Goal: Task Accomplishment & Management: Manage account settings

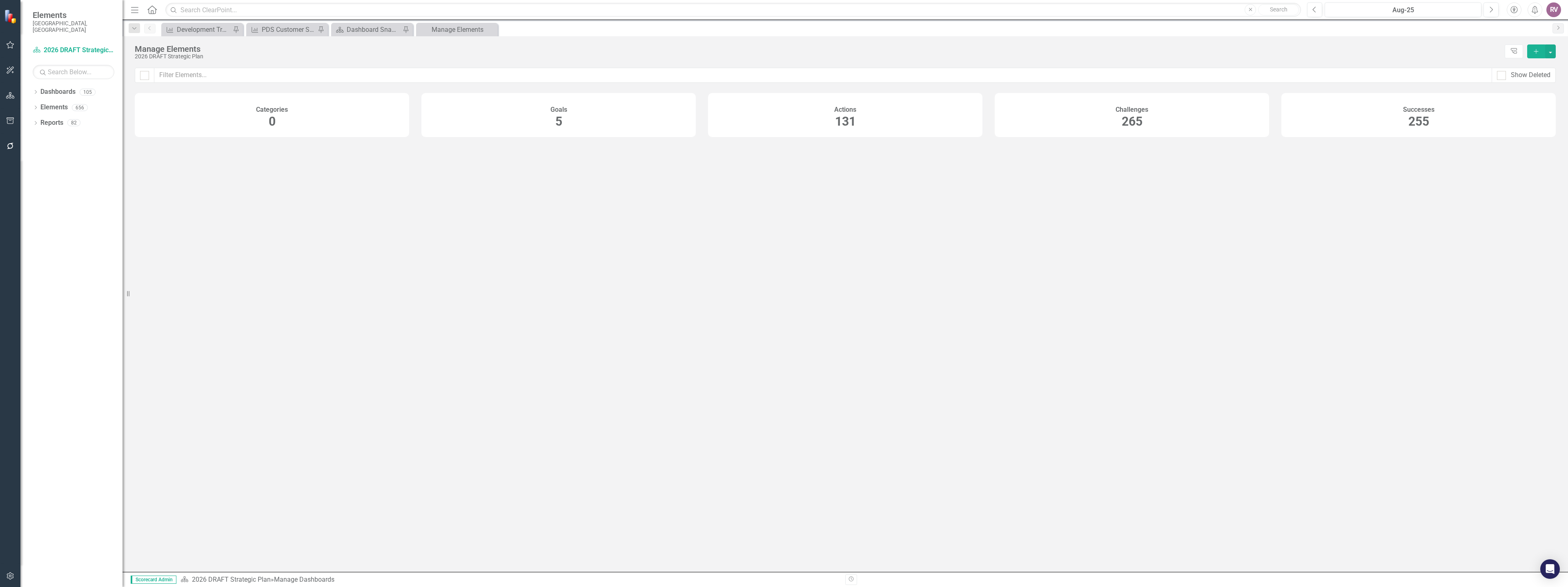
click at [32, 99] on div "Dropdown Dashboards 105 2026 DRAFT Strategic Plan Sarasota County Dashboard Dem…" at bounding box center [72, 336] width 102 height 502
click at [35, 106] on icon "Dropdown" at bounding box center [35, 108] width 5 height 4
click at [38, 152] on icon "Dropdown" at bounding box center [39, 154] width 5 height 4
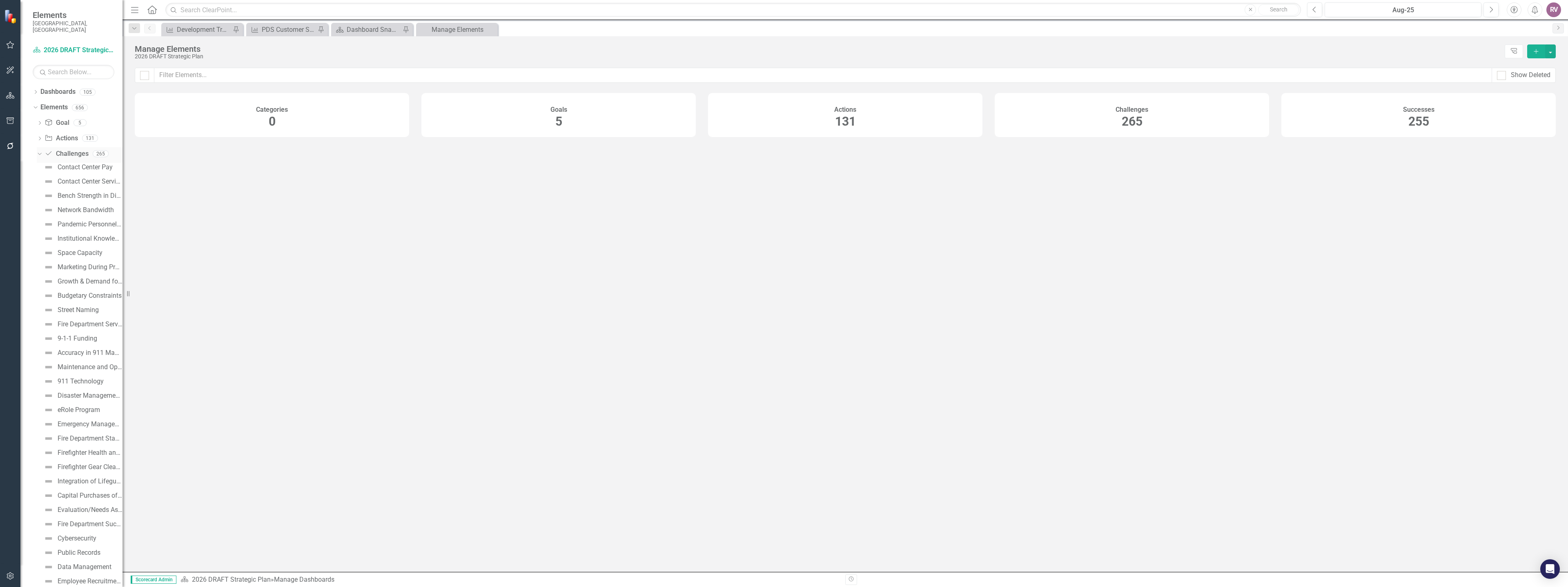
click at [74, 150] on link "Challenge Challenges" at bounding box center [66, 154] width 44 height 9
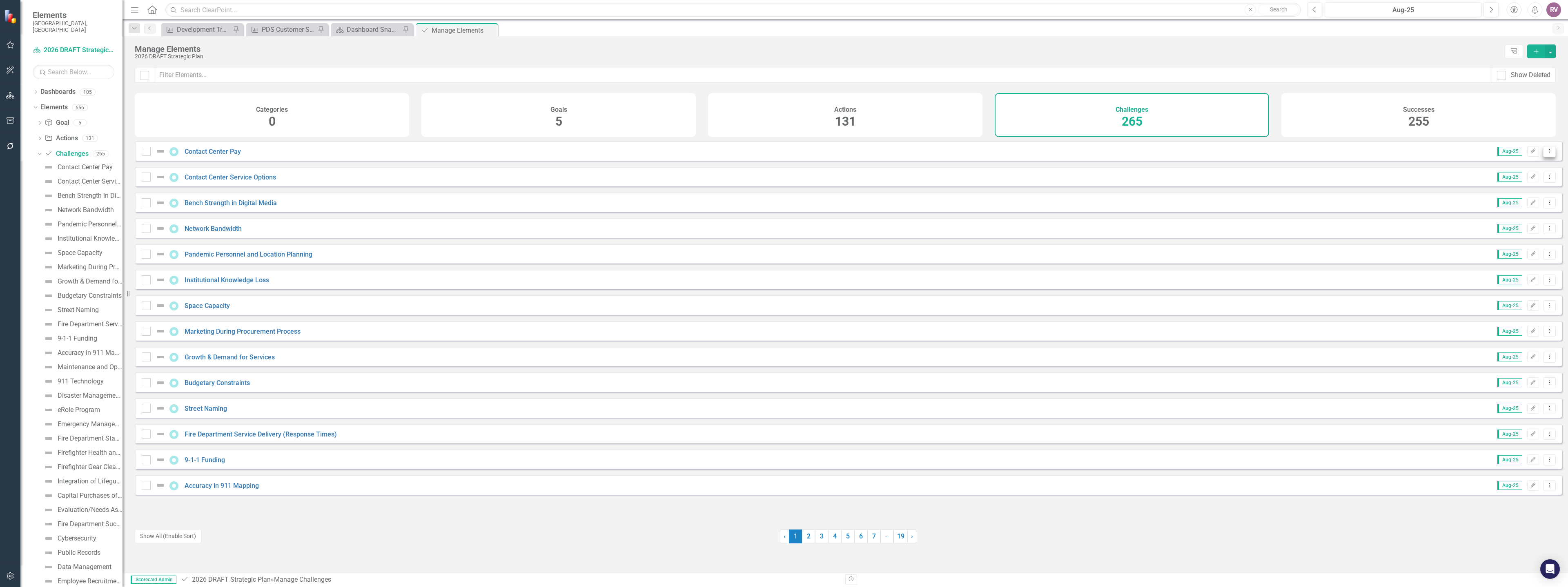
click at [1547, 156] on button "Dropdown Menu" at bounding box center [1549, 151] width 13 height 11
click at [1517, 203] on link "Copy Duplicate Challenge" at bounding box center [1510, 201] width 77 height 15
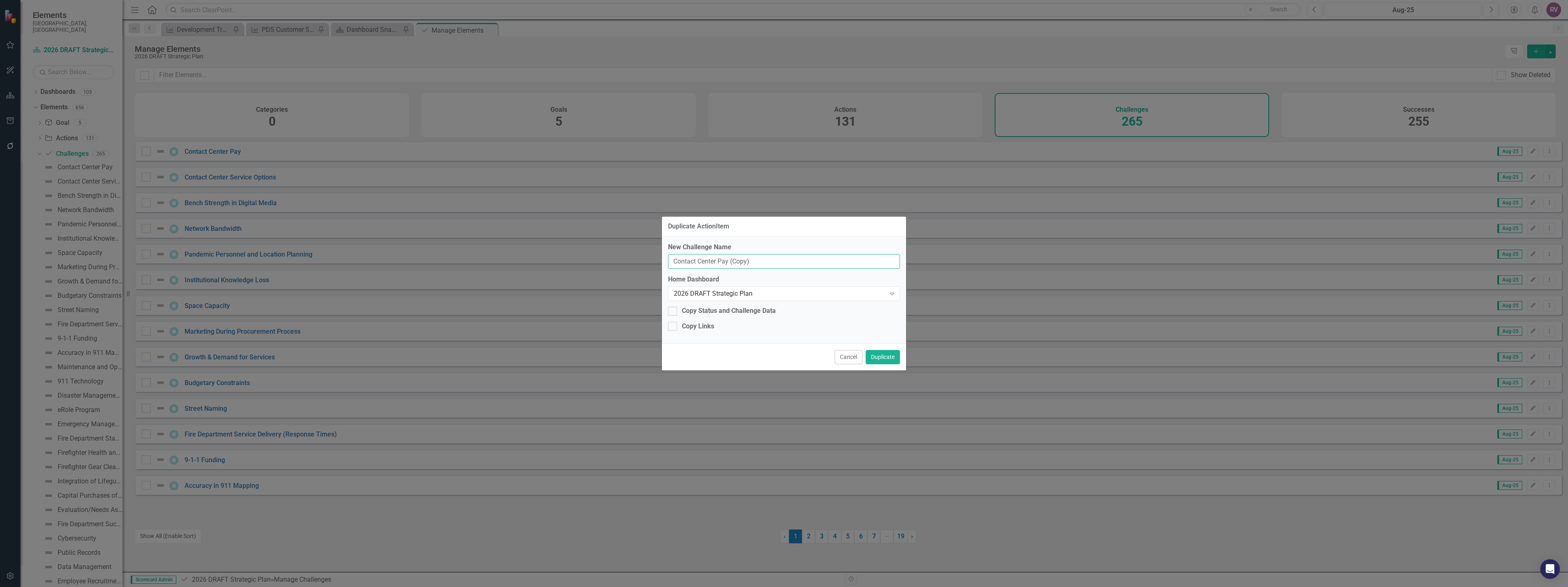
drag, startPoint x: 757, startPoint y: 261, endPoint x: 668, endPoint y: 263, distance: 89.0
click at [668, 263] on input "Contact Center Pay (Copy)" at bounding box center [783, 262] width 232 height 15
paste input "Increased Safety Considerations"
type input "Increased Safety Considerations"
click at [878, 359] on button "Duplicate" at bounding box center [883, 357] width 34 height 14
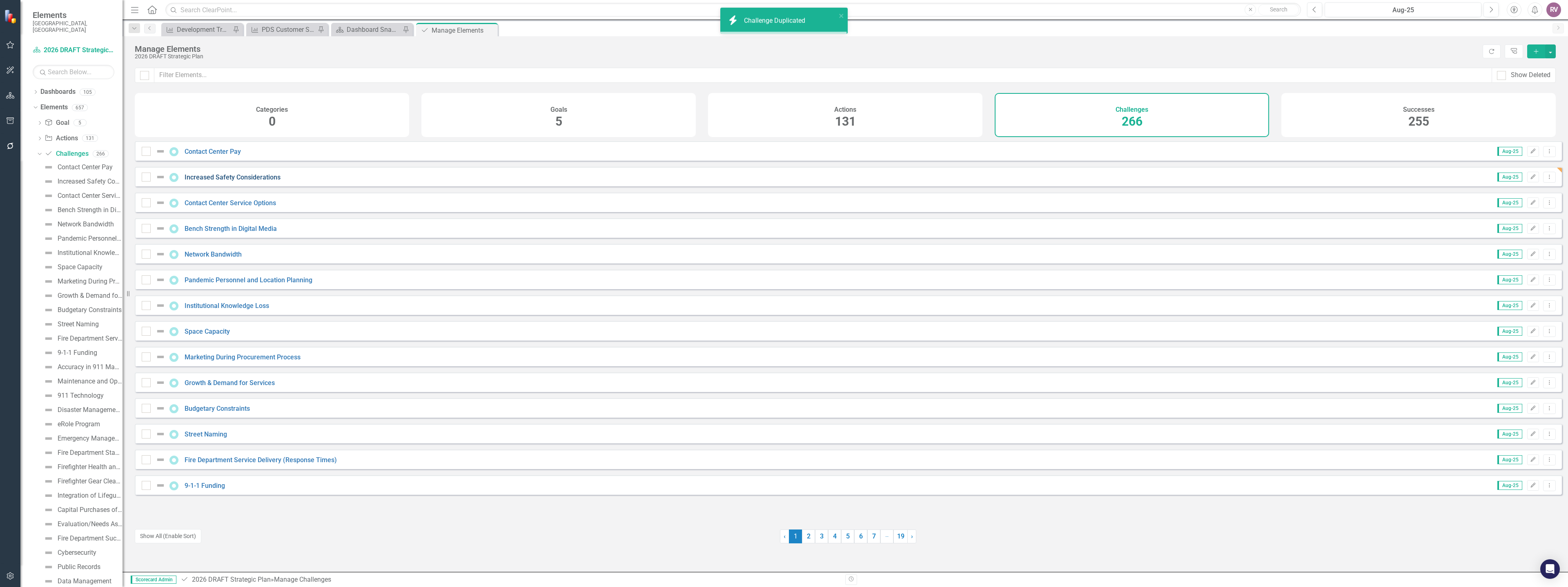
click at [227, 181] on link "Increased Safety Considerations" at bounding box center [233, 177] width 96 height 8
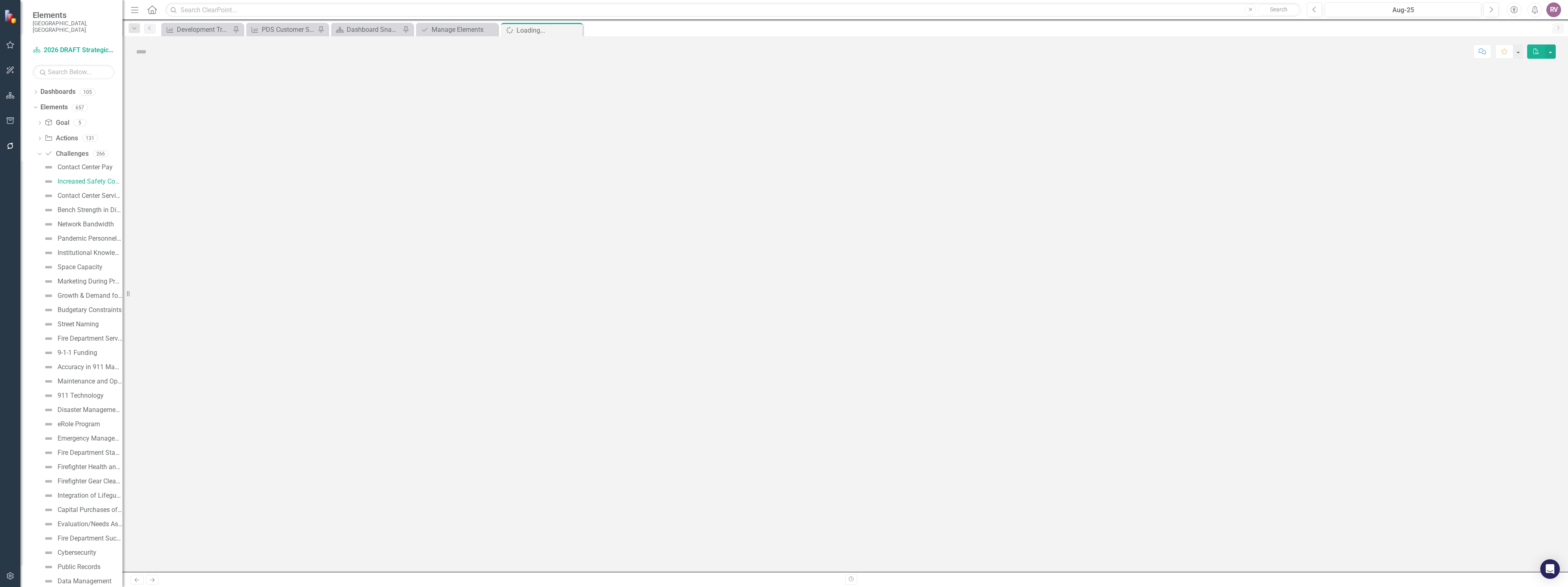
click at [227, 183] on div at bounding box center [845, 319] width 1446 height 505
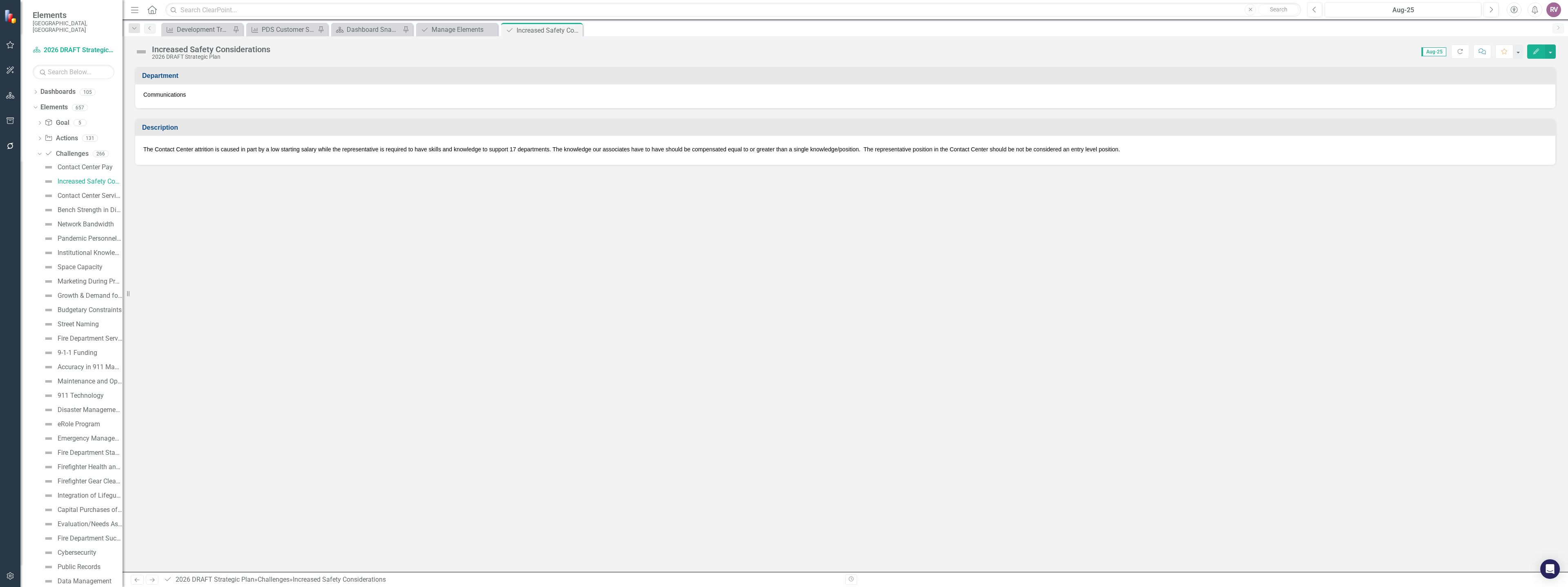
click at [206, 150] on p "The Contact Center attrition is caused in part by a low starting salary while t…" at bounding box center [845, 149] width 1404 height 12
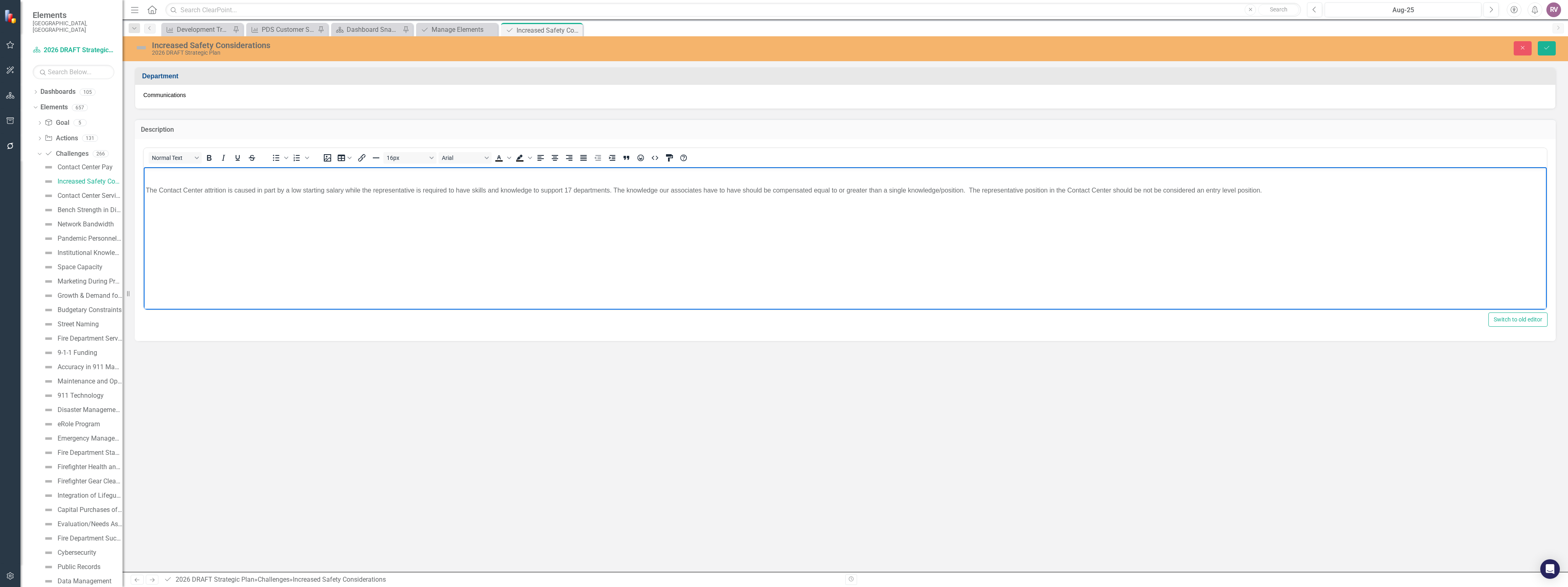
click at [185, 195] on body "The Contact Center attrition is caused in part by a low starting salary while t…" at bounding box center [845, 228] width 1403 height 122
click at [187, 182] on body "The Contact Center attrition is caused in part by a low starting salary while t…" at bounding box center [845, 228] width 1403 height 122
click at [191, 191] on p "The Contact Center attrition is caused in part by a low starting salary while t…" at bounding box center [845, 190] width 1399 height 10
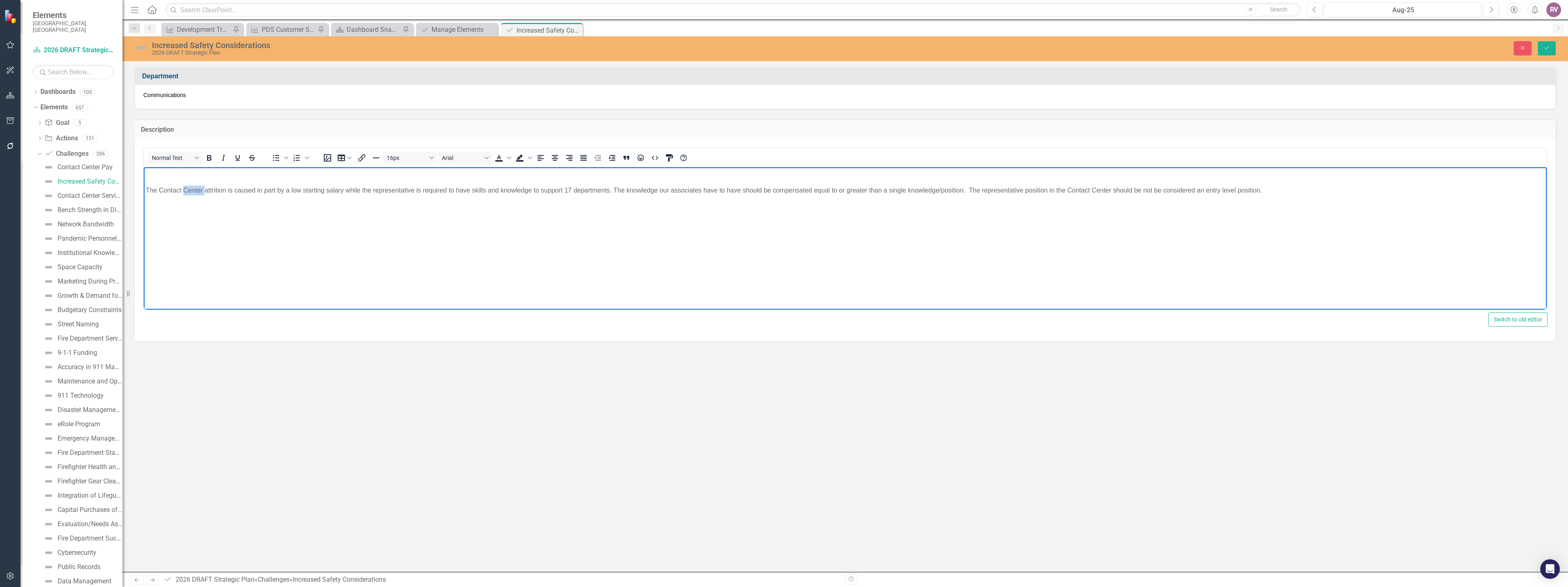
click at [191, 191] on p "The Contact Center attrition is caused in part by a low starting salary while t…" at bounding box center [845, 190] width 1399 height 10
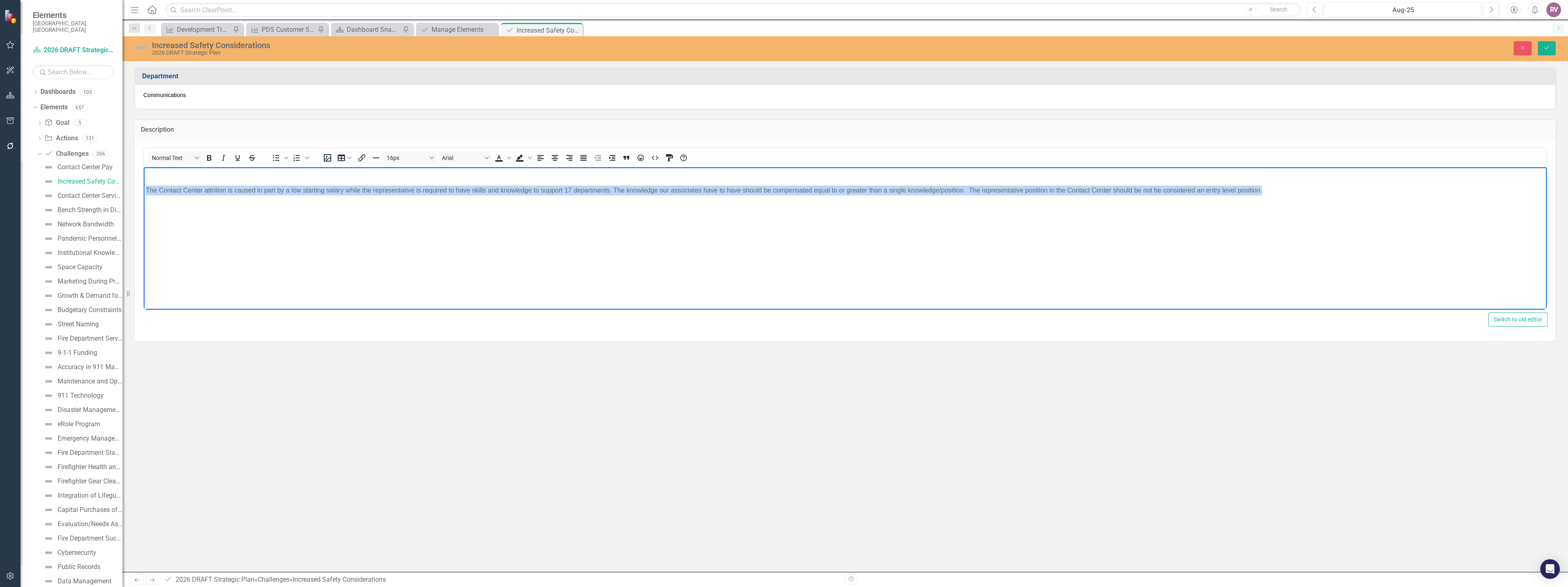
click at [191, 191] on p "The Contact Center attrition is caused in part by a low starting salary while t…" at bounding box center [845, 190] width 1399 height 10
paste body "Rich Text Area. Press ALT-0 for help."
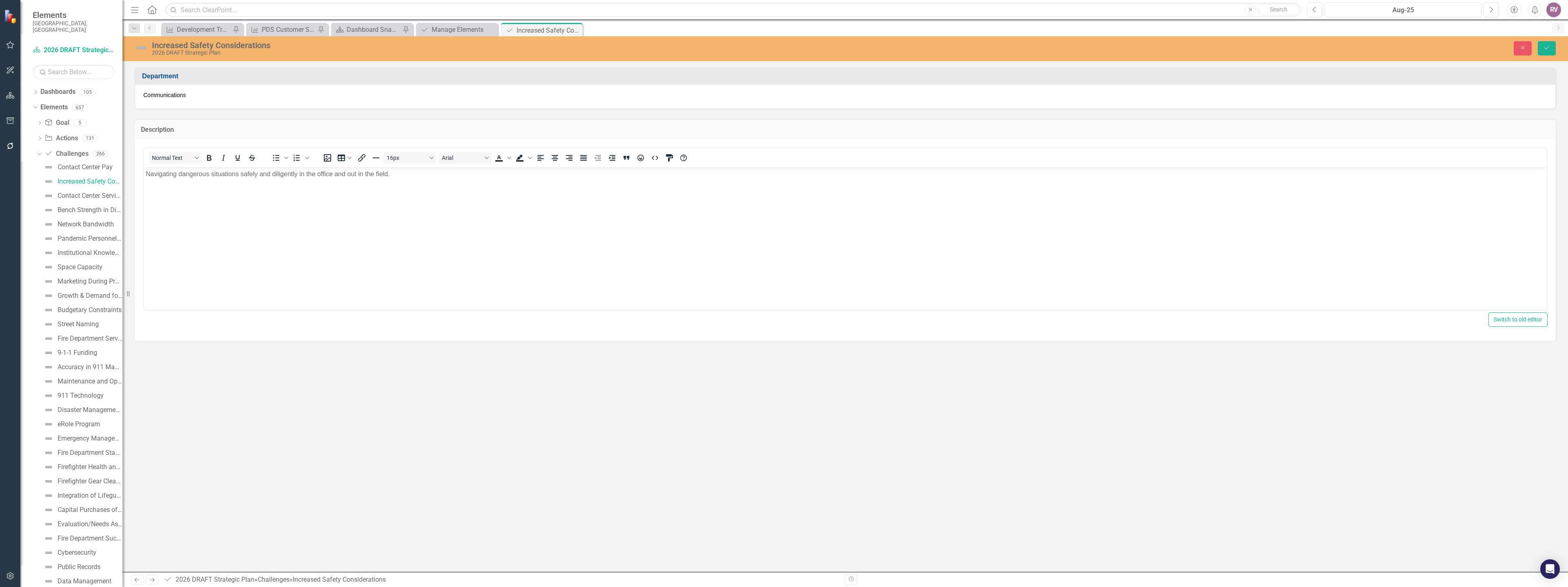
click at [178, 96] on span "Communications" at bounding box center [164, 95] width 43 height 7
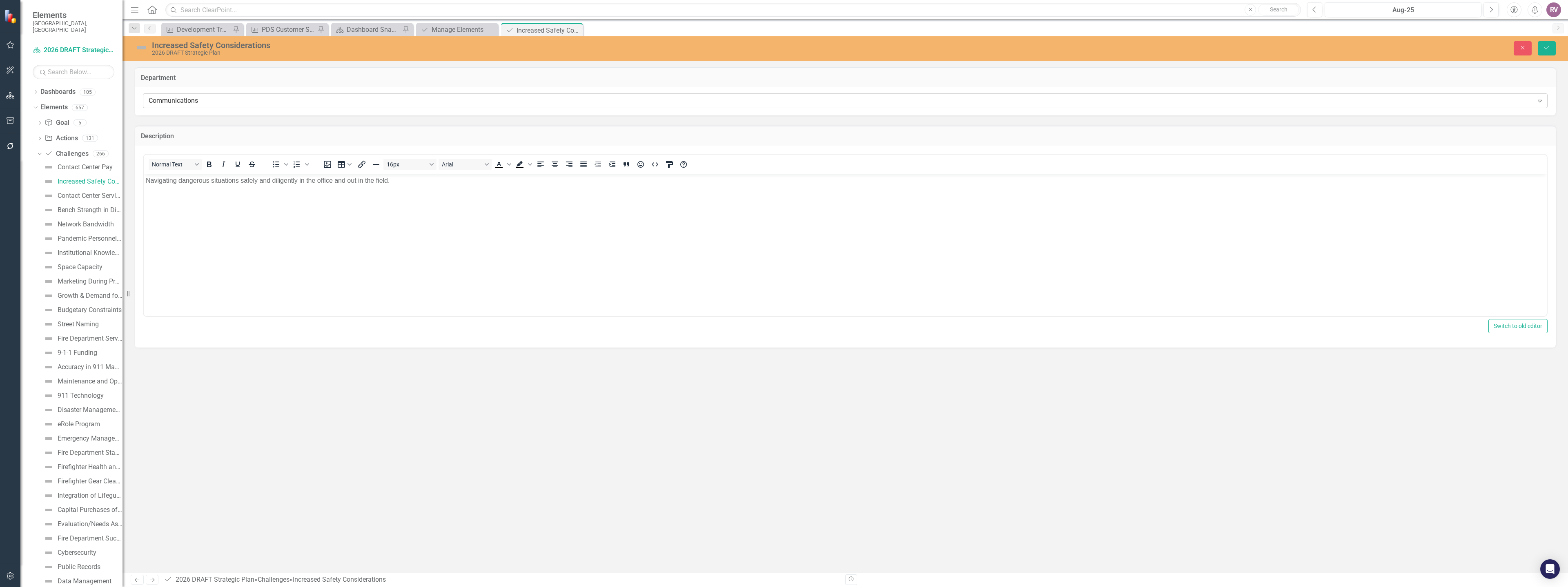
click at [187, 100] on div "Communications" at bounding box center [841, 100] width 1385 height 9
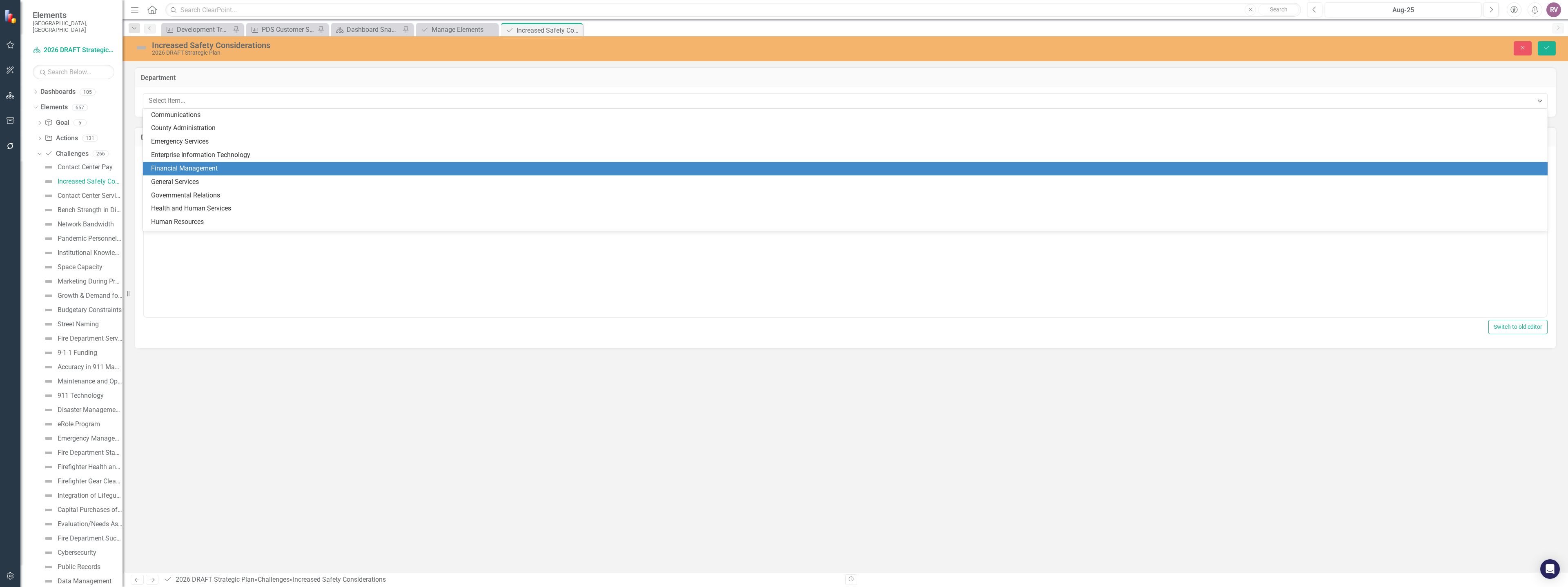
scroll to position [68, 0]
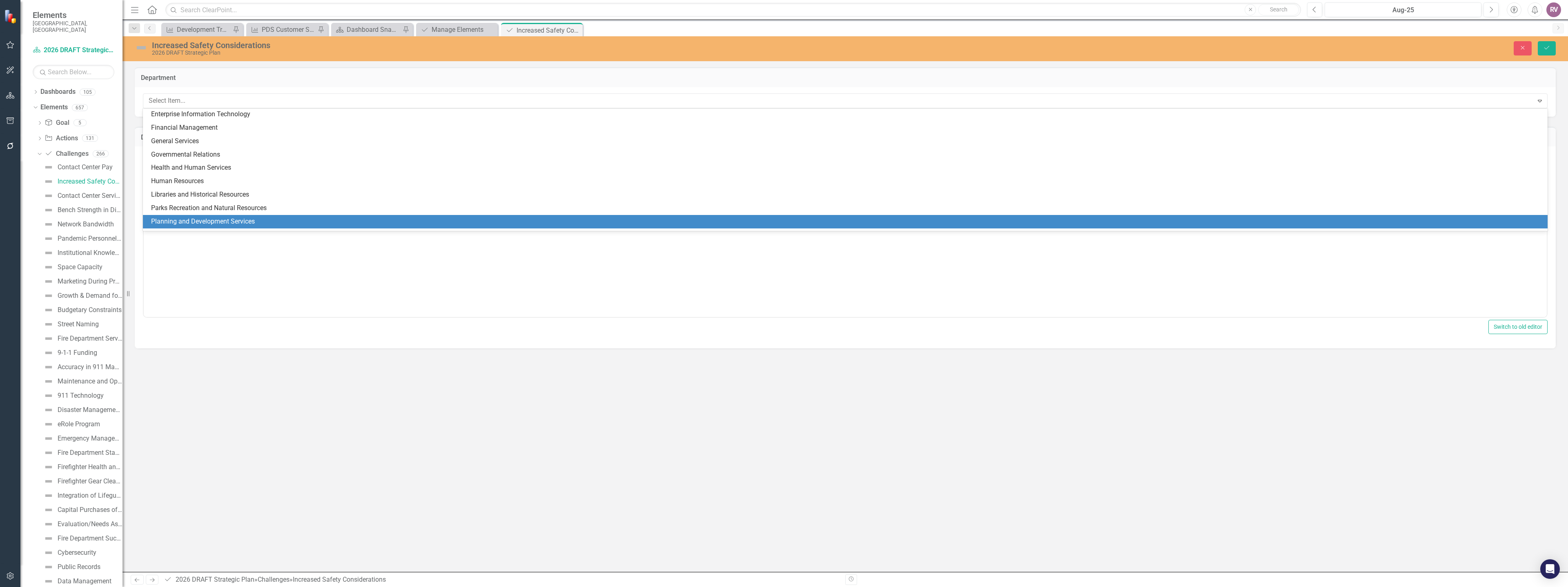
click at [201, 218] on div "Planning and Development Services" at bounding box center [847, 221] width 1391 height 9
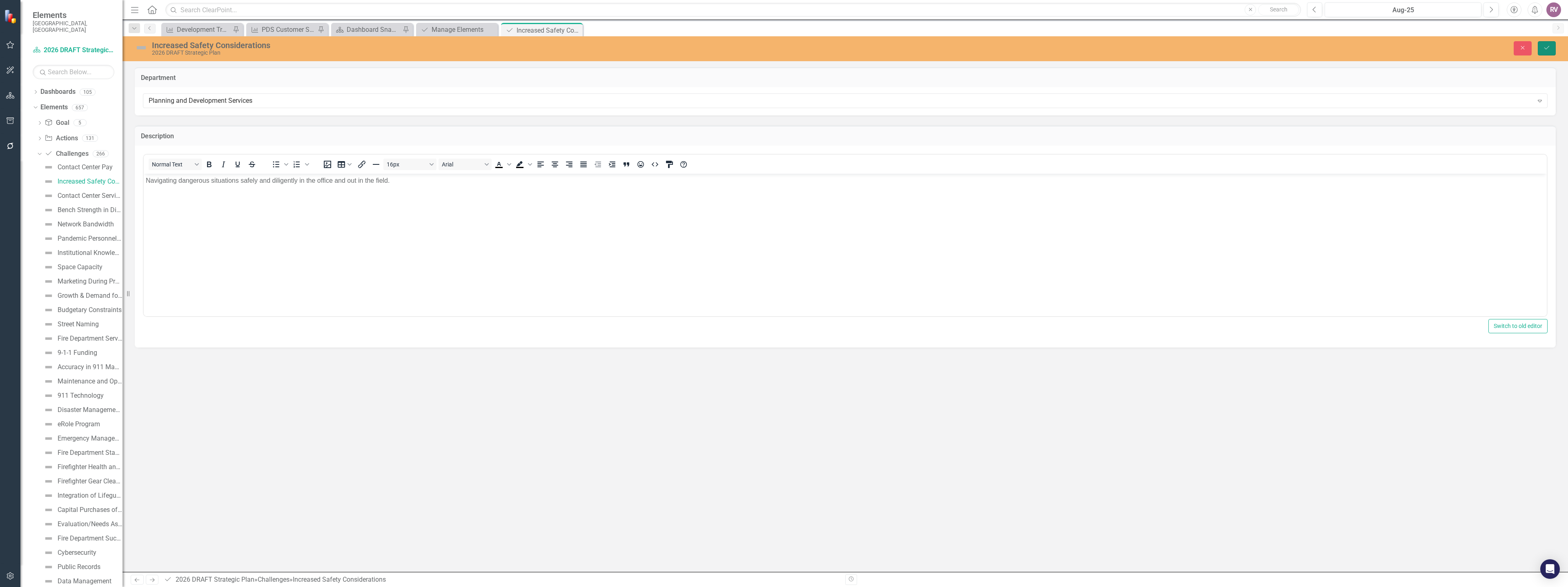
click at [1539, 52] on button "Save" at bounding box center [1547, 48] width 18 height 14
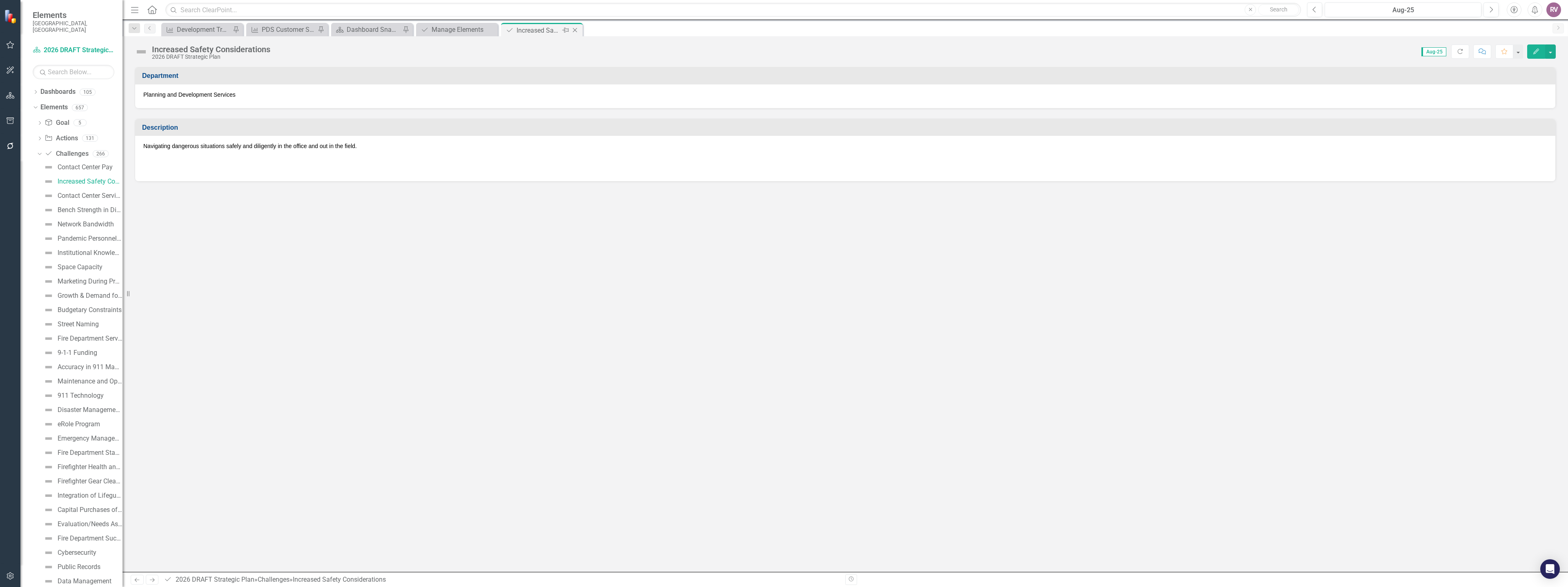
click at [578, 29] on icon "Close" at bounding box center [575, 30] width 8 height 7
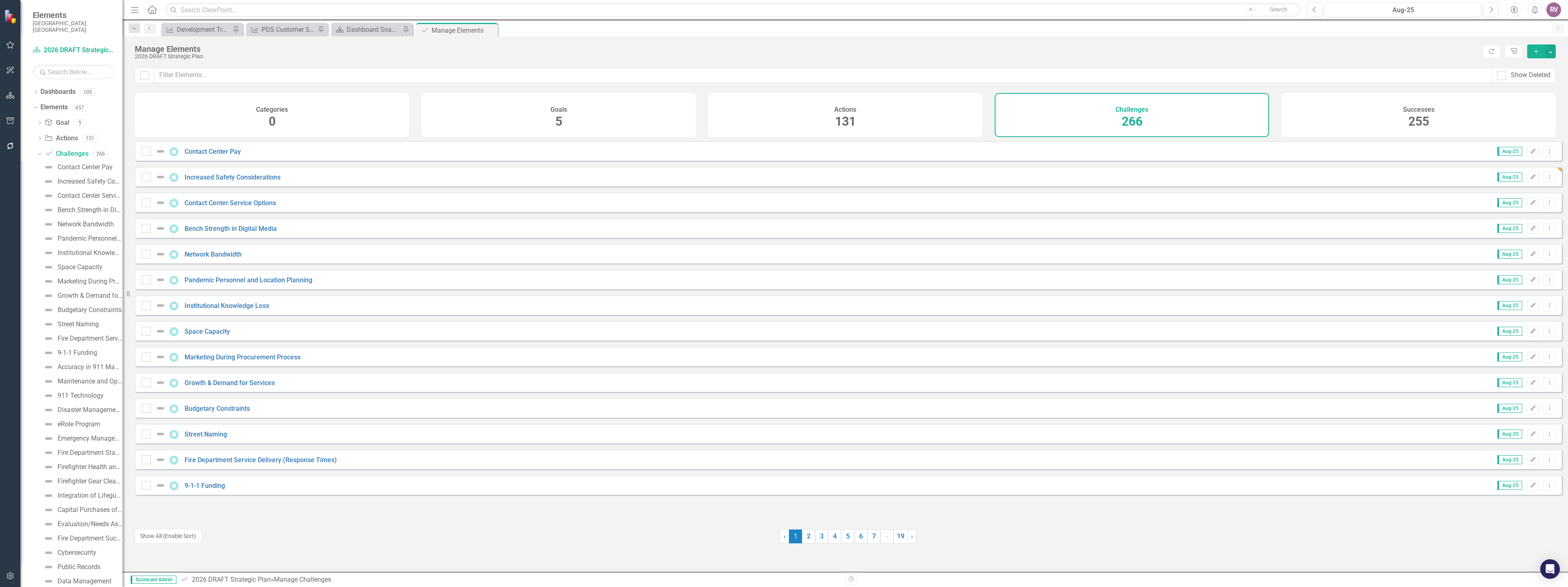
click at [1535, 52] on icon "button" at bounding box center [1536, 50] width 4 height 4
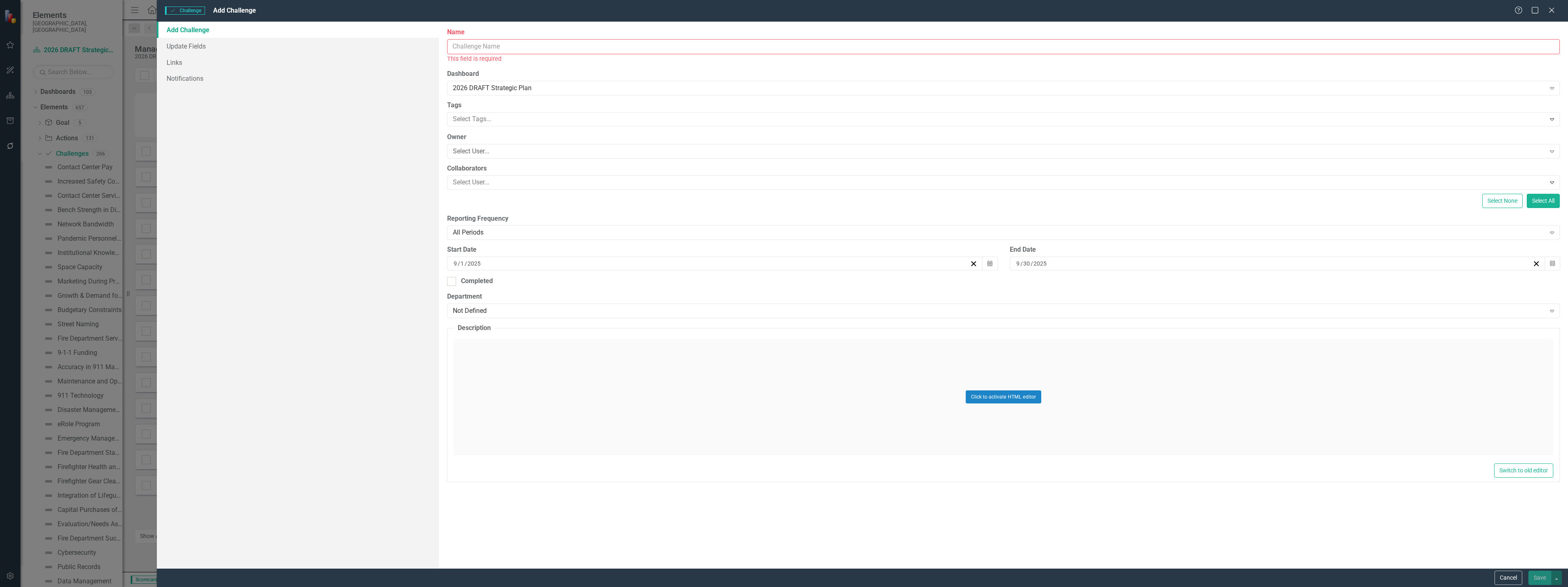
click at [489, 44] on input "Name" at bounding box center [1004, 46] width 1113 height 15
paste input "Customer De-escalation"
type input "Customer De-escalation"
click at [1514, 578] on button "Cancel" at bounding box center [1508, 577] width 28 height 14
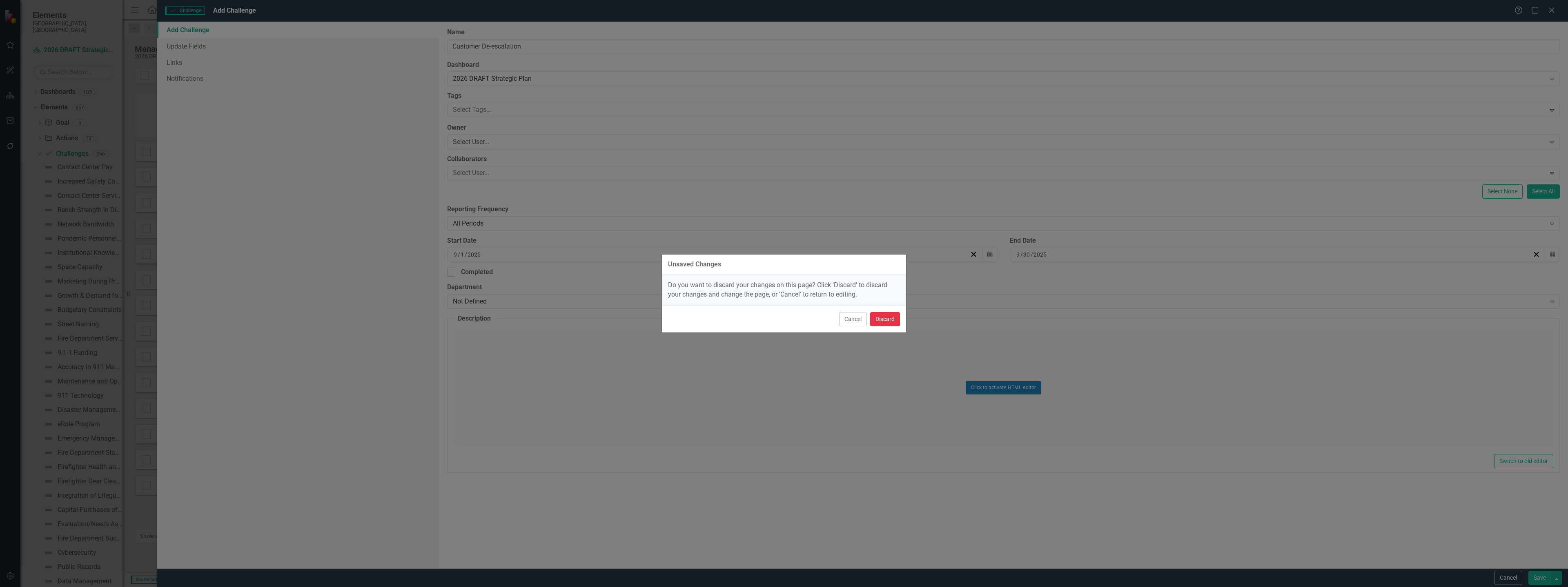
click at [887, 319] on button "Discard" at bounding box center [885, 319] width 30 height 14
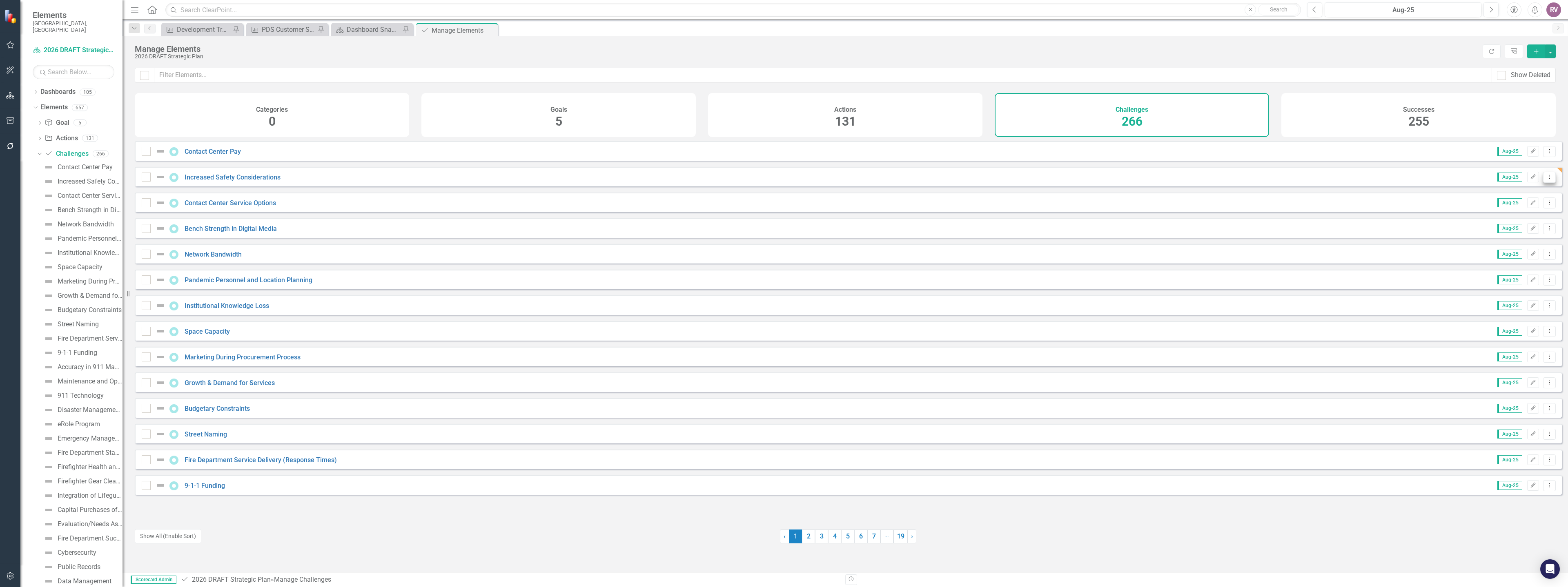
click at [1543, 183] on button "Dropdown Menu" at bounding box center [1549, 177] width 13 height 11
click at [1500, 224] on link "Copy Duplicate Challenge" at bounding box center [1510, 227] width 77 height 15
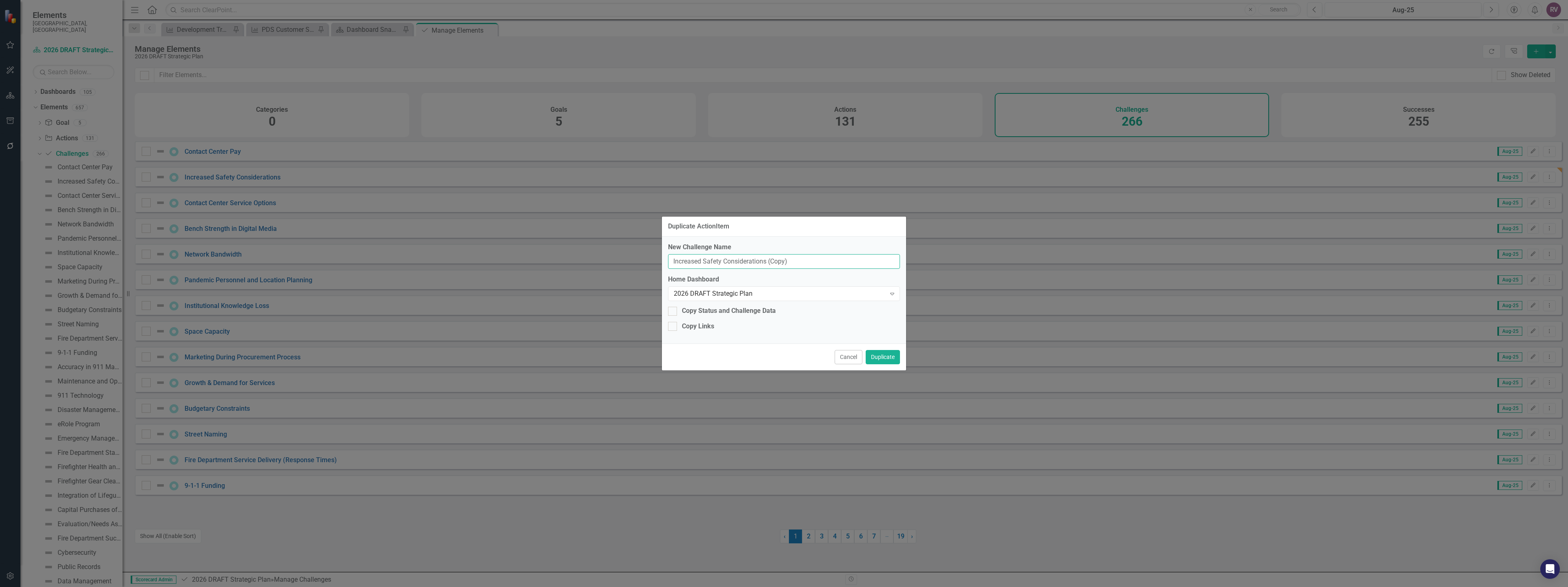
click at [726, 263] on input "Increased Safety Considerations (Copy)" at bounding box center [783, 262] width 232 height 15
click at [726, 263] on input "Increased Safety Considerations (Copy)" at bounding box center [783, 262] width 232 height 15
paste input "Customer De-escalation"
type input "Customer De-escalation"
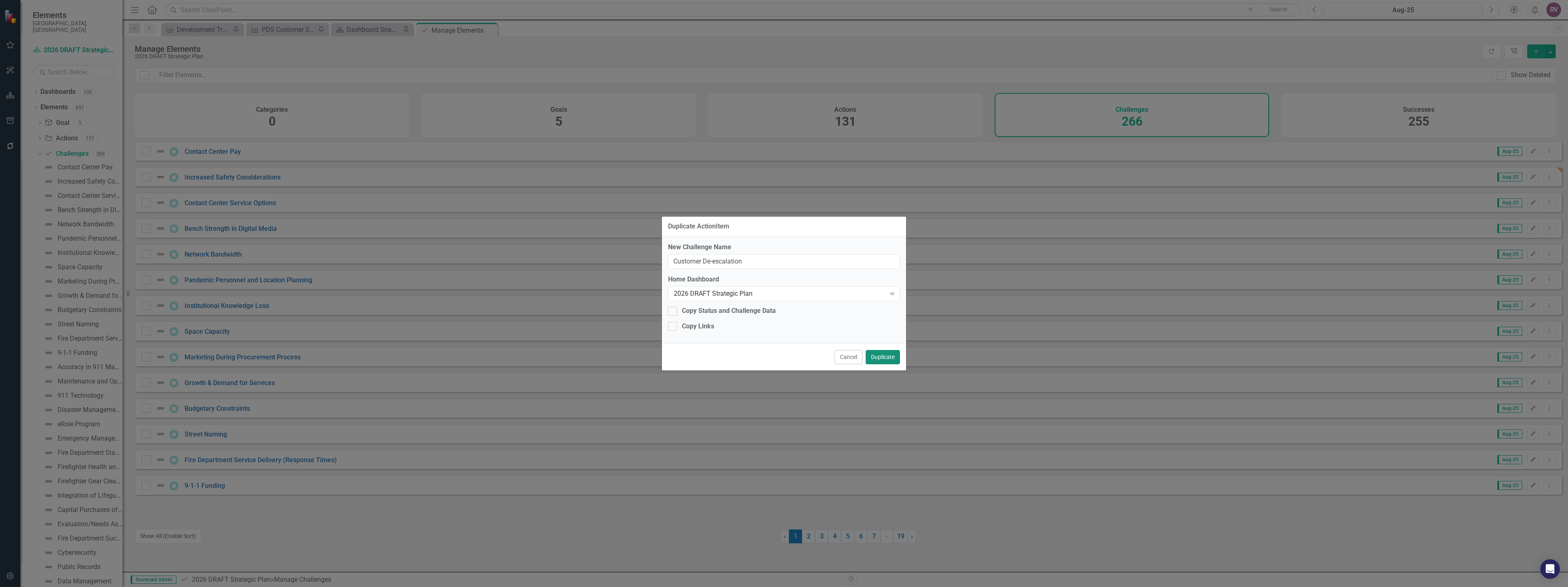
click at [878, 356] on button "Duplicate" at bounding box center [883, 357] width 34 height 14
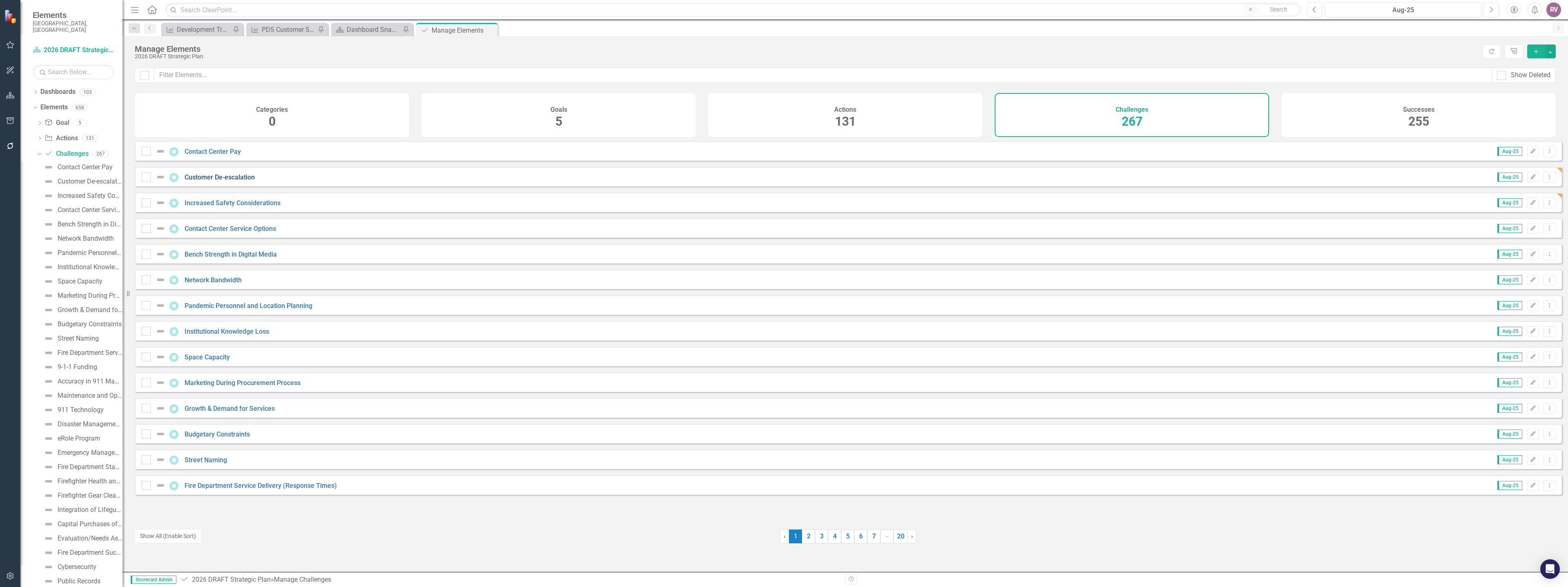
click at [242, 181] on link "Customer De-escalation" at bounding box center [219, 177] width 70 height 8
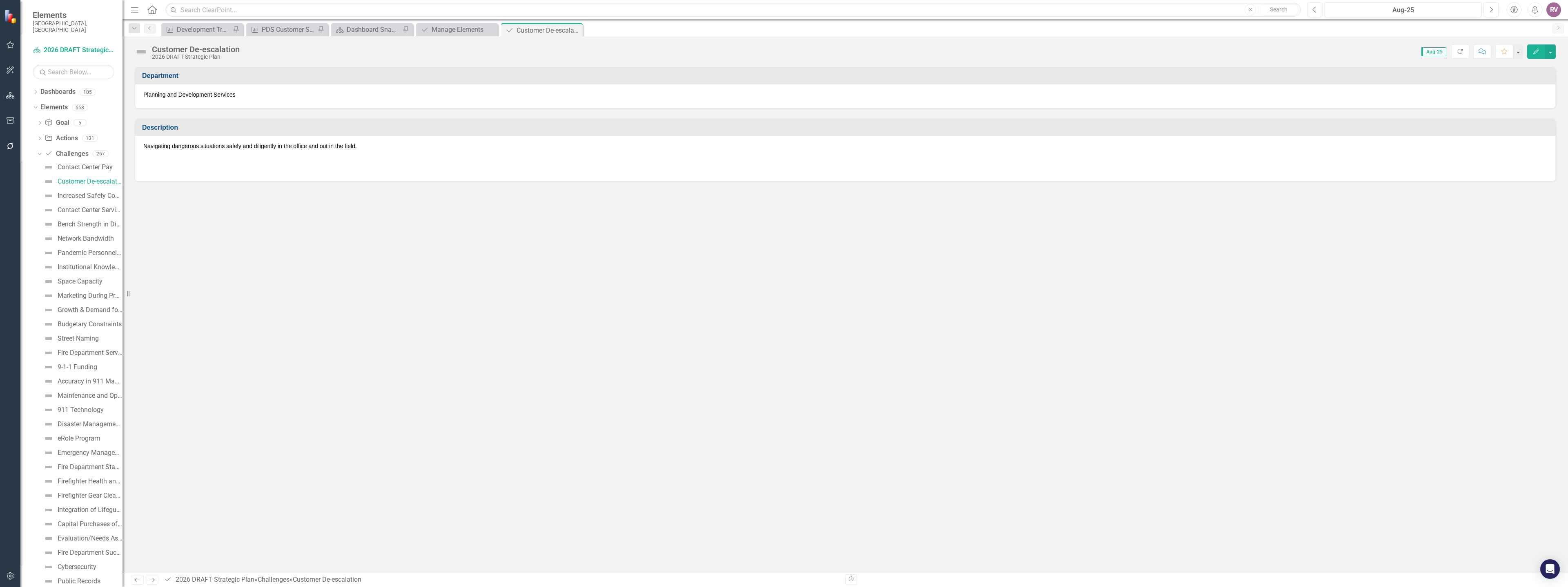
click at [209, 94] on span "Planning and Development Services" at bounding box center [189, 94] width 93 height 7
click at [207, 157] on p at bounding box center [845, 158] width 1404 height 12
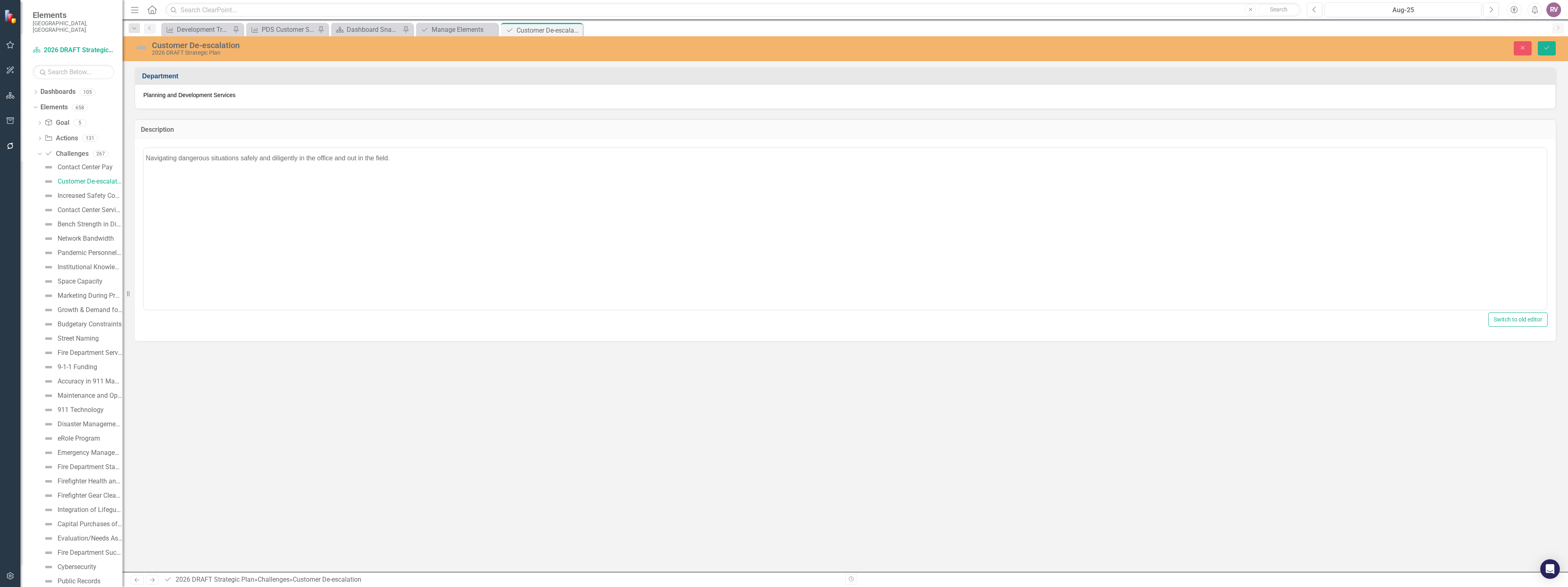
click at [207, 151] on html "Navigating dangerous situations safely and diligently in the office and out in …" at bounding box center [845, 212] width 1403 height 122
click at [198, 189] on p "Rich Text Area. Press ALT-0 for help." at bounding box center [845, 190] width 1399 height 10
drag, startPoint x: 441, startPoint y: 170, endPoint x: 128, endPoint y: 177, distance: 313.1
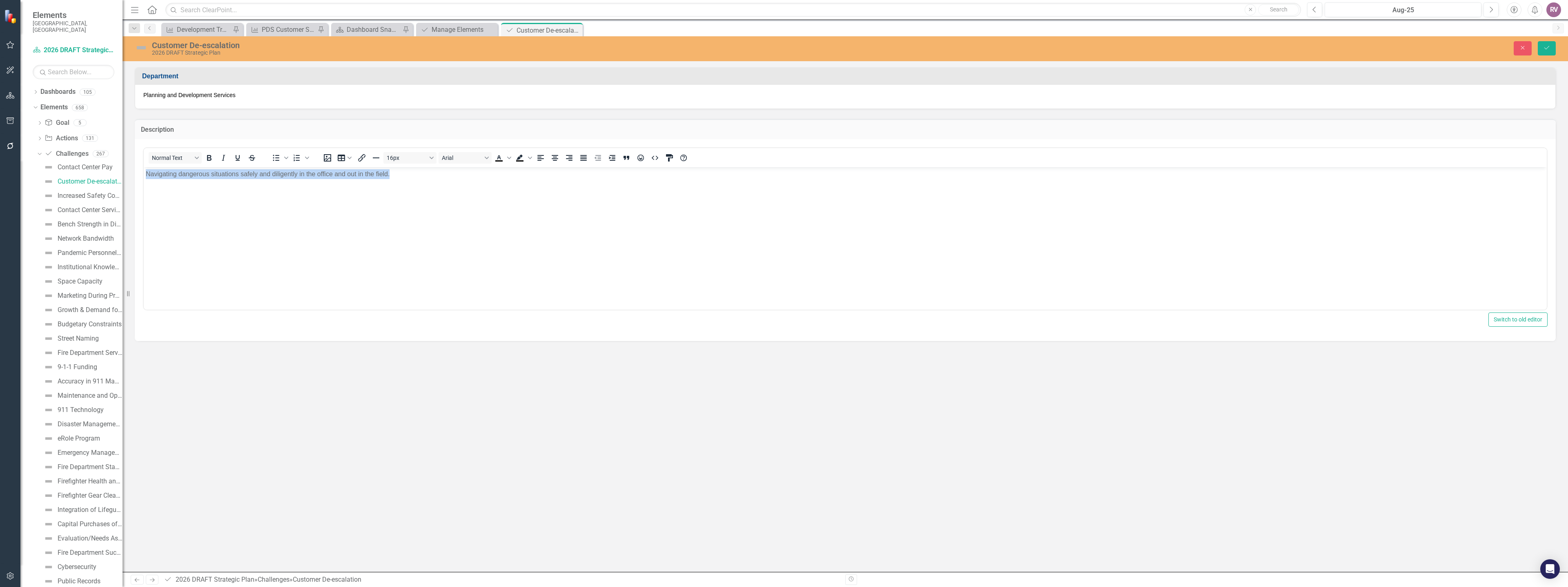
click at [144, 177] on html "Navigating dangerous situations safely and diligently in the office and out in …" at bounding box center [845, 228] width 1403 height 122
click at [333, 172] on p "Handling customers who may pose a threat to the safety and well being of staff …" at bounding box center [845, 174] width 1399 height 10
click at [337, 194] on p "Rich Text Area. Press ALT-0 for help." at bounding box center [845, 190] width 1399 height 10
click at [335, 175] on p "Handling customers who may pose a threat to the safety and well being of staff …" at bounding box center [845, 174] width 1399 height 10
click at [1545, 50] on icon "Save" at bounding box center [1547, 47] width 7 height 5
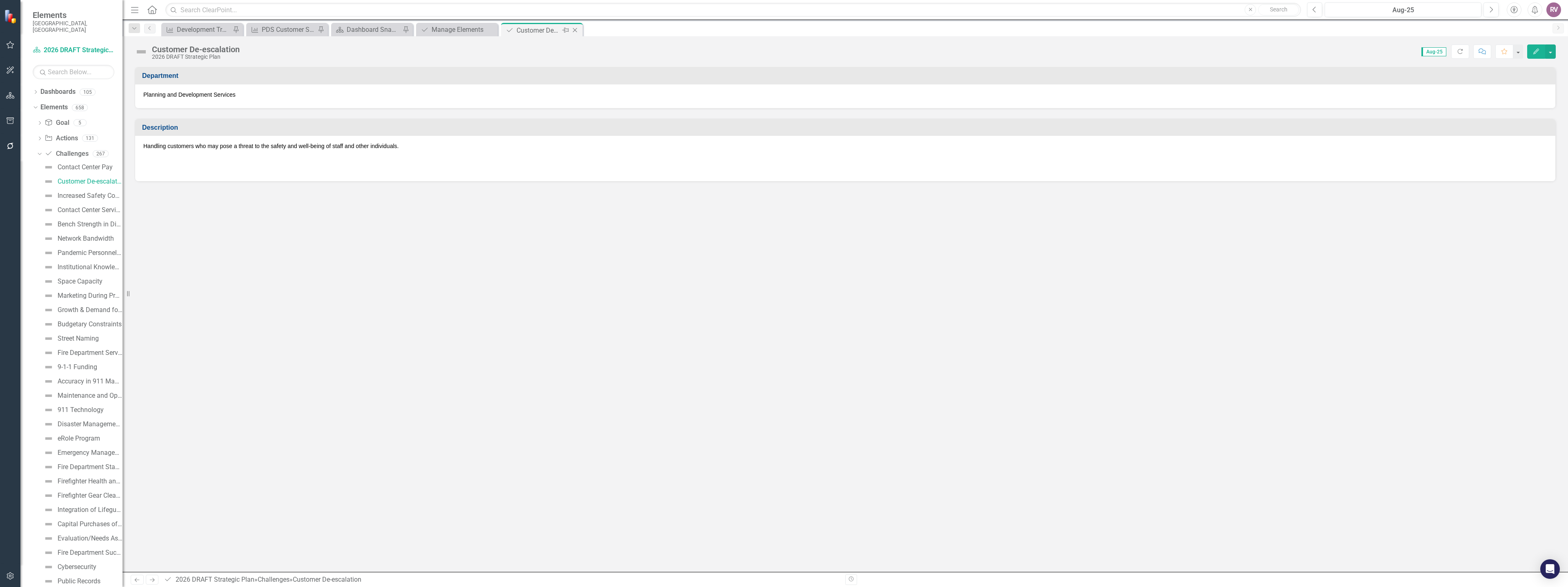
click at [575, 30] on icon "Close" at bounding box center [575, 30] width 8 height 7
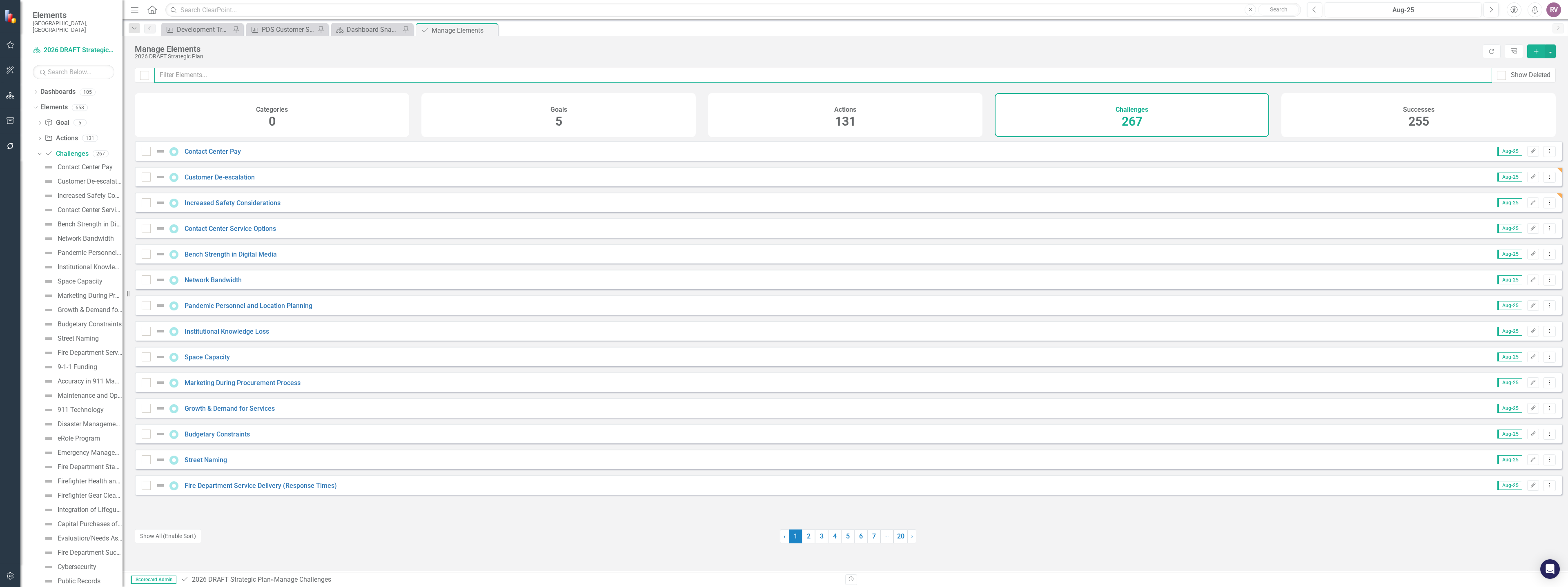
click at [313, 78] on input "text" at bounding box center [824, 75] width 1338 height 15
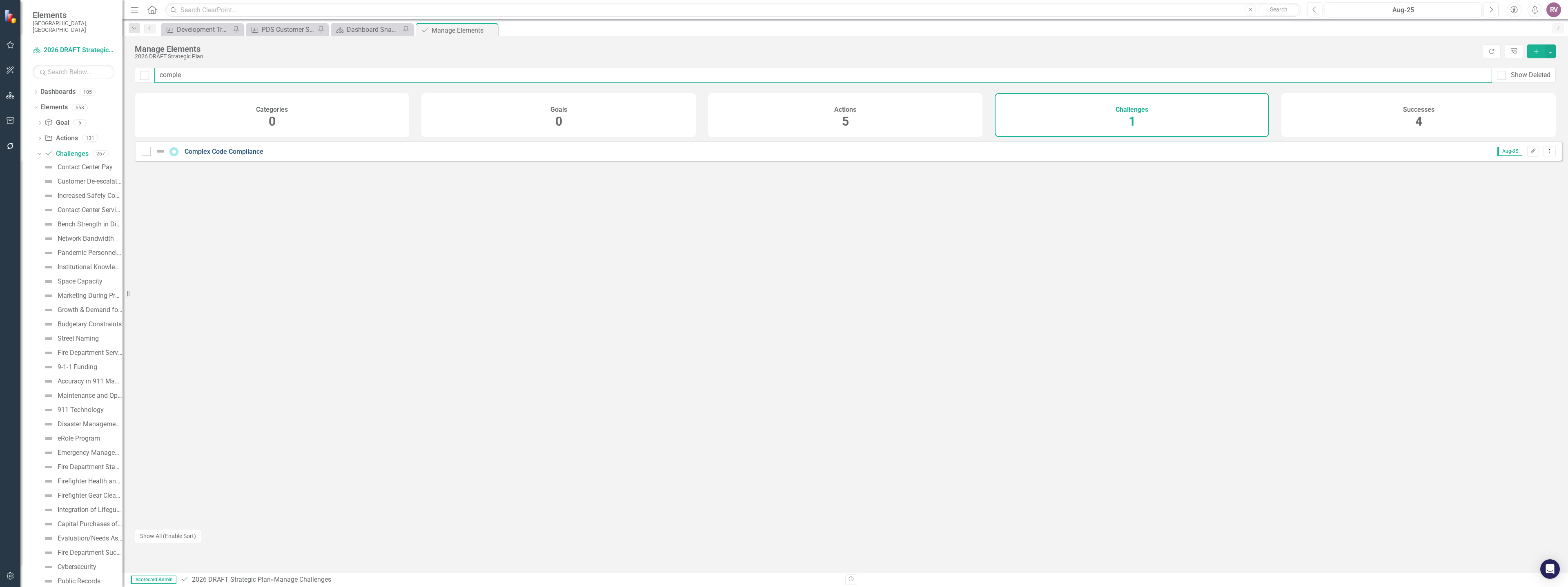
type input "comple"
click at [247, 156] on link "Complex Code Compliance" at bounding box center [223, 151] width 79 height 8
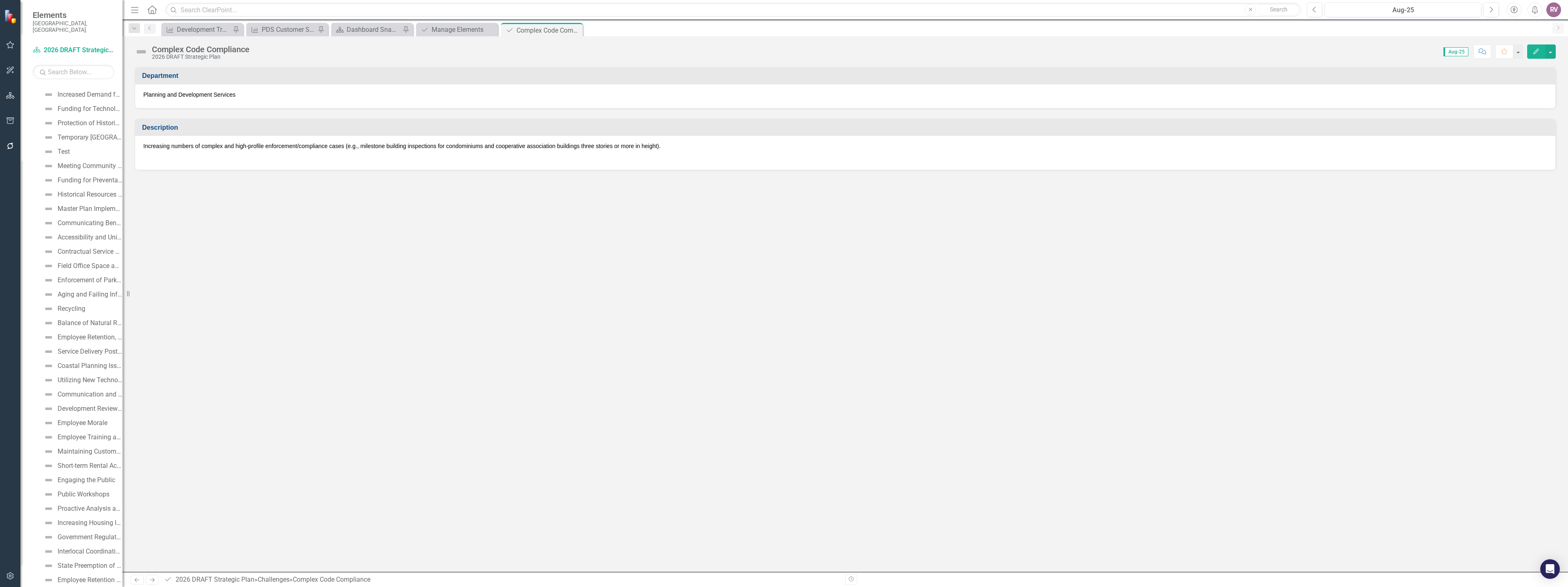
scroll to position [836, 0]
click at [200, 148] on p "Increasing numbers of complex and high-profile enforcement/compliance cases (e.…" at bounding box center [845, 147] width 1404 height 10
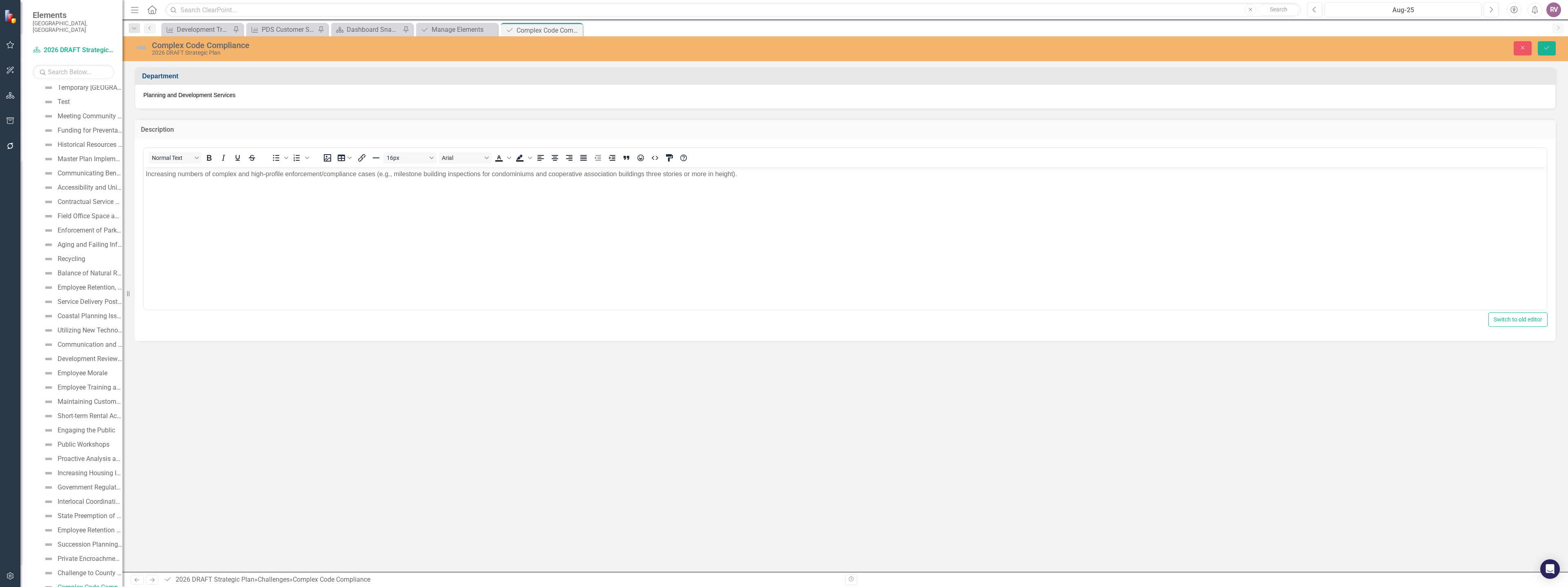
scroll to position [0, 0]
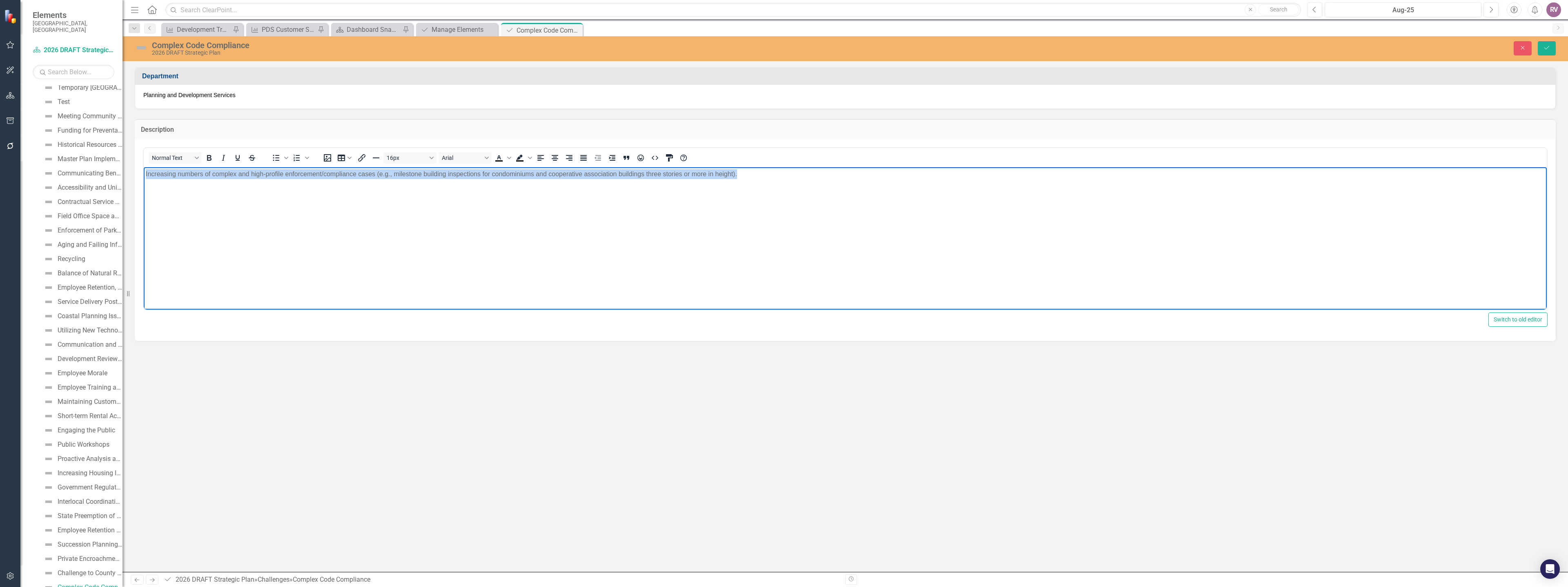
drag, startPoint x: 758, startPoint y: 176, endPoint x: 144, endPoint y: 175, distance: 614.0
click at [144, 175] on body "Increasing numbers of complex and high-profile enforcement/compliance cases (e.…" at bounding box center [845, 228] width 1403 height 122
click at [307, 199] on body "Increasing numbers of complex and high-profile enforcement/compliance cases and…" at bounding box center [845, 228] width 1403 height 122
click at [365, 179] on body "Increasing numbers of complex and high-profile enforcement/compliance cases and…" at bounding box center [845, 228] width 1403 height 122
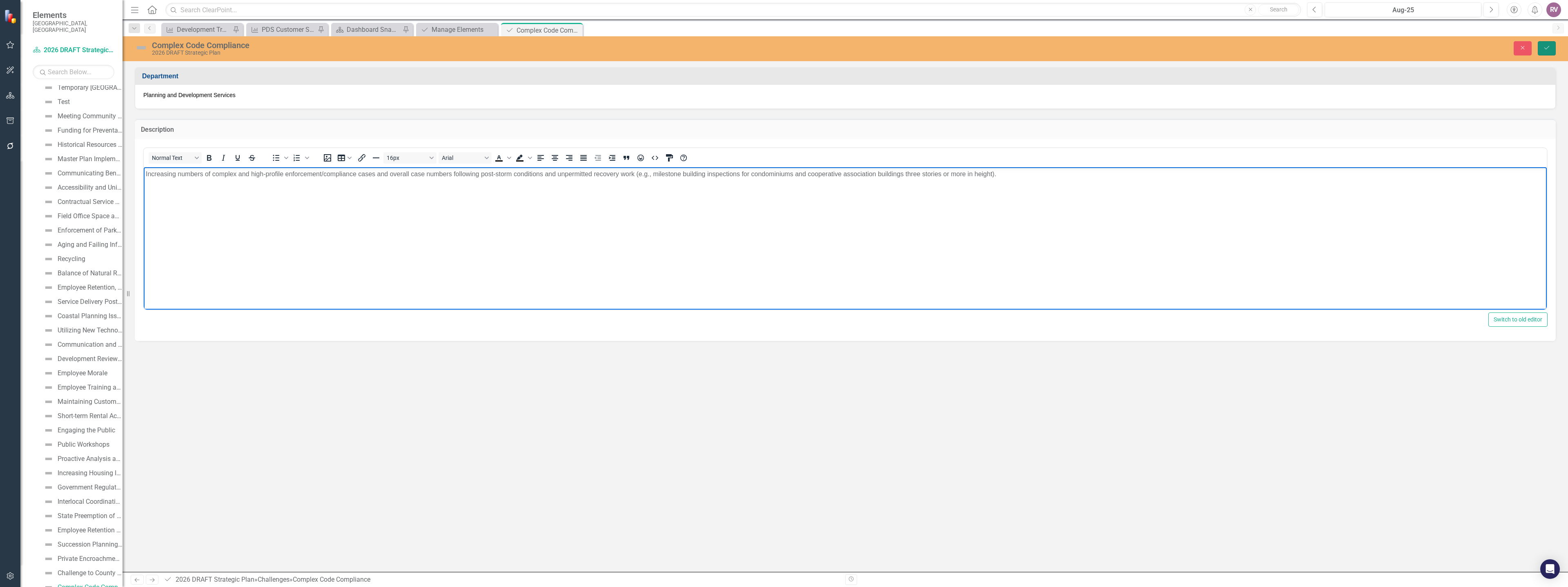
click at [1547, 49] on icon "Save" at bounding box center [1547, 47] width 7 height 5
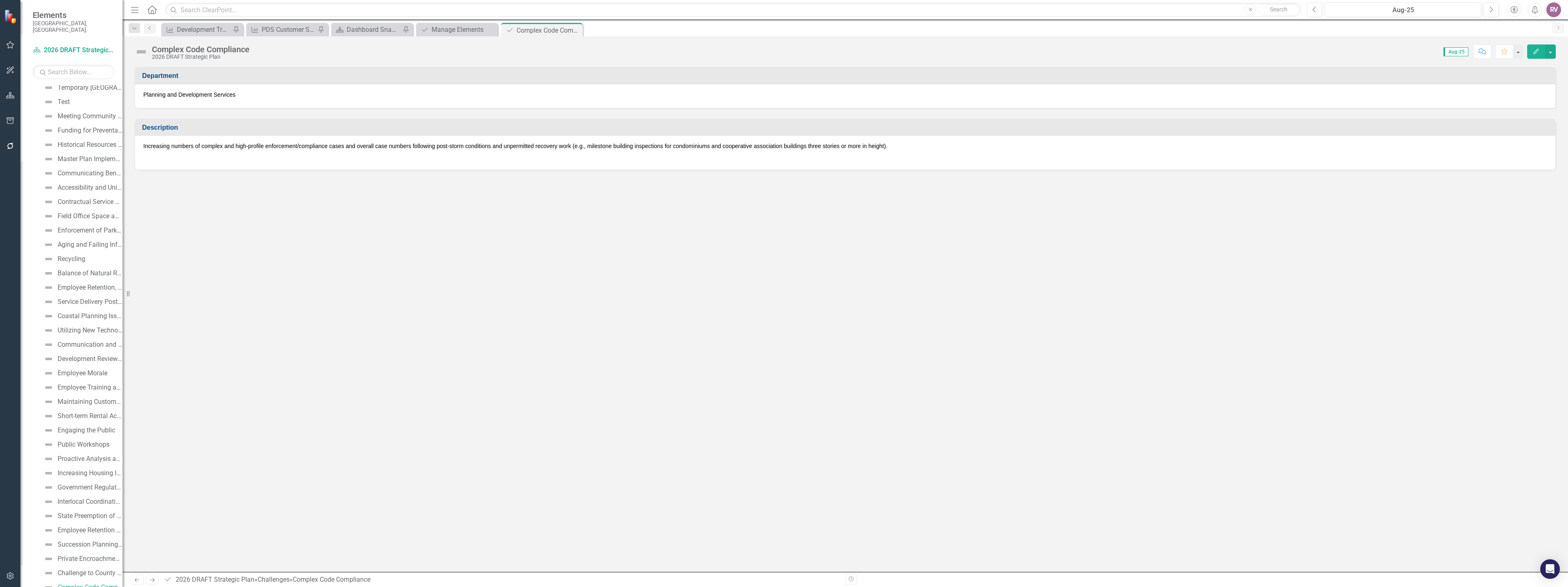
click at [0, 0] on icon at bounding box center [0, 0] width 0 height 0
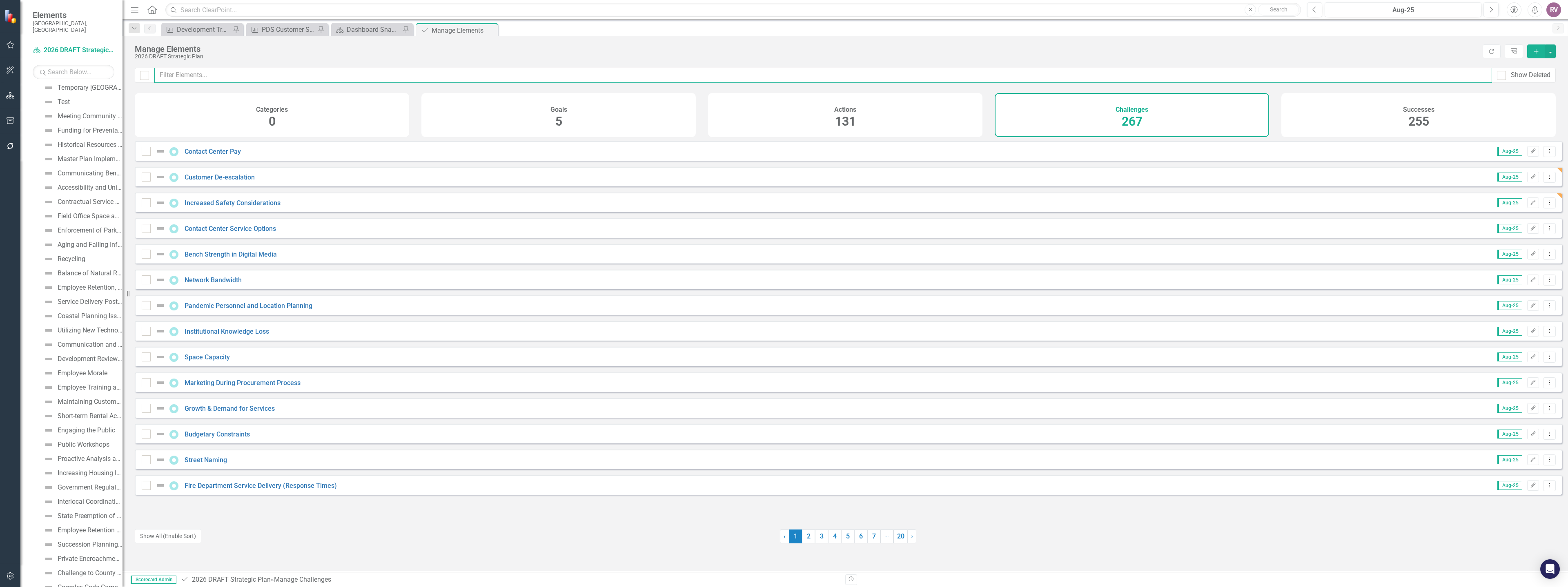
click at [317, 81] on input "text" at bounding box center [824, 75] width 1338 height 15
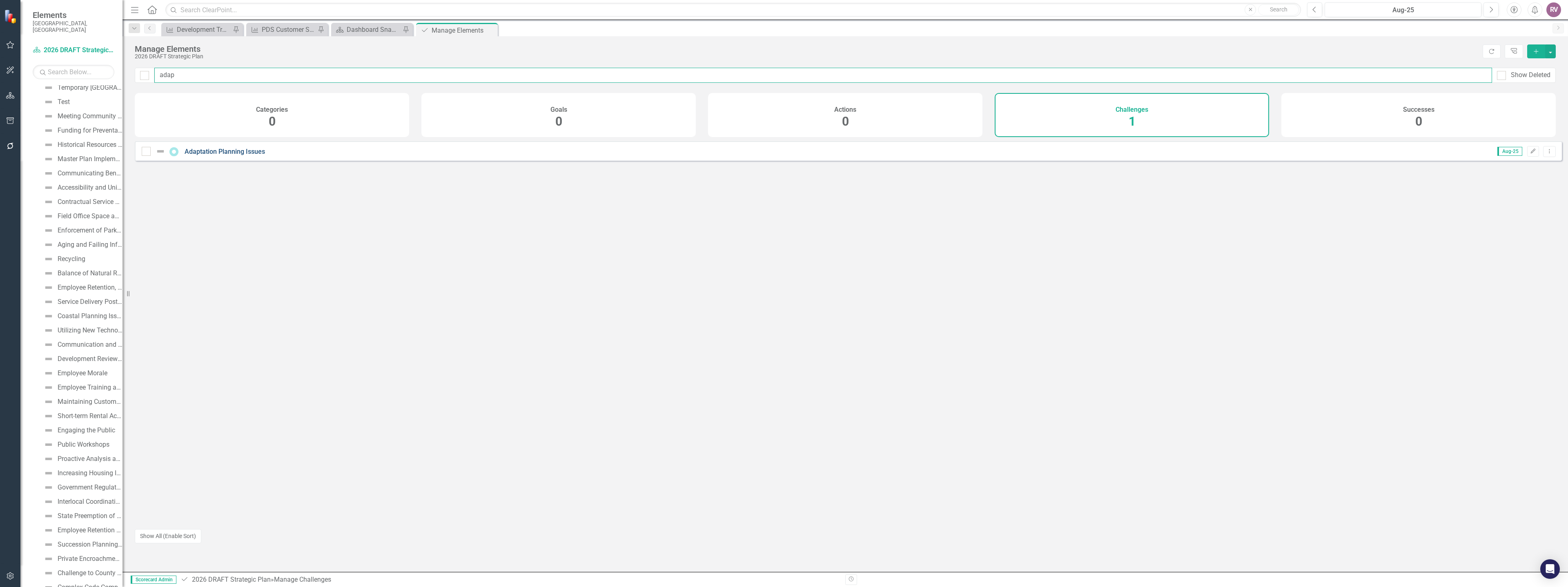
type input "adap"
click at [237, 156] on link "Adaptation Planning Issues" at bounding box center [225, 151] width 80 height 8
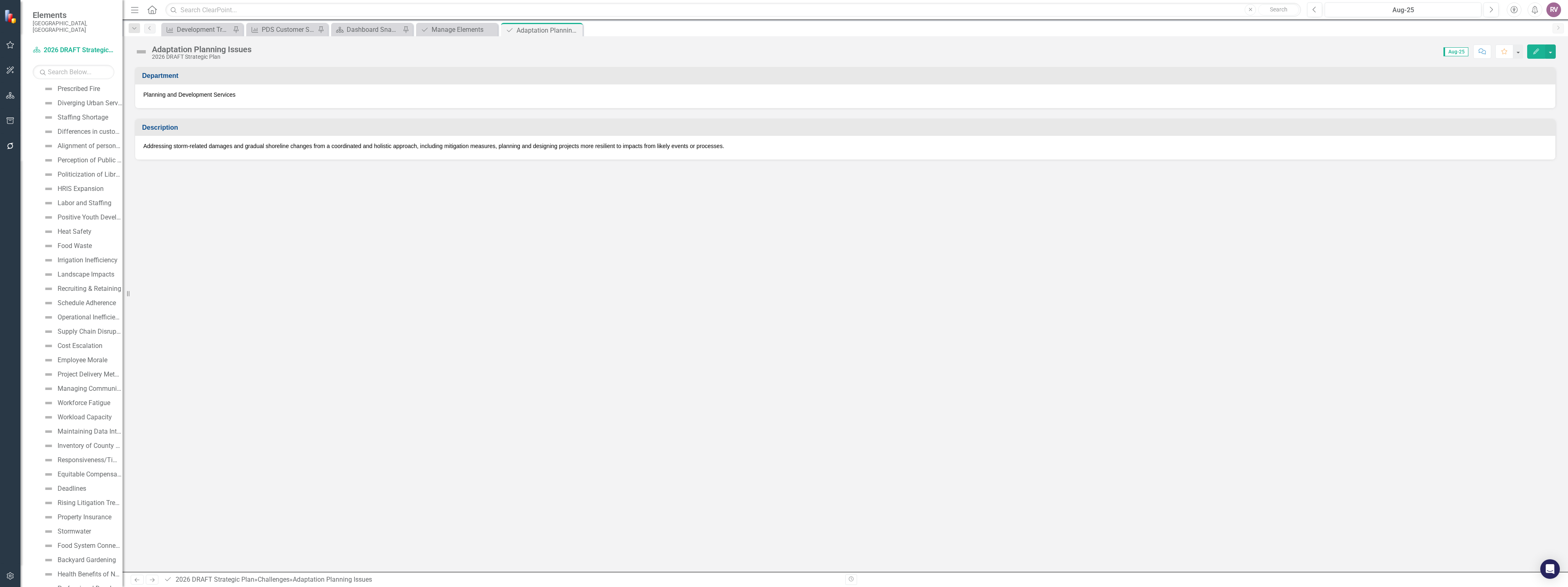
scroll to position [2779, 0]
click at [213, 145] on p "Addressing storm-related damages and gradual shoreline changes from a coordinat…" at bounding box center [845, 145] width 1404 height 8
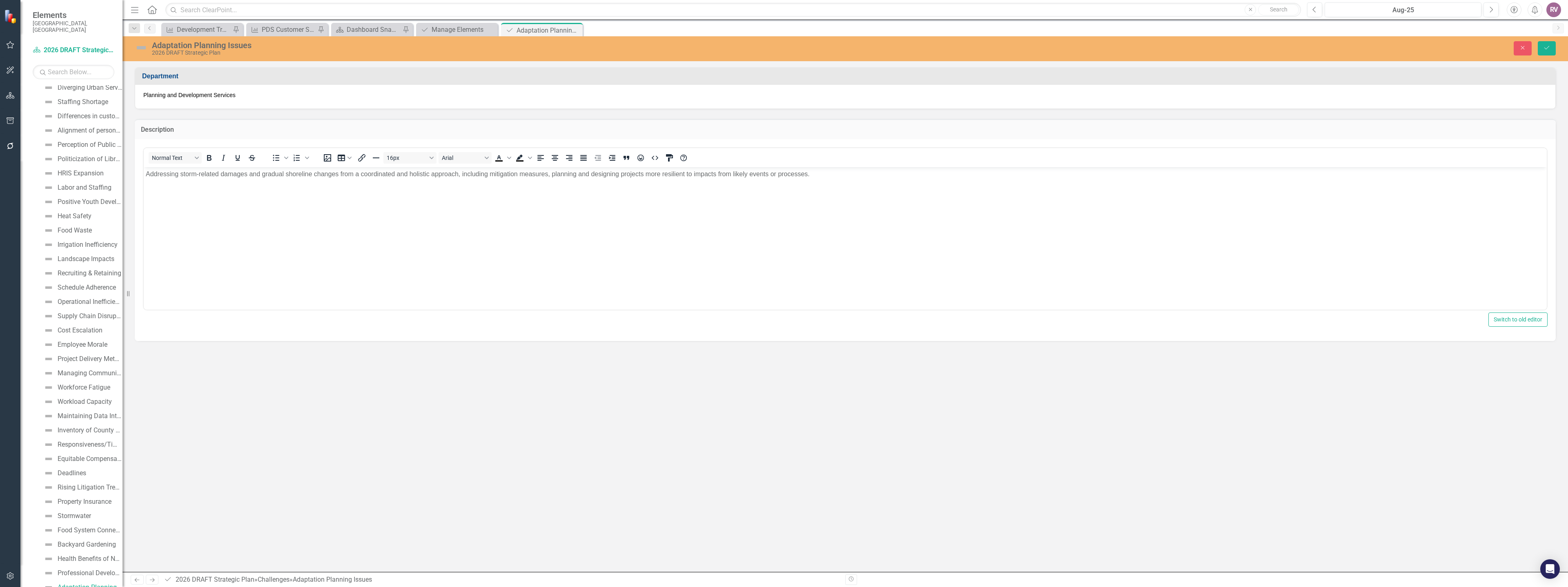
scroll to position [0, 0]
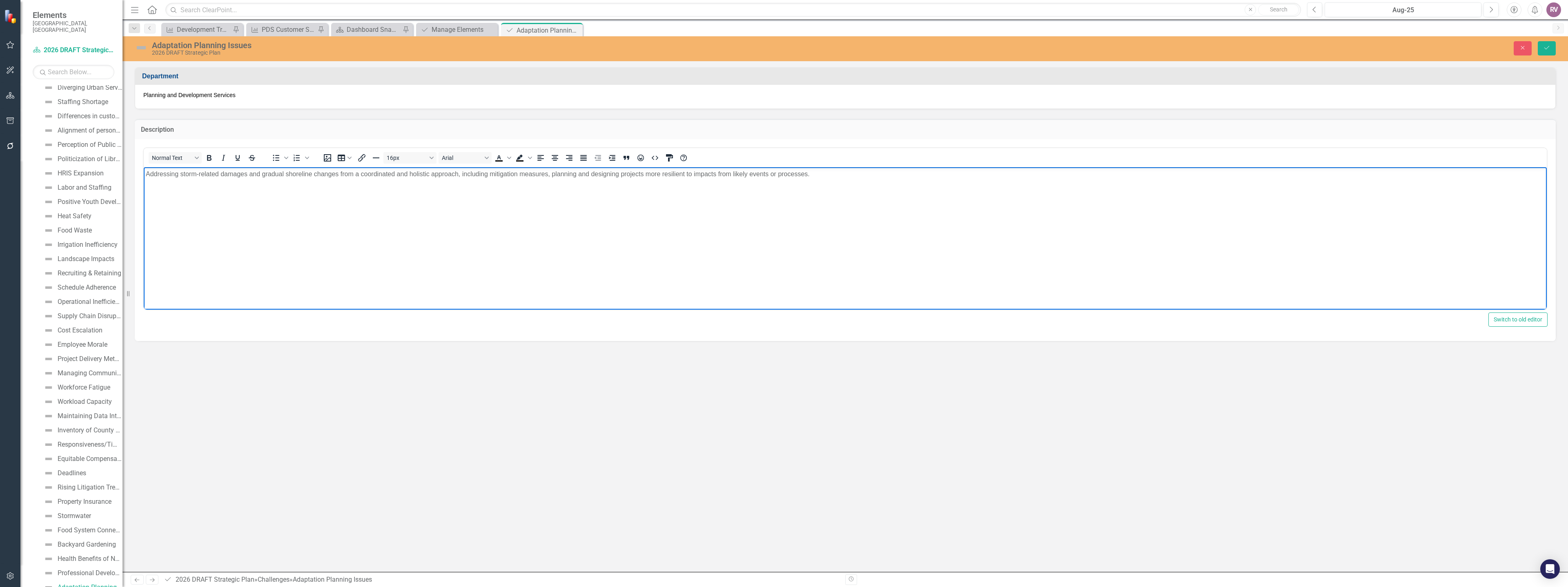
click at [827, 175] on p "Addressing storm-related damages and gradual shoreline changes from a coordinat…" at bounding box center [845, 174] width 1399 height 10
paste body "Rich Text Area. Press ALT-0 for help."
click at [810, 175] on p "Addressing storm-related damages and gradual shoreline changes from a coordinat…" at bounding box center [845, 174] width 1399 height 10
click at [994, 182] on body "Addressing storm-related damages and gradual shoreline changes from a coordinat…" at bounding box center [845, 228] width 1403 height 122
click at [1025, 186] on body "Addressing storm-related damages and gradual shoreline changes from a coordinat…" at bounding box center [845, 228] width 1403 height 122
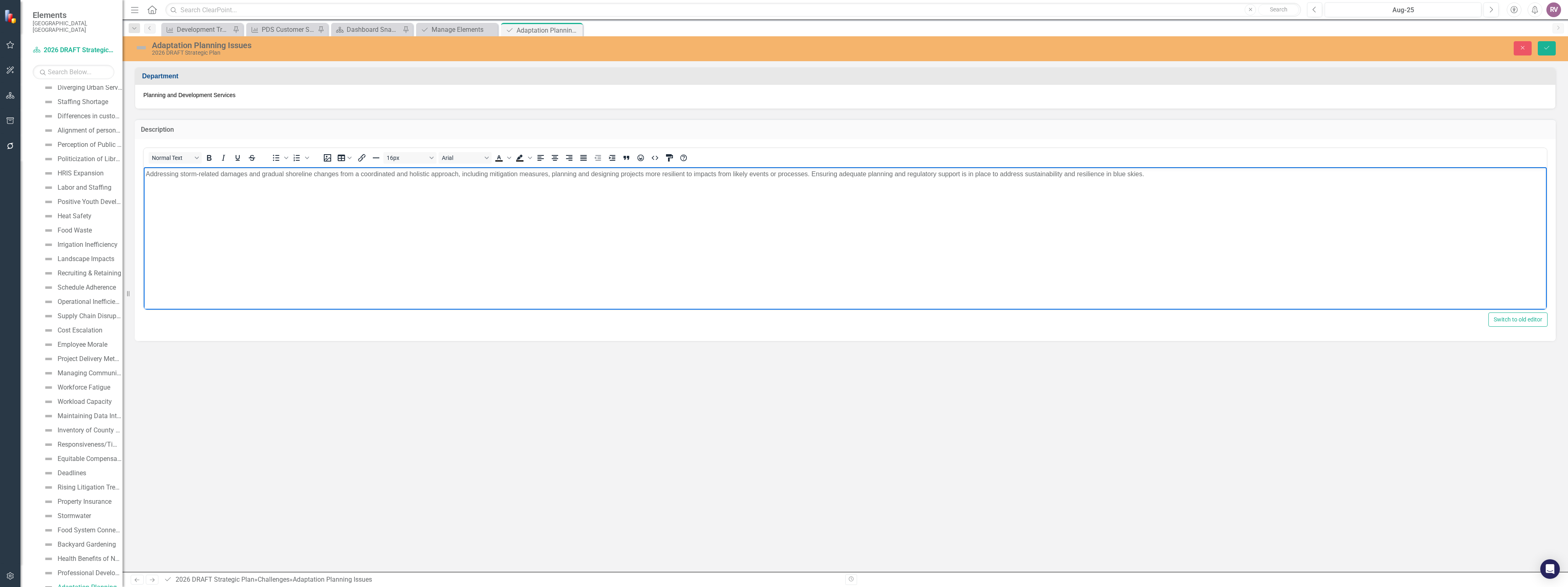
click at [575, 173] on p "Addressing storm-related damages and gradual shoreline changes from a coordinat…" at bounding box center [845, 174] width 1399 height 10
click at [1542, 49] on button "Save" at bounding box center [1547, 48] width 18 height 14
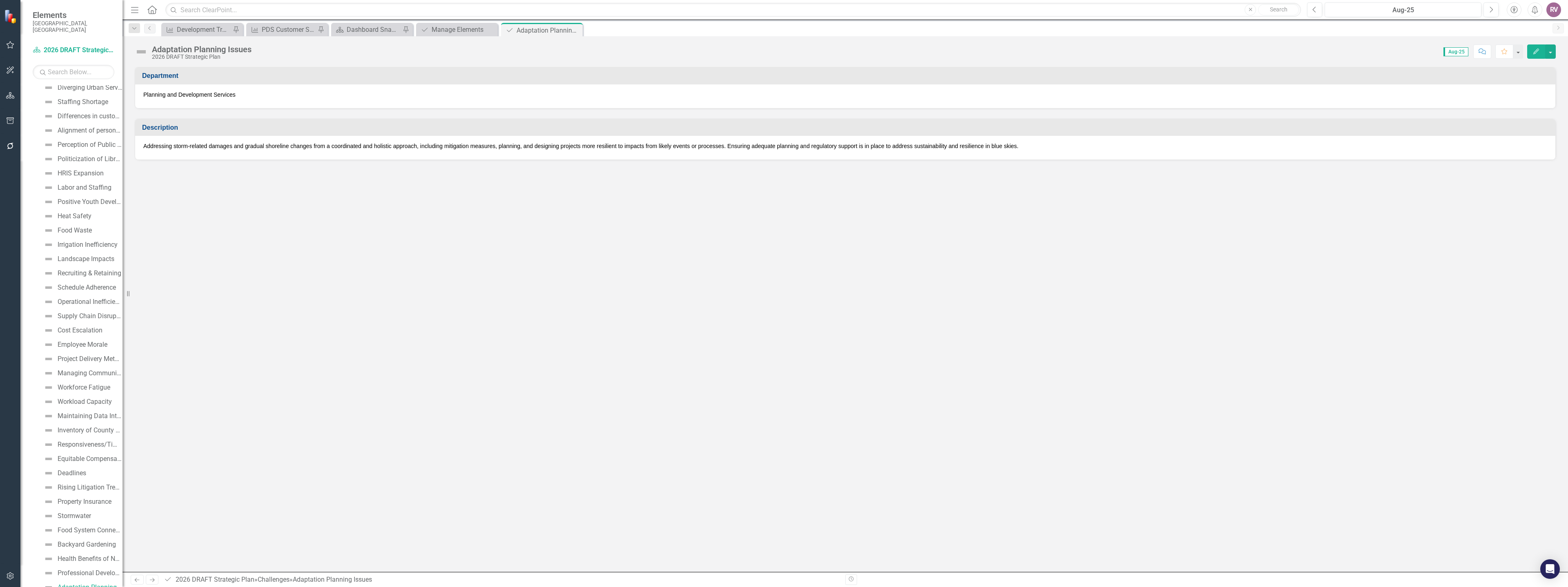
click at [0, 0] on icon "Close" at bounding box center [0, 0] width 0 height 0
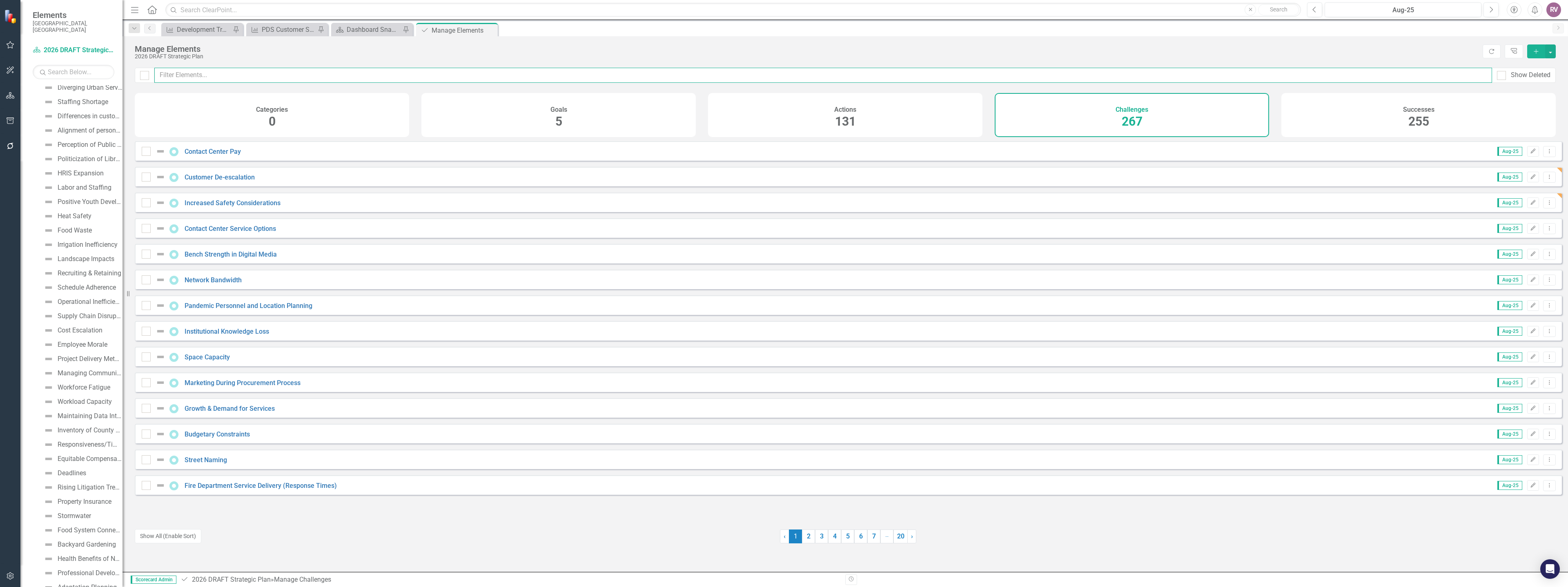
click at [265, 75] on input "text" at bounding box center [824, 75] width 1338 height 15
type input "incre"
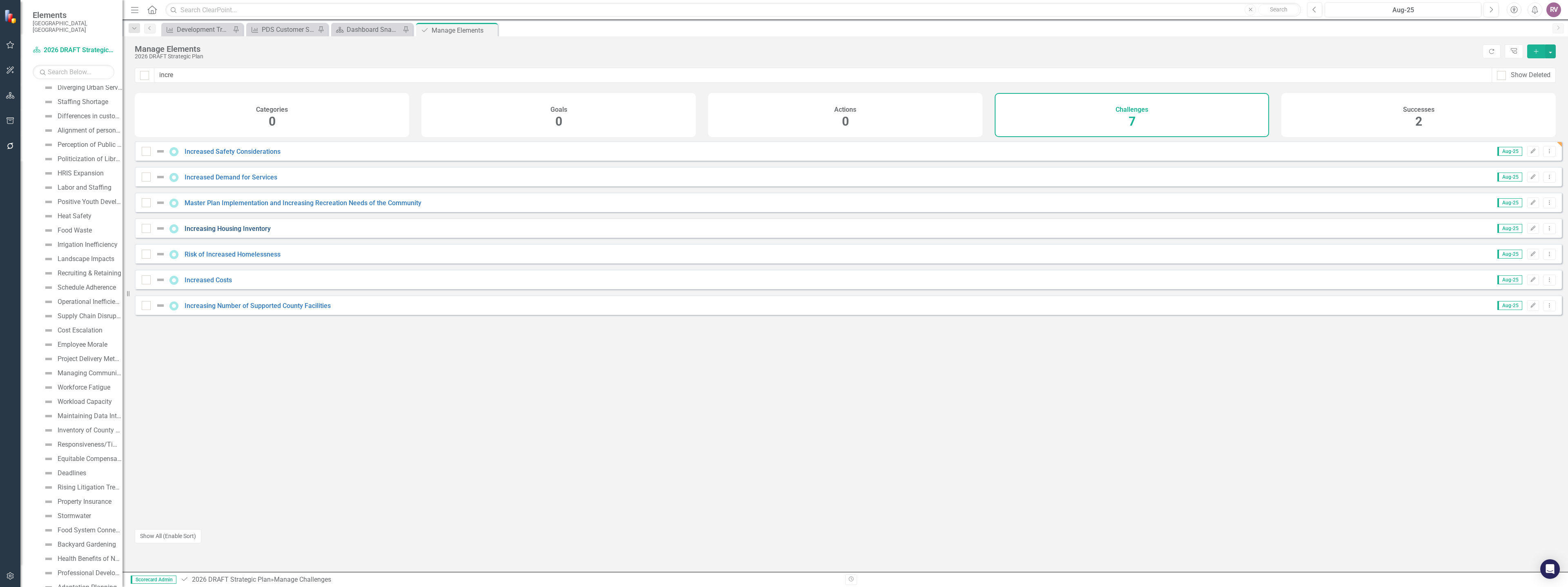
click at [237, 232] on link "Increasing Housing Inventory" at bounding box center [228, 229] width 86 height 8
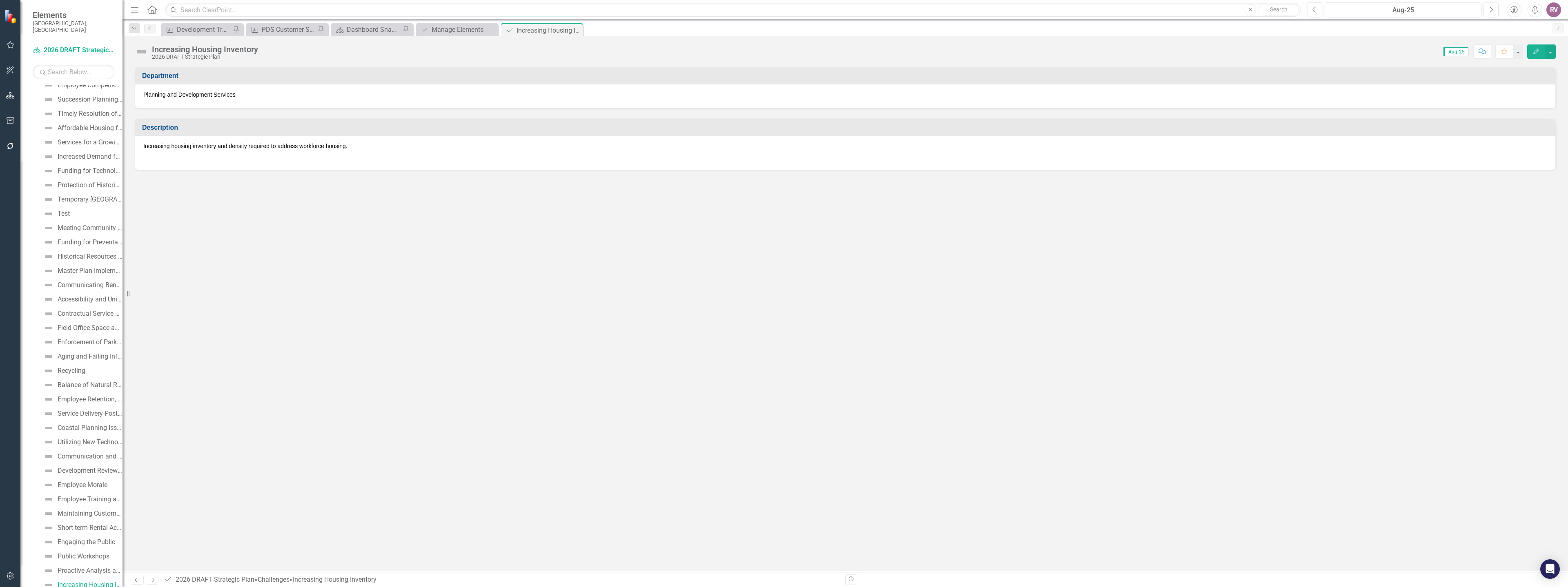
click at [209, 144] on p "Increasing housing inventory and density required to address workforce housing." at bounding box center [845, 147] width 1404 height 10
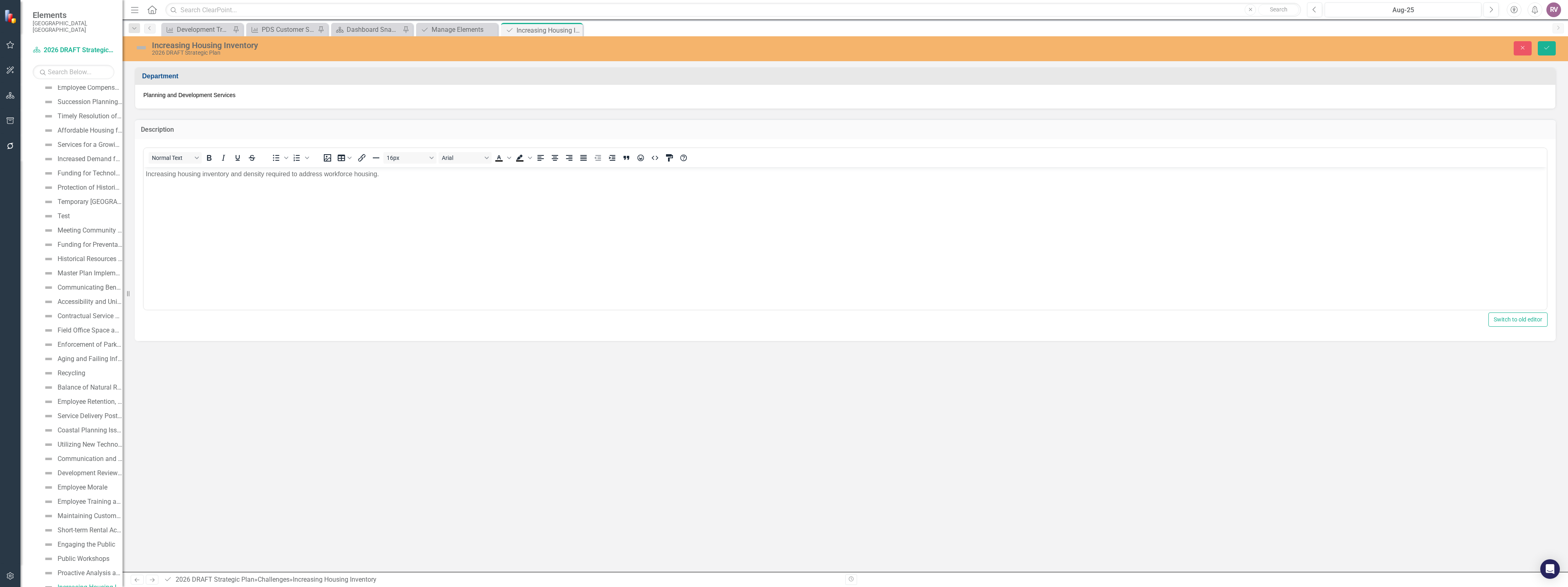
scroll to position [0, 0]
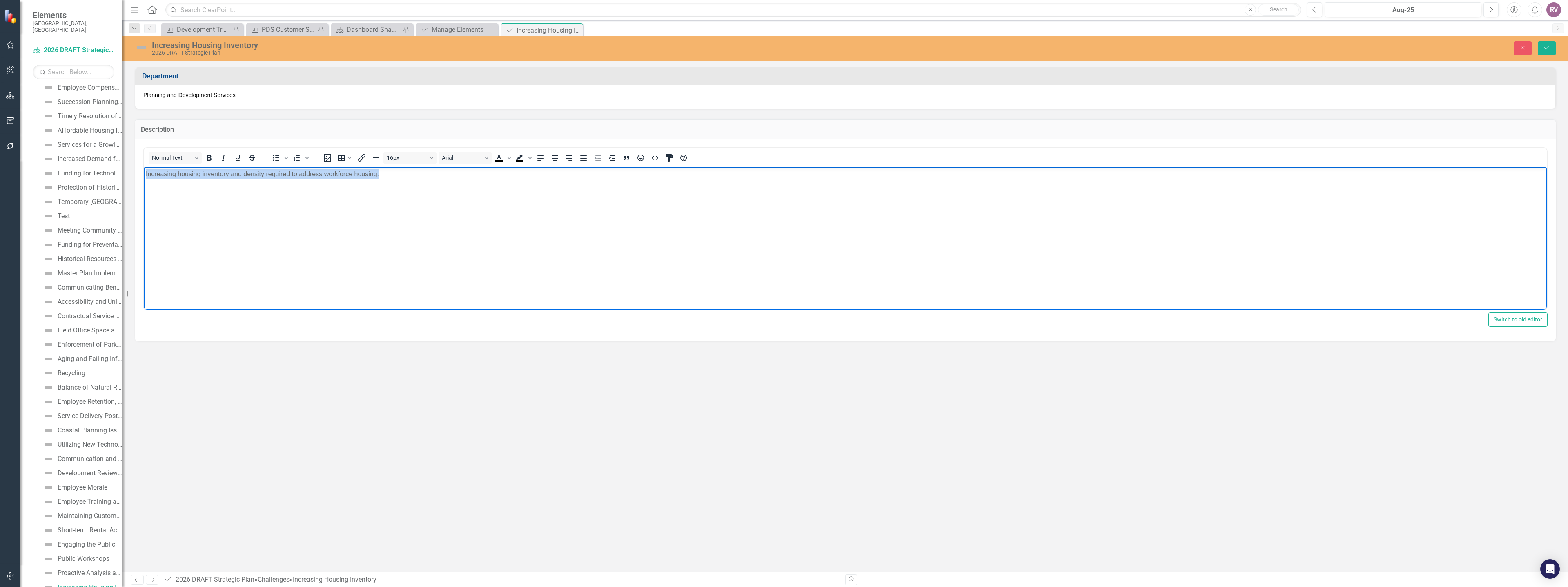
drag, startPoint x: 382, startPoint y: 174, endPoint x: 139, endPoint y: 169, distance: 243.1
click at [144, 169] on html "Increasing housing inventory and density required to address workforce housing." at bounding box center [845, 228] width 1403 height 122
paste body "Rich Text Area. Press ALT-0 for help."
click at [1542, 49] on button "Save" at bounding box center [1547, 48] width 18 height 14
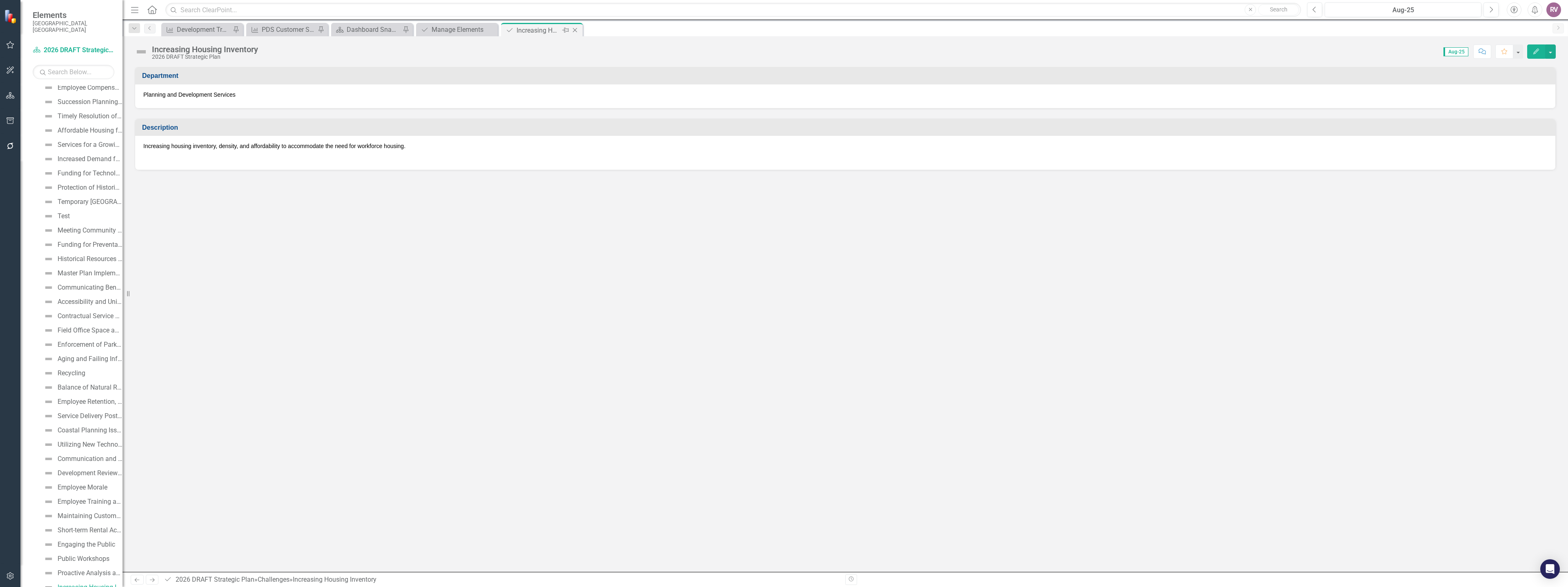
click at [576, 32] on icon at bounding box center [575, 30] width 4 height 4
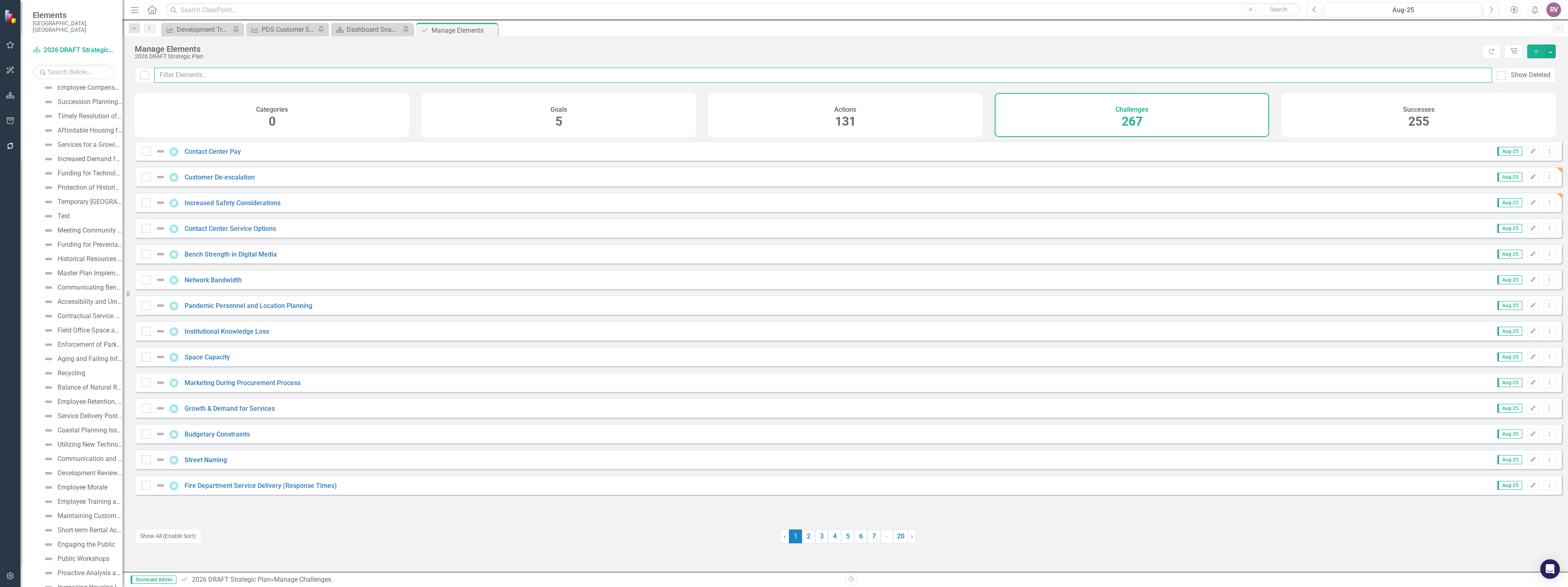
click at [329, 76] on input "text" at bounding box center [824, 75] width 1338 height 15
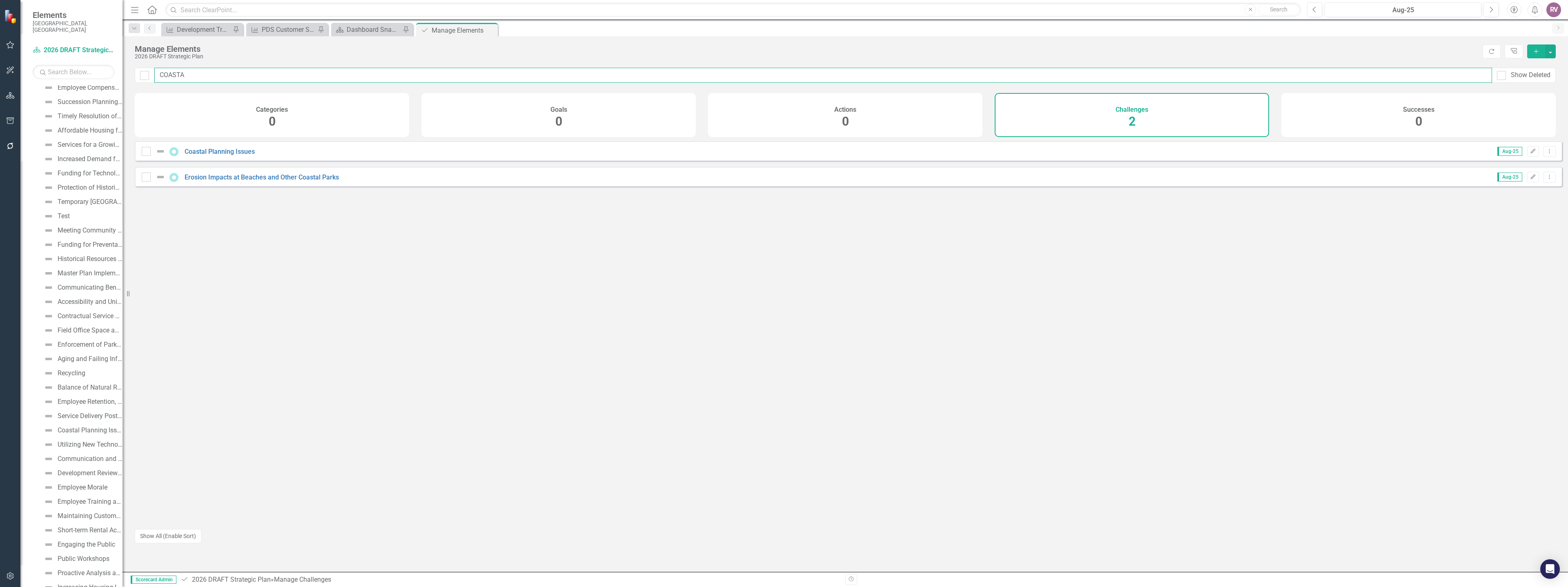
type input "COASTA"
click at [244, 153] on div "Coastal Planning Issues" at bounding box center [199, 151] width 115 height 10
click at [245, 156] on link "Coastal Planning Issues" at bounding box center [219, 151] width 70 height 8
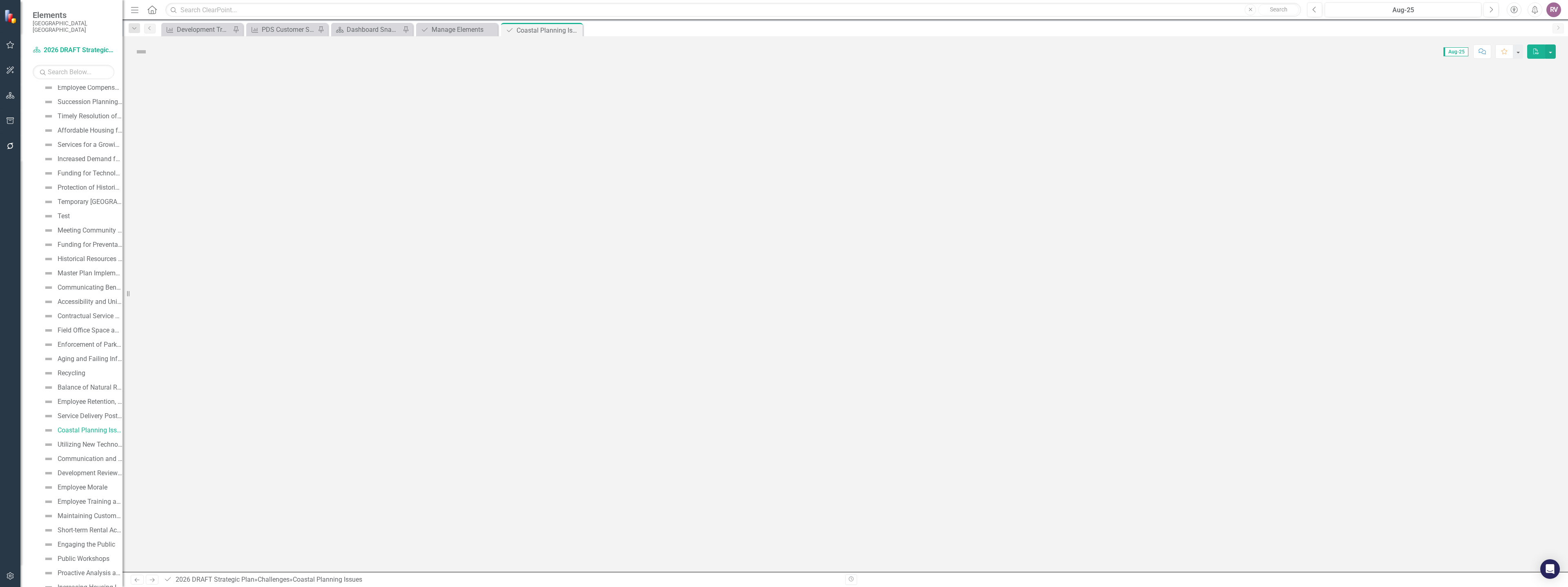
scroll to position [565, 0]
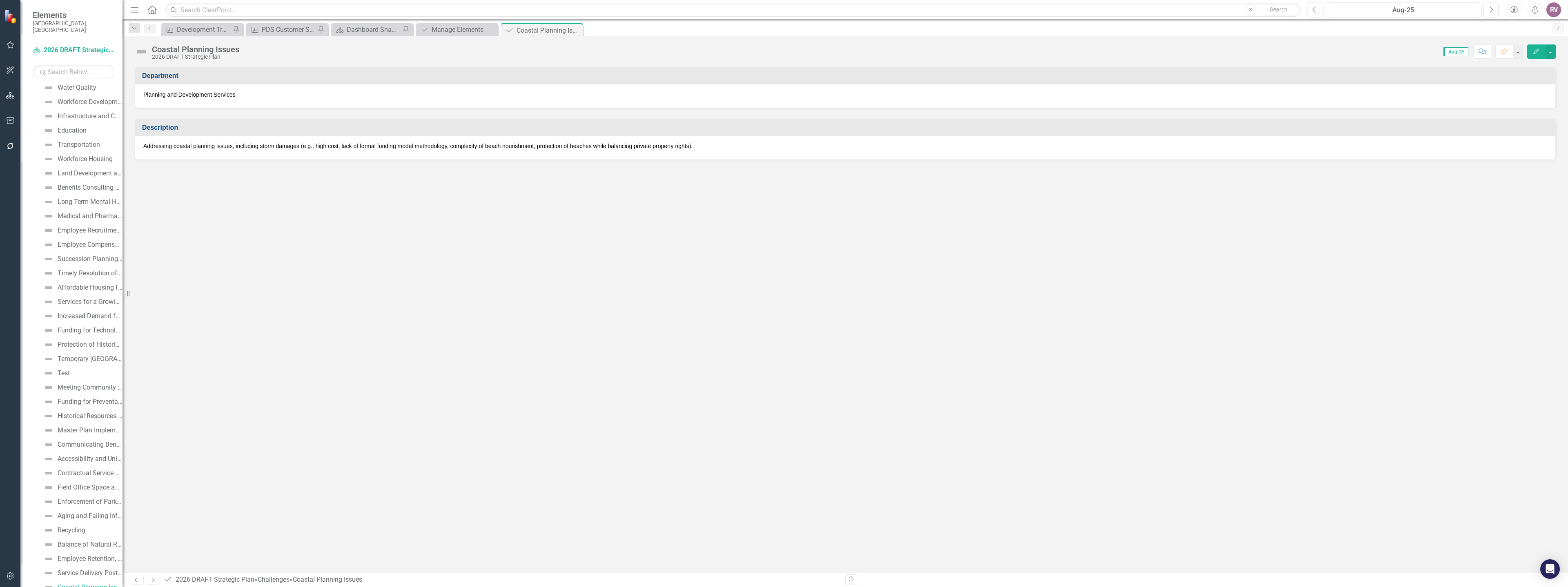
click at [237, 151] on div "Addressing coastal planning issues, including storm damages (e.g., high cost, l…" at bounding box center [845, 147] width 1420 height 24
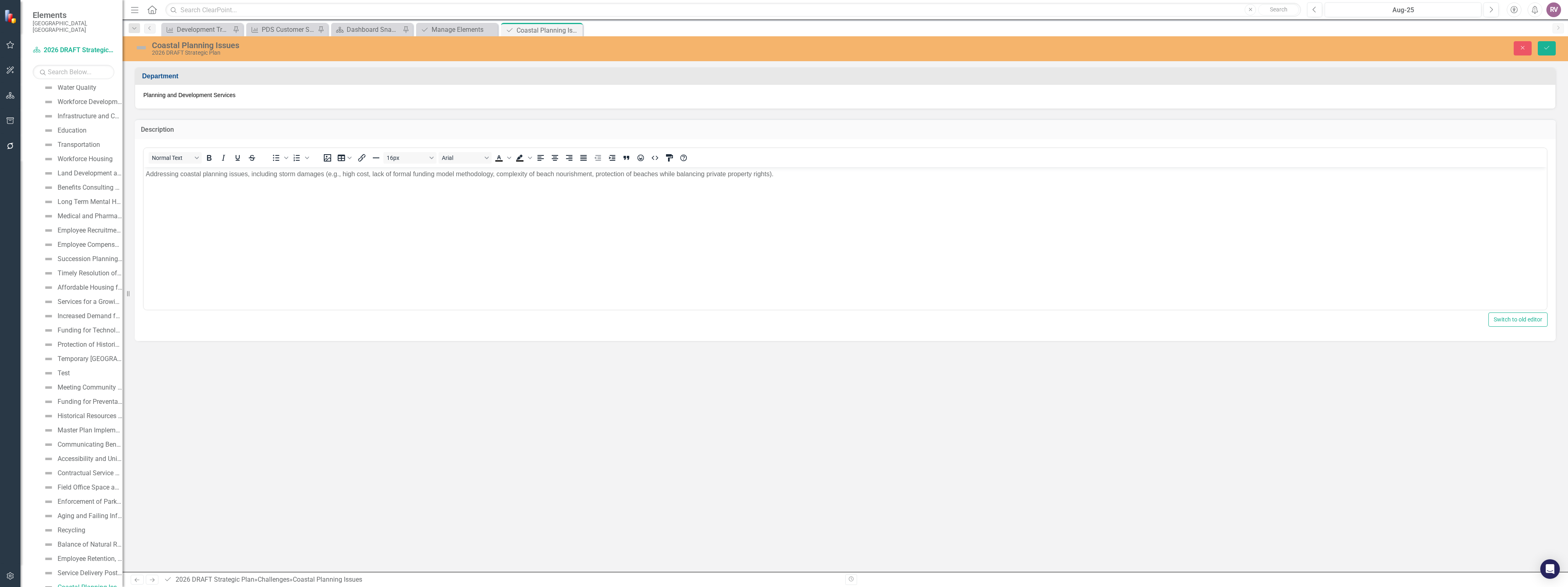
scroll to position [0, 0]
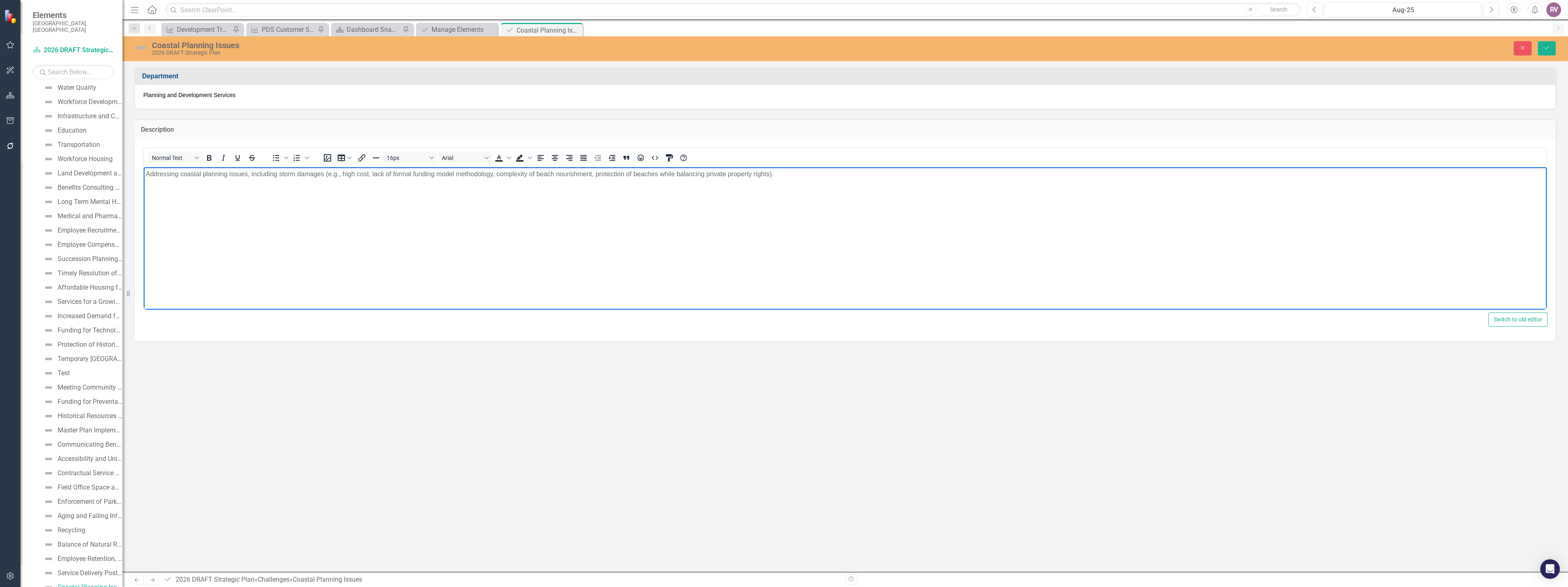
click at [206, 186] on body "Addressing coastal planning issues, including storm damages (e.g., high cost, l…" at bounding box center [845, 228] width 1403 height 122
paste body "Rich Text Area. Press ALT-0 for help."
click at [911, 170] on p "Ensuring cross and inter-departmental communication, coordination, collaboratio…" at bounding box center [845, 174] width 1399 height 10
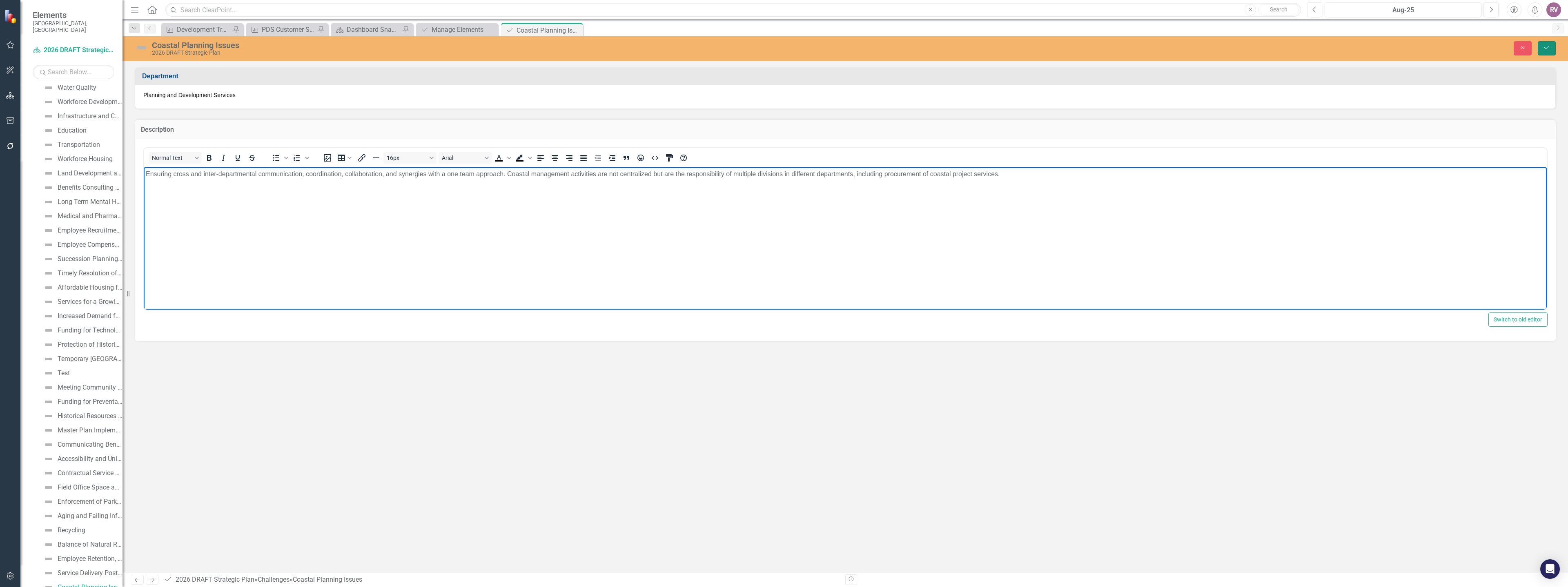
click at [1545, 50] on icon "Save" at bounding box center [1547, 47] width 7 height 5
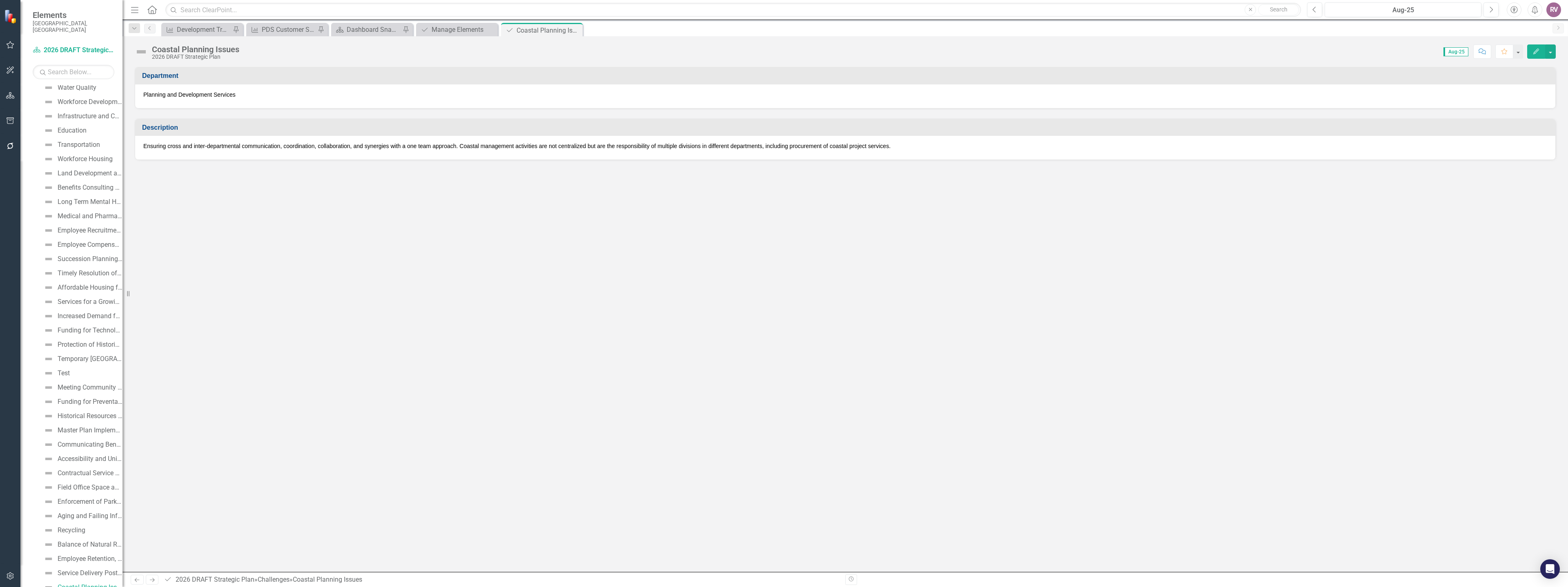
click at [0, 0] on icon "Close" at bounding box center [0, 0] width 0 height 0
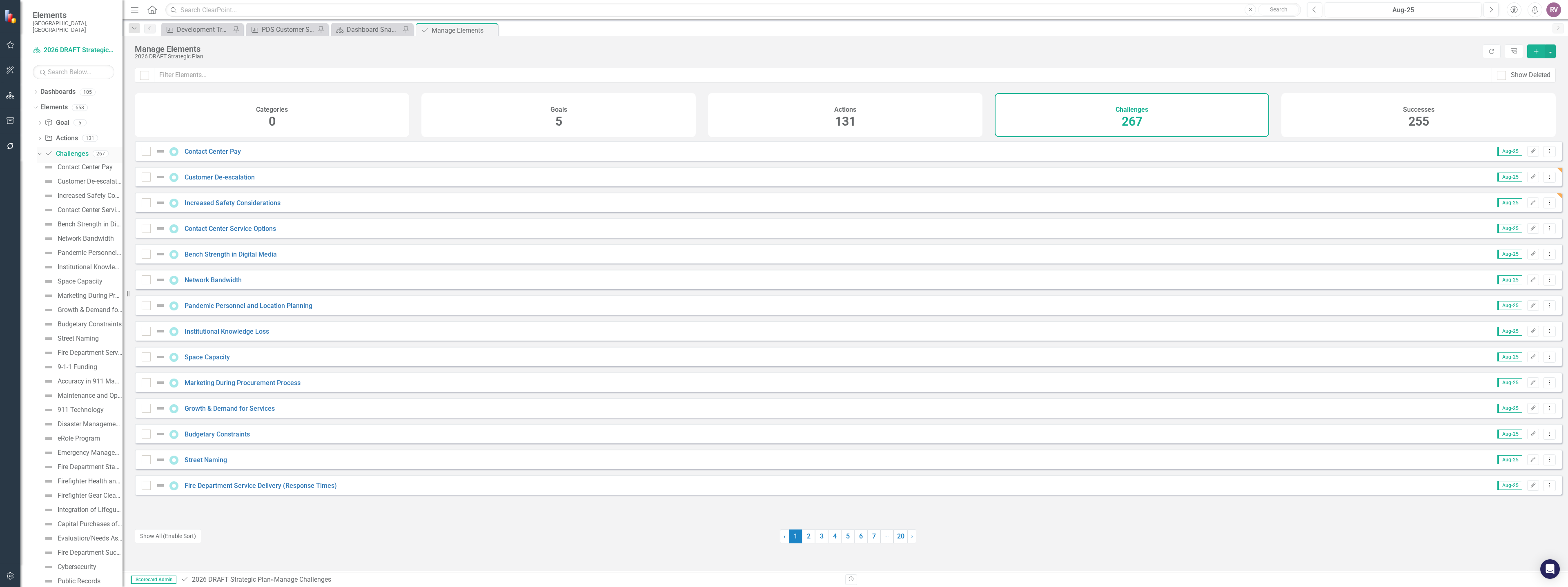
click at [40, 151] on icon "Dropdown" at bounding box center [38, 153] width 4 height 5
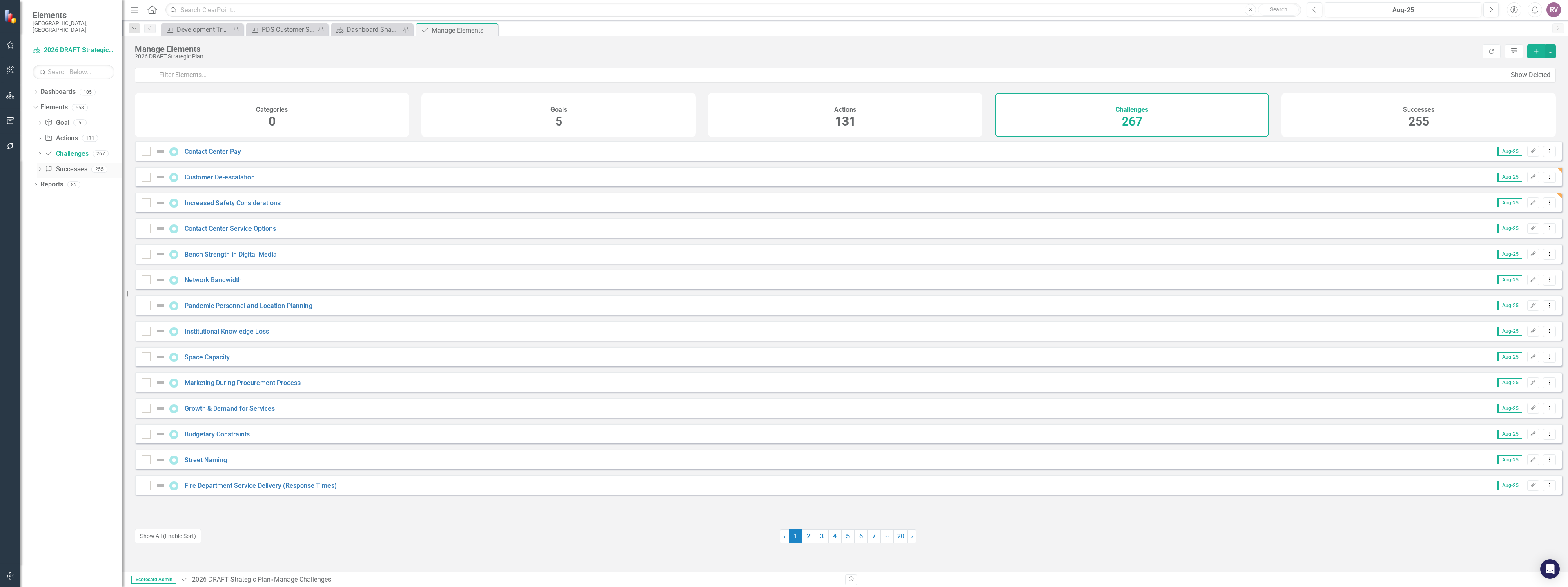
click at [40, 168] on icon "Dropdown" at bounding box center [39, 170] width 5 height 4
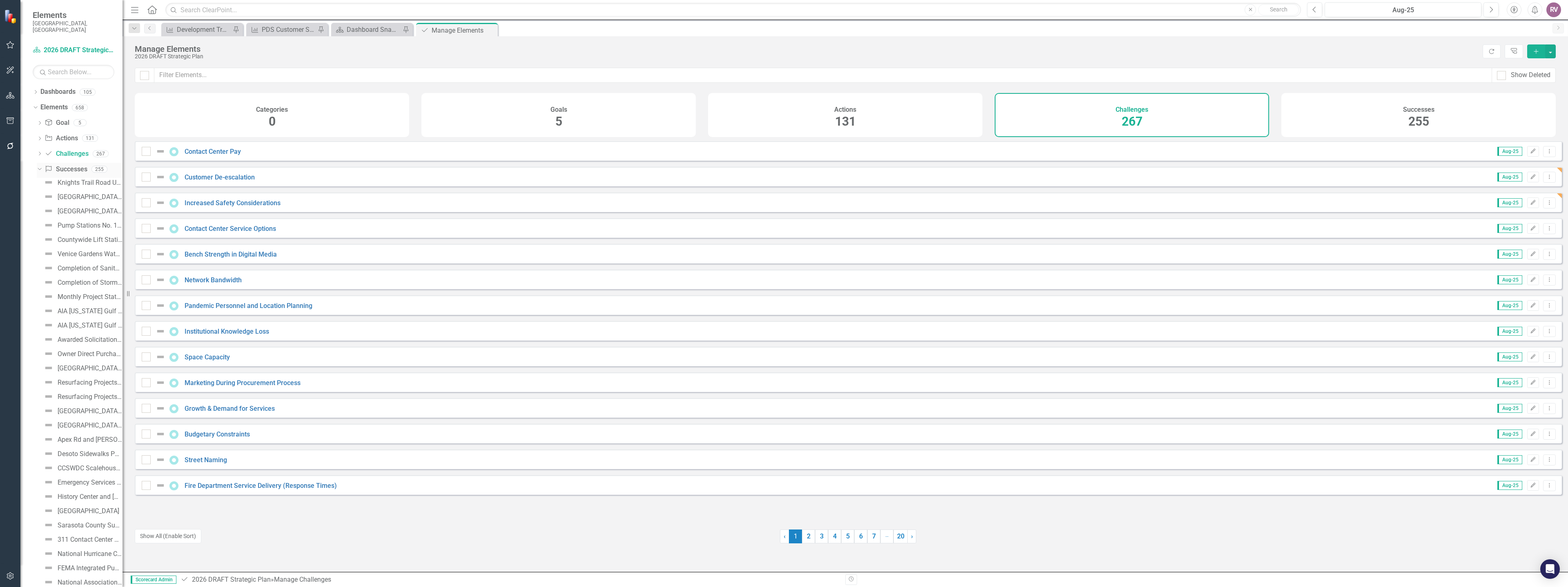
click at [76, 165] on link "Success Successes" at bounding box center [66, 169] width 43 height 9
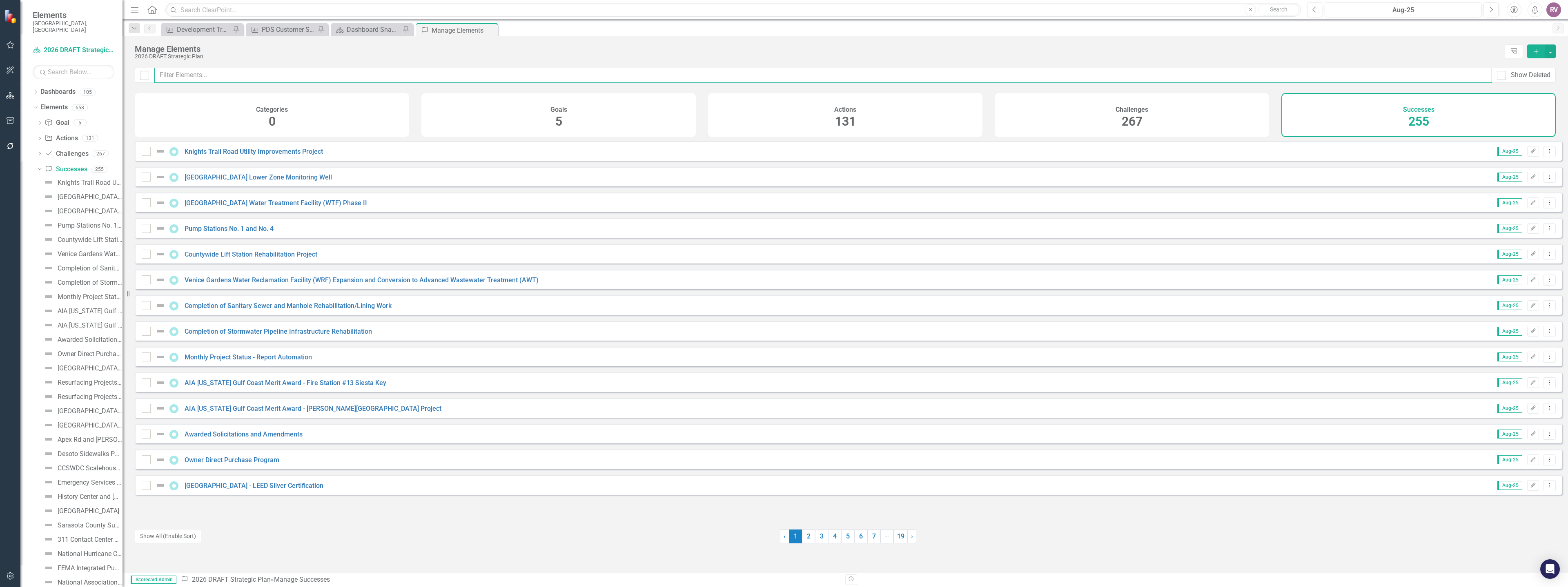
click at [308, 74] on input "text" at bounding box center [824, 75] width 1338 height 15
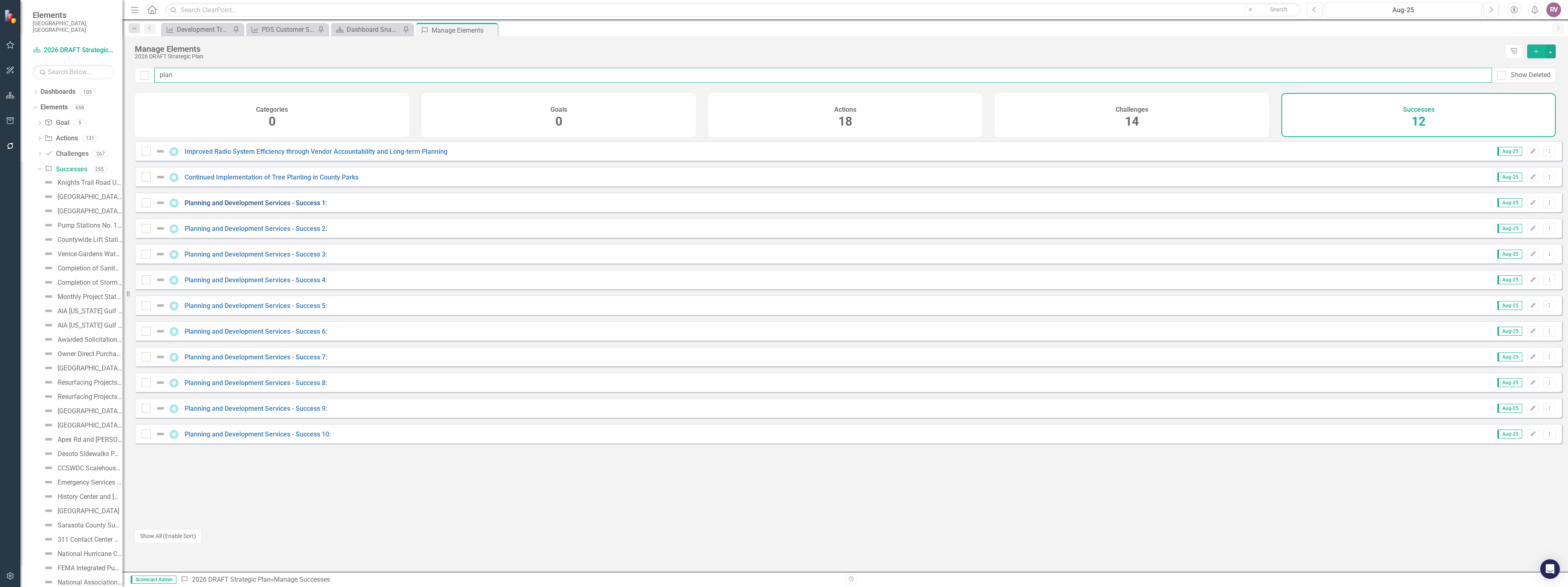
type input "plan"
click at [267, 207] on link "Planning and Development Services - Success 1:" at bounding box center [256, 203] width 142 height 8
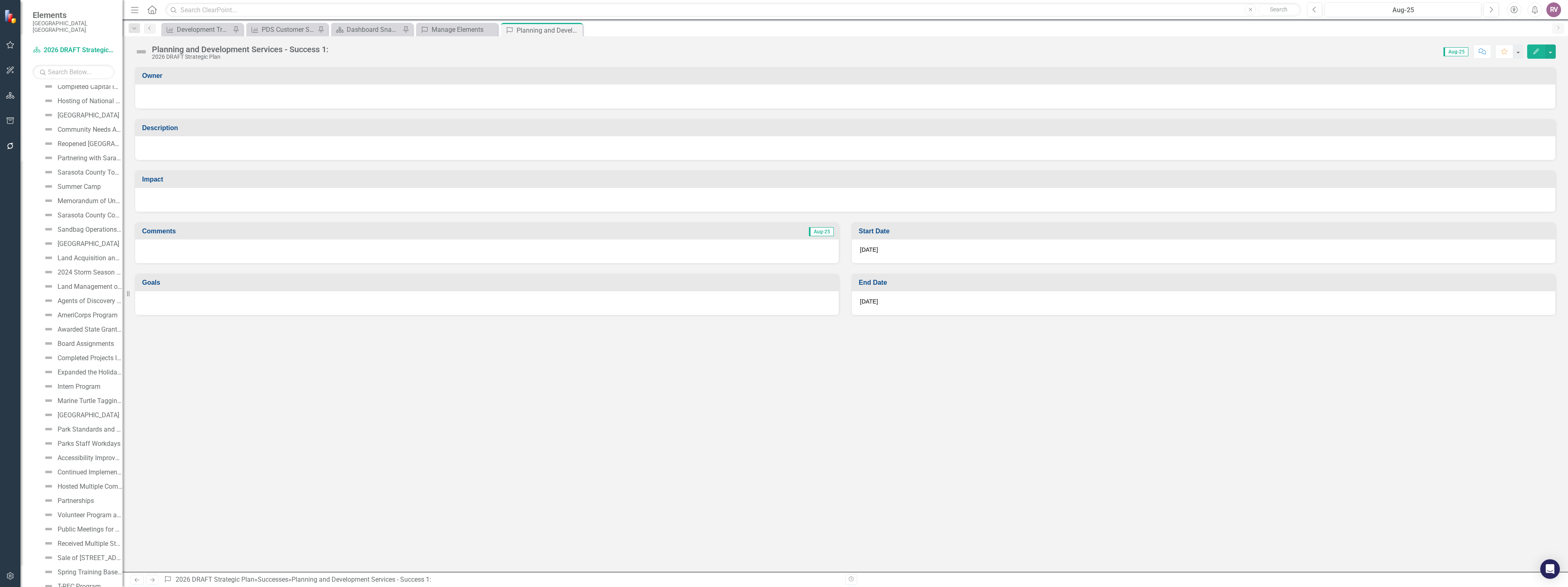
scroll to position [1895, 0]
click at [262, 96] on div at bounding box center [845, 96] width 1404 height 10
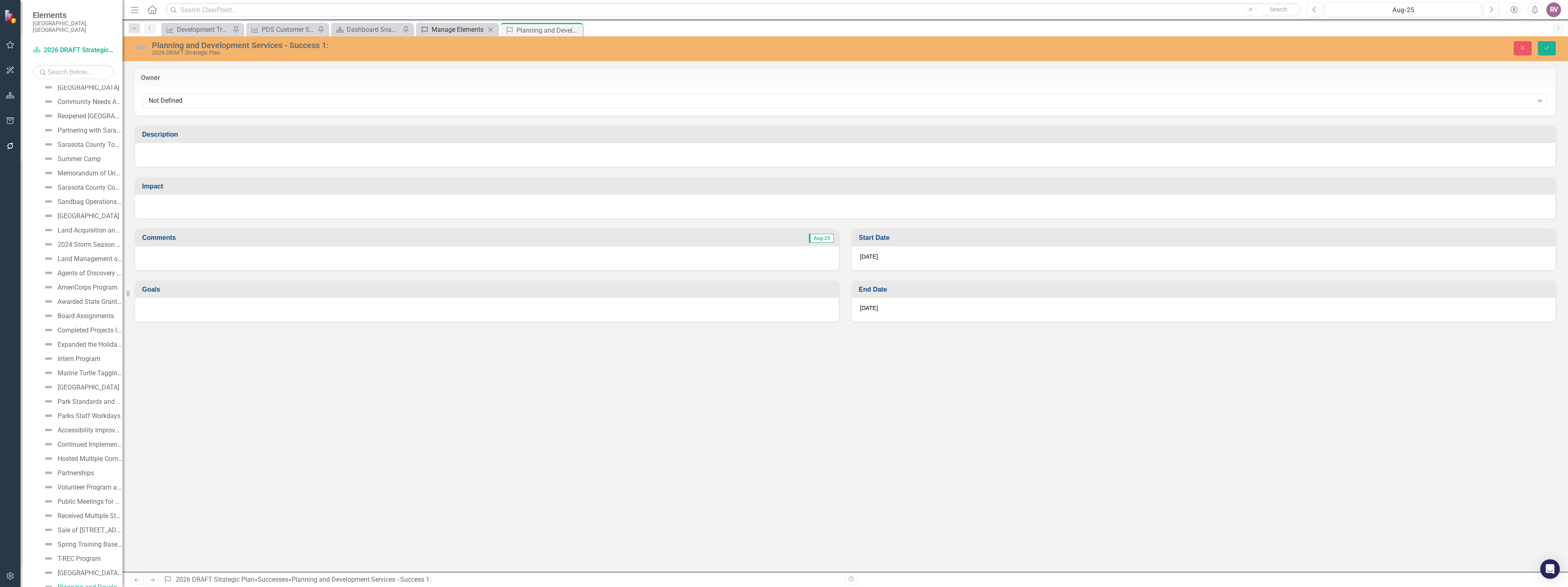
click at [436, 28] on div "Manage Elements" at bounding box center [458, 29] width 54 height 10
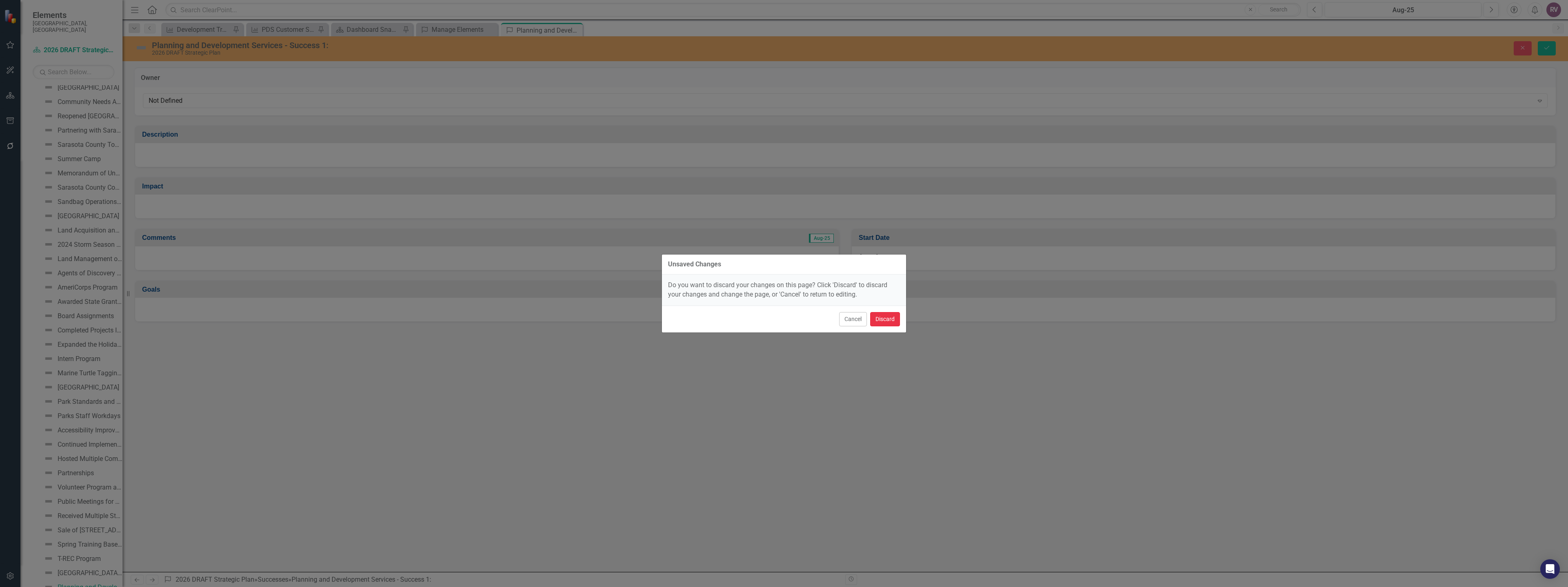
click at [882, 321] on button "Discard" at bounding box center [885, 319] width 30 height 14
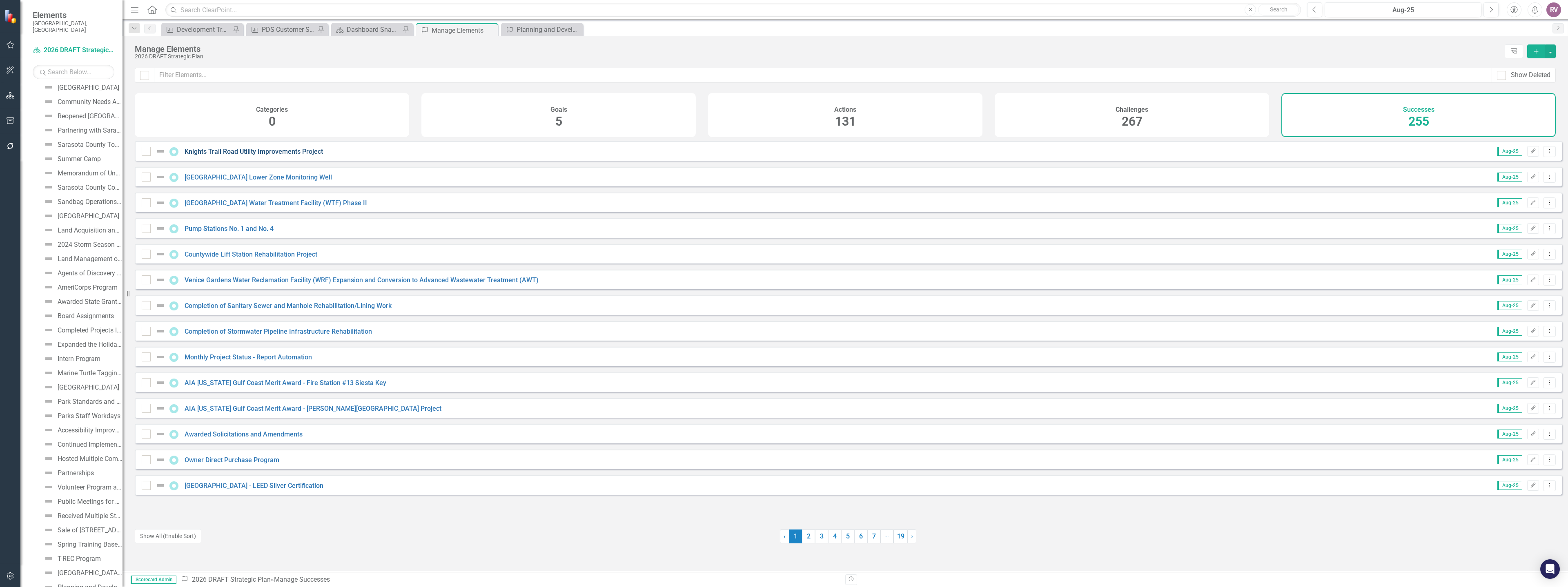
click at [273, 156] on link "Knights Trail Road Utility Improvements Project" at bounding box center [253, 151] width 138 height 8
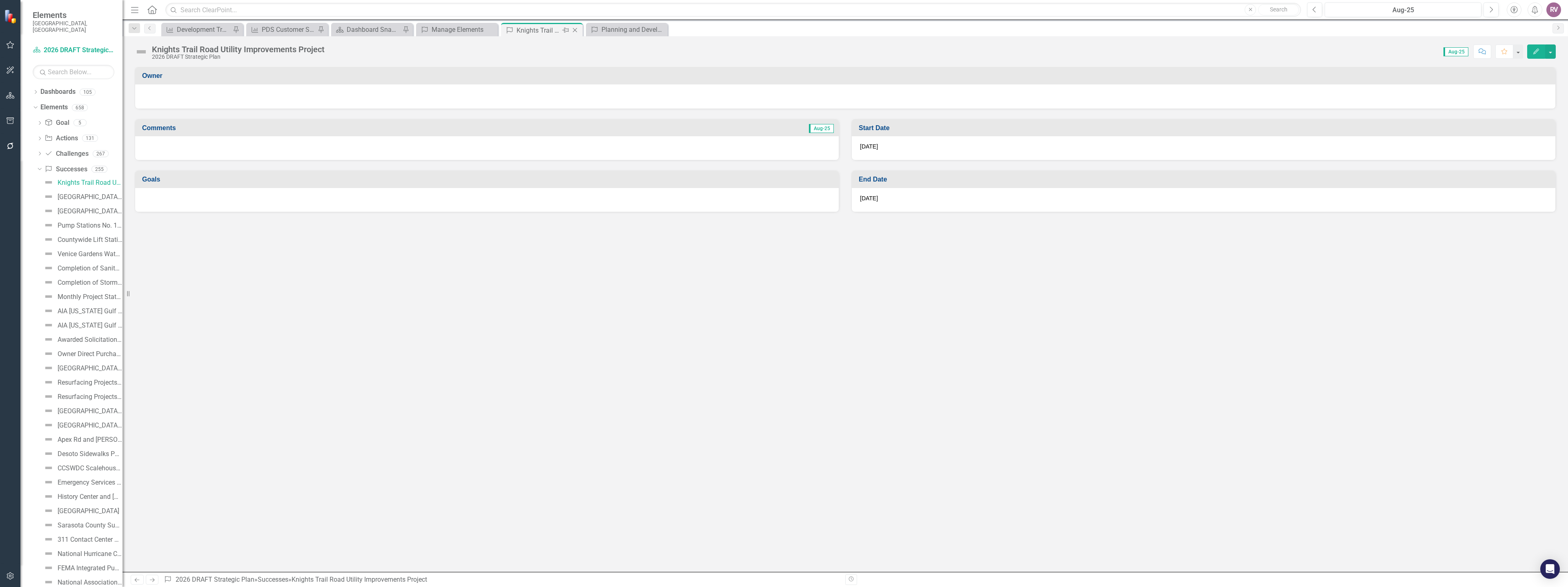
click at [575, 33] on icon "Close" at bounding box center [575, 30] width 8 height 7
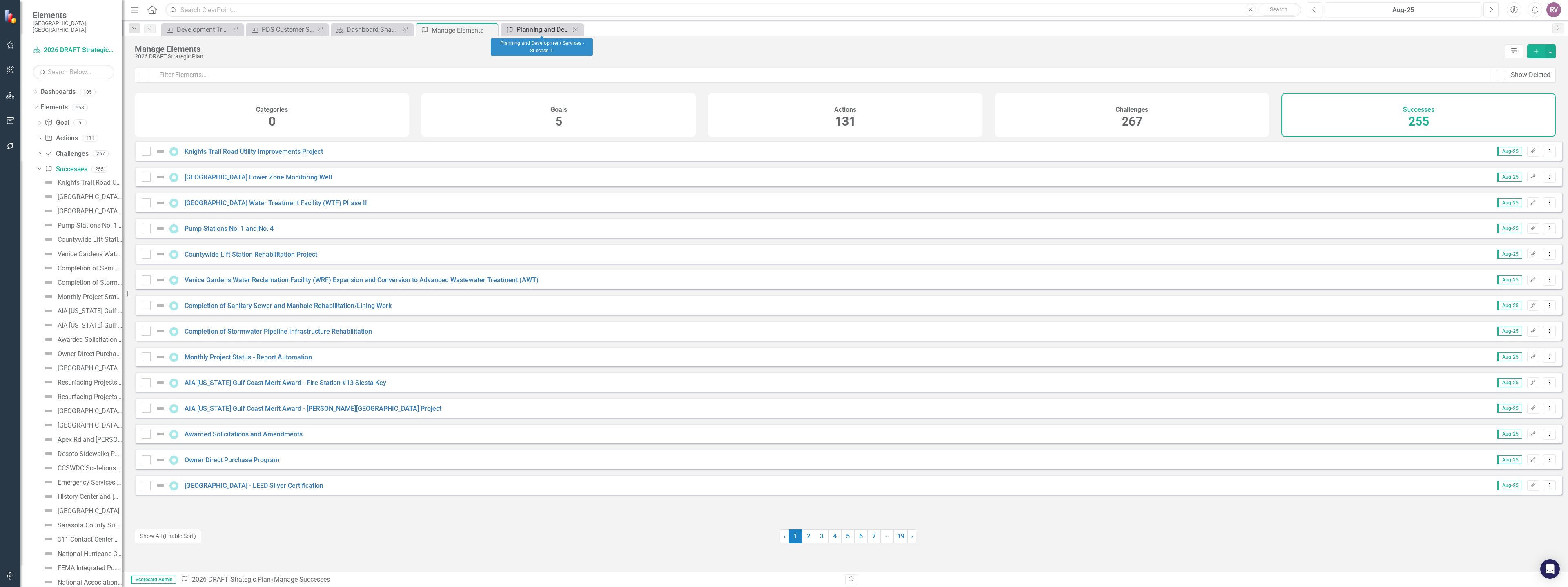
click at [555, 33] on div "Planning and Development Services - Success 1:" at bounding box center [544, 29] width 54 height 10
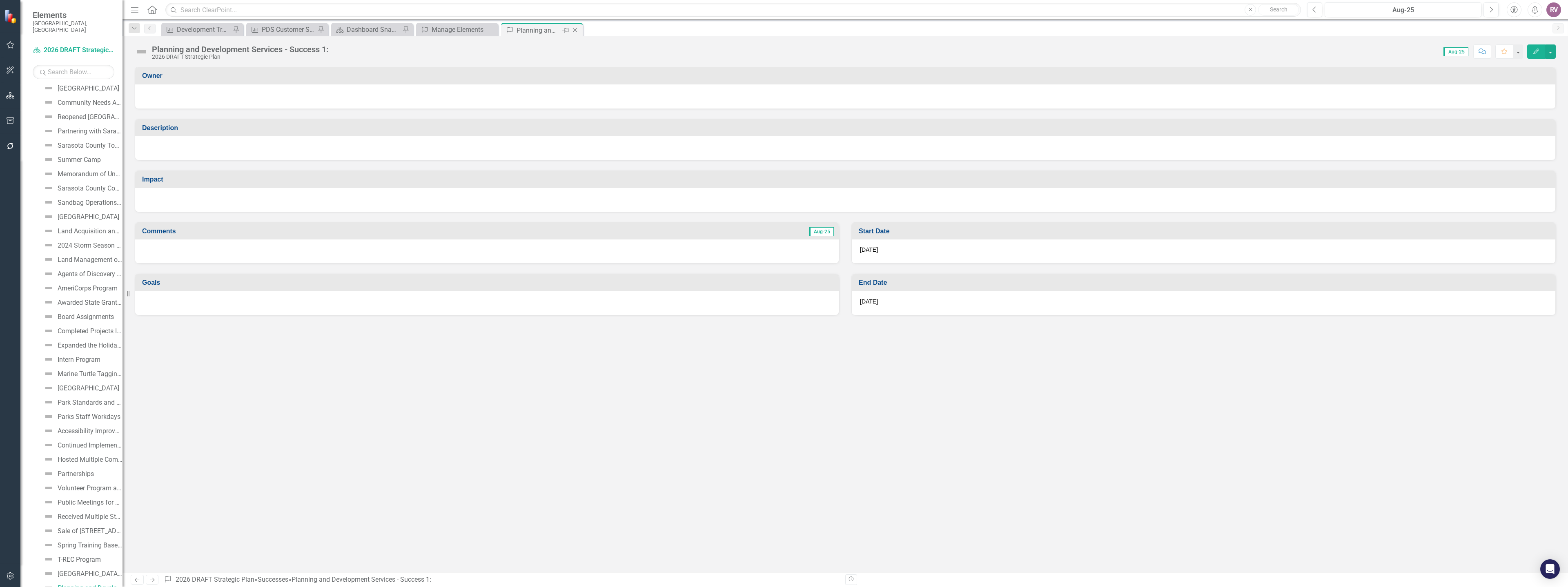
scroll to position [1895, 0]
click at [262, 52] on div "Planning and Development Services - Success 1:" at bounding box center [240, 49] width 177 height 9
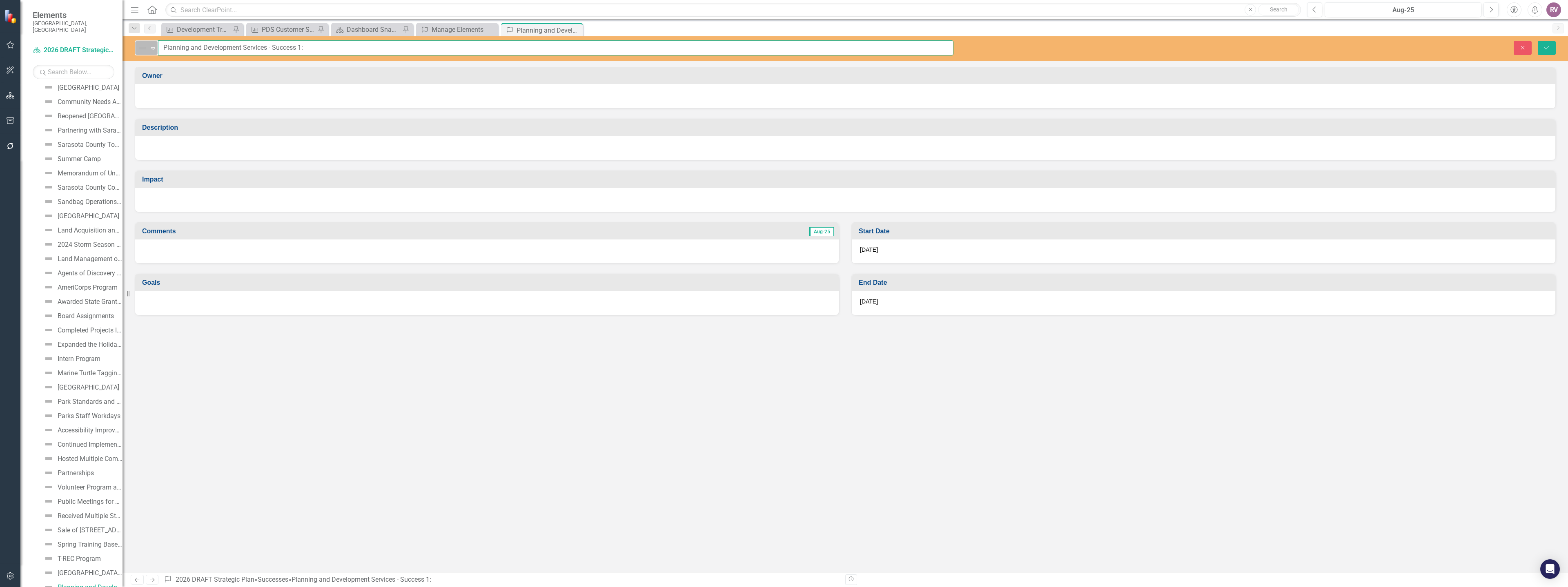
drag, startPoint x: 338, startPoint y: 46, endPoint x: 149, endPoint y: 46, distance: 189.0
click at [149, 46] on div "Not Defined Expand Planning and Development Services - Success 1:" at bounding box center [544, 47] width 819 height 15
paste input "DS One Stop"
type input "PDS One Stop"
click at [193, 154] on div at bounding box center [845, 148] width 1420 height 24
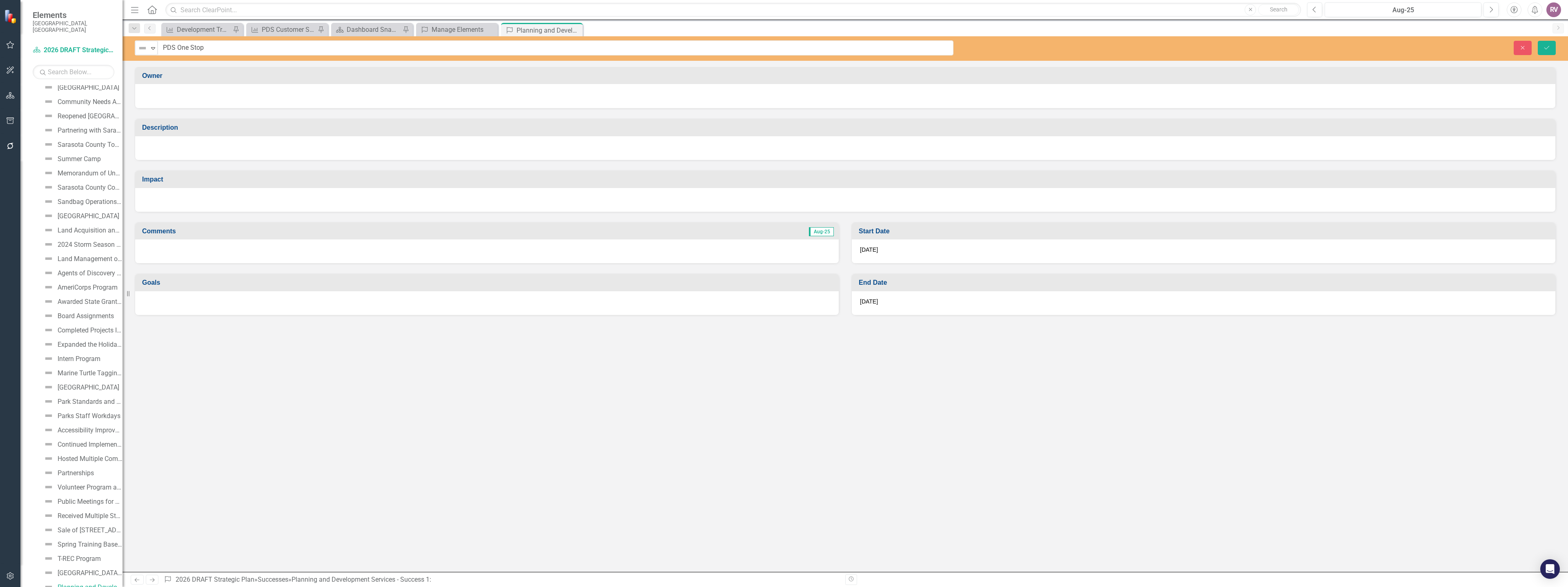
click at [193, 154] on div at bounding box center [845, 148] width 1420 height 24
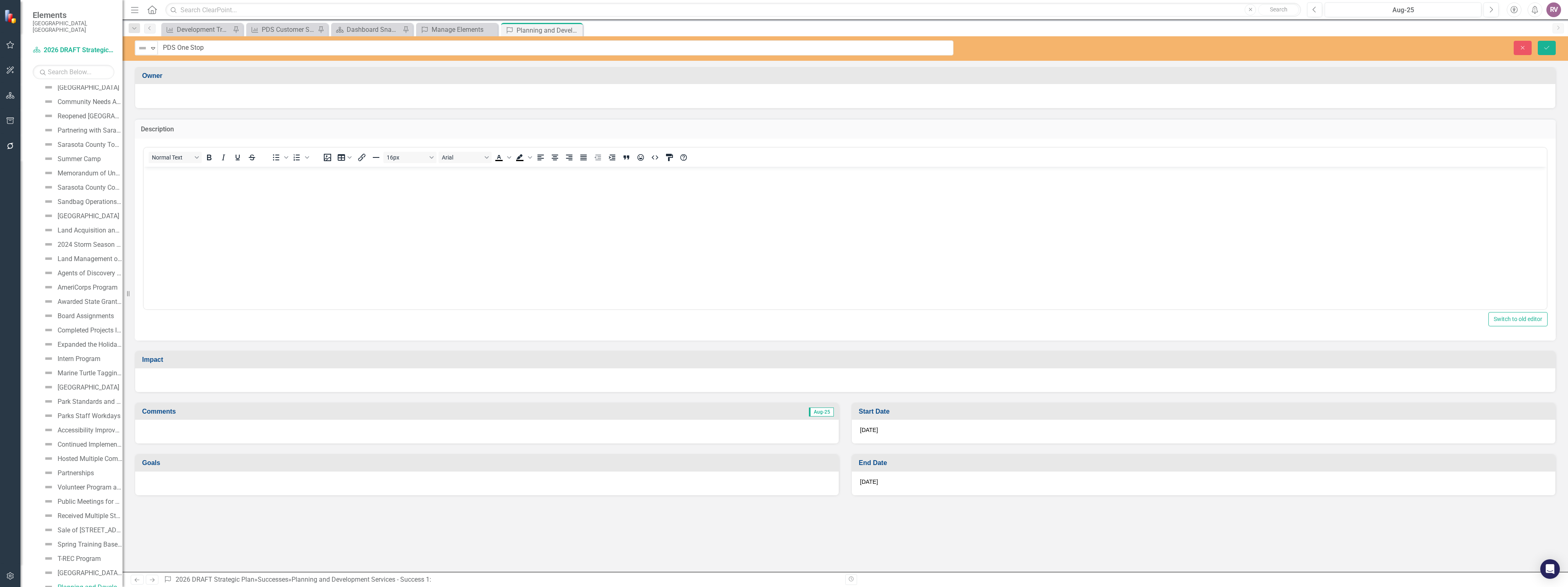
scroll to position [0, 0]
click at [184, 184] on body "Rich Text Area. Press ALT-0 for help." at bounding box center [845, 228] width 1403 height 122
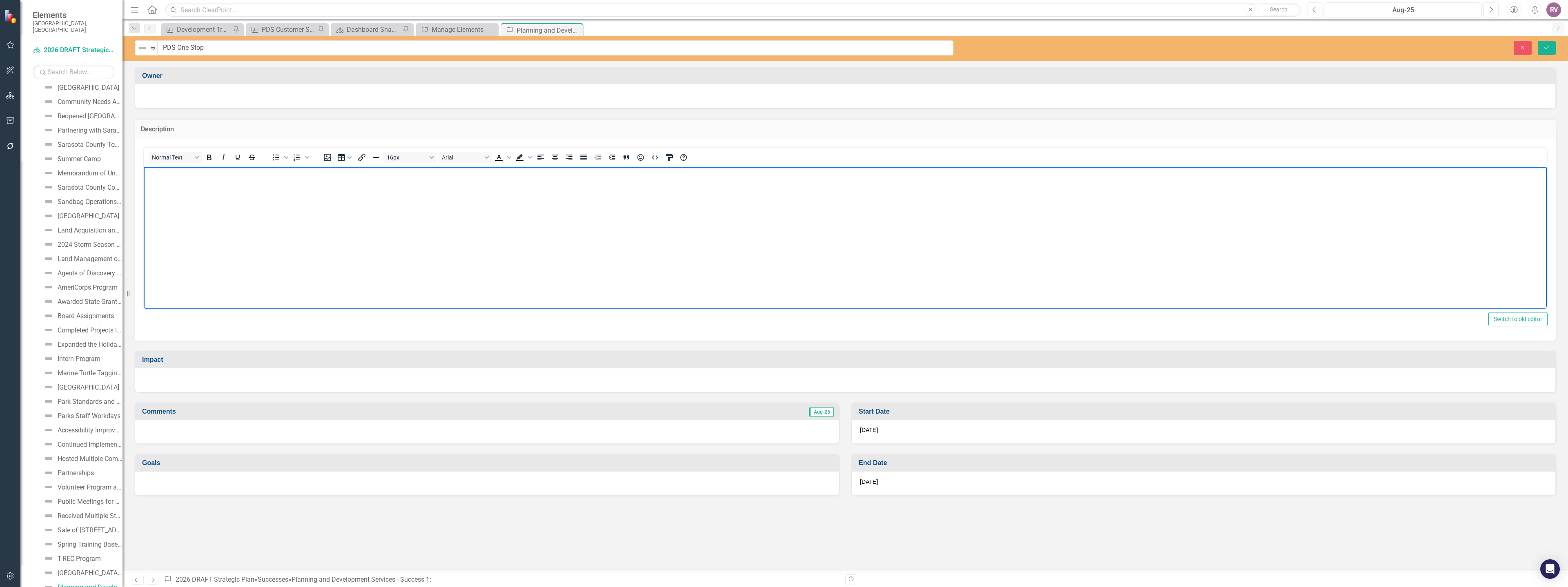
paste body "Rich Text Area. Press ALT-0 for help."
click at [228, 384] on div at bounding box center [845, 380] width 1420 height 24
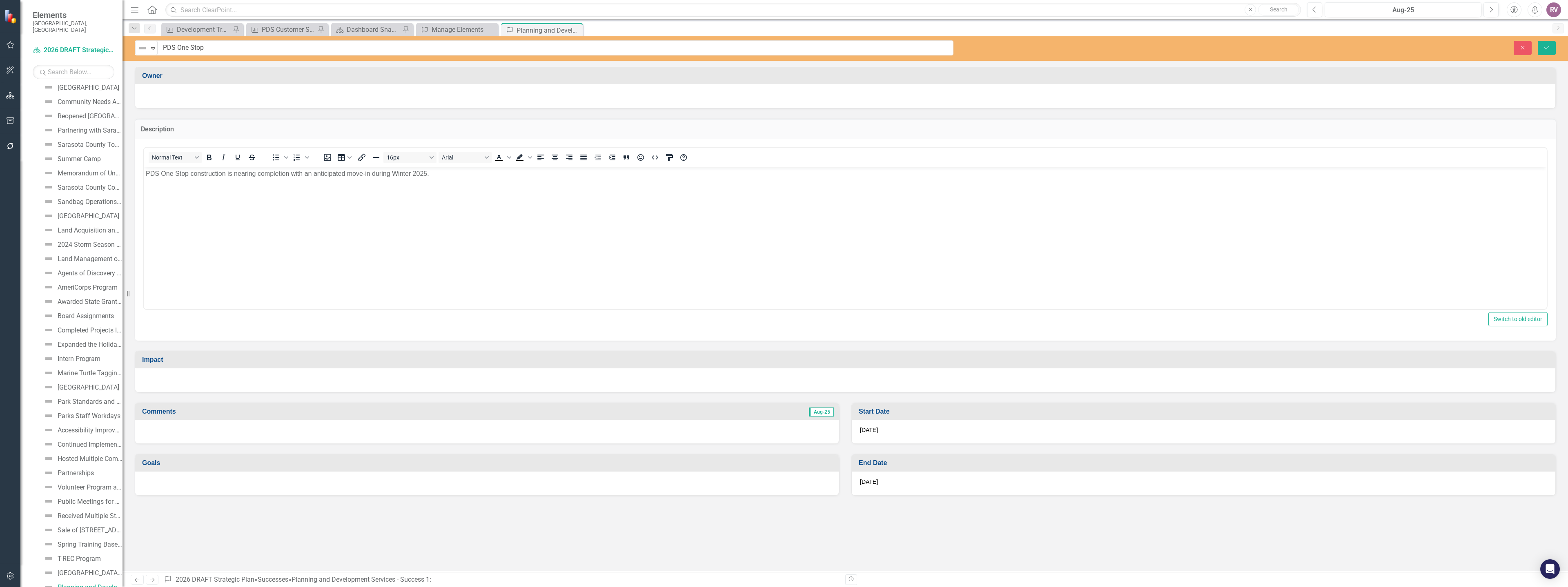
click at [228, 384] on div at bounding box center [845, 380] width 1420 height 24
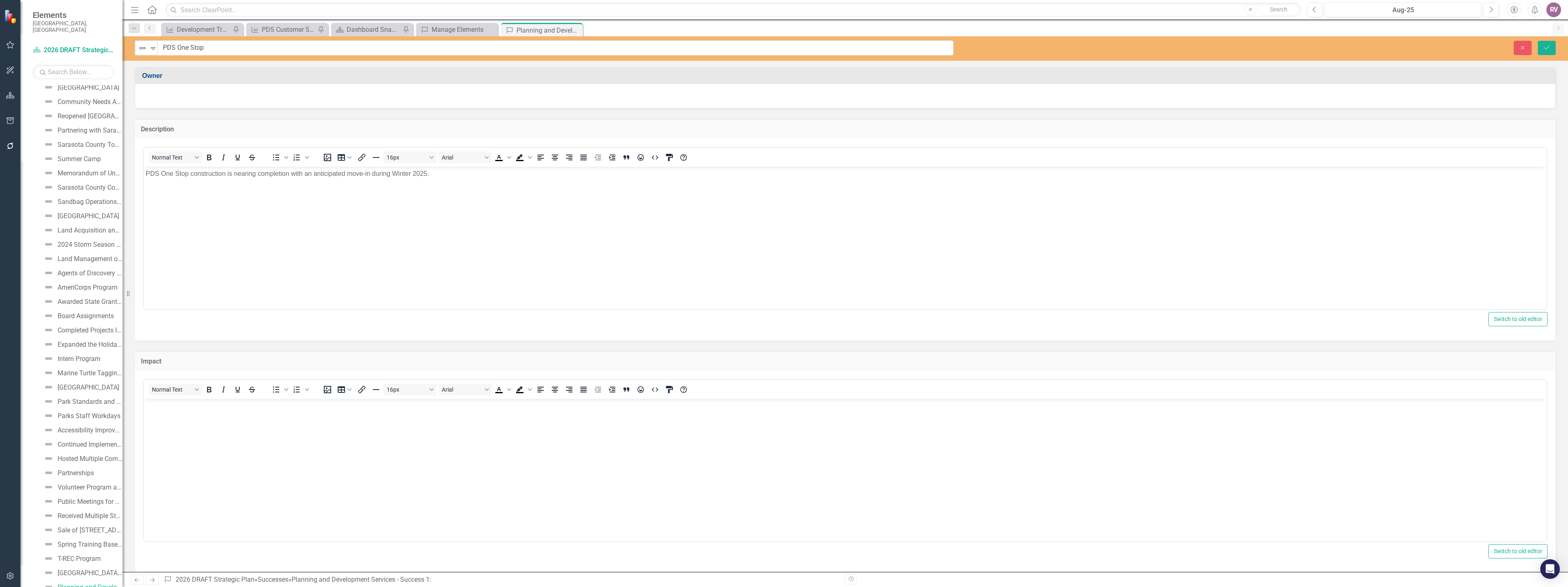
click at [225, 414] on body "Rich Text Area. Press ALT-0 for help." at bounding box center [845, 459] width 1403 height 122
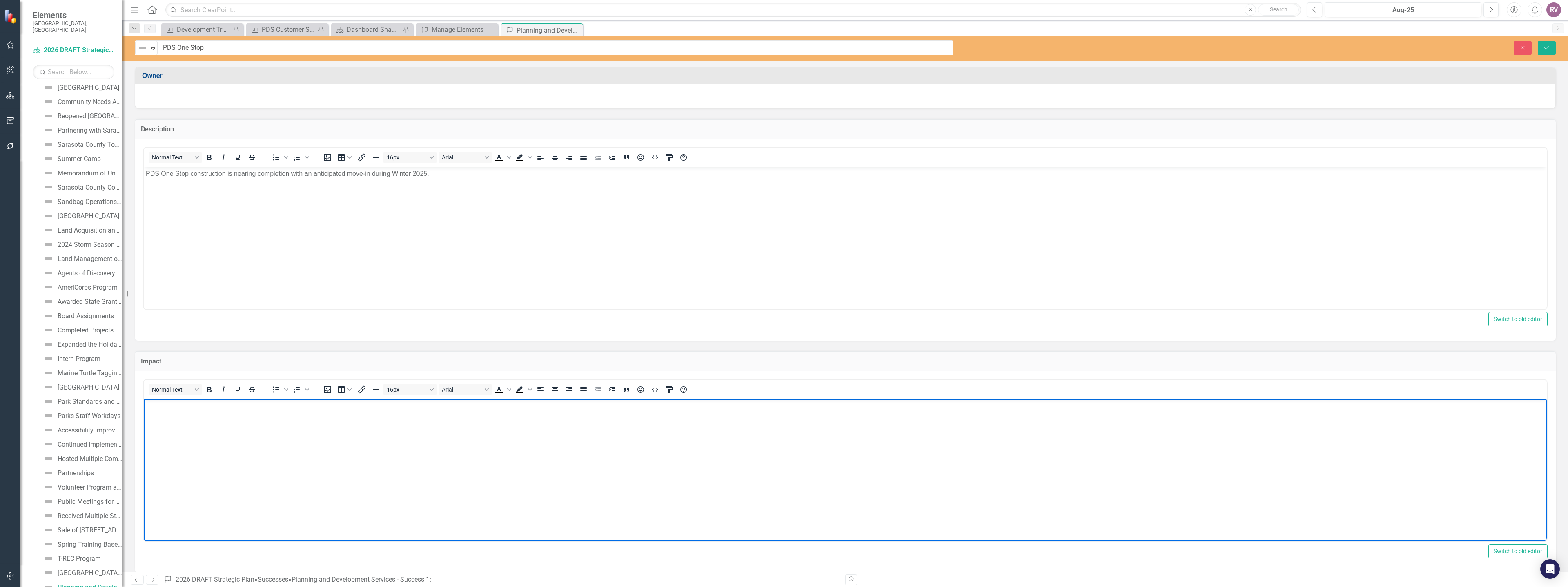
click at [177, 419] on body "Rich Text Area. Press ALT-0 for help." at bounding box center [845, 459] width 1403 height 122
paste body "Rich Text Area. Press ALT-0 for help."
click at [171, 93] on div at bounding box center [845, 95] width 1404 height 10
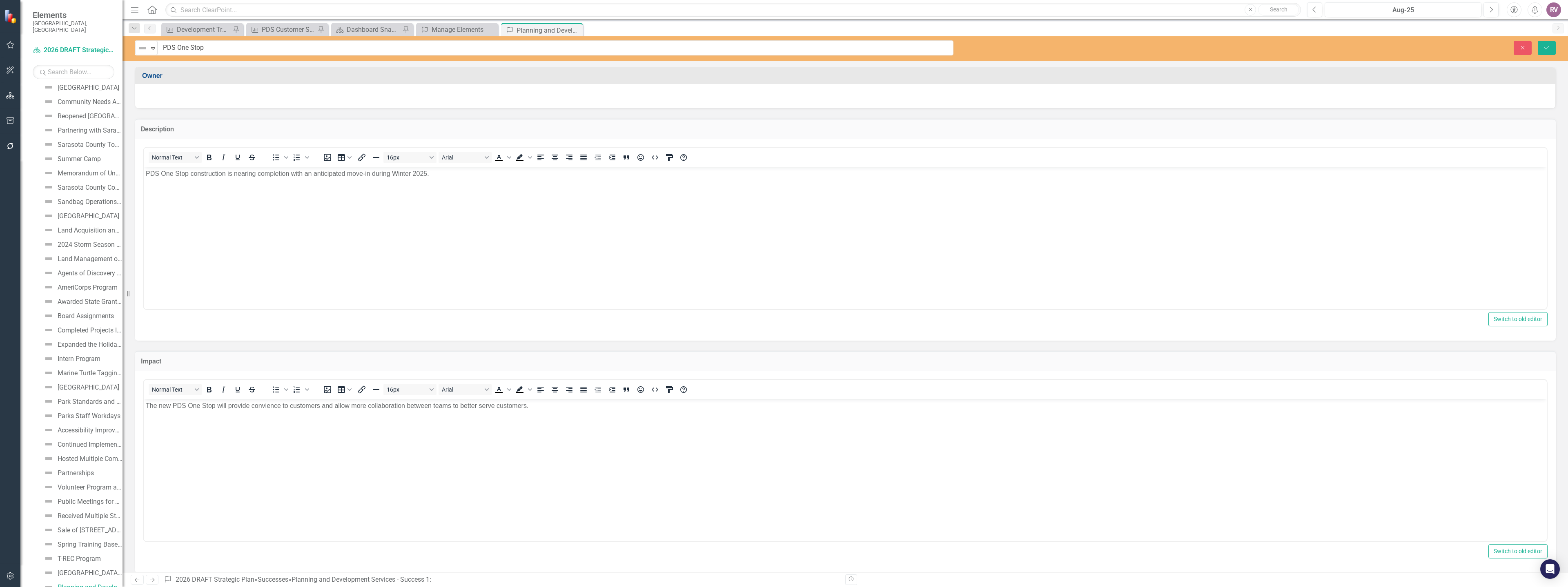
click at [171, 93] on div at bounding box center [845, 95] width 1404 height 10
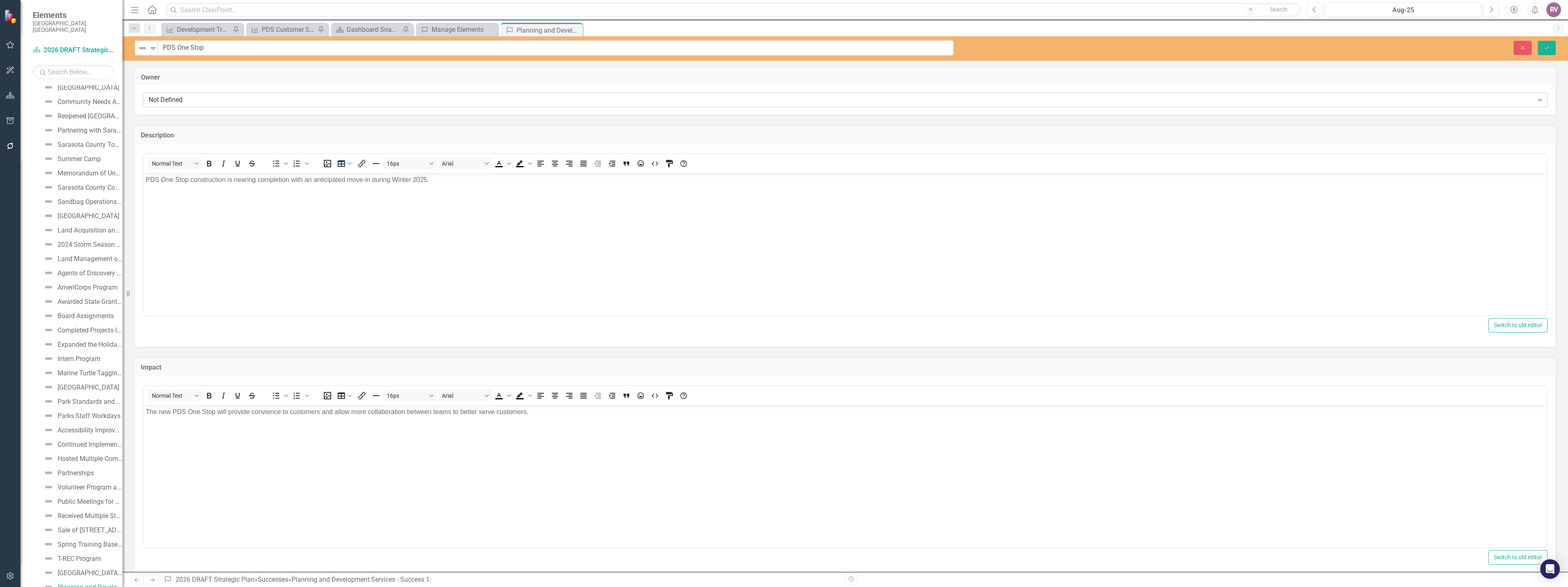
click at [192, 99] on div "Not Defined" at bounding box center [841, 100] width 1385 height 9
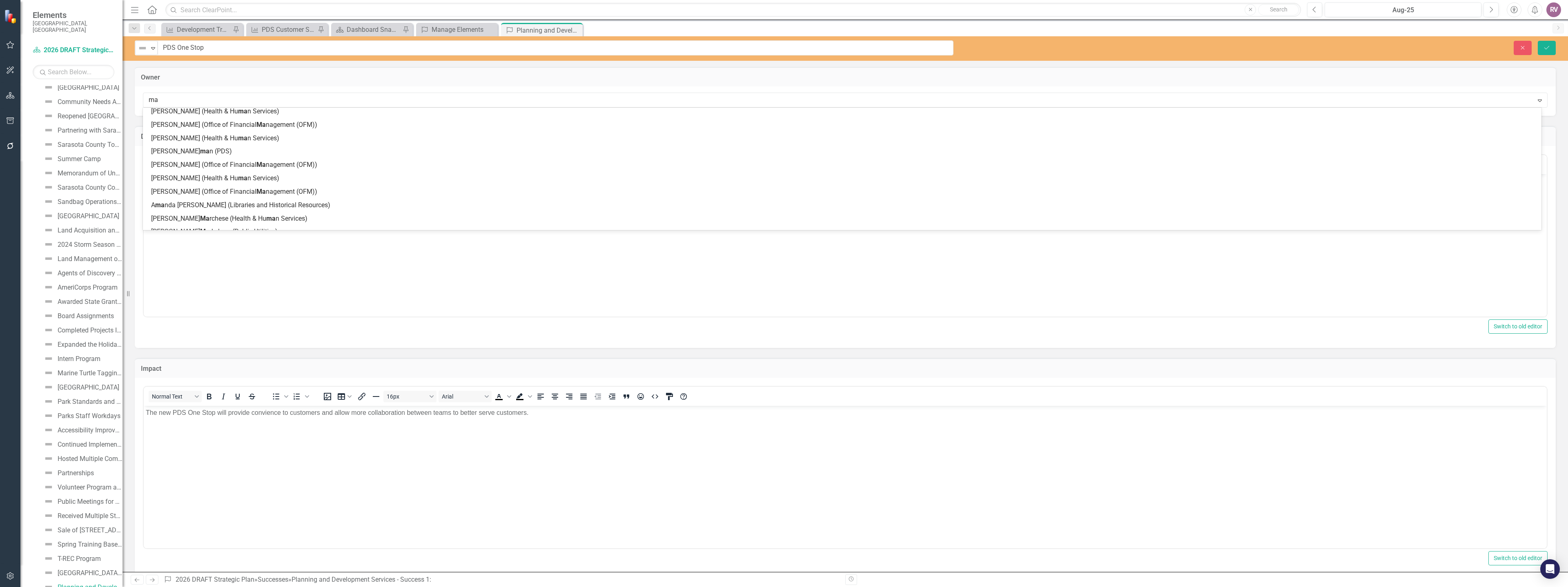
scroll to position [17, 0]
type input "mat"
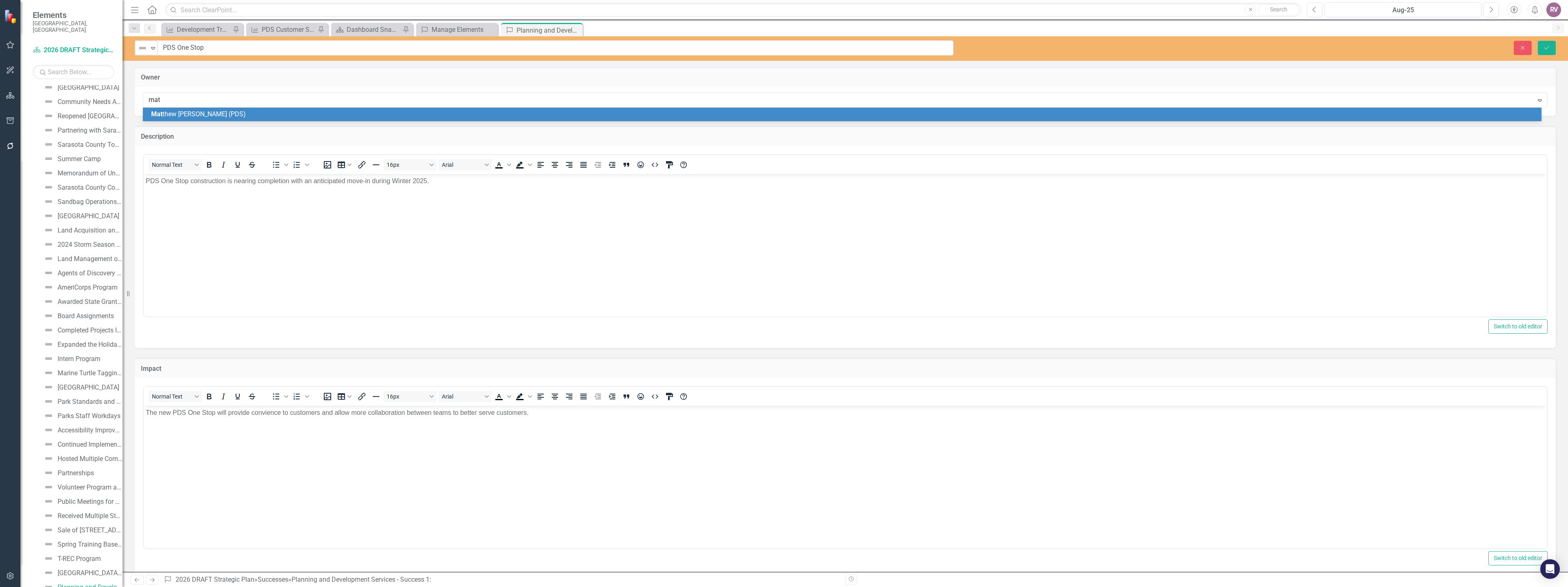
scroll to position [0, 0]
click at [229, 116] on span "Mat thew Osterhoudt (PDS)" at bounding box center [198, 114] width 95 height 8
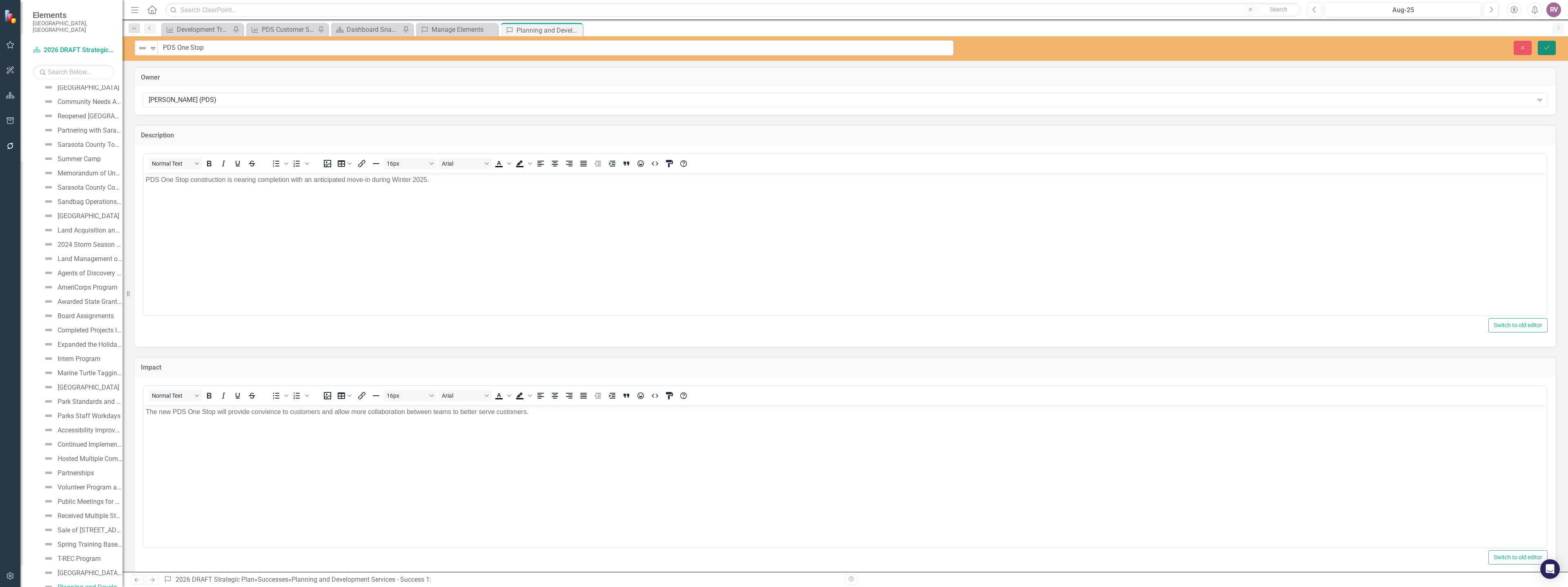
click at [1546, 53] on button "Save" at bounding box center [1547, 47] width 18 height 14
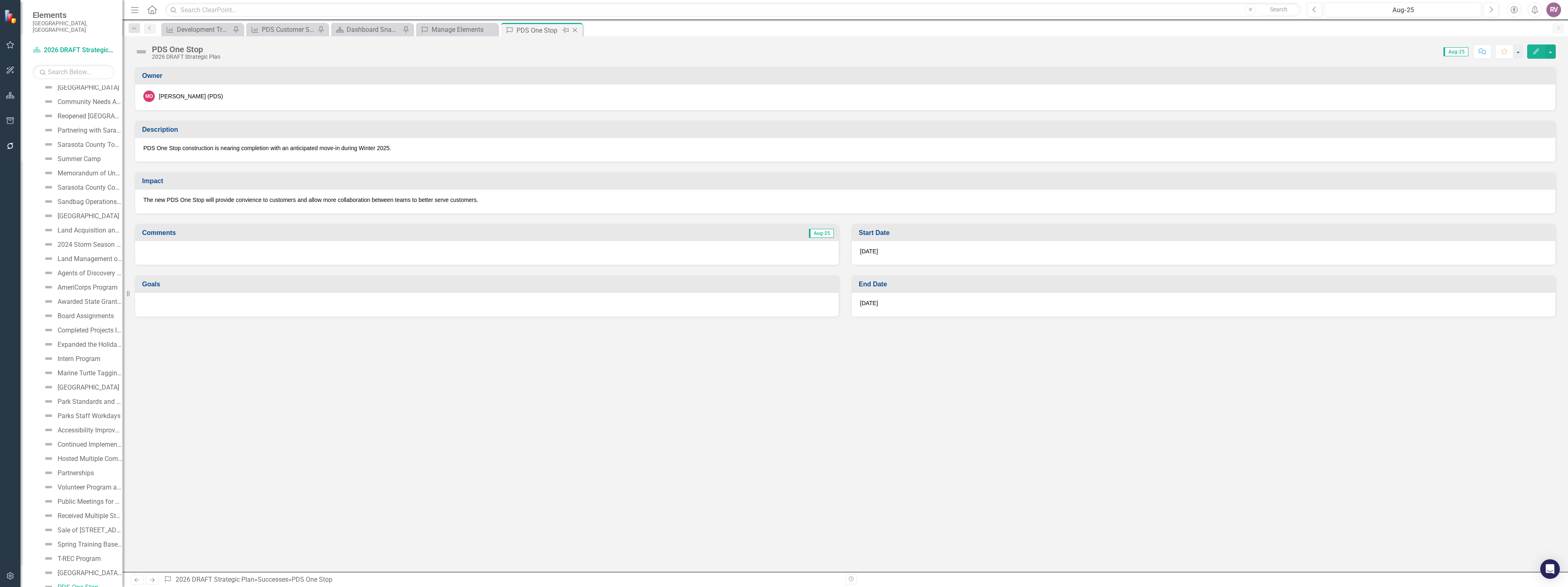
click at [577, 30] on icon "Close" at bounding box center [575, 30] width 8 height 7
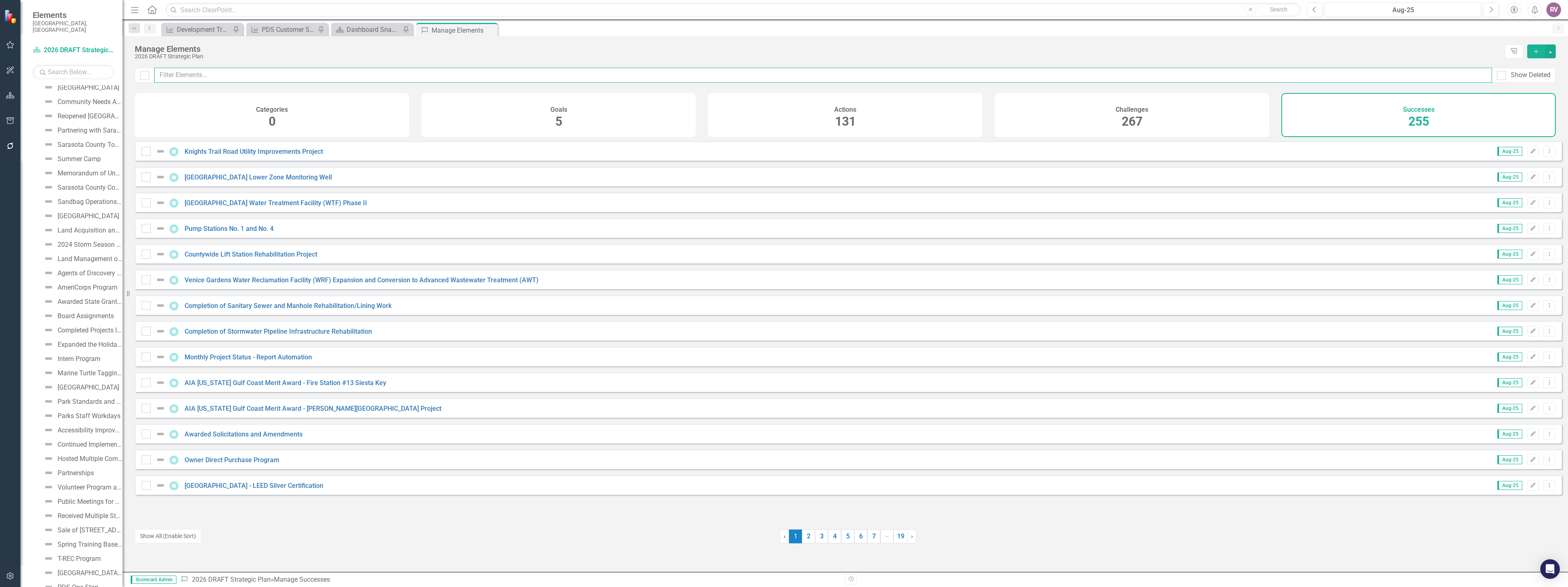
click at [240, 83] on input "text" at bounding box center [824, 75] width 1338 height 15
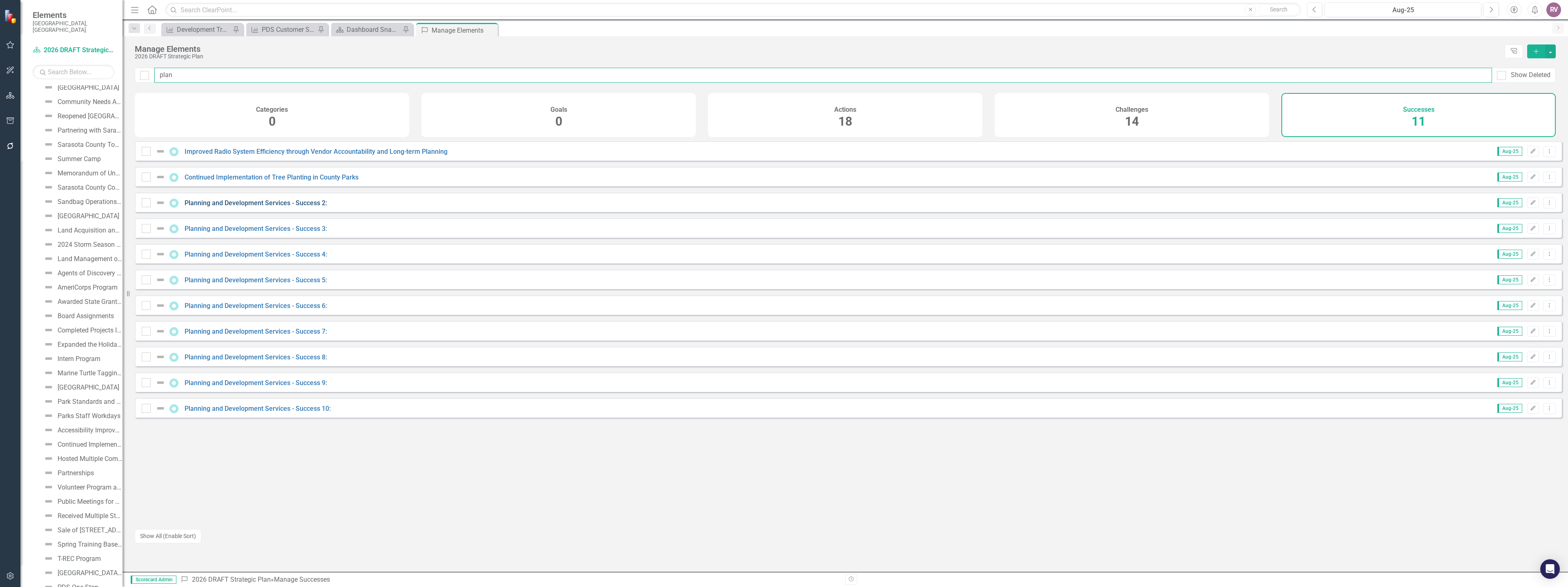
type input "plan"
click at [284, 207] on link "Planning and Development Services - Success 2:" at bounding box center [256, 203] width 142 height 8
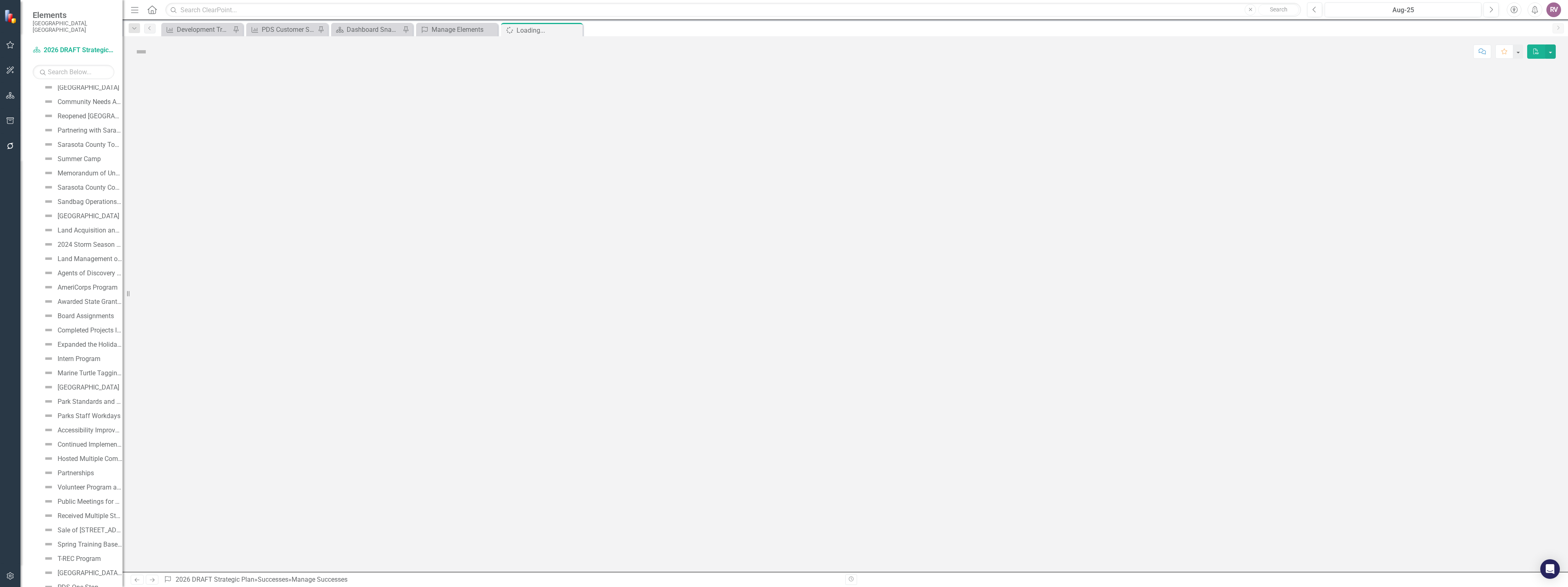
scroll to position [1909, 0]
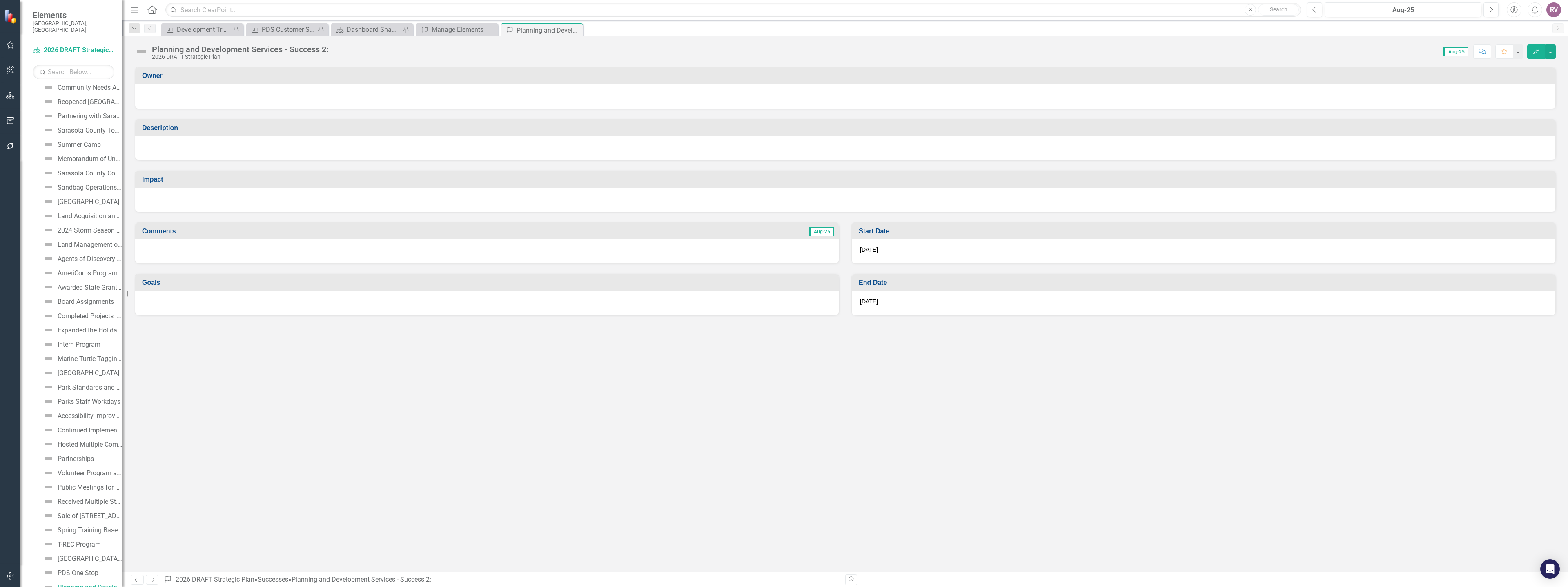
click at [240, 52] on div "Planning and Development Services - Success 2:" at bounding box center [240, 49] width 177 height 9
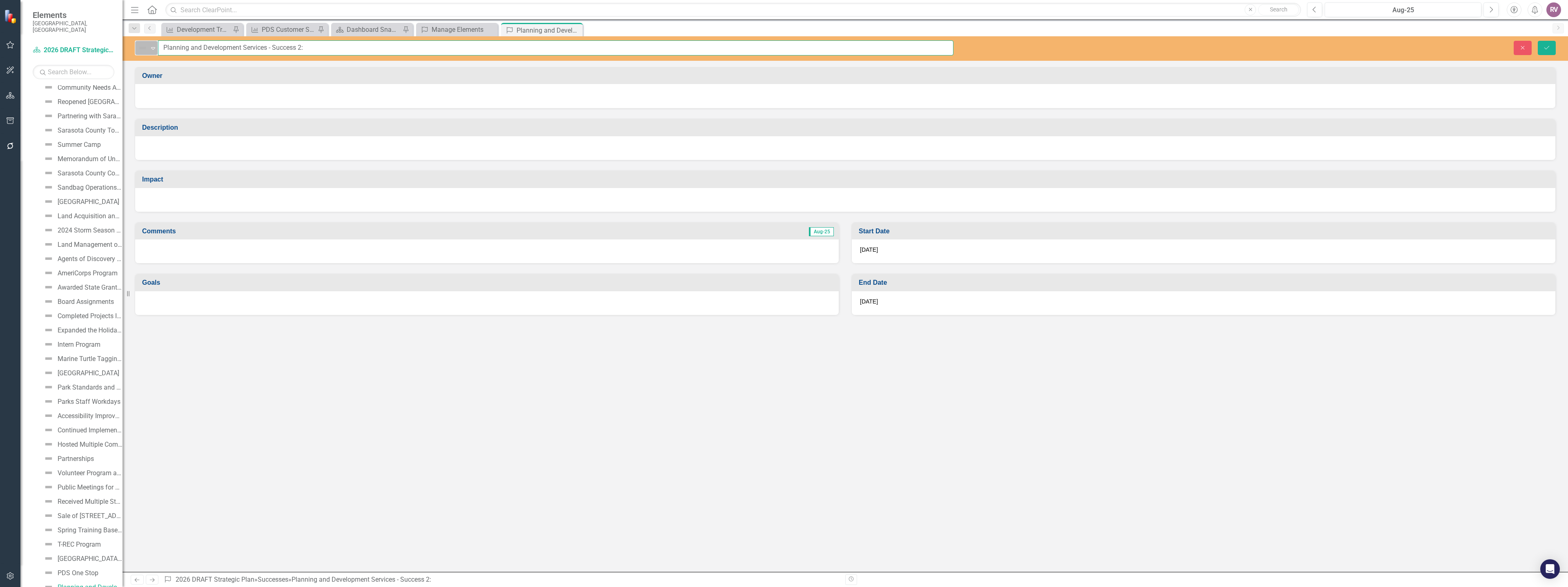
drag, startPoint x: 315, startPoint y: 50, endPoint x: 156, endPoint y: 47, distance: 159.0
click at [156, 47] on div "Not Defined Expand Planning and Development Services - Success 2:" at bounding box center [544, 47] width 819 height 15
paste input "Successfully managed damage assessment for three storms"
type input "Successfully managed damage assessment for three storms"
click at [213, 95] on div at bounding box center [845, 95] width 1404 height 10
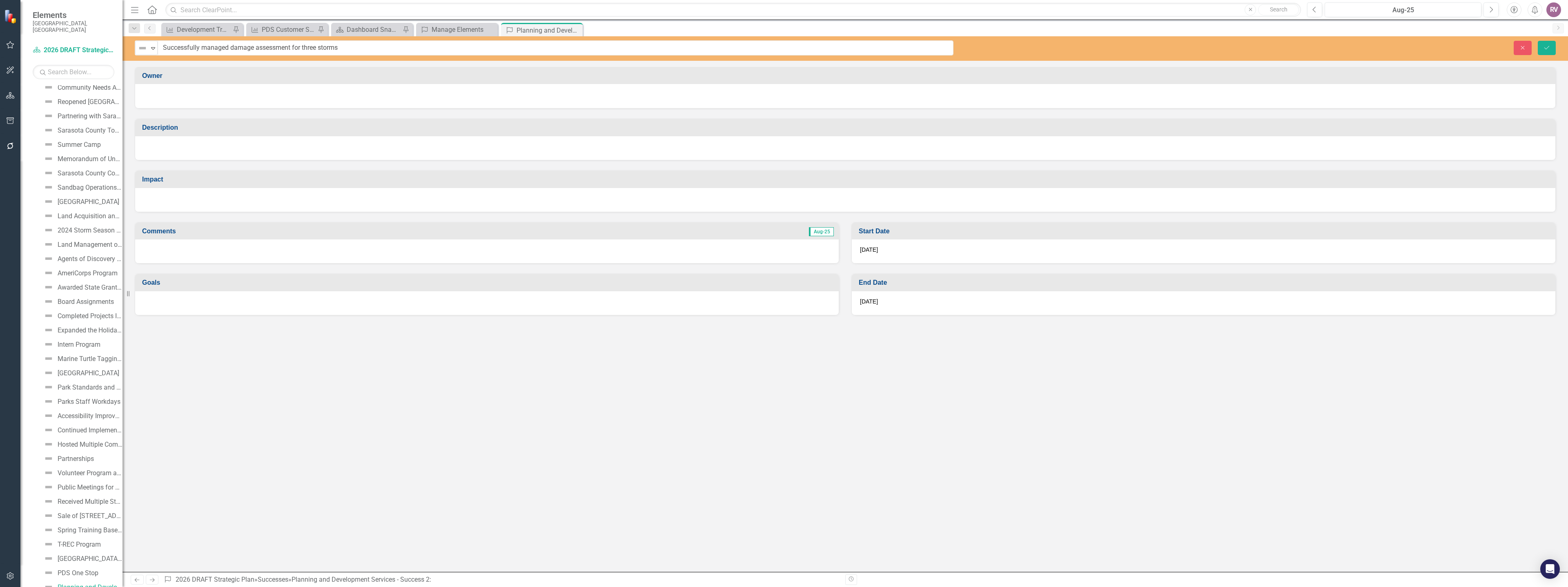
click at [213, 95] on div at bounding box center [845, 95] width 1404 height 10
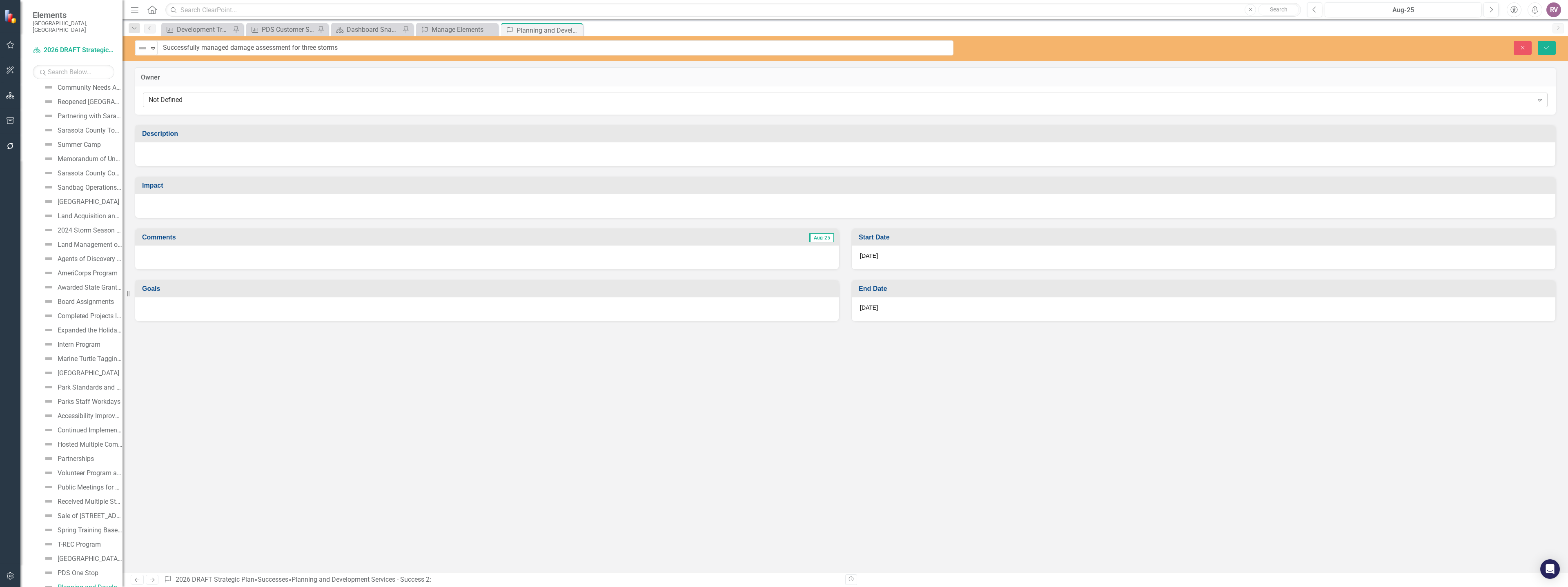
click at [199, 106] on div "Not Defined Expand" at bounding box center [845, 100] width 1405 height 15
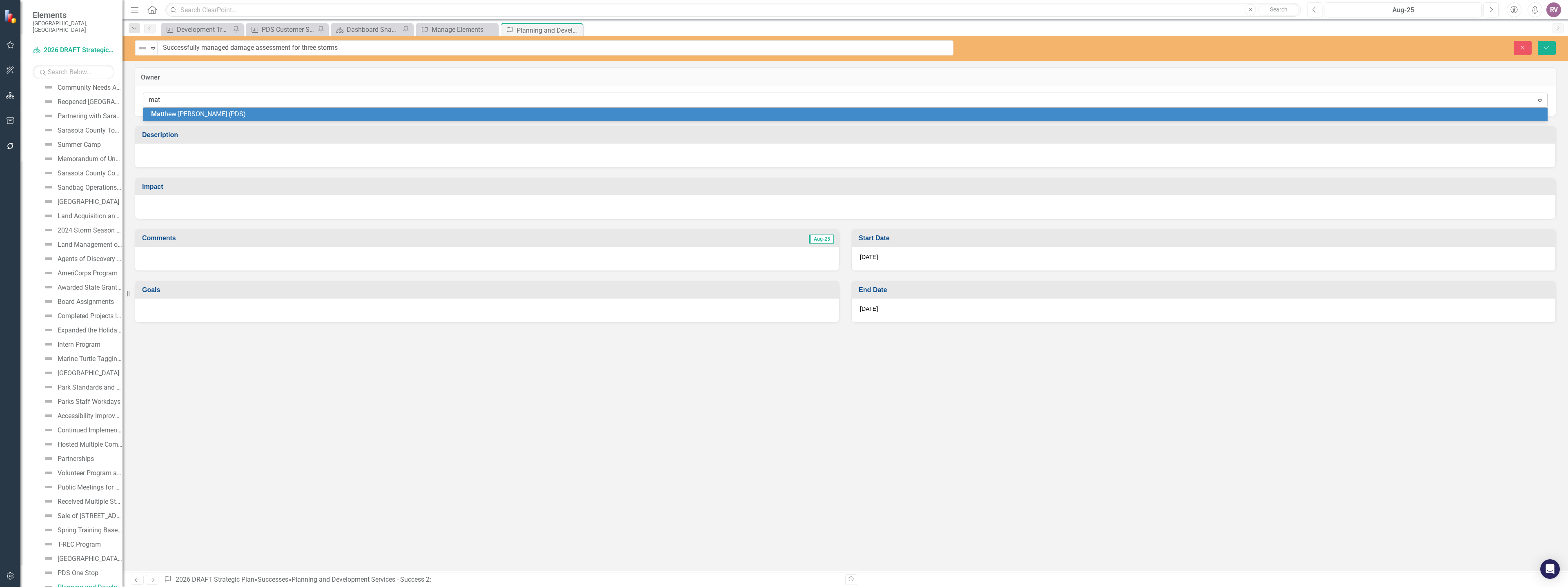
type input "matt"
click at [206, 120] on div "Matt hew Osterhoudt (PDS)" at bounding box center [845, 114] width 1405 height 13
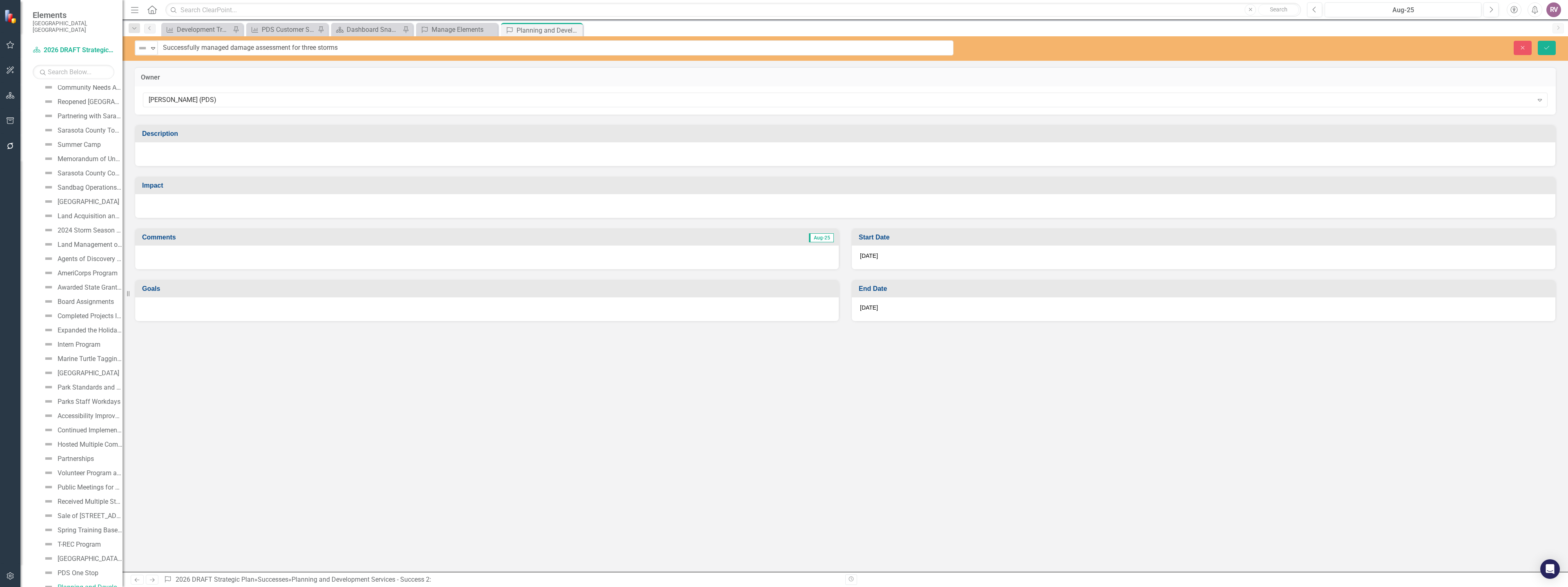
click at [189, 155] on div at bounding box center [845, 154] width 1420 height 24
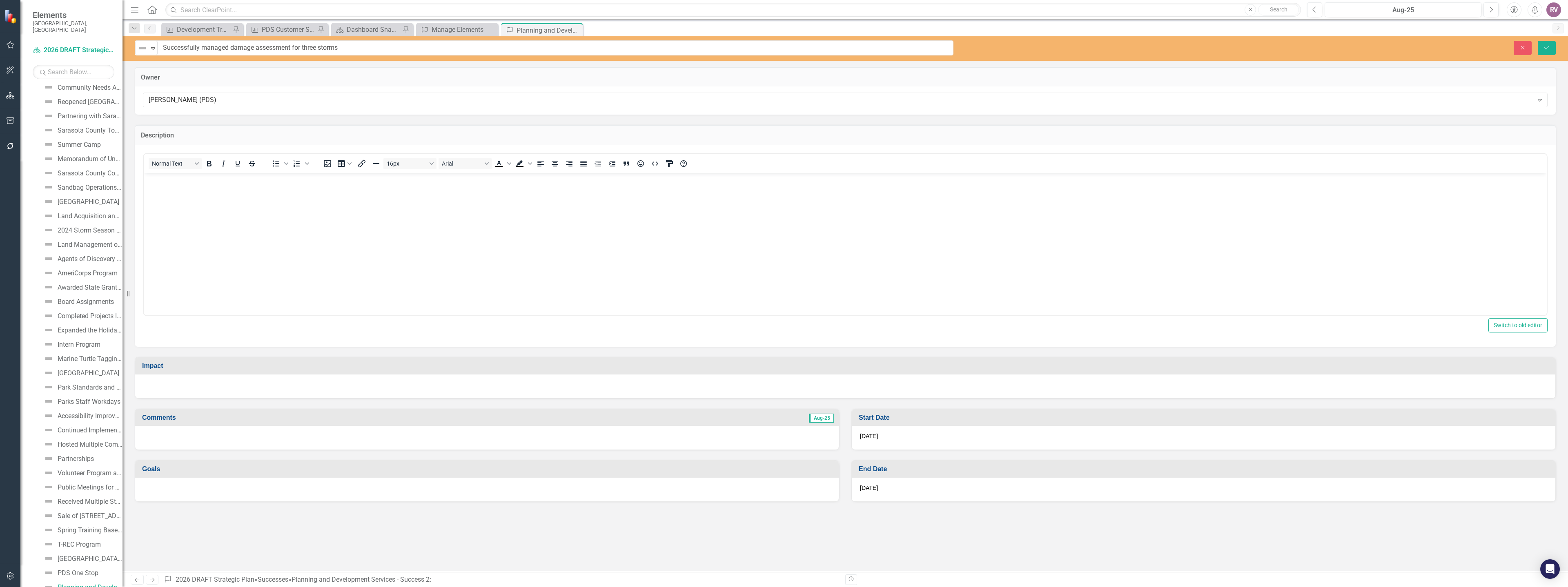
scroll to position [0, 0]
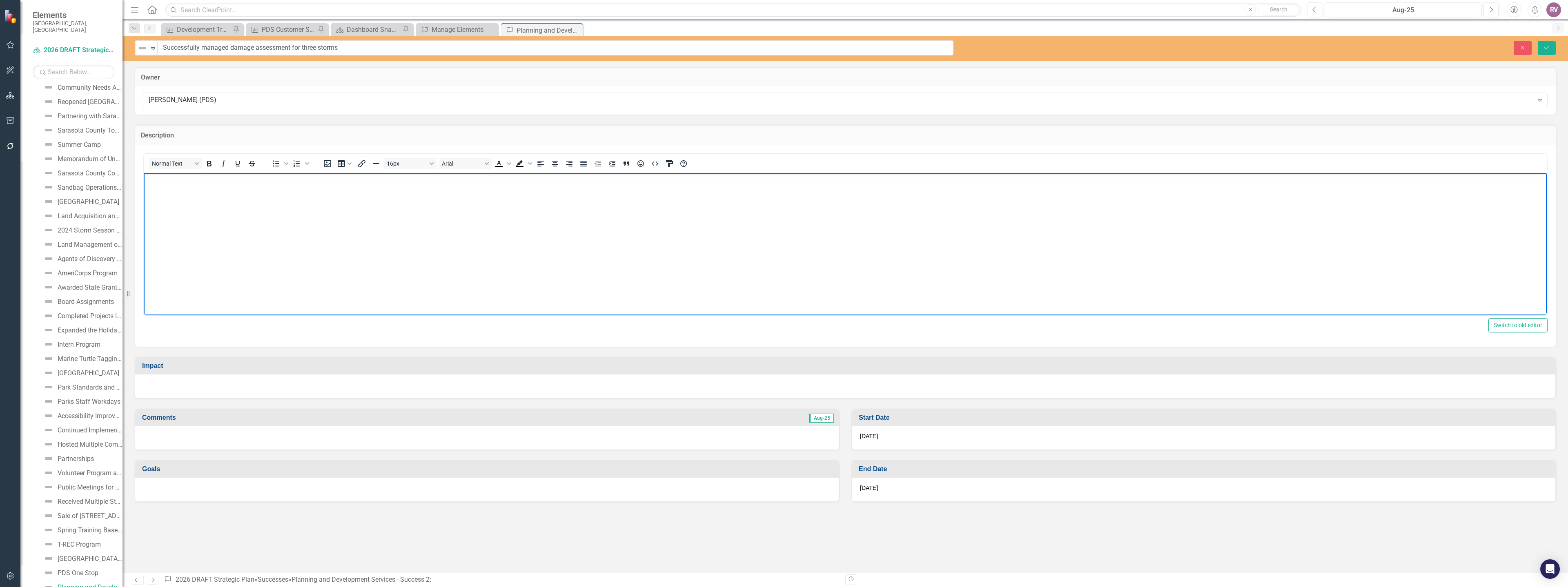
click at [191, 196] on body "Rich Text Area. Press ALT-0 for help." at bounding box center [845, 234] width 1403 height 122
paste body "Rich Text Area. Press ALT-0 for help."
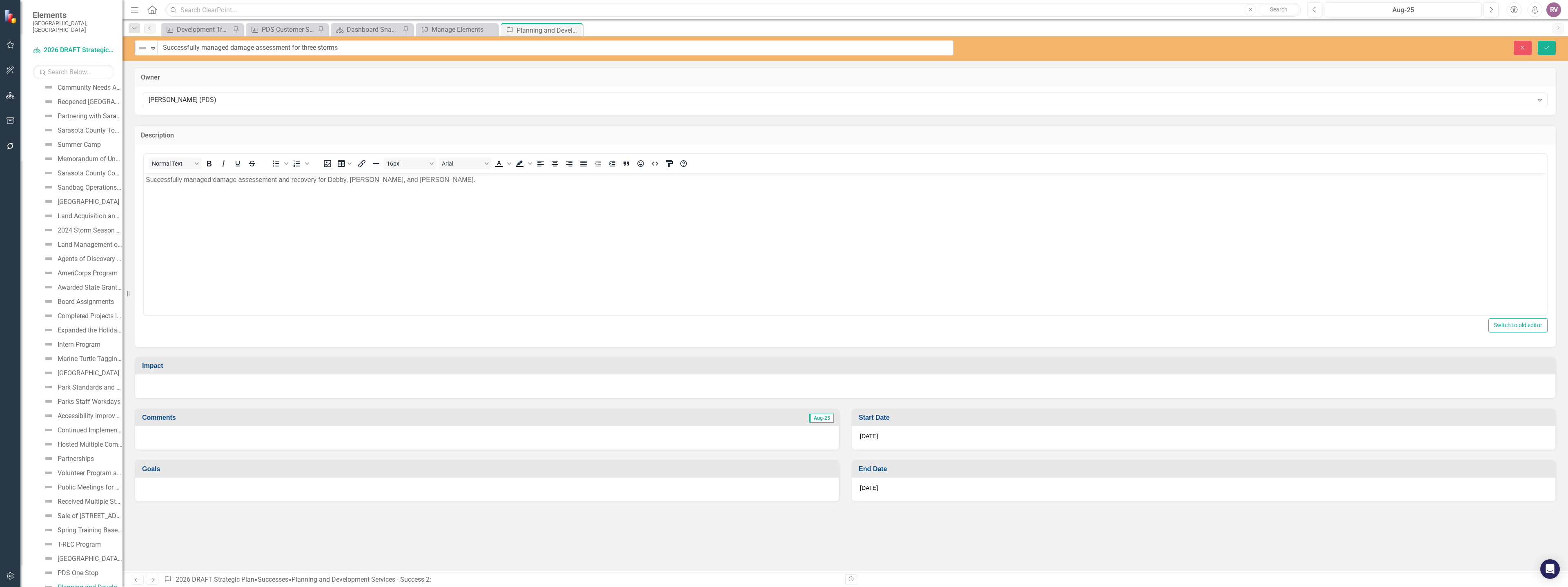
click at [179, 384] on div at bounding box center [845, 386] width 1420 height 24
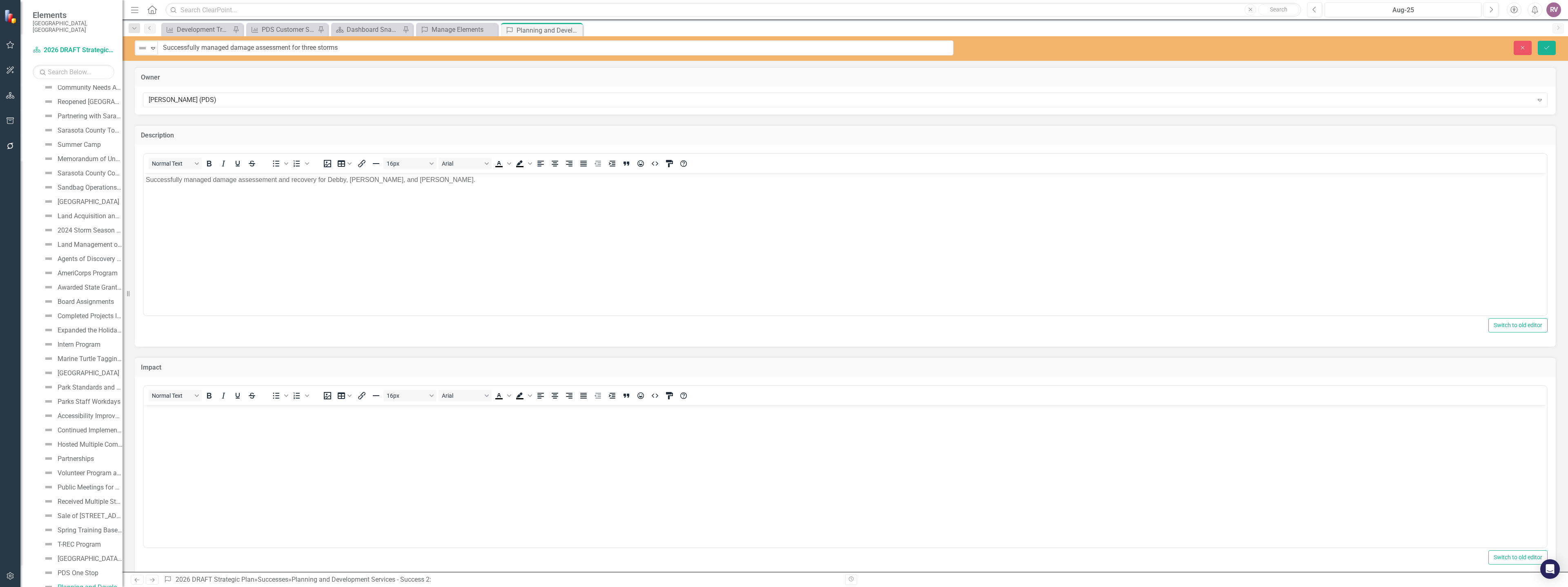
click at [179, 414] on p "Rich Text Area. Press ALT-0 for help." at bounding box center [845, 412] width 1399 height 10
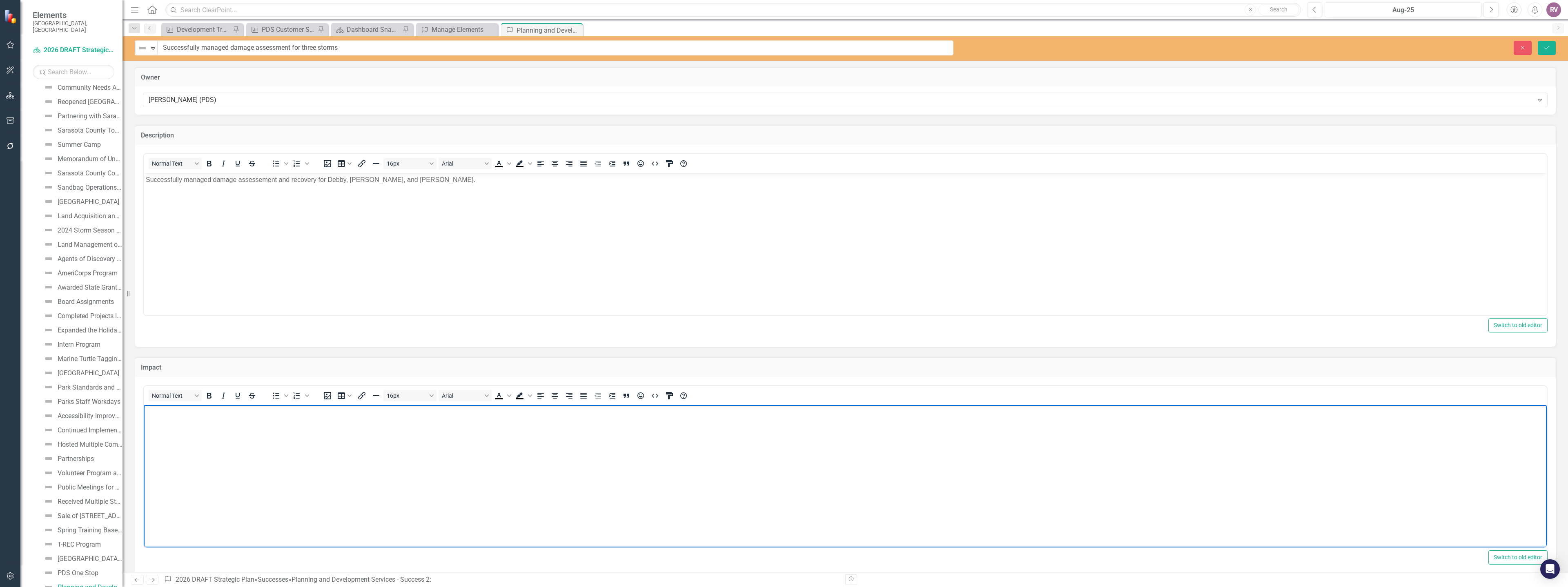
paste body "Rich Text Area. Press ALT-0 for help."
click at [1545, 49] on icon "Save" at bounding box center [1547, 47] width 7 height 5
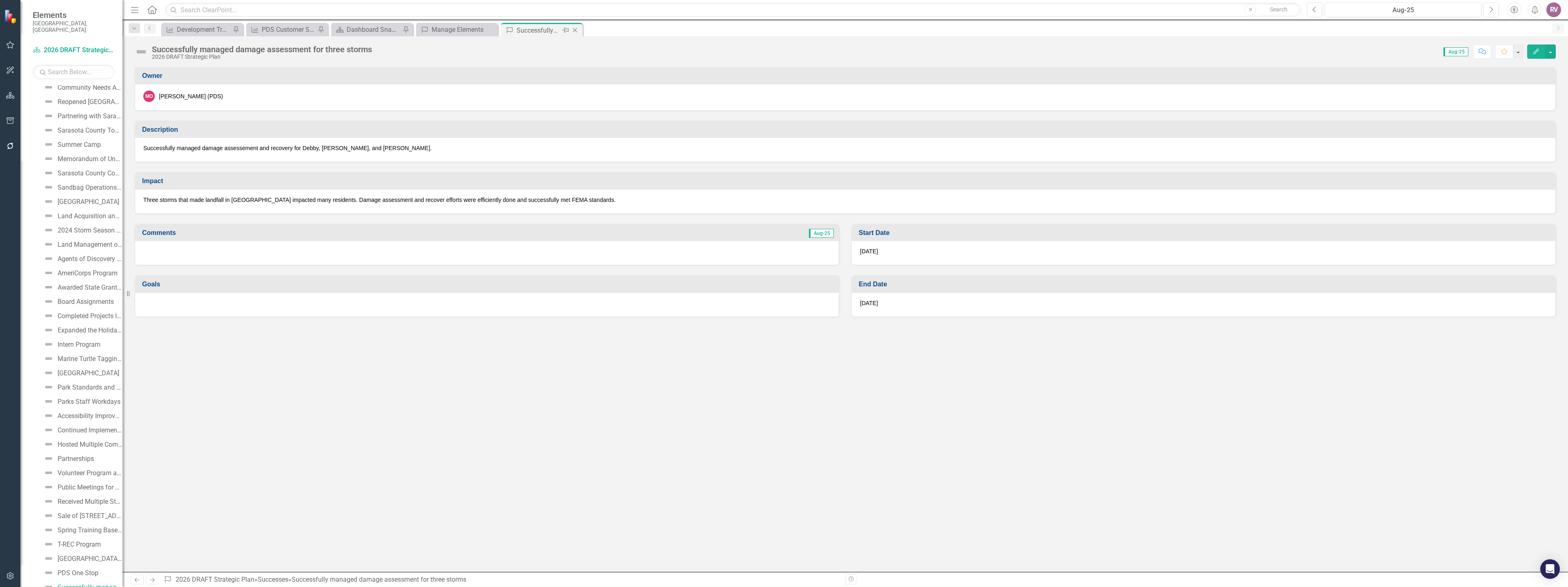
click at [576, 31] on icon at bounding box center [575, 30] width 4 height 4
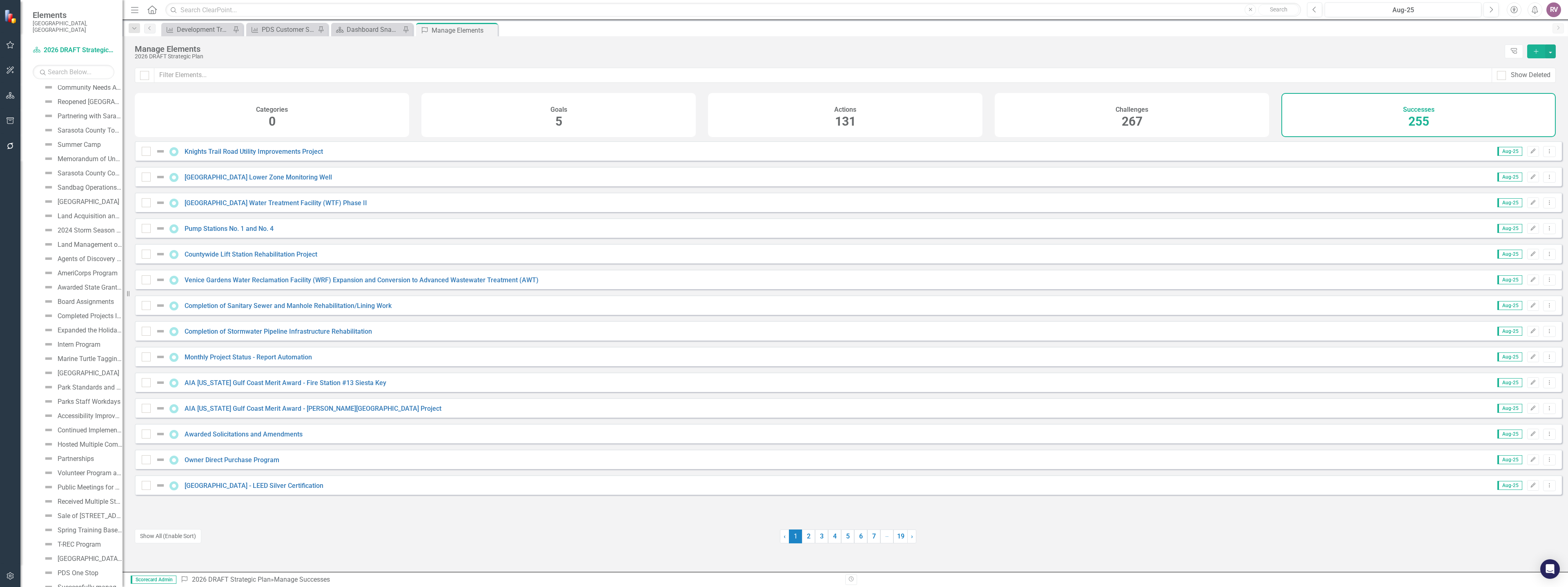
click at [293, 88] on div "Show Deleted" at bounding box center [845, 80] width 1446 height 26
click at [291, 78] on input "text" at bounding box center [824, 75] width 1338 height 15
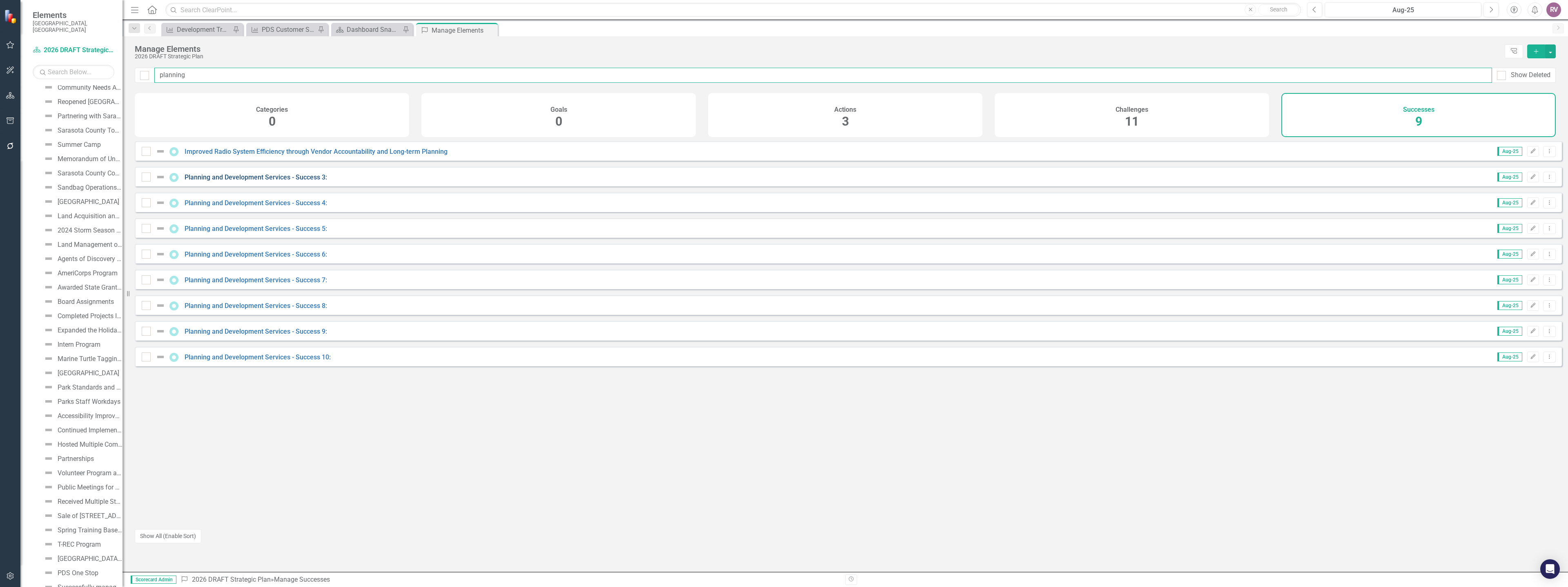
type input "planning"
click at [300, 181] on link "Planning and Development Services - Success 3:" at bounding box center [256, 177] width 142 height 8
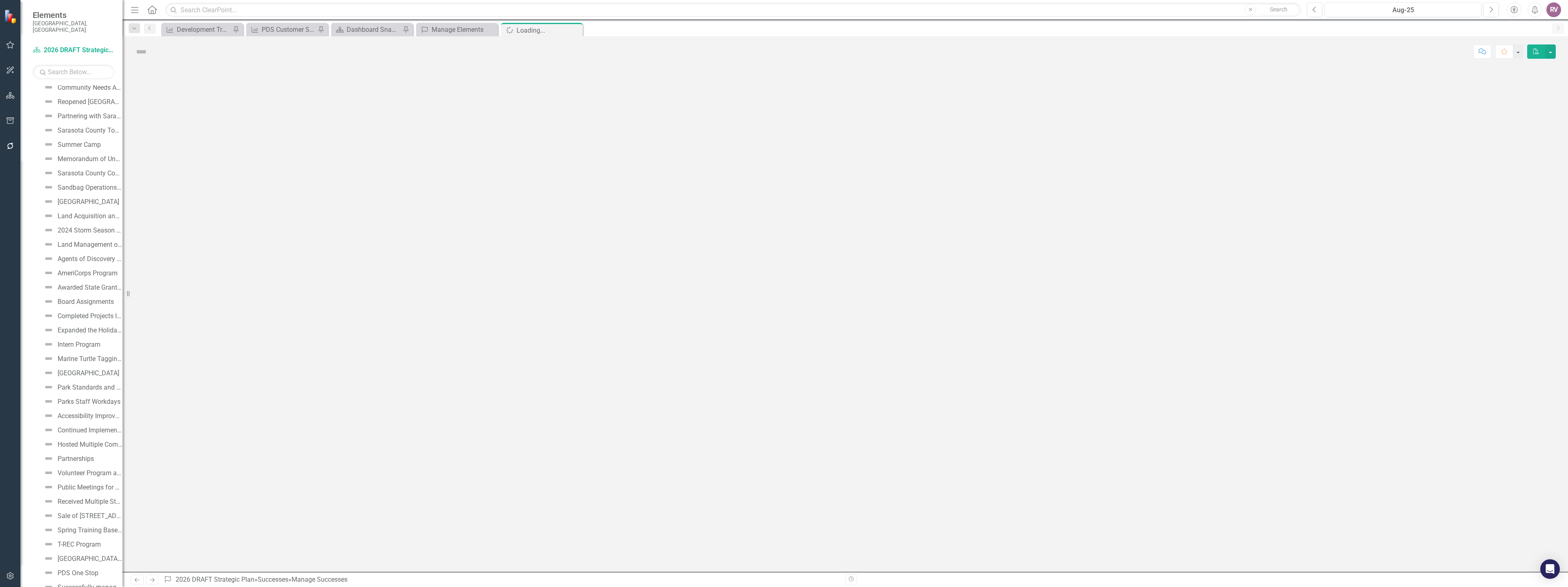
scroll to position [1923, 0]
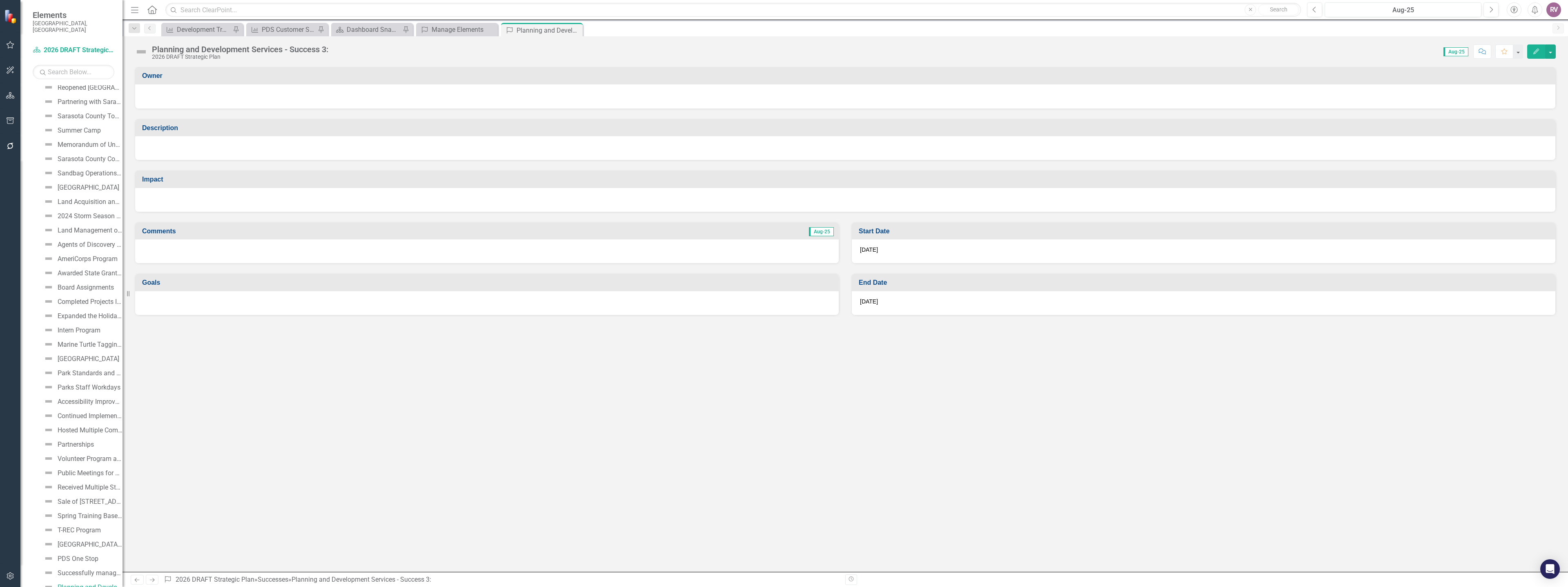
click at [236, 47] on div "Planning and Development Services - Success 3:" at bounding box center [240, 49] width 177 height 9
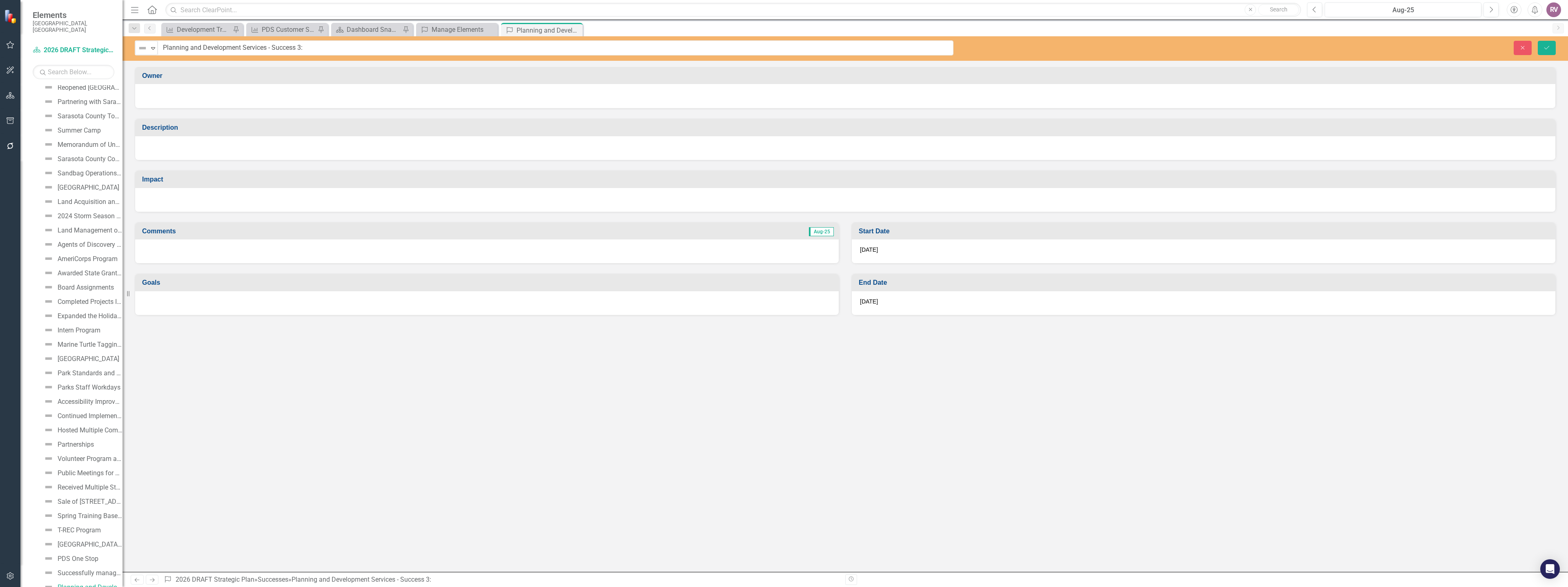
click at [236, 47] on input "Planning and Development Services - Success 3:" at bounding box center [555, 47] width 796 height 15
type input "Affordable Housing!"
click at [184, 103] on div at bounding box center [845, 96] width 1420 height 24
click at [186, 103] on div at bounding box center [845, 96] width 1420 height 24
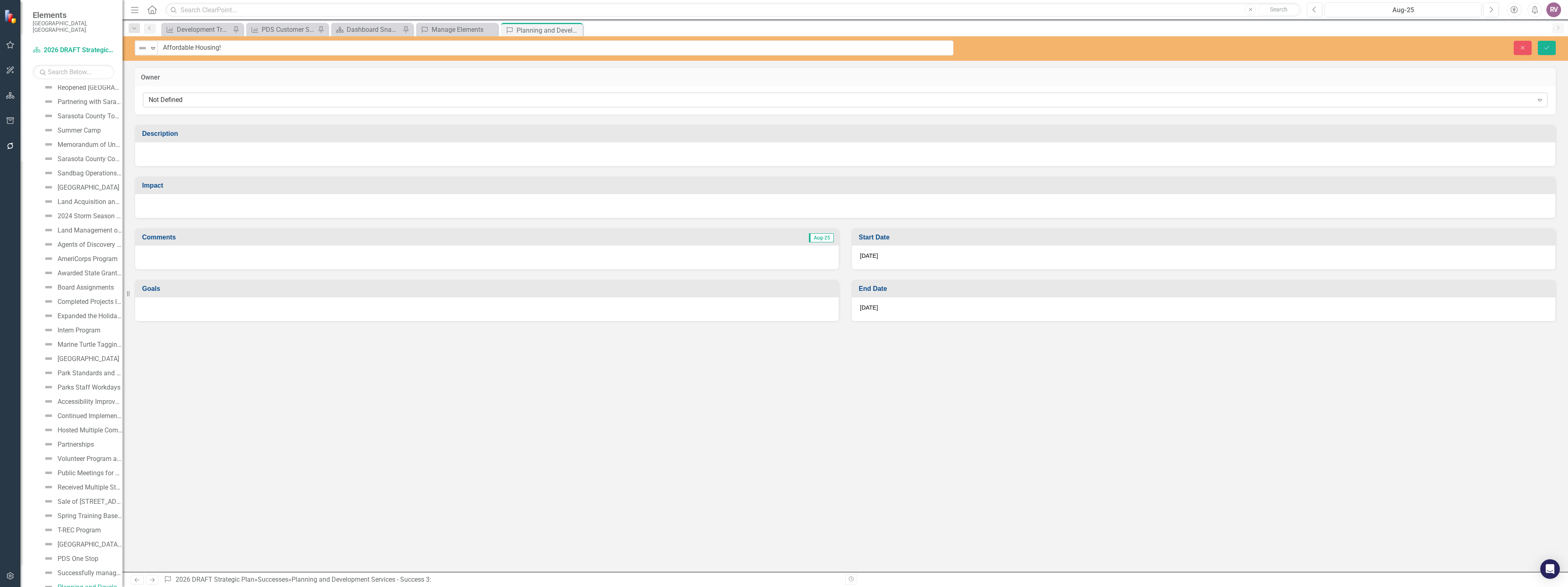
click at [186, 100] on div "Not Defined" at bounding box center [841, 100] width 1385 height 9
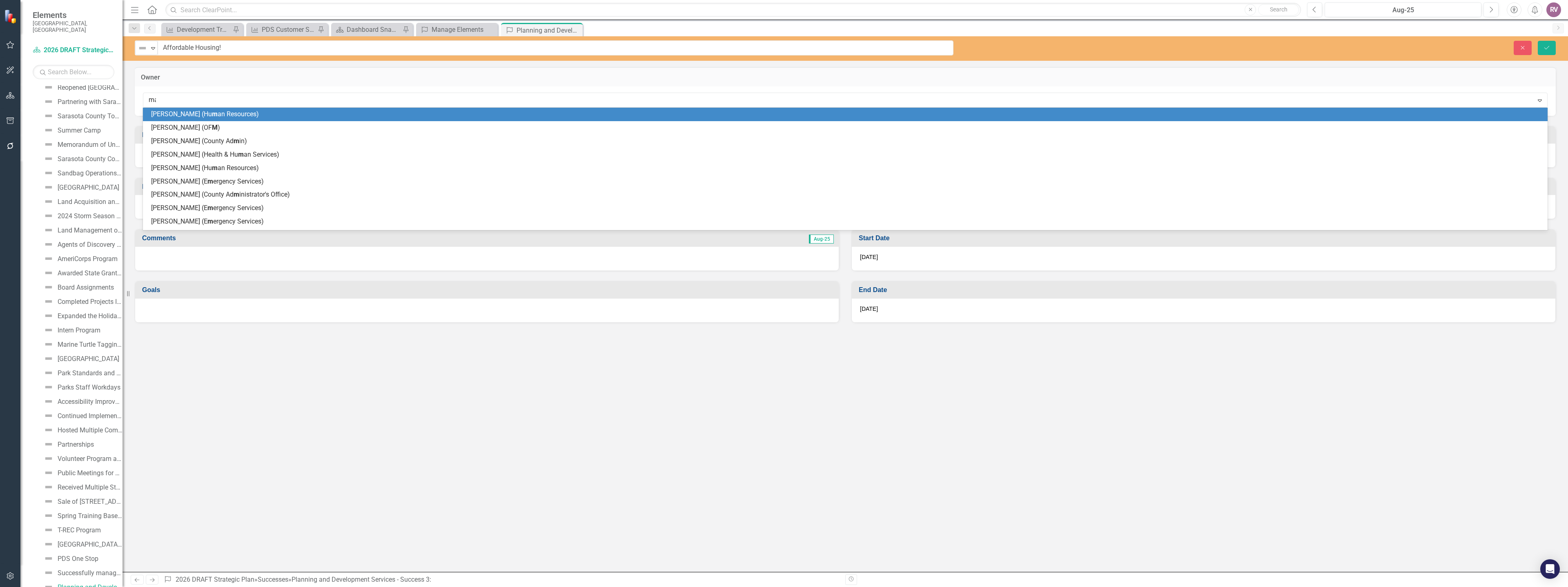
type input "mat"
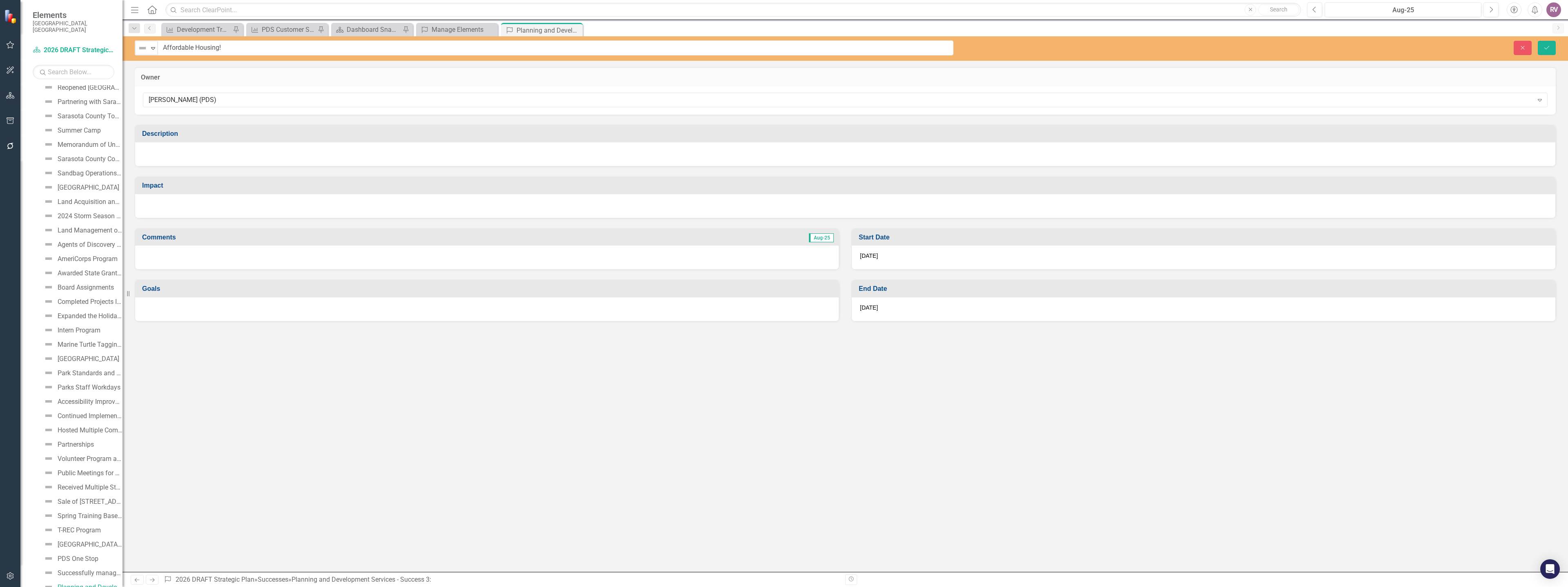
click at [294, 162] on div at bounding box center [845, 154] width 1420 height 24
click at [295, 162] on div at bounding box center [845, 154] width 1420 height 24
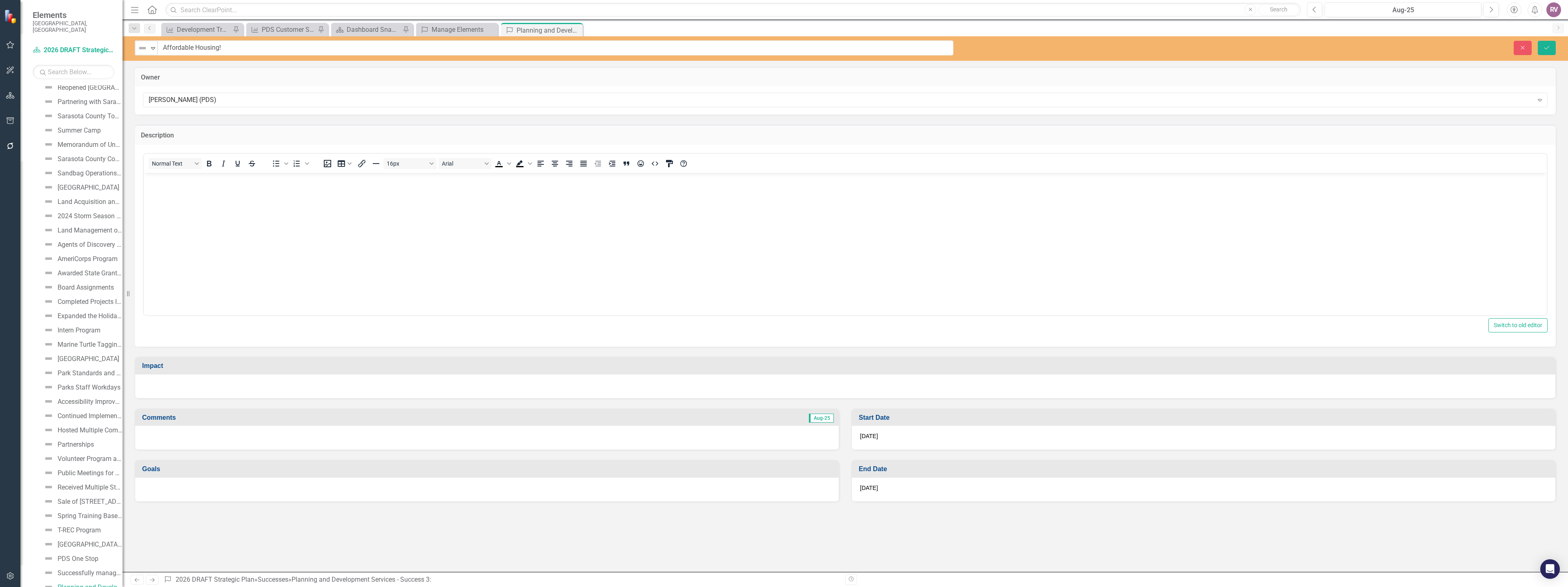
scroll to position [0, 0]
click at [362, 206] on body "Rich Text Area. Press ALT-0 for help." at bounding box center [845, 234] width 1403 height 122
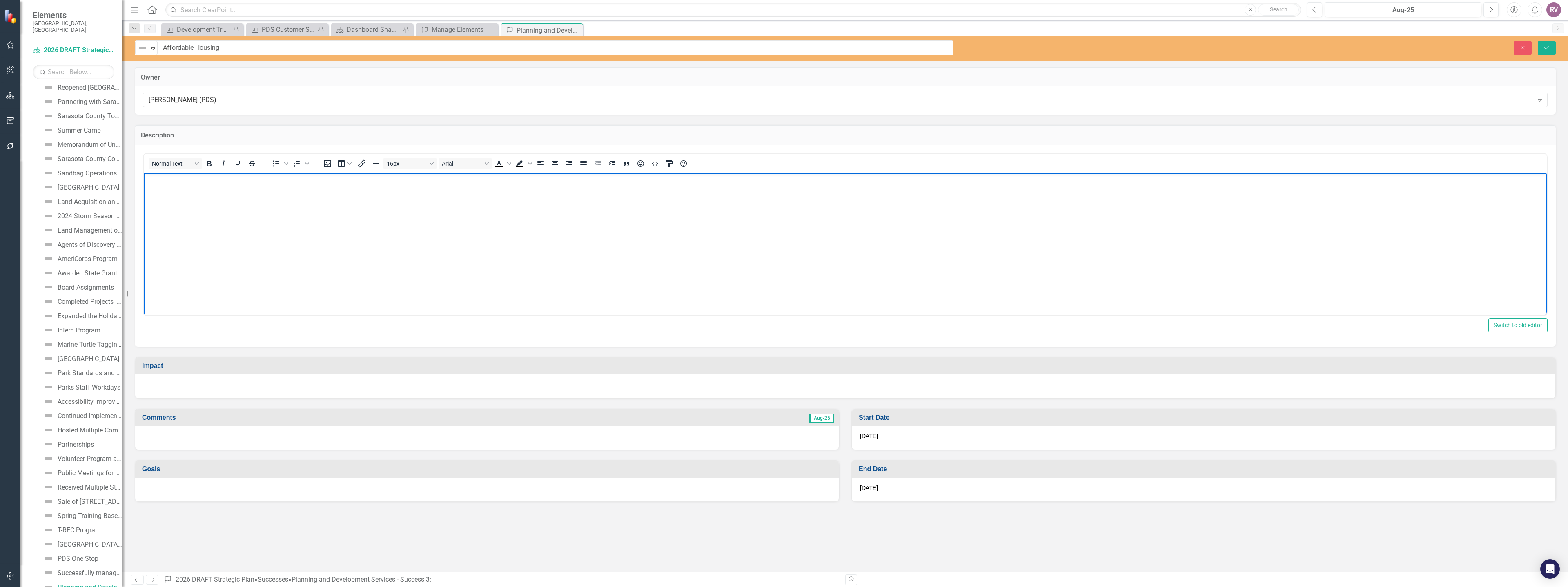
paste body "Rich Text Area. Press ALT-0 for help."
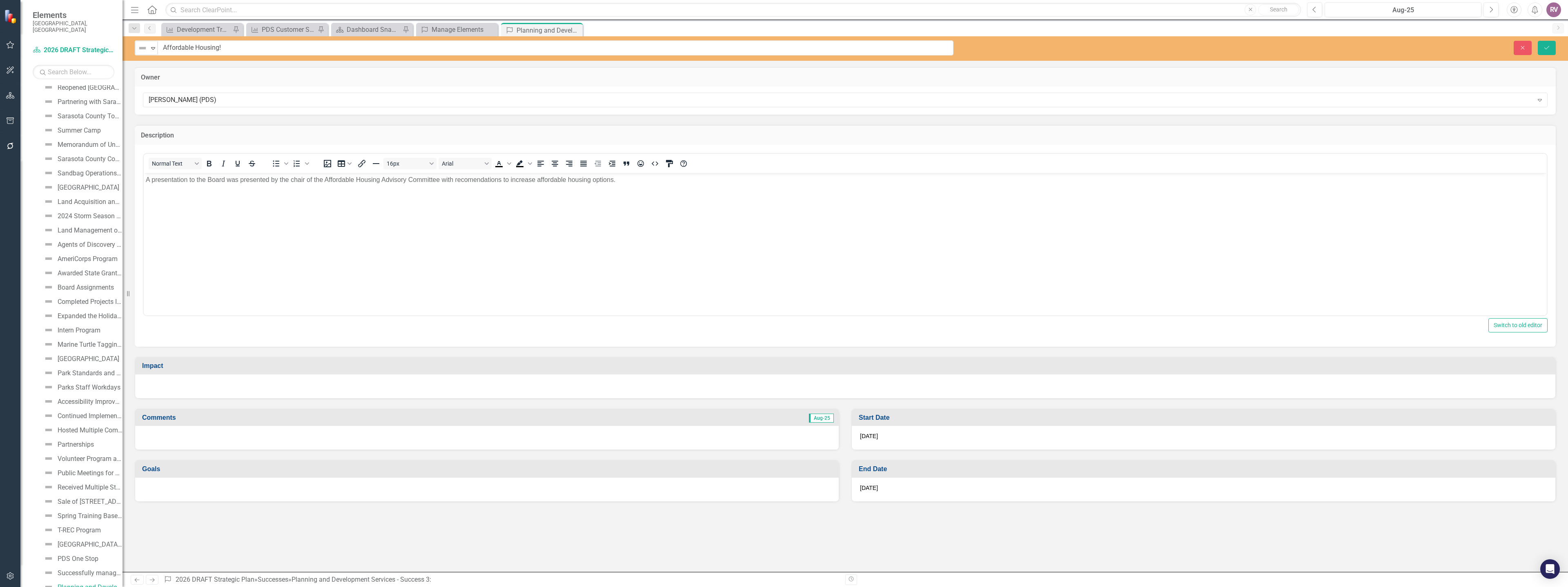
click at [192, 377] on div at bounding box center [845, 386] width 1420 height 24
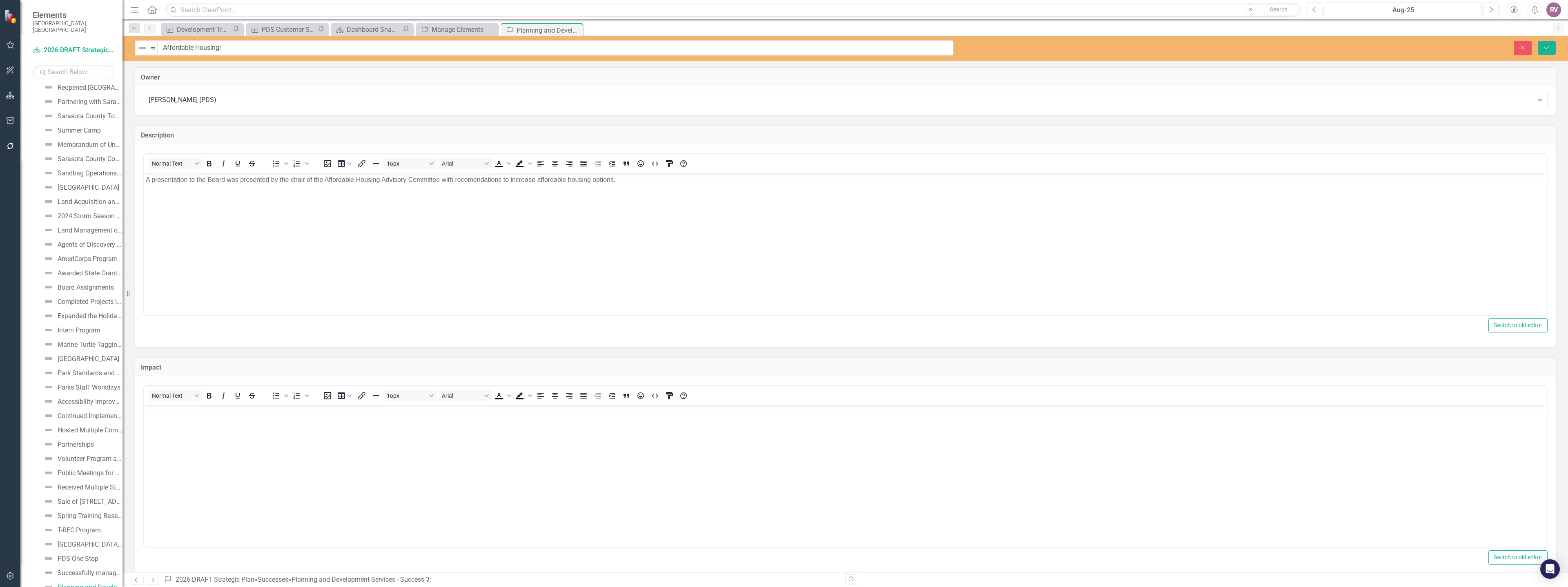
click at [187, 412] on p "Rich Text Area. Press ALT-0 for help." at bounding box center [845, 412] width 1399 height 10
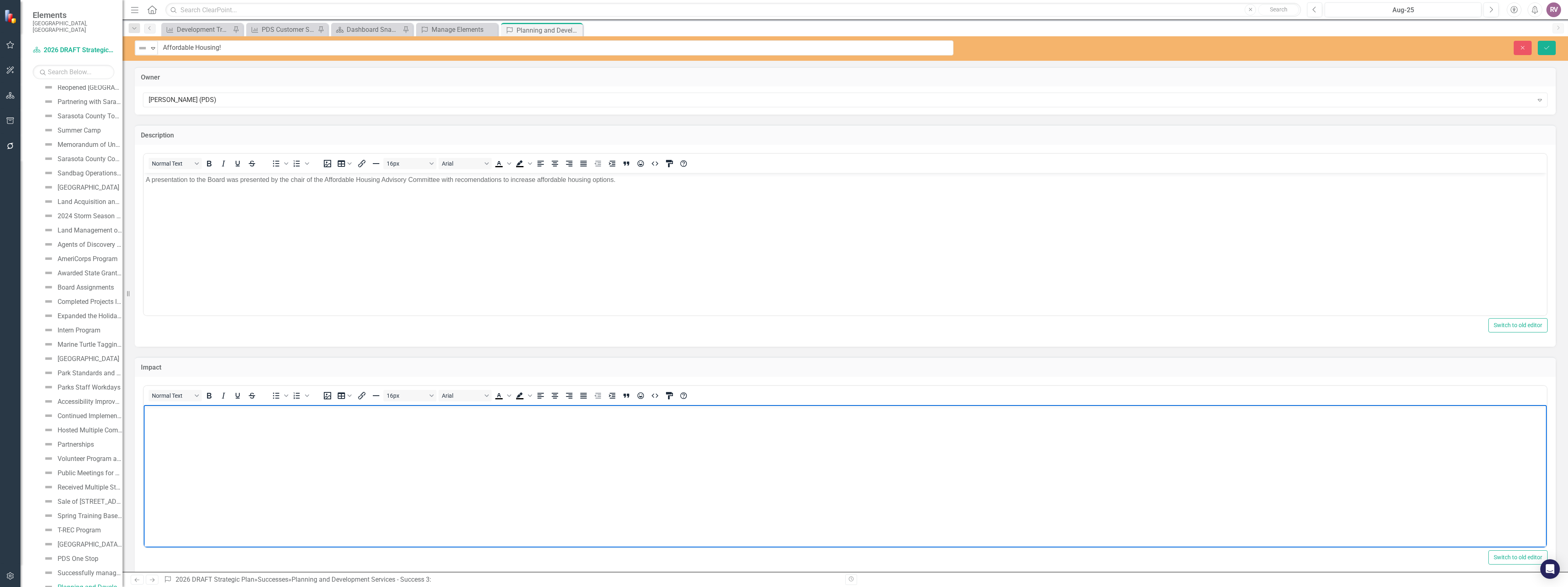
paste body "Rich Text Area. Press ALT-0 for help."
click at [1553, 47] on button "Save" at bounding box center [1547, 47] width 18 height 14
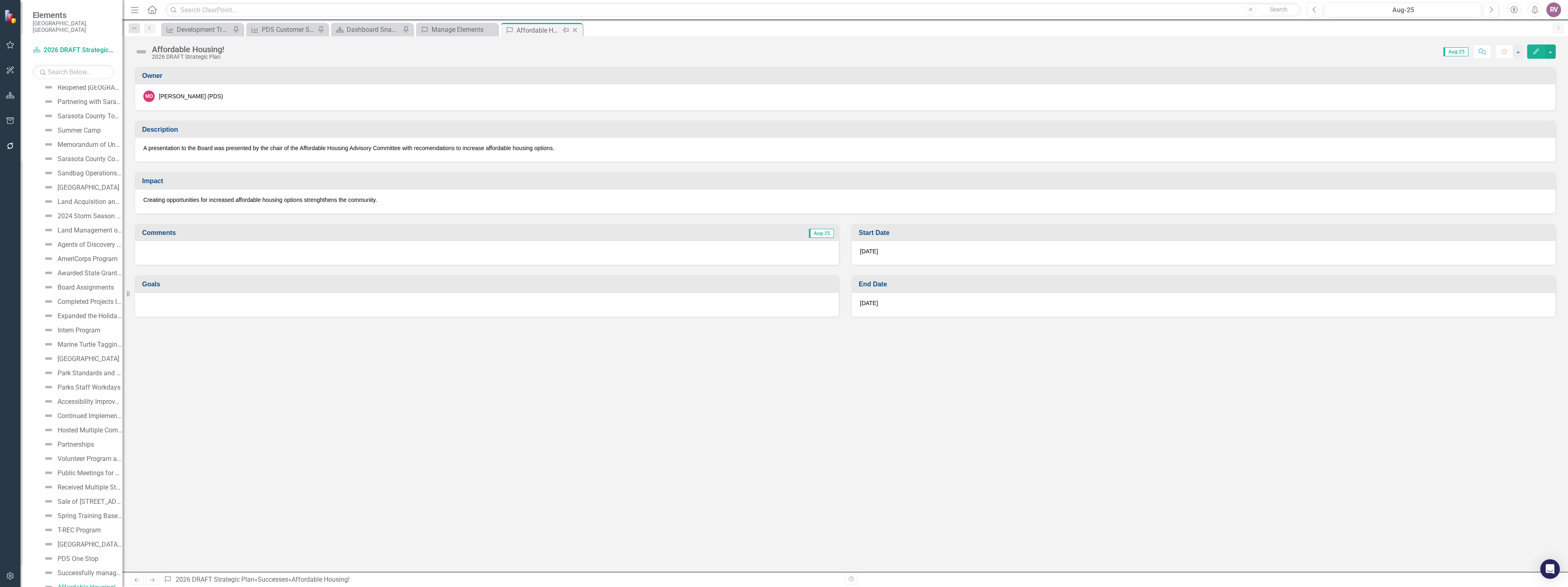
click at [578, 31] on icon "Close" at bounding box center [575, 30] width 8 height 7
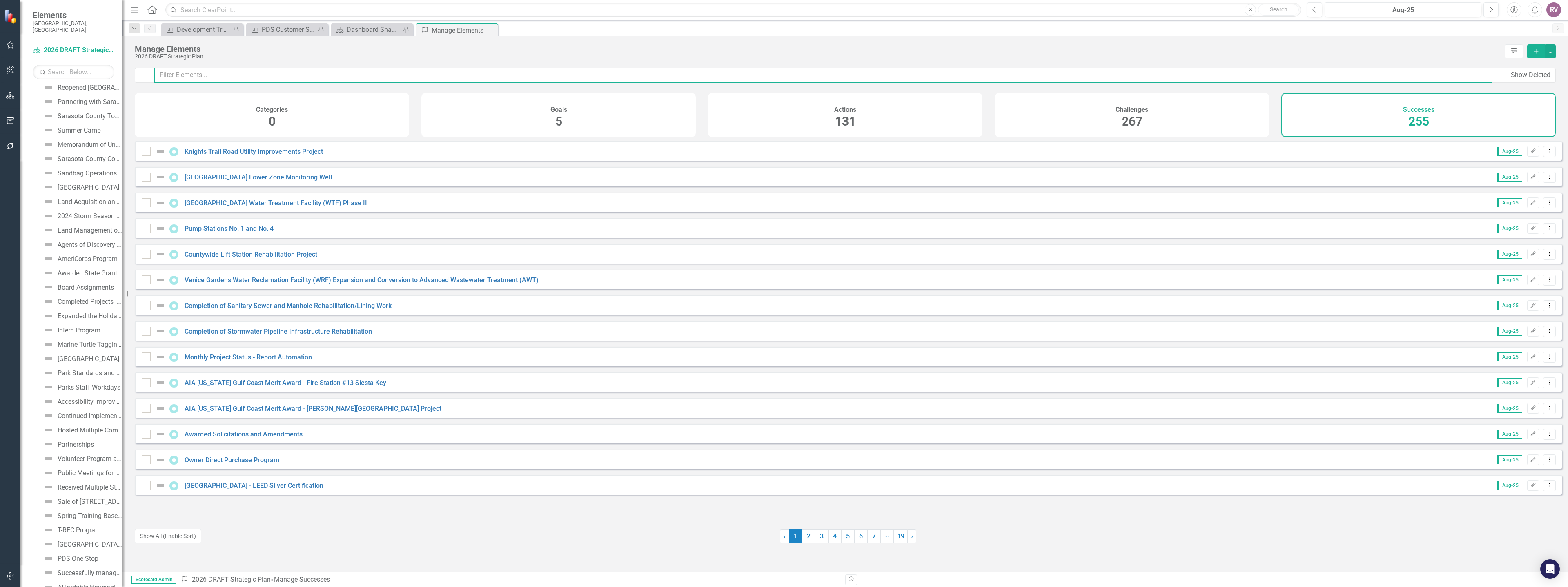
click at [317, 82] on input "text" at bounding box center [824, 75] width 1338 height 15
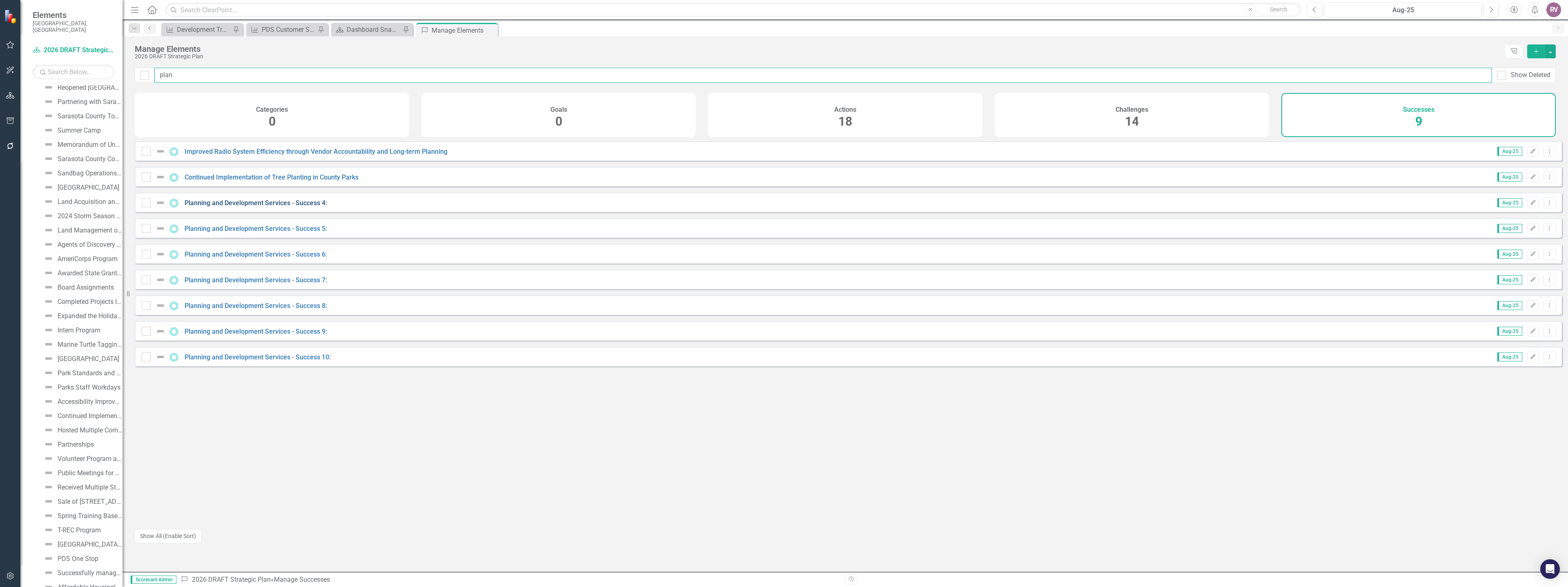
type input "plan"
click at [299, 207] on link "Planning and Development Services - Success 4:" at bounding box center [256, 203] width 142 height 8
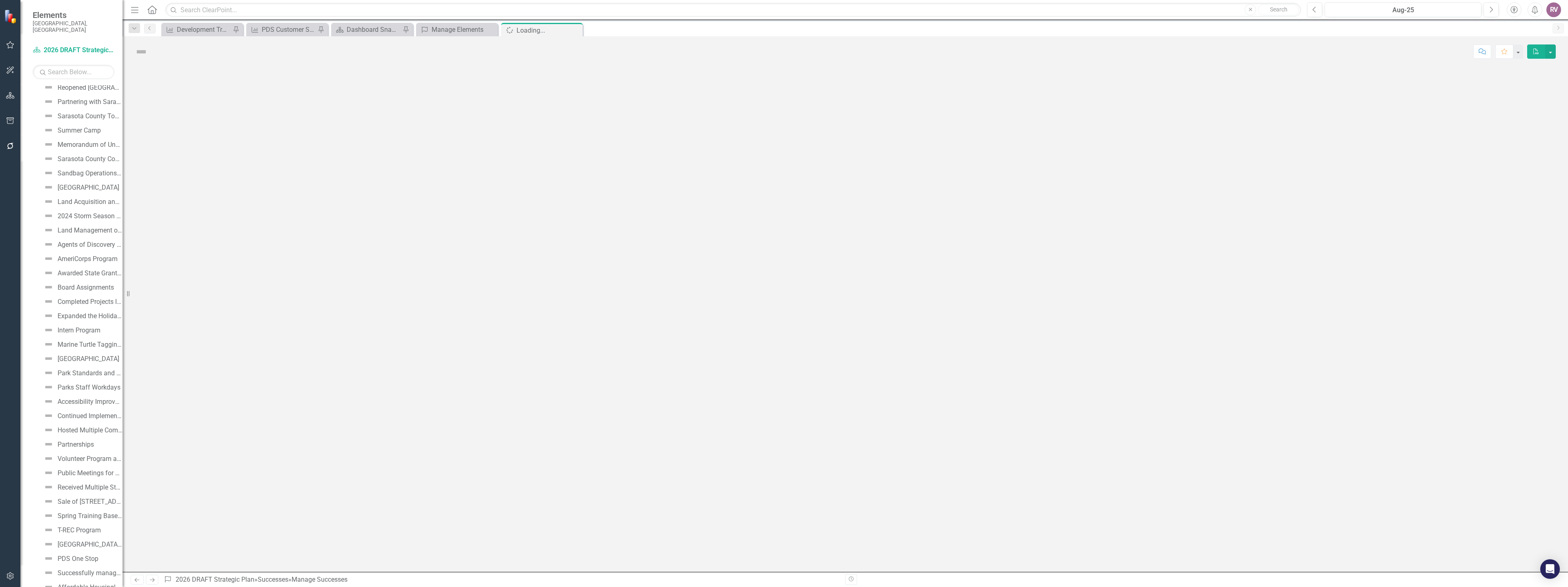
scroll to position [1937, 0]
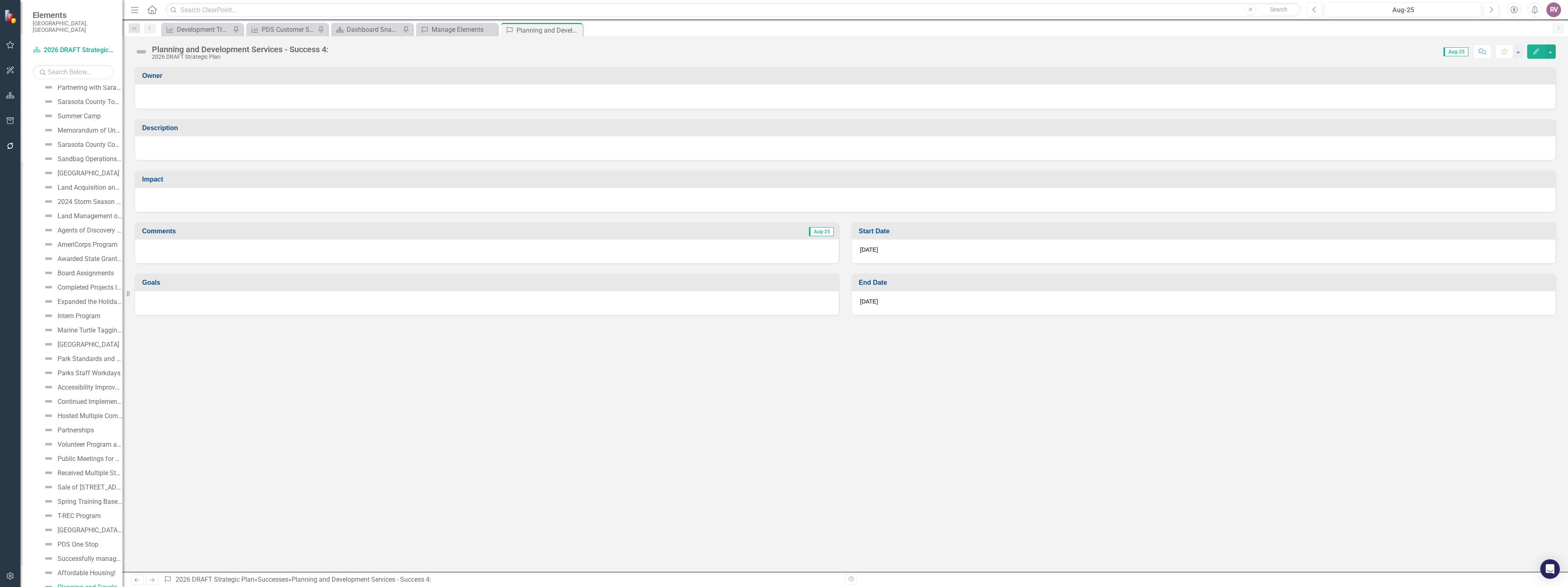
click at [300, 50] on div "Planning and Development Services - Success 4:" at bounding box center [240, 49] width 177 height 9
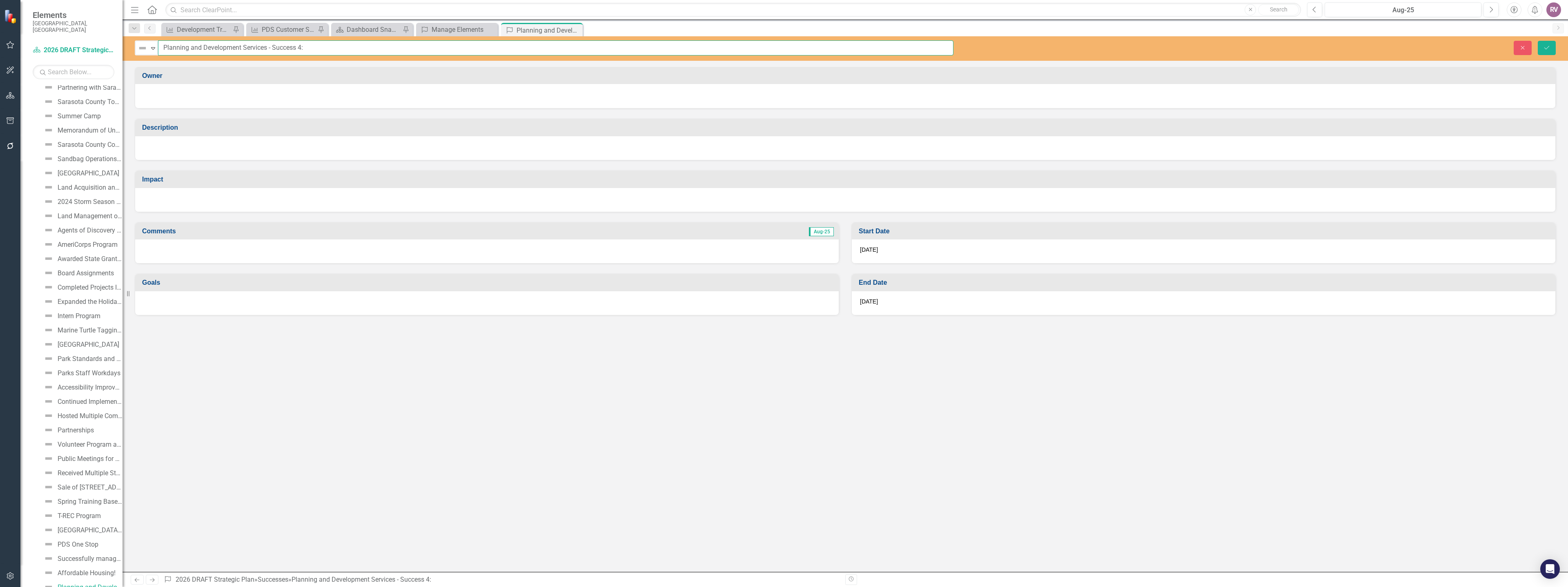
click at [313, 49] on input "Planning and Development Services - Success 4:" at bounding box center [556, 47] width 796 height 15
click at [310, 49] on input "Planning and Development Services - Success 4:" at bounding box center [556, 47] width 796 height 15
drag, startPoint x: 312, startPoint y: 49, endPoint x: 161, endPoint y: 52, distance: 151.0
click at [161, 52] on input "Planning and Development Services - Success 4:" at bounding box center [556, 47] width 796 height 15
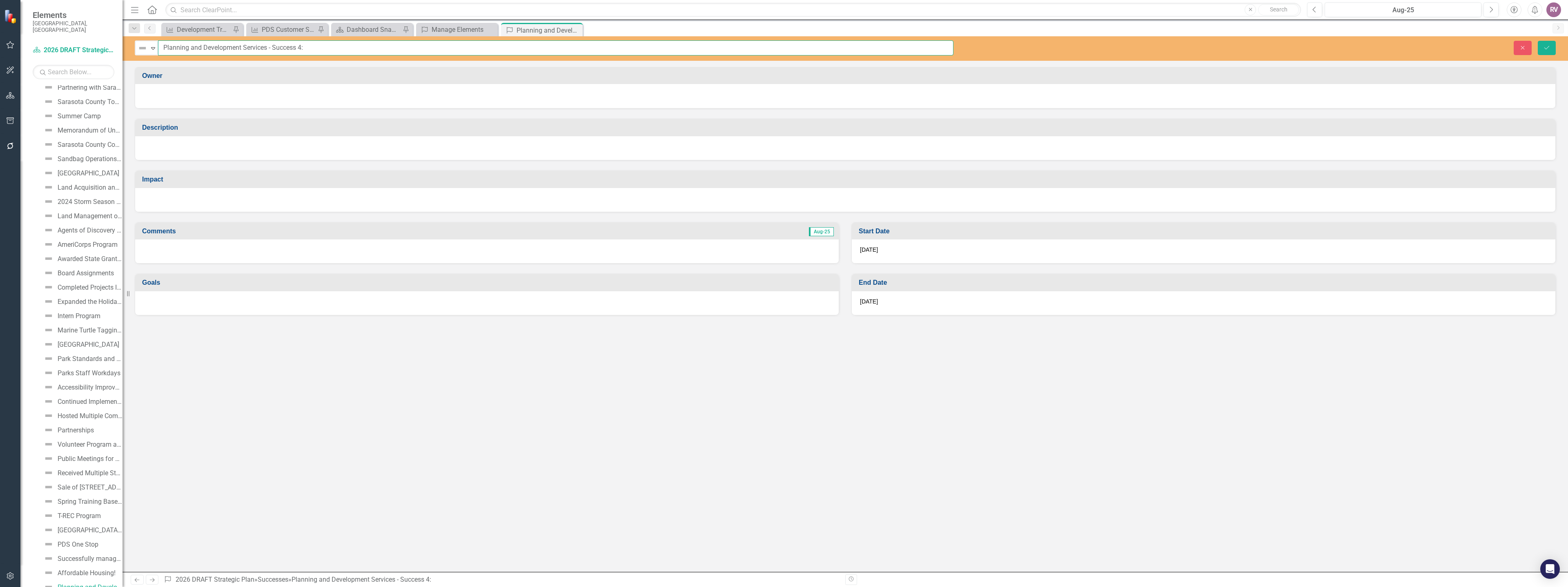
paste input "Initiated Land Development Fee Study"
type input "Initiated Land Development Fee Study"
click at [220, 103] on div at bounding box center [845, 96] width 1420 height 24
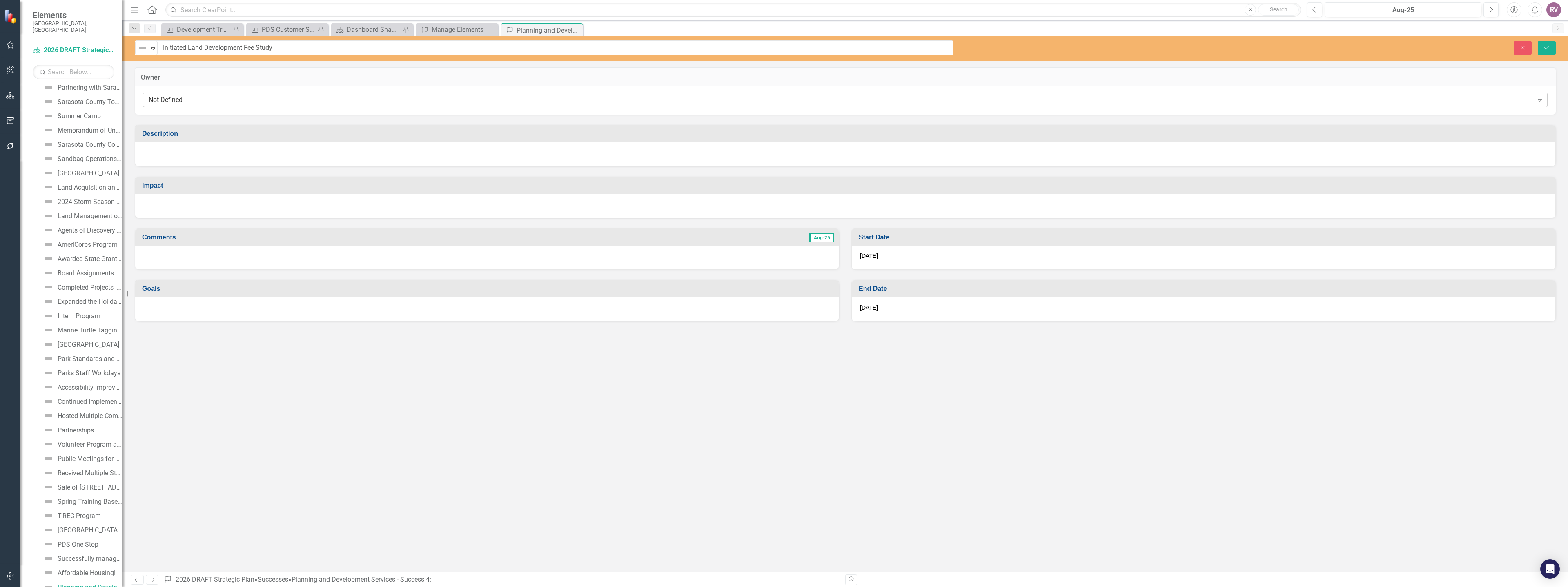
click at [217, 102] on div "Not Defined" at bounding box center [841, 100] width 1385 height 9
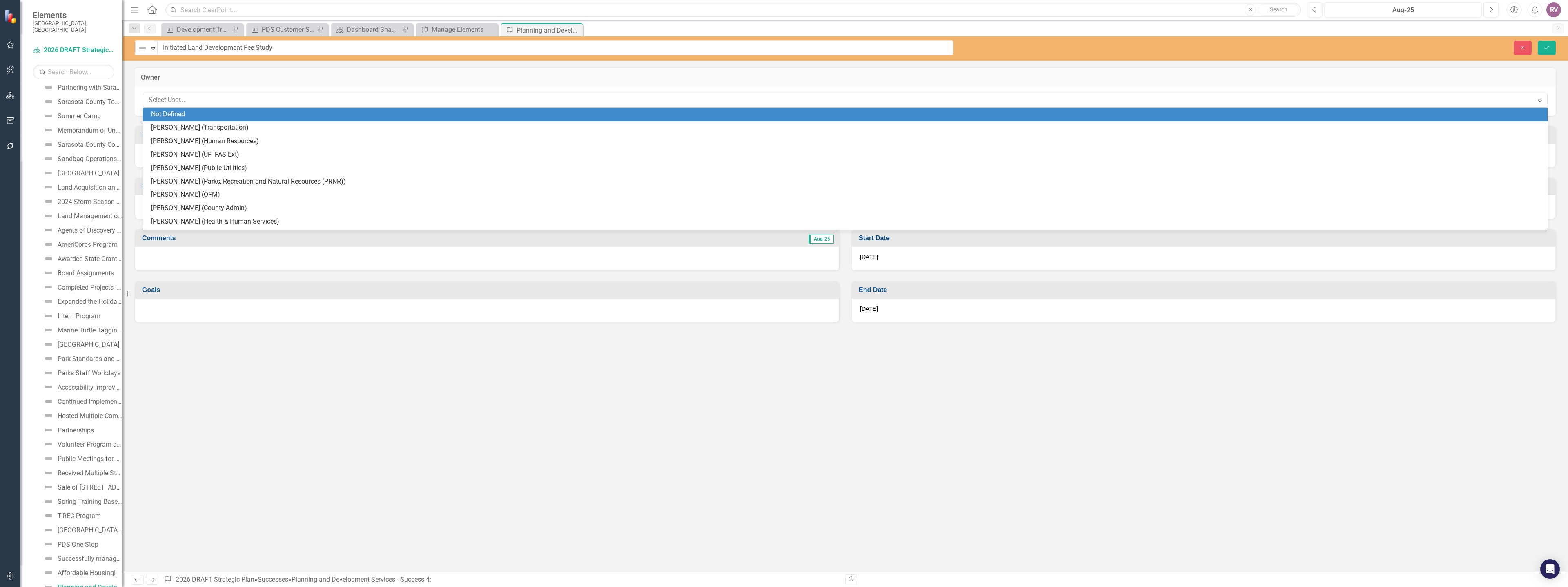
type input "a"
type input "matt"
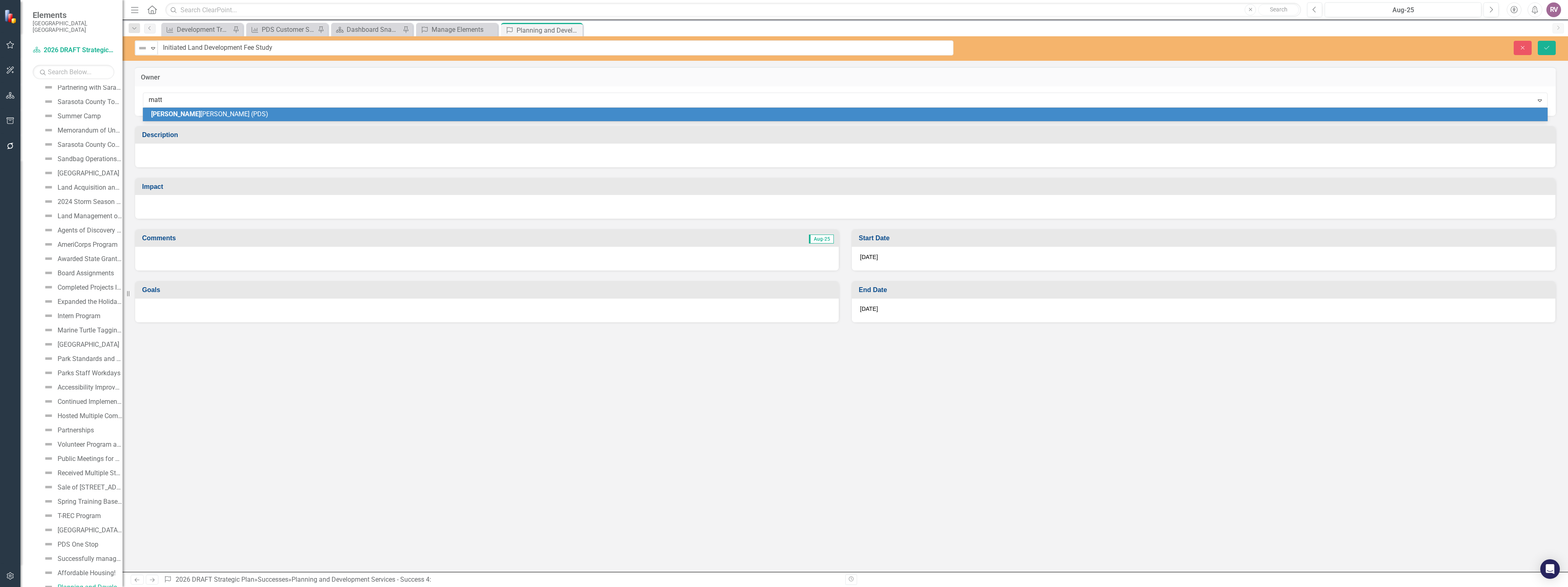
click at [226, 116] on span "Matt hew Osterhoudt (PDS)" at bounding box center [209, 114] width 117 height 8
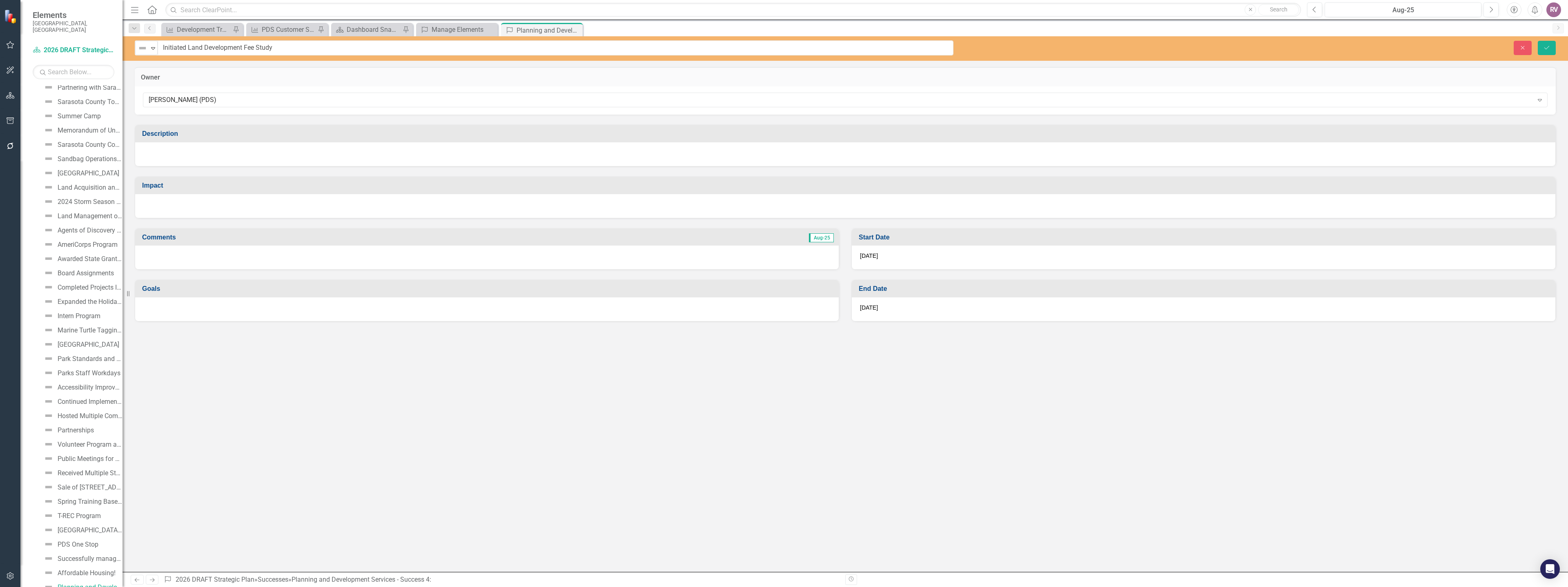
click at [213, 159] on div at bounding box center [845, 154] width 1420 height 24
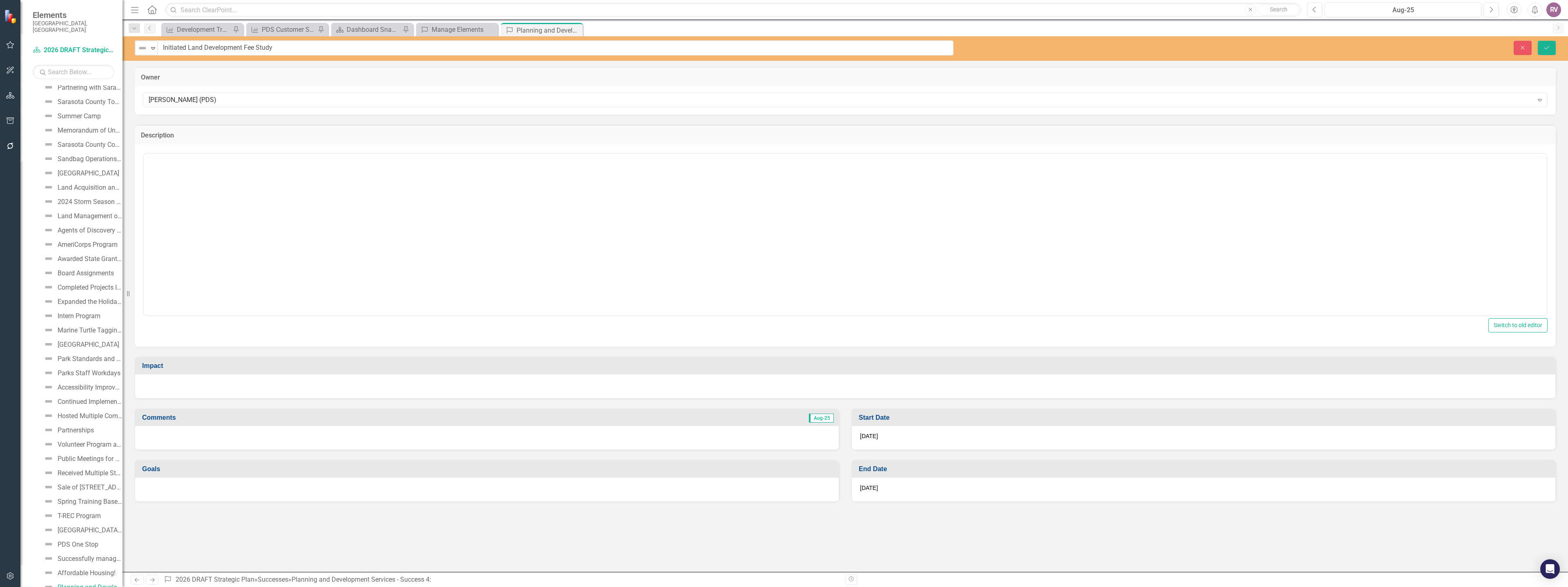
scroll to position [0, 0]
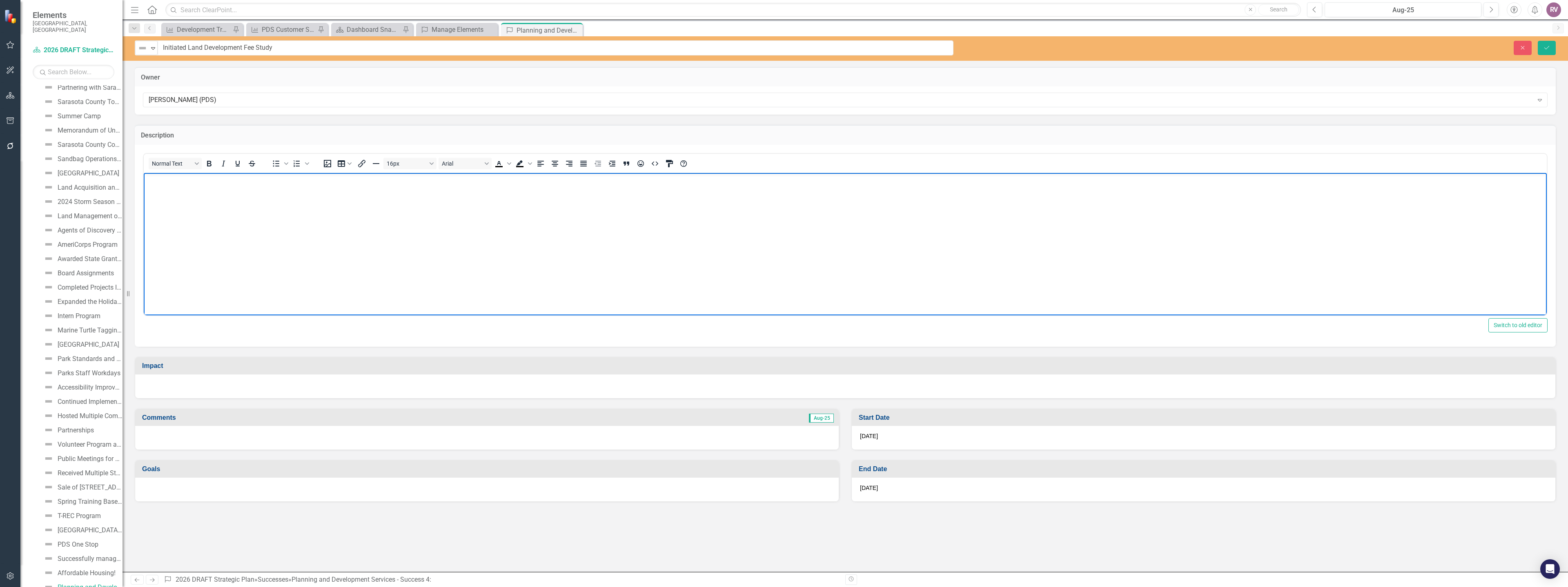
click at [206, 182] on p "Rich Text Area. Press ALT-0 for help." at bounding box center [845, 180] width 1399 height 10
paste body "Rich Text Area. Press ALT-0 for help."
click at [195, 392] on div at bounding box center [845, 386] width 1420 height 24
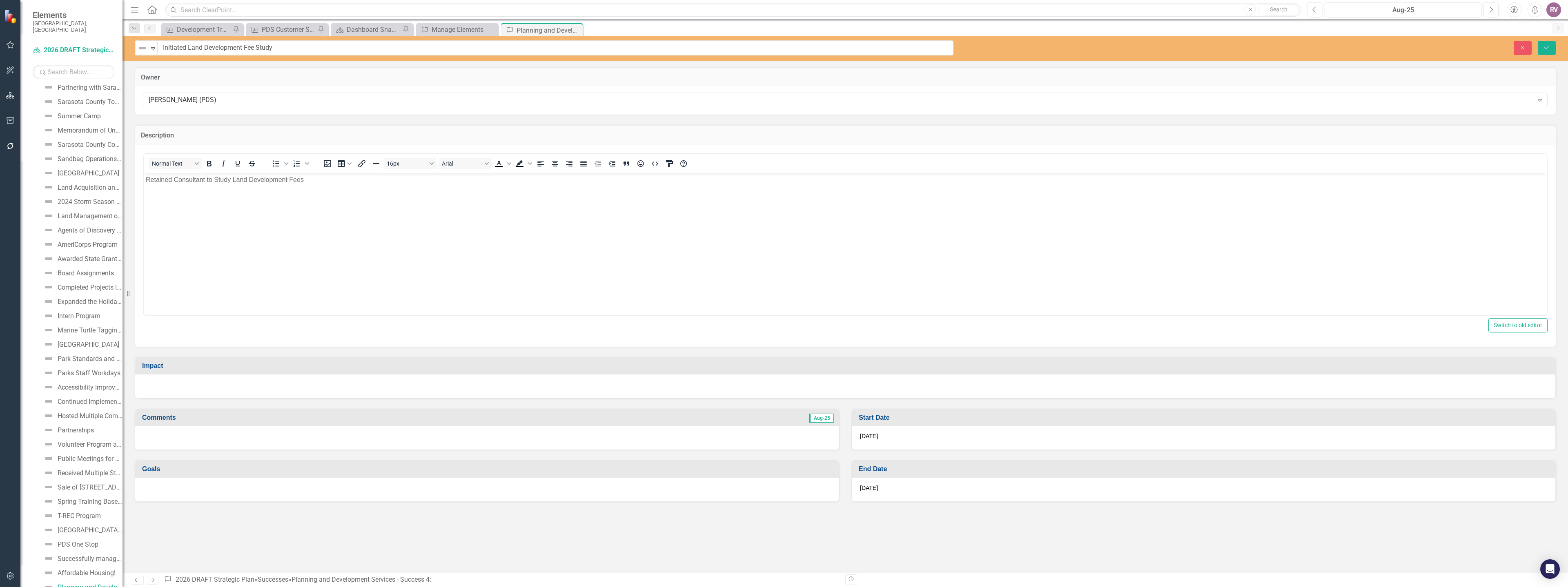
click at [195, 392] on div at bounding box center [845, 386] width 1420 height 24
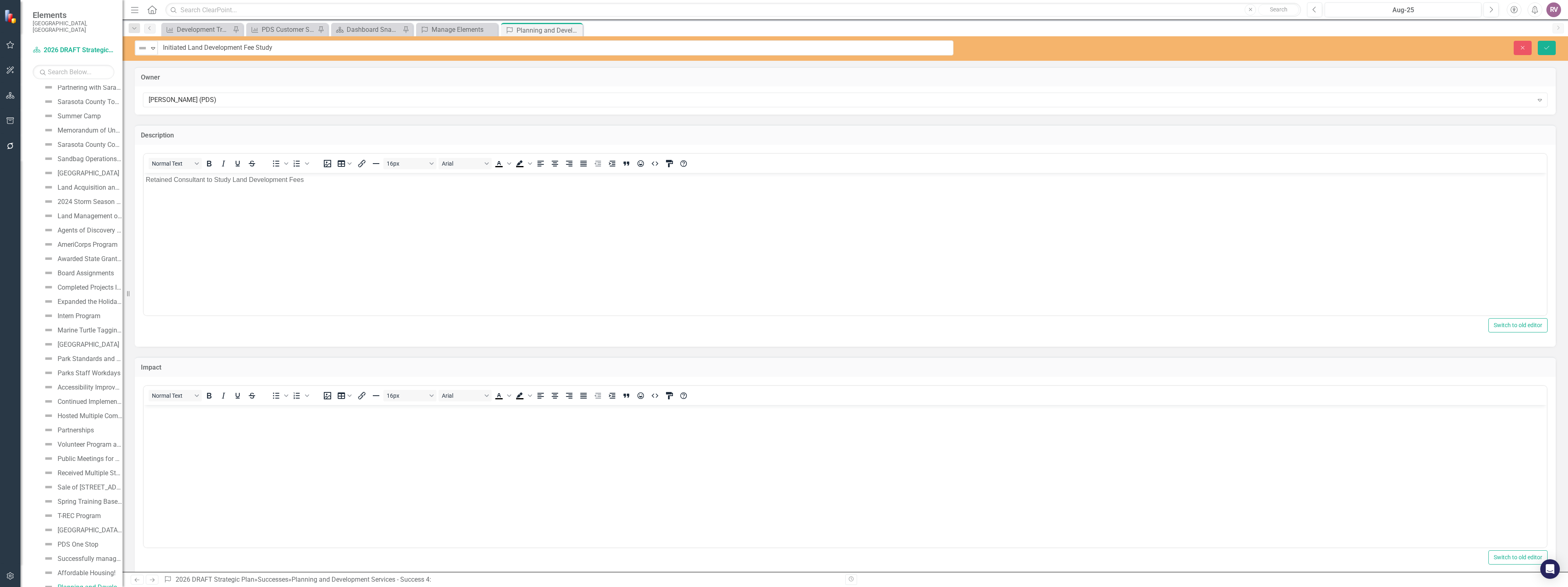
click at [178, 419] on body "Rich Text Area. Press ALT-0 for help." at bounding box center [845, 465] width 1403 height 122
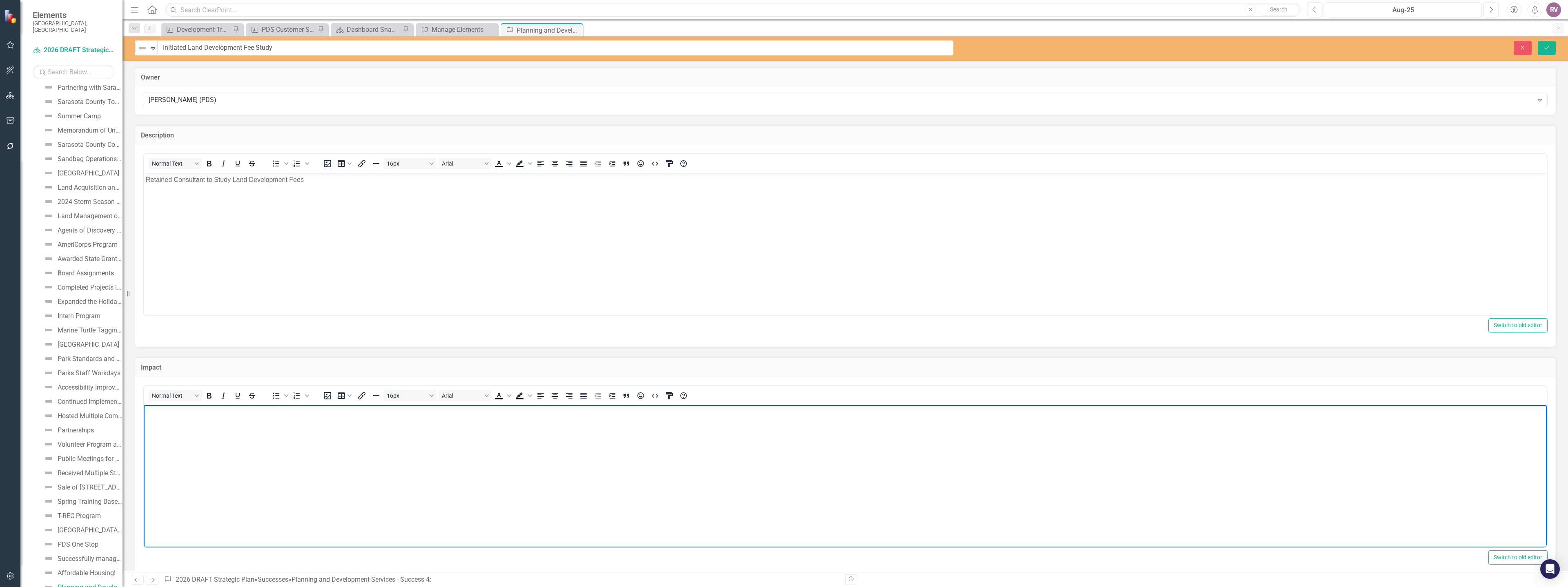
paste body "Rich Text Area. Press ALT-0 for help."
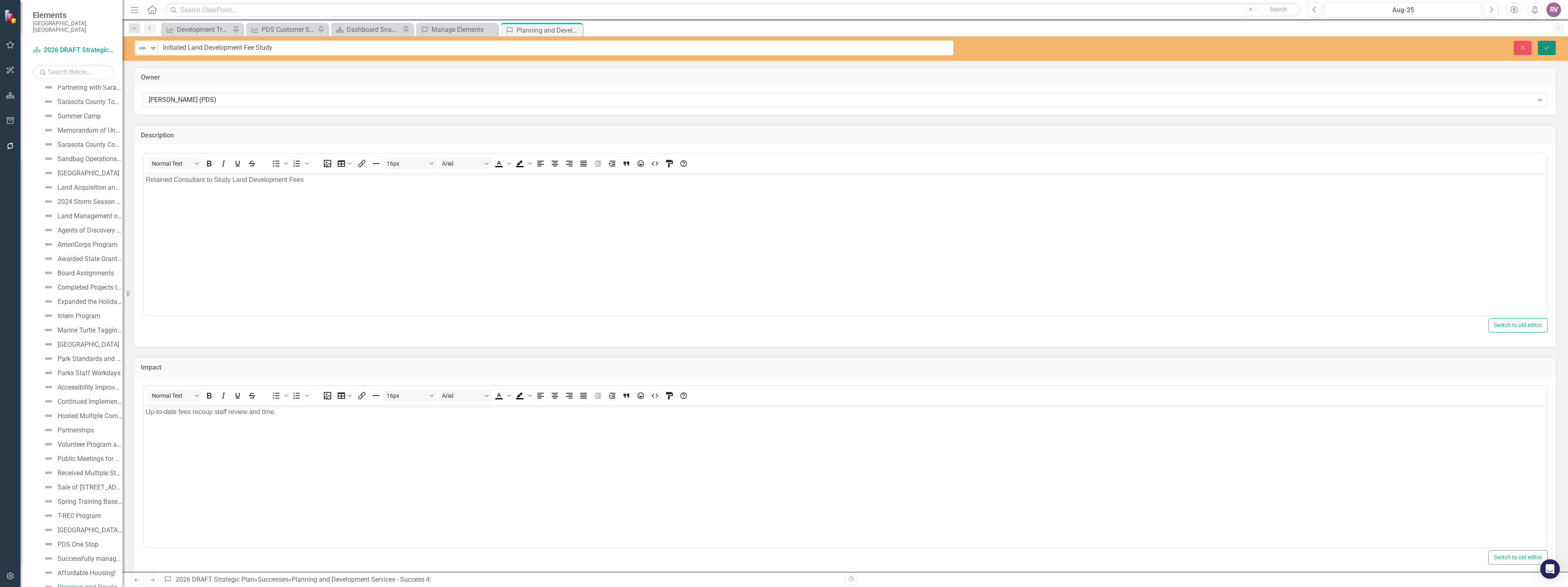
click at [1551, 44] on button "Save" at bounding box center [1547, 47] width 18 height 14
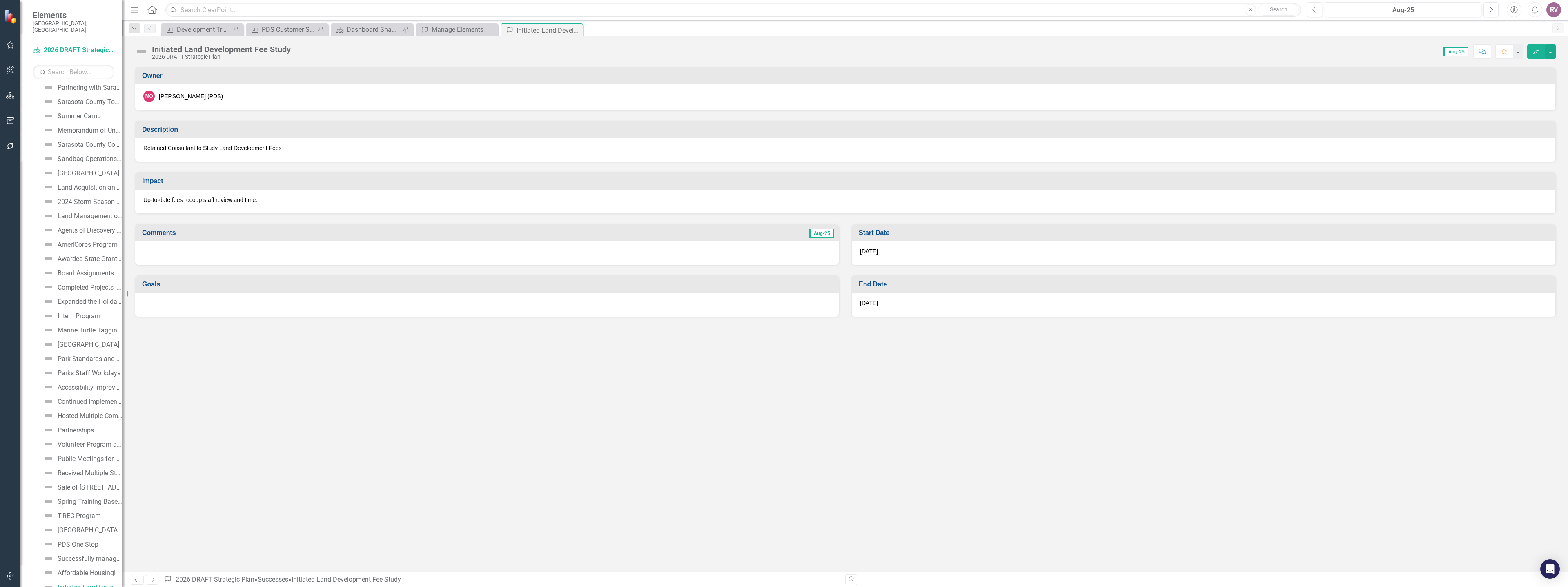
click at [0, 0] on icon "Close" at bounding box center [0, 0] width 0 height 0
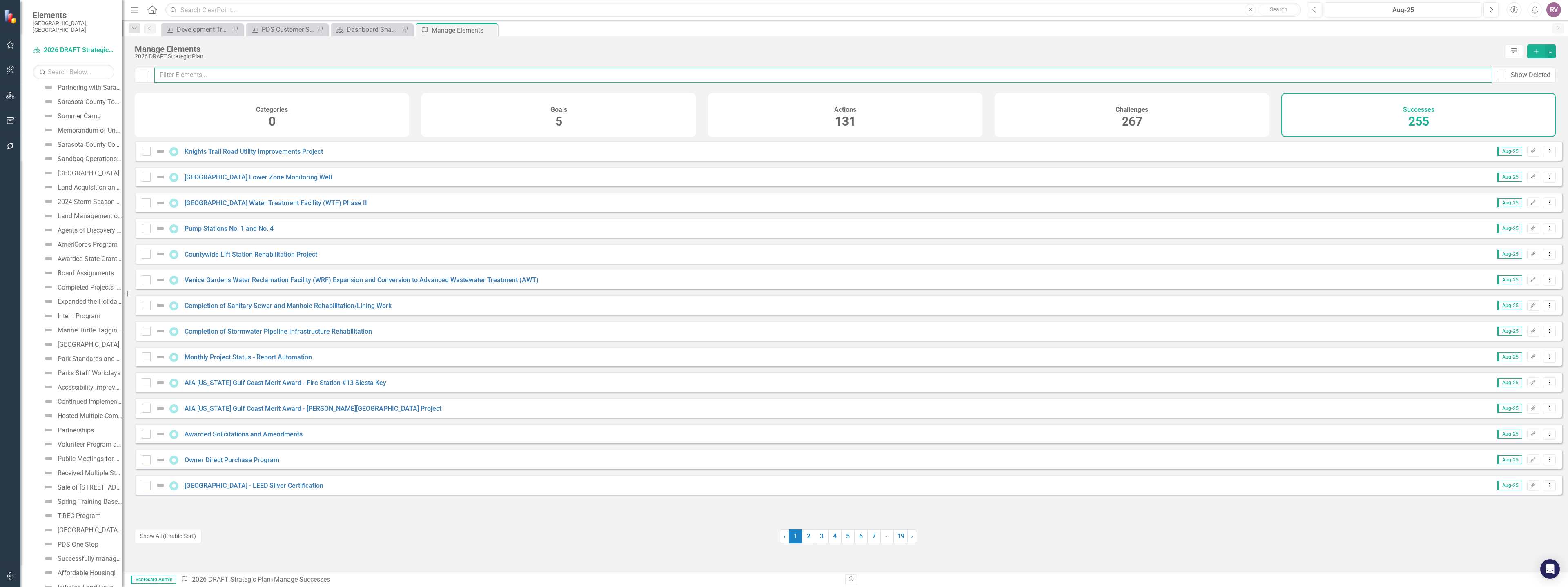
click at [254, 72] on input "text" at bounding box center [824, 75] width 1338 height 15
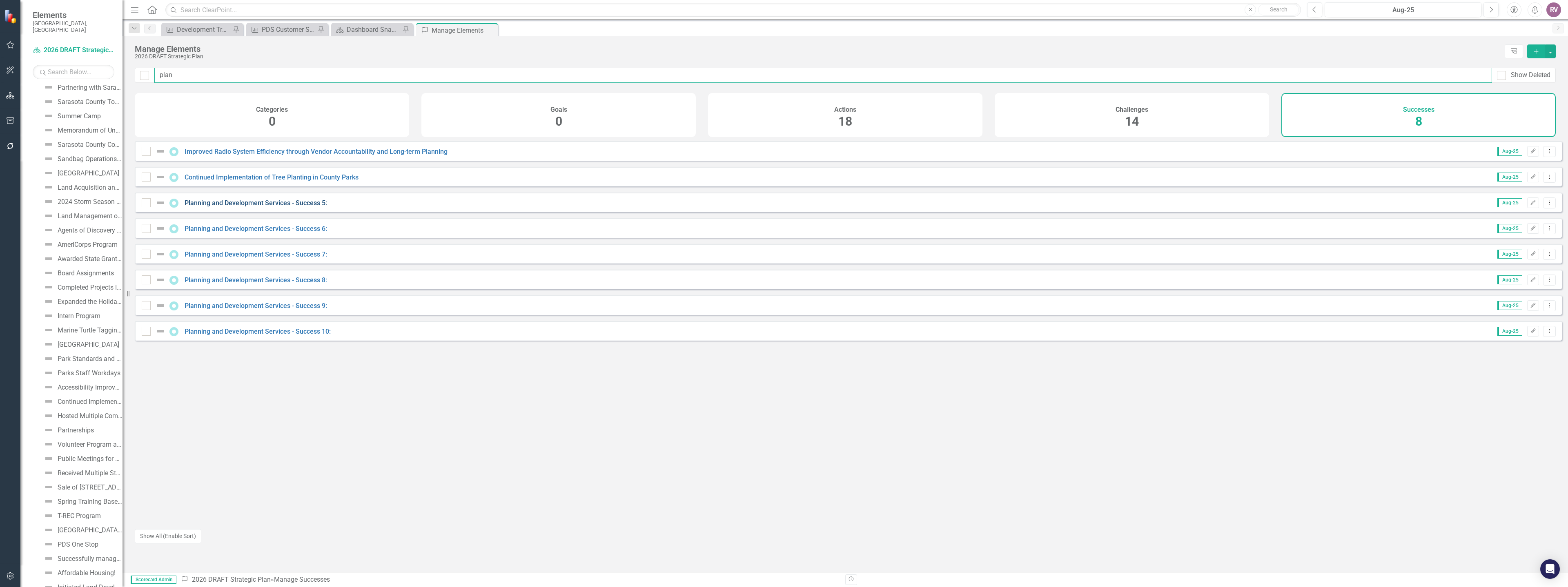
type input "plan"
click at [307, 205] on link "Planning and Development Services - Success 5:" at bounding box center [256, 203] width 142 height 8
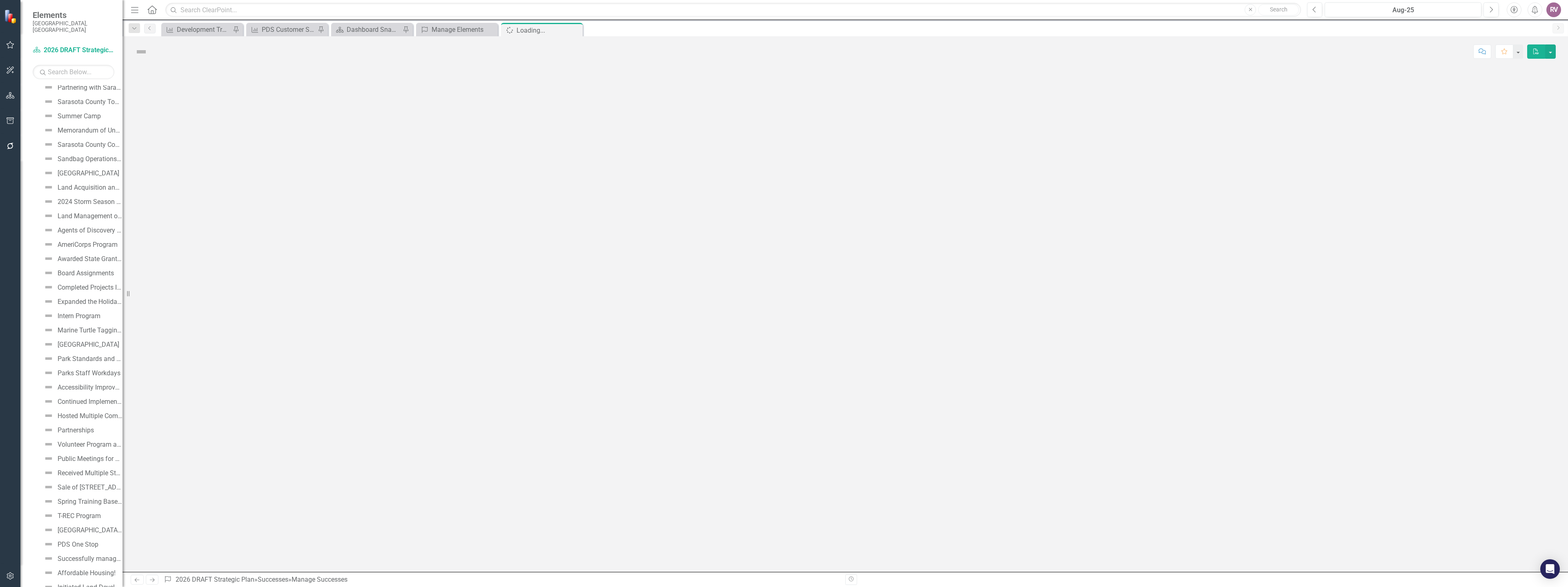
scroll to position [1952, 0]
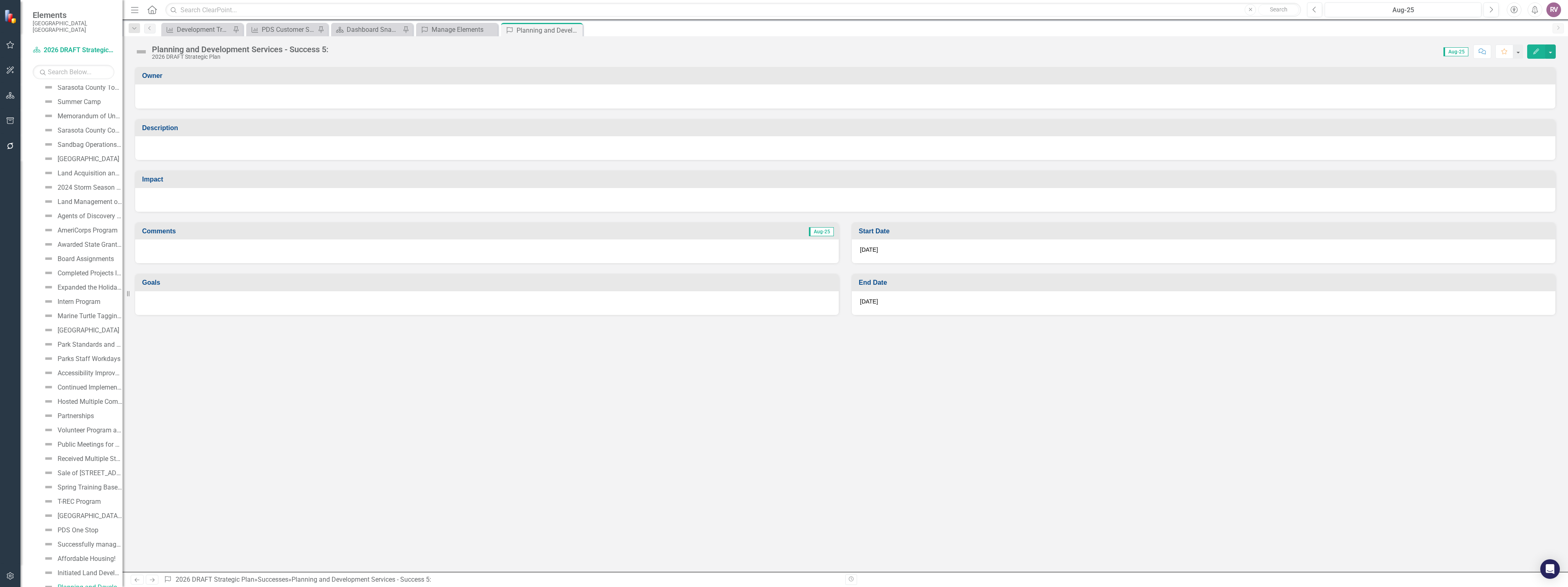
click at [236, 52] on div "Planning and Development Services - Success 5:" at bounding box center [240, 49] width 177 height 9
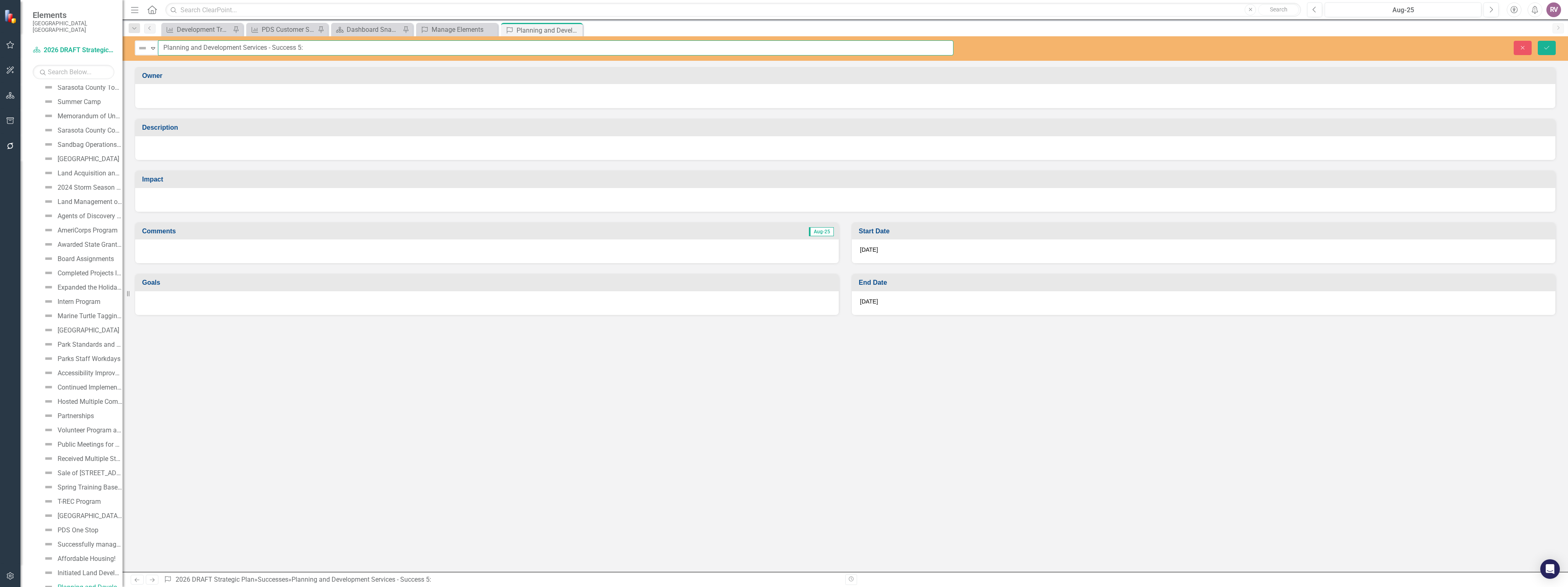
click at [237, 52] on input "Planning and Development Services - Success 5:" at bounding box center [556, 47] width 796 height 15
paste input "t Resolution to meet state mandates"
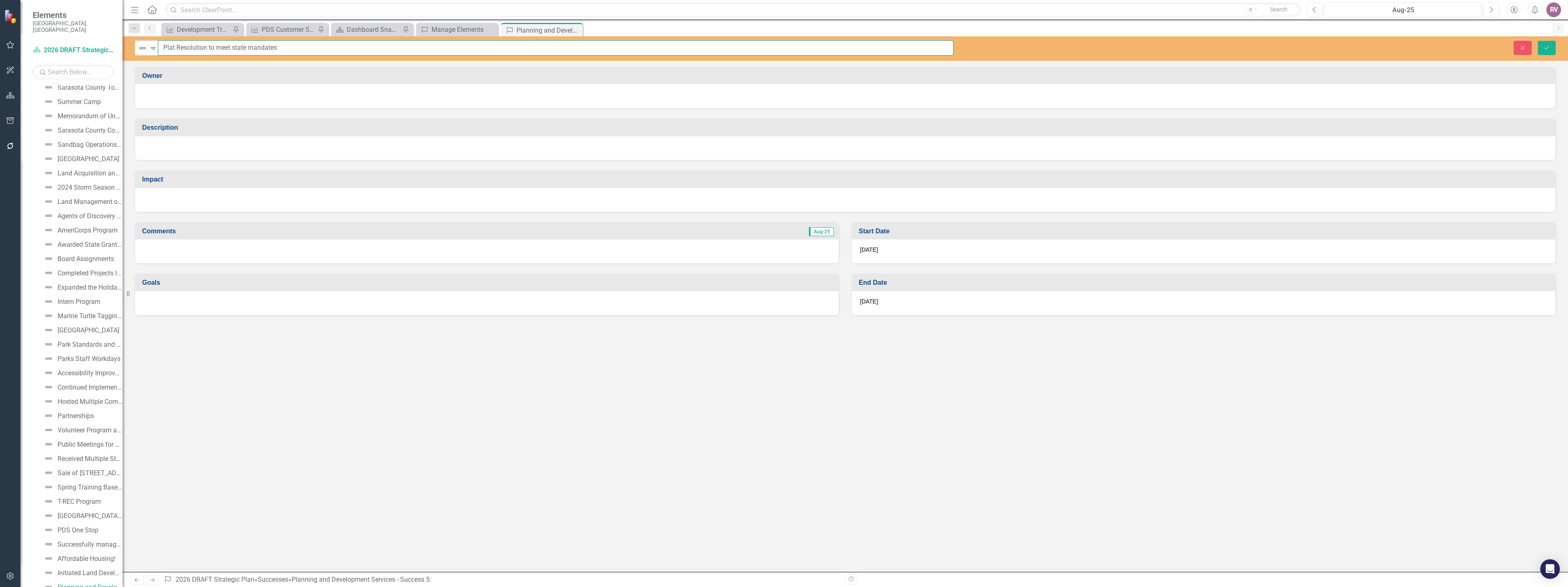
click at [220, 49] on input "Plat Resolution to meet state mandates" at bounding box center [556, 47] width 796 height 15
click at [235, 46] on input "Plat Resolution to Meet state mandates" at bounding box center [556, 47] width 796 height 15
click at [255, 49] on input "Plat Resolution to Meet State mandates" at bounding box center [556, 47] width 796 height 15
type input "Plat Resolution to Meet State Mandates"
click at [395, 96] on div at bounding box center [845, 95] width 1404 height 10
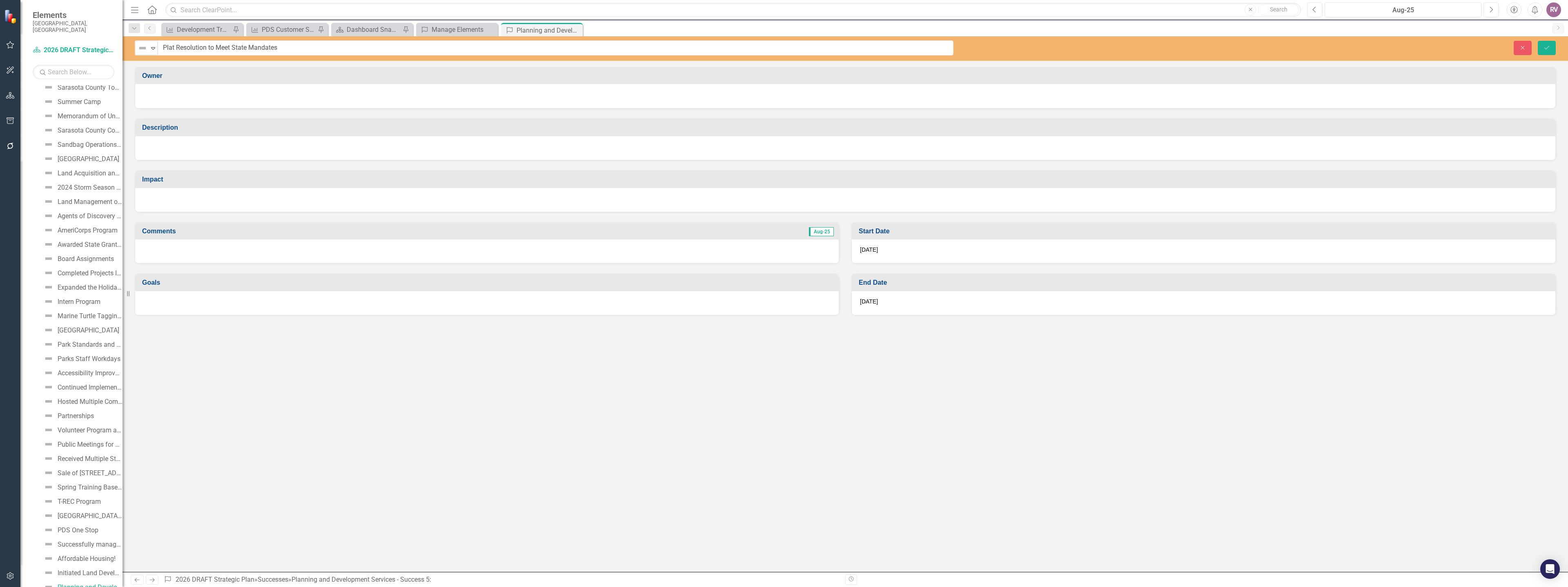
click at [395, 96] on div at bounding box center [845, 95] width 1404 height 10
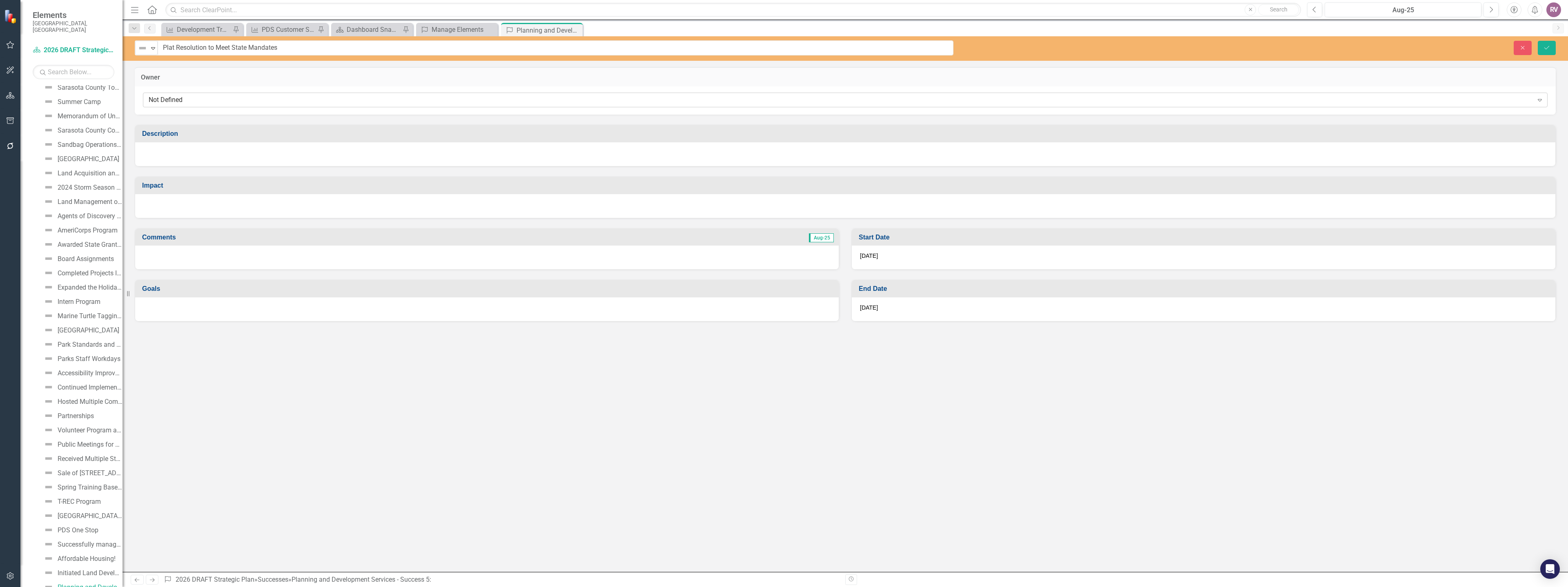
click at [296, 103] on div "Not Defined" at bounding box center [841, 100] width 1385 height 9
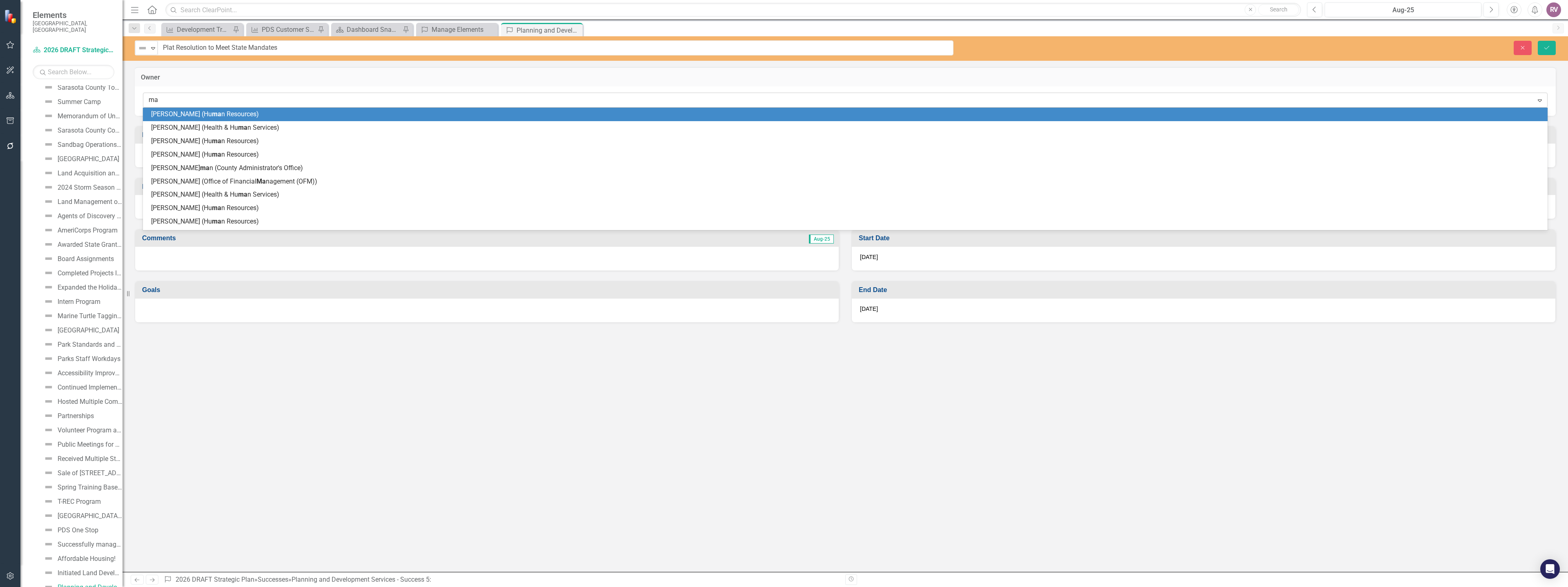
type input "mat"
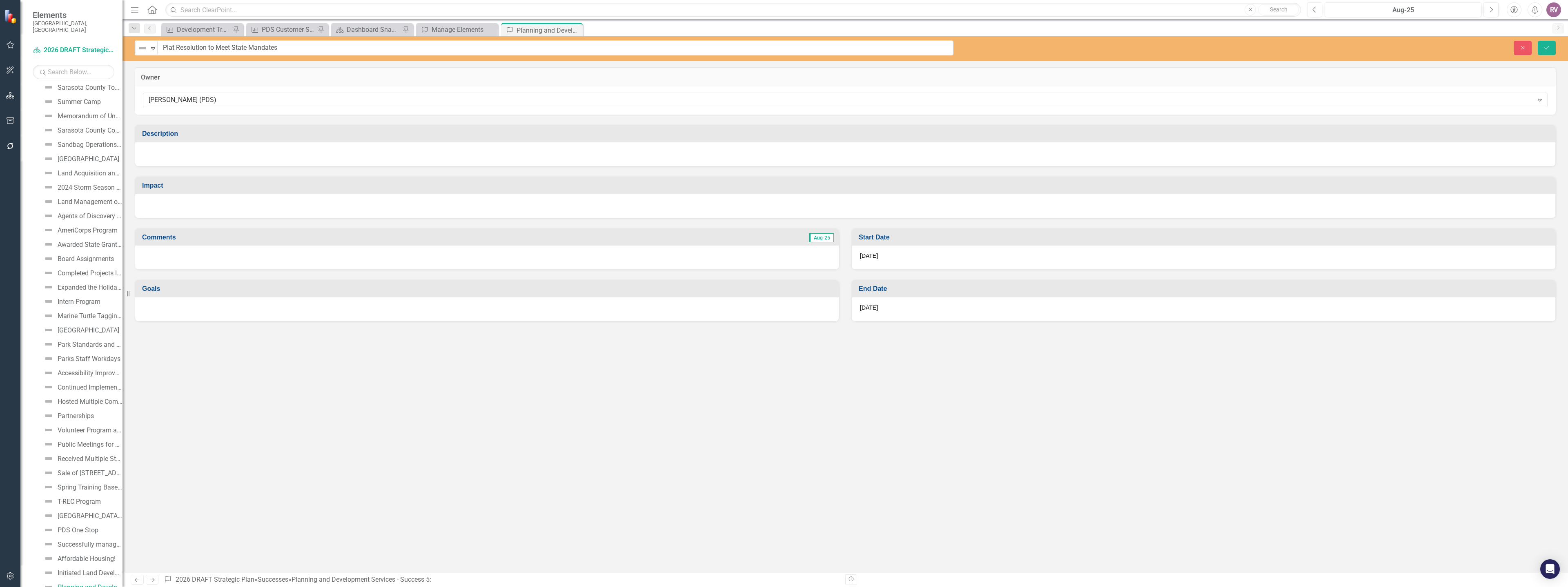
click at [261, 158] on div at bounding box center [845, 154] width 1420 height 24
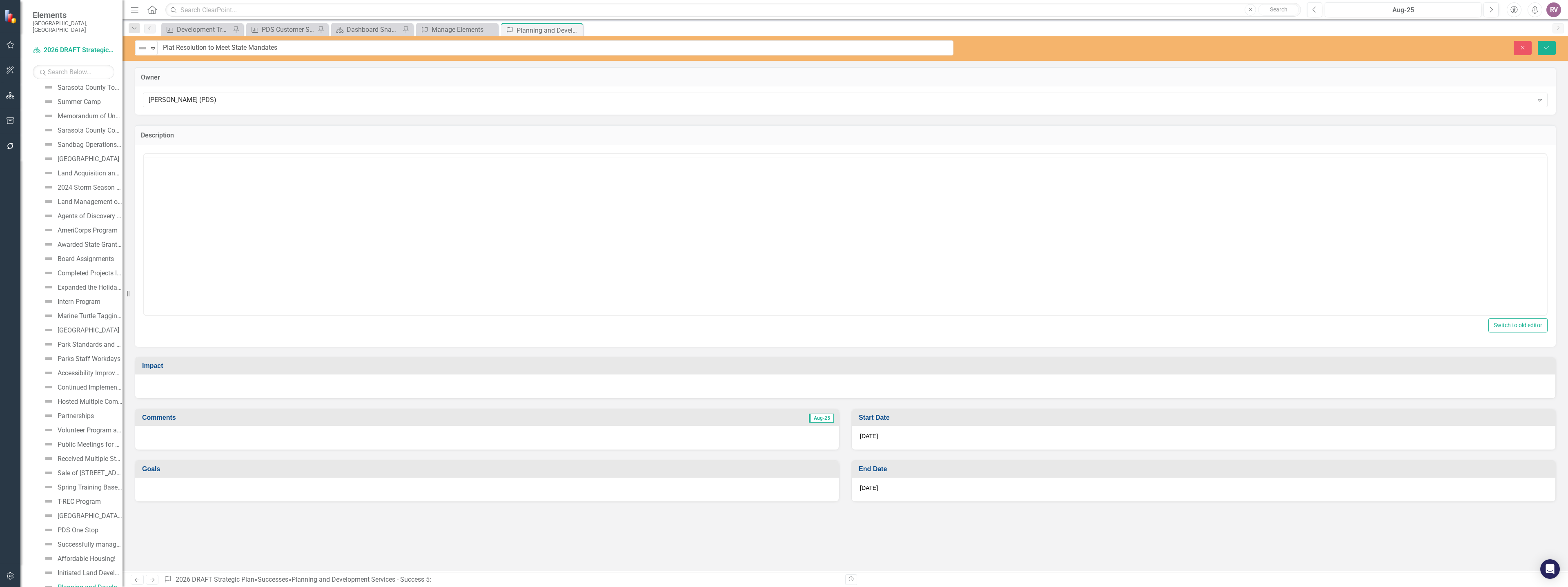
scroll to position [0, 0]
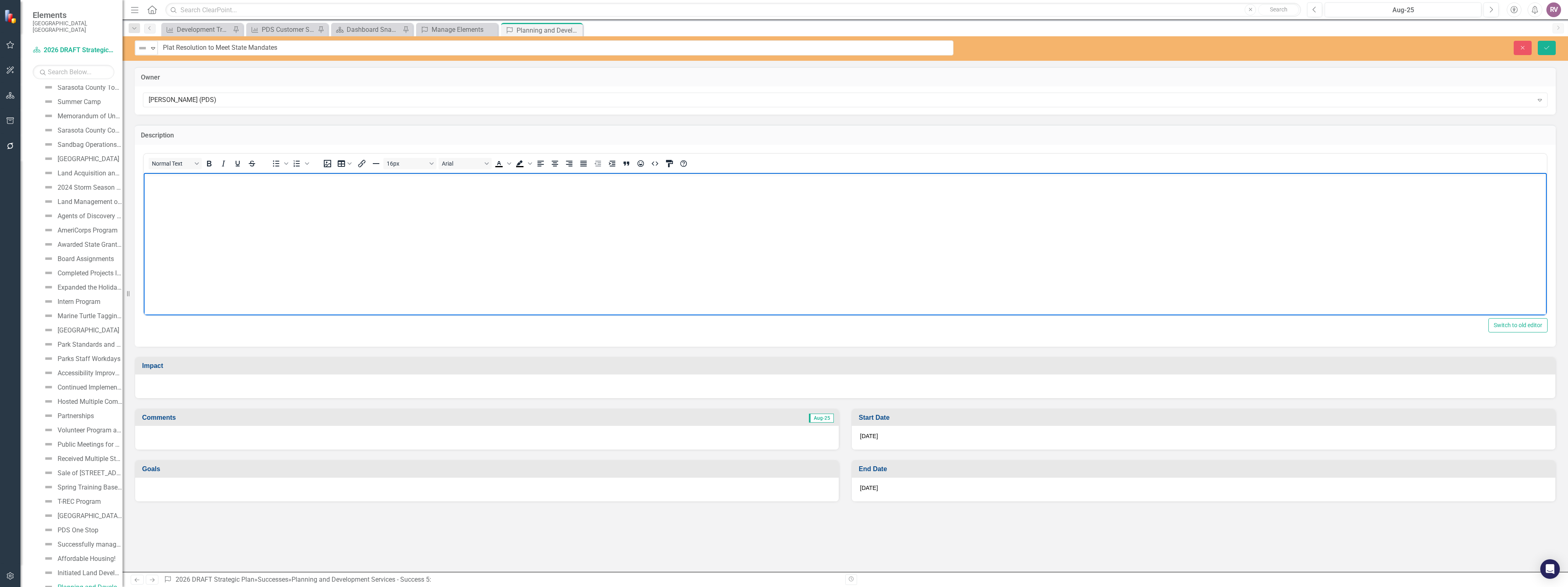
click at [226, 189] on body "Rich Text Area. Press ALT-0 for help." at bounding box center [845, 234] width 1403 height 122
paste body "Rich Text Area. Press ALT-0 for help."
click at [156, 386] on div at bounding box center [845, 386] width 1420 height 24
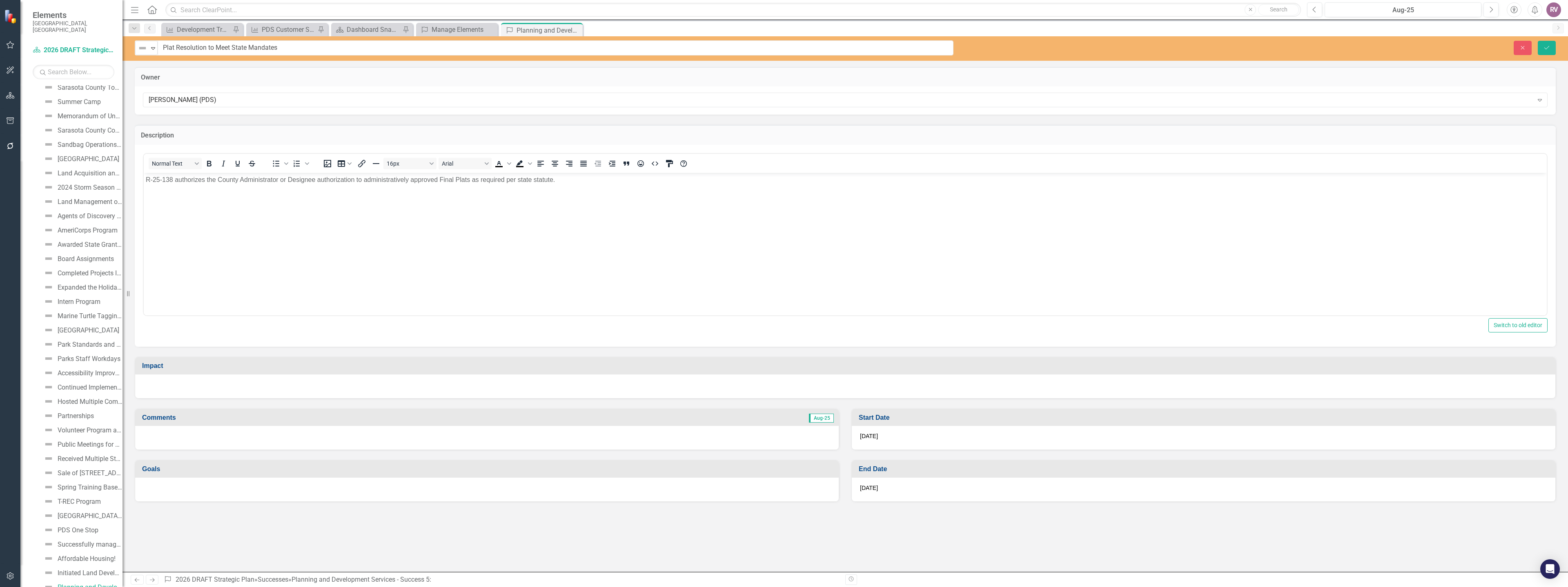
click at [156, 385] on div at bounding box center [845, 386] width 1420 height 24
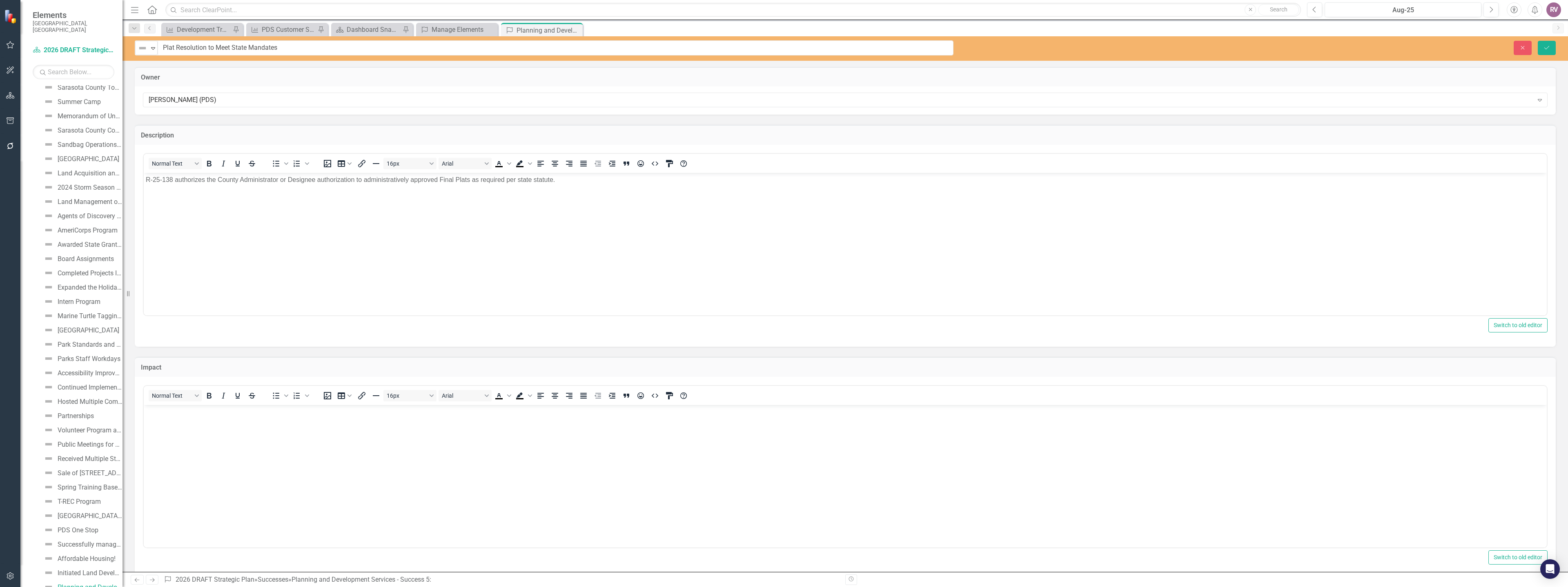
click at [165, 414] on p "Rich Text Area. Press ALT-0 for help." at bounding box center [845, 412] width 1399 height 10
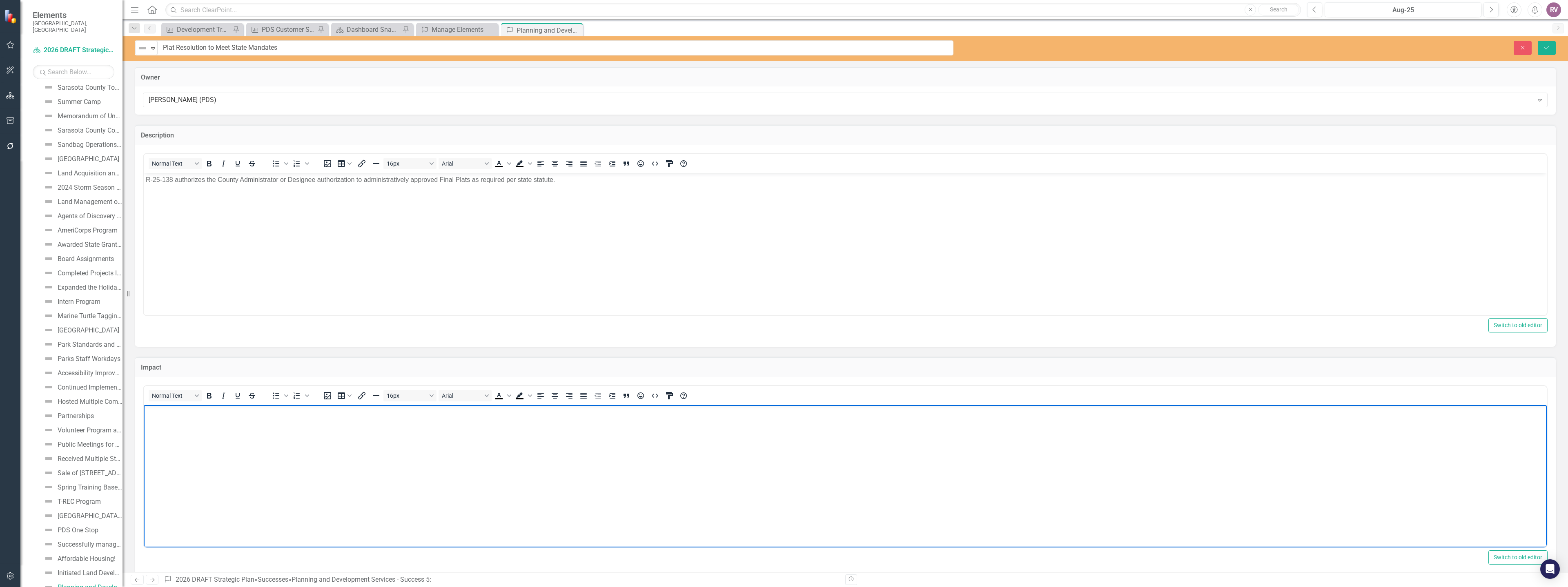
paste body "Rich Text Area. Press ALT-0 for help."
click at [207, 414] on p "Meets state statute. Reduces approval time-lines." at bounding box center [845, 412] width 1399 height 10
click at [229, 415] on p "Meets state statute. Reduces approval time-lines." at bounding box center [845, 412] width 1399 height 10
click at [276, 411] on p "Meets state statute. Reduces approval time-lines." at bounding box center [845, 412] width 1399 height 10
click at [273, 412] on p "Meets state statute. Reduces approval time-lines." at bounding box center [845, 412] width 1399 height 10
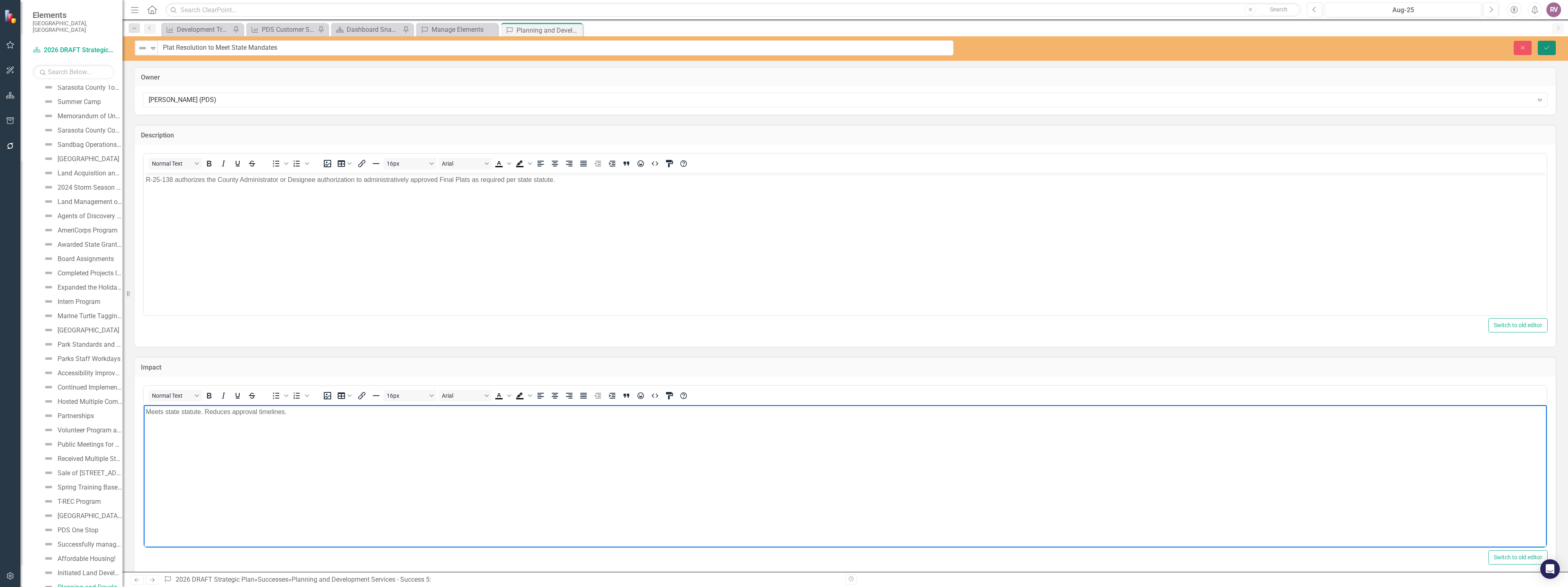
click at [1547, 47] on icon "Save" at bounding box center [1547, 47] width 7 height 5
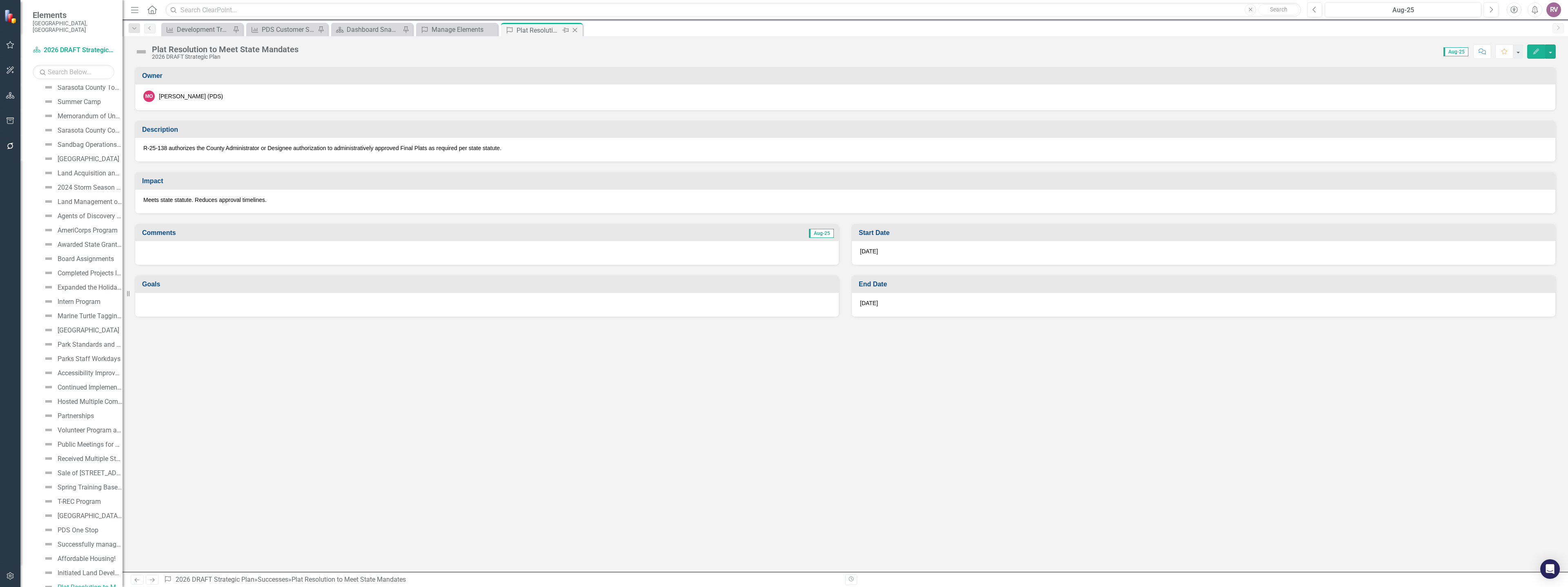
click at [575, 30] on icon at bounding box center [575, 30] width 4 height 4
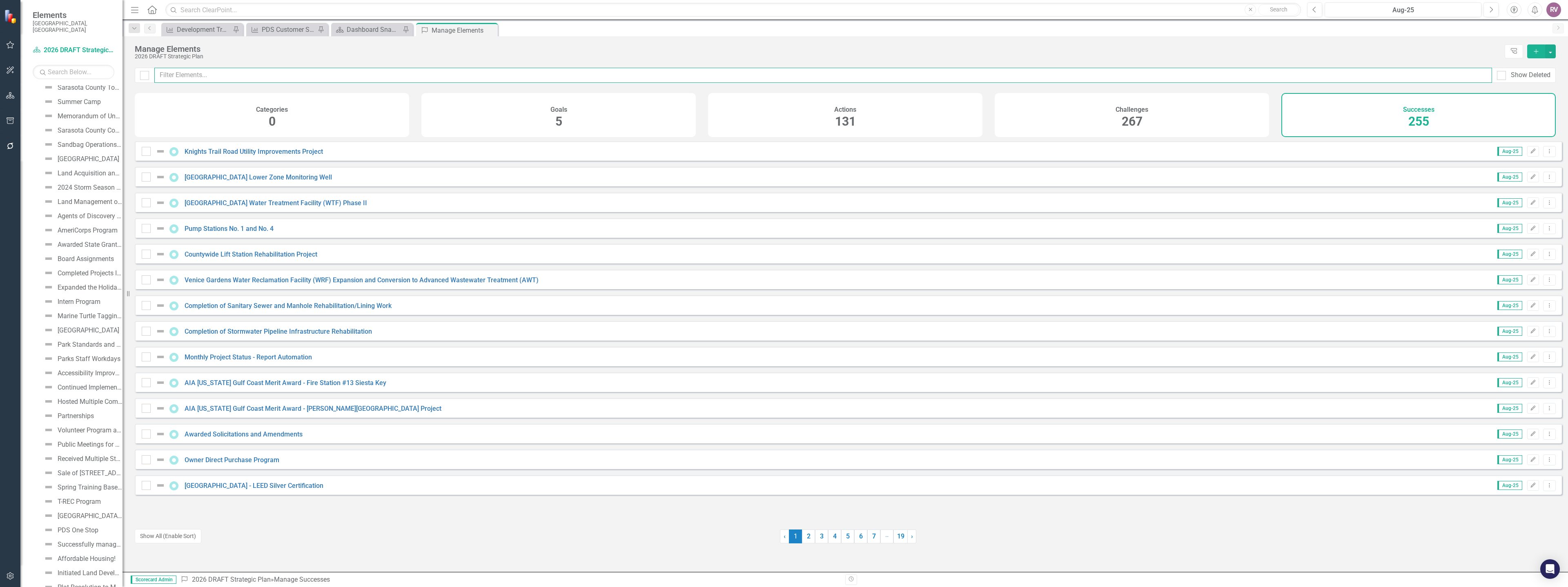
click at [250, 72] on input "text" at bounding box center [824, 75] width 1338 height 15
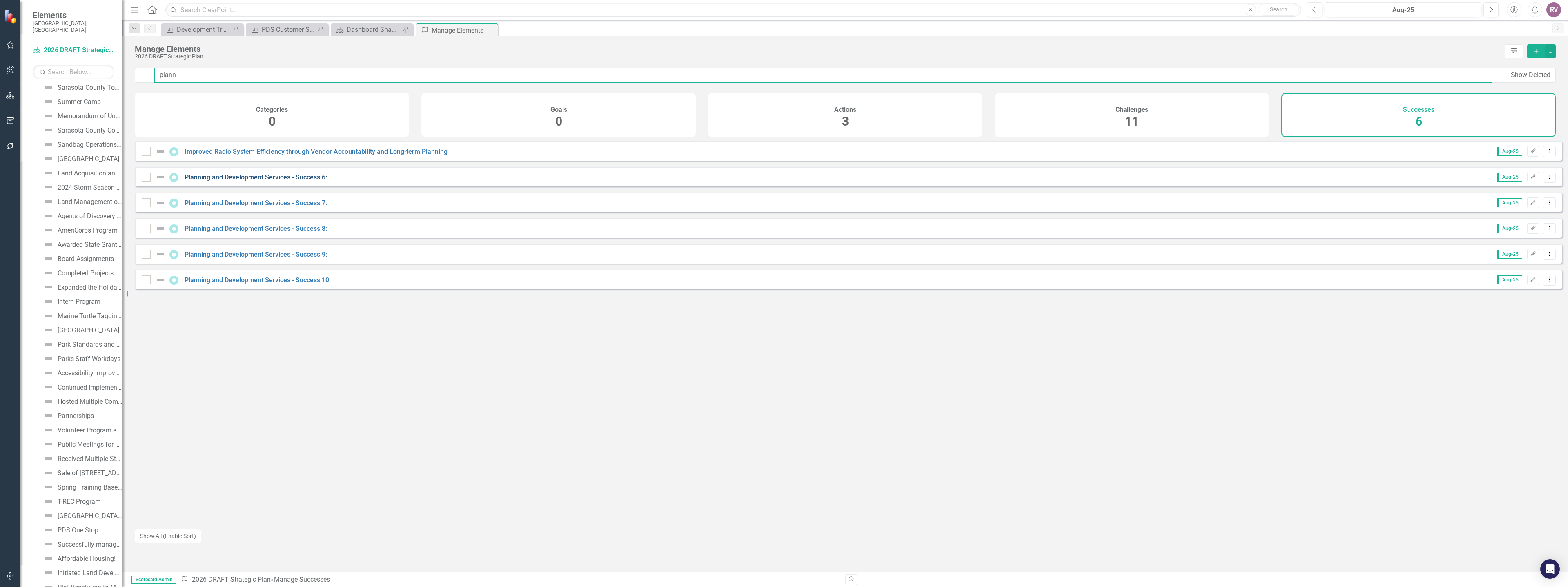
type input "plann"
click at [294, 181] on link "Planning and Development Services - Success 6:" at bounding box center [256, 177] width 142 height 8
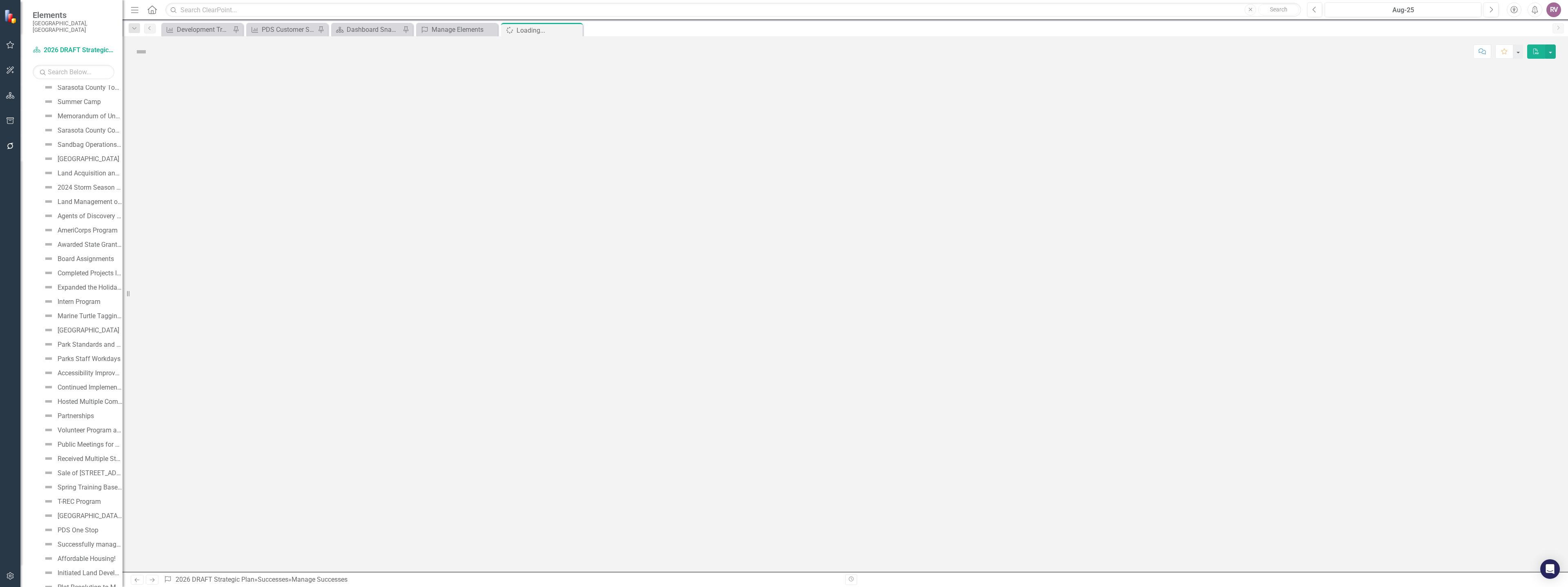
scroll to position [1966, 0]
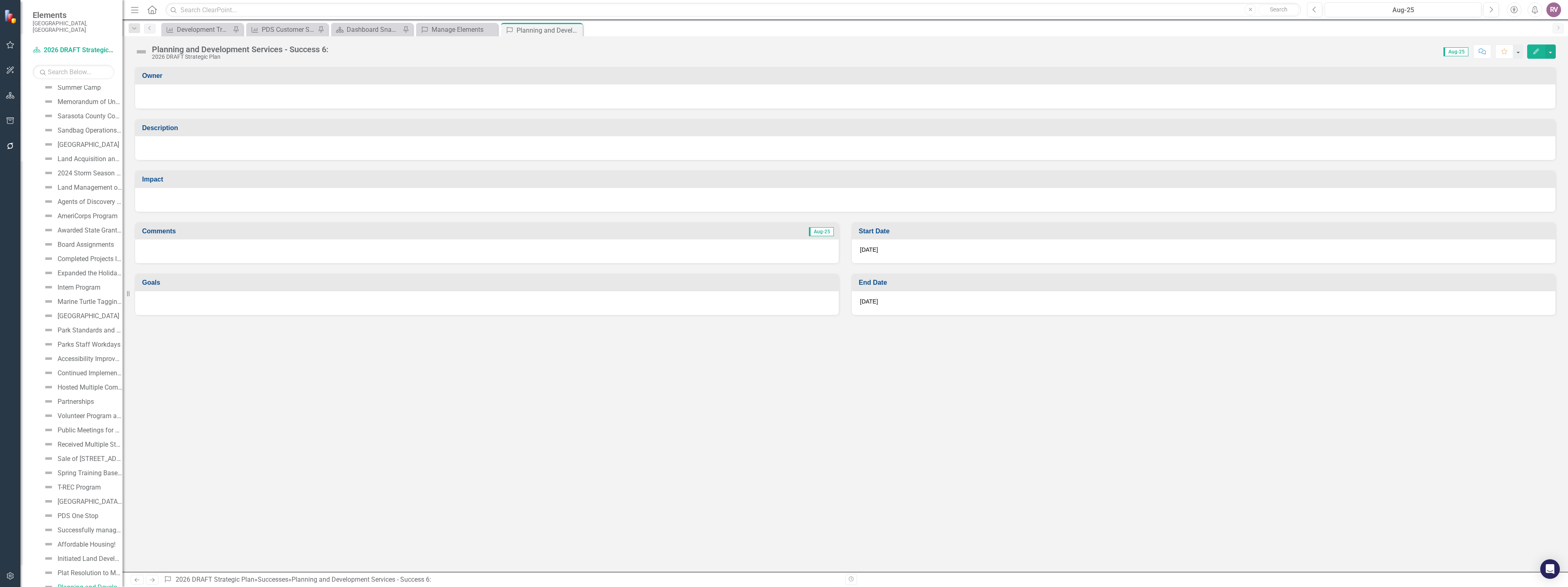
click at [224, 50] on div "Planning and Development Services - Success 6:" at bounding box center [240, 49] width 177 height 9
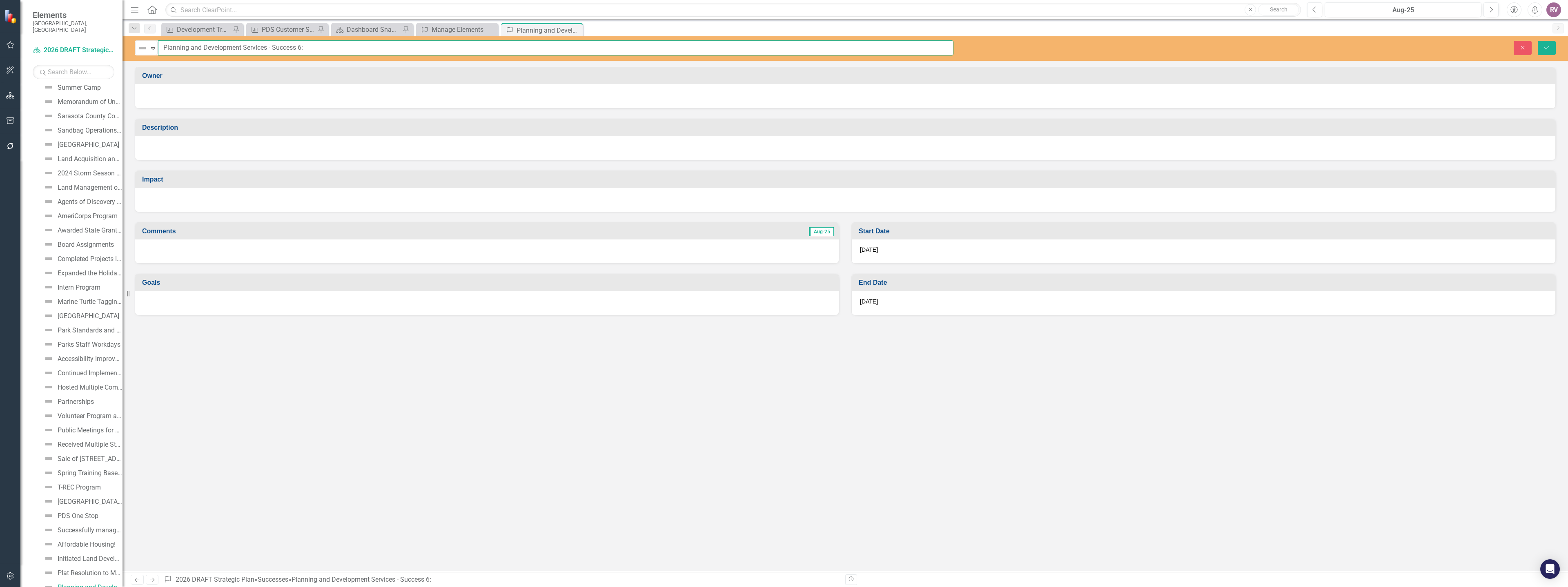
click at [224, 50] on input "Planning and Development Services - Success 6:" at bounding box center [556, 47] width 796 height 15
click at [225, 50] on input "Planning and Development Services - Success 6:" at bounding box center [556, 47] width 796 height 15
paste input "Zoning Tech and Zoning Plan's Review Career Ladder"
click at [321, 52] on input "Zoning Tech and Zoning Plan's Review Career Ladder" at bounding box center [556, 47] width 796 height 15
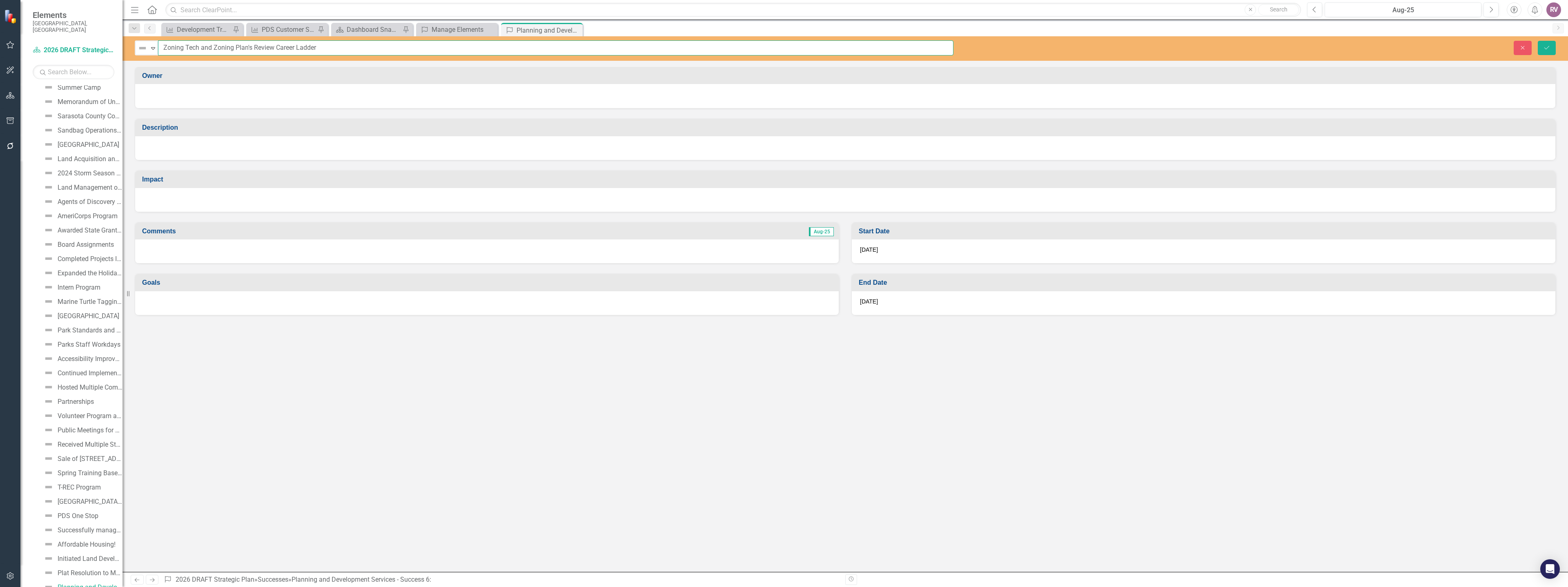
click at [321, 52] on input "Zoning Tech and Zoning Plan's Review Career Ladder" at bounding box center [556, 47] width 796 height 15
click at [323, 50] on input "Zoning Tech and Zoning Plan's Review Career Ladder" at bounding box center [556, 47] width 796 height 15
drag, startPoint x: 338, startPoint y: 48, endPoint x: 155, endPoint y: 54, distance: 183.1
click at [155, 54] on div "Not Defined Expand Zoning Tech and Zoning Plan's Review Career Ladder" at bounding box center [544, 47] width 819 height 15
paste input "Update CAP (Critical Area Plan) Process"
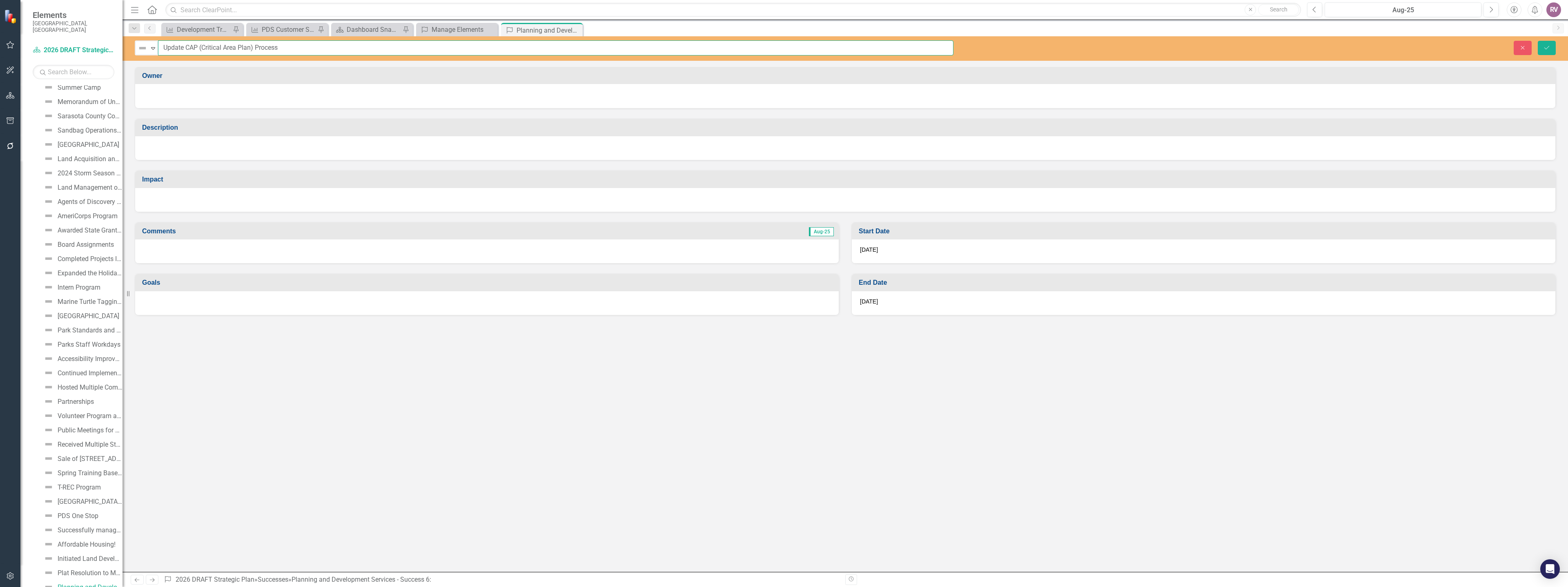
type input "Update CAP (Critical Area Plan) Process"
click at [218, 97] on div at bounding box center [845, 95] width 1404 height 10
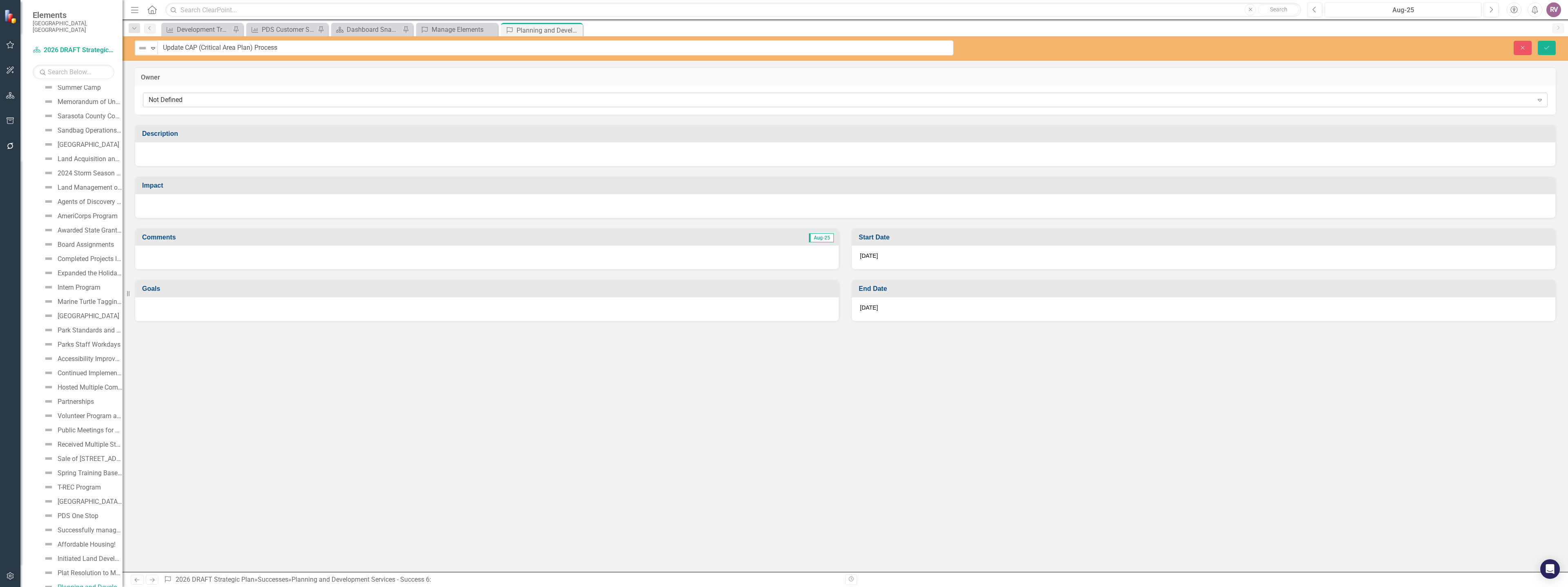
click at [207, 100] on div "Not Defined" at bounding box center [841, 100] width 1385 height 9
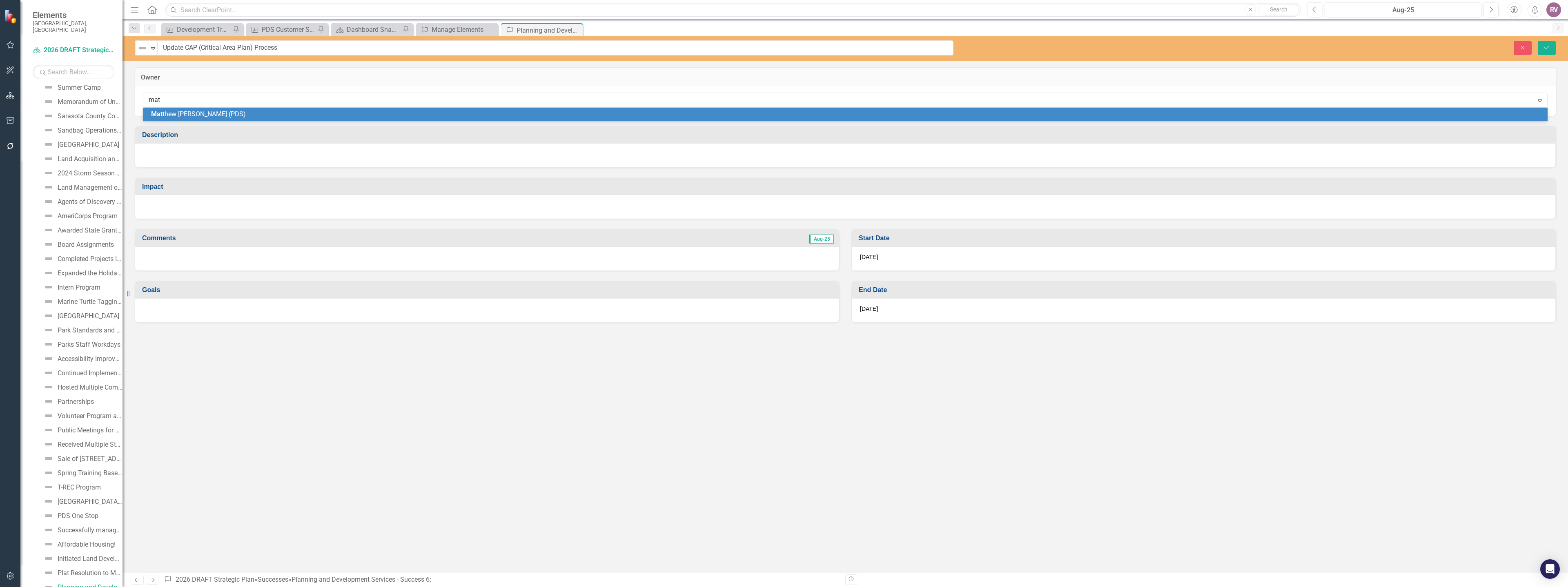
type input "matt"
click at [190, 109] on div "Matt hew Osterhoudt (PDS)" at bounding box center [845, 114] width 1405 height 13
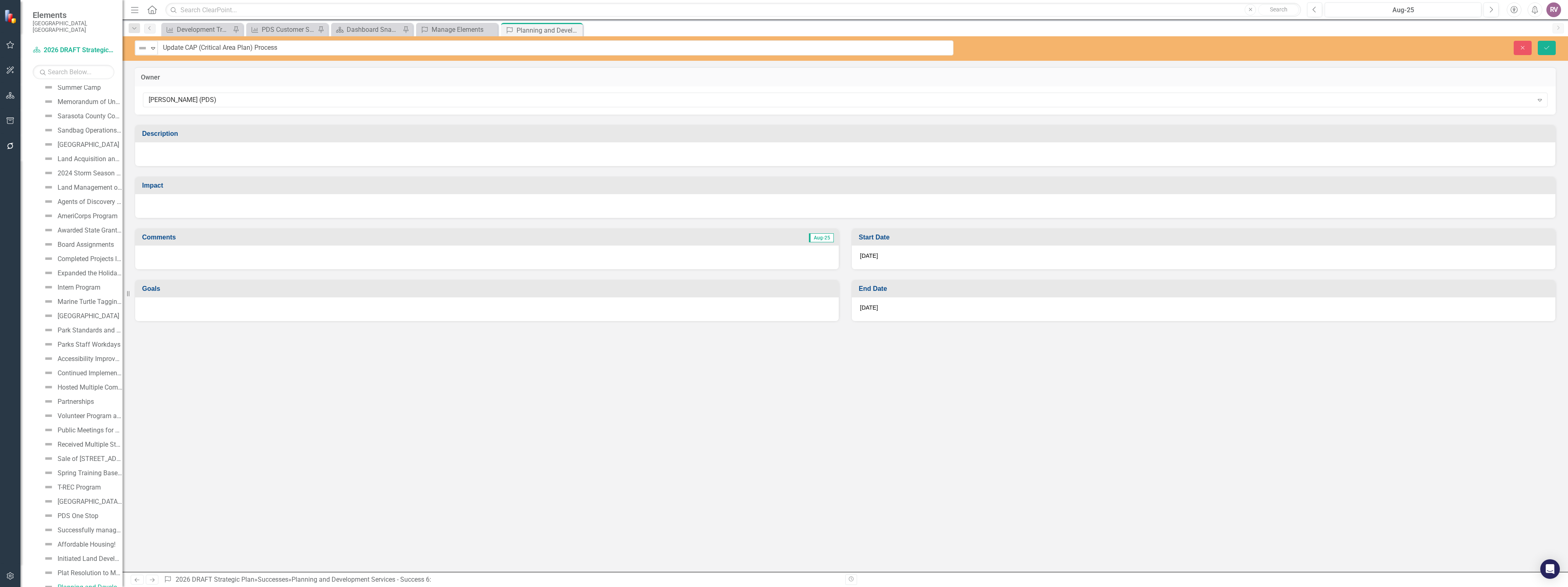
click at [184, 160] on div at bounding box center [845, 154] width 1420 height 24
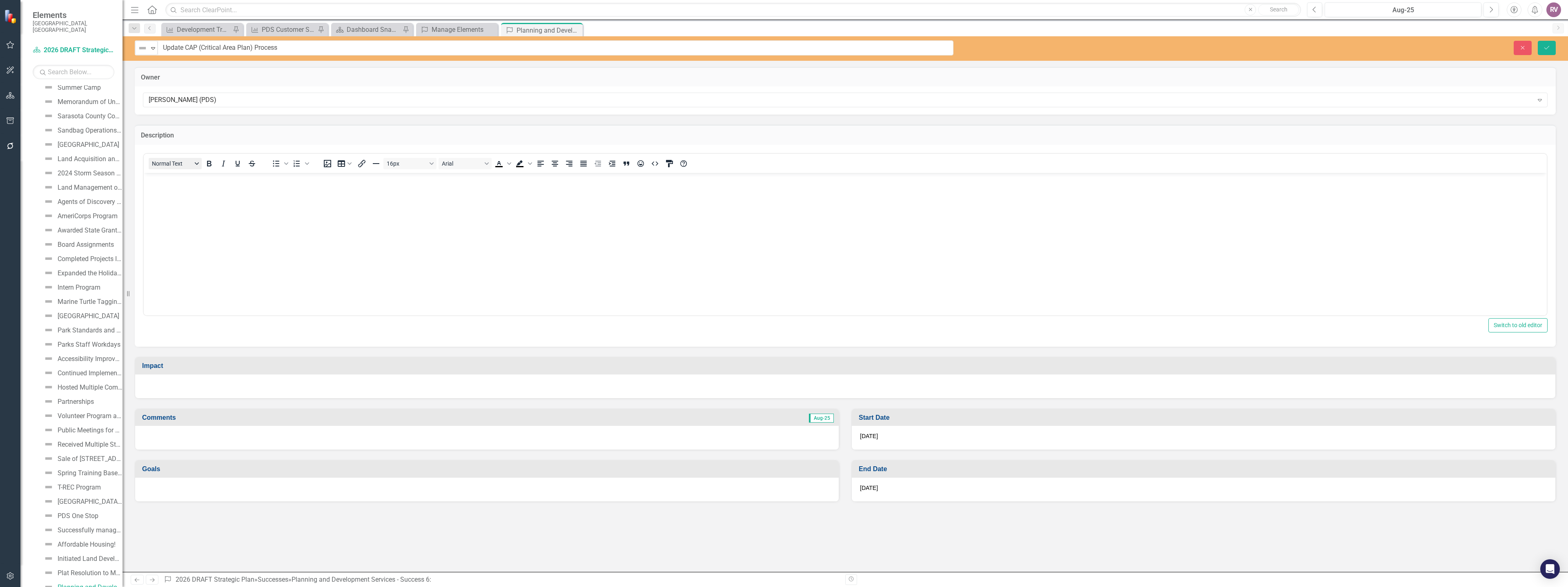
scroll to position [0, 0]
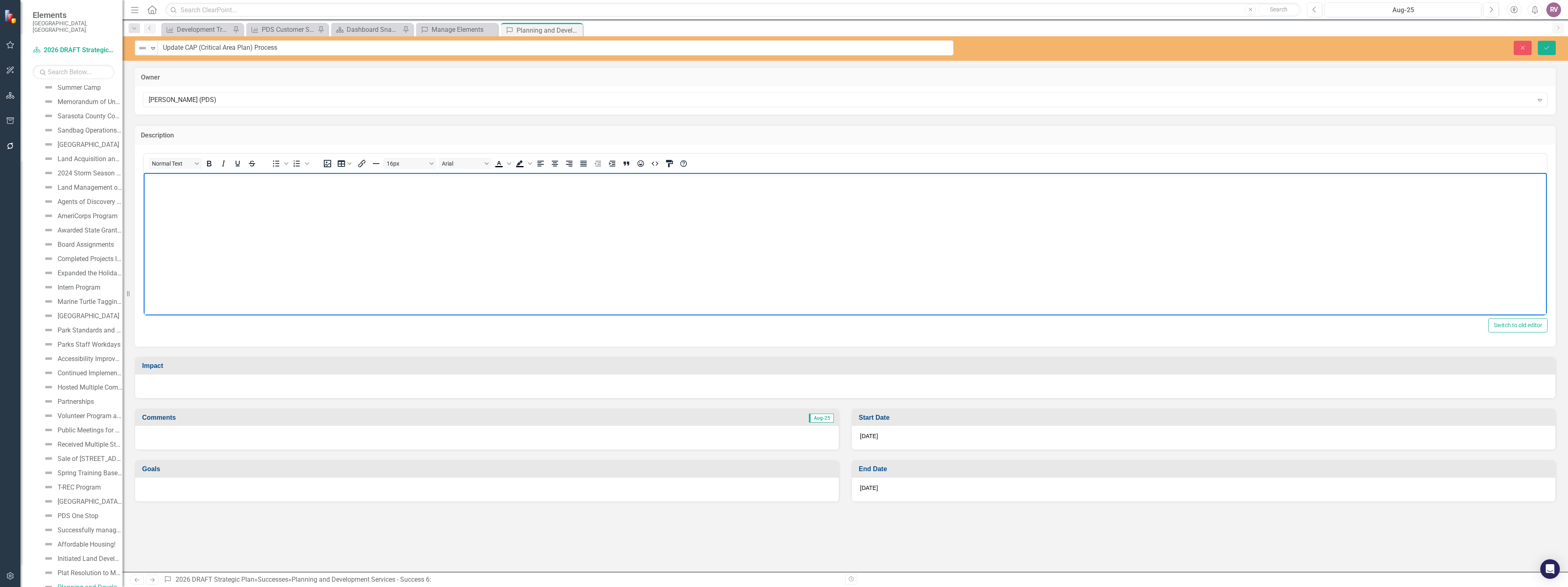
click at [183, 179] on p "Rich Text Area. Press ALT-0 for help." at bounding box center [845, 180] width 1399 height 10
paste body "Rich Text Area. Press ALT-0 for help."
click at [206, 388] on div at bounding box center [845, 386] width 1420 height 24
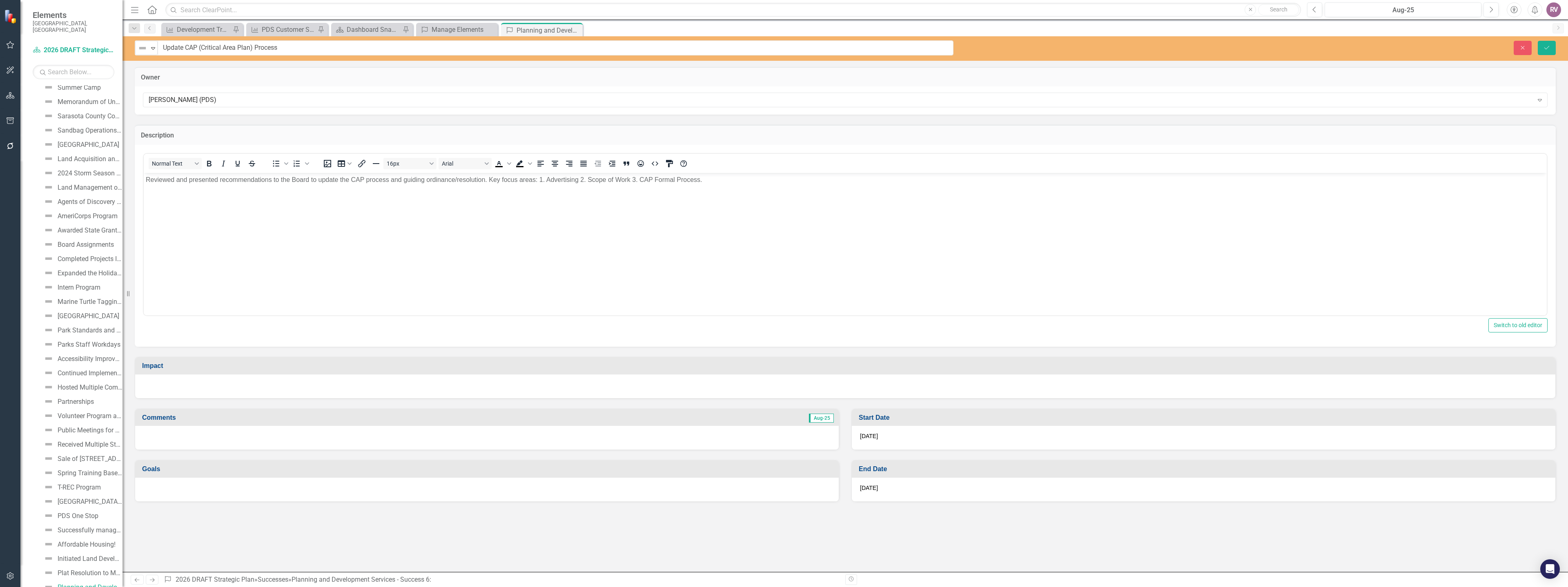
click at [206, 388] on div at bounding box center [845, 386] width 1420 height 24
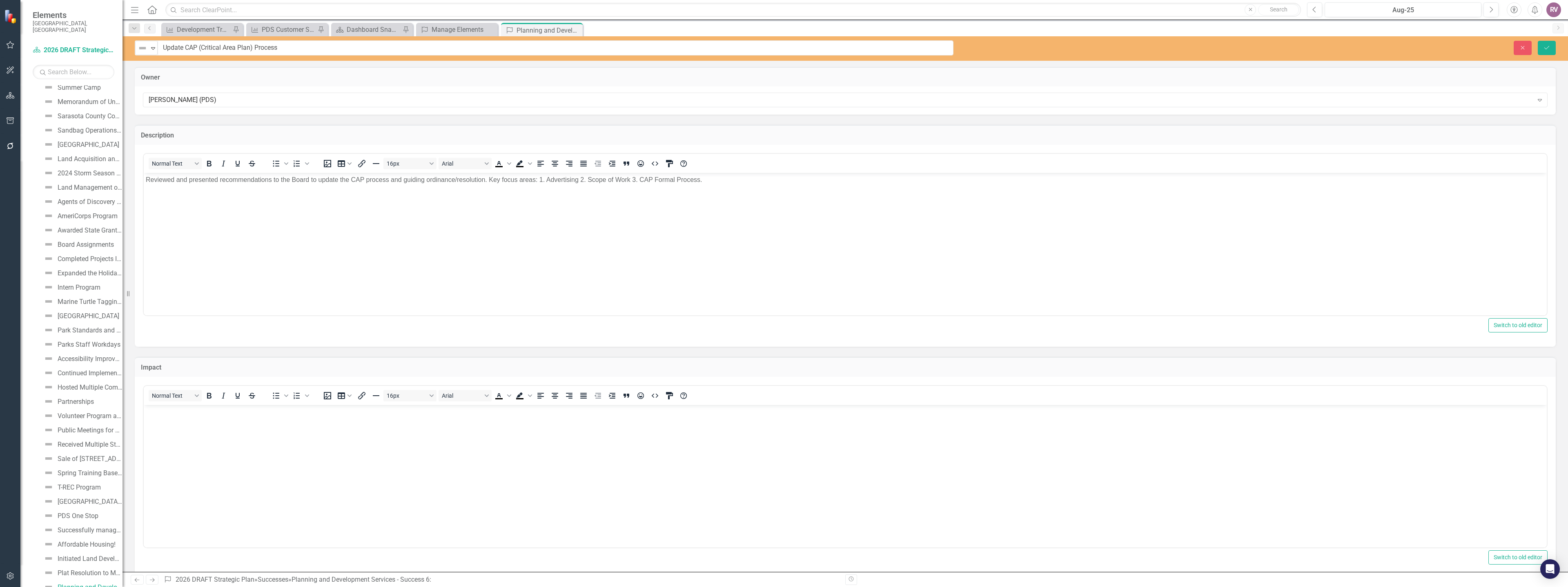
click at [198, 407] on p "Rich Text Area. Press ALT-0 for help." at bounding box center [845, 412] width 1399 height 10
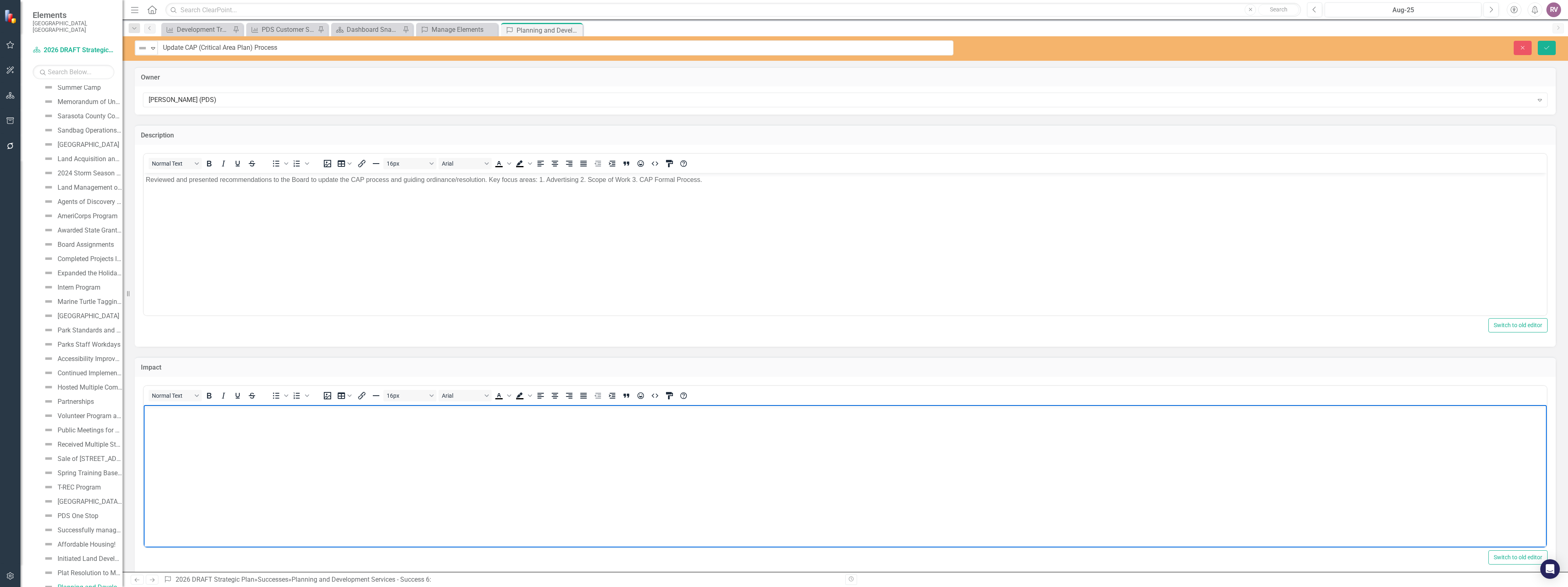
paste body "Rich Text Area. Press ALT-0 for help."
click at [1553, 47] on button "Save" at bounding box center [1547, 47] width 18 height 14
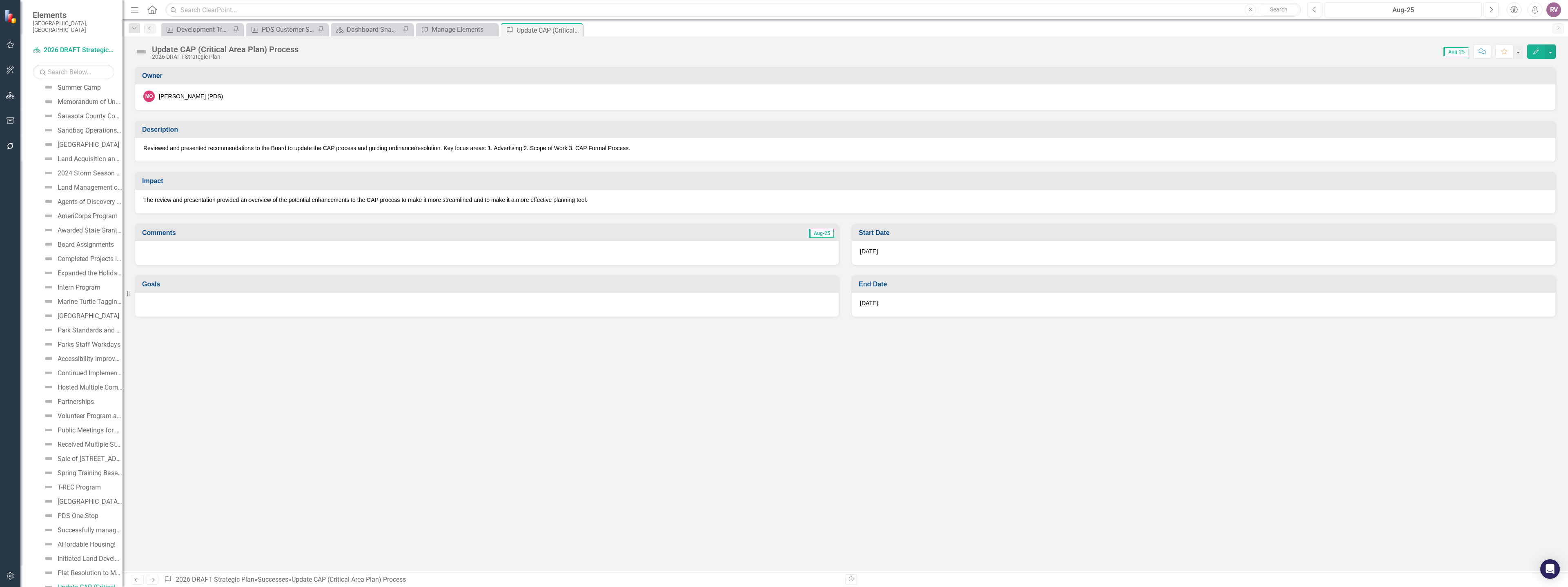
click at [0, 0] on icon "Close" at bounding box center [0, 0] width 0 height 0
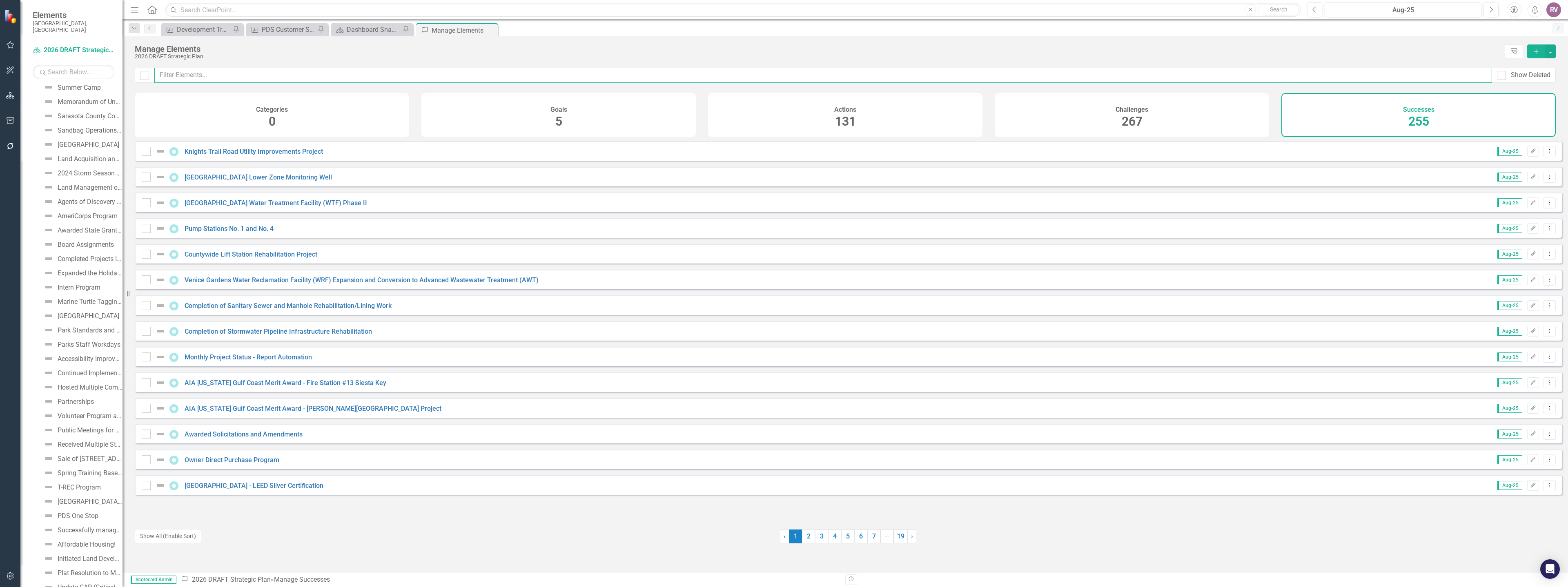
click at [265, 78] on input "text" at bounding box center [824, 75] width 1338 height 15
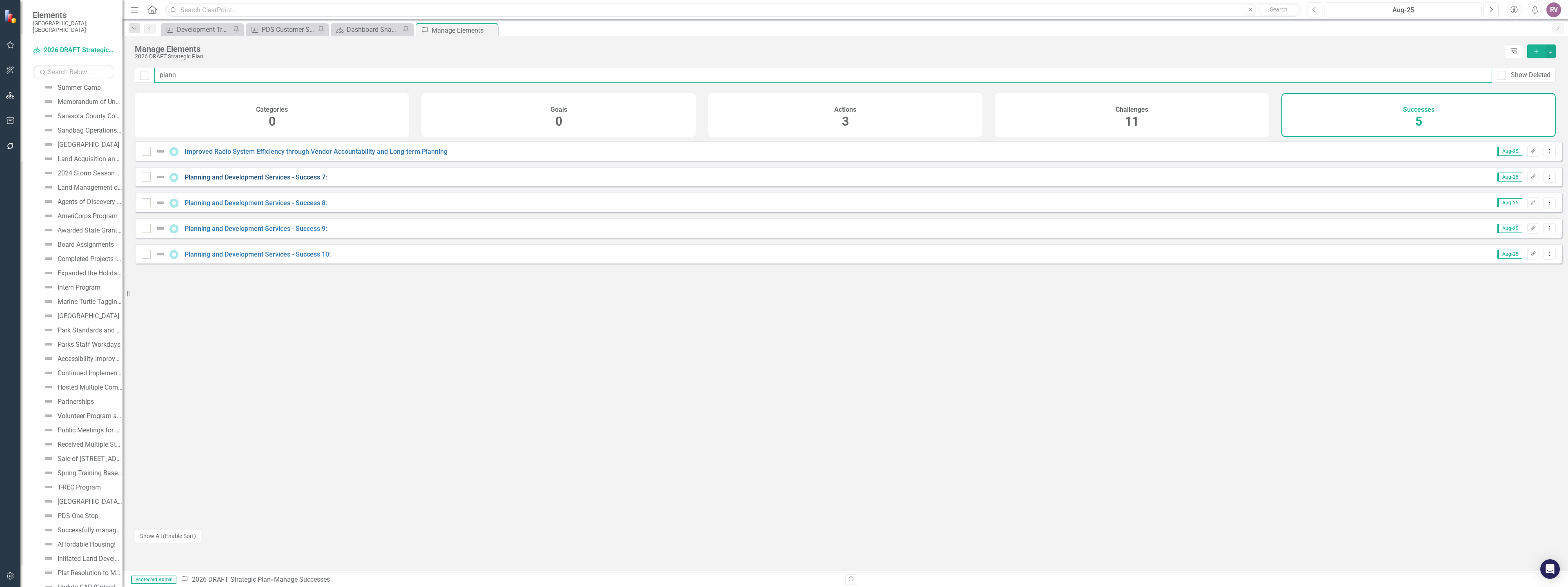
type input "plann"
click at [285, 181] on link "Planning and Development Services - Success 7:" at bounding box center [256, 177] width 142 height 8
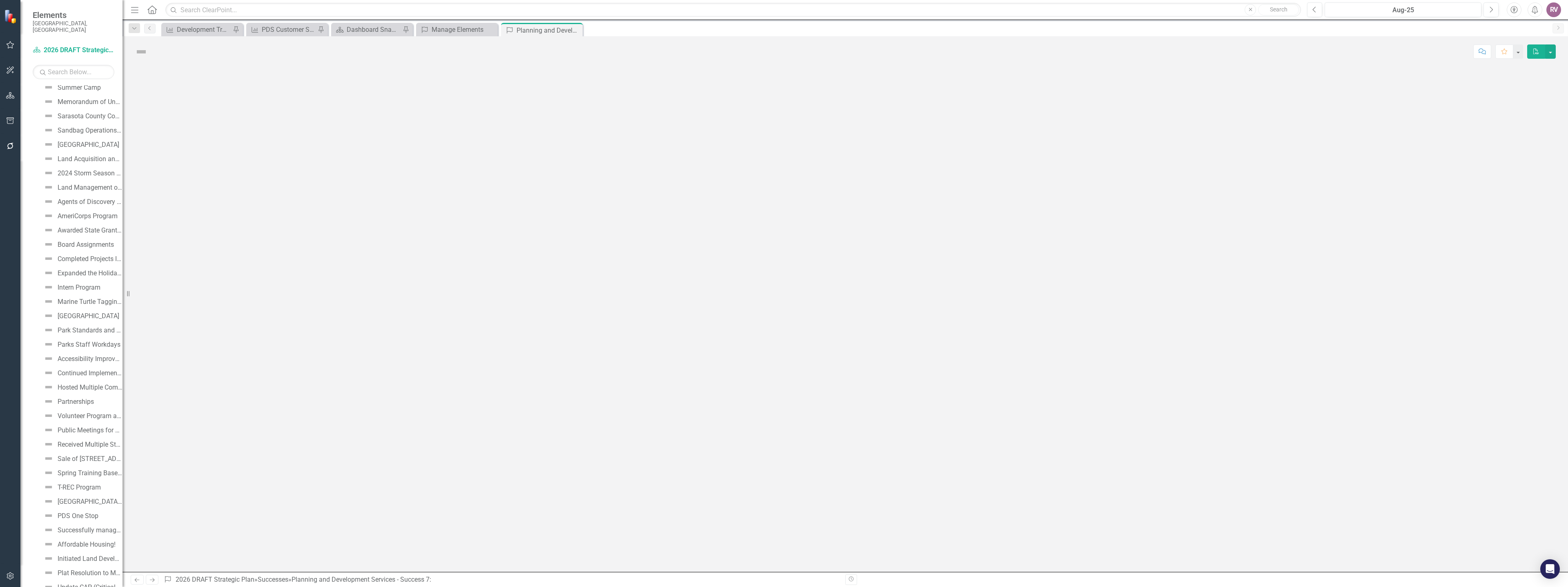
scroll to position [1981, 0]
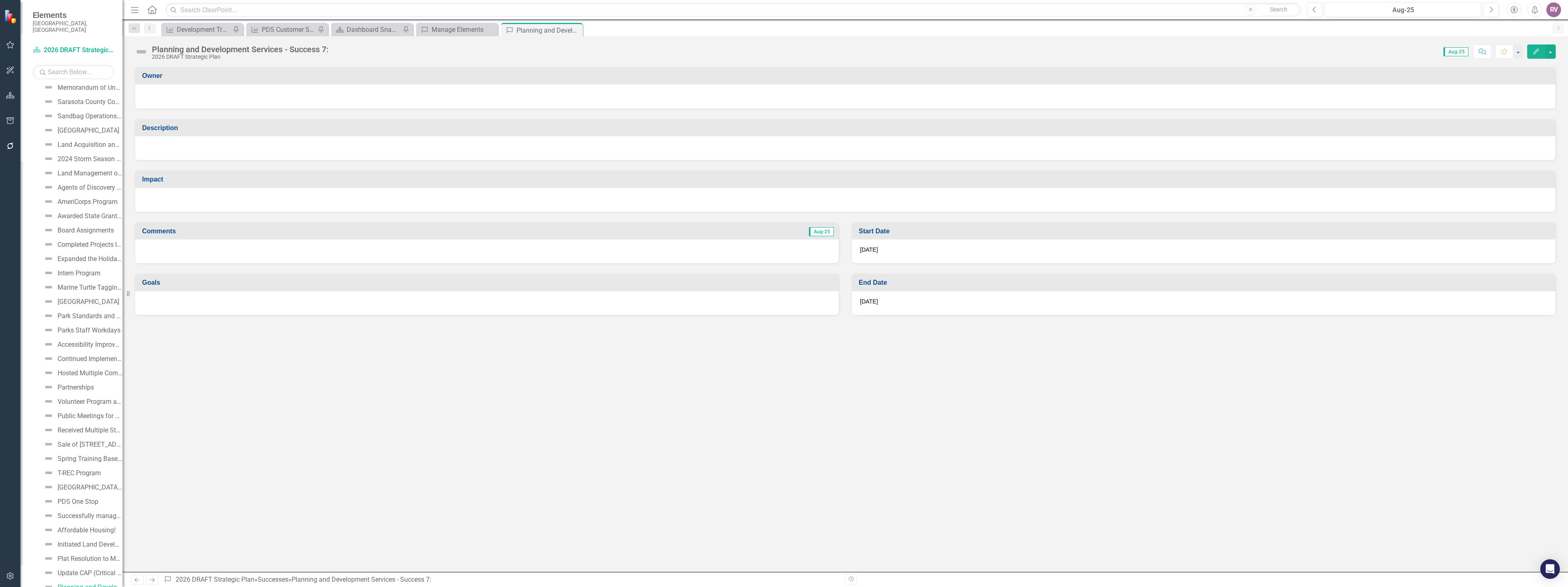
click at [225, 52] on div "Planning and Development Services - Success 7:" at bounding box center [240, 49] width 177 height 9
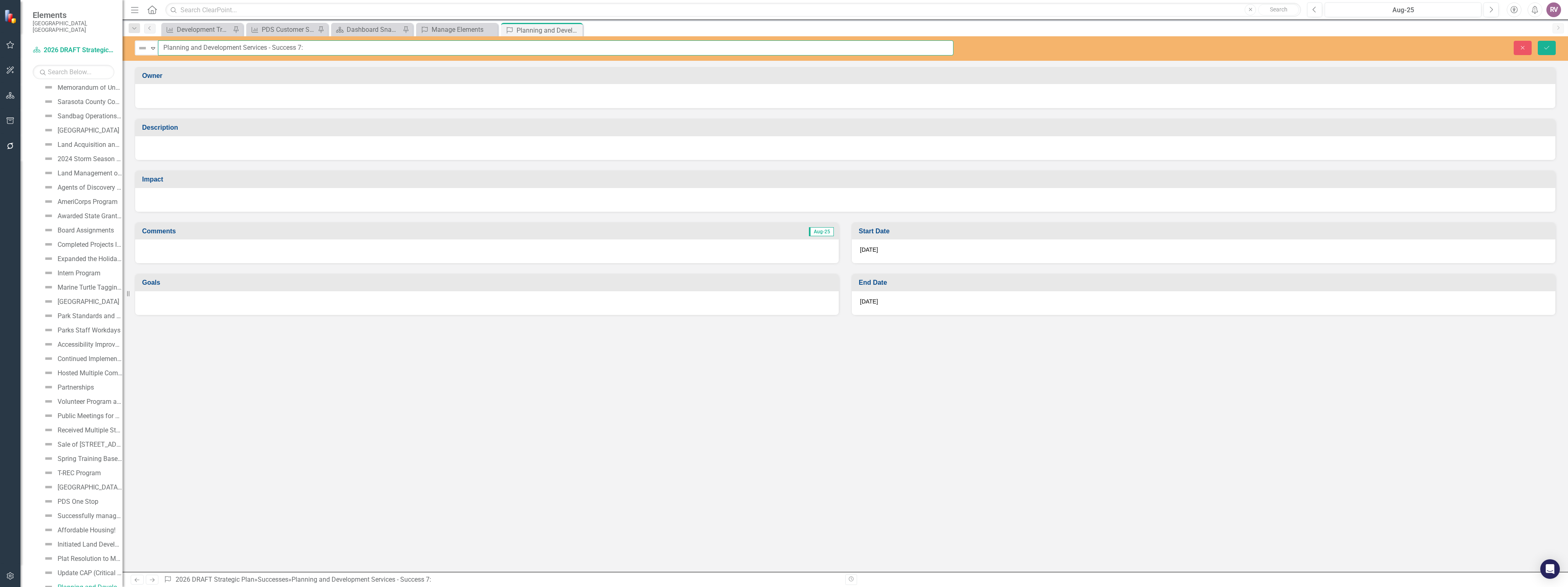
click at [225, 52] on input "Planning and Development Services - Success 7:" at bounding box center [556, 47] width 796 height 15
paste input "Expedited storm related building permits"
click at [195, 49] on input "Expedited storm related building permits" at bounding box center [556, 47] width 796 height 15
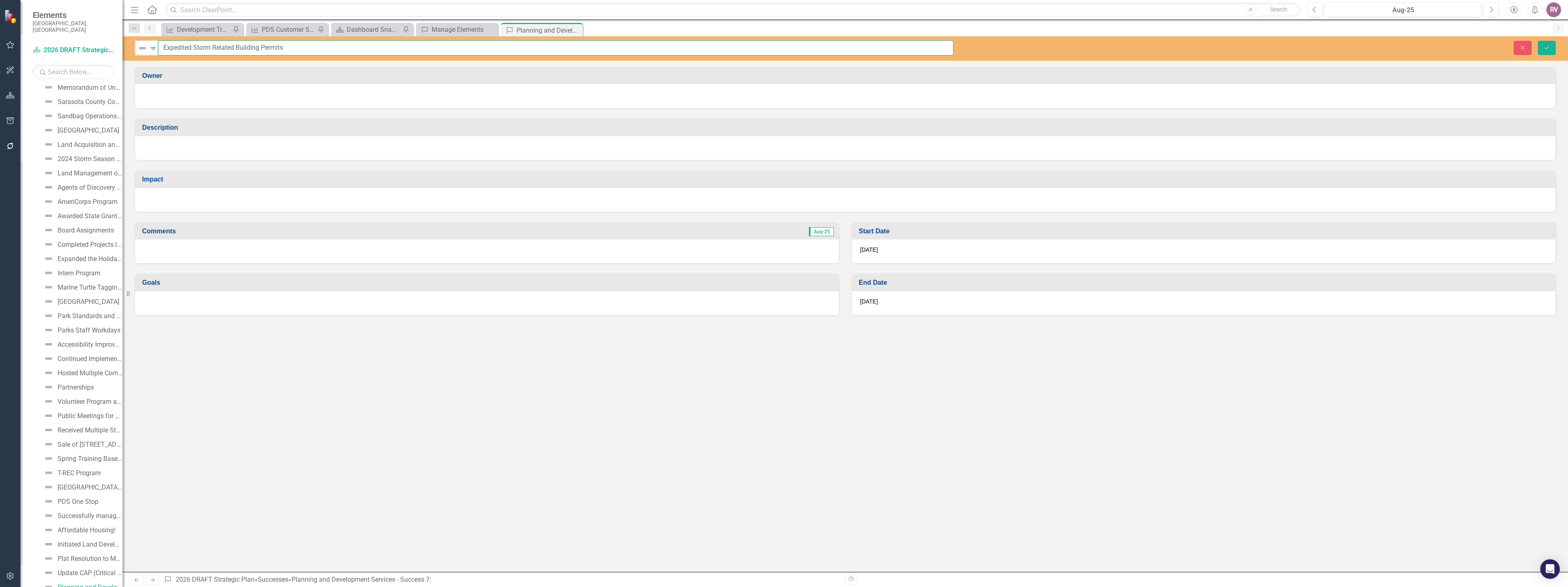
type input "Expedited Storm Related Building Permits"
click at [248, 100] on div at bounding box center [845, 96] width 1420 height 24
click at [248, 100] on div at bounding box center [845, 96] width 1420 height 24
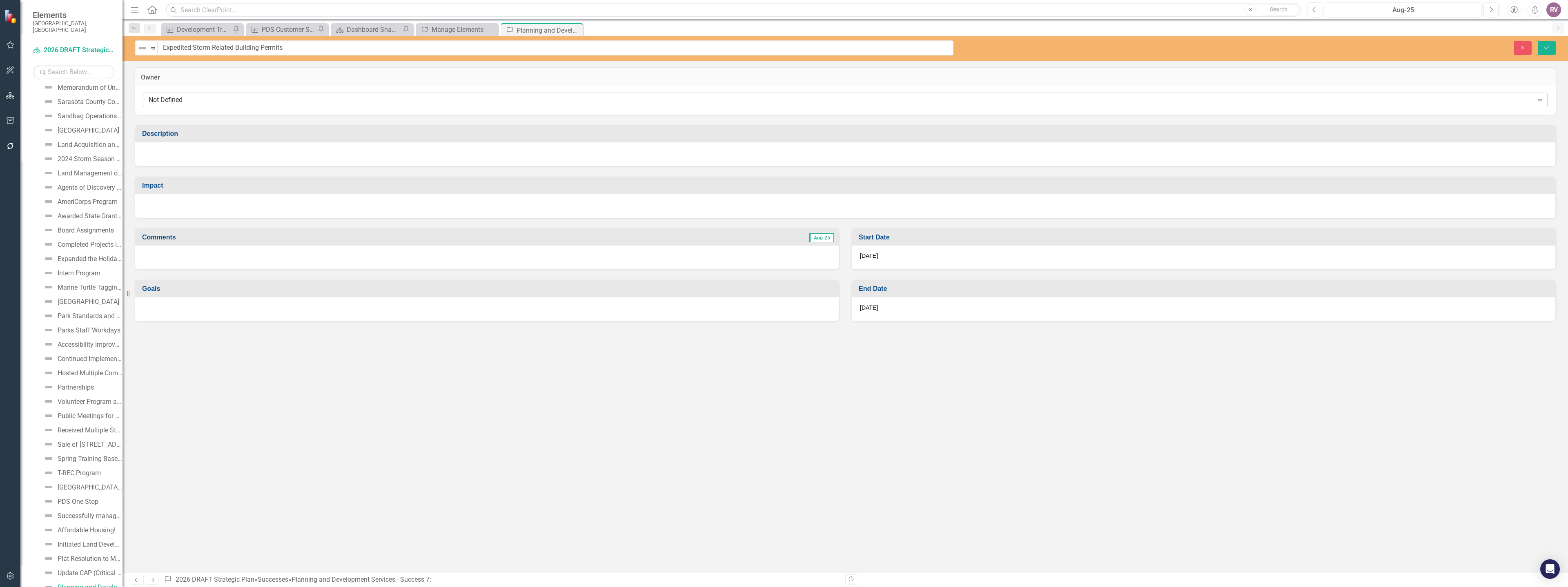
click at [219, 106] on div "Not Defined Expand" at bounding box center [845, 100] width 1405 height 15
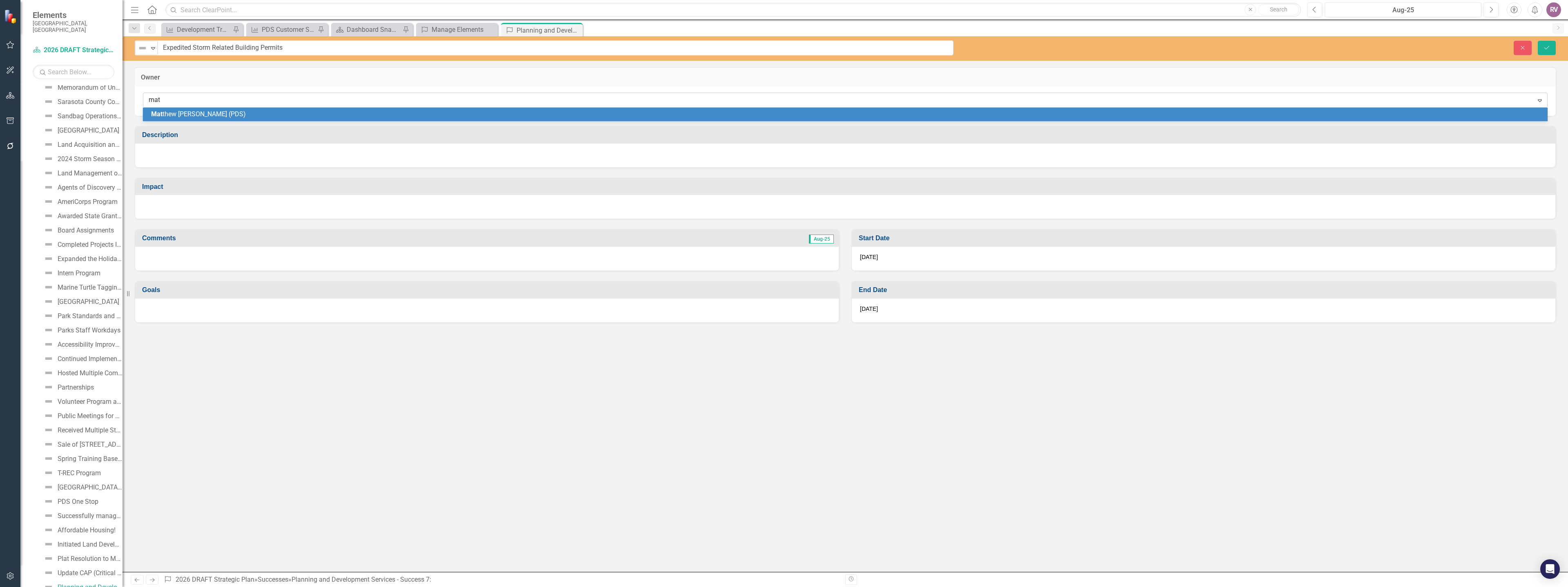
type input "matt"
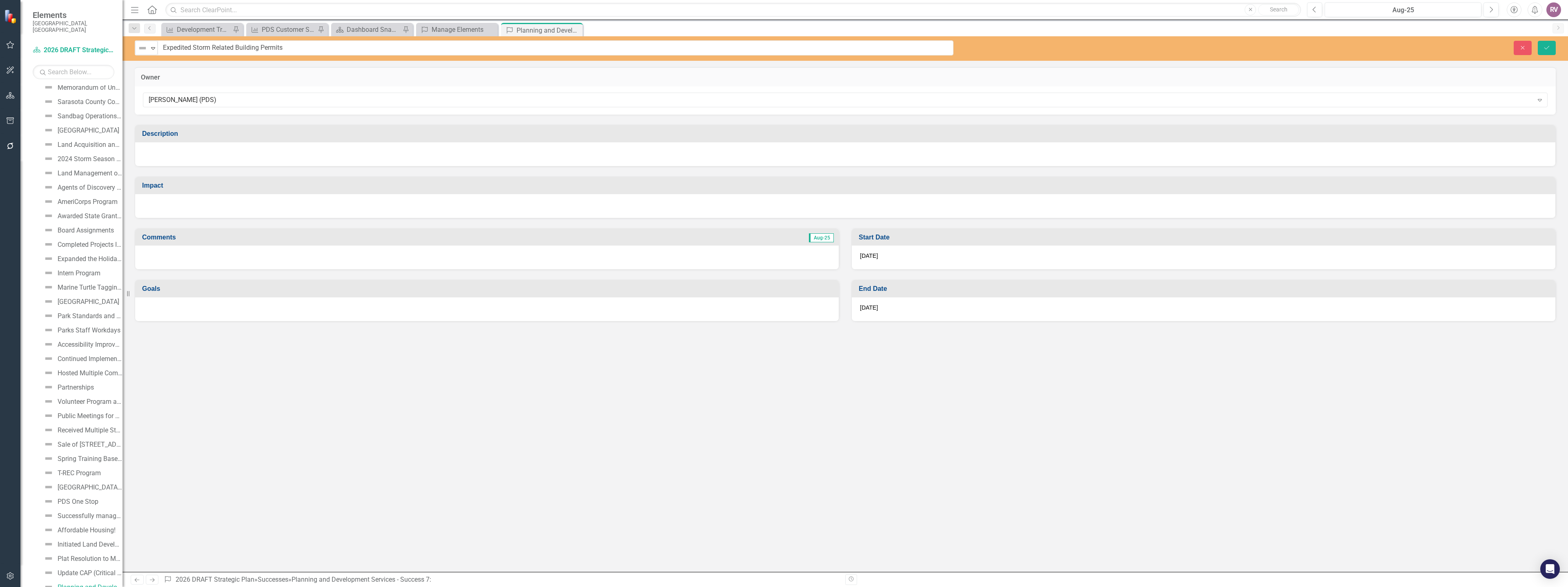
click at [199, 151] on div at bounding box center [845, 154] width 1420 height 24
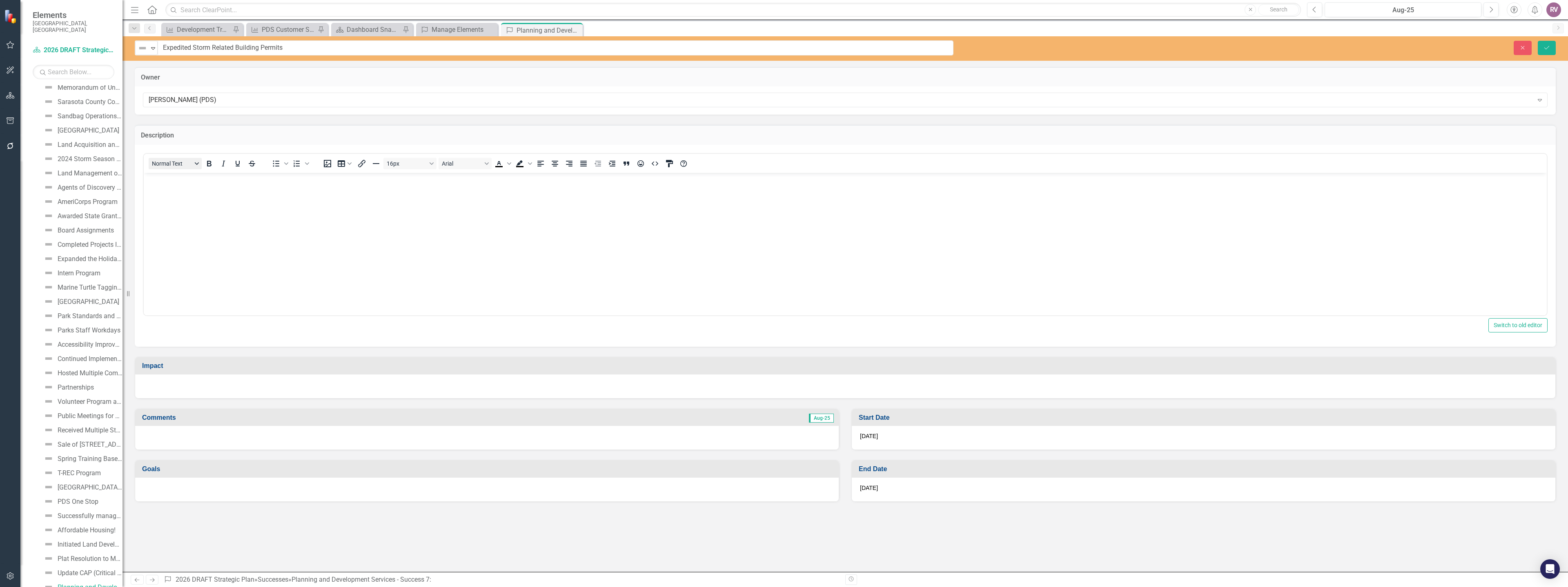
scroll to position [0, 0]
click at [178, 190] on body "Rich Text Area. Press ALT-0 for help." at bounding box center [845, 234] width 1403 height 122
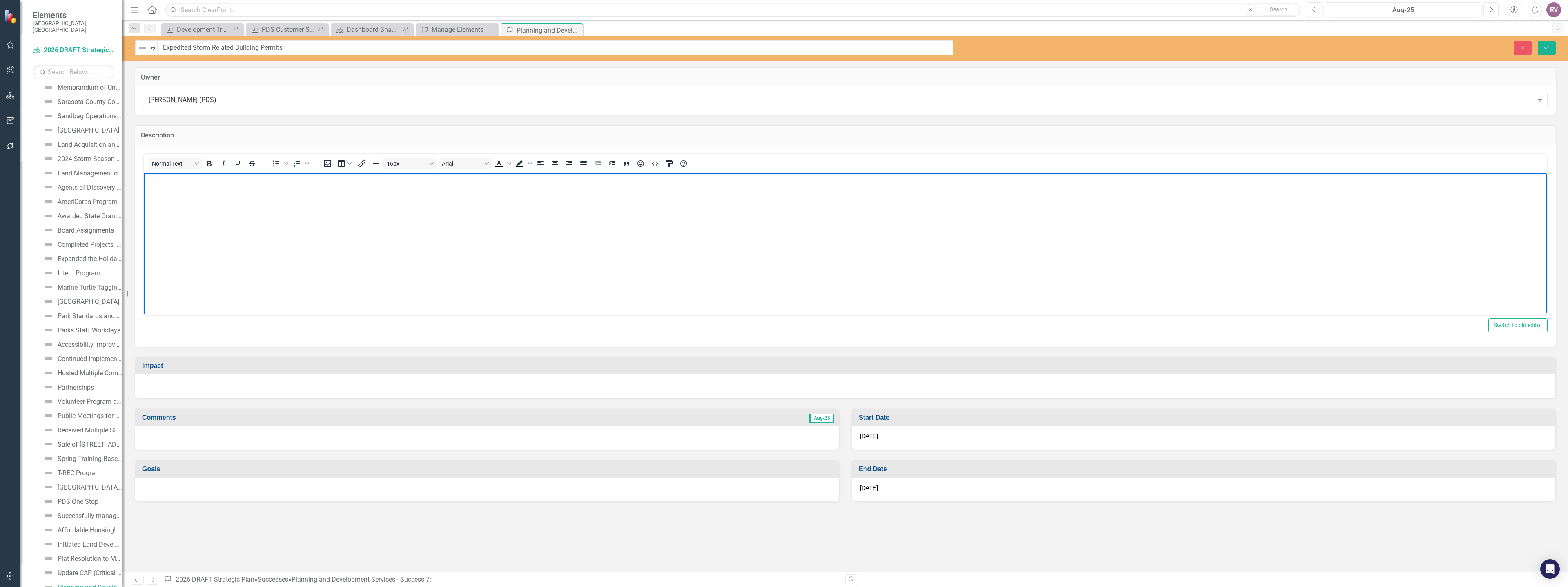
paste body "Rich Text Area. Press ALT-0 for help."
click at [631, 179] on p "Increase in storm-related building permits of approx. 8,200 since August 2024 a…" at bounding box center [845, 180] width 1399 height 10
click at [184, 386] on div at bounding box center [845, 386] width 1420 height 24
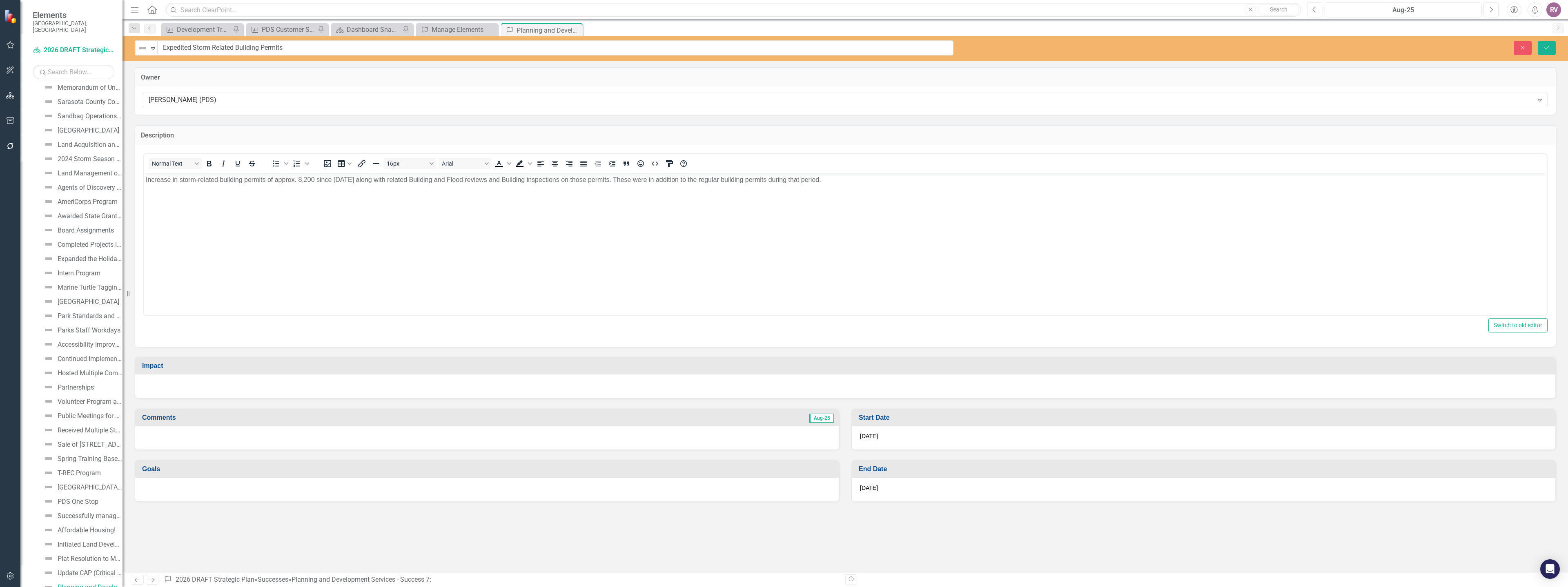
click at [184, 385] on div at bounding box center [845, 386] width 1420 height 24
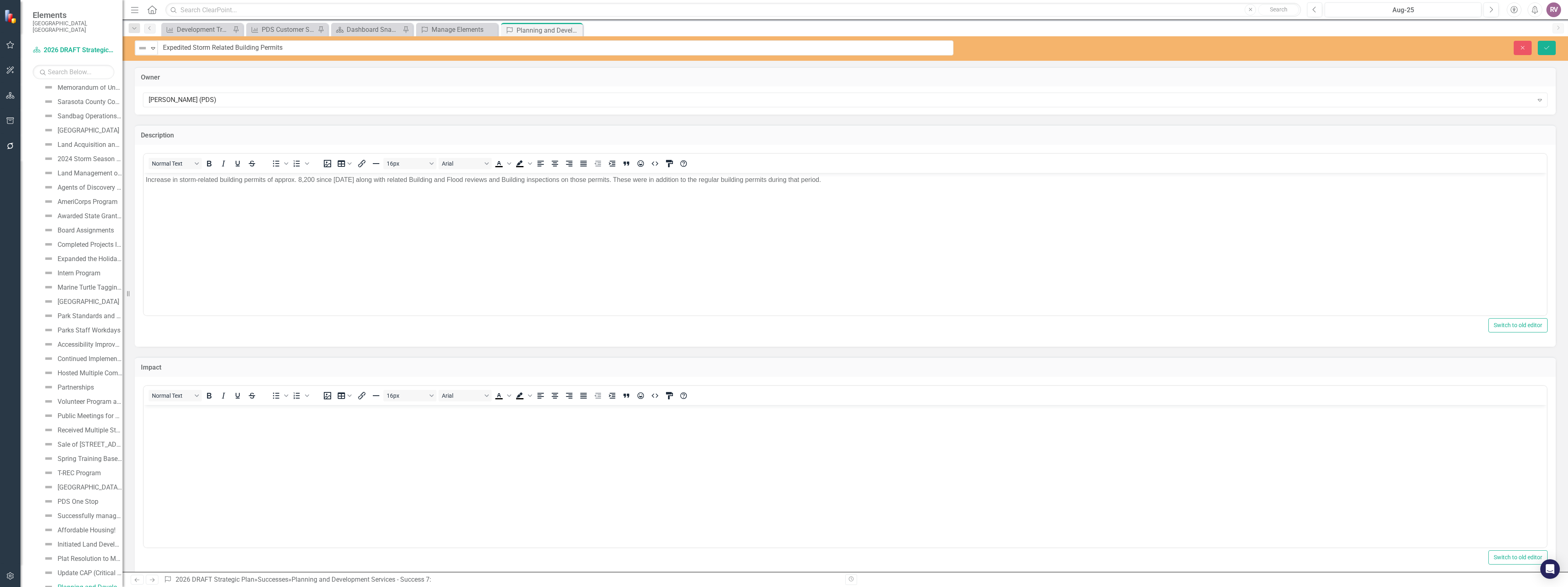
click at [184, 413] on p "Rich Text Area. Press ALT-0 for help." at bounding box center [845, 412] width 1399 height 10
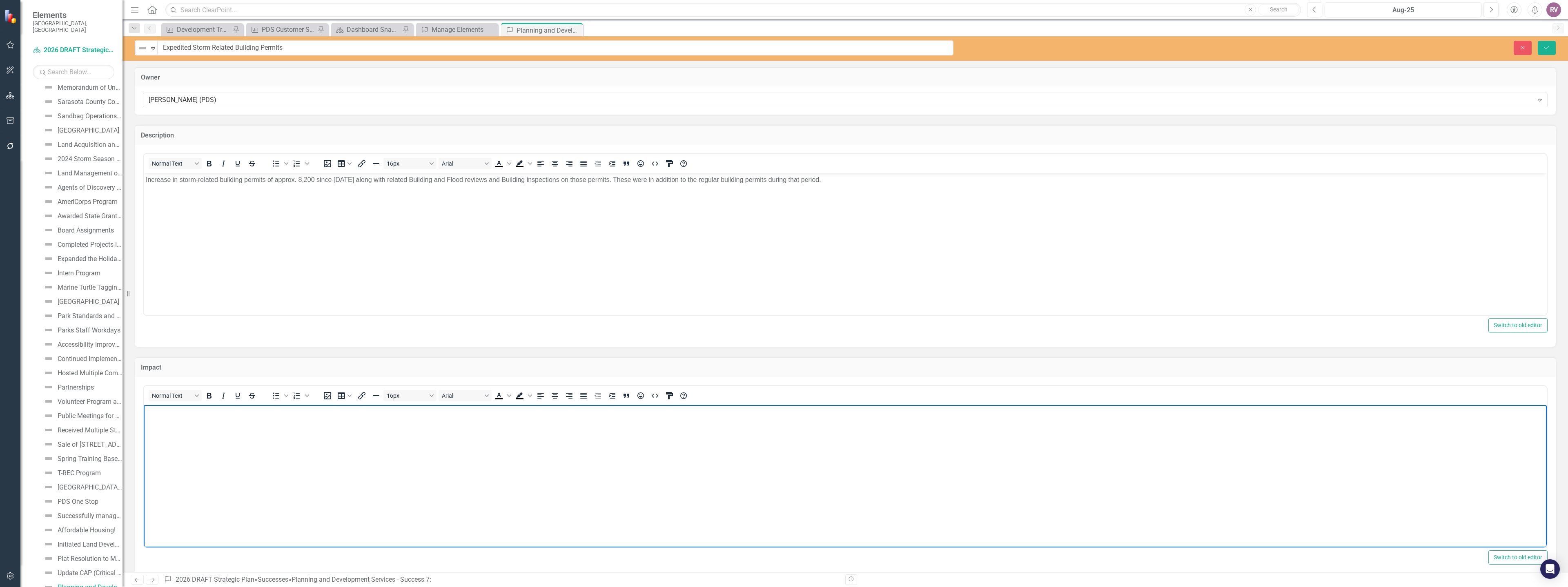
paste body "Rich Text Area. Press ALT-0 for help."
click at [1539, 43] on button "Save" at bounding box center [1547, 47] width 18 height 14
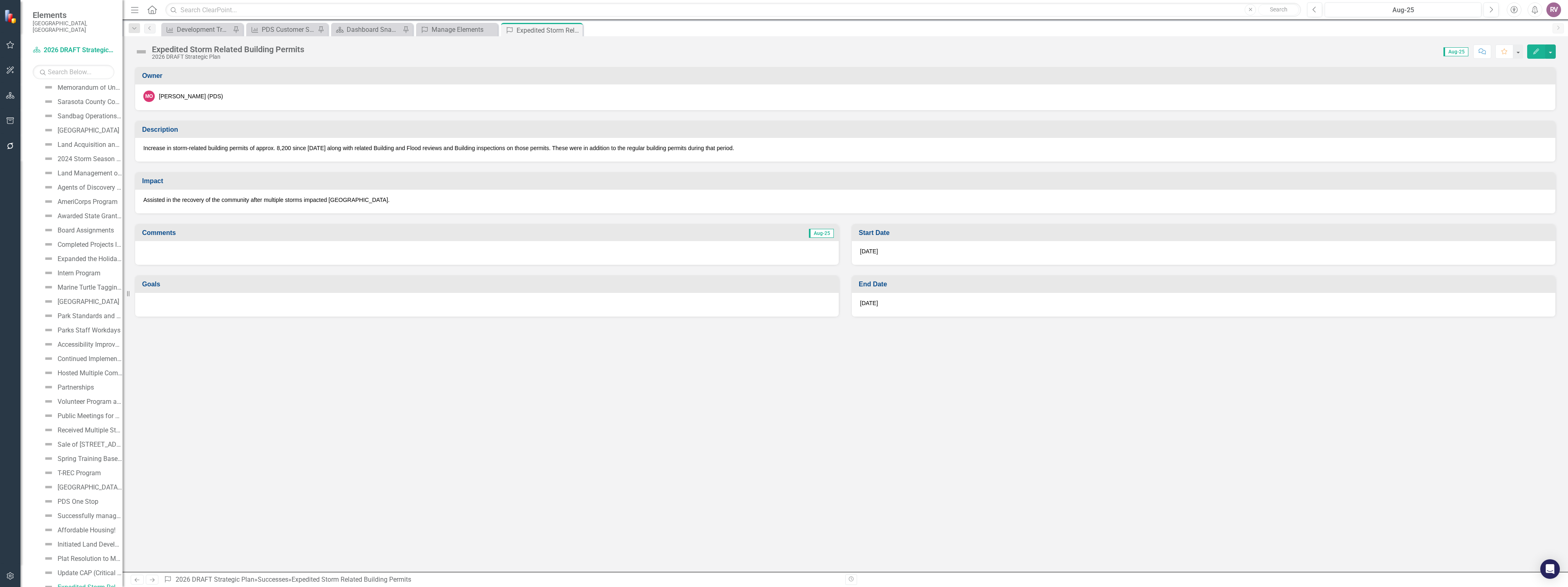
click at [0, 0] on icon "Close" at bounding box center [0, 0] width 0 height 0
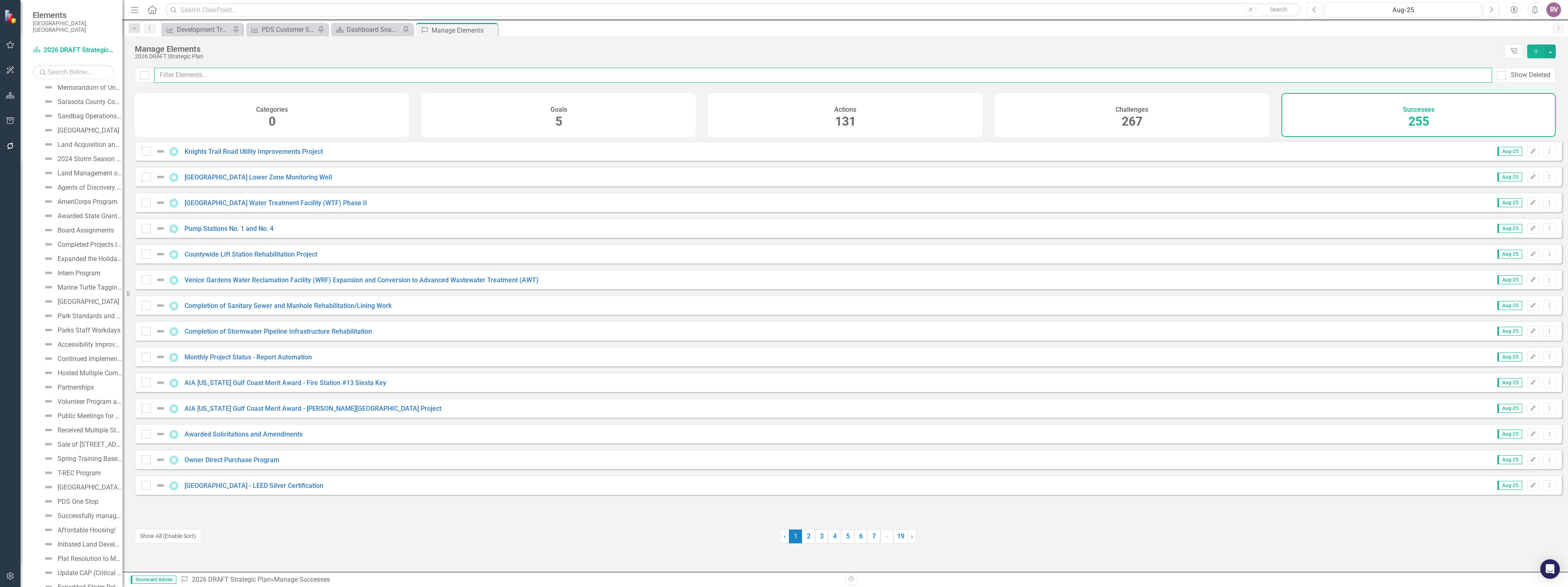
click at [257, 74] on input "text" at bounding box center [824, 75] width 1338 height 15
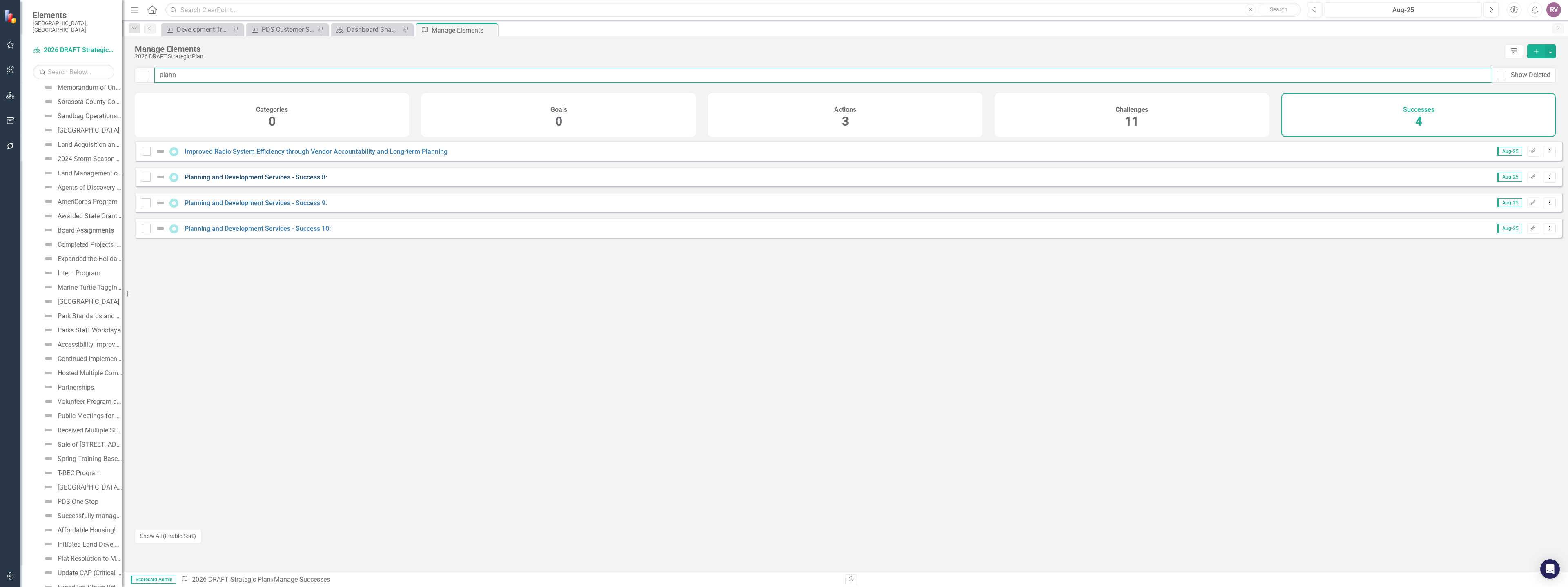
type input "plann"
click at [225, 181] on link "Planning and Development Services - Success 8:" at bounding box center [256, 177] width 142 height 8
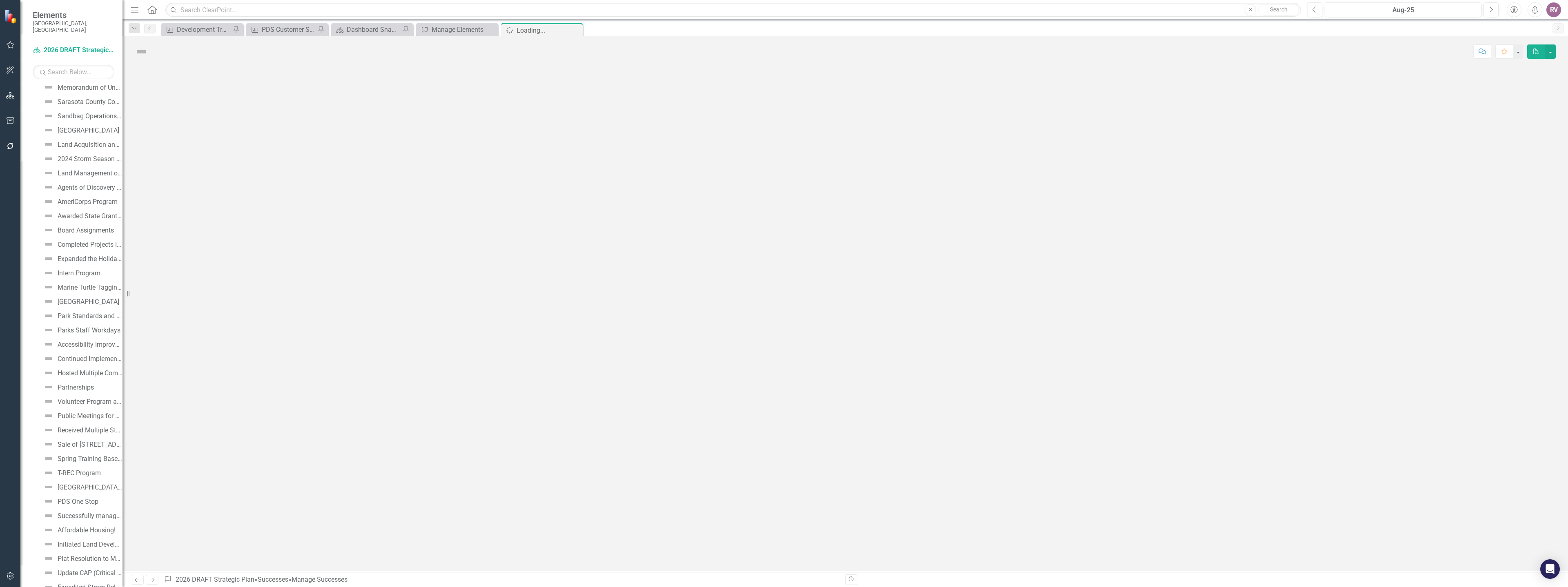
scroll to position [1995, 0]
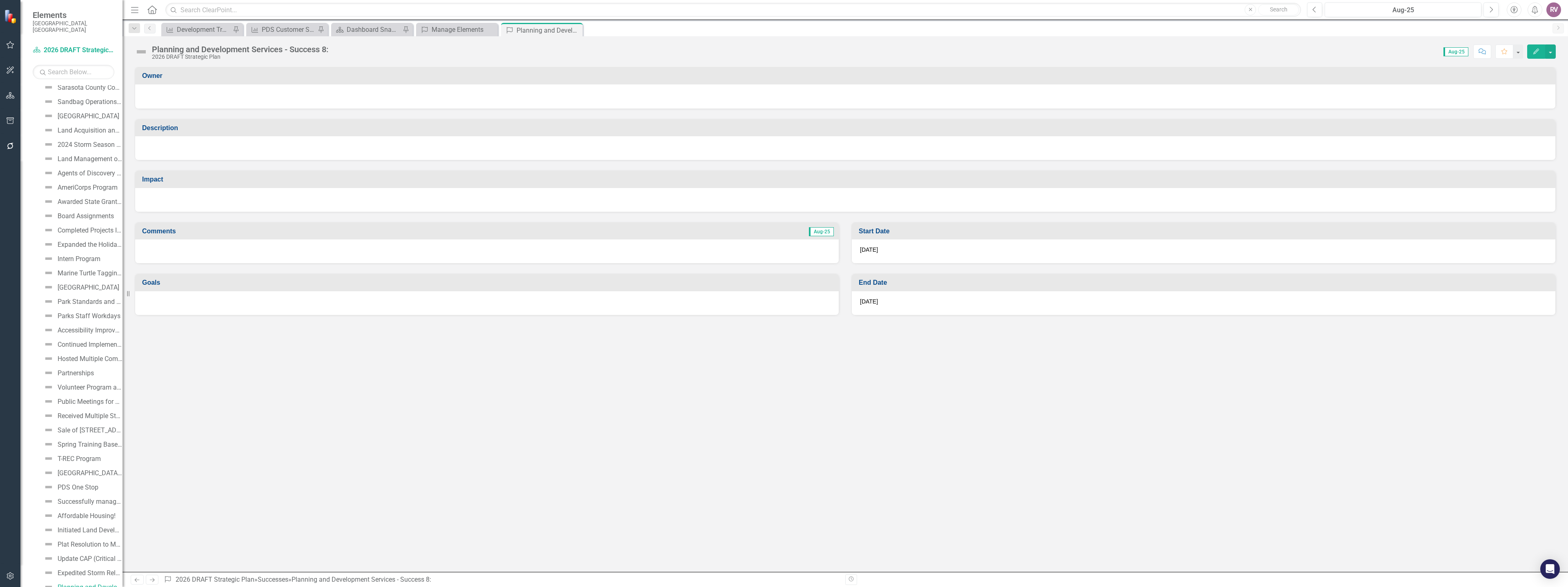
click at [204, 50] on div "Planning and Development Services - Success 8:" at bounding box center [240, 49] width 177 height 9
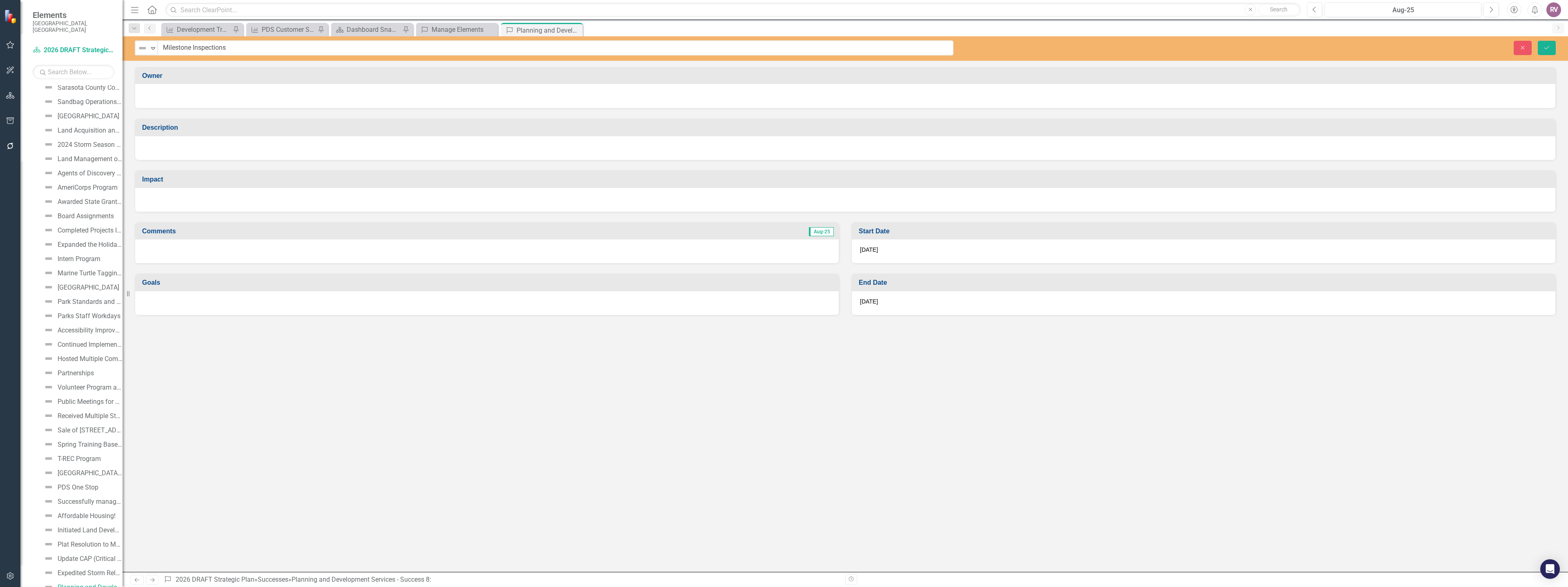
type input "Milestone Inspections"
click at [193, 91] on div at bounding box center [845, 95] width 1404 height 10
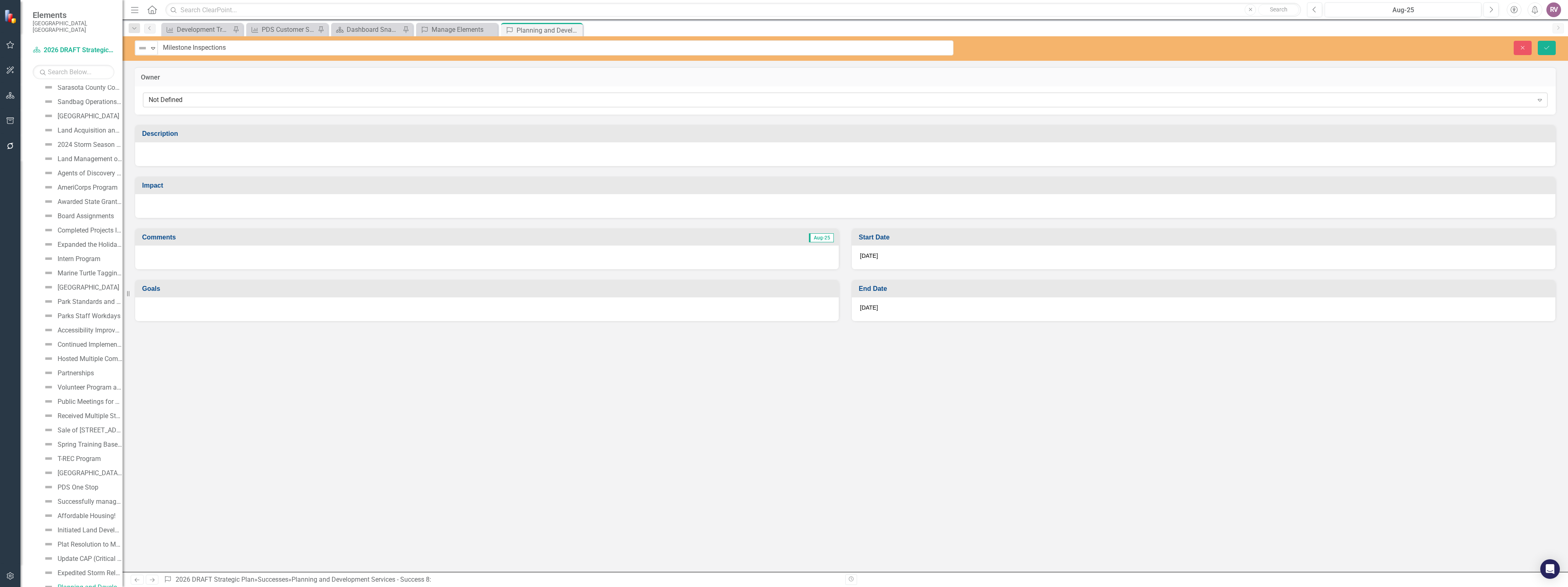
click at [194, 103] on div "Not Defined" at bounding box center [841, 100] width 1385 height 9
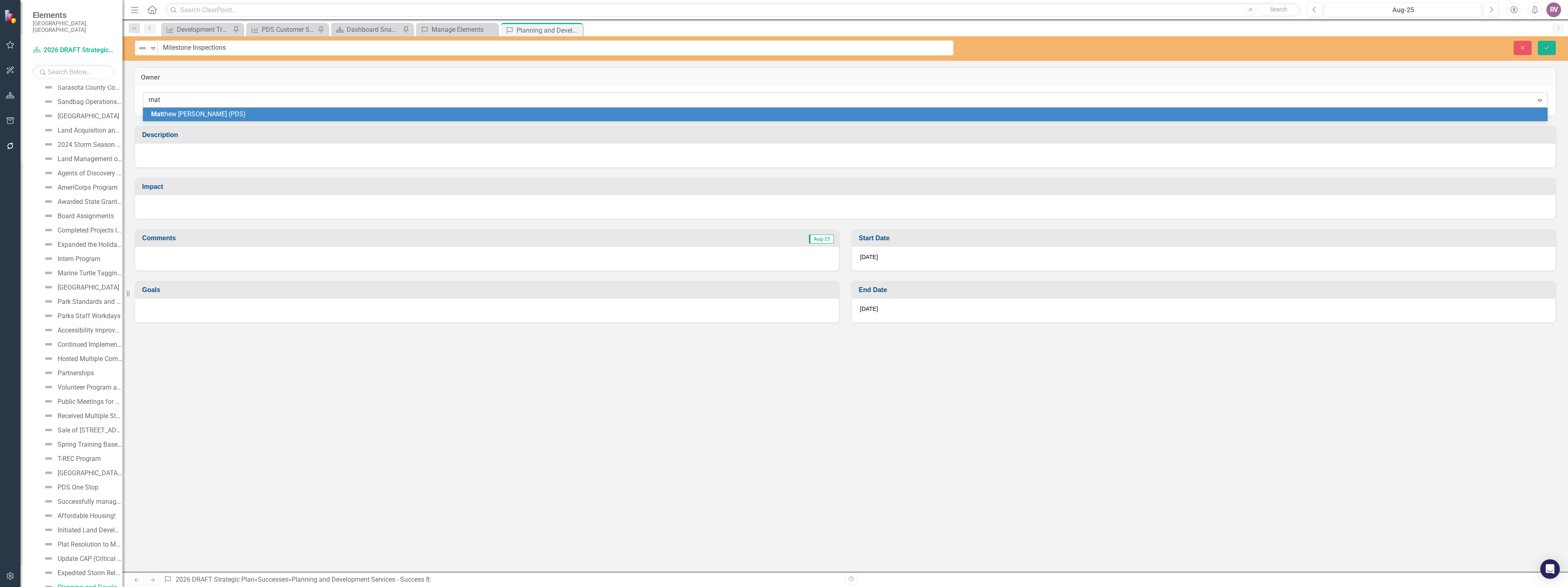
type input "matt"
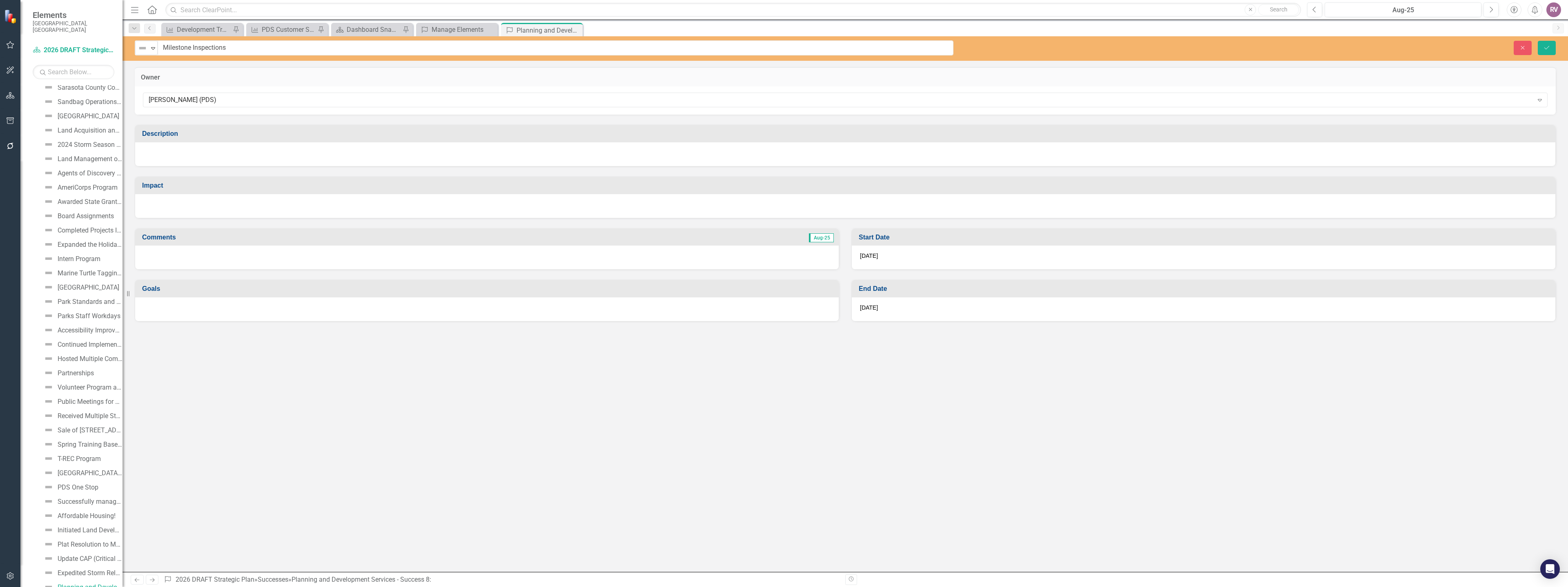
click at [220, 153] on div at bounding box center [845, 154] width 1420 height 24
click at [181, 156] on div at bounding box center [845, 154] width 1420 height 24
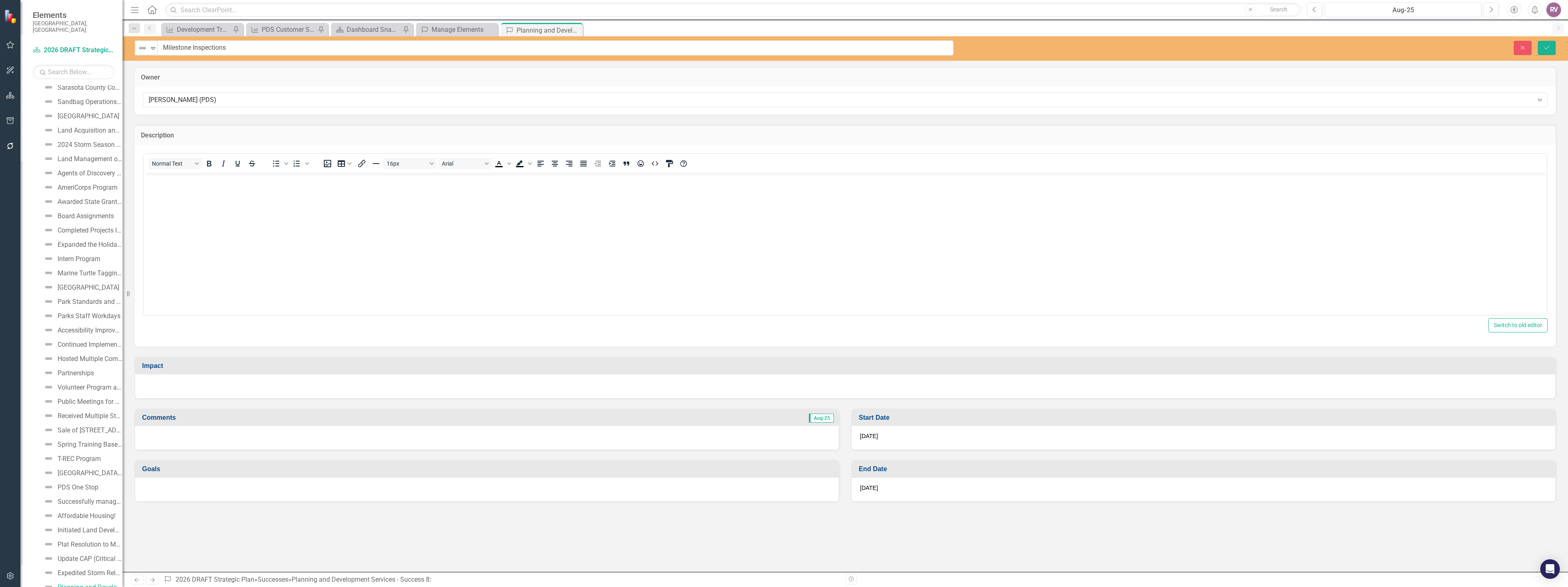
scroll to position [0, 0]
click at [184, 196] on body "Rich Text Area. Press ALT-0 for help." at bounding box center [845, 234] width 1403 height 122
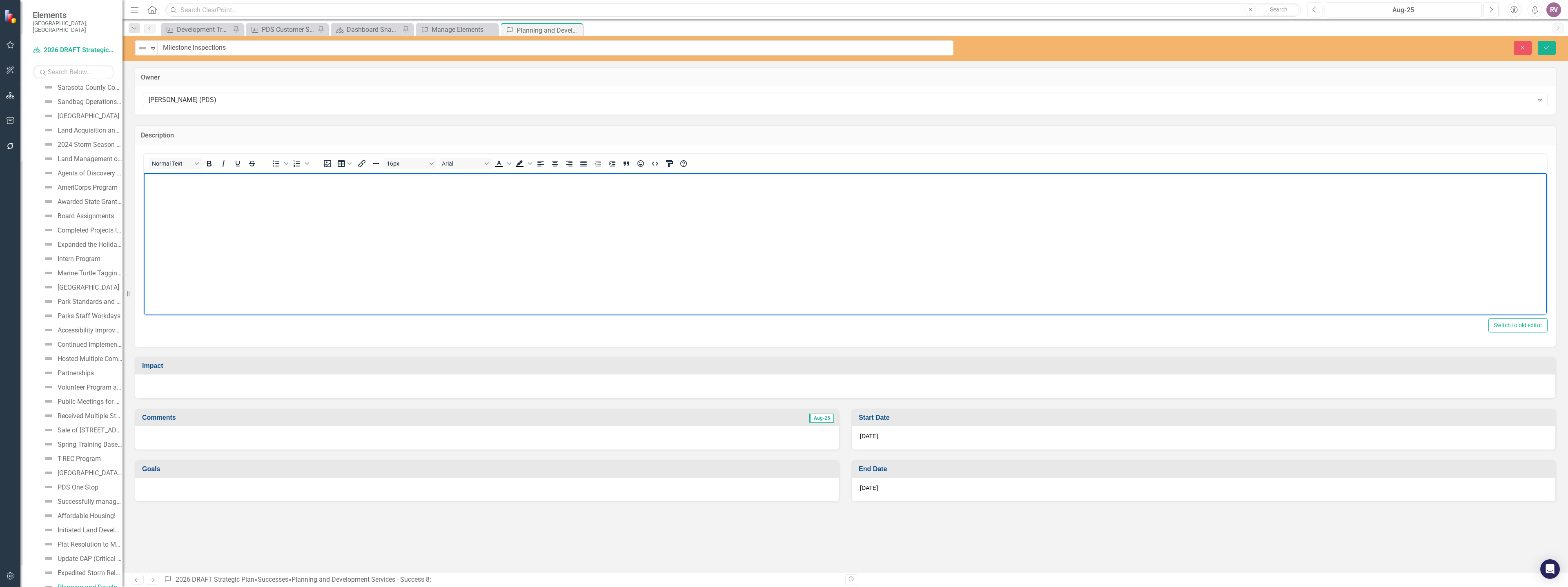
paste body "Rich Text Area. Press ALT-0 for help."
click at [153, 408] on div "Comments Aug-25" at bounding box center [486, 424] width 716 height 52
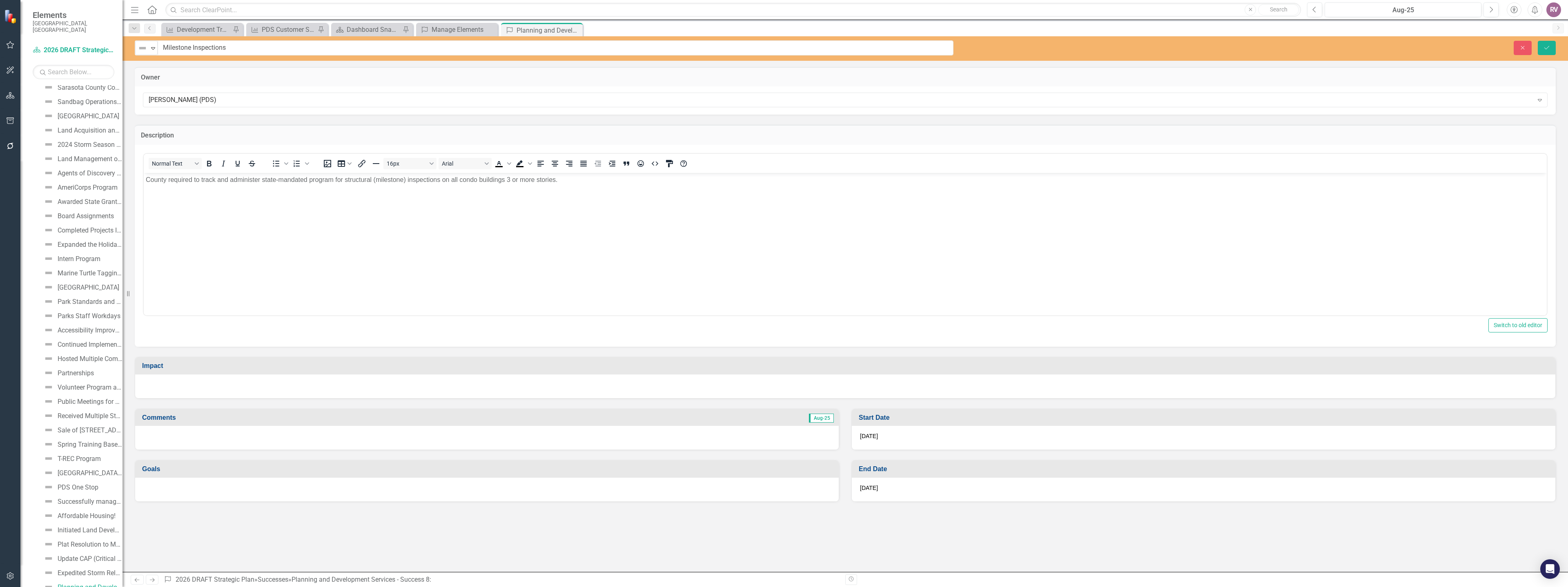
click at [158, 388] on div at bounding box center [845, 386] width 1420 height 24
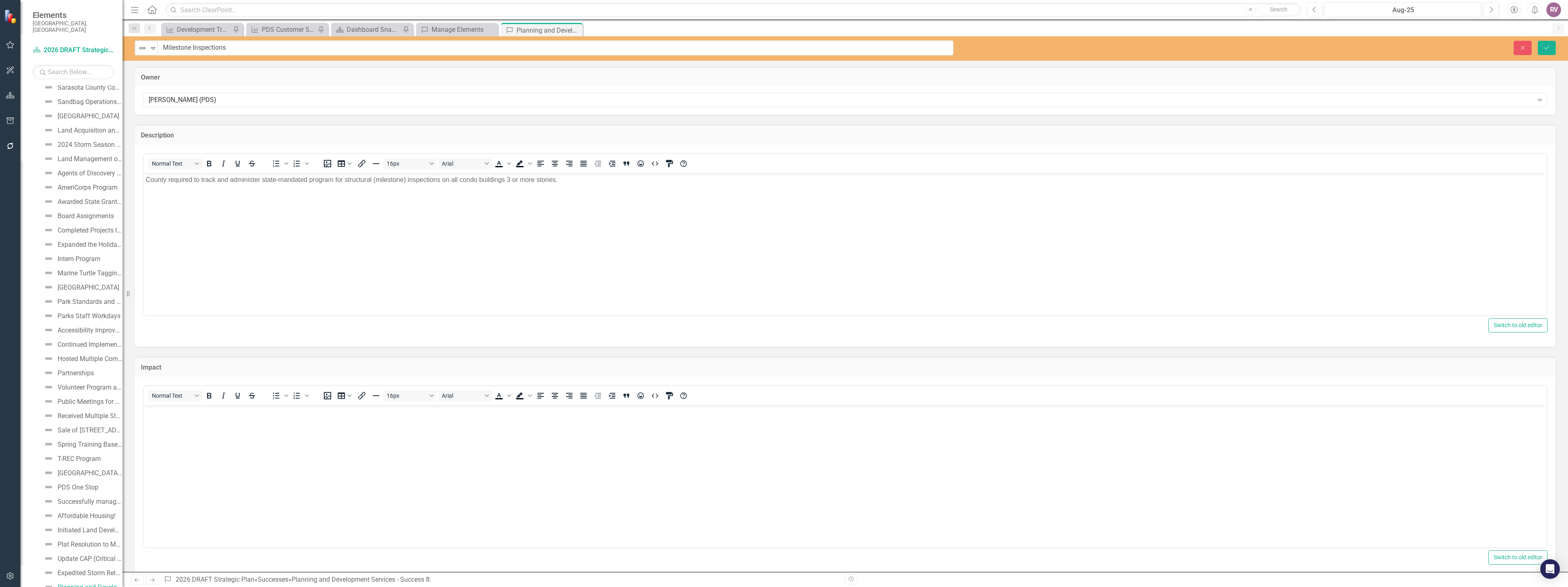
click at [166, 419] on body "Rich Text Area. Press ALT-0 for help." at bounding box center [845, 465] width 1403 height 122
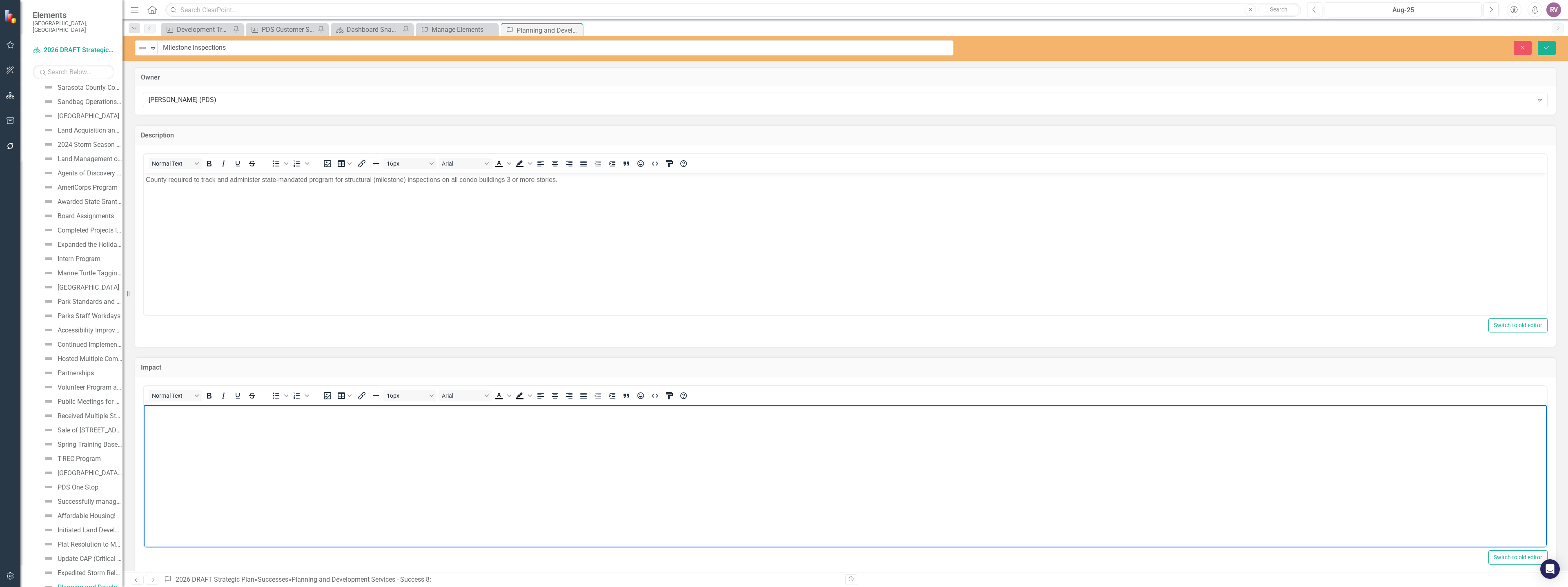
paste body "Rich Text Area. Press ALT-0 for help."
click at [1547, 50] on button "Save" at bounding box center [1547, 47] width 18 height 14
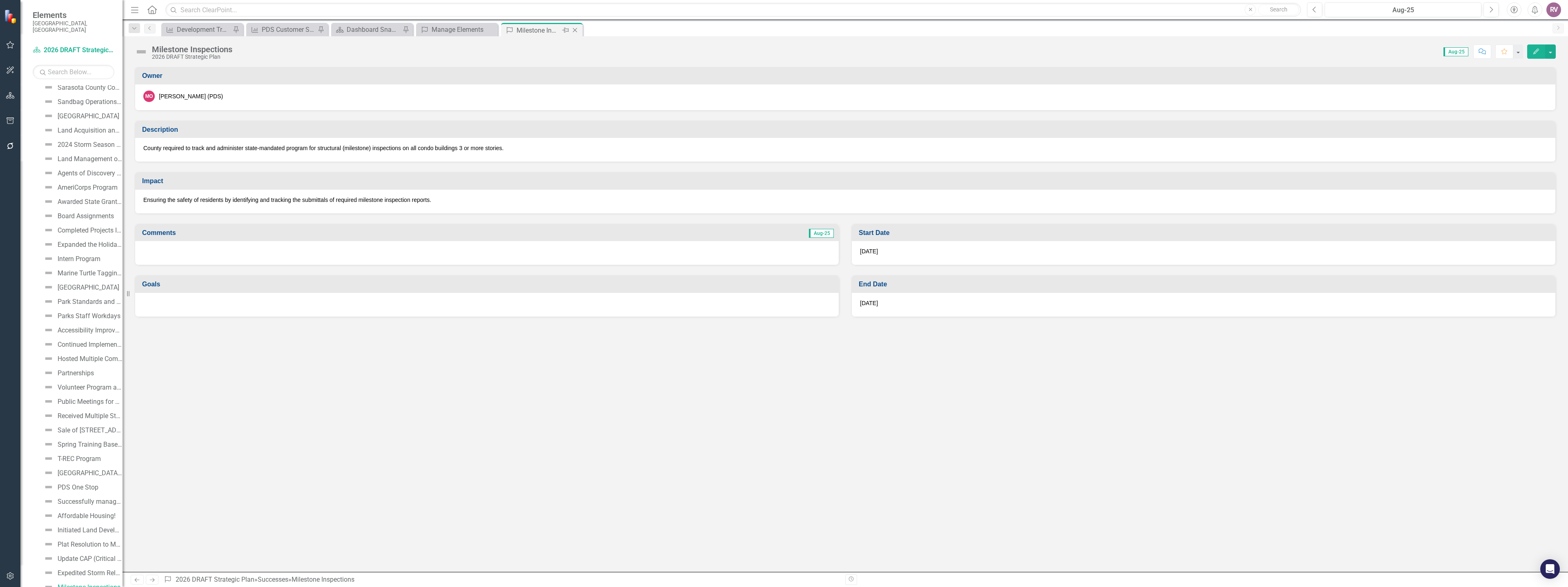
click at [577, 30] on icon "Close" at bounding box center [575, 30] width 8 height 7
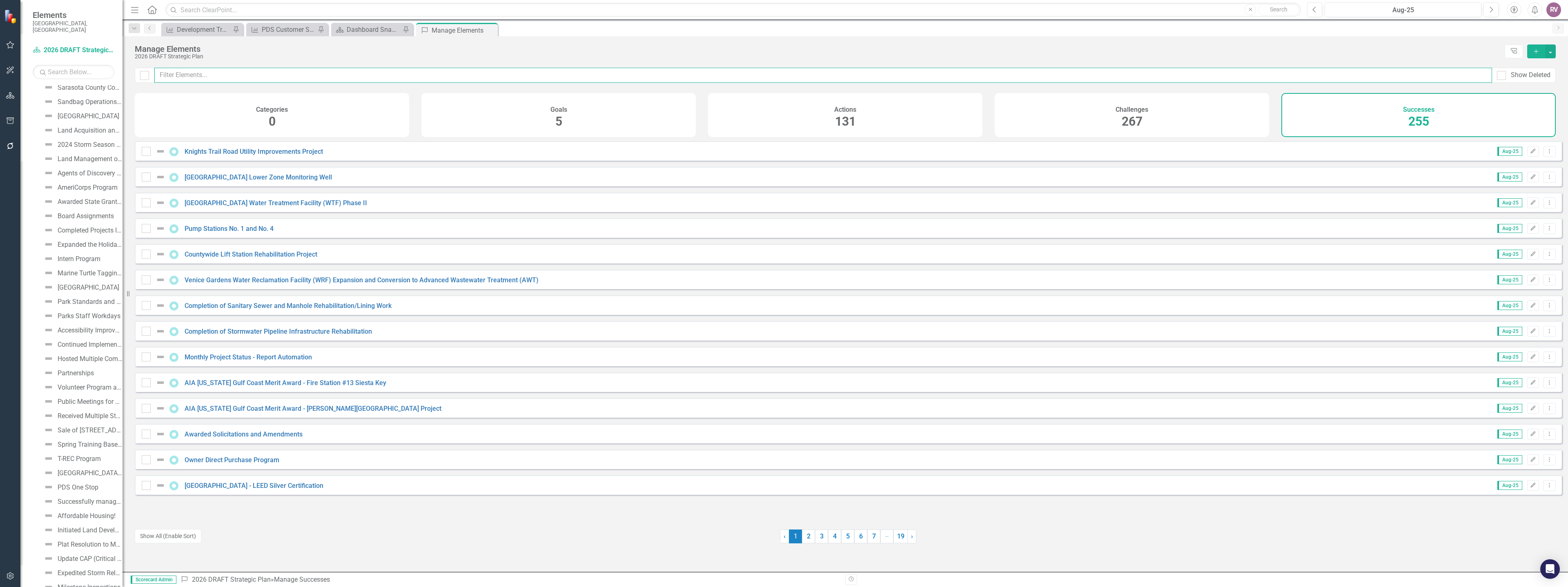
click at [204, 78] on input "text" at bounding box center [824, 75] width 1338 height 15
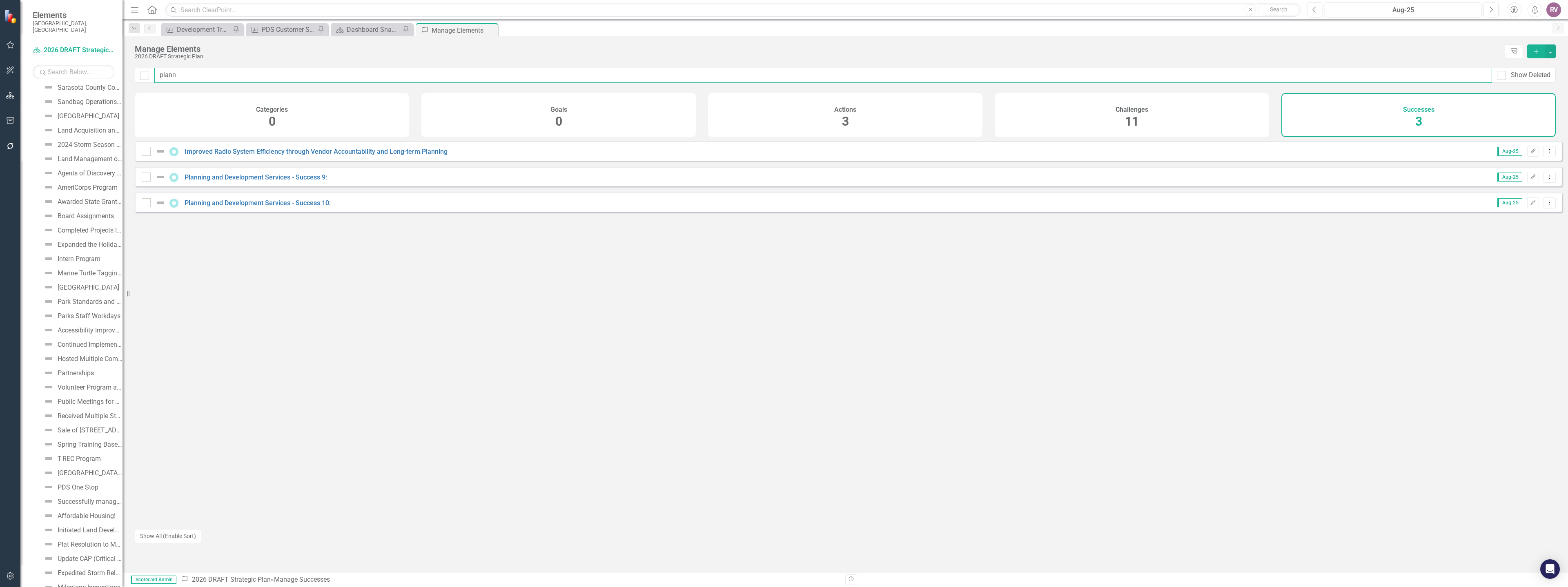
type input "plann"
click at [234, 182] on div "Planning and Development Services - Success 9:" at bounding box center [236, 177] width 187 height 10
click at [240, 181] on link "Planning and Development Services - Success 9:" at bounding box center [256, 177] width 142 height 8
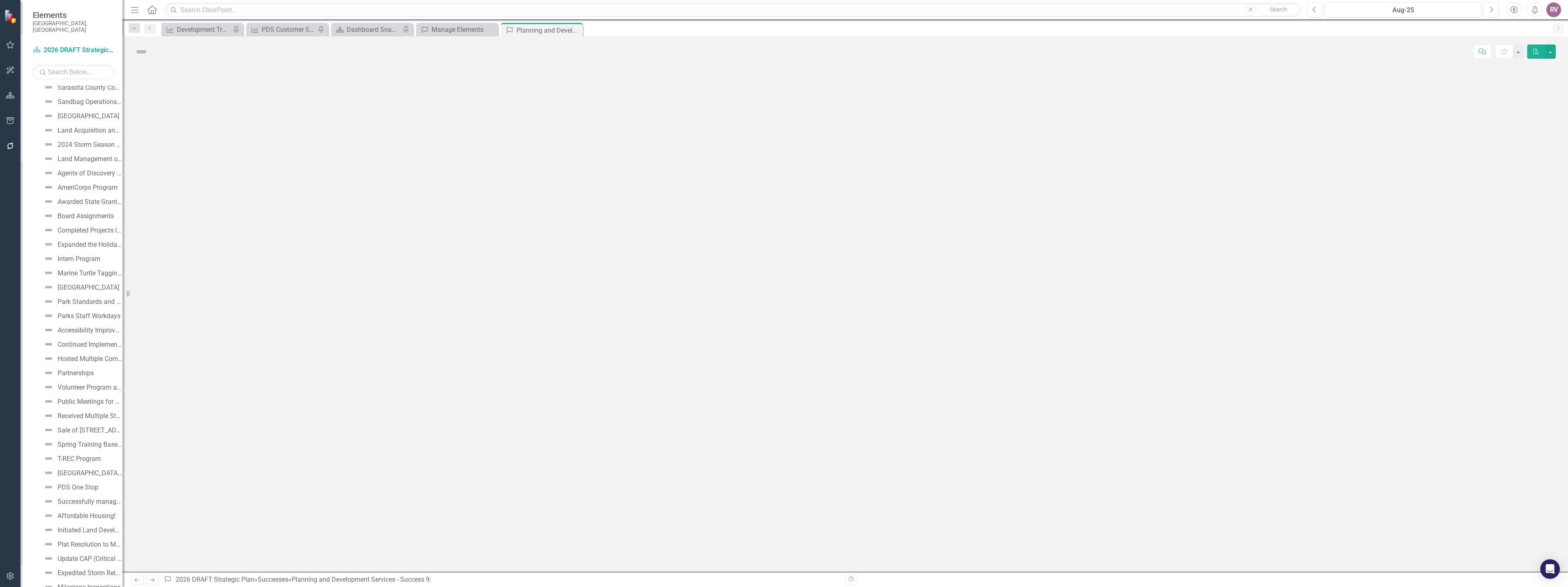
scroll to position [2009, 0]
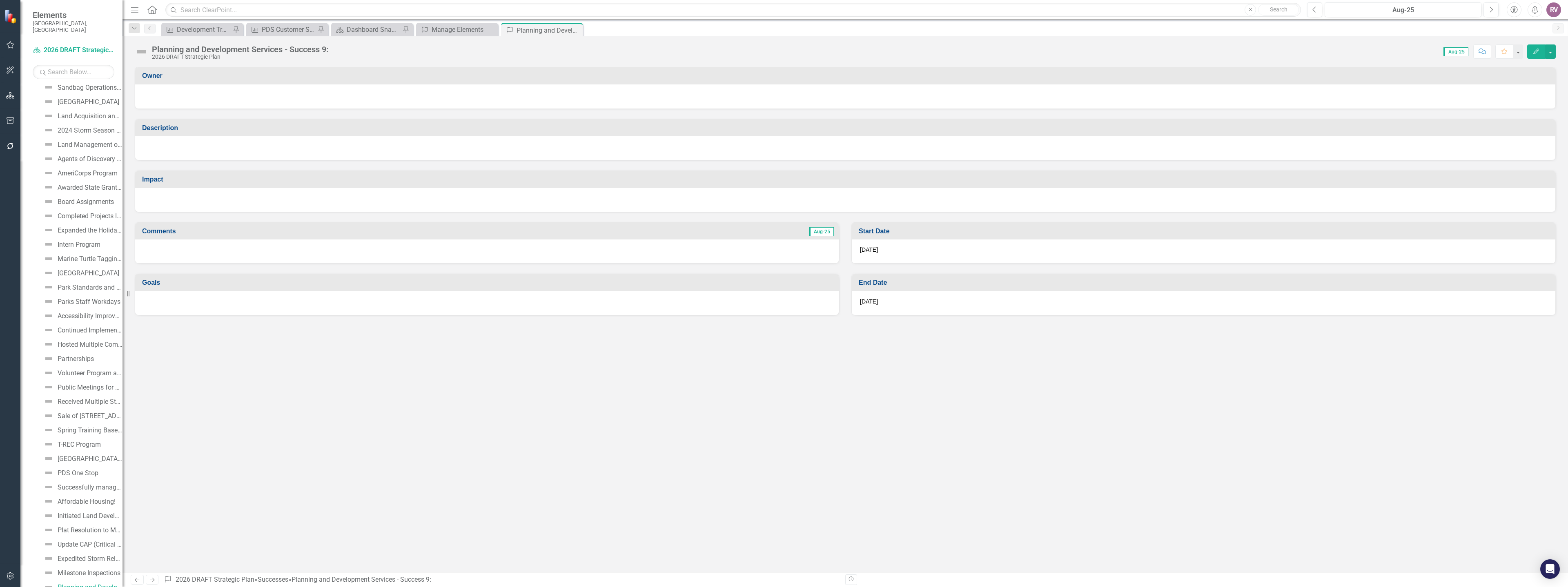
click at [207, 50] on div "Planning and Development Services - Success 9:" at bounding box center [240, 49] width 177 height 9
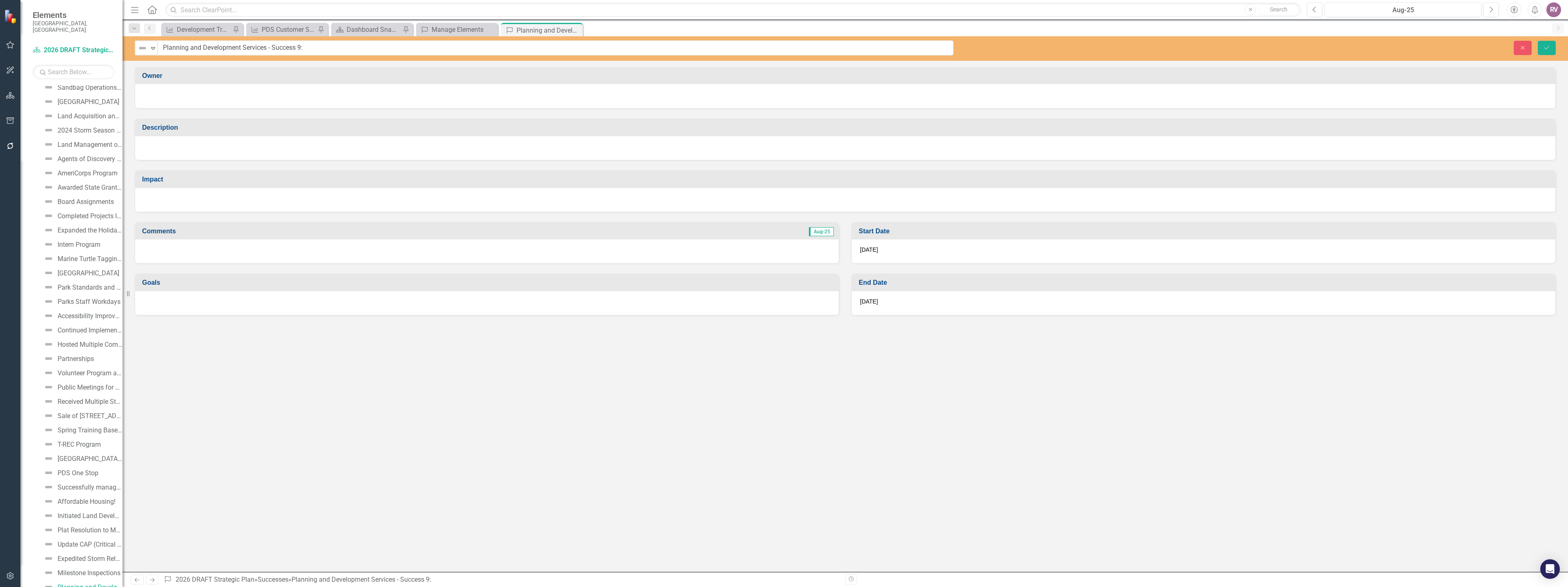
click at [207, 50] on input "Planning and Development Services - Success 9:" at bounding box center [555, 47] width 796 height 15
type input "Streamline Licensing"
click at [173, 100] on div at bounding box center [845, 95] width 1404 height 10
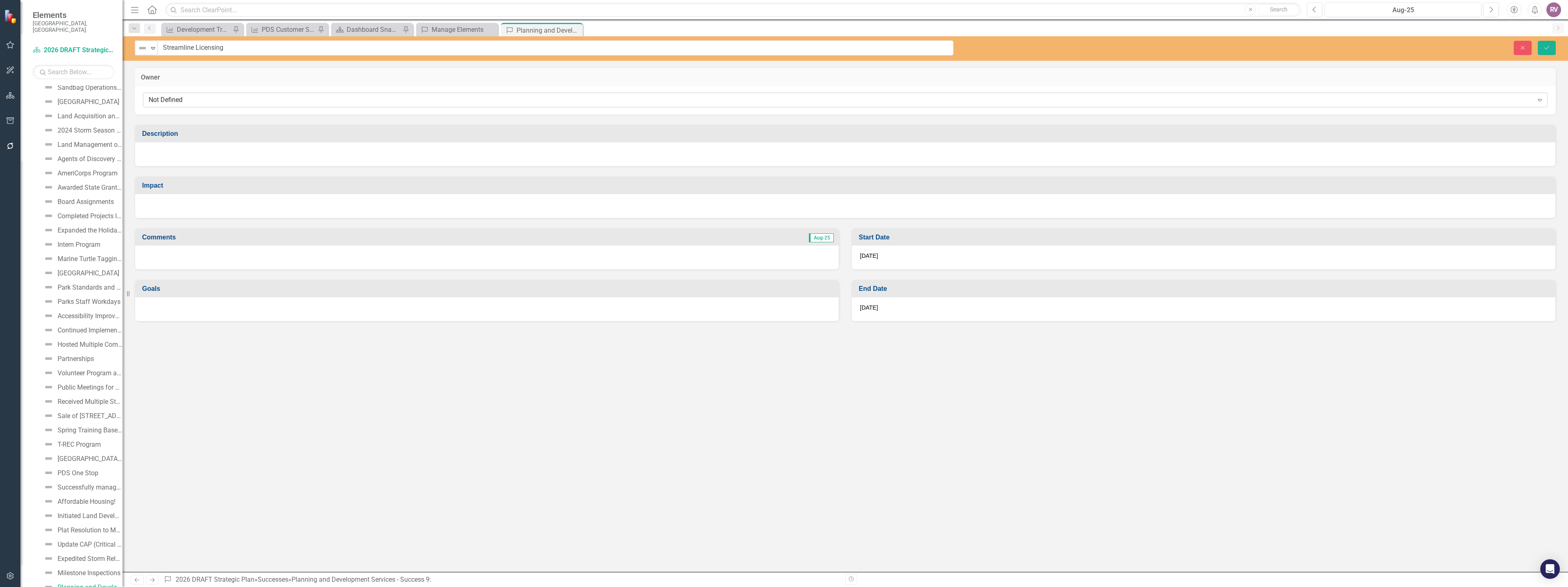
click at [172, 102] on div "Not Defined" at bounding box center [841, 100] width 1385 height 9
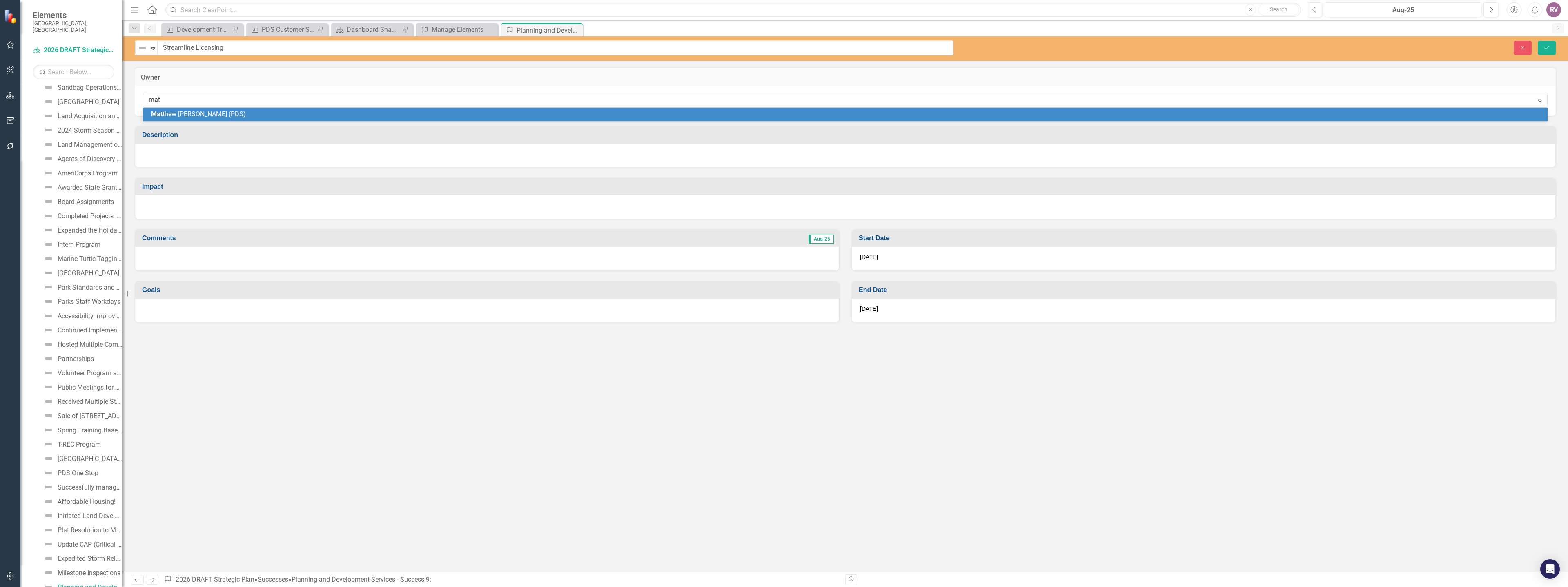
type input "matt"
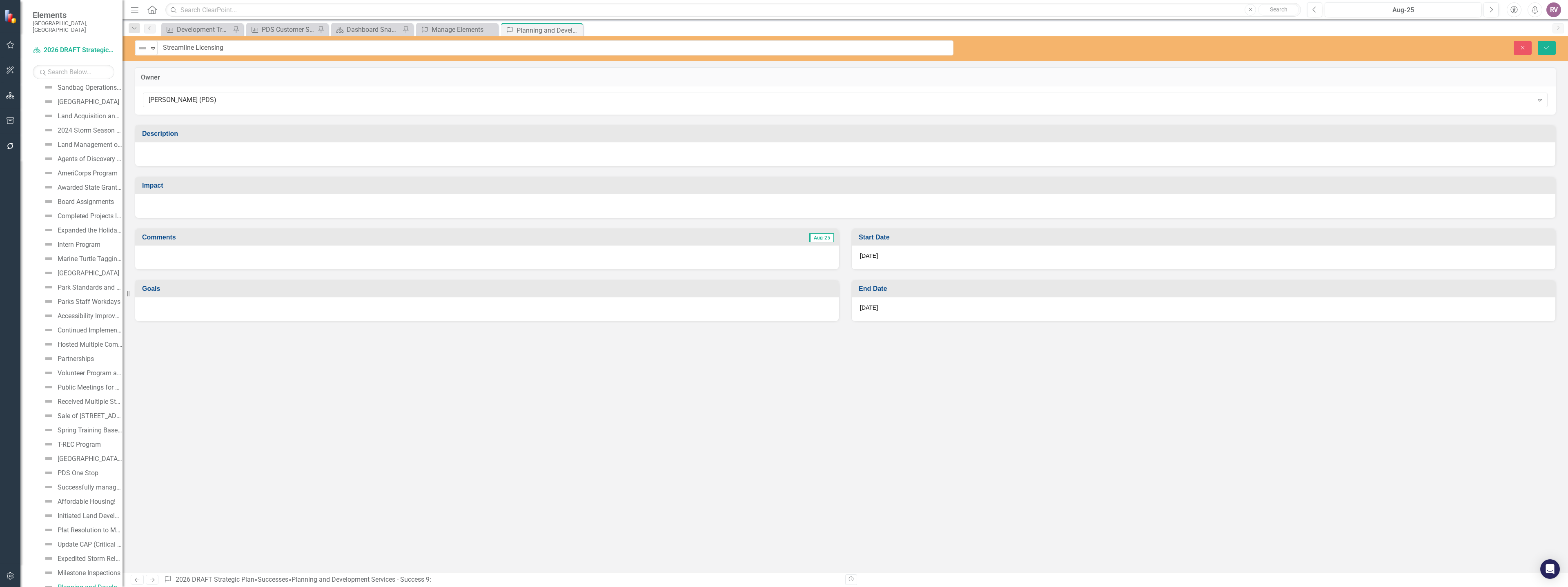
click at [169, 152] on div at bounding box center [845, 154] width 1420 height 24
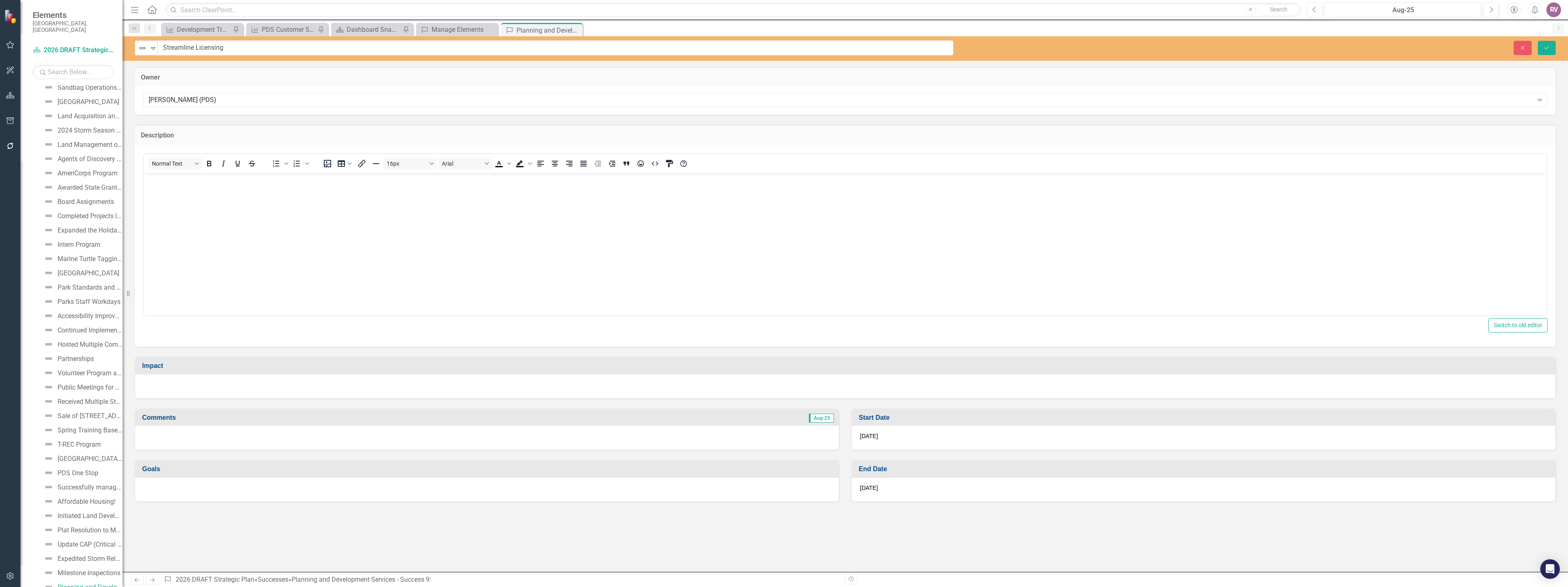
scroll to position [0, 0]
click at [181, 190] on body "Rich Text Area. Press ALT-0 for help." at bounding box center [845, 234] width 1403 height 122
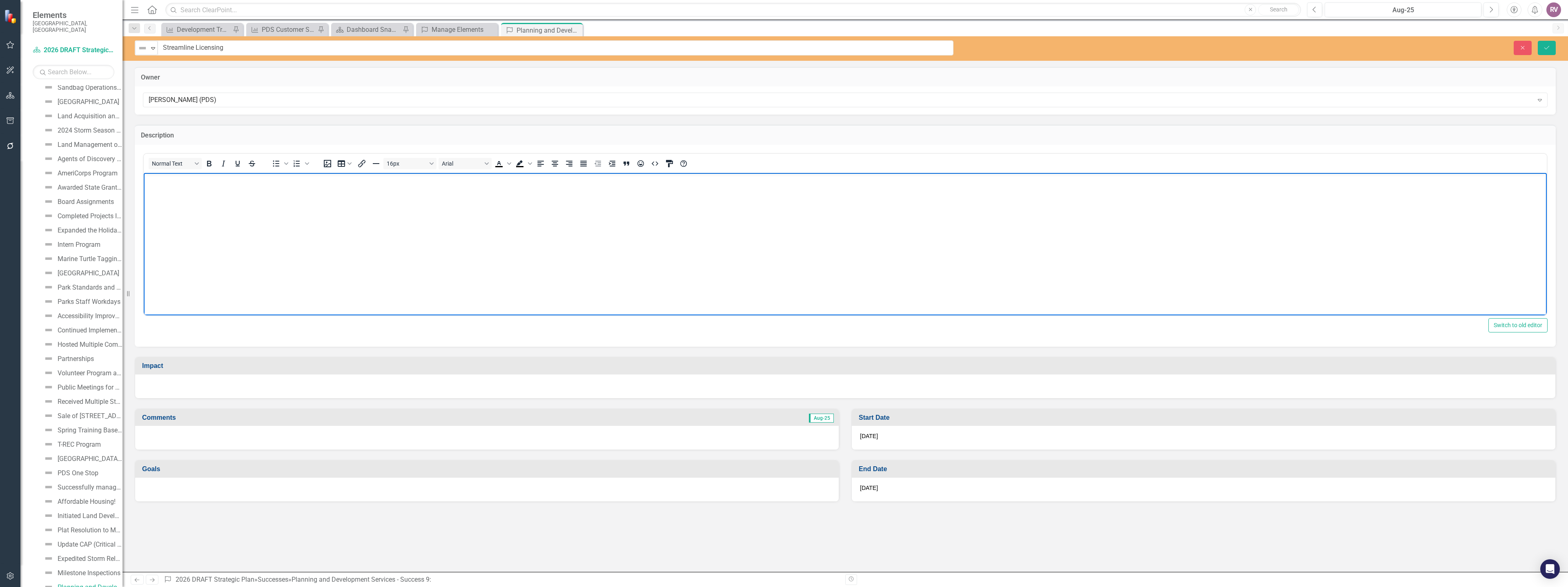
paste body "Rich Text Area. Press ALT-0 for help."
click at [173, 385] on div at bounding box center [845, 386] width 1420 height 24
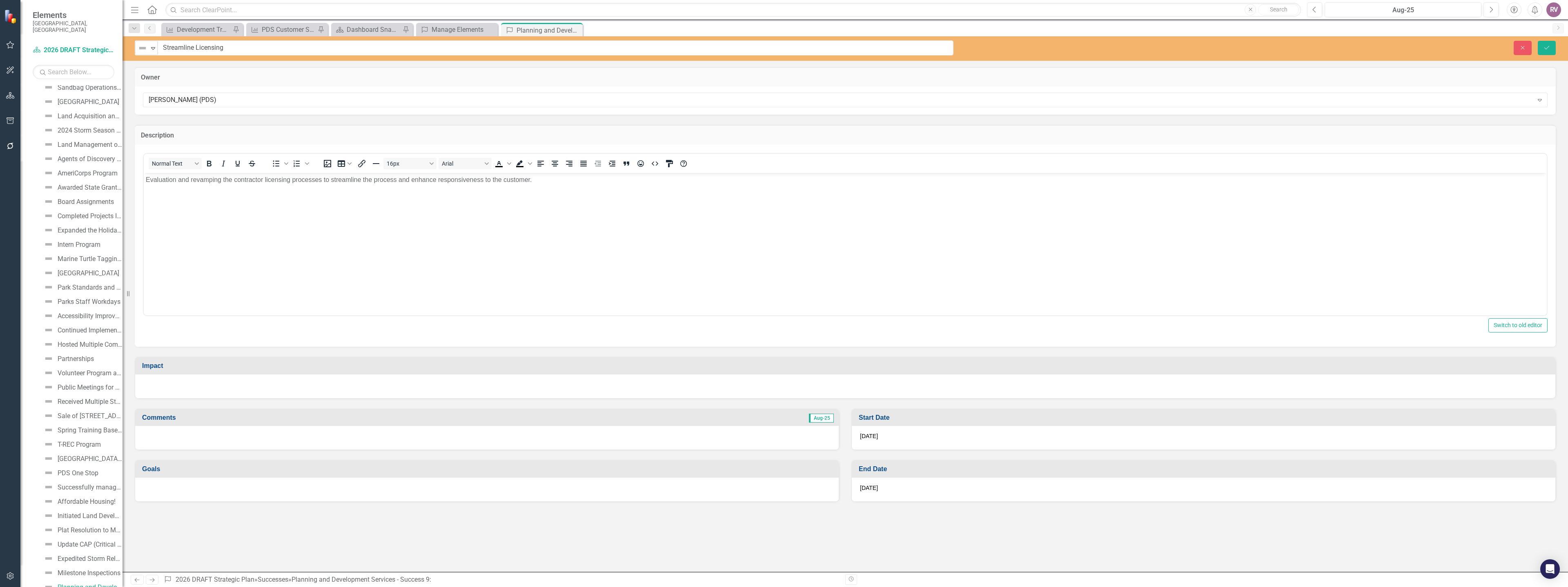
click at [173, 384] on div at bounding box center [845, 386] width 1420 height 24
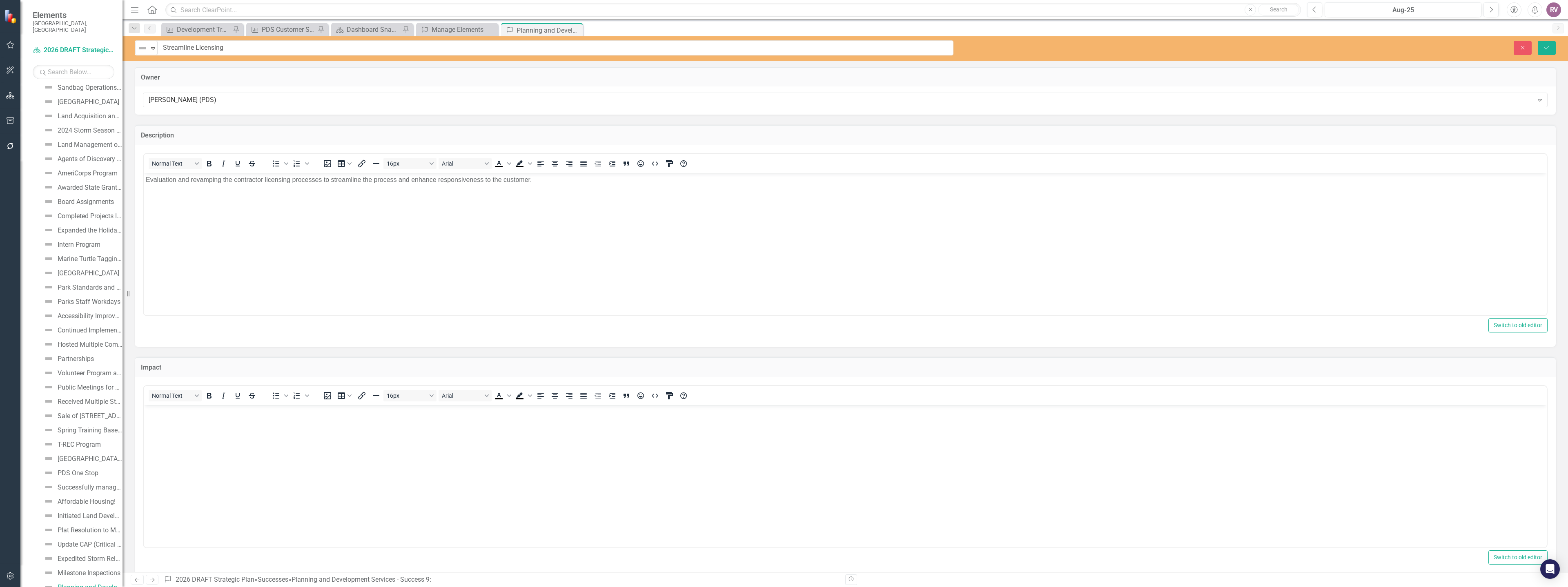
click at [177, 414] on p "Rich Text Area. Press ALT-0 for help." at bounding box center [845, 412] width 1399 height 10
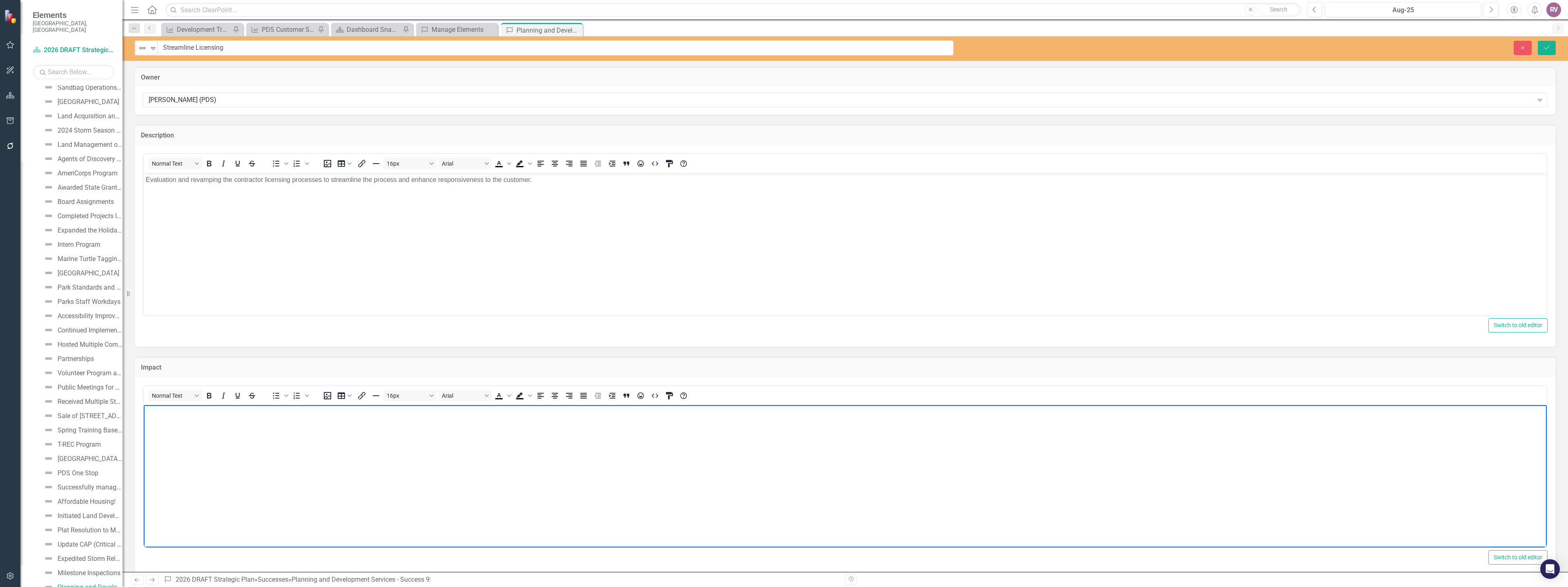
paste body "Rich Text Area. Press ALT-0 for help."
click at [1548, 49] on icon "Save" at bounding box center [1547, 47] width 7 height 5
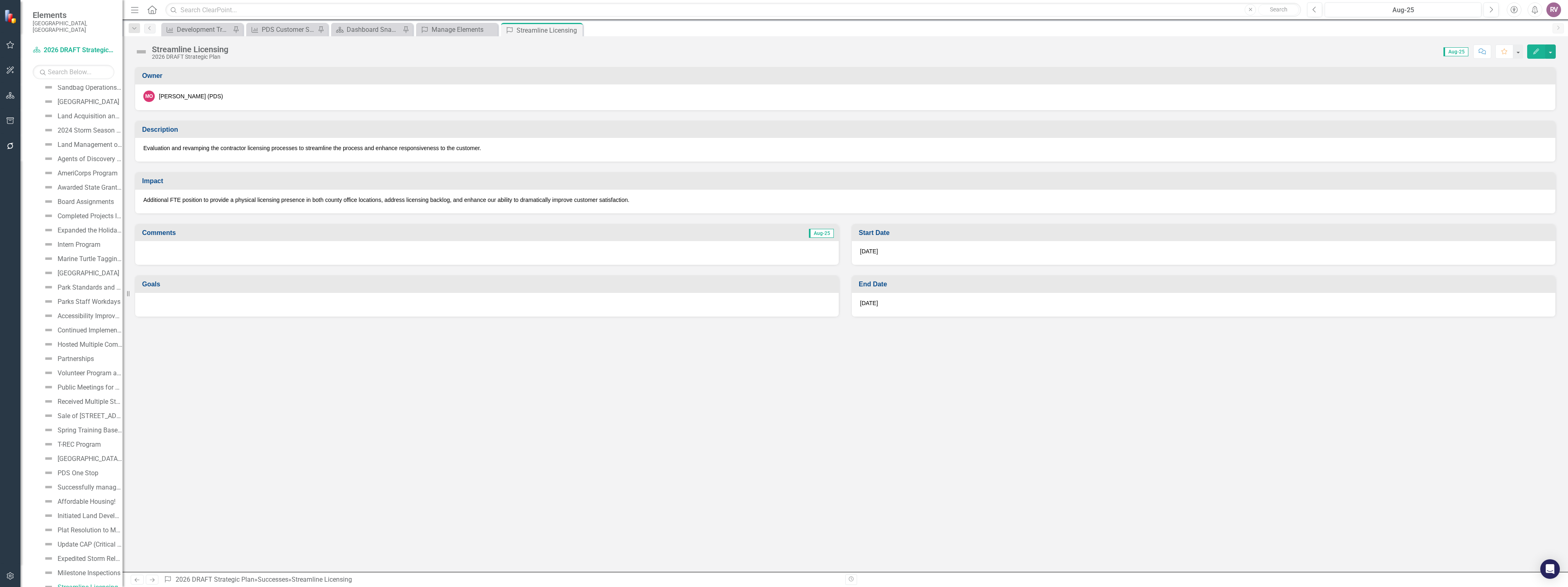
click at [0, 0] on icon "Close" at bounding box center [0, 0] width 0 height 0
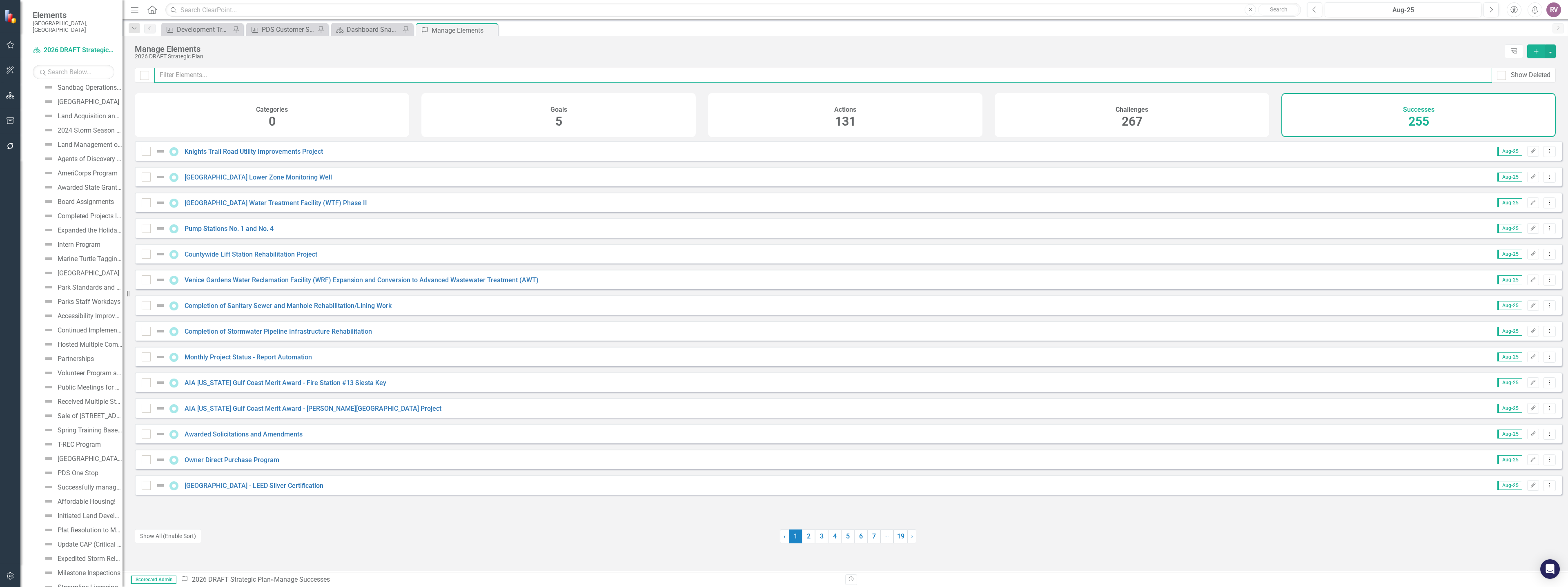
click at [268, 80] on input "text" at bounding box center [824, 75] width 1338 height 15
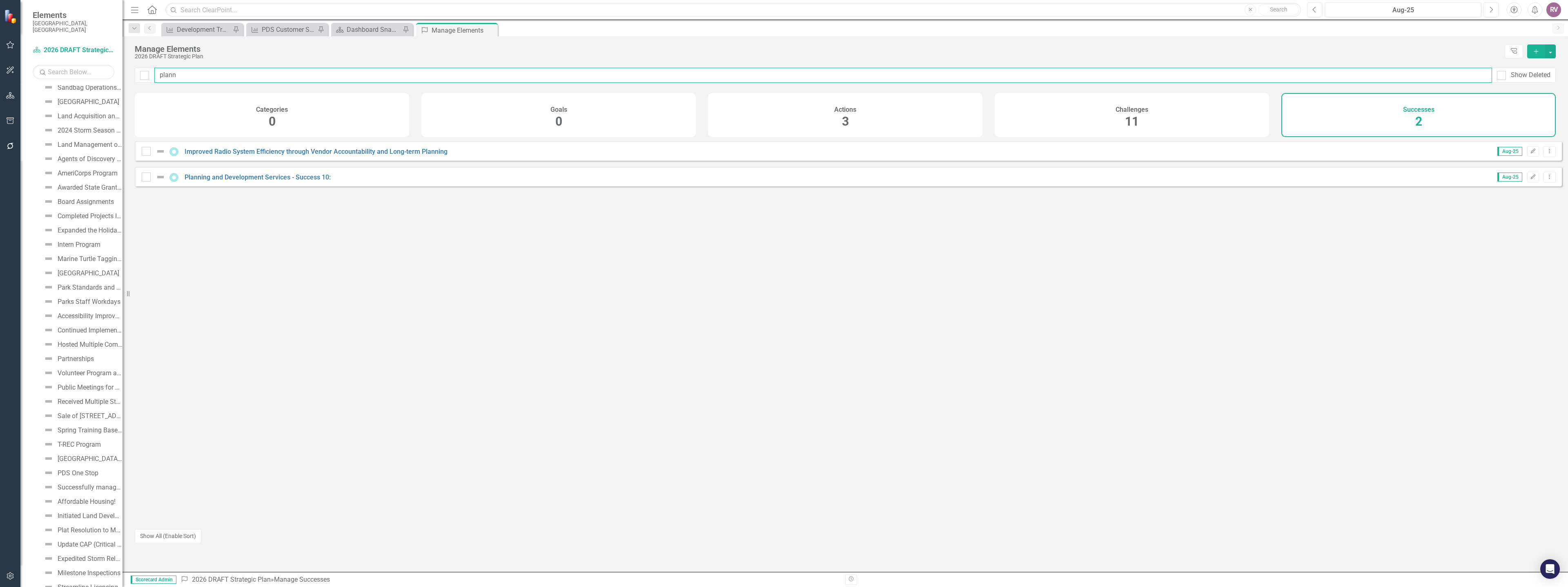
type input "plann"
click at [297, 187] on div "Planning and Development Services - Success 10: Aug-25 Edit Dropdown Menu" at bounding box center [848, 176] width 1427 height 19
click at [297, 181] on link "Planning and Development Services - Success 10:" at bounding box center [257, 177] width 146 height 8
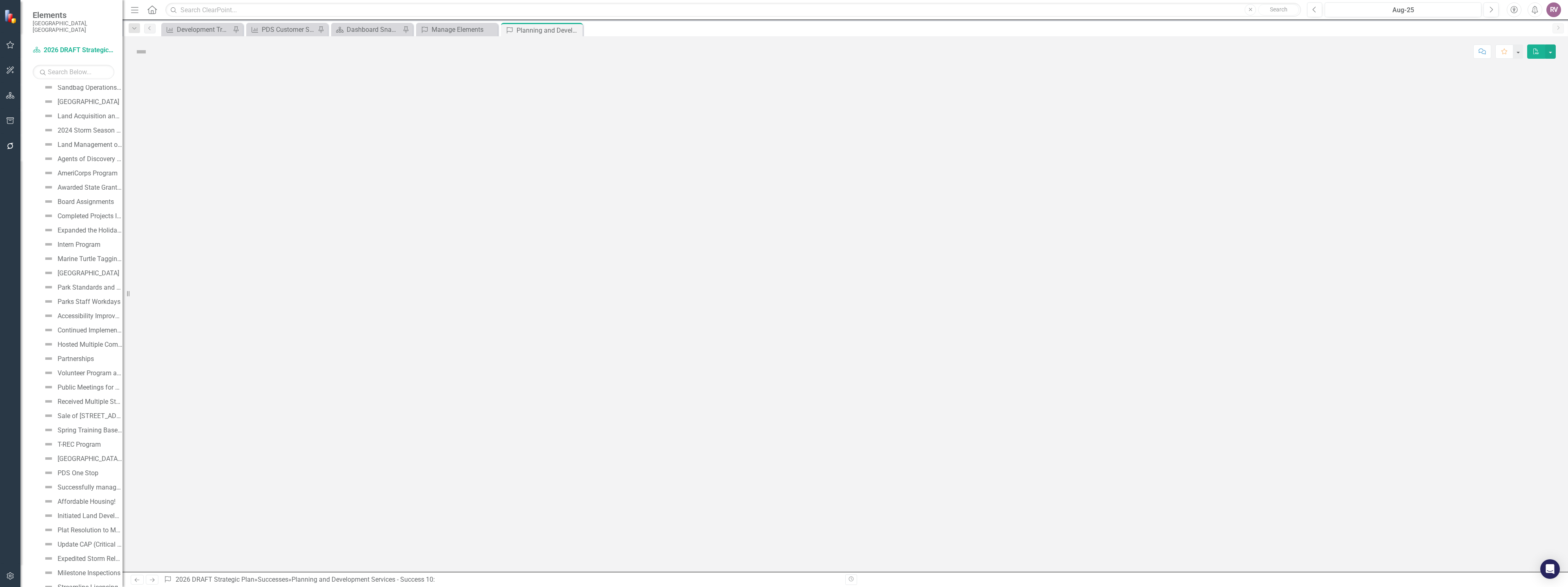
scroll to position [2023, 0]
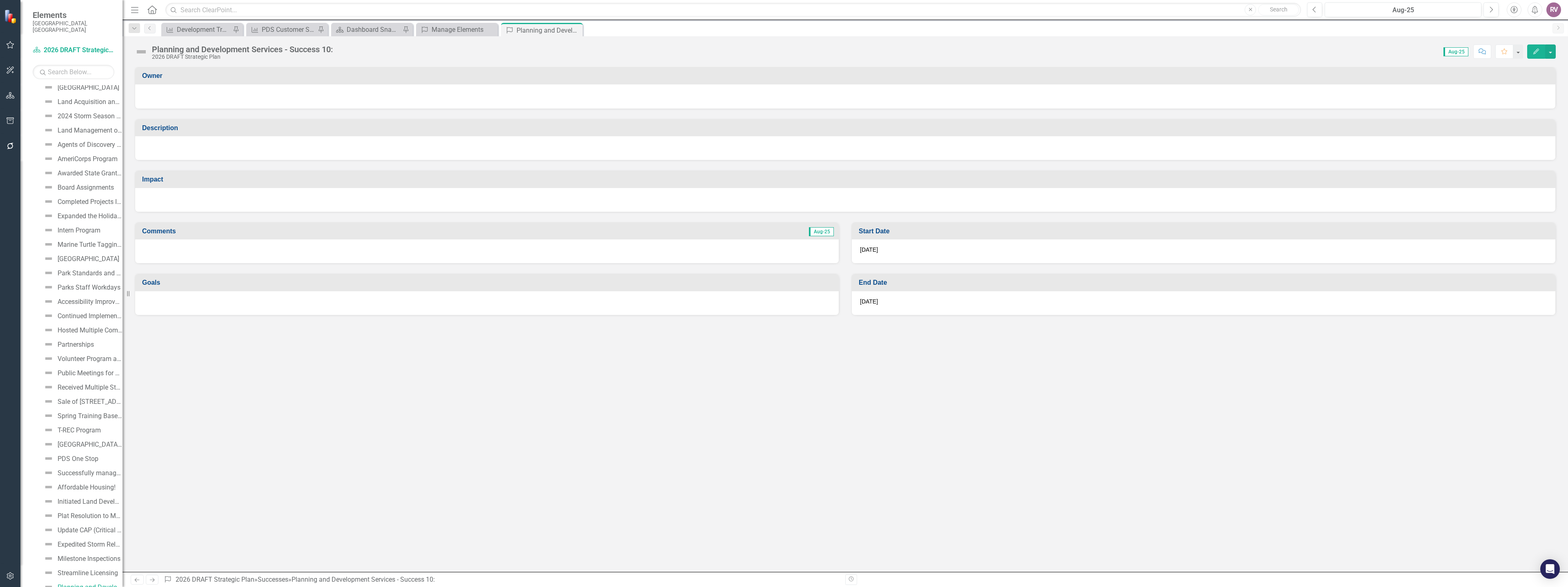
click at [249, 49] on div "Planning and Development Services - Success 10:" at bounding box center [242, 49] width 181 height 9
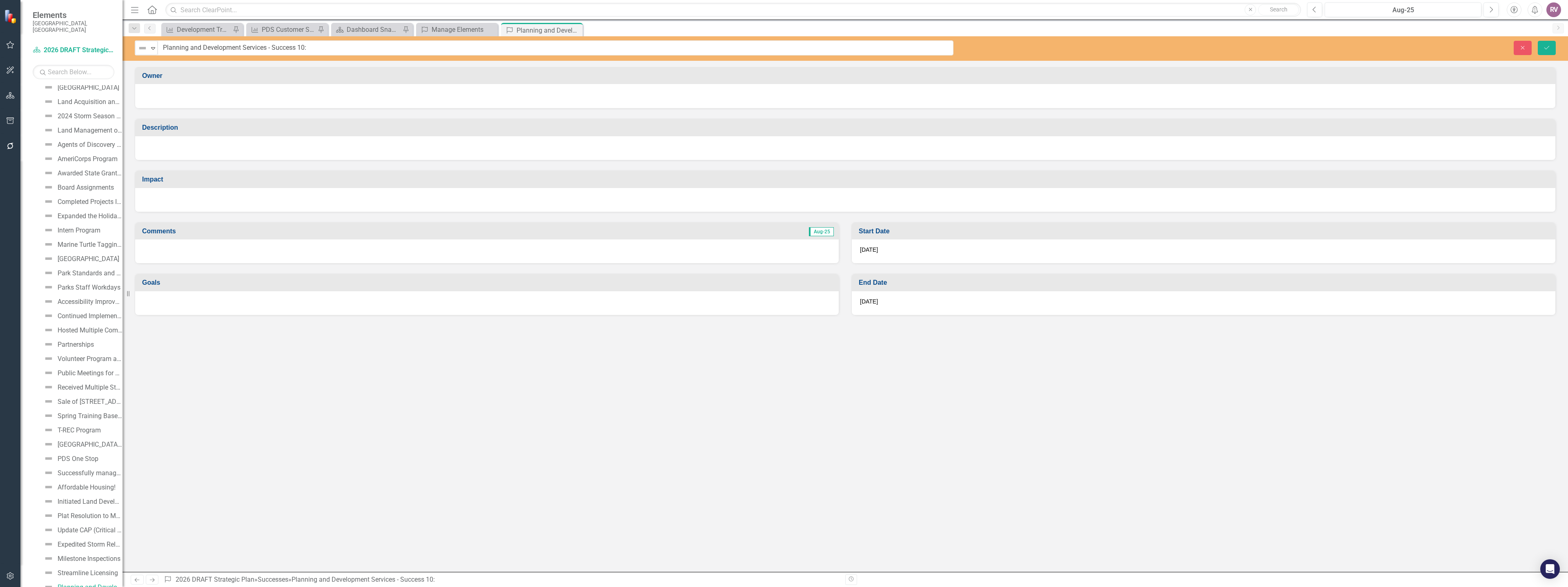
click at [249, 49] on input "Planning and Development Services - Success 10:" at bounding box center [555, 47] width 796 height 15
type input "Impact Fee Technical Report Update"
click at [228, 94] on div at bounding box center [845, 95] width 1404 height 10
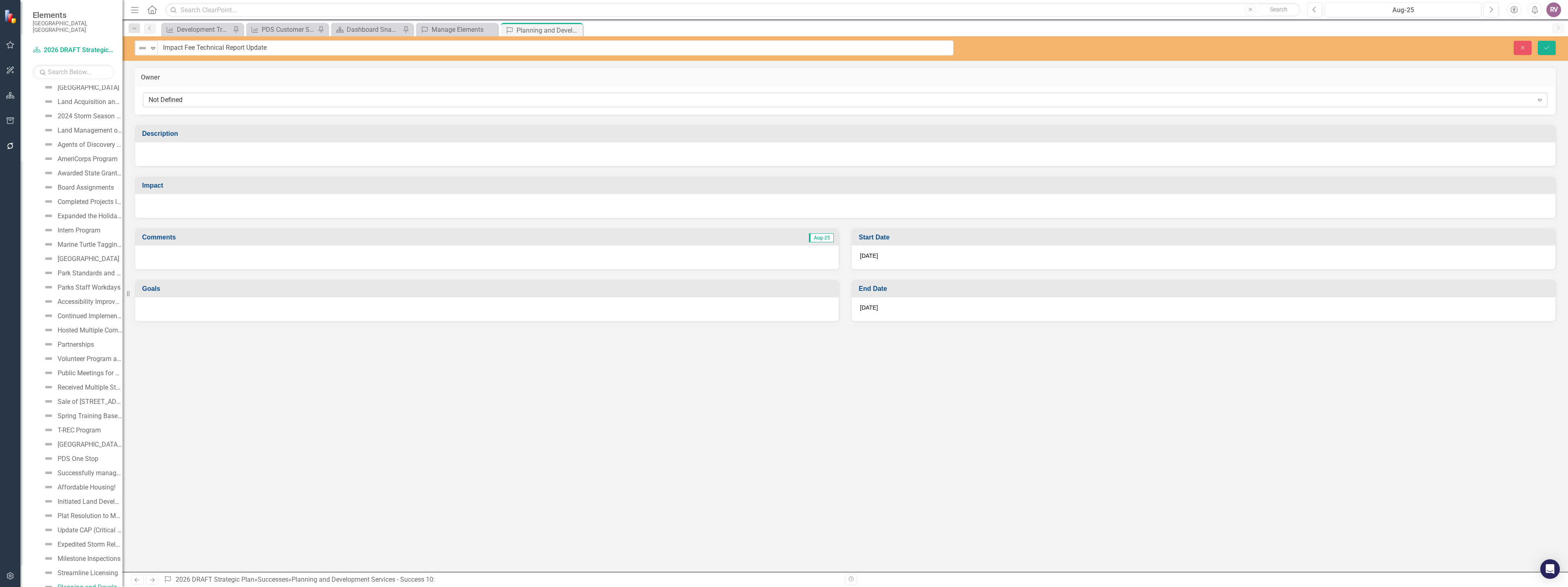
click at [225, 97] on div "Not Defined" at bounding box center [841, 100] width 1385 height 9
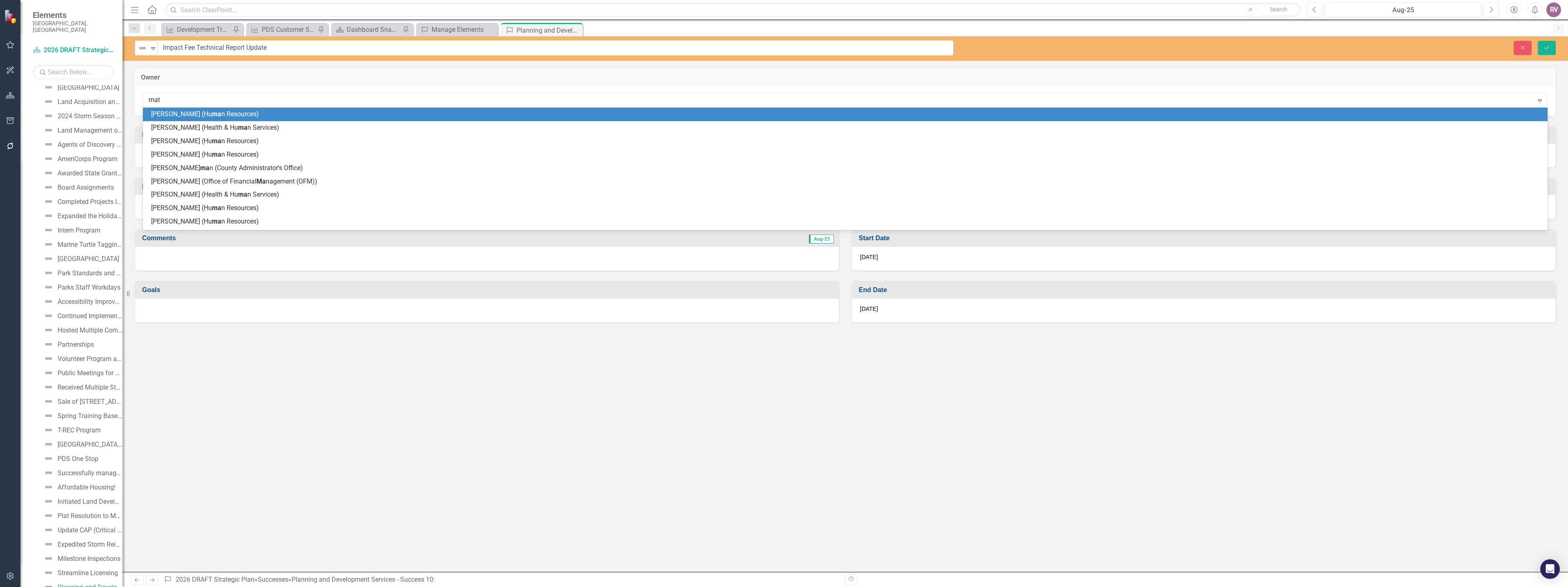
type input "matt"
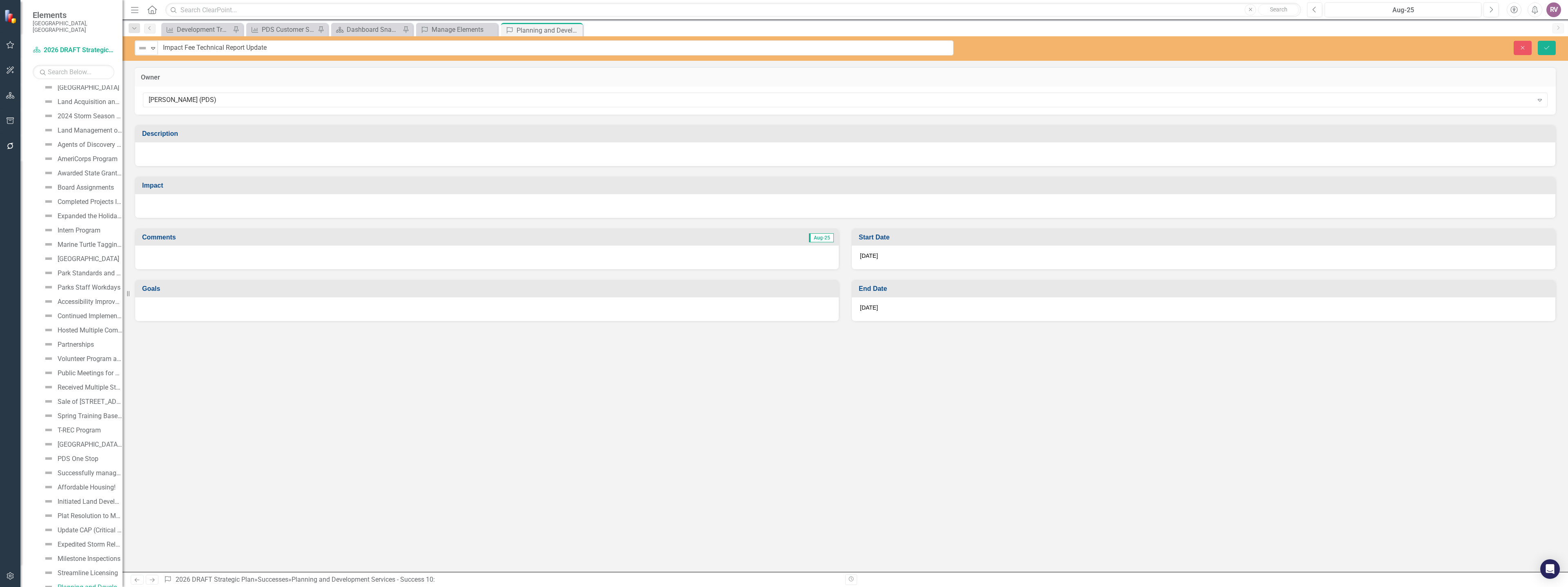
click at [173, 157] on div at bounding box center [845, 154] width 1420 height 24
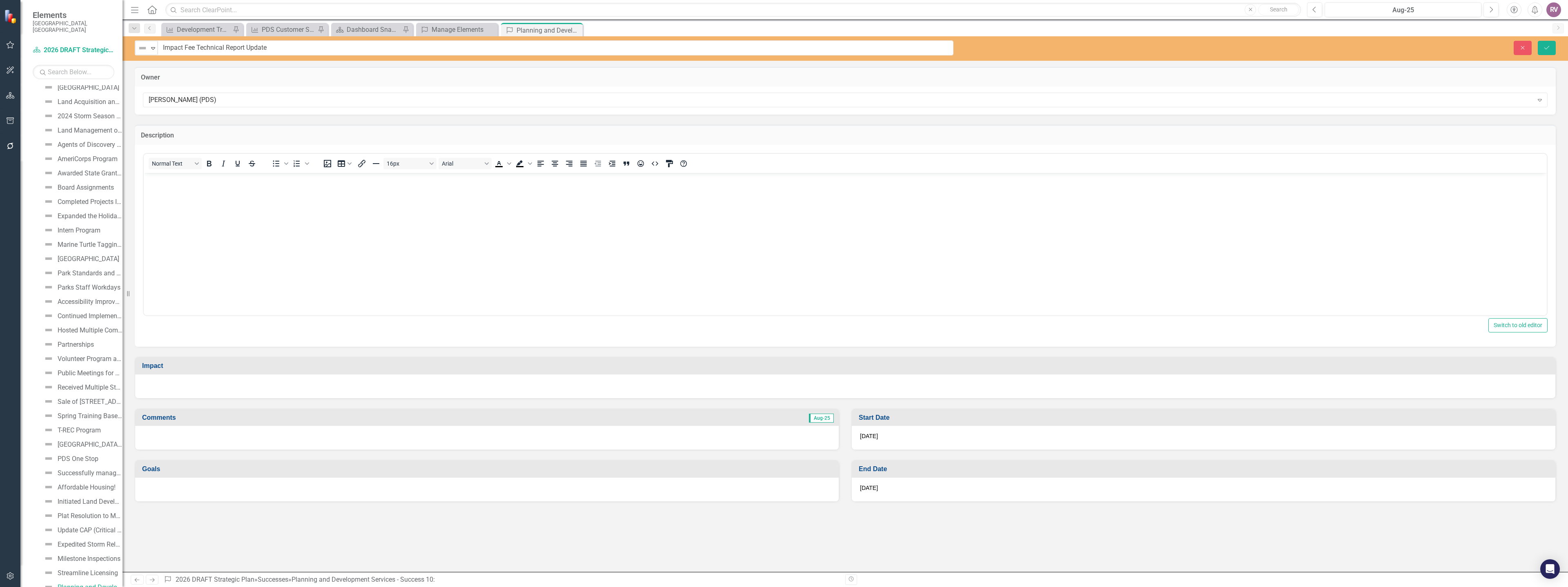
scroll to position [0, 0]
click at [167, 195] on body "Rich Text Area. Press ALT-0 for help." at bounding box center [845, 234] width 1403 height 122
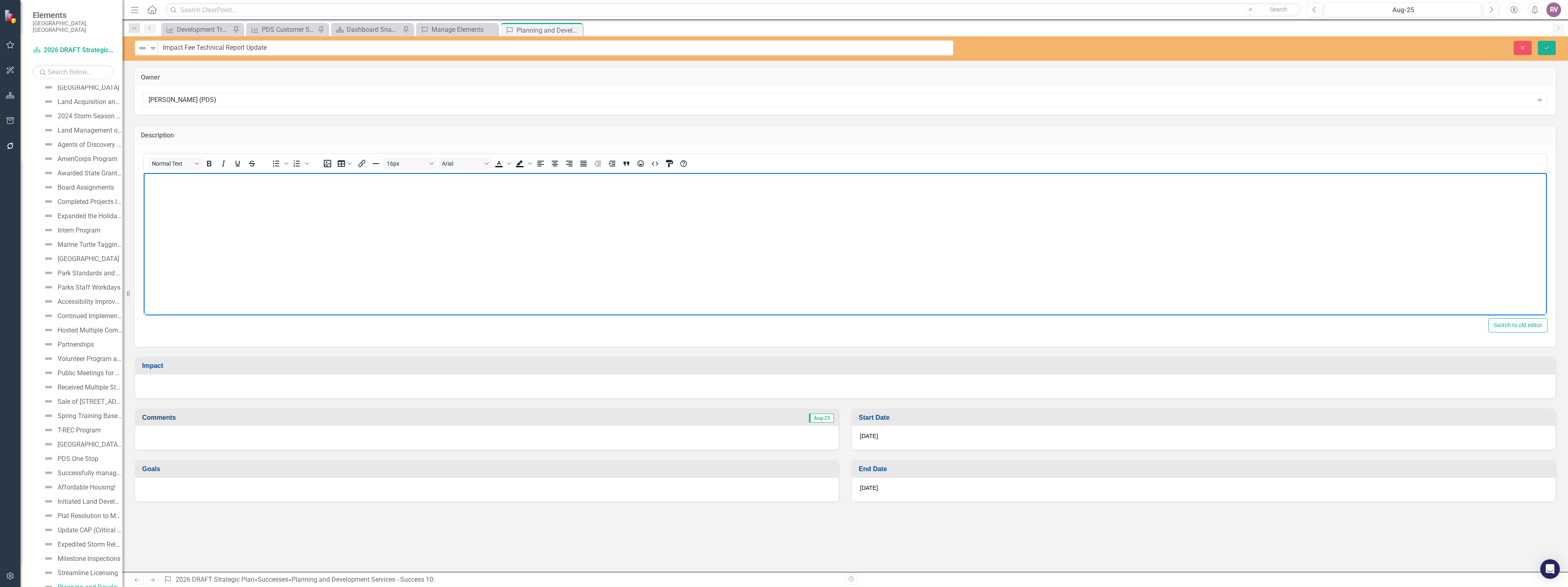
paste body "Rich Text Area. Press ALT-0 for help."
click at [159, 381] on div at bounding box center [845, 386] width 1420 height 24
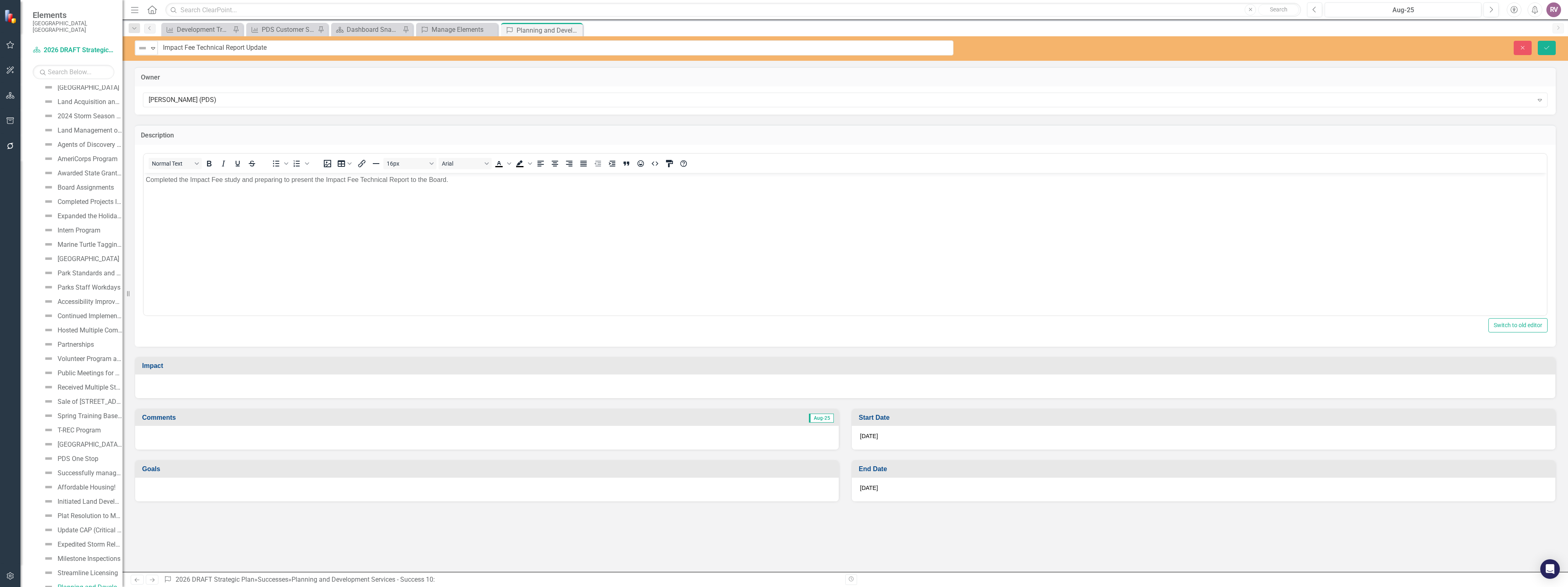
click at [159, 381] on div at bounding box center [845, 386] width 1420 height 24
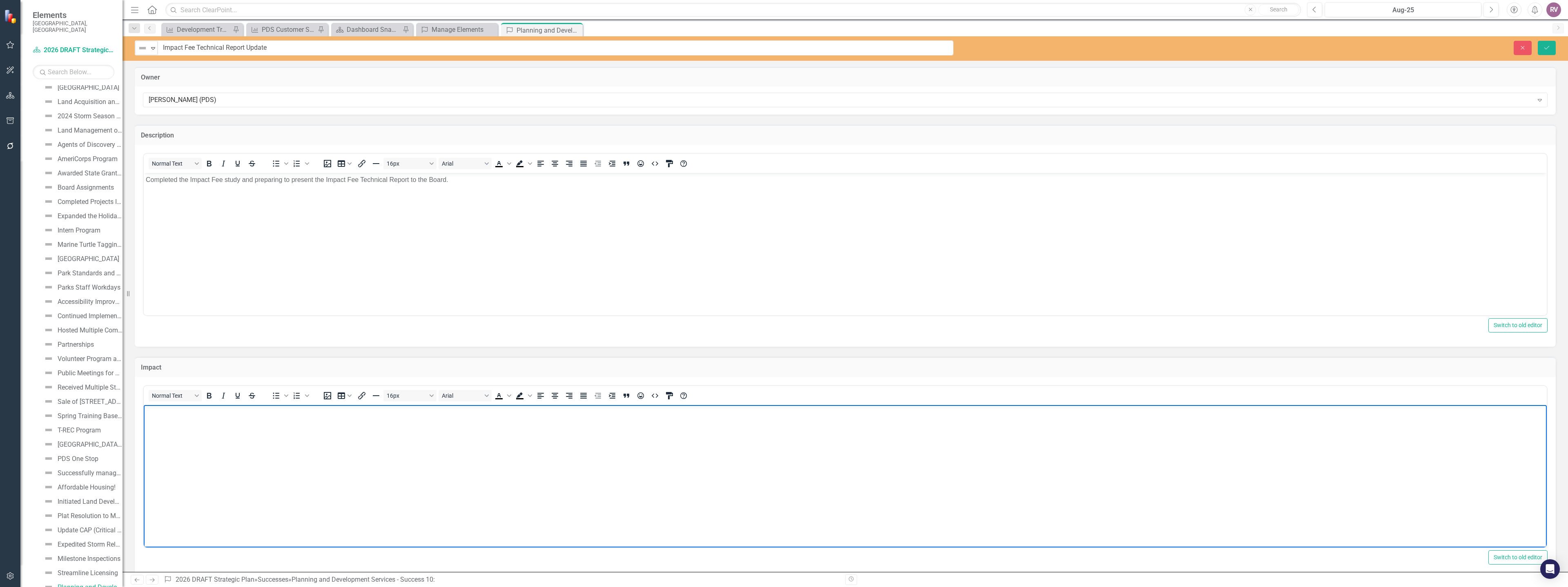
click at [162, 408] on p "Rich Text Area. Press ALT-0 for help." at bounding box center [845, 412] width 1399 height 10
paste body "Rich Text Area. Press ALT-0 for help."
click at [234, 414] on p "Provided the Board with comprehensive, data-driven analysis of infrastructure f…" at bounding box center [845, 412] width 1399 height 10
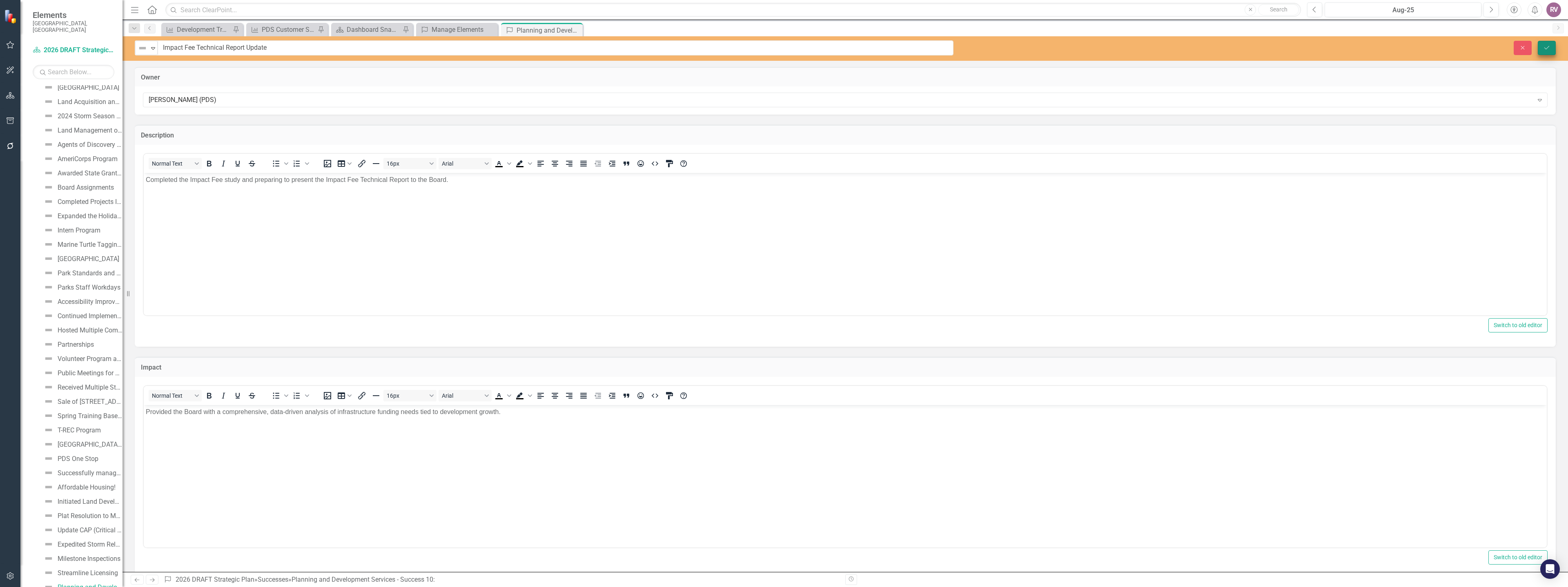
click at [1549, 45] on icon "Save" at bounding box center [1547, 47] width 7 height 5
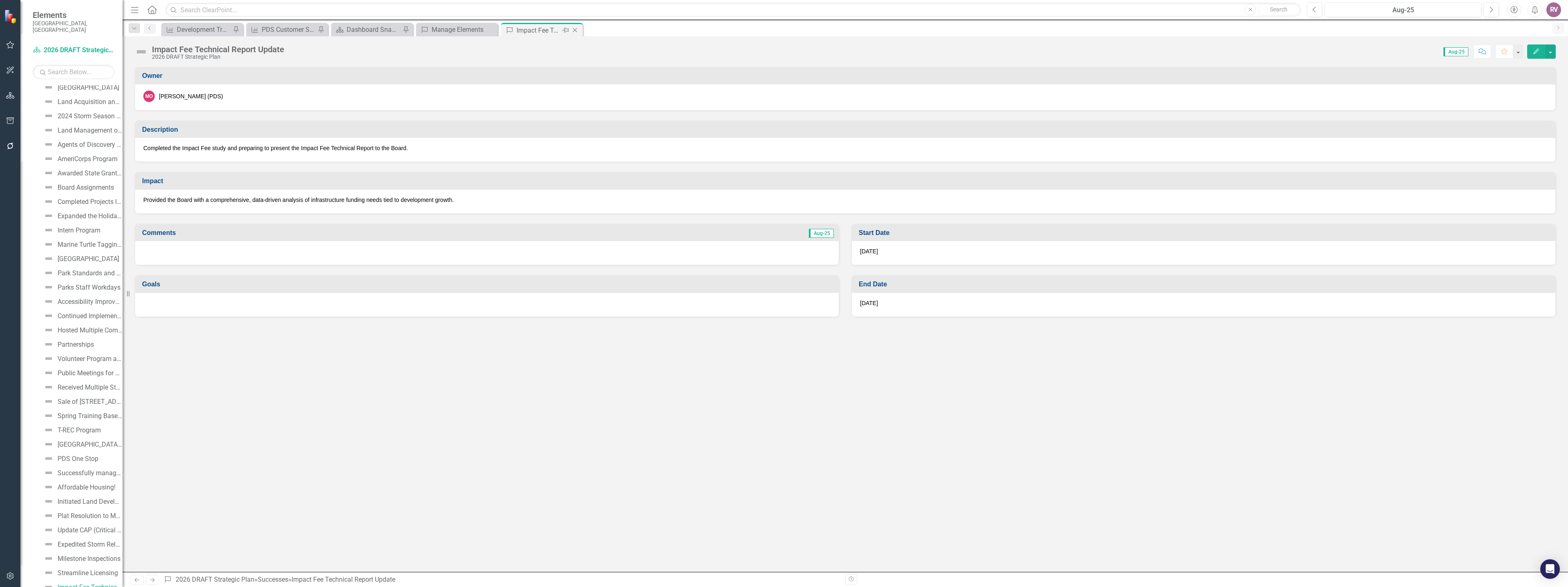
click at [574, 30] on icon "Close" at bounding box center [575, 30] width 8 height 7
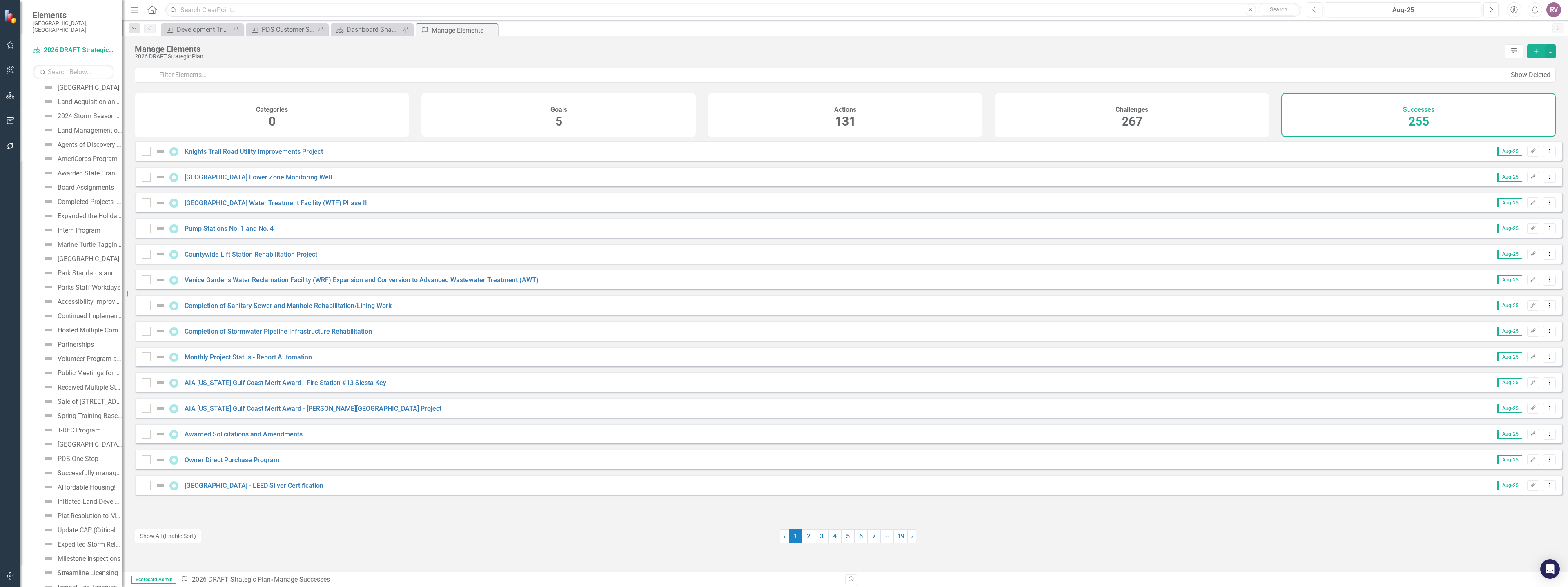
click at [1535, 52] on icon "Add" at bounding box center [1536, 51] width 7 height 5
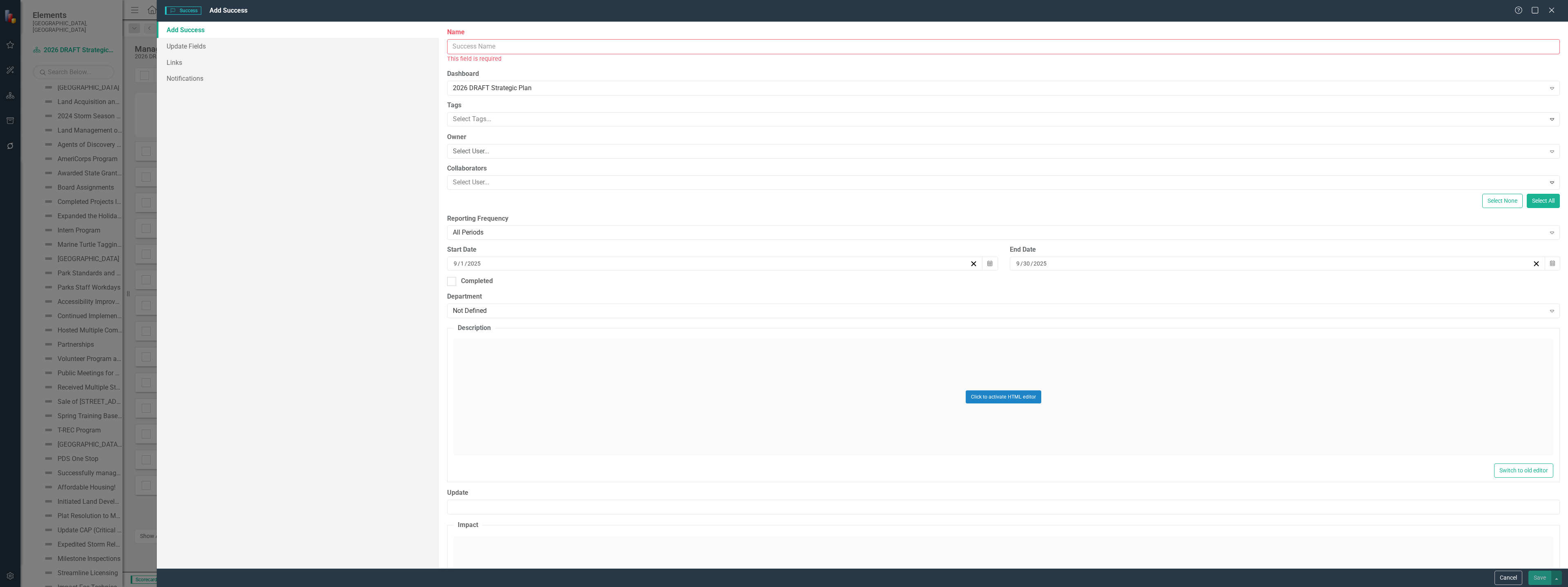
click at [535, 49] on input "Name" at bounding box center [1004, 46] width 1113 height 15
click at [1497, 578] on button "Cancel" at bounding box center [1508, 577] width 28 height 14
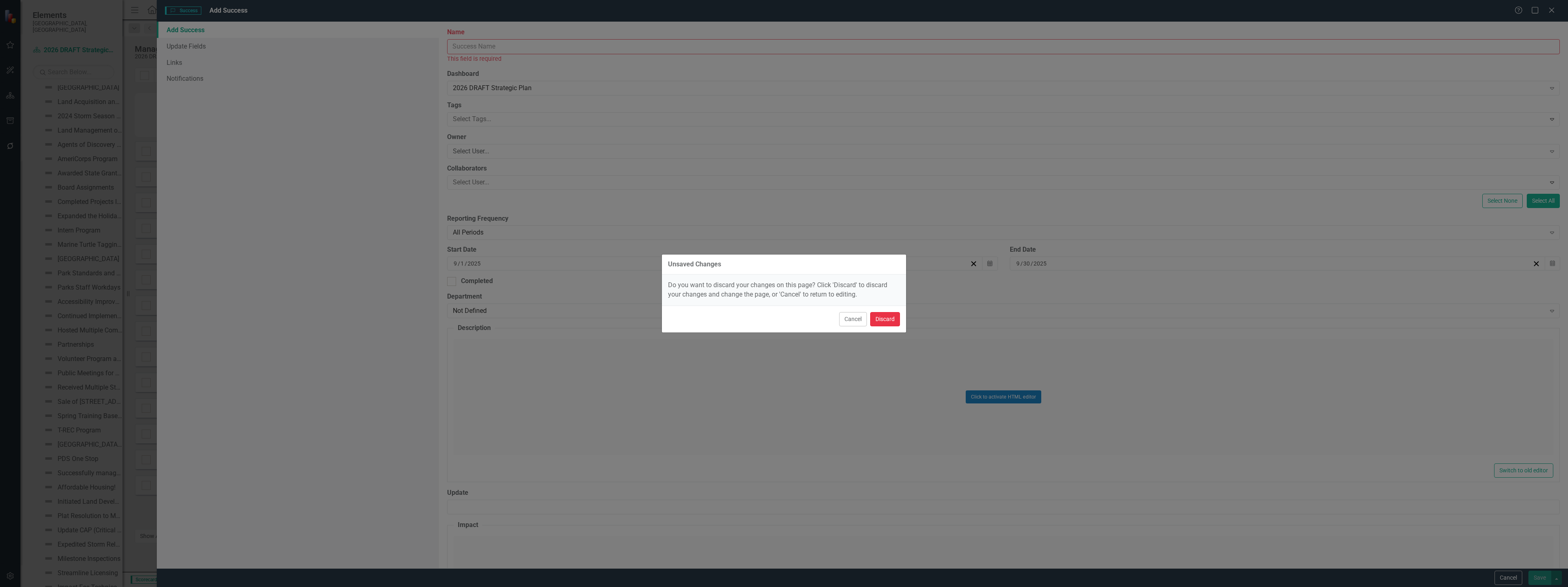
click at [889, 320] on button "Discard" at bounding box center [885, 319] width 30 height 14
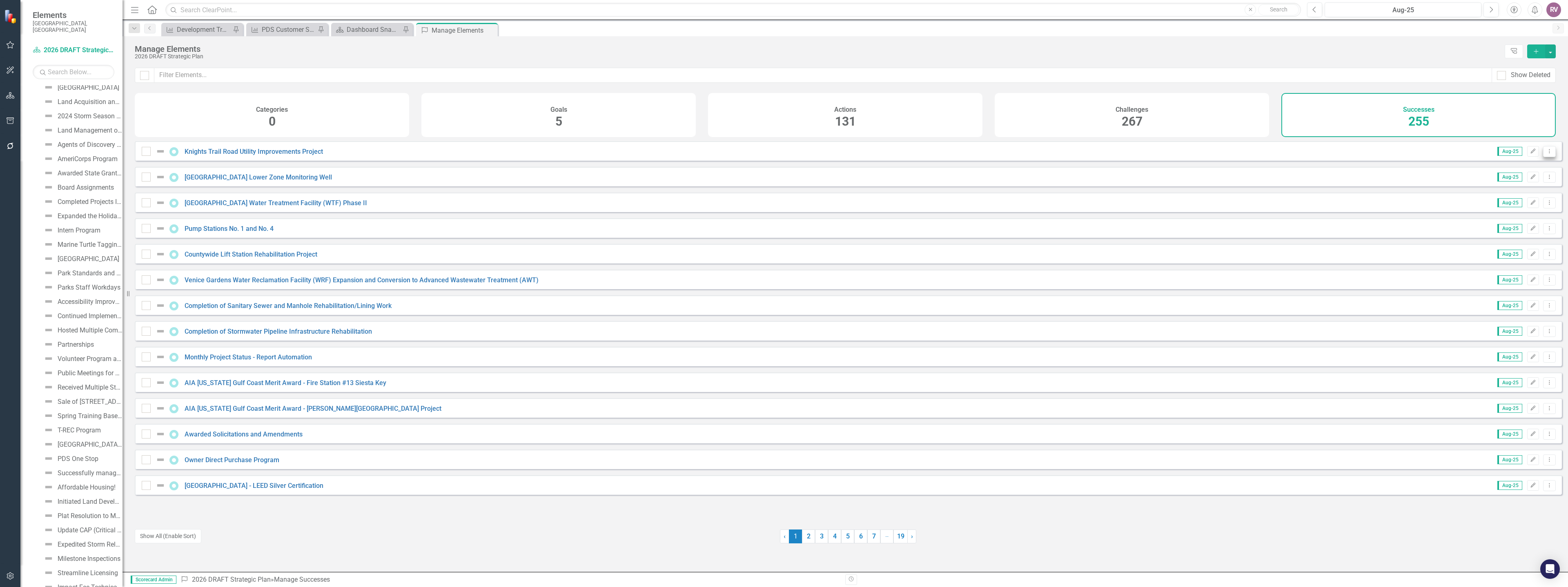
click at [1543, 157] on button "Dropdown Menu" at bounding box center [1549, 151] width 13 height 11
click at [1525, 202] on link "Copy Duplicate Success" at bounding box center [1513, 201] width 72 height 15
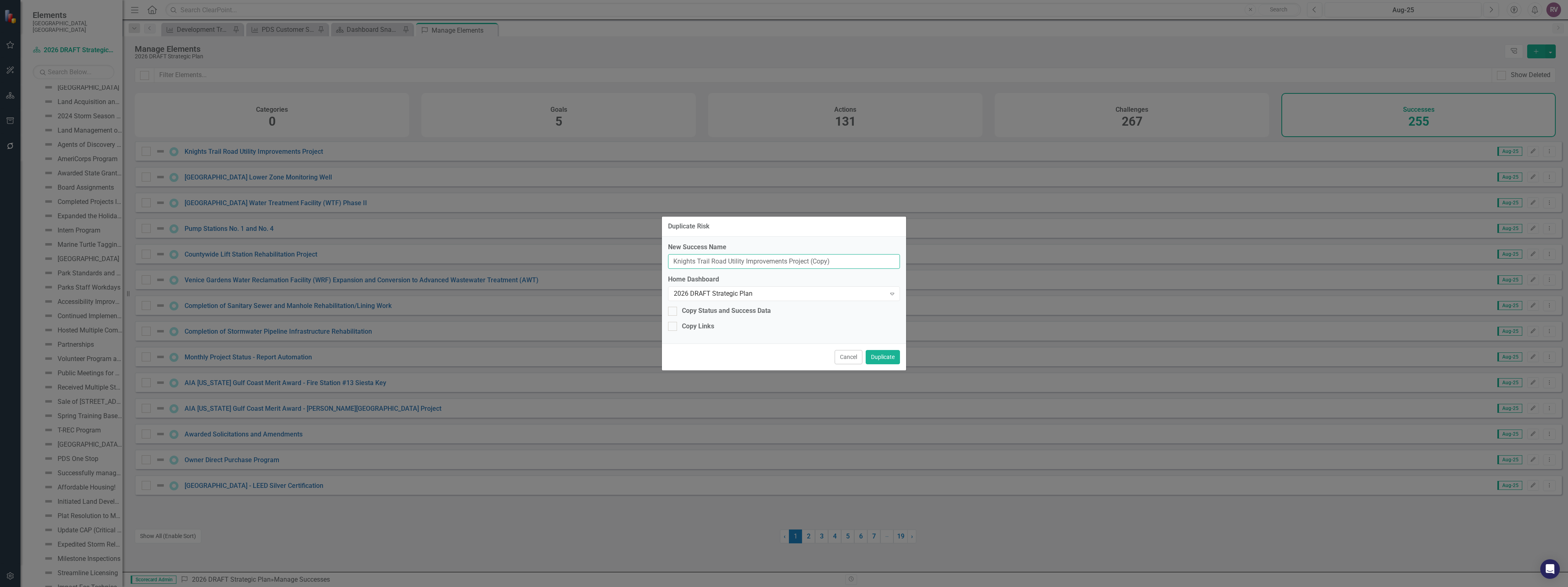
click at [719, 260] on input "Knights Trail Road Utility Improvements Project (Copy)" at bounding box center [783, 262] width 232 height 15
paste input "2025 Mobility Fee Annual Fee Rate Increase"
type input "2025 Mobility Fee Annual Fee Rate Increase"
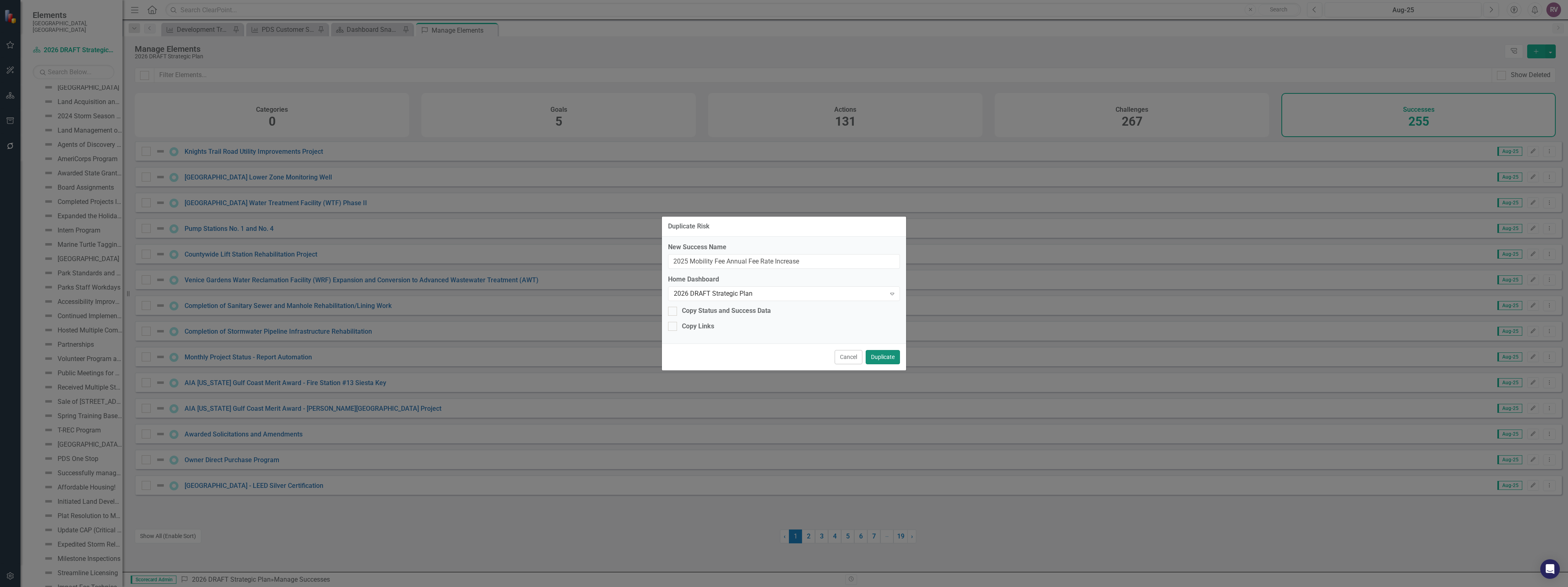
click at [881, 355] on button "Duplicate" at bounding box center [883, 357] width 34 height 14
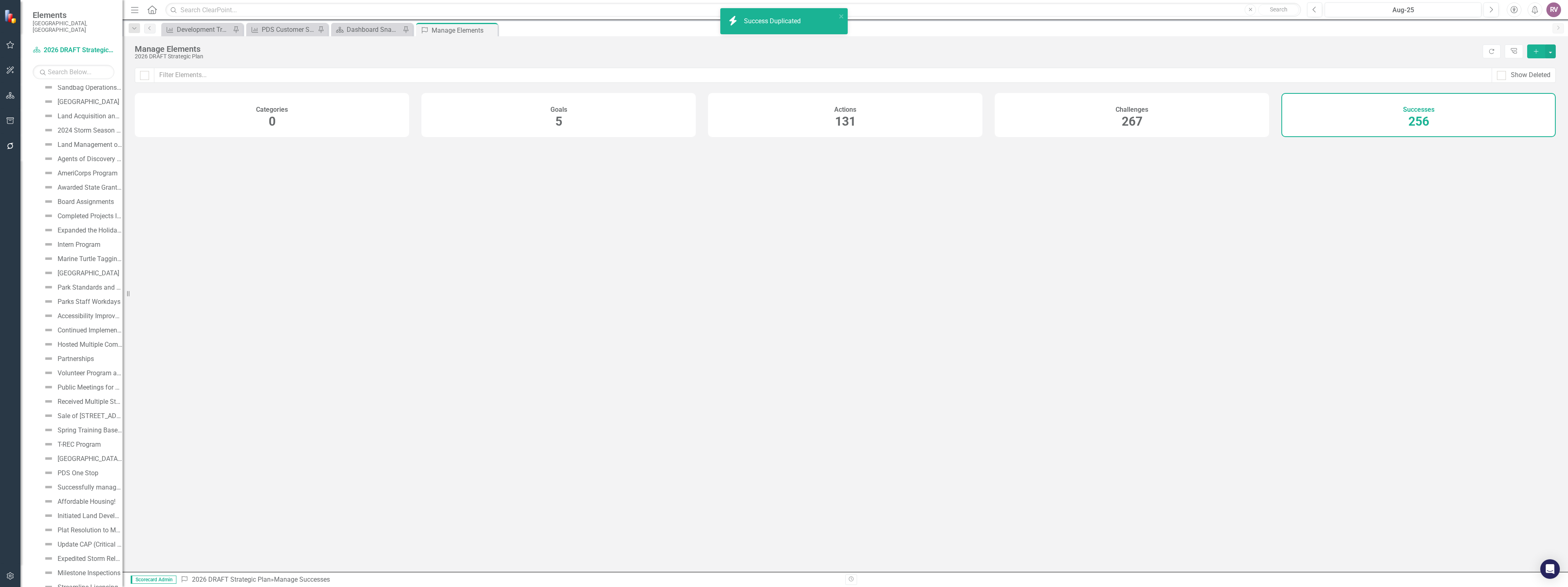
scroll to position [2037, 0]
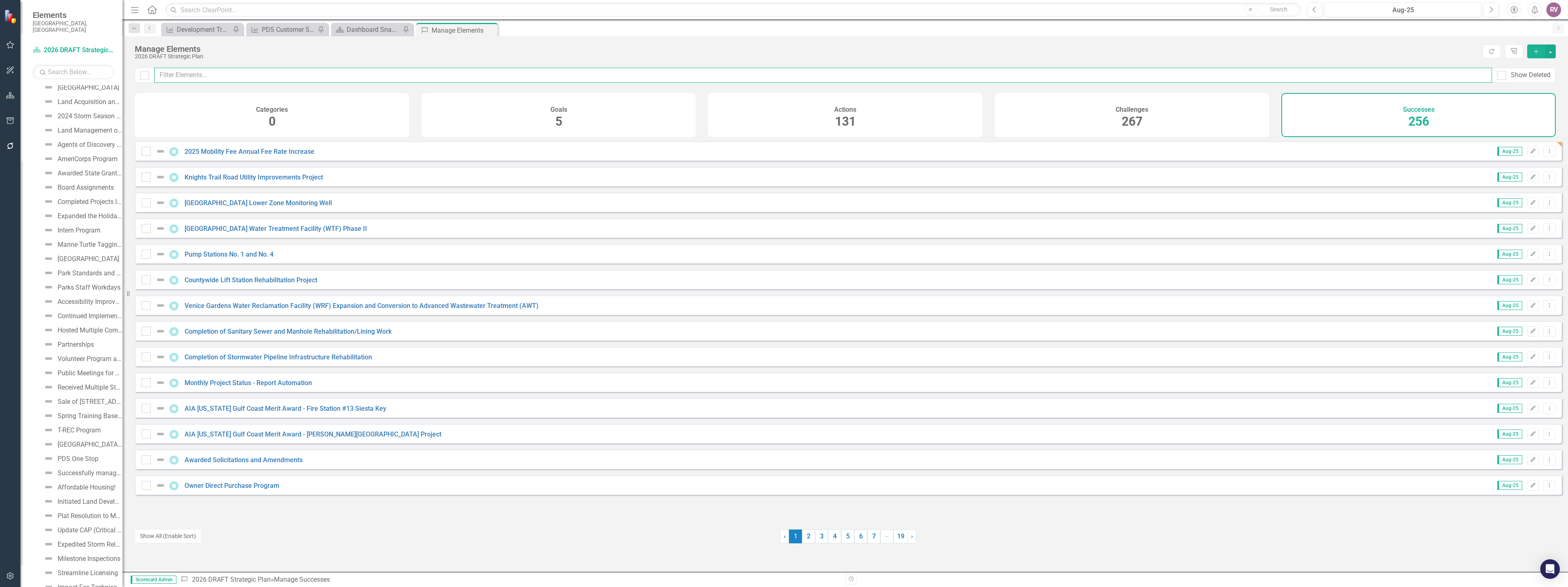
click at [225, 69] on input "text" at bounding box center [824, 75] width 1338 height 15
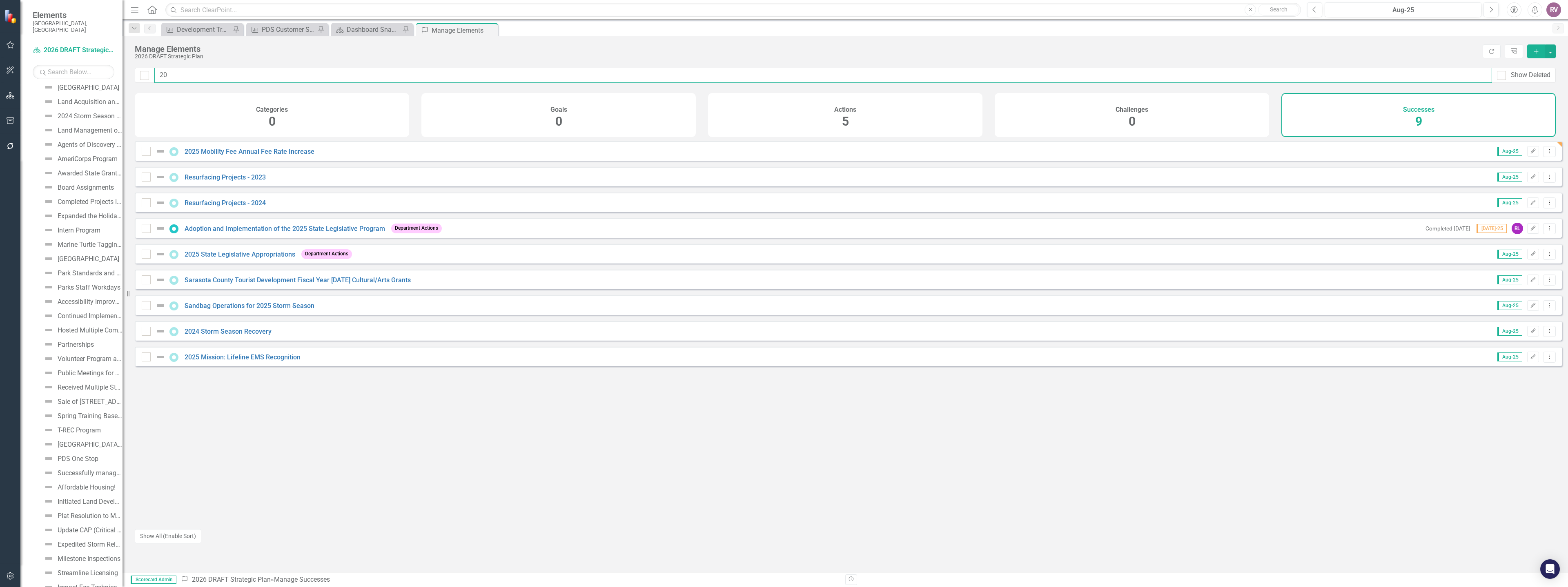
type input "20"
click at [277, 152] on div "2025 Mobility Fee Annual Fee Rate Increase Aug-25 Edit Dropdown Menu" at bounding box center [848, 151] width 1427 height 19
click at [279, 156] on link "2025 Mobility Fee Annual Fee Rate Increase" at bounding box center [249, 151] width 130 height 8
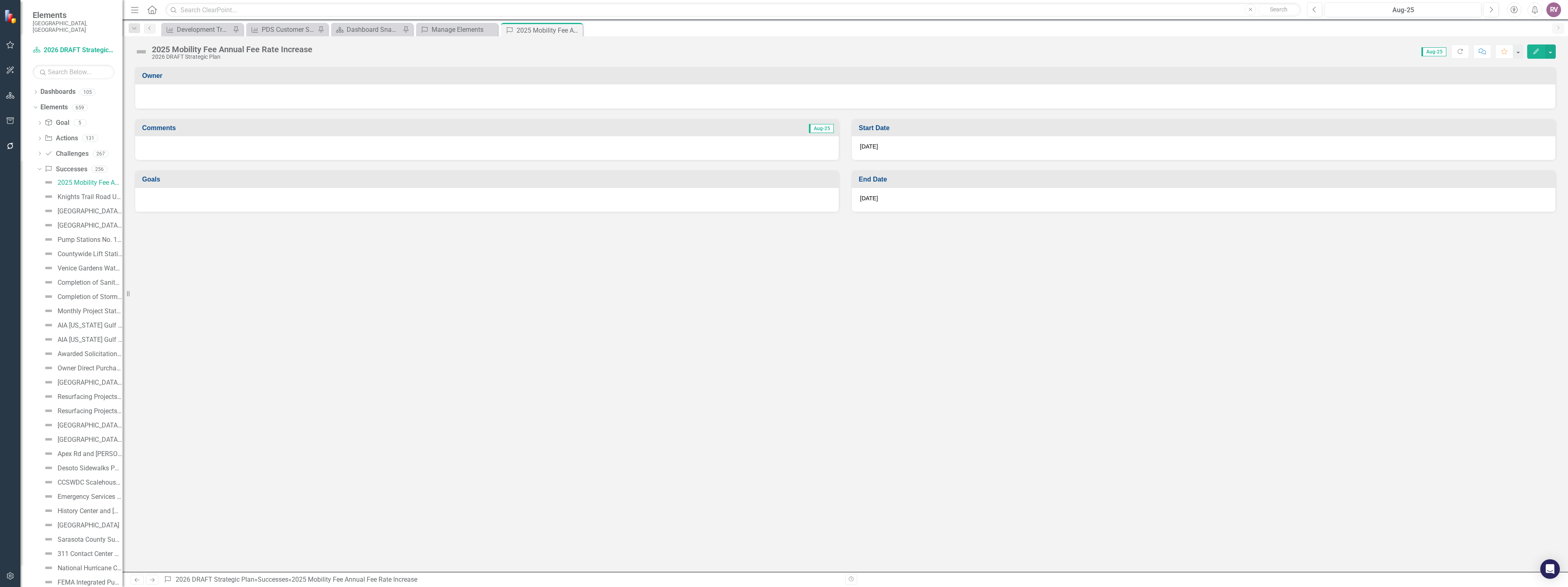
click at [211, 100] on div at bounding box center [845, 96] width 1404 height 10
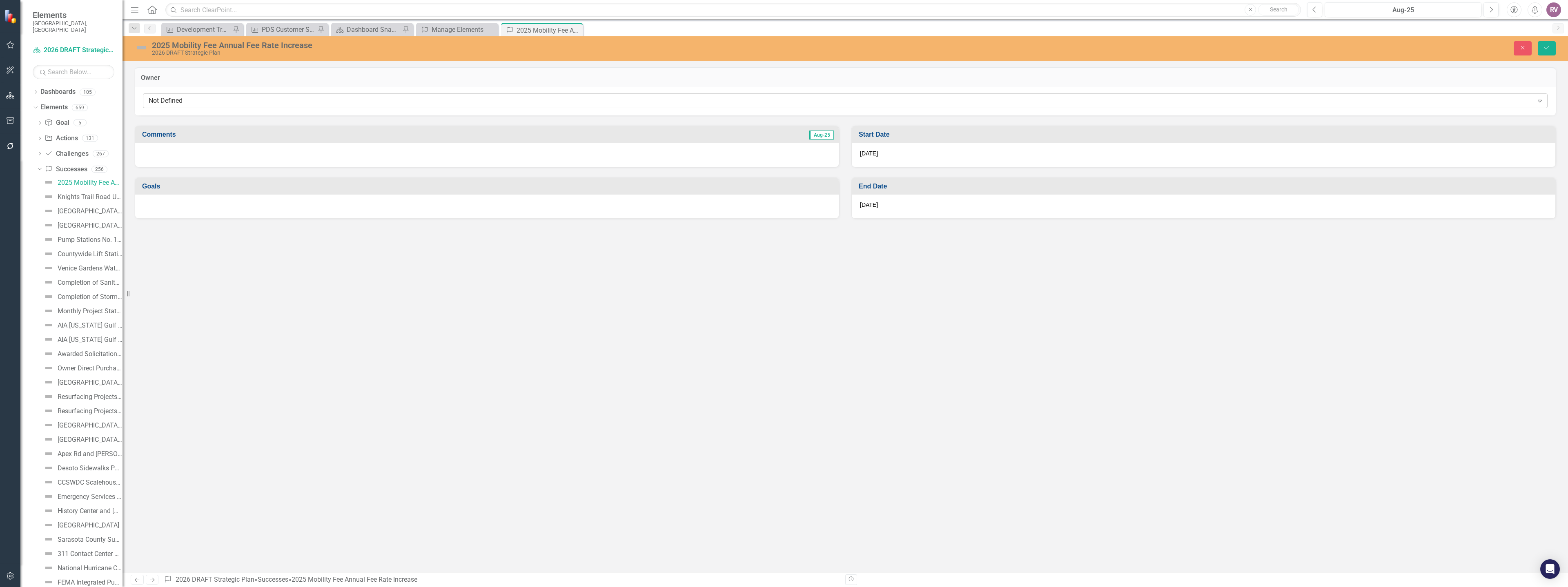
click at [199, 102] on div "Not Defined" at bounding box center [841, 100] width 1385 height 9
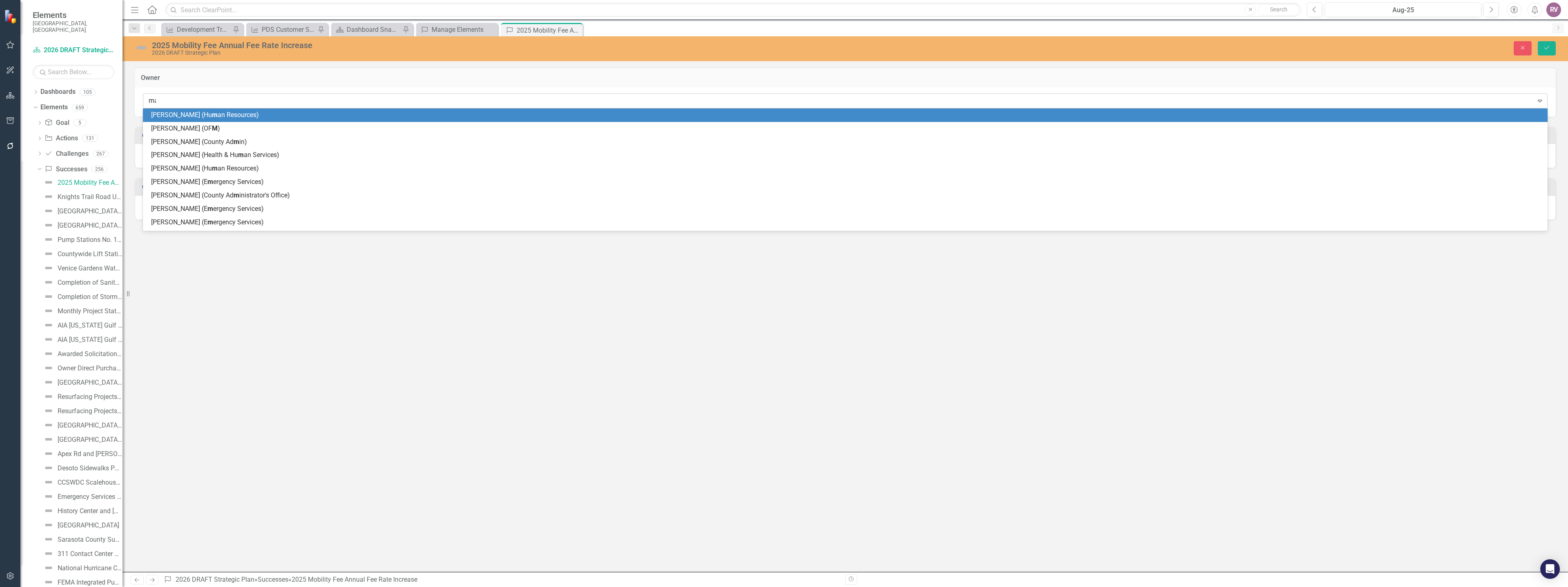
type input "mat"
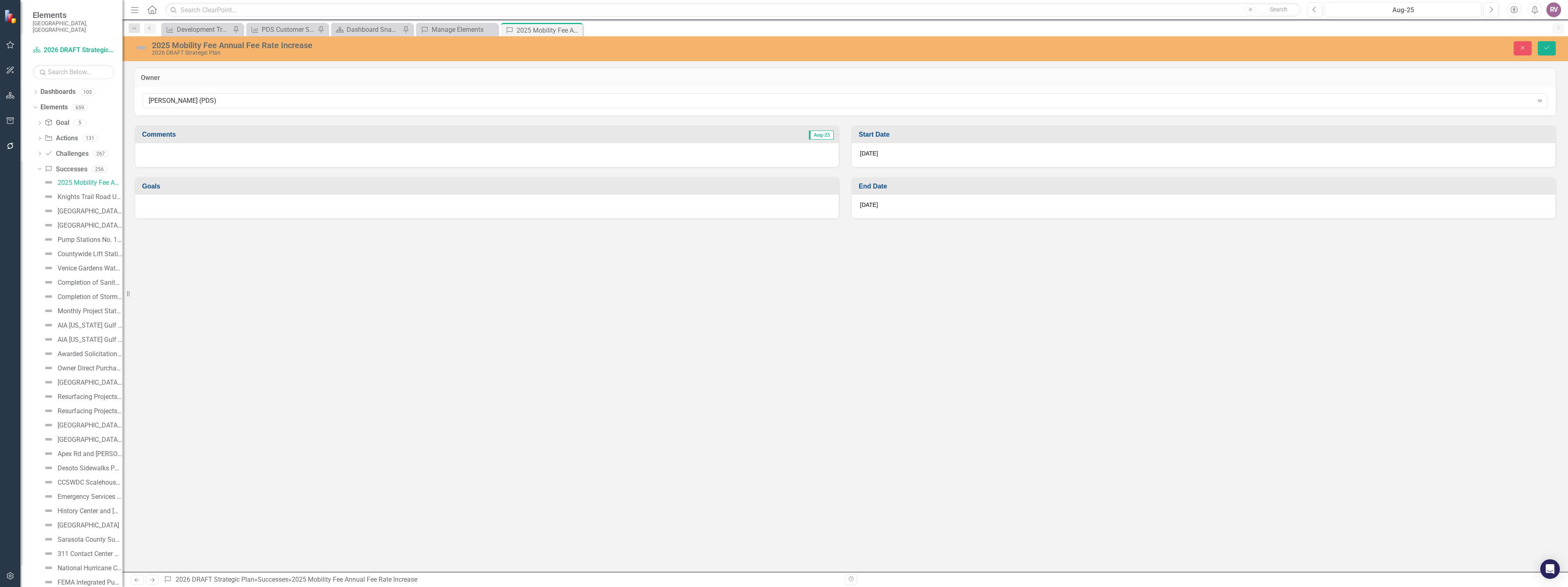
click at [234, 153] on div at bounding box center [487, 155] width 704 height 24
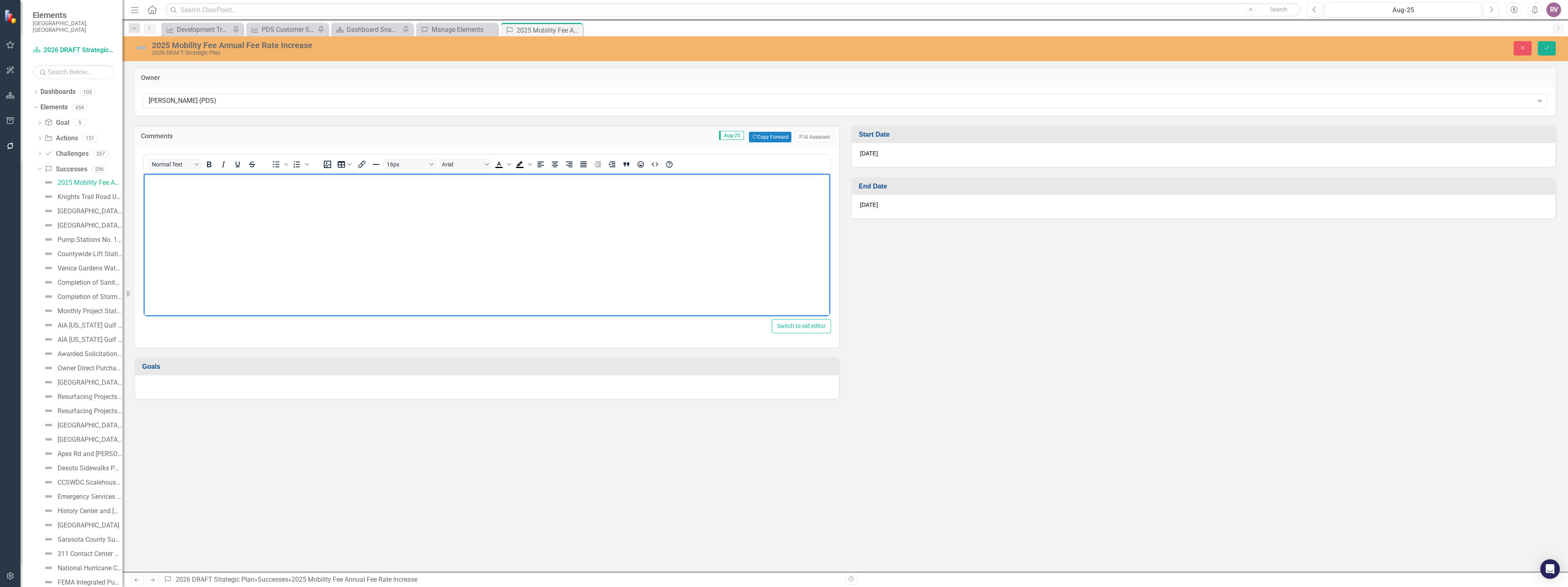
click at [205, 191] on body "Rich Text Area. Press ALT-0 for help." at bounding box center [487, 235] width 687 height 122
click at [1529, 47] on button "Close" at bounding box center [1523, 48] width 18 height 14
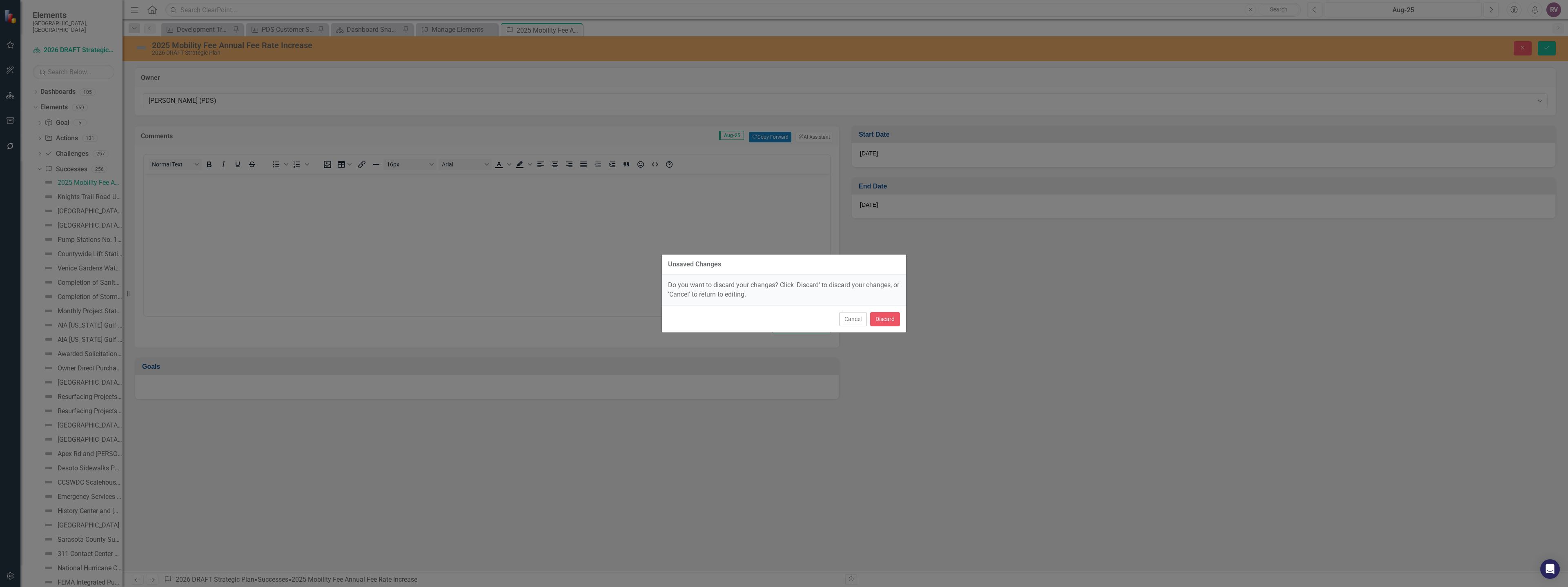
click at [892, 311] on div "Cancel Discard" at bounding box center [783, 319] width 244 height 27
click at [891, 319] on button "Discard" at bounding box center [885, 319] width 30 height 14
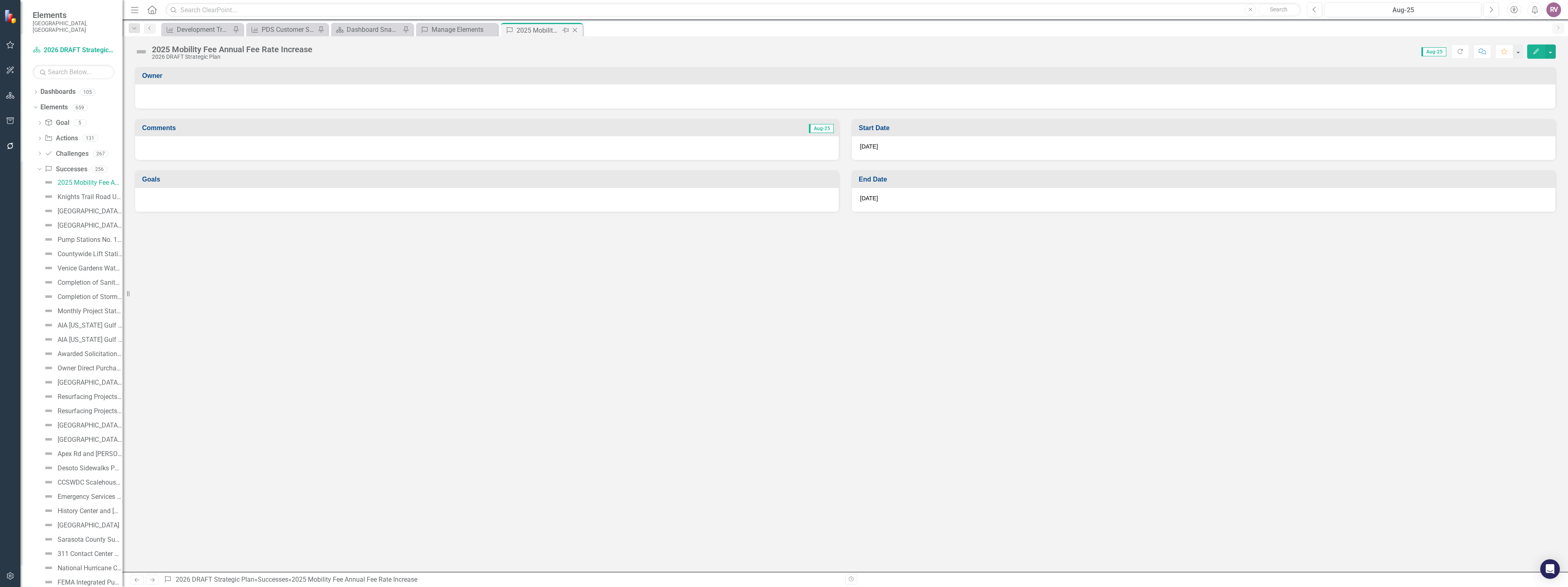
click at [578, 30] on icon "Close" at bounding box center [575, 30] width 8 height 7
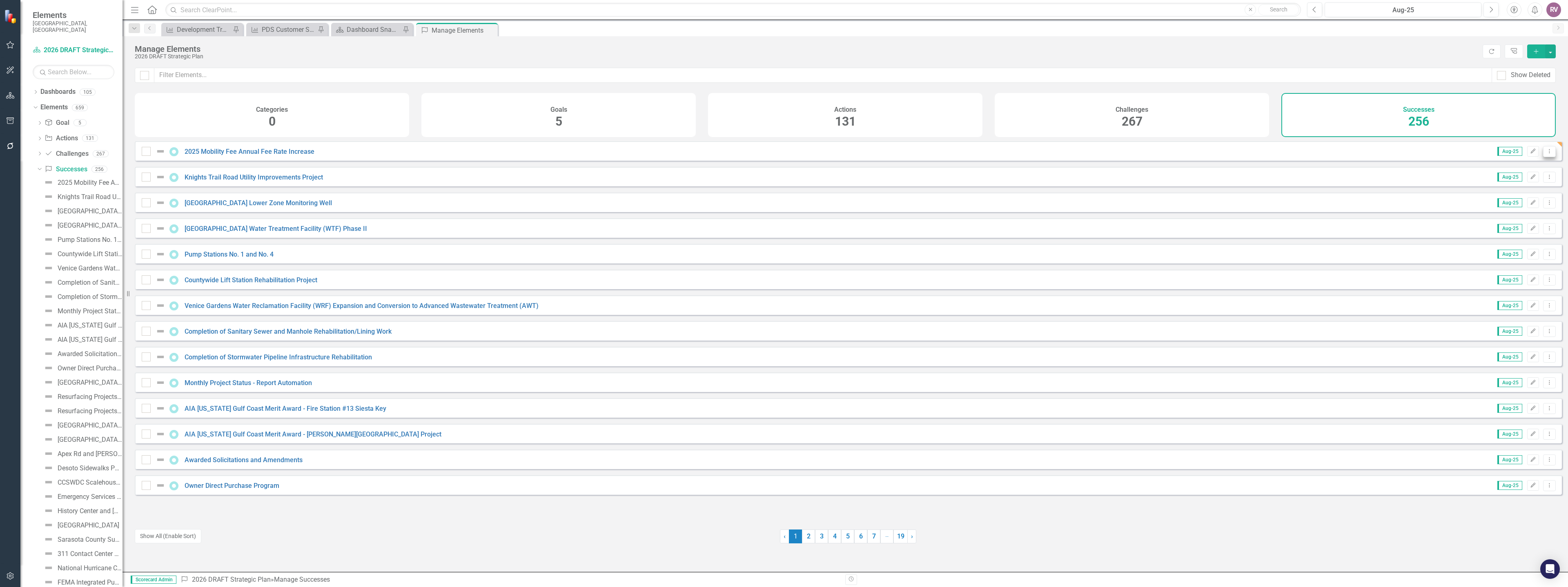
click at [1546, 154] on icon "Dropdown Menu" at bounding box center [1549, 151] width 7 height 5
click at [1510, 217] on link "Trash Delete Success" at bounding box center [1513, 216] width 72 height 15
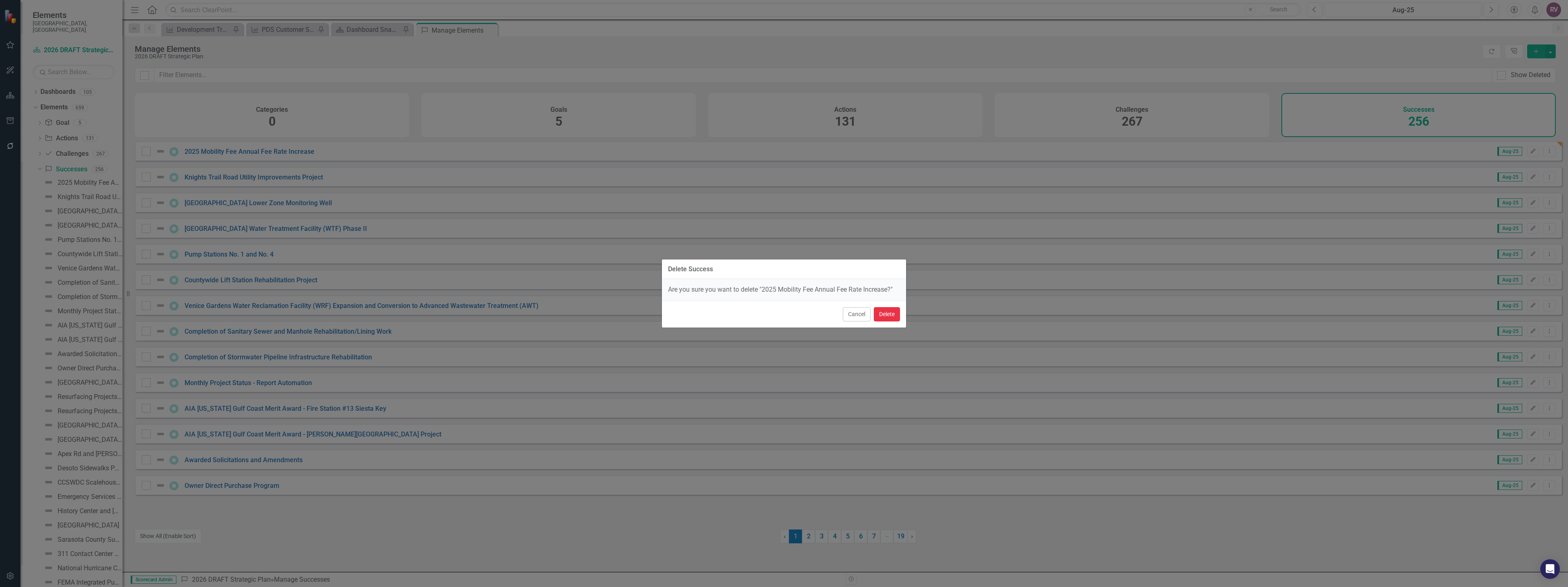
click at [891, 316] on button "Delete" at bounding box center [887, 314] width 26 height 14
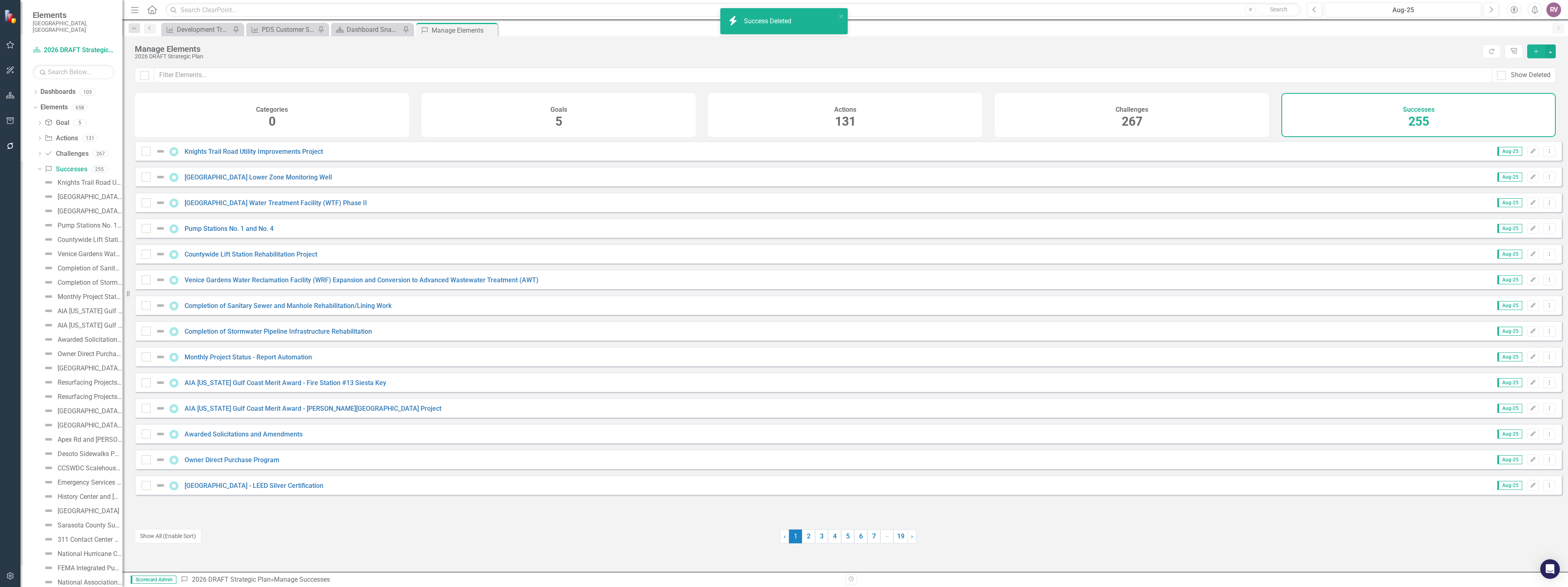
click at [1536, 54] on button "Add" at bounding box center [1536, 51] width 18 height 14
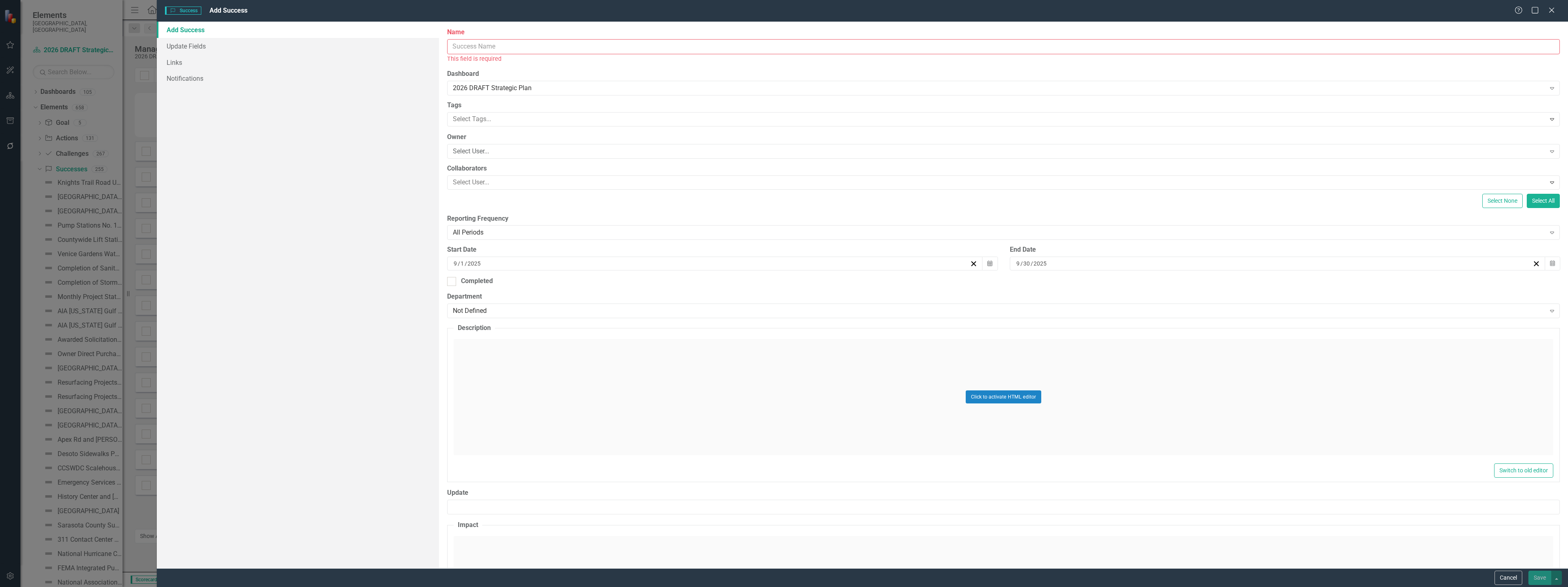
click at [578, 41] on input "Name" at bounding box center [1004, 46] width 1113 height 15
paste input "2025 Mobility Fee Annual Fee Rate Increase"
type input "2025 Mobility Fee Annual Fee Rate Increase"
click at [502, 139] on div "Select User..." at bounding box center [999, 142] width 1092 height 9
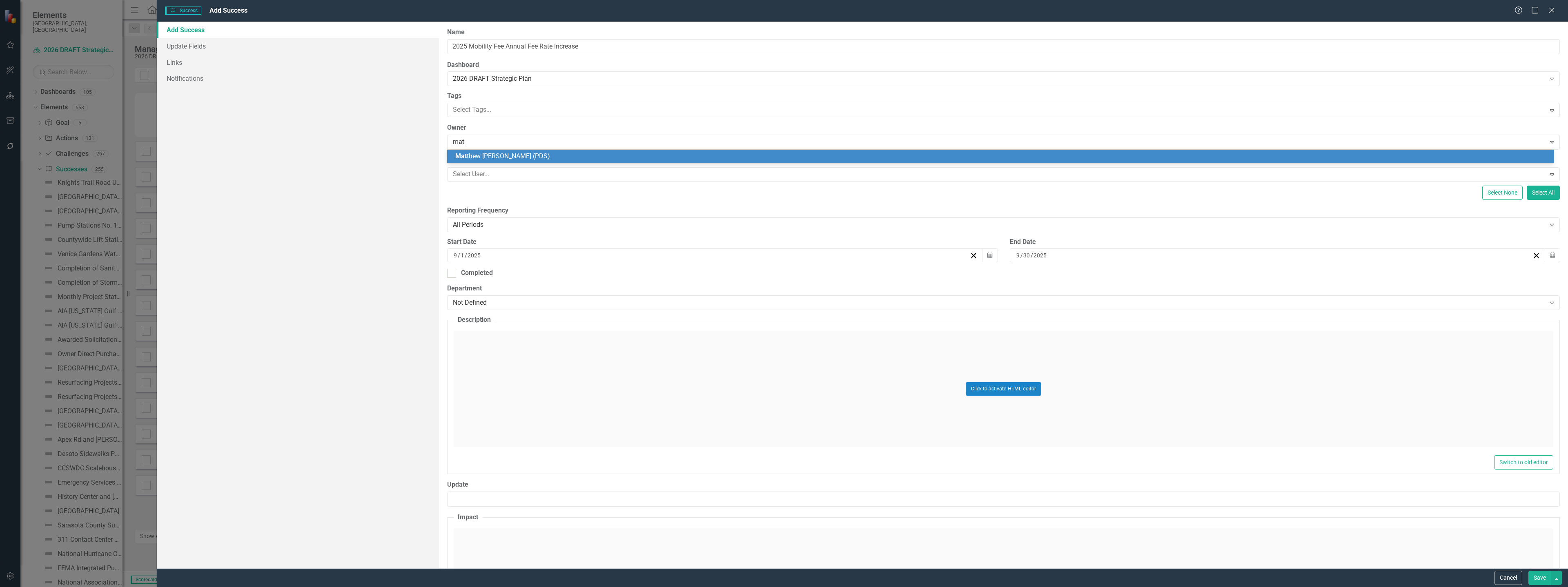
type input "matt"
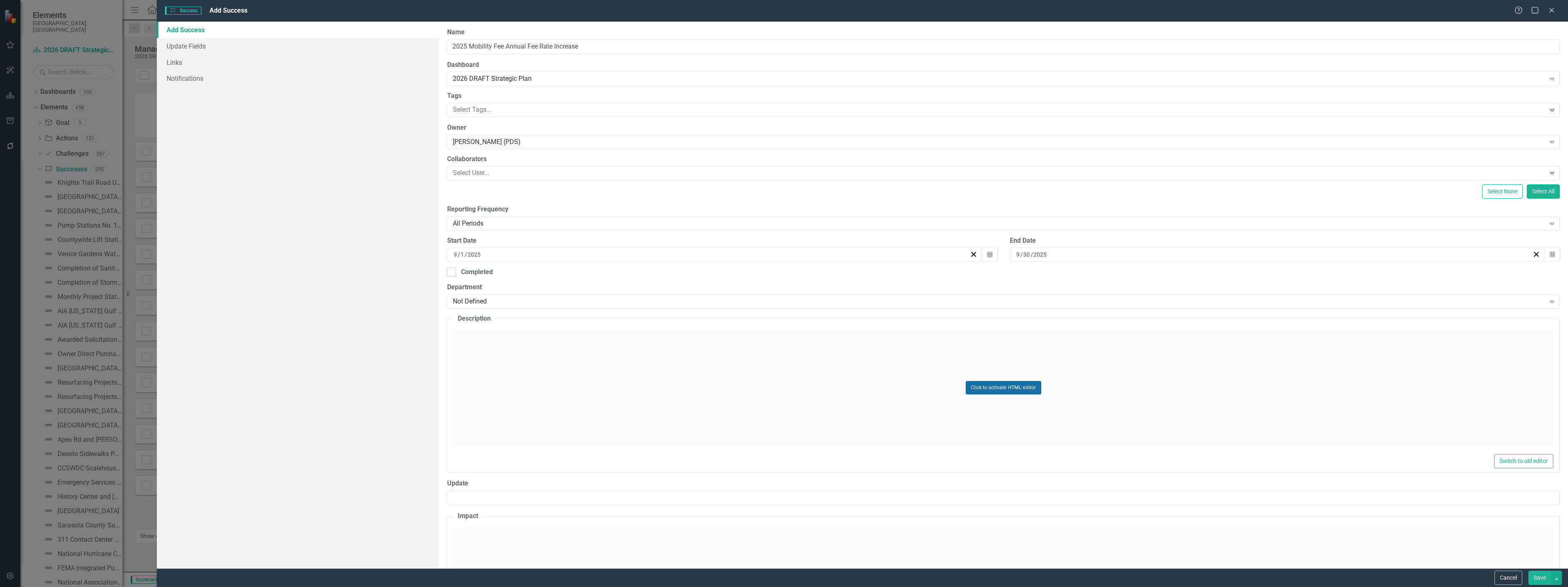
click at [1029, 386] on button "Click to activate HTML editor" at bounding box center [1004, 387] width 75 height 13
click at [514, 376] on body "Rich Text Area. Press ALT-0 for help." at bounding box center [1004, 411] width 1098 height 122
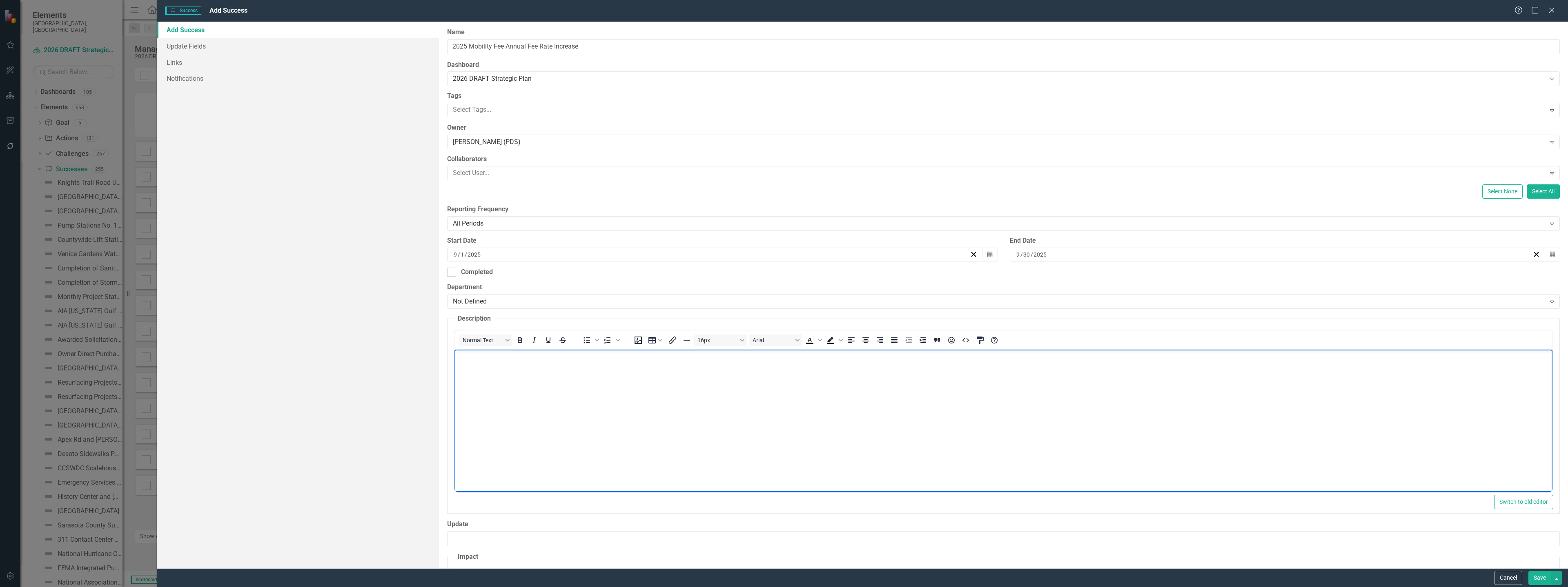
paste body "Rich Text Area. Press ALT-0 for help."
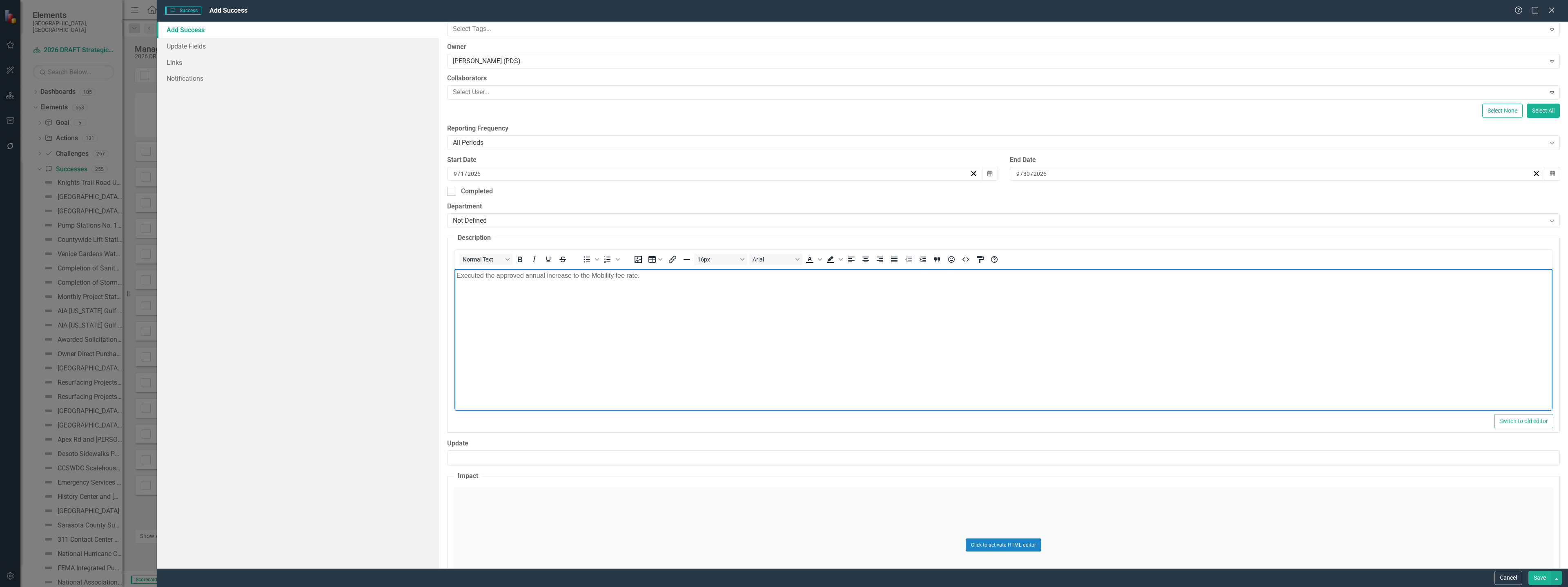
scroll to position [82, 0]
click at [971, 543] on button "Click to activate HTML editor" at bounding box center [1004, 544] width 75 height 13
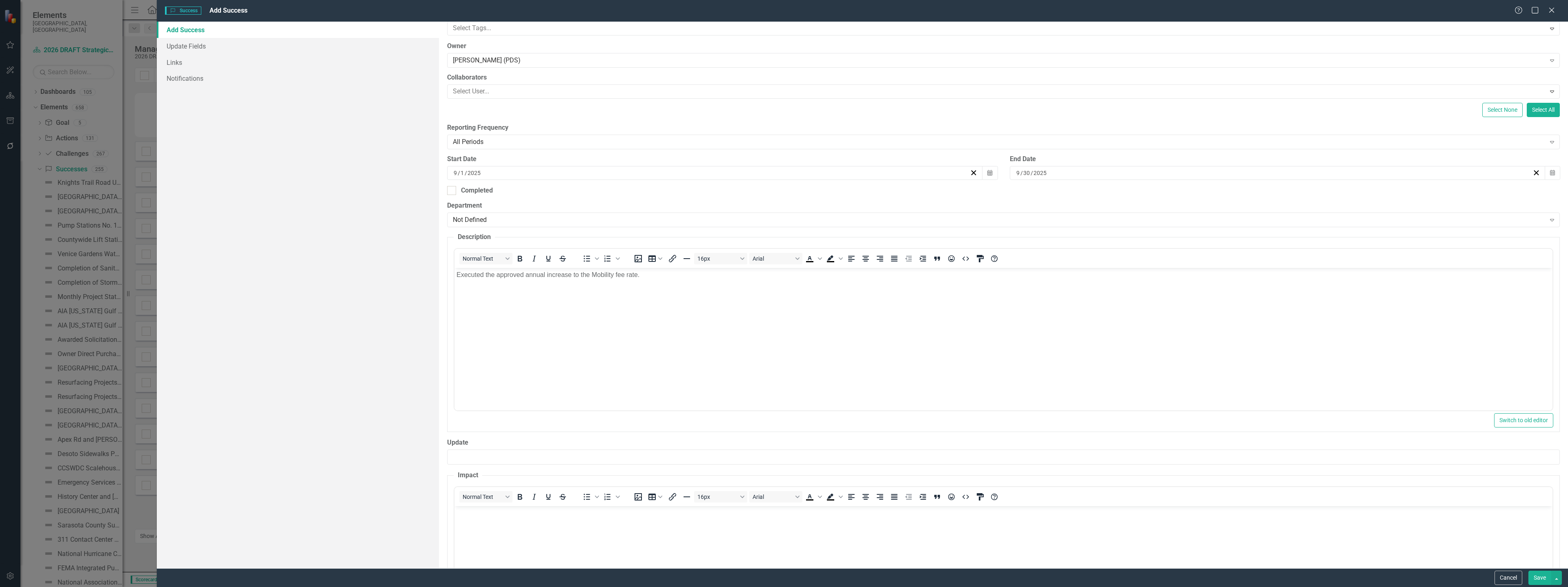
scroll to position [163, 0]
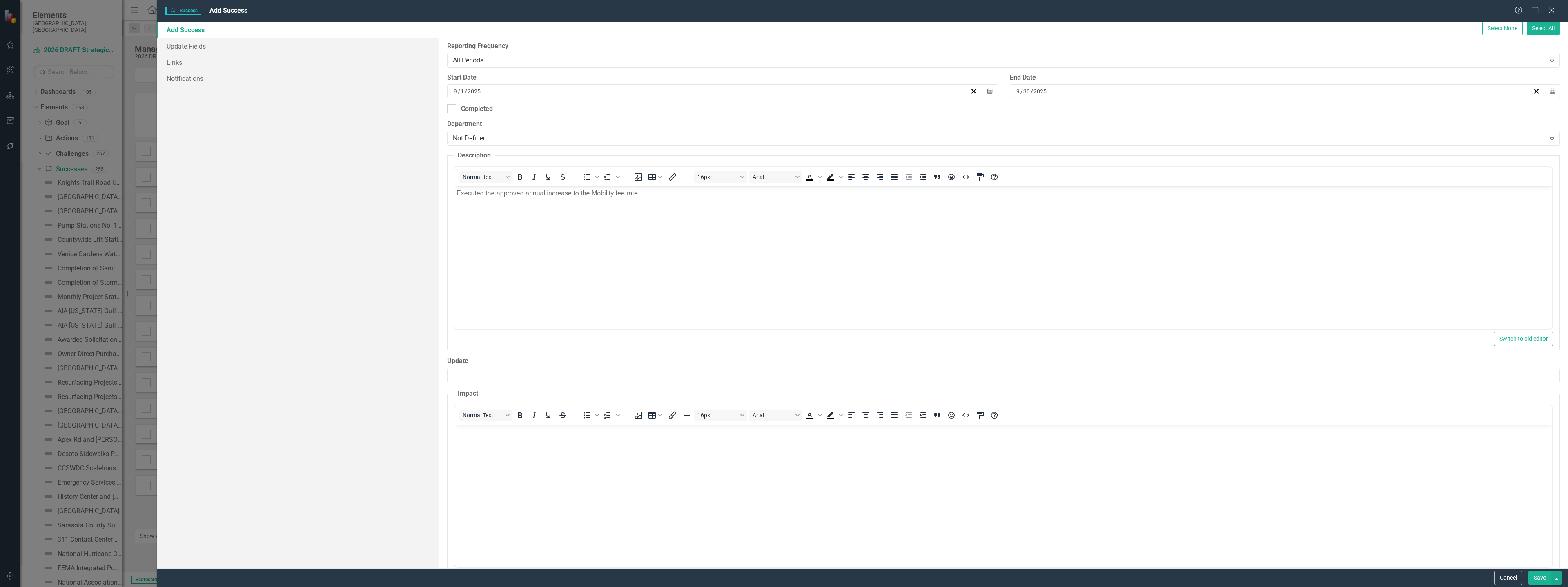
click at [506, 473] on body "Rich Text Area. Press ALT-0 for help." at bounding box center [1004, 485] width 1098 height 122
paste body "Rich Text Area. Press ALT-0 for help."
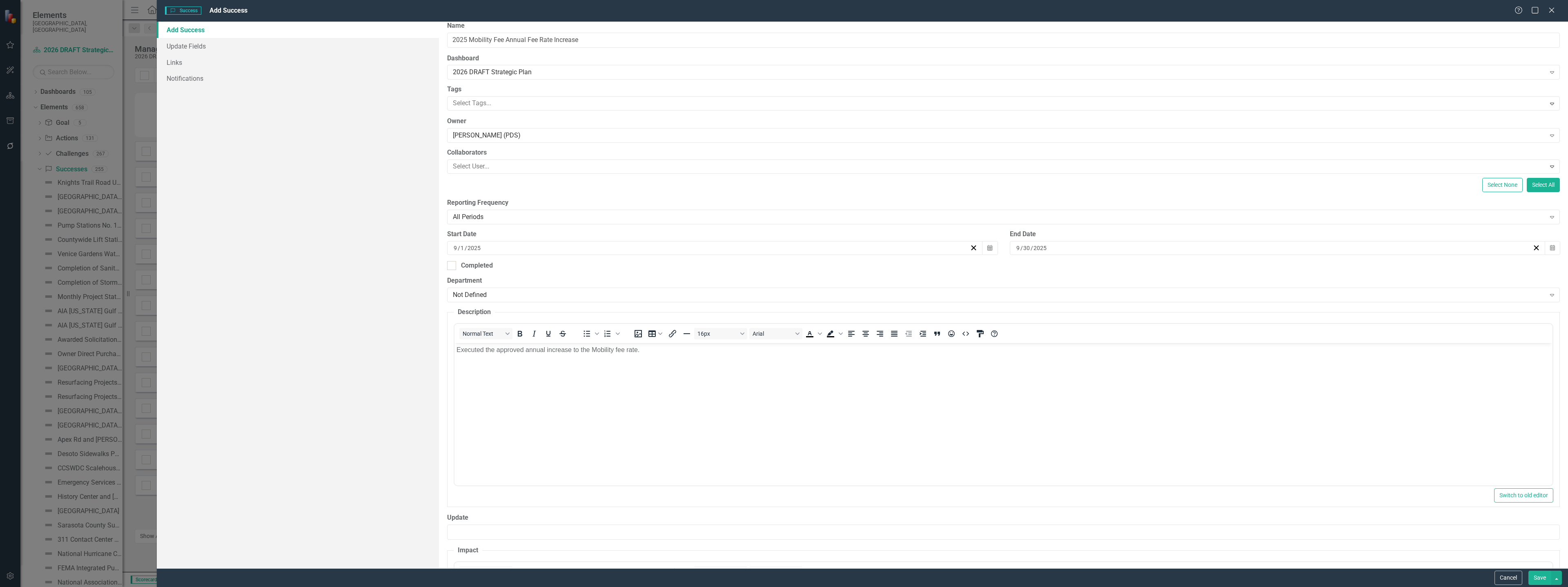
scroll to position [0, 0]
click at [1536, 575] on button "Save" at bounding box center [1540, 577] width 23 height 14
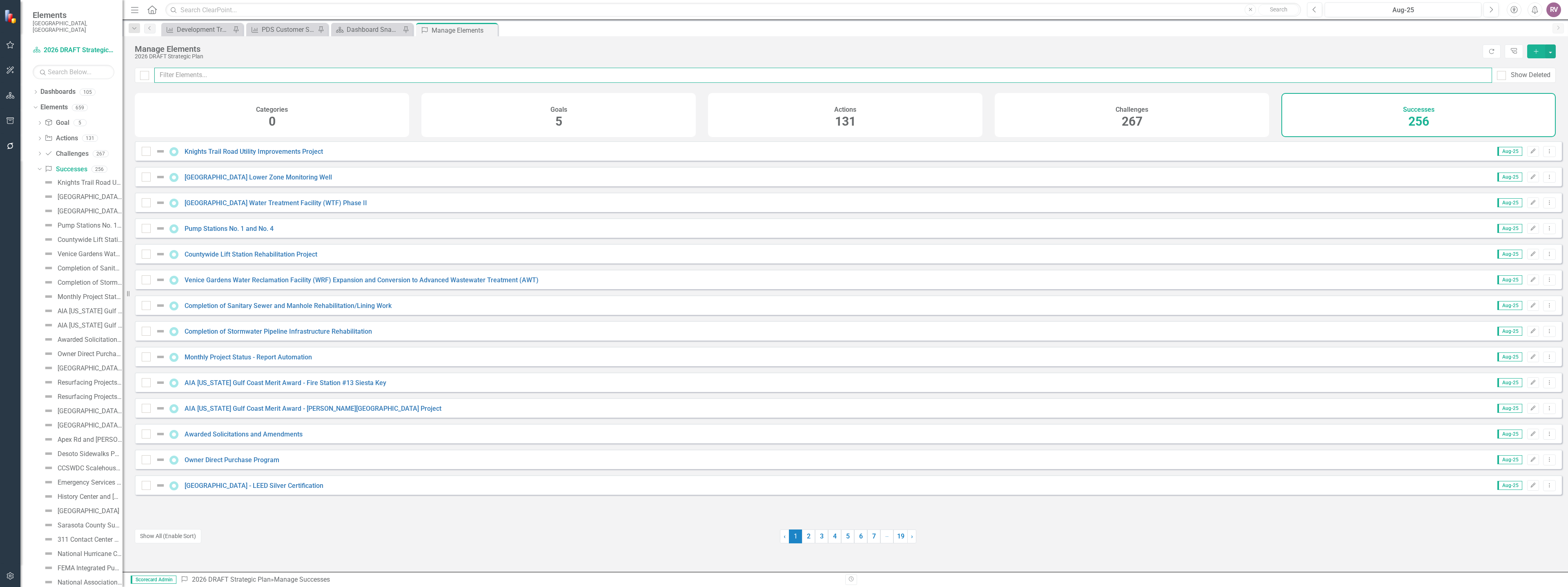
click at [1010, 70] on input "text" at bounding box center [824, 75] width 1338 height 15
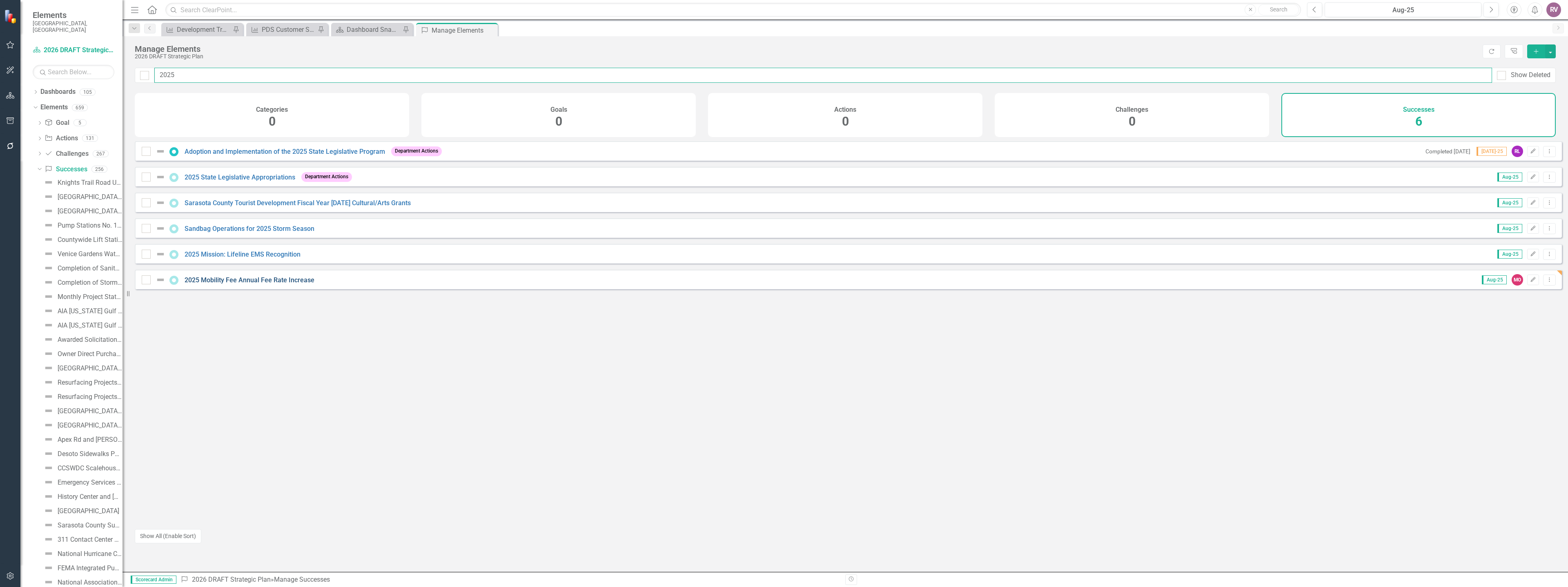
type input "2025"
click at [222, 284] on link "2025 Mobility Fee Annual Fee Rate Increase" at bounding box center [249, 280] width 130 height 8
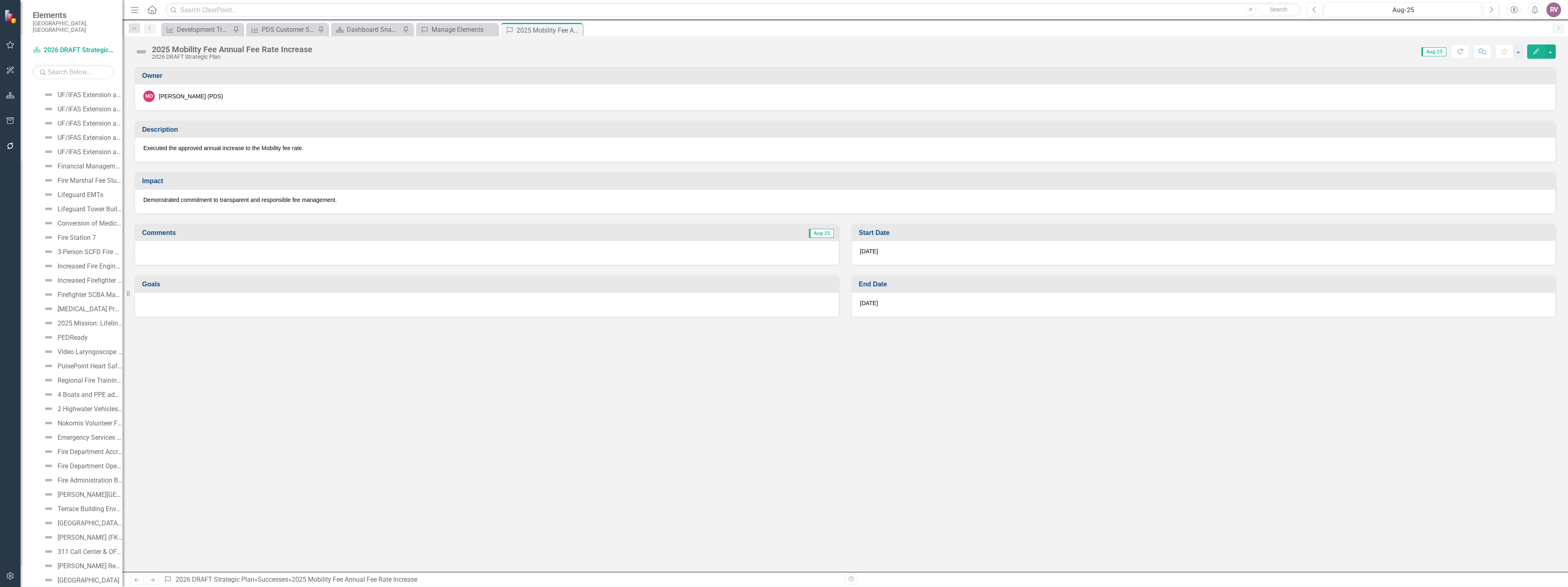
scroll to position [3237, 0]
click at [575, 30] on icon at bounding box center [575, 30] width 4 height 4
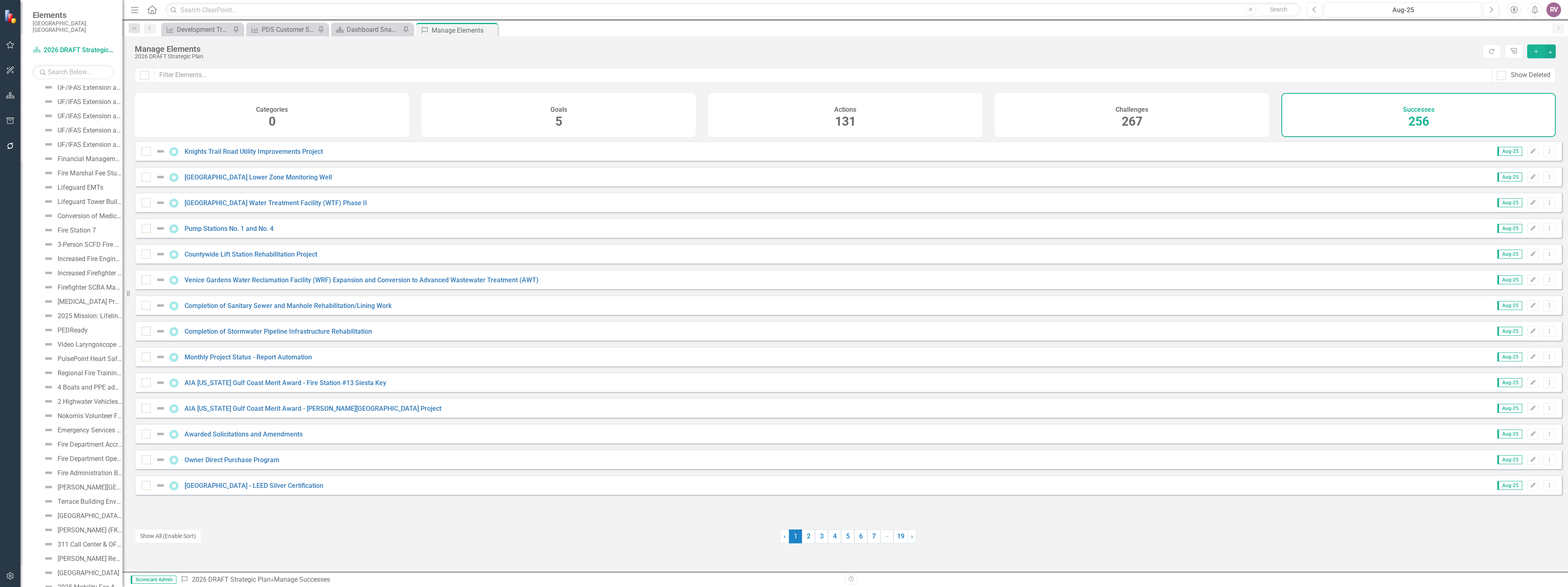
click at [1536, 54] on icon "Add" at bounding box center [1536, 51] width 7 height 5
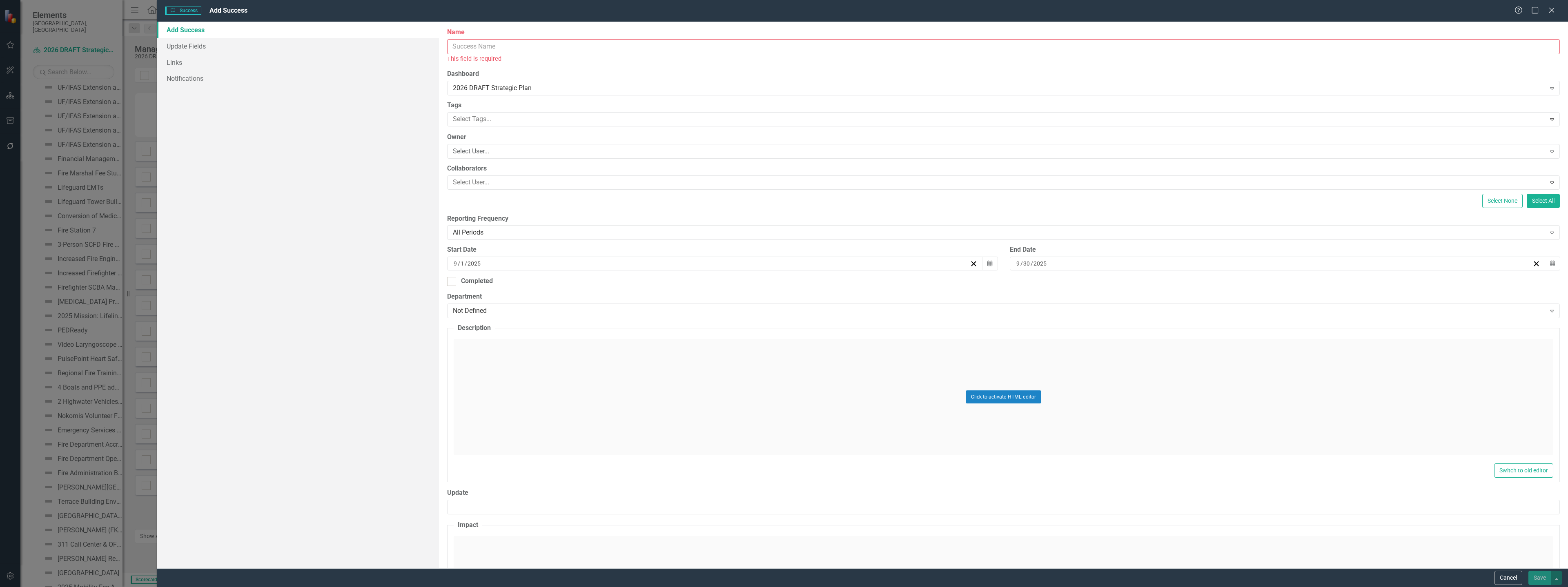
click at [659, 47] on input "Name" at bounding box center [1004, 46] width 1113 height 15
paste input "2024 Annual Impact Fee Report"
type input "2024 Annual Impact Fee Report"
click at [478, 141] on div "Select User..." at bounding box center [999, 142] width 1092 height 9
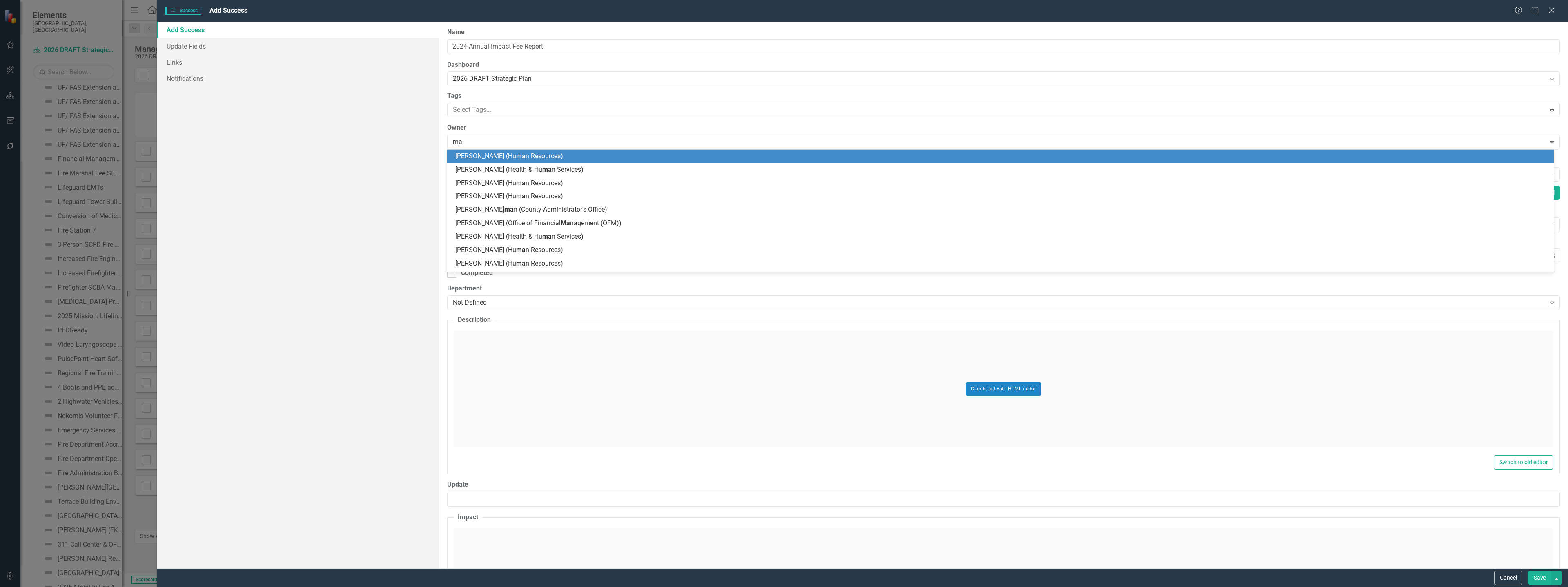
type input "mat"
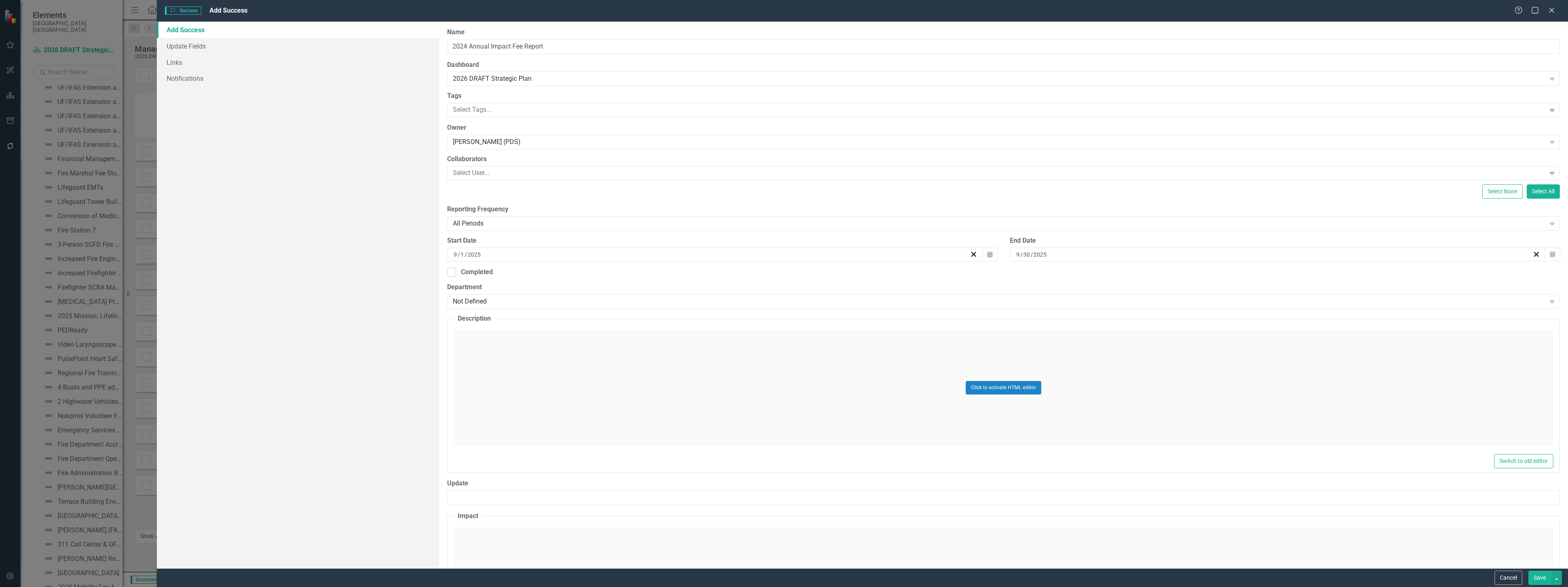
click at [1003, 378] on div "Click to activate HTML editor" at bounding box center [1003, 387] width 1100 height 116
click at [582, 359] on p "Rich Text Area. Press ALT-0 for help." at bounding box center [1003, 356] width 1094 height 10
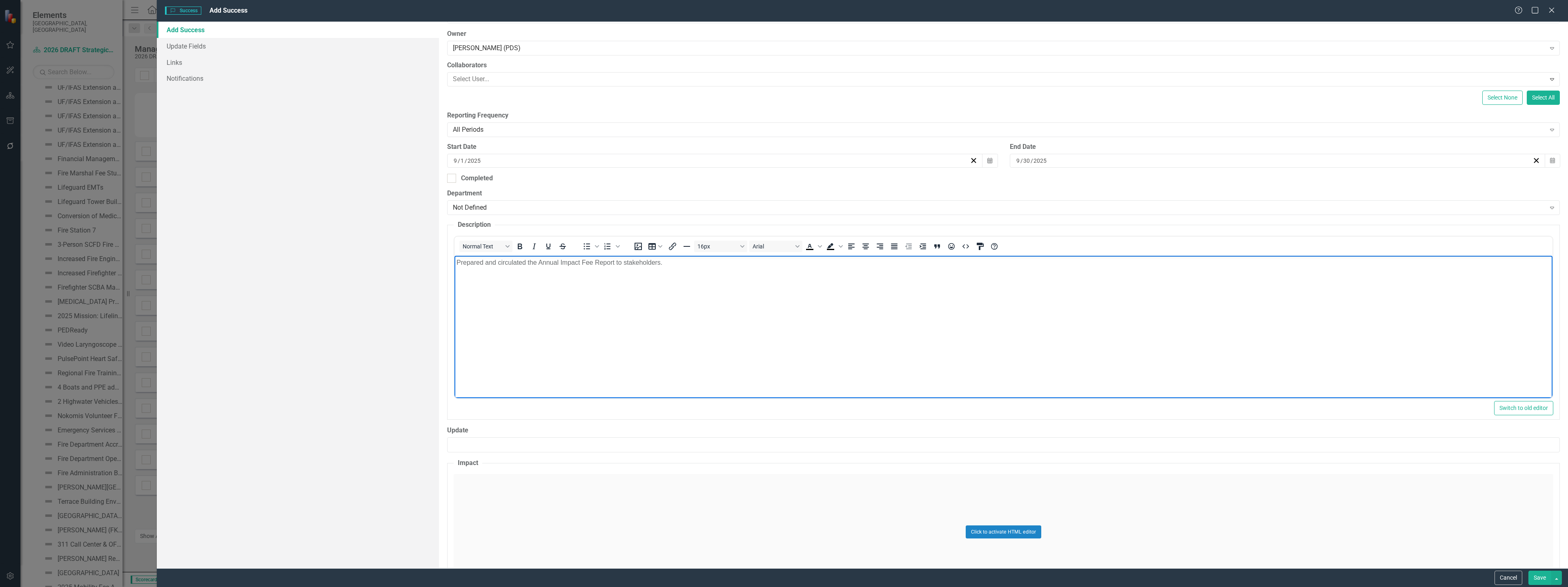
scroll to position [122, 0]
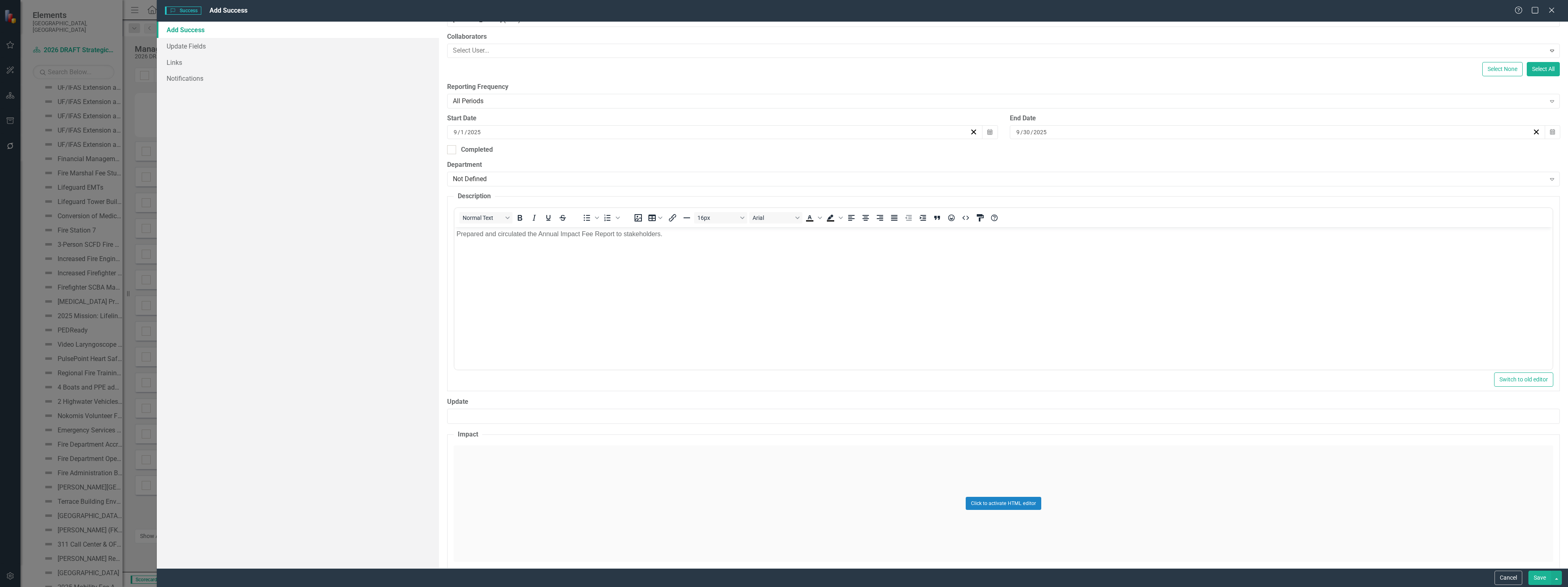
click at [570, 469] on div "Click to activate HTML editor" at bounding box center [1003, 504] width 1100 height 116
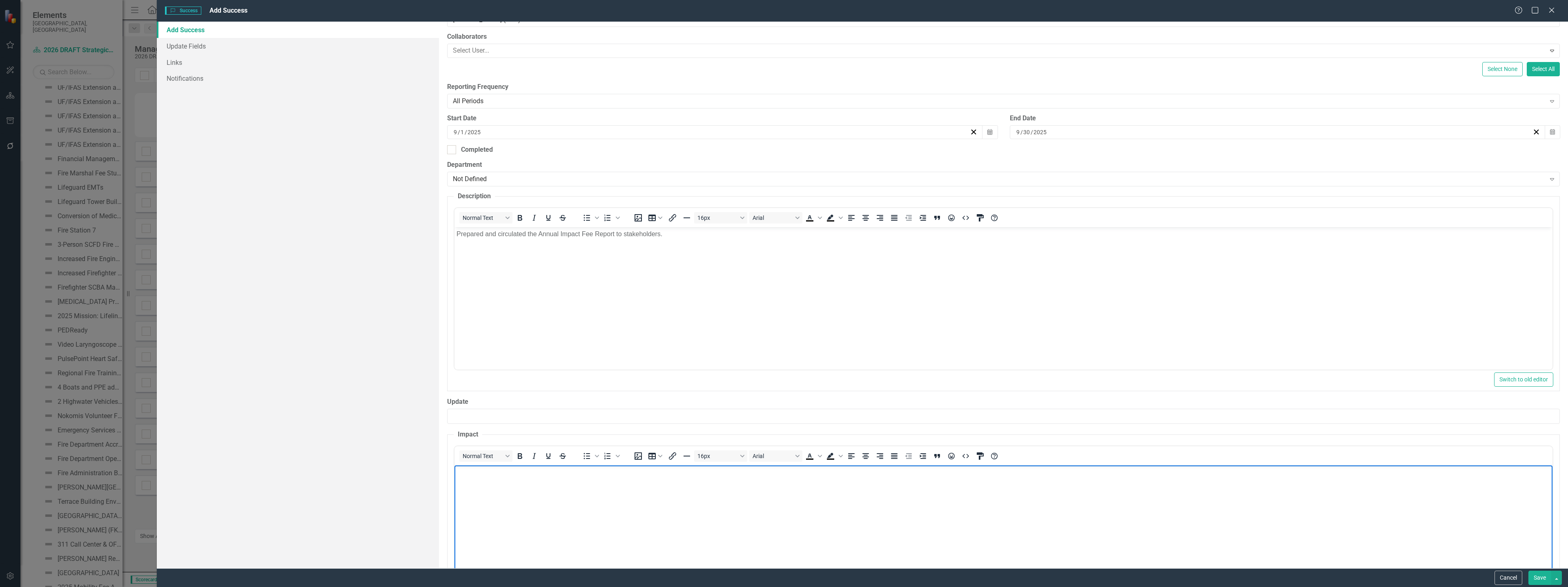
click at [536, 482] on body "Rich Text Area. Press ALT-0 for help." at bounding box center [1004, 526] width 1098 height 122
click at [1541, 574] on button "Save" at bounding box center [1540, 577] width 23 height 14
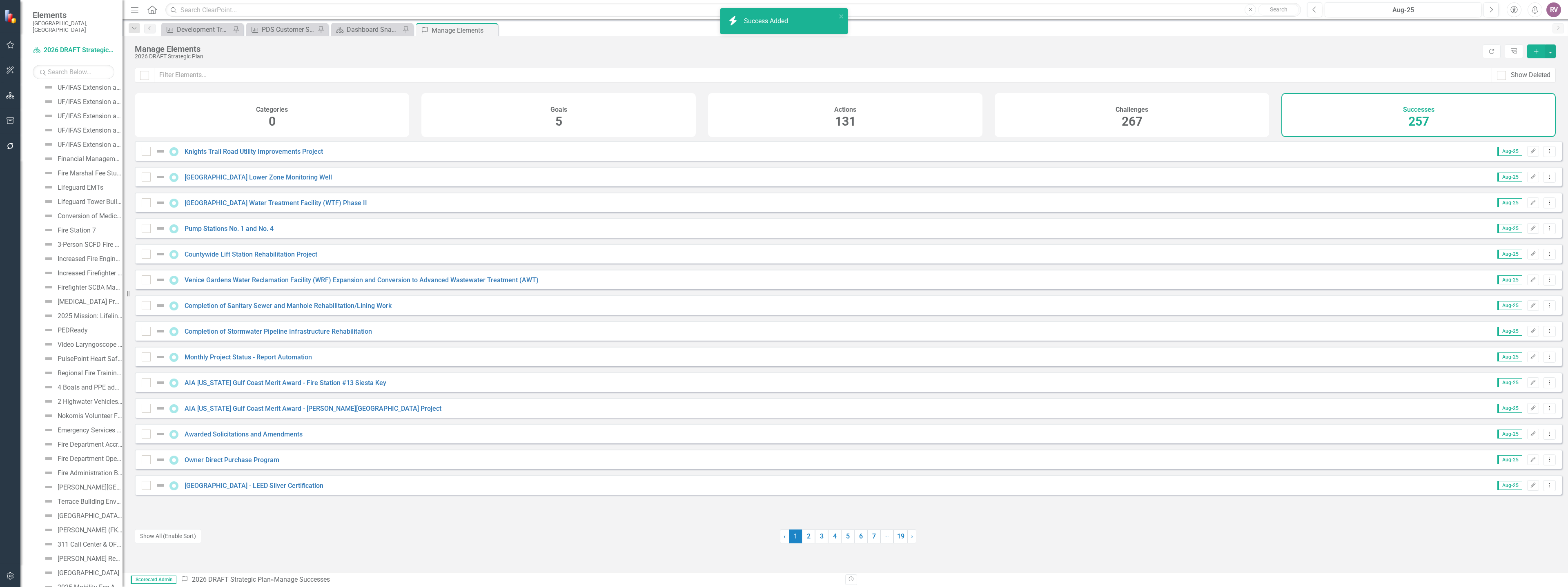
click at [1534, 52] on icon "Add" at bounding box center [1536, 51] width 7 height 5
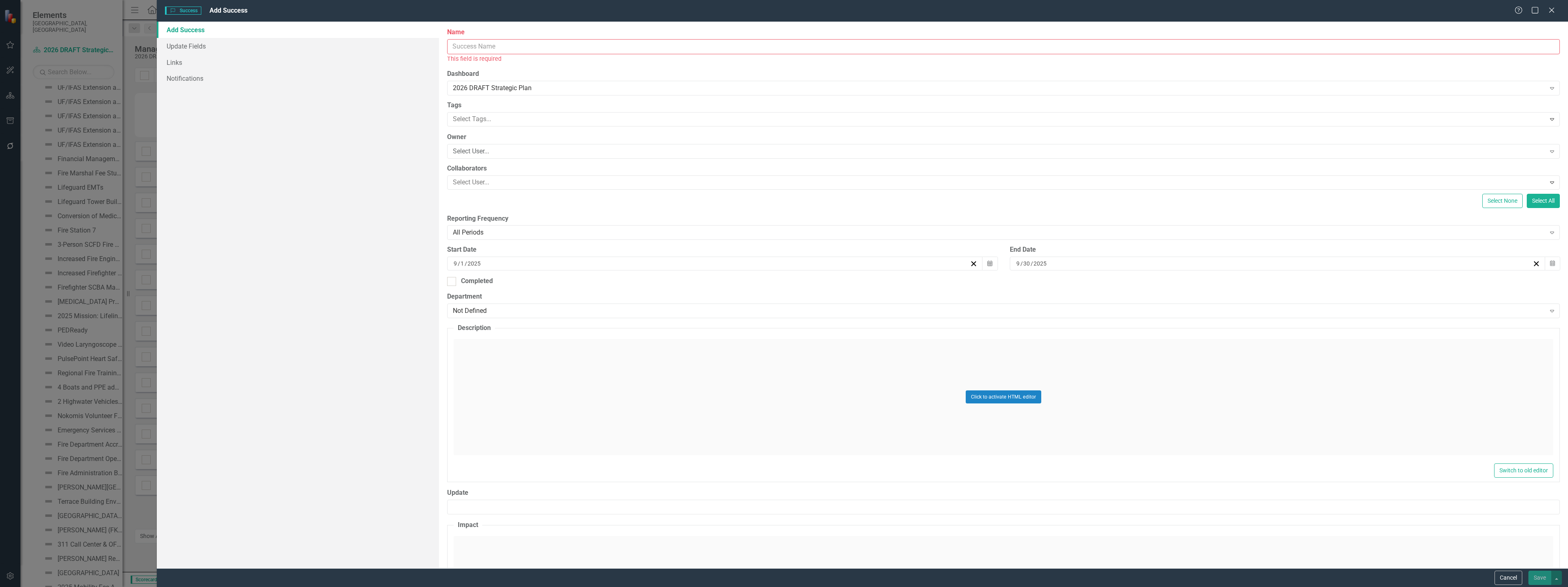
click at [481, 50] on input "Name" at bounding box center [1004, 46] width 1113 height 15
paste input "Impact Fee Administration Manual"
type input "Impact Fee Administration Manual"
click at [472, 139] on div "Select User..." at bounding box center [999, 142] width 1092 height 9
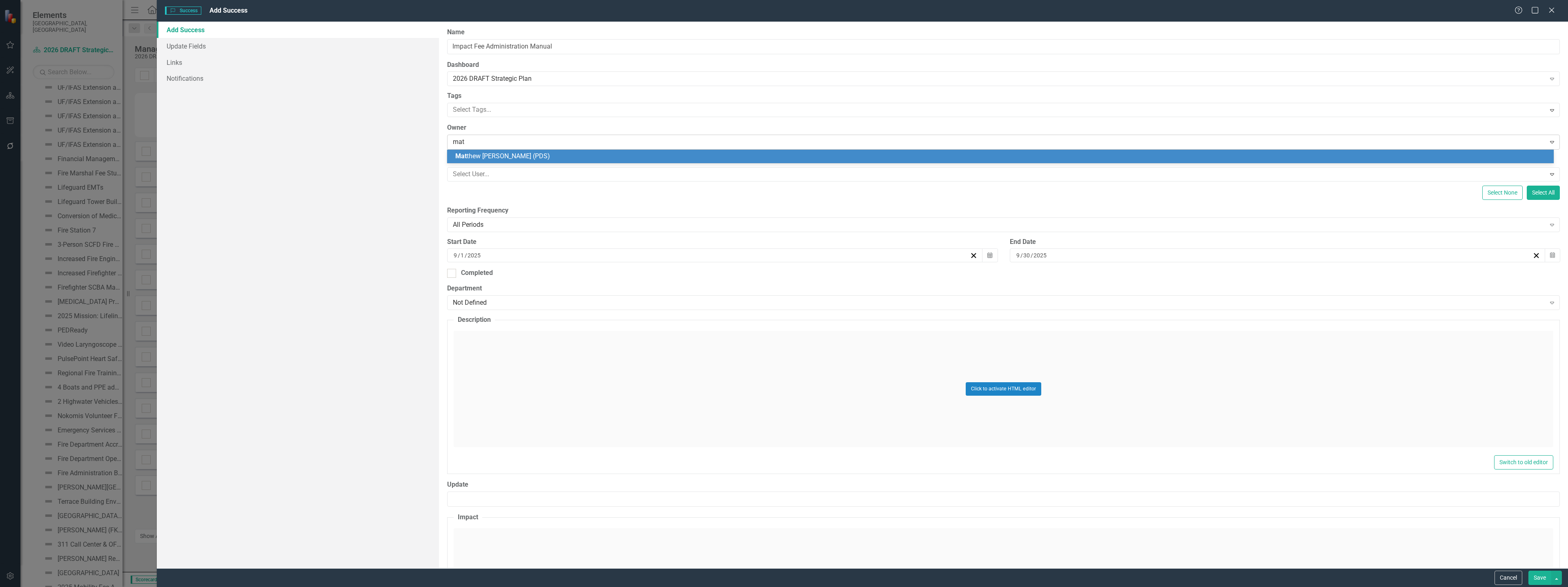
type input "matt"
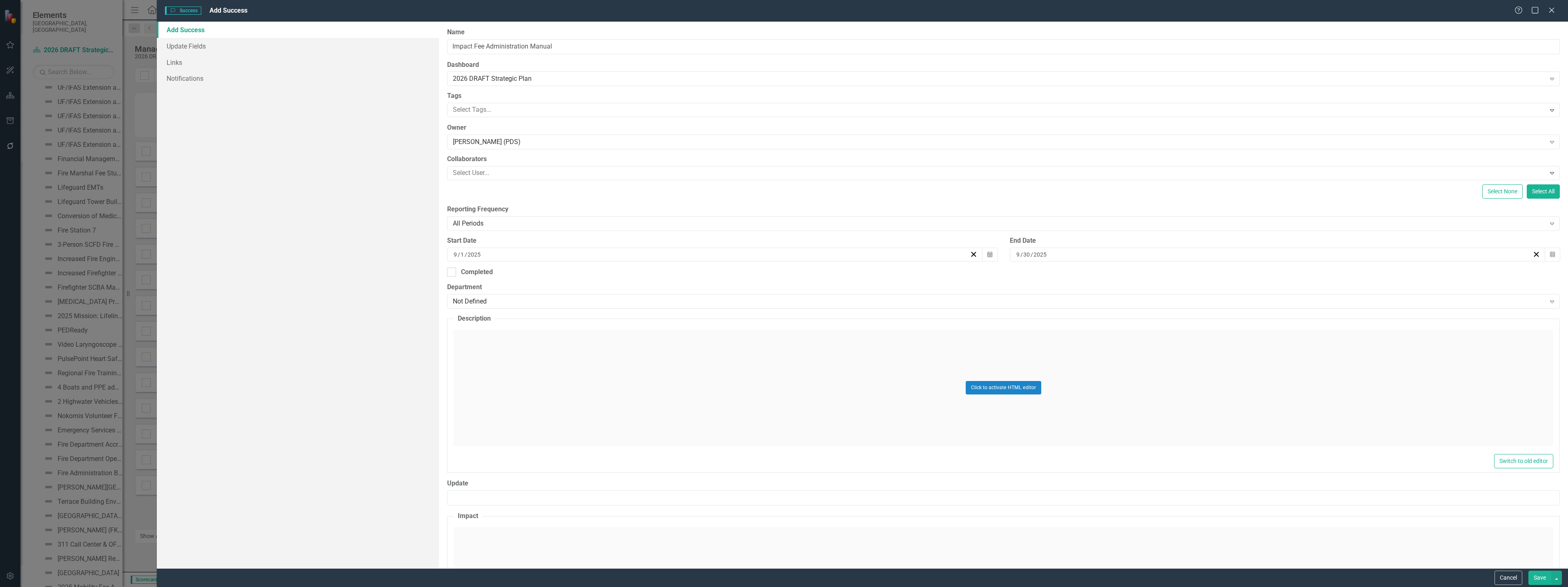
click at [651, 386] on div "Click to activate HTML editor" at bounding box center [1003, 387] width 1100 height 116
click at [519, 383] on body "Rich Text Area. Press ALT-0 for help." at bounding box center [1004, 411] width 1098 height 122
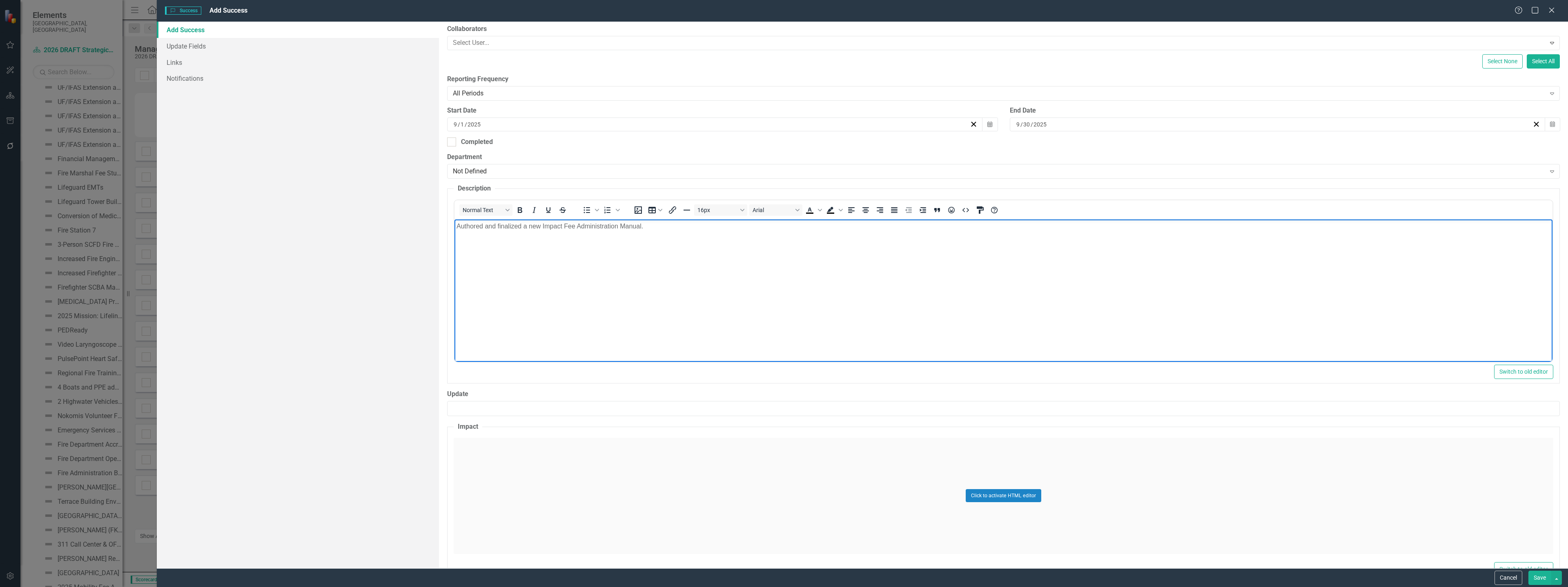
scroll to position [155, 0]
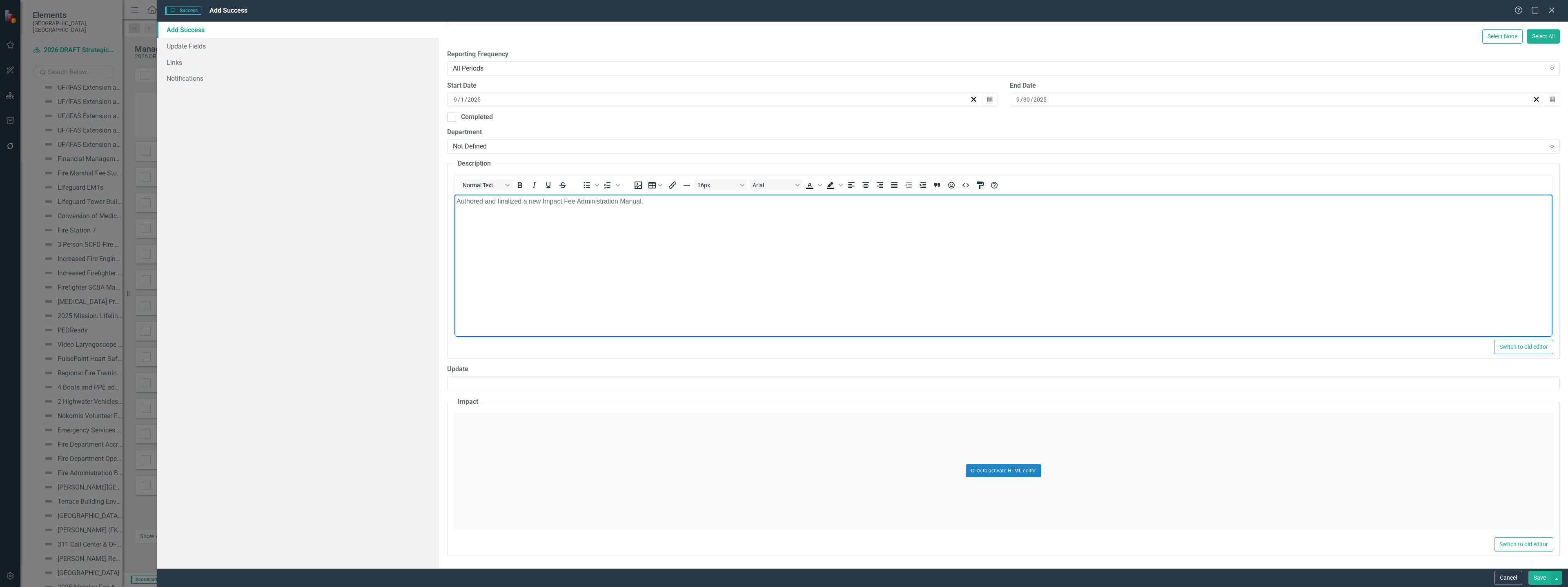
click at [570, 424] on div "Click to activate HTML editor" at bounding box center [1003, 471] width 1100 height 116
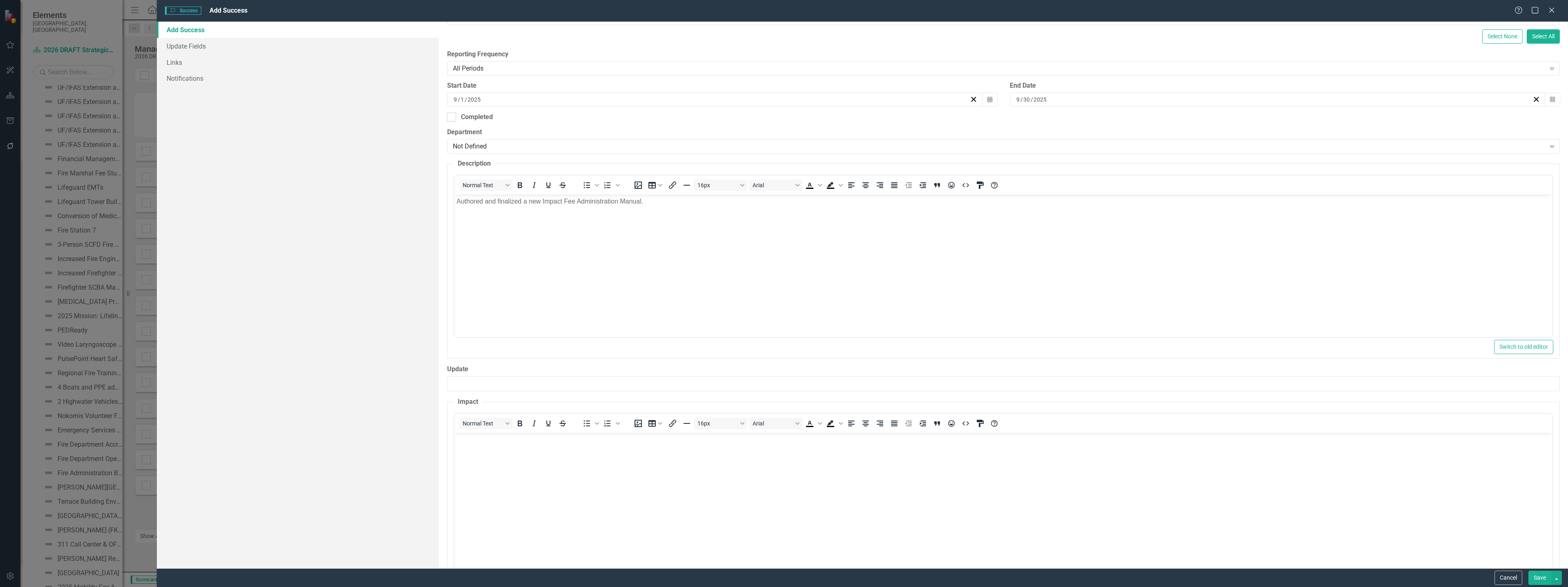
scroll to position [0, 0]
click at [493, 471] on body "Rich Text Area. Press ALT-0 for help." at bounding box center [1004, 493] width 1098 height 122
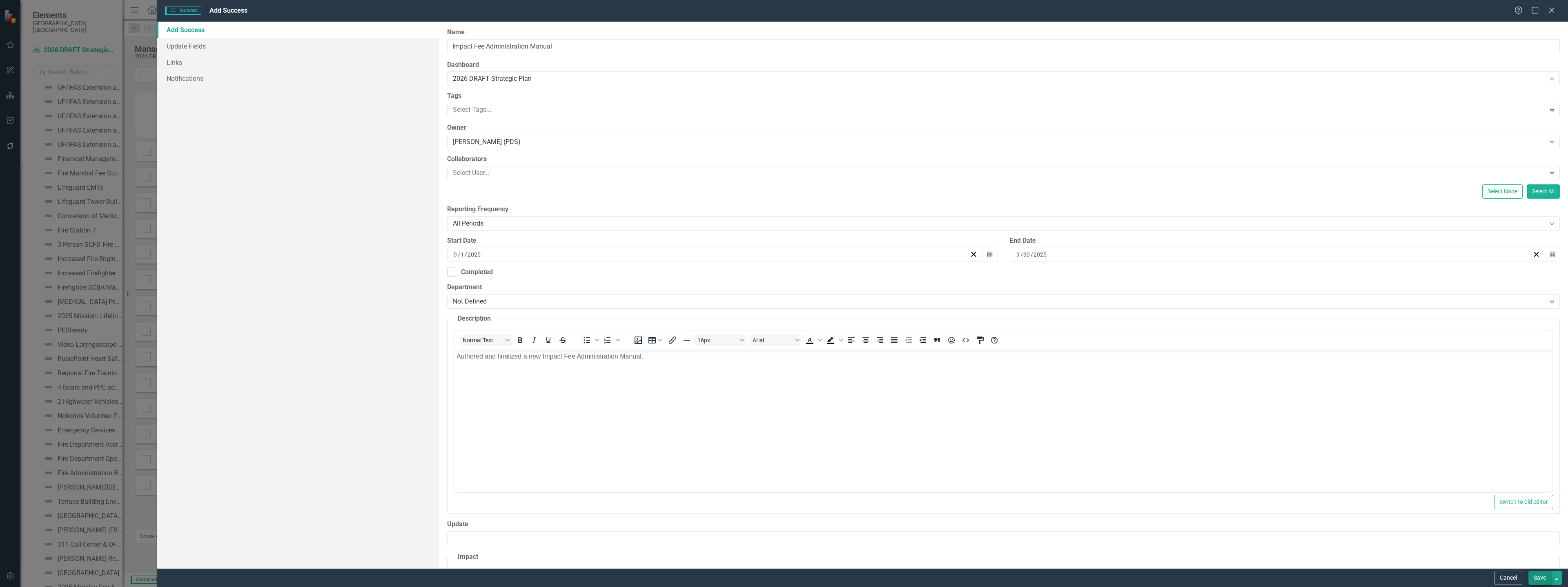
click at [1535, 580] on button "Save" at bounding box center [1540, 577] width 23 height 14
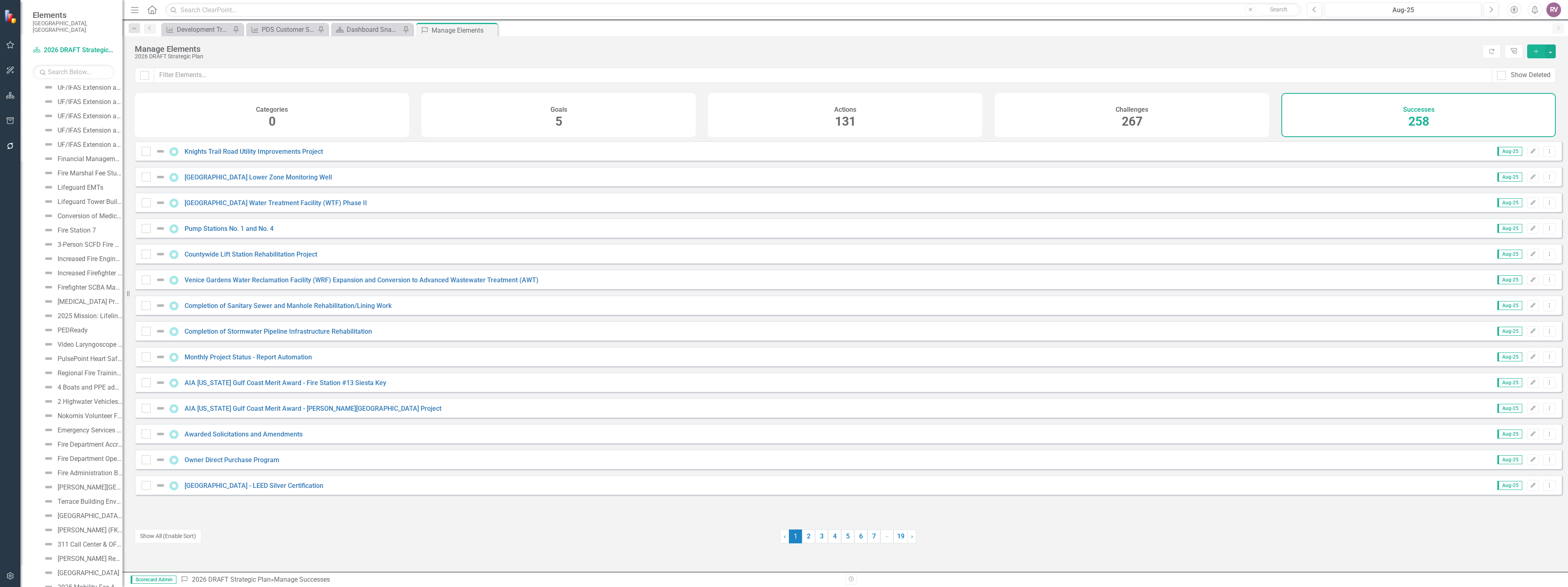
click at [1529, 53] on button "Add" at bounding box center [1536, 51] width 18 height 14
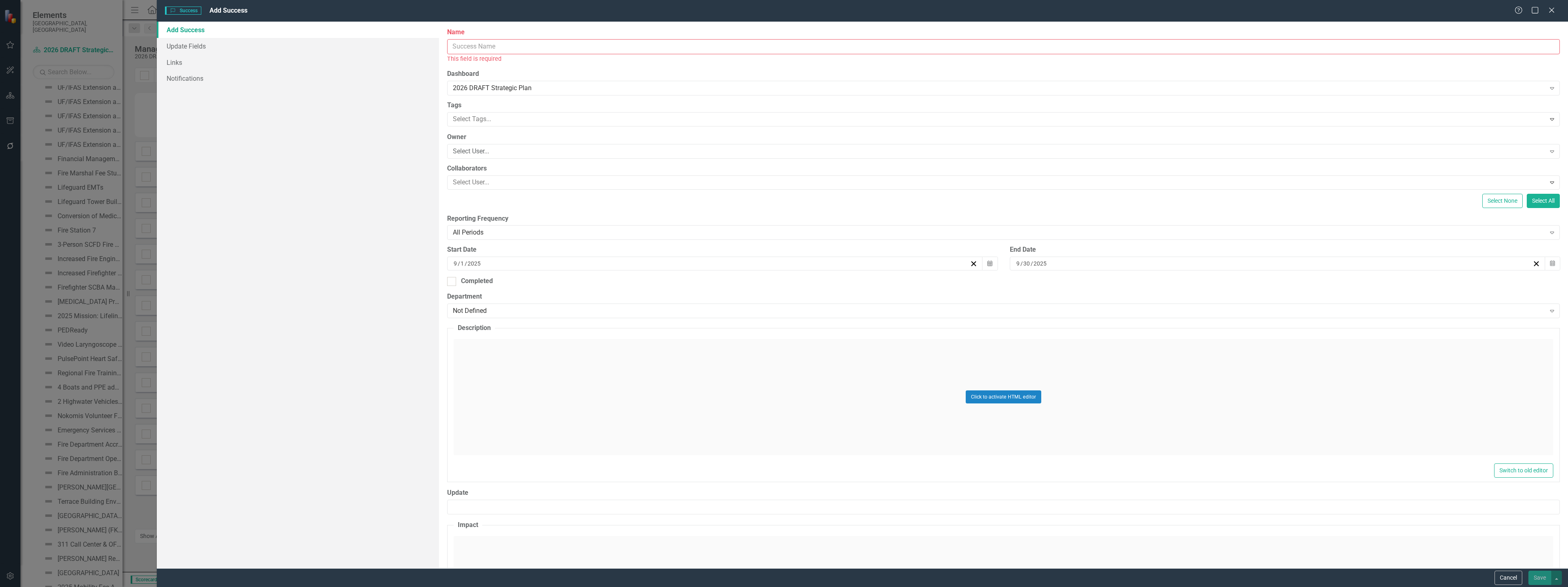
click at [555, 49] on input "Name" at bounding box center [1004, 46] width 1113 height 15
paste input "Neighborhood Initiative Grant Program (NIGP) Cycle 38"
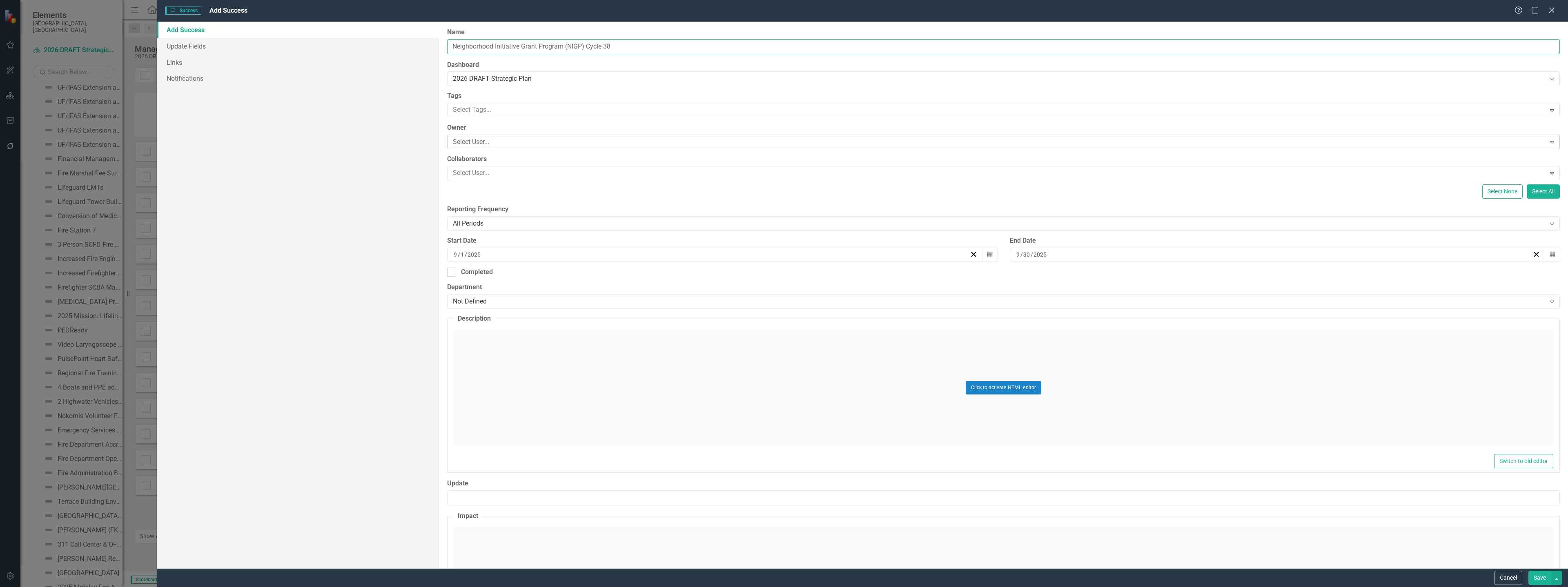
type input "Neighborhood Initiative Grant Program (NIGP) Cycle 38"
click at [478, 143] on div "Select User..." at bounding box center [999, 142] width 1092 height 9
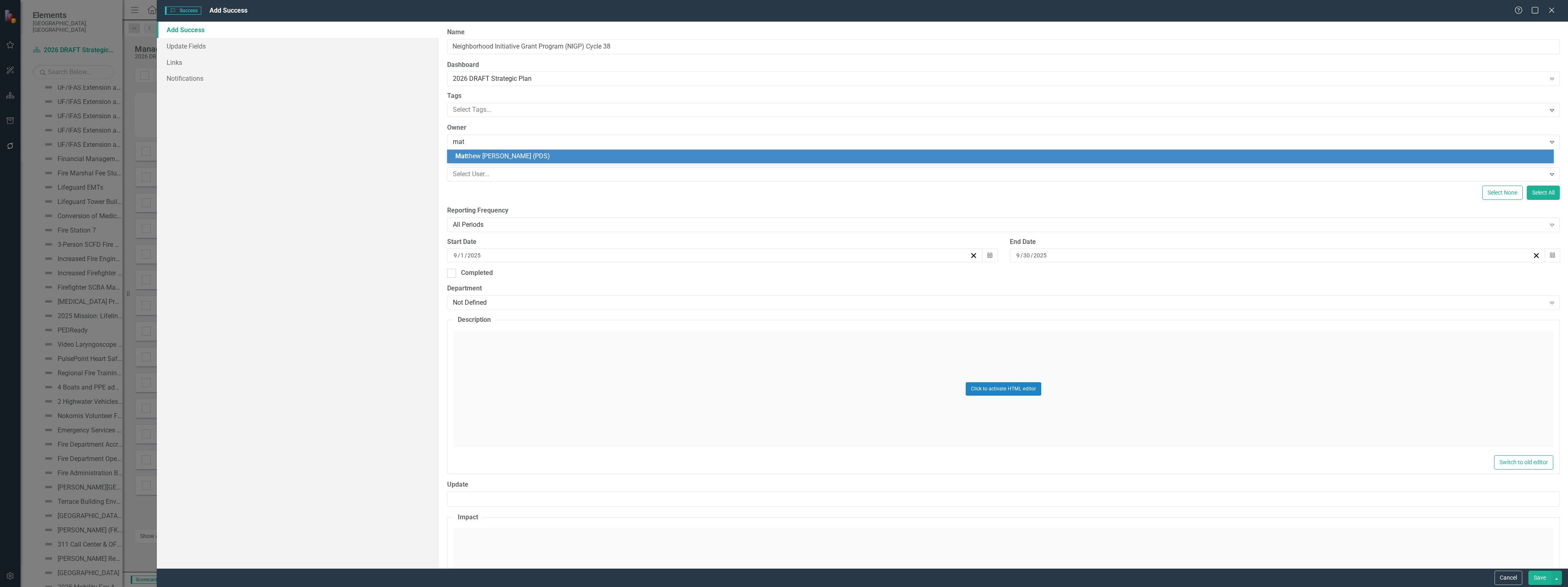
type input "matt"
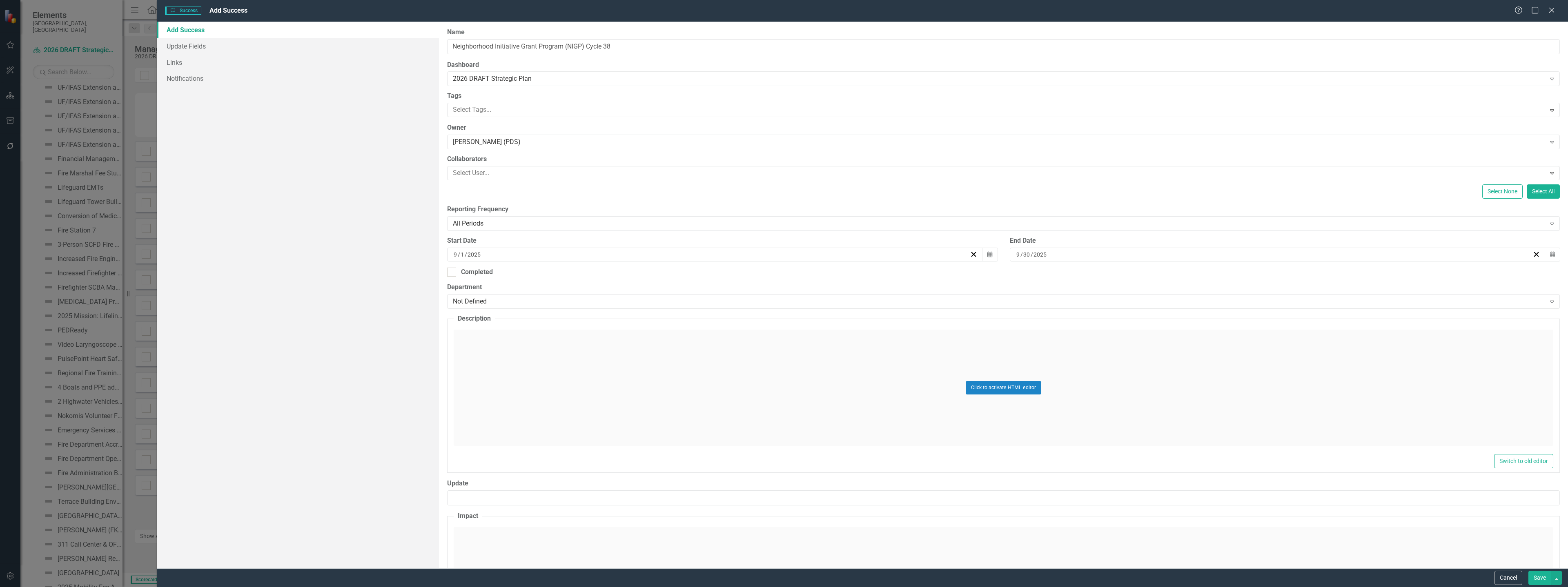
click at [494, 349] on div "Click to activate HTML editor" at bounding box center [1003, 387] width 1100 height 116
click at [506, 366] on body "Rich Text Area. Press ALT-0 for help." at bounding box center [1004, 411] width 1098 height 122
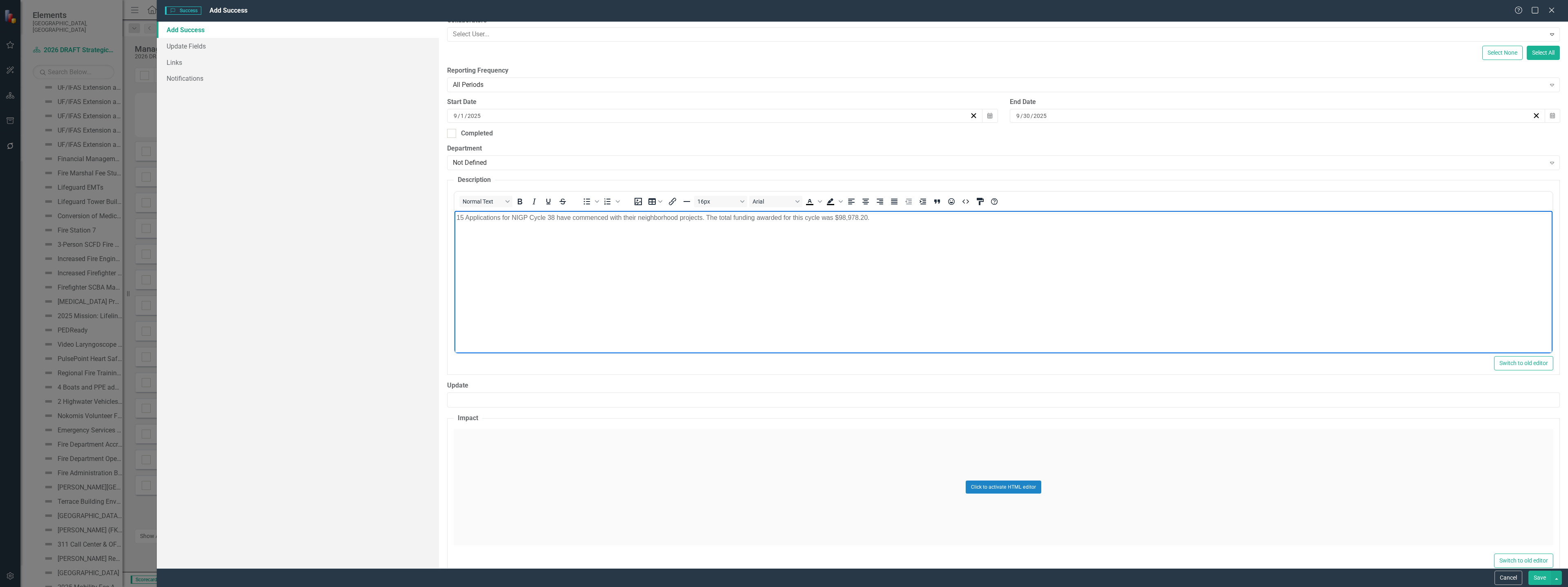
scroll to position [155, 0]
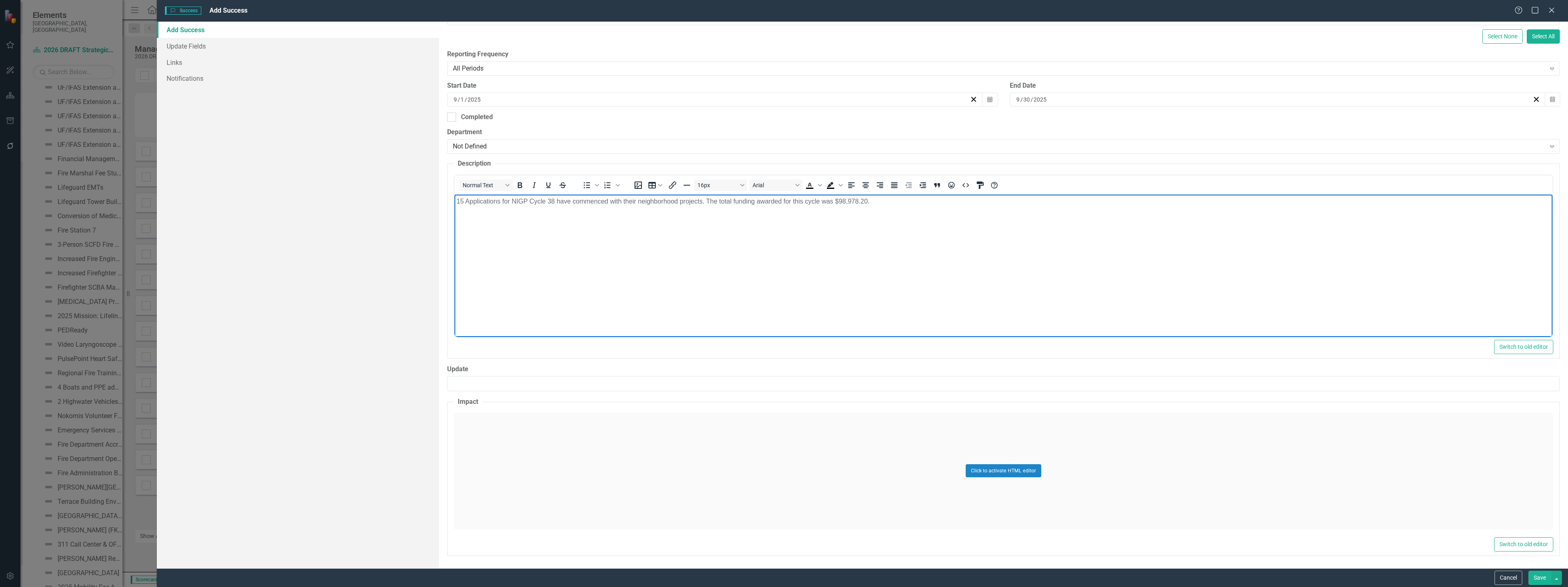
click at [668, 442] on div "Click to activate HTML editor" at bounding box center [1003, 471] width 1100 height 116
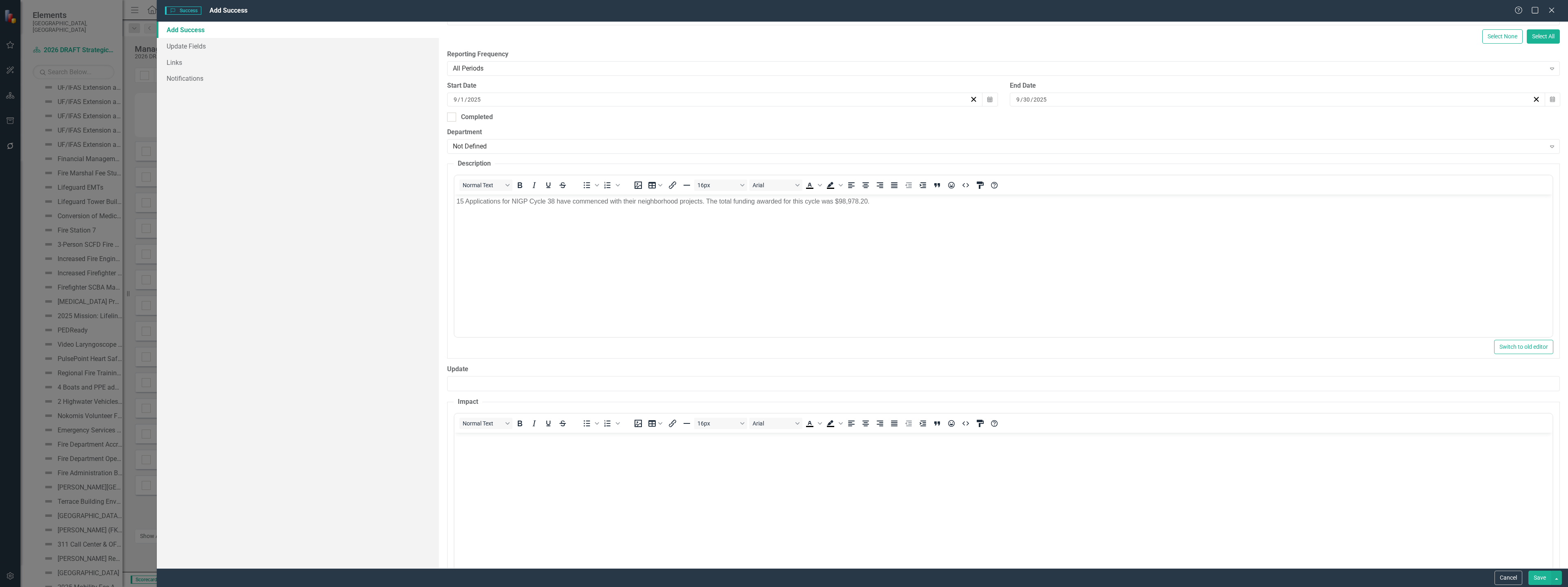
scroll to position [0, 0]
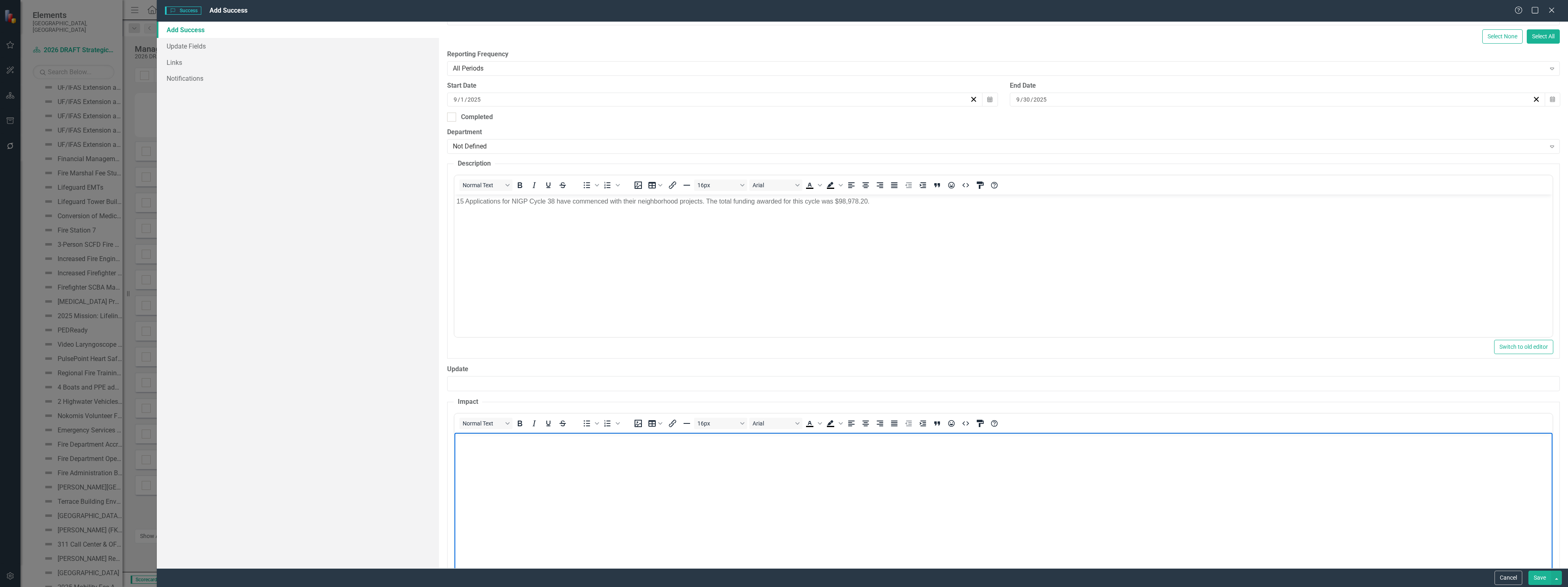
click at [558, 457] on body "Rich Text Area. Press ALT-0 for help." at bounding box center [1004, 493] width 1098 height 122
paste body "Rich Text Area. Press ALT-0 for help."
click at [1538, 578] on button "Save" at bounding box center [1540, 577] width 23 height 14
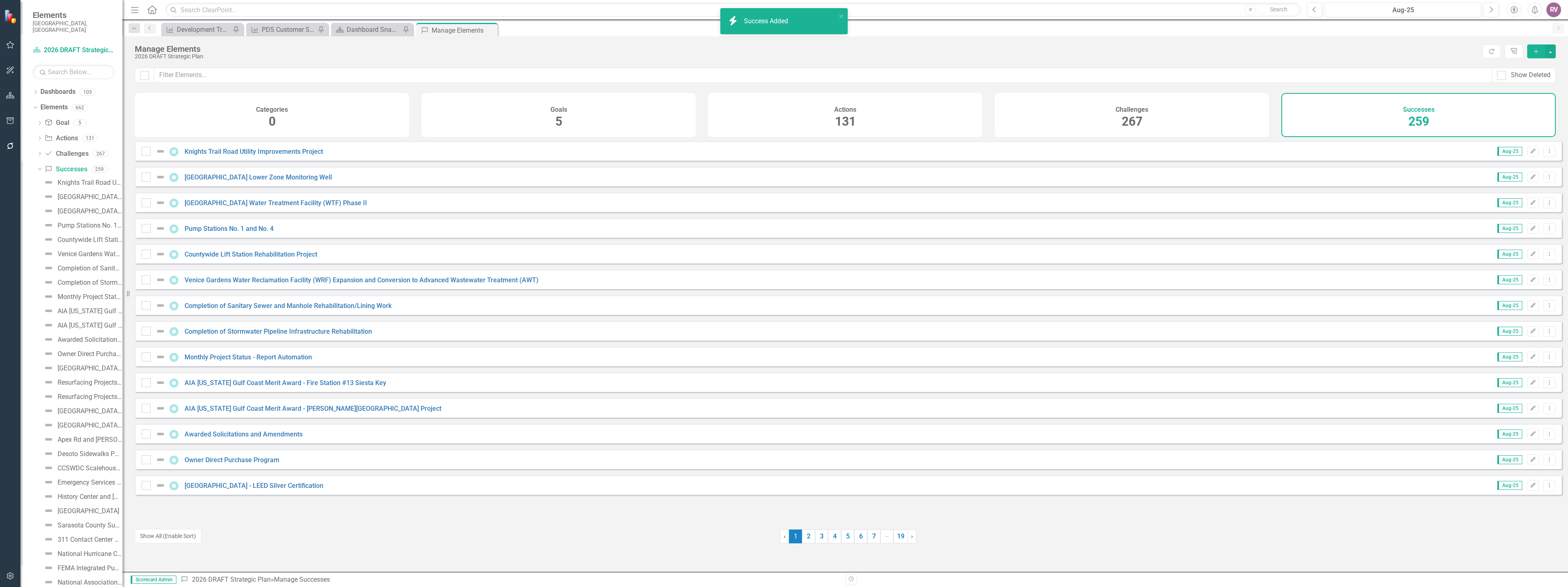
scroll to position [3237, 0]
click at [1537, 51] on icon "Add" at bounding box center [1536, 51] width 7 height 5
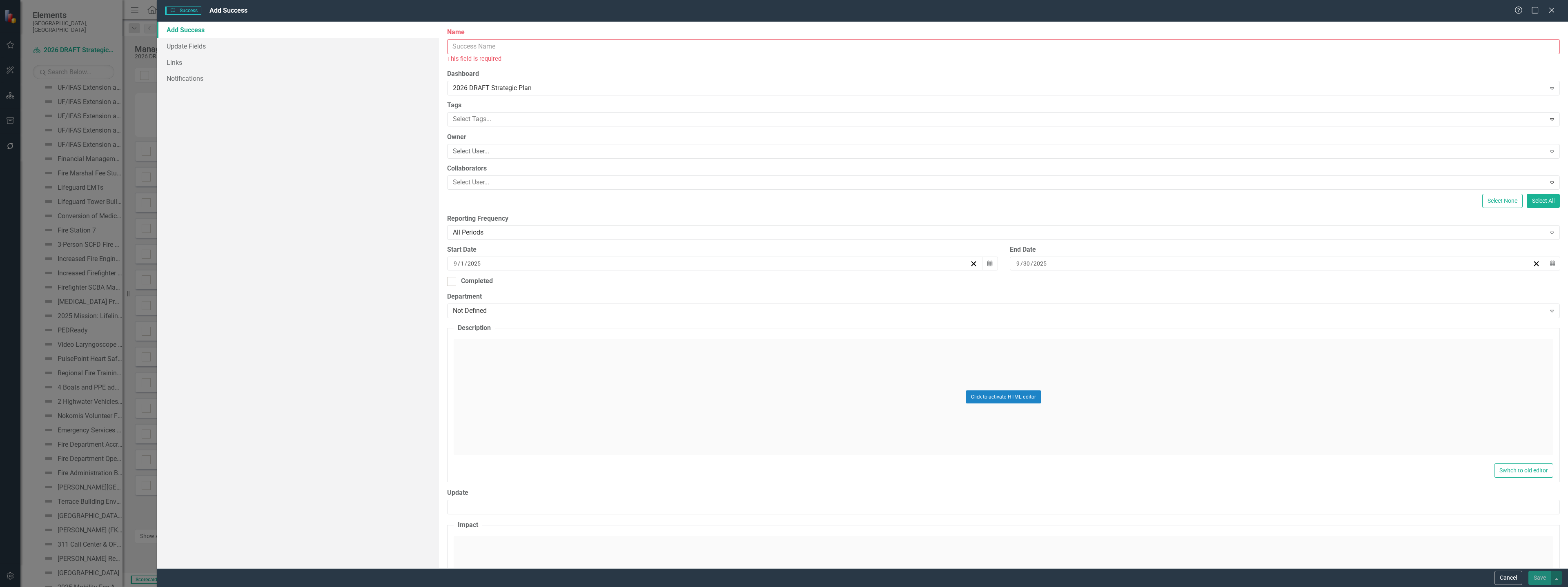
click at [492, 49] on input "Name" at bounding box center [1004, 46] width 1113 height 15
paste input "Helping Hands Grant Program Launch"
type input "Helping Hands Grant Program Launch"
click at [535, 412] on div "Click to activate HTML editor" at bounding box center [1003, 387] width 1100 height 116
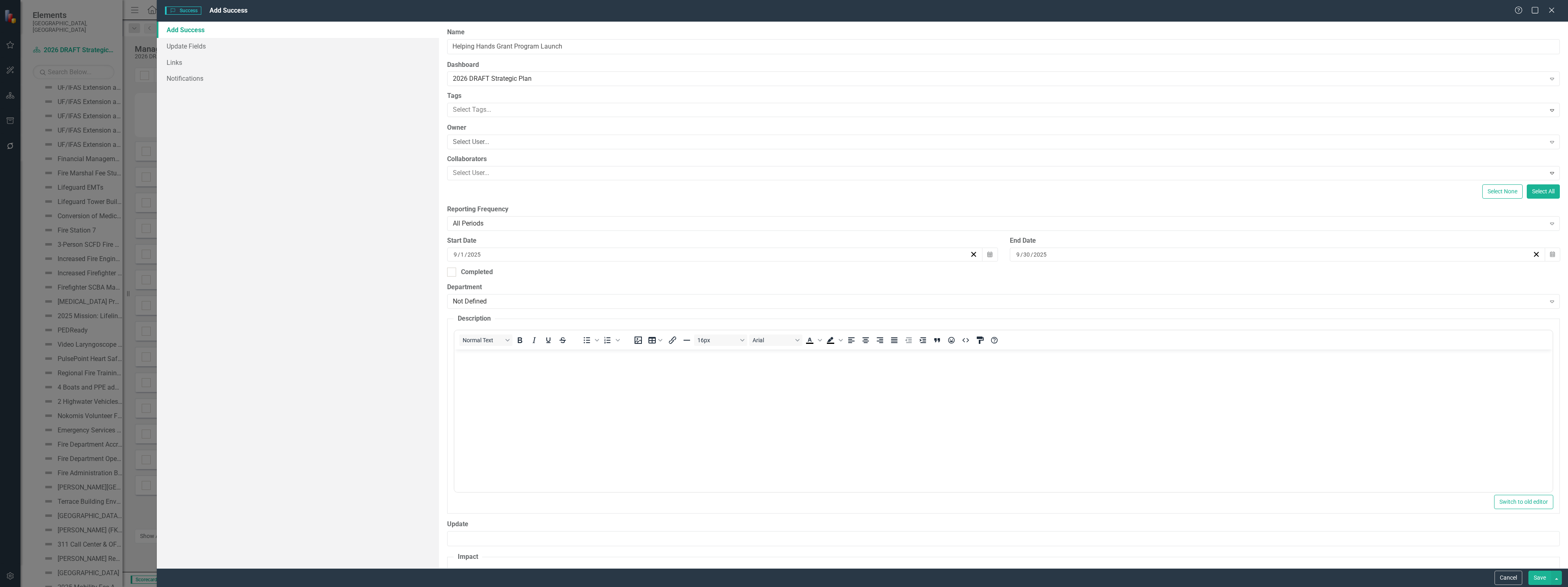
scroll to position [0, 0]
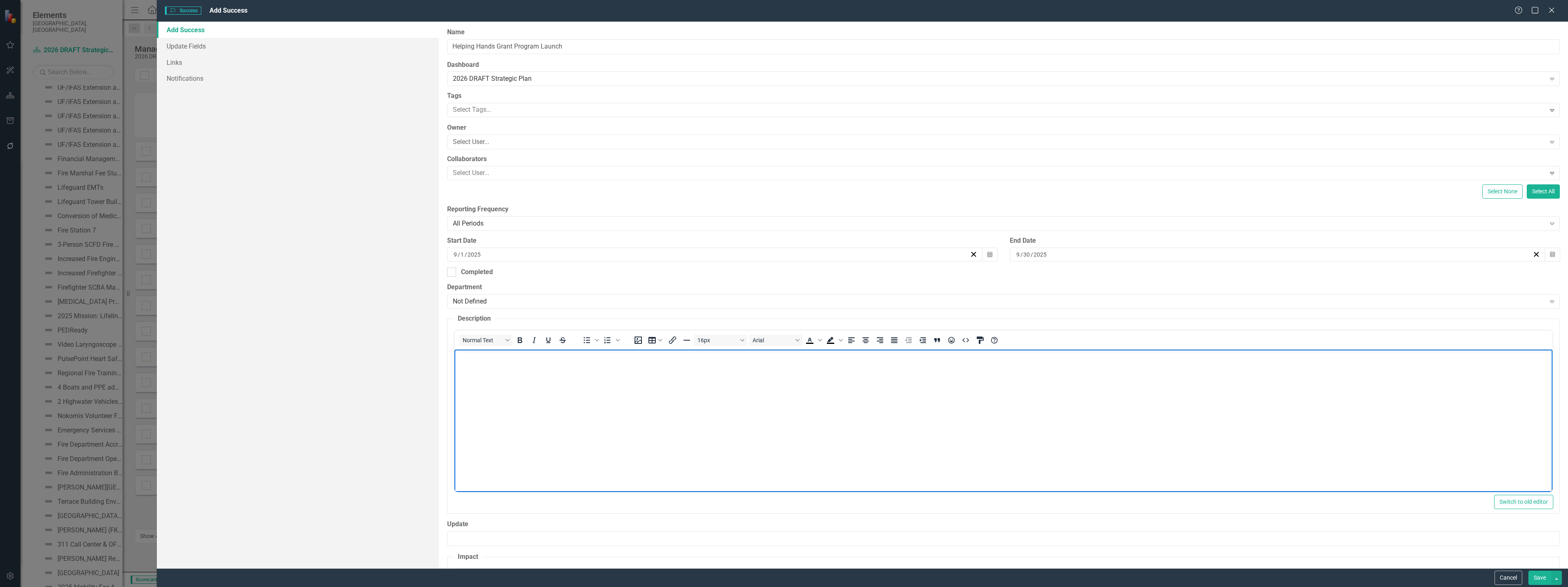
click at [509, 389] on body "Rich Text Area. Press ALT-0 for help." at bounding box center [1004, 411] width 1098 height 122
paste body "Rich Text Area. Press ALT-0 for help."
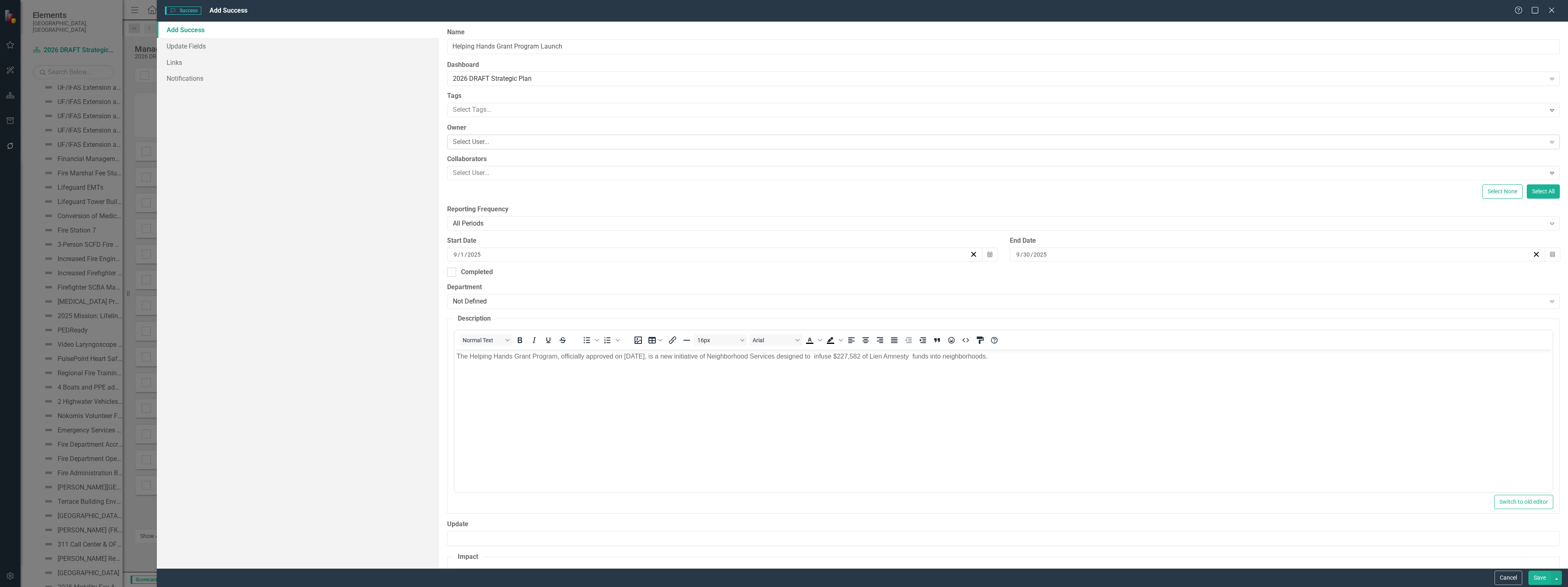
click at [483, 140] on div "Select User..." at bounding box center [999, 142] width 1092 height 9
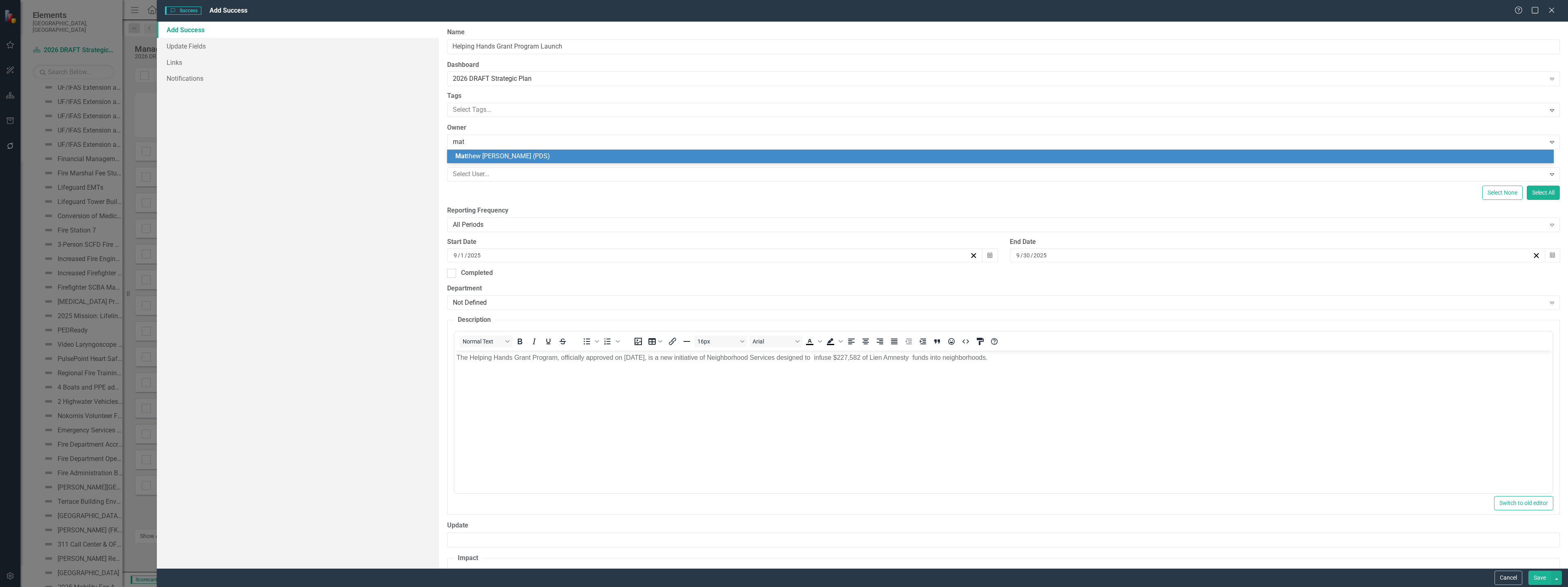
type input "matt"
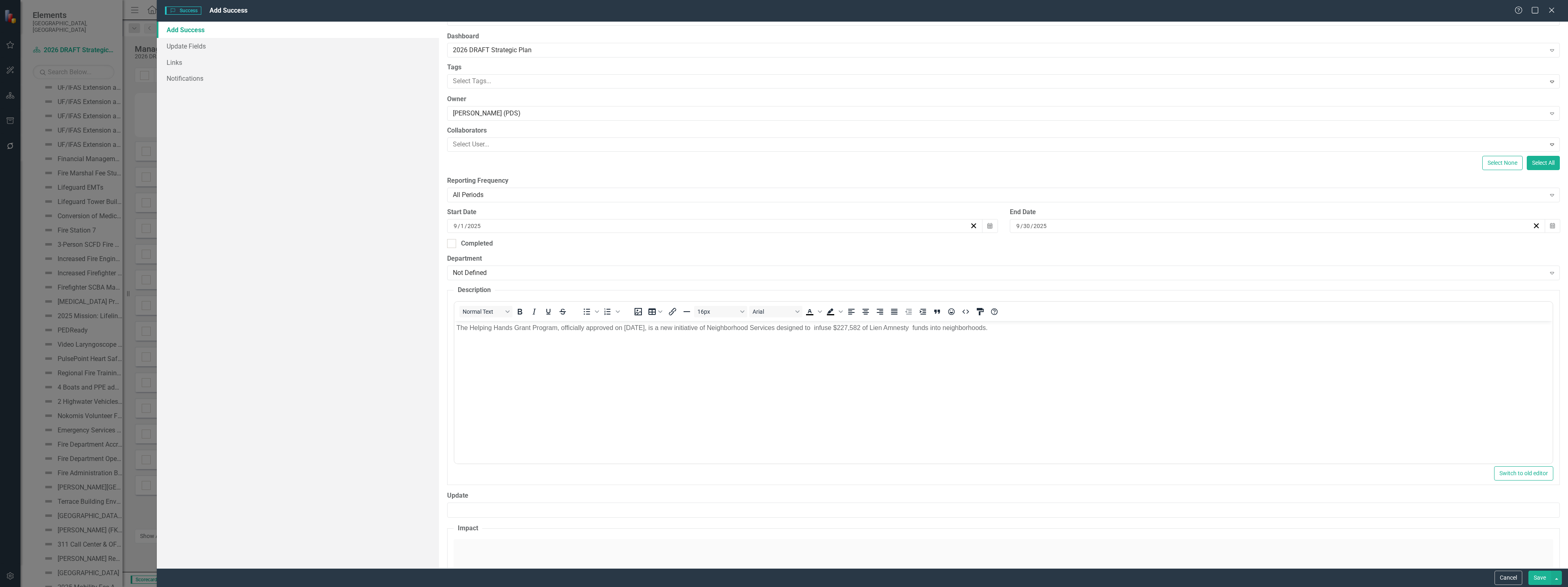
scroll to position [82, 0]
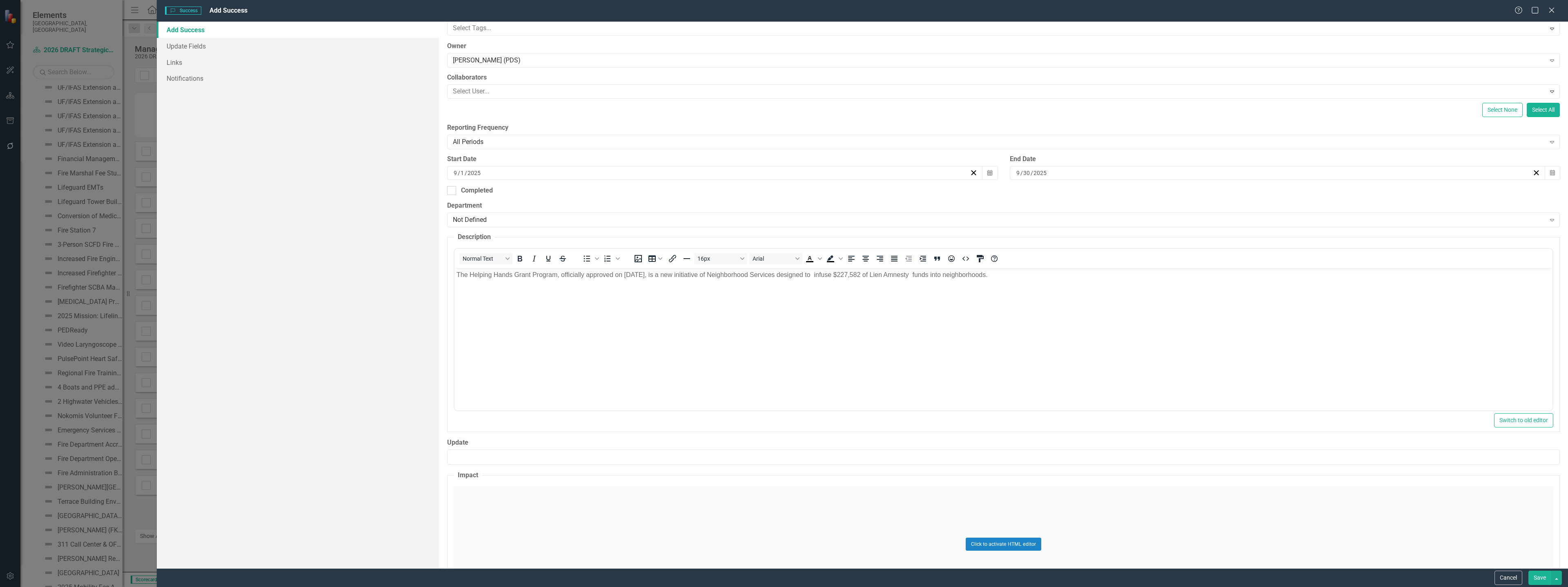
click at [534, 504] on div "Click to activate HTML editor" at bounding box center [1003, 544] width 1100 height 116
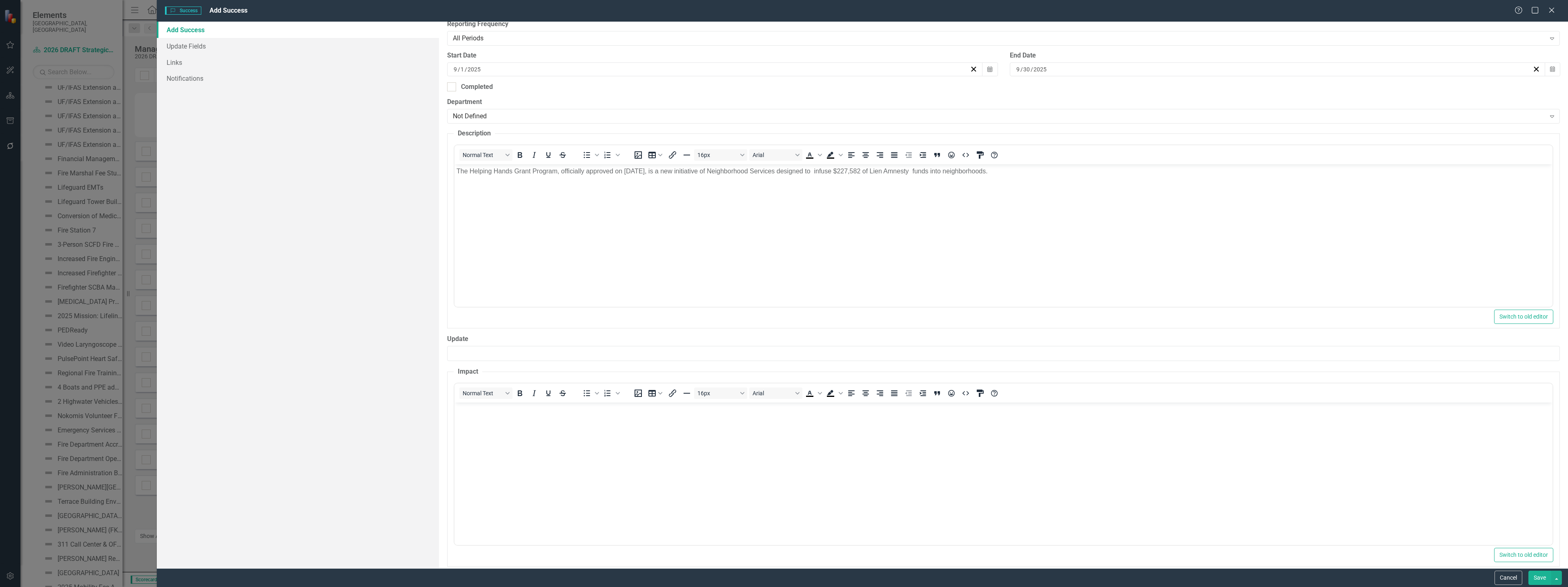
scroll to position [196, 0]
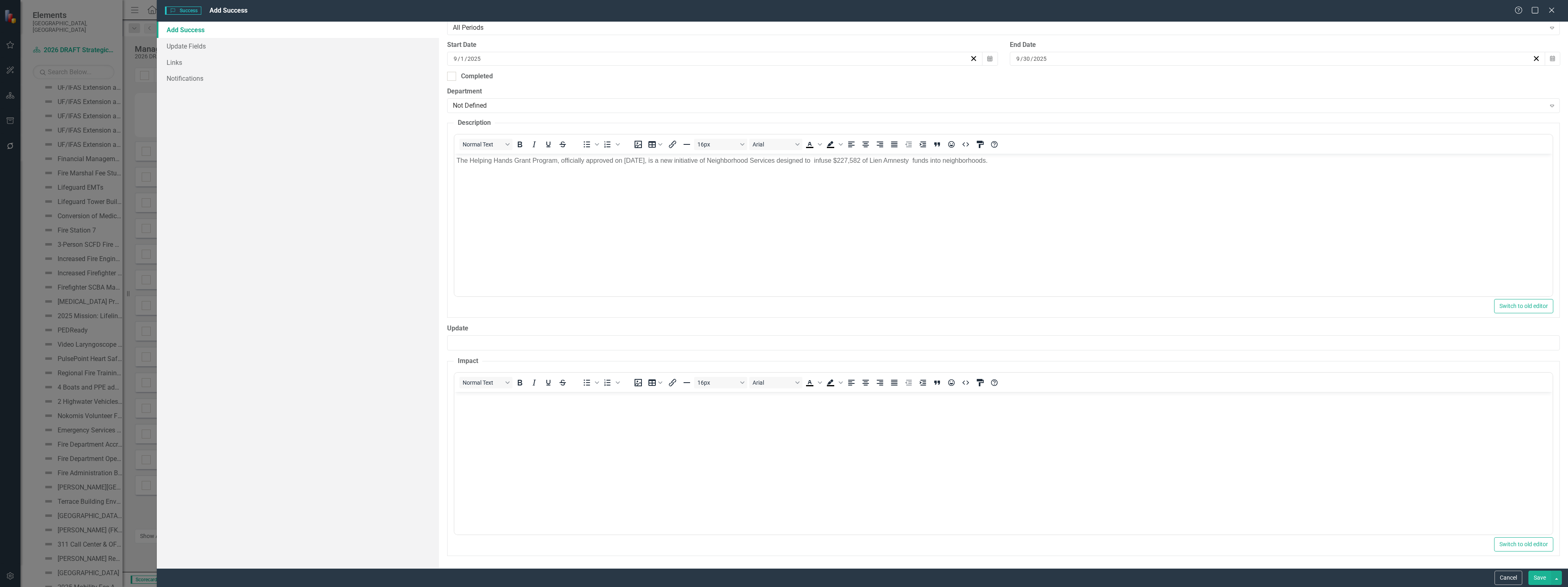
click at [530, 456] on body "Rich Text Area. Press ALT-0 for help." at bounding box center [1004, 453] width 1098 height 122
click at [1538, 576] on button "Save" at bounding box center [1540, 577] width 23 height 14
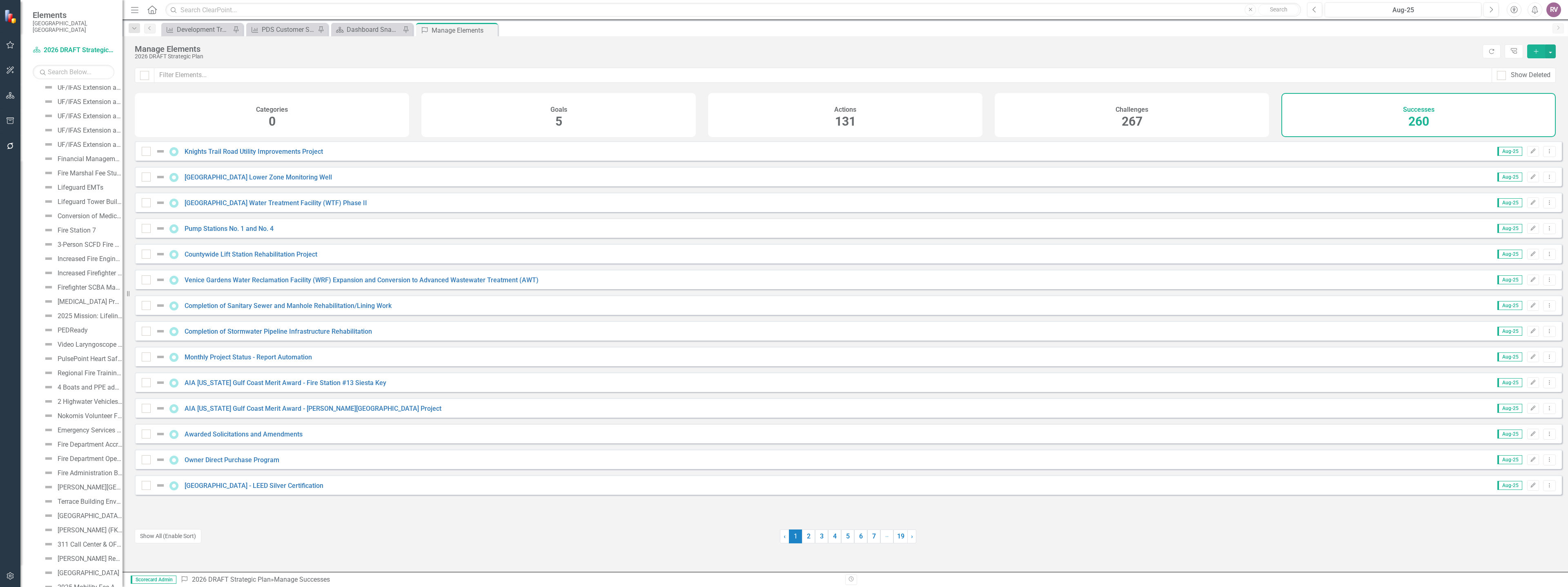
click at [1538, 54] on icon "Add" at bounding box center [1536, 51] width 7 height 5
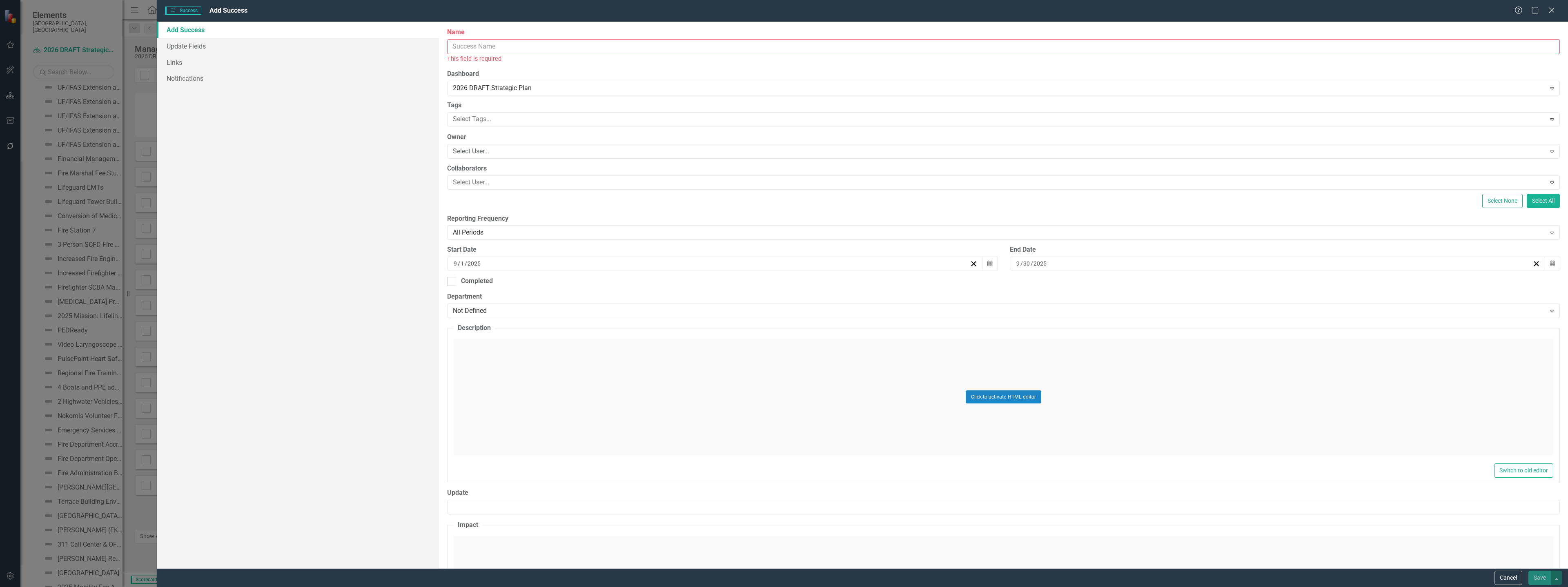
click at [621, 49] on input "Name" at bounding box center [1004, 46] width 1113 height 15
paste input "[GEOGRAPHIC_DATA] Ground-Breaking and Construction"
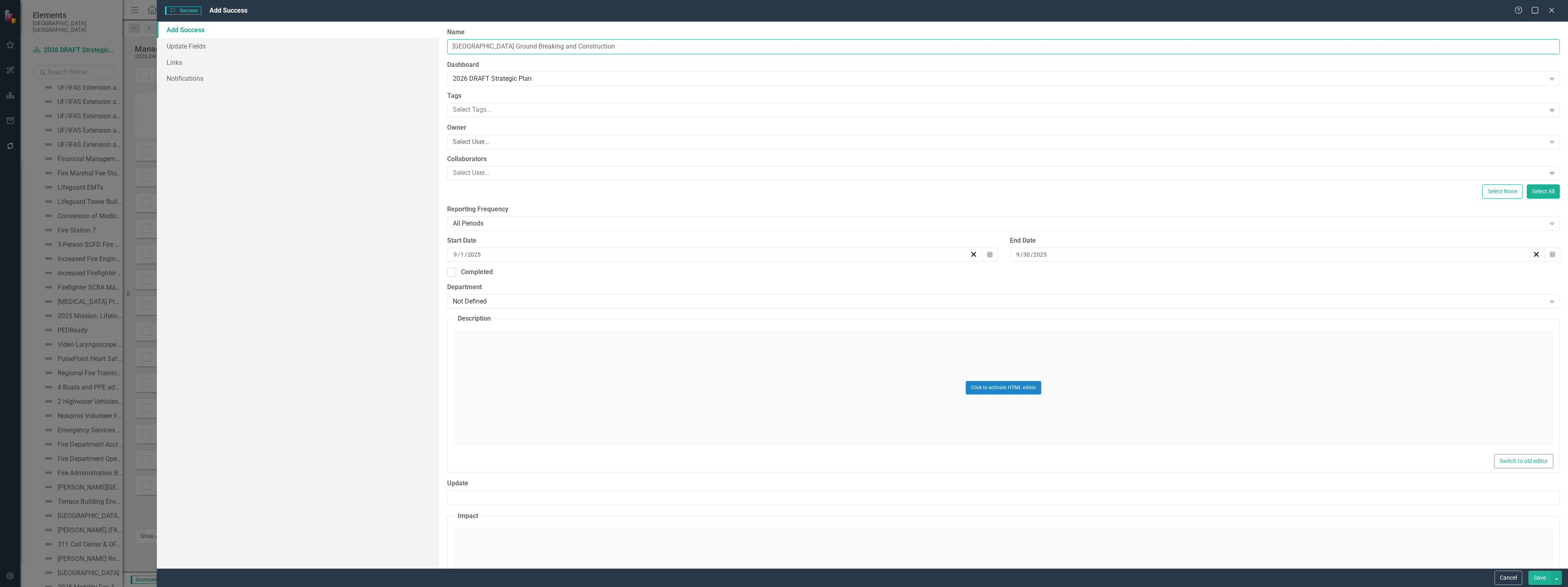
type input "[GEOGRAPHIC_DATA] Ground-Breaking and Construction"
click at [466, 142] on div "Select User..." at bounding box center [999, 142] width 1092 height 9
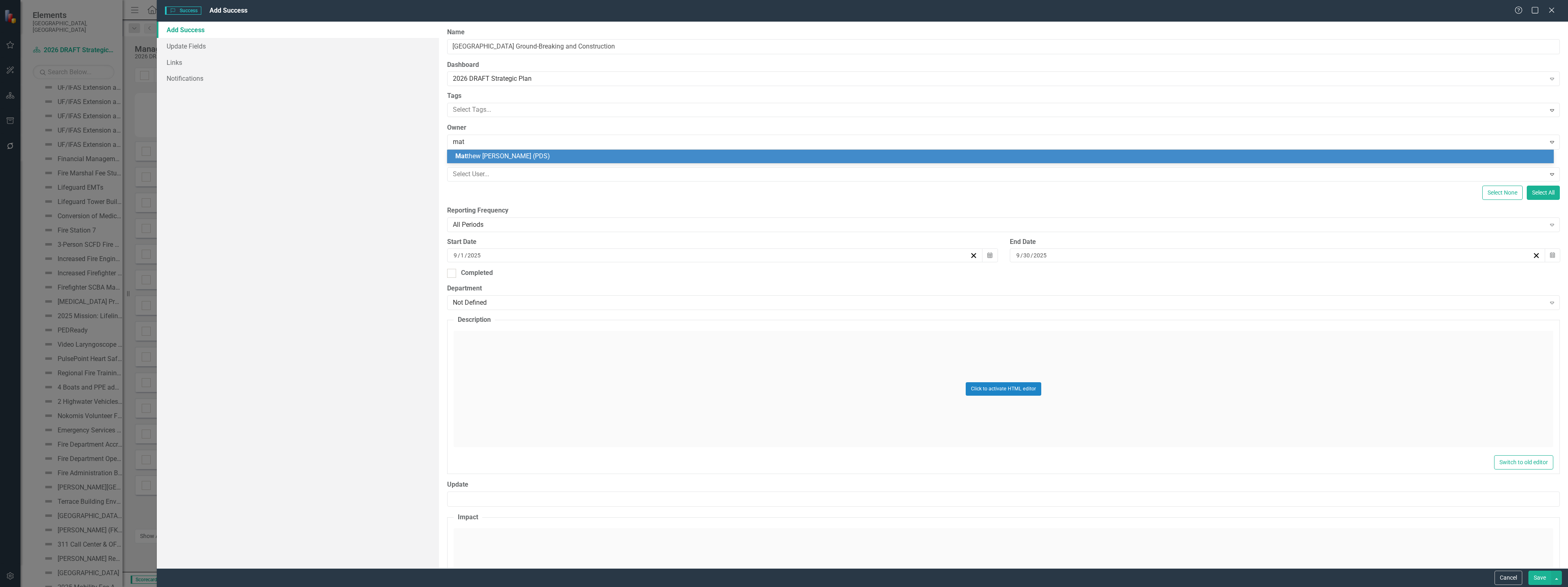
type input "matt"
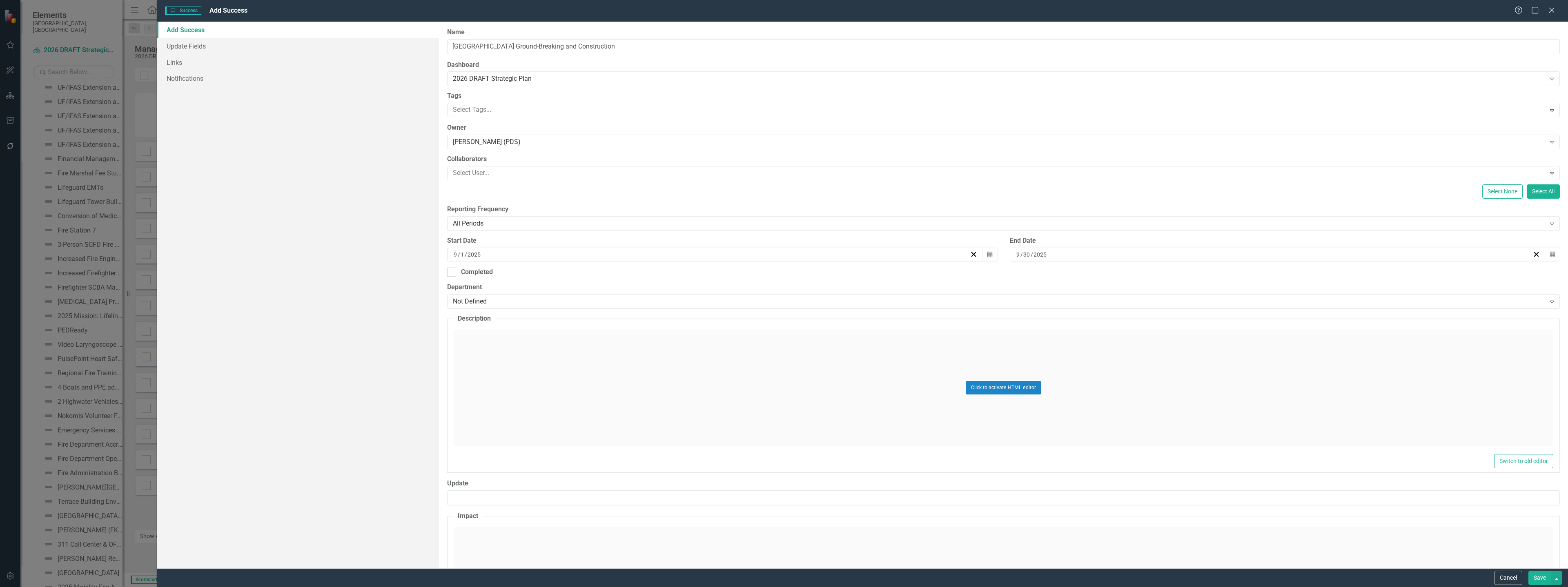
click at [522, 372] on div "Click to activate HTML editor" at bounding box center [1003, 387] width 1100 height 116
click at [517, 380] on body "Rich Text Area. Press ALT-0 for help." at bounding box center [1004, 411] width 1098 height 122
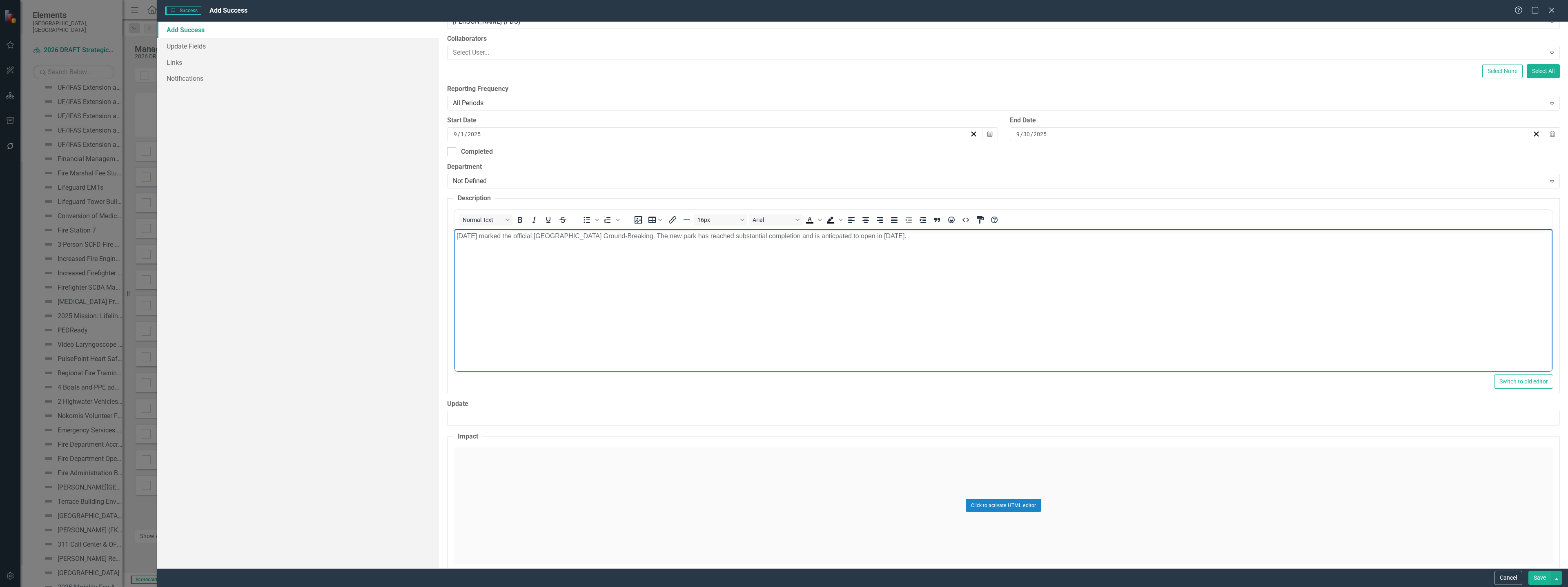
scroll to position [122, 0]
click at [558, 486] on div "Click to activate HTML editor" at bounding box center [1003, 504] width 1100 height 116
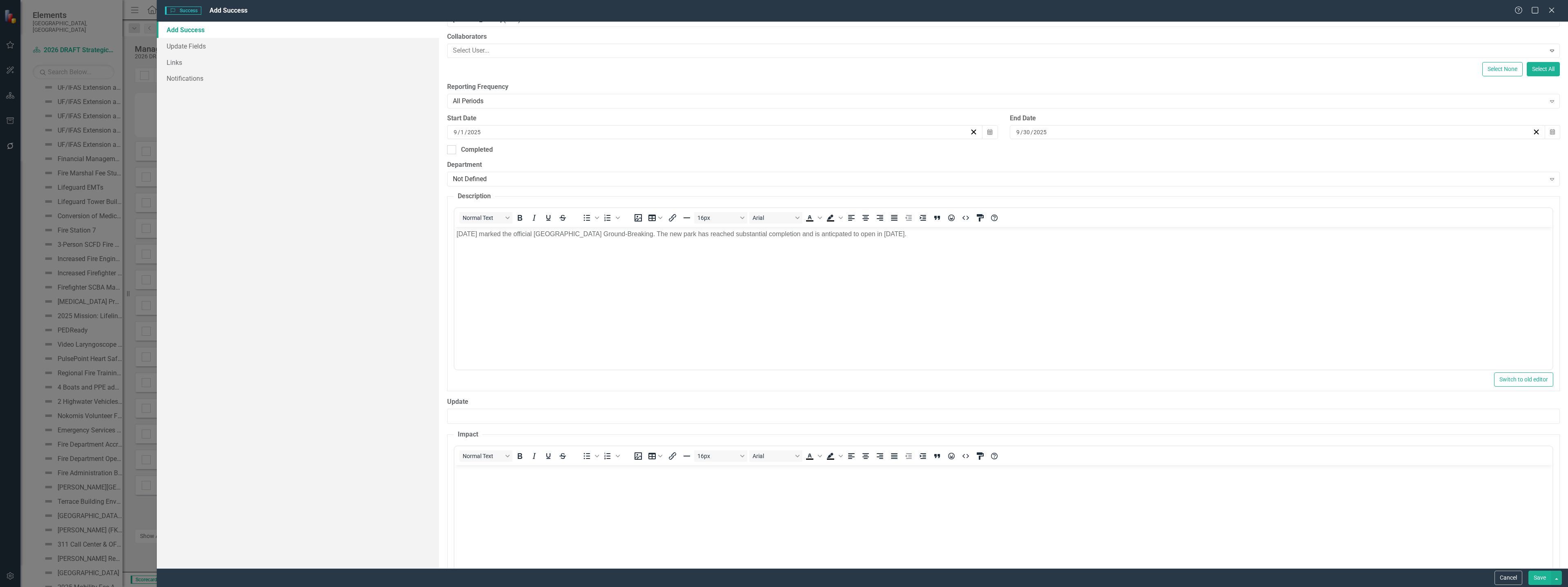
scroll to position [0, 0]
click at [522, 481] on body "Rich Text Area. Press ALT-0 for help." at bounding box center [1004, 526] width 1098 height 122
click at [1541, 573] on button "Save" at bounding box center [1540, 577] width 23 height 14
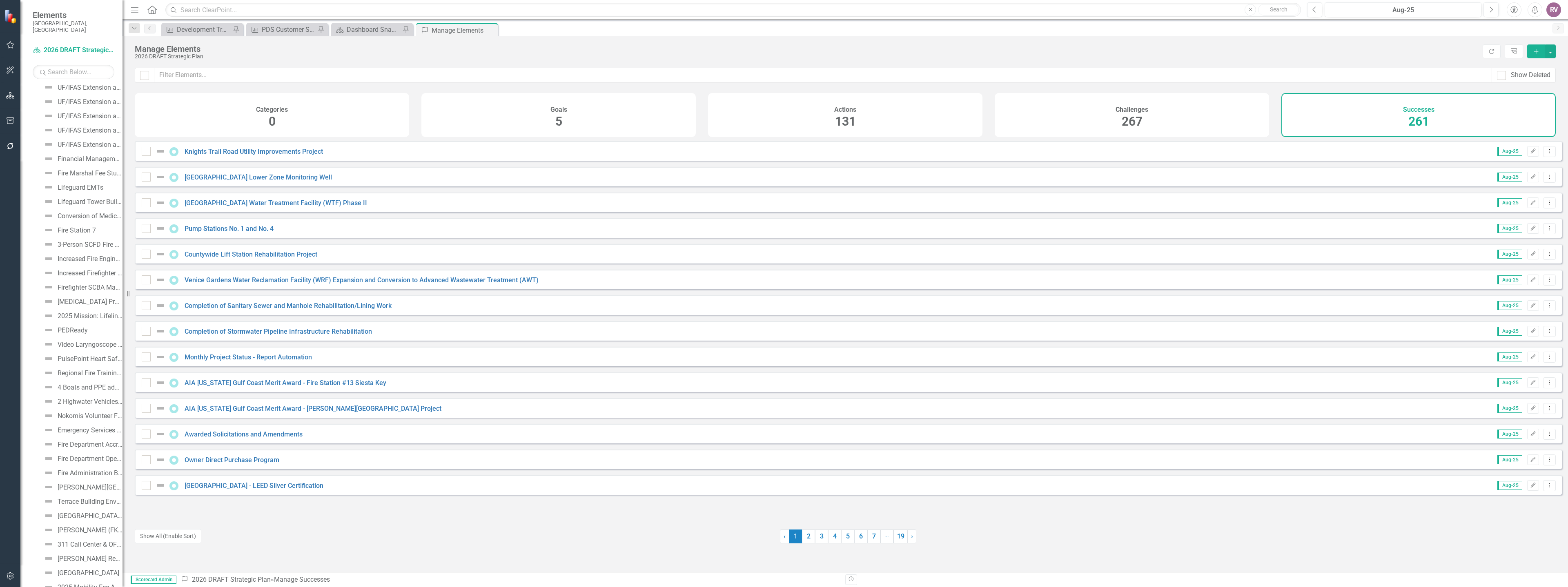
click at [1535, 53] on icon "Add" at bounding box center [1536, 51] width 7 height 5
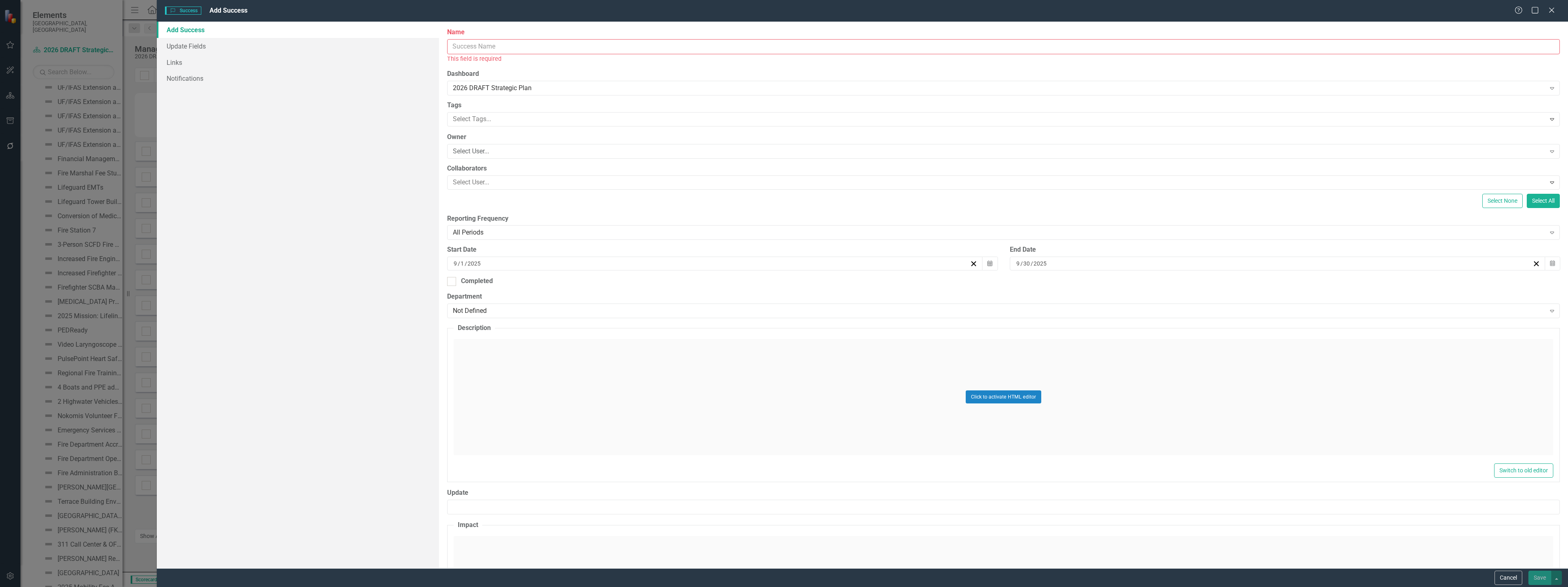
click at [587, 48] on input "Name" at bounding box center [1004, 46] width 1113 height 15
paste input "Code Enforcement Zones"
type input "Code Enforcement Zones"
click at [656, 406] on div "Click to activate HTML editor" at bounding box center [1003, 387] width 1100 height 116
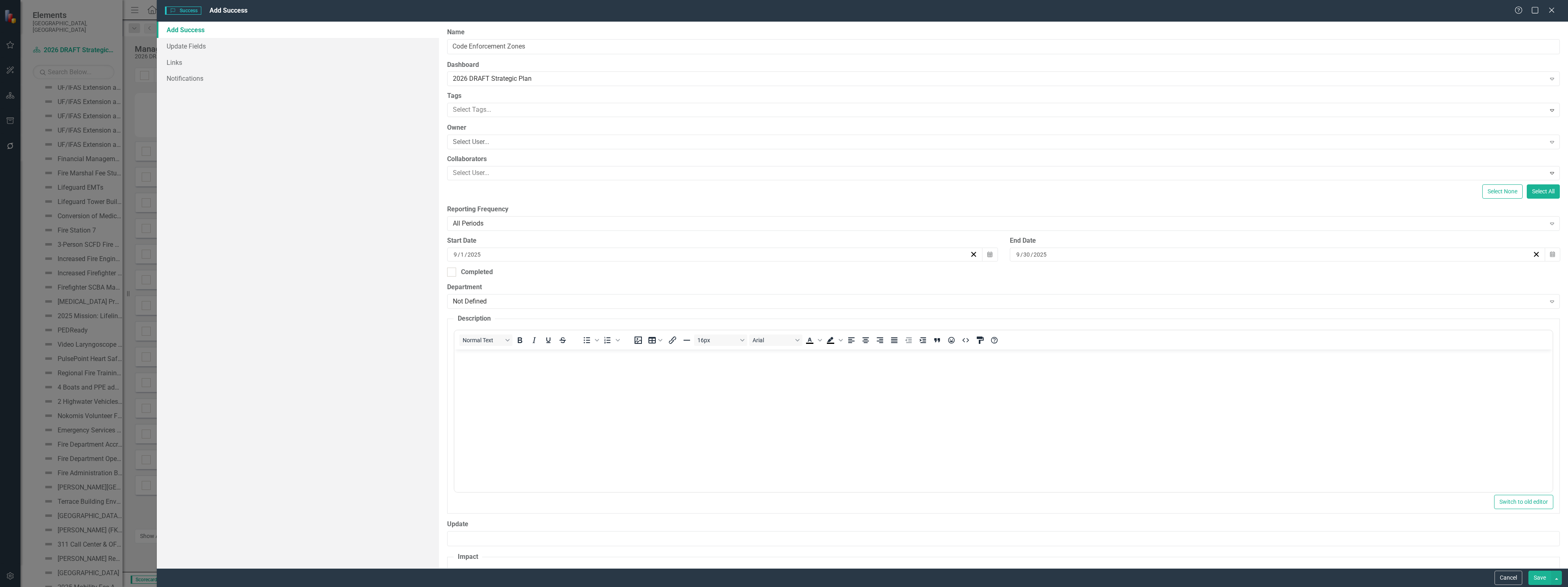
click at [499, 381] on body "Rich Text Area. Press ALT-0 for help." at bounding box center [1004, 411] width 1098 height 122
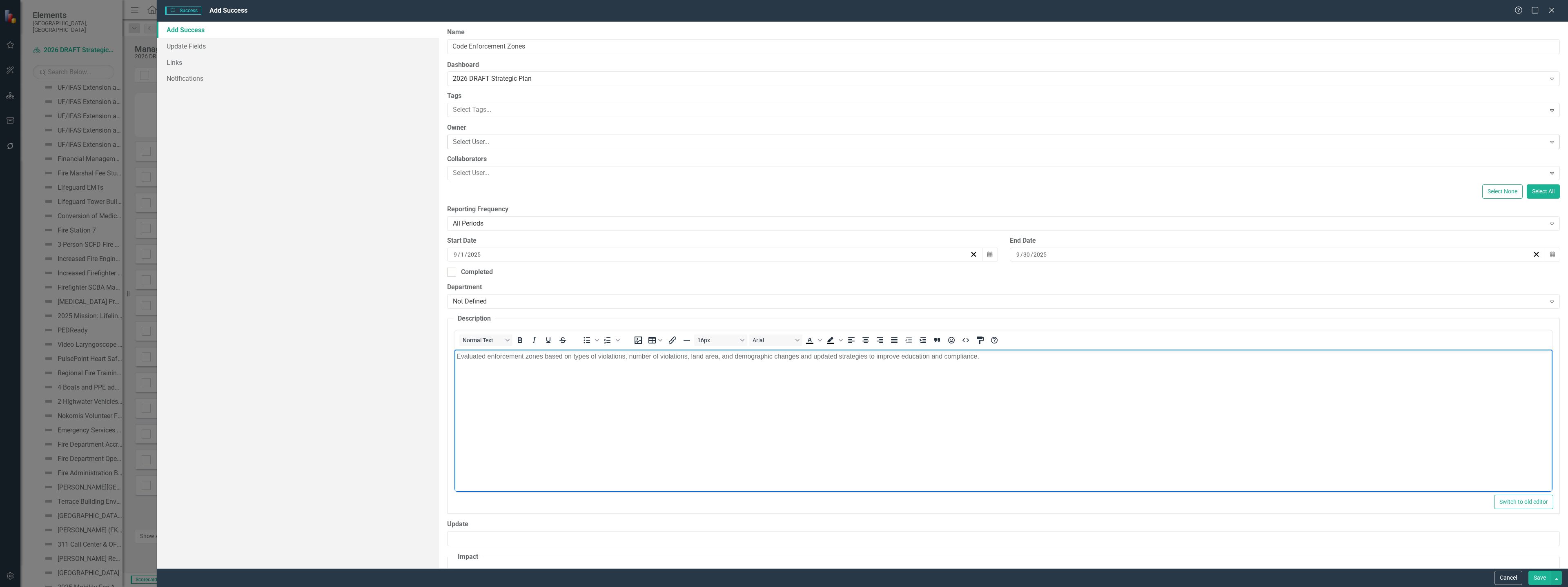
click at [500, 140] on div "Select User..." at bounding box center [999, 142] width 1092 height 9
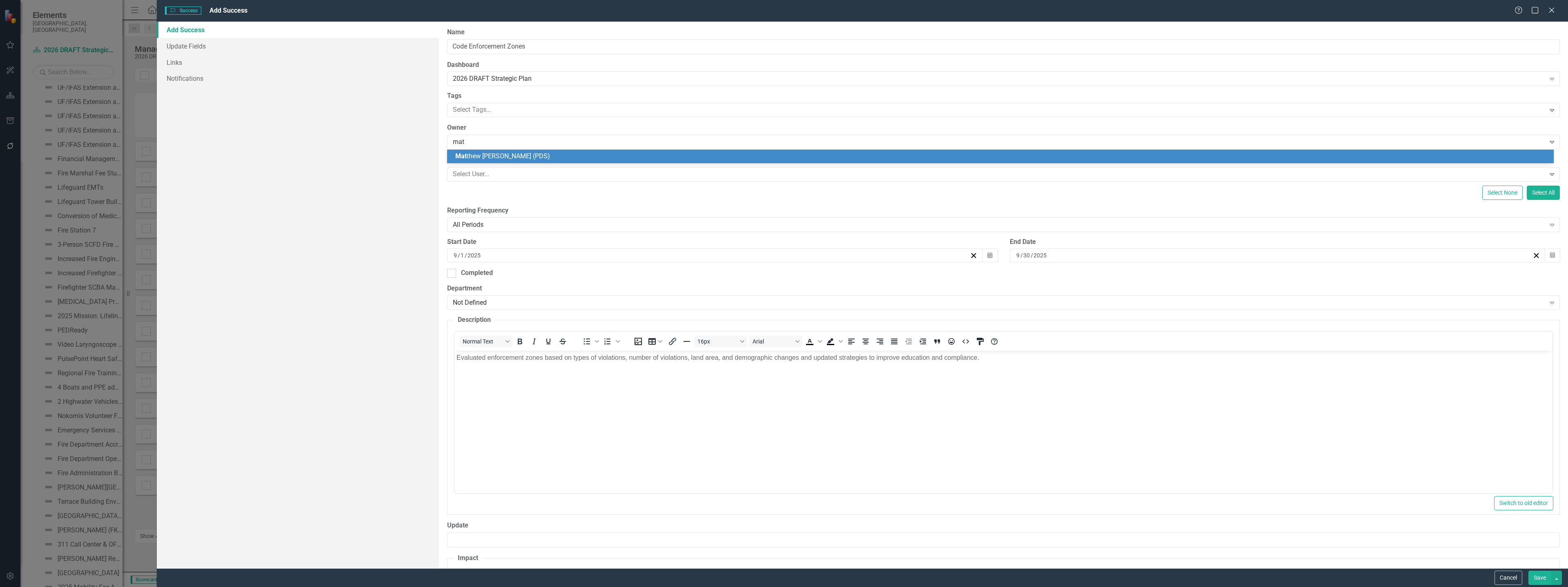
type input "matt"
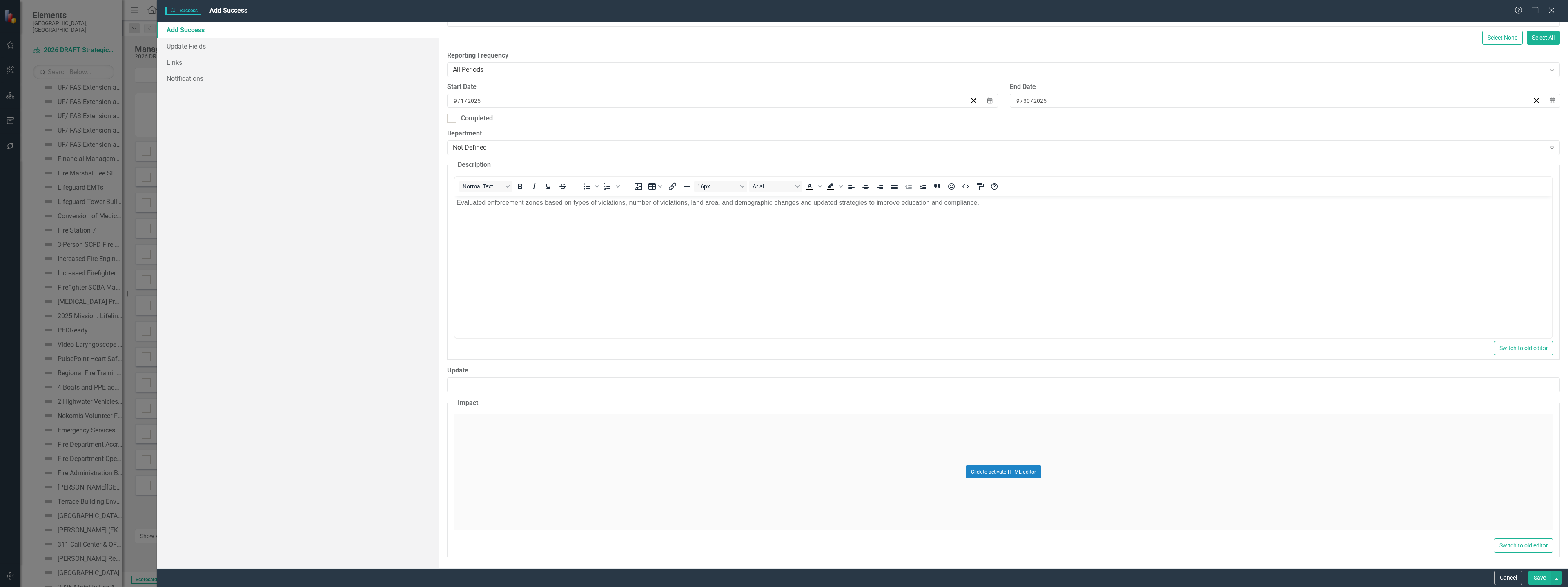
scroll to position [155, 0]
click at [547, 484] on div "Click to activate HTML editor" at bounding box center [1003, 471] width 1100 height 116
click at [541, 478] on body "Rich Text Area. Press ALT-0 for help." at bounding box center [1004, 493] width 1098 height 122
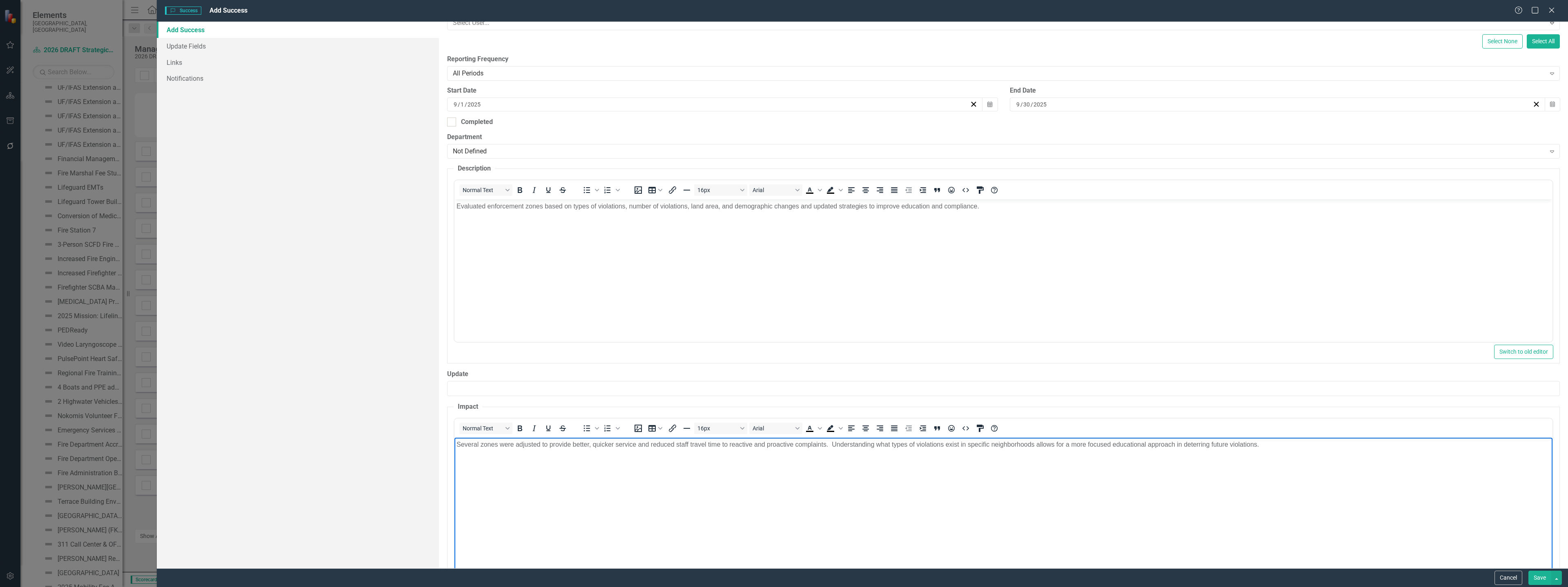
scroll to position [196, 0]
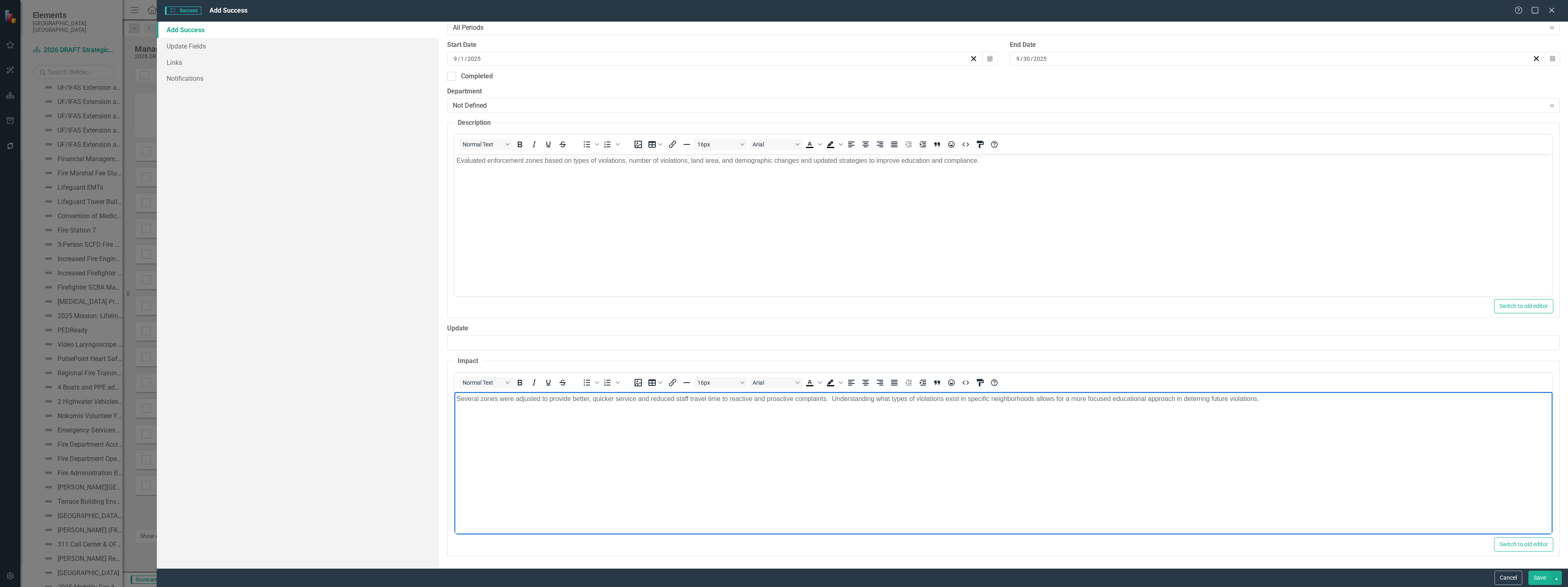
click at [1538, 574] on button "Save" at bounding box center [1540, 577] width 23 height 14
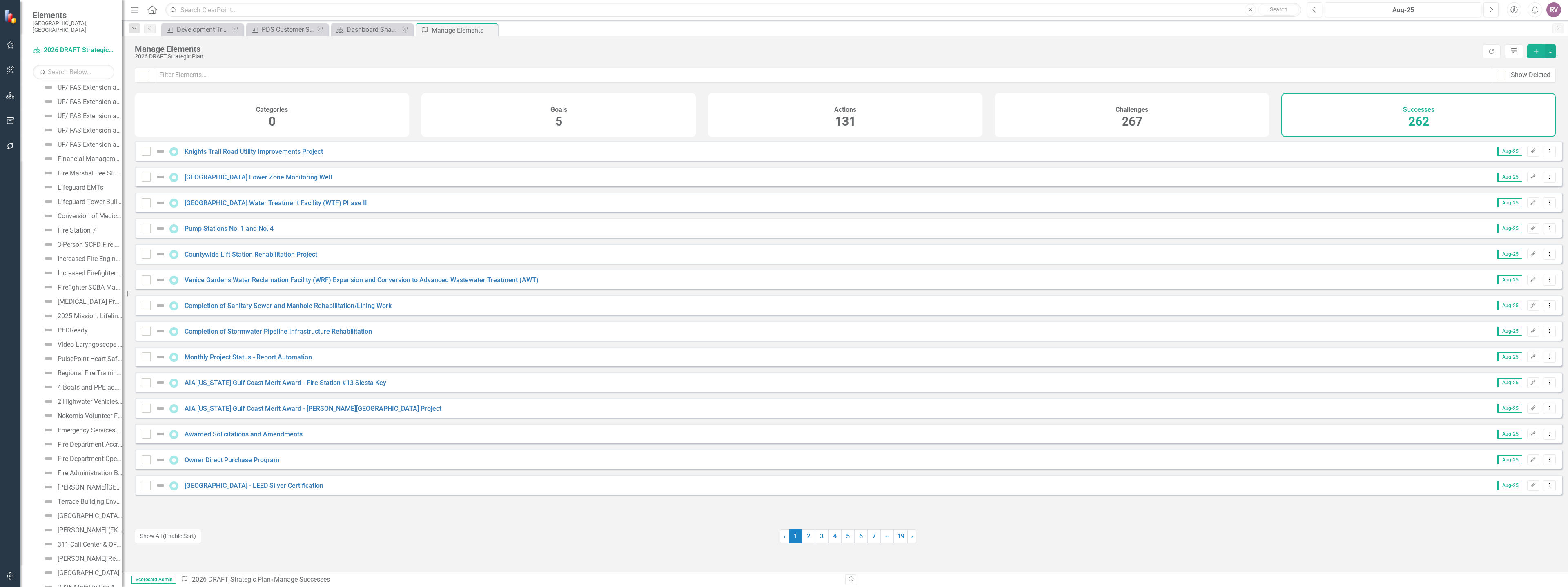
click at [1531, 53] on button "Add" at bounding box center [1536, 51] width 18 height 14
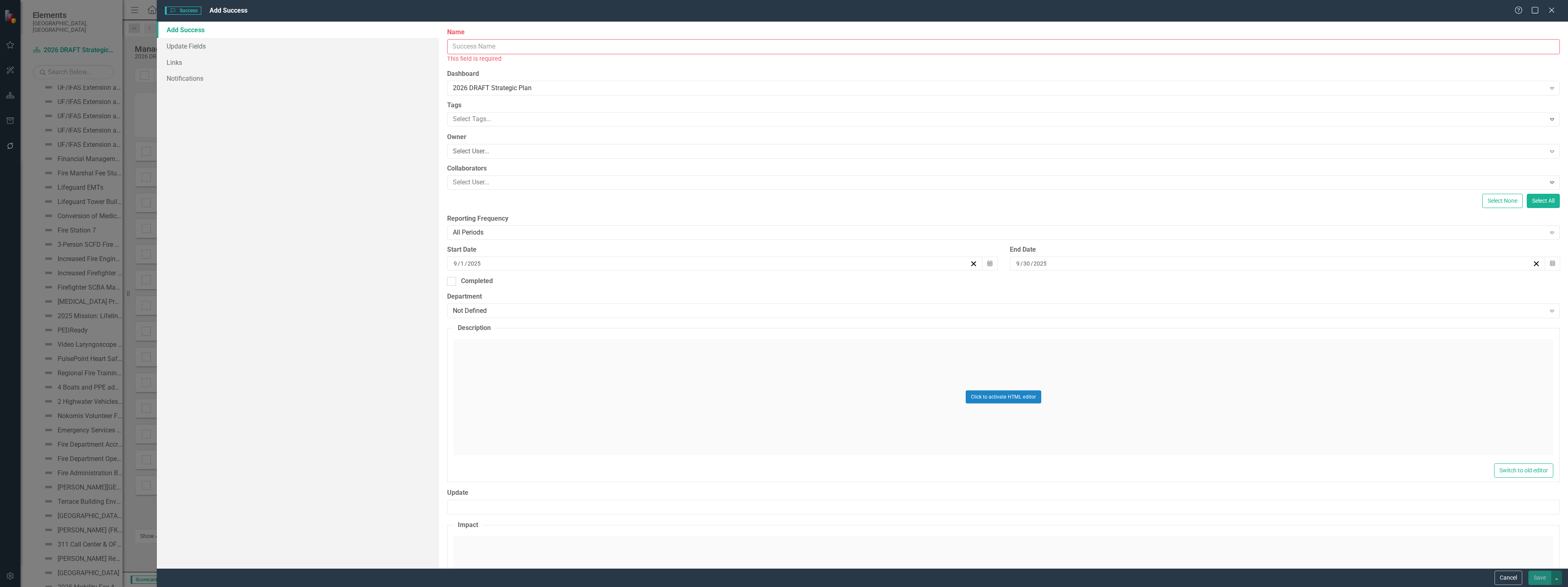
click at [596, 44] on input "Name" at bounding box center [1004, 46] width 1113 height 15
paste input "Code Enforcement Short Course and Officer Safety Course"
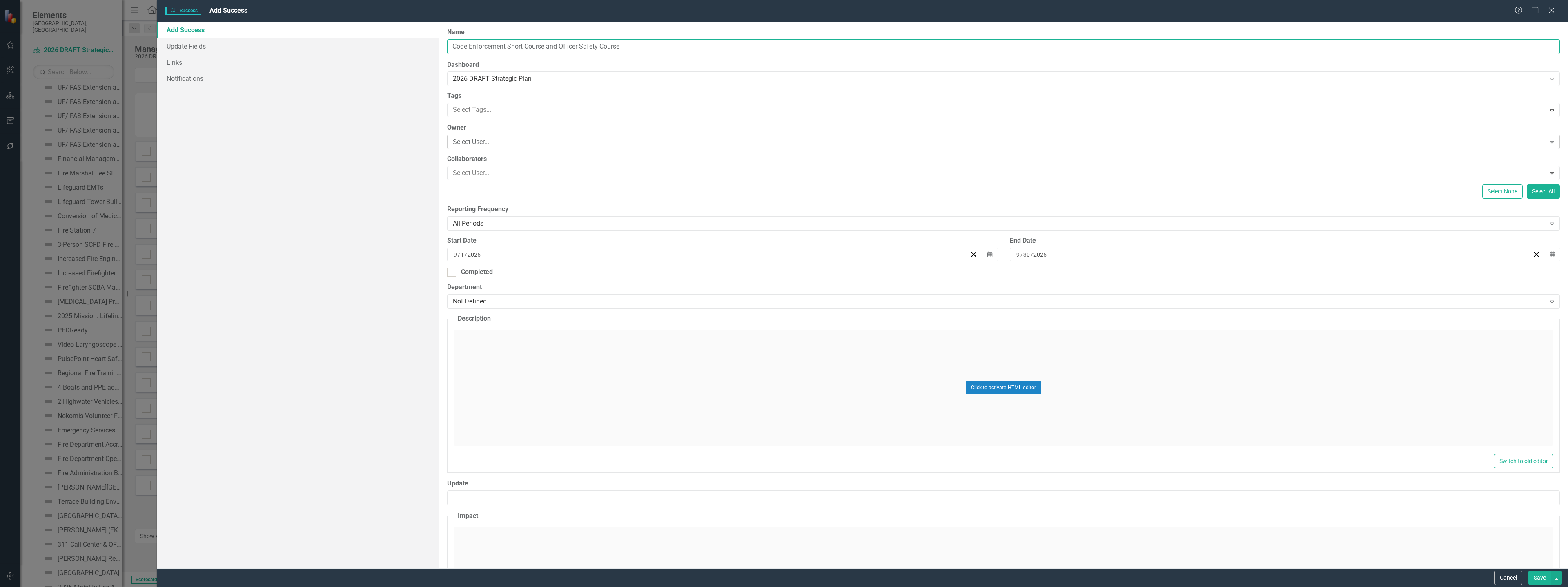
type input "Code Enforcement Short Course and Officer Safety Course"
click at [474, 142] on div "Select User..." at bounding box center [999, 142] width 1092 height 9
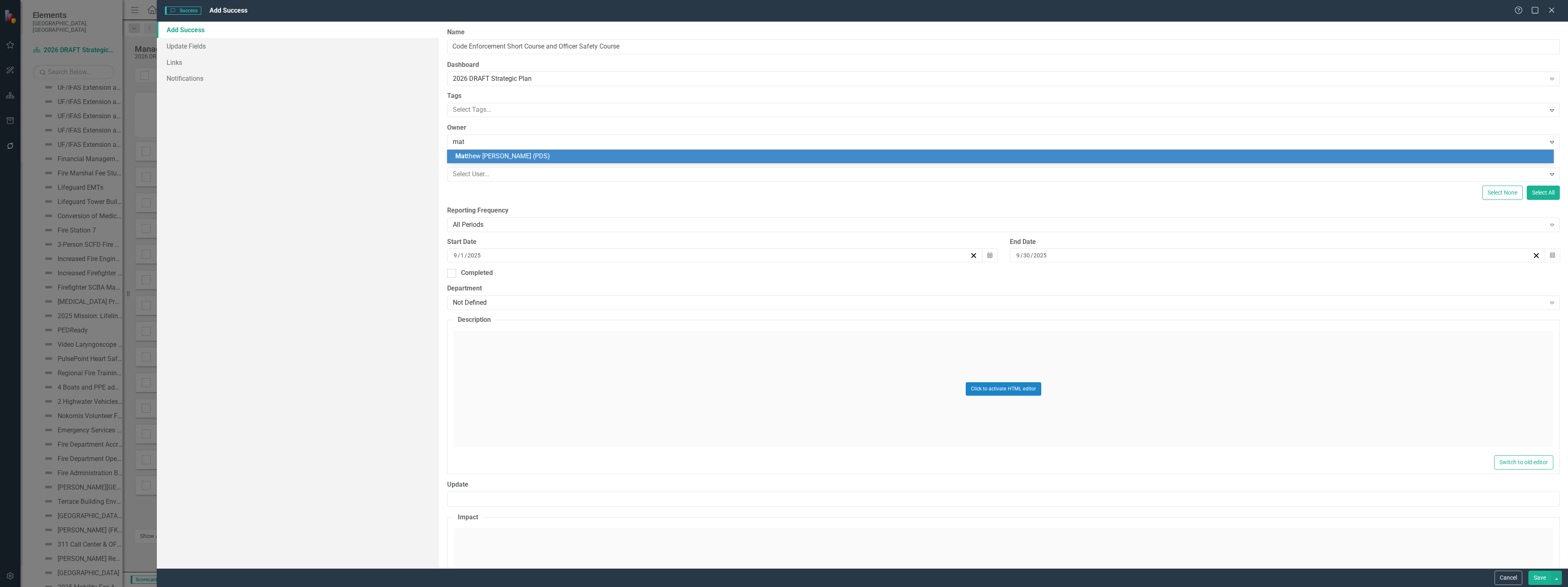
type input "matt"
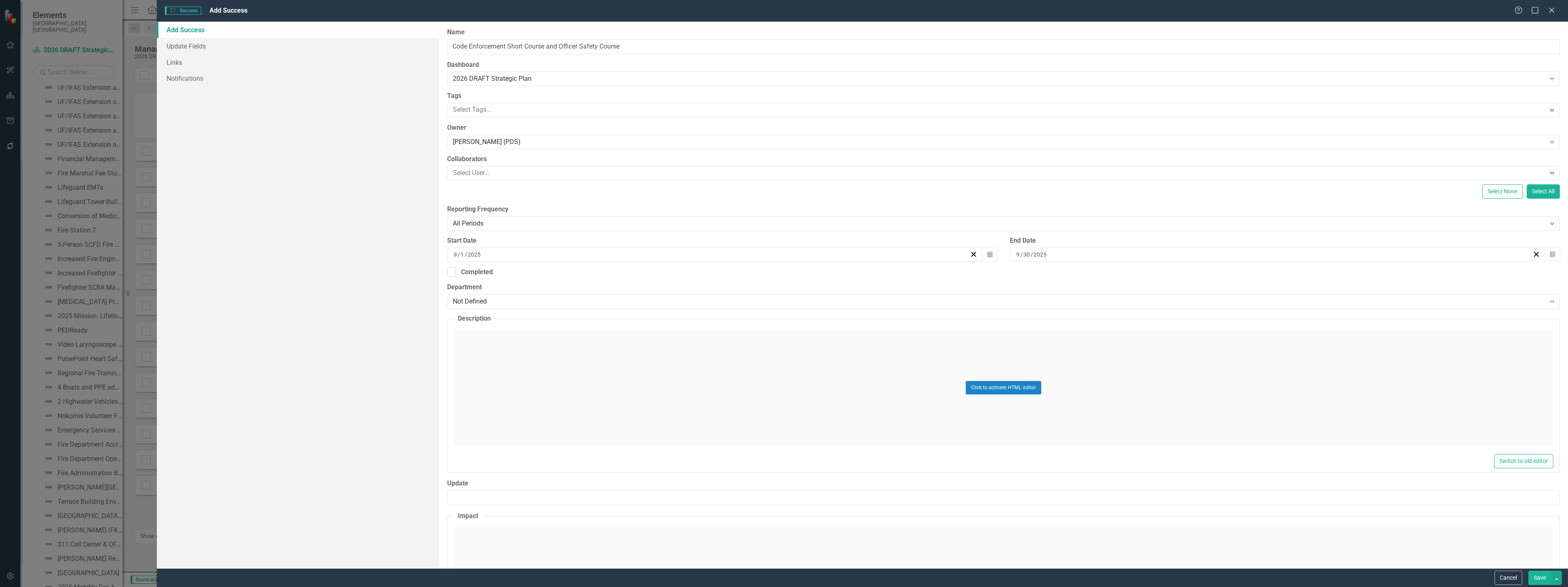
click at [481, 384] on div "Click to activate HTML editor" at bounding box center [1003, 387] width 1100 height 116
click at [485, 379] on body "Rich Text Area. Press ALT-0 for help." at bounding box center [1004, 411] width 1098 height 122
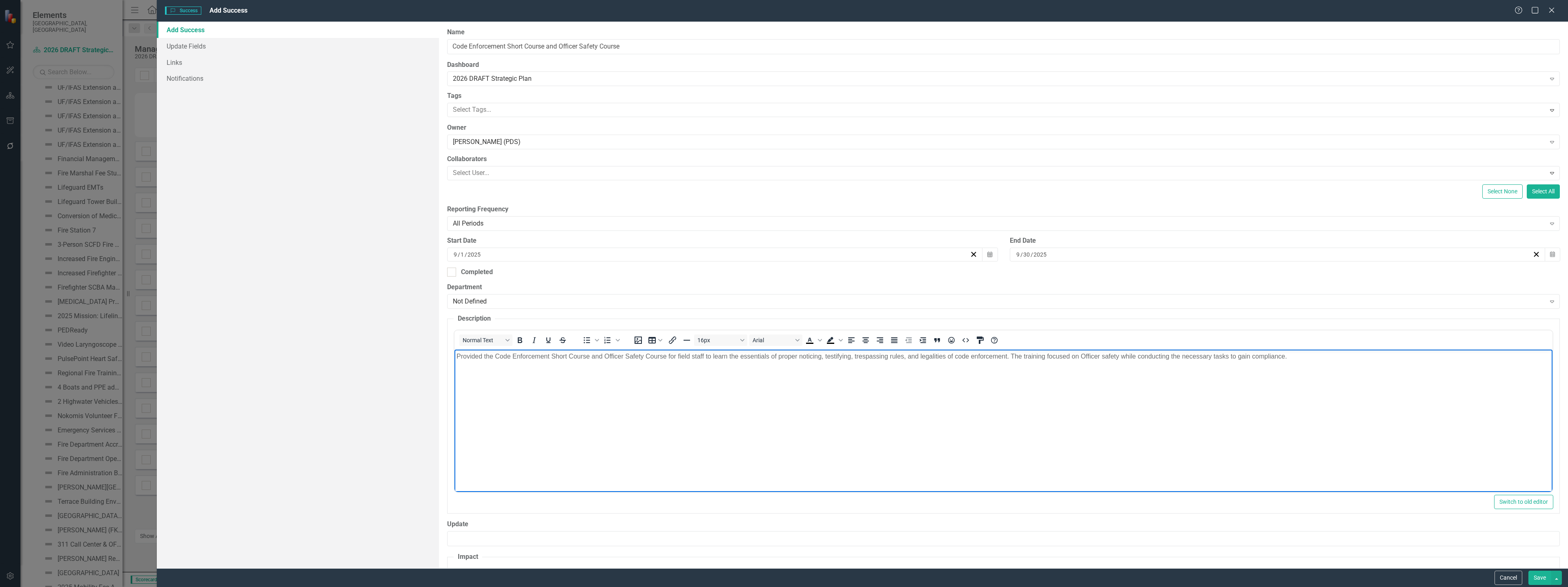
scroll to position [122, 0]
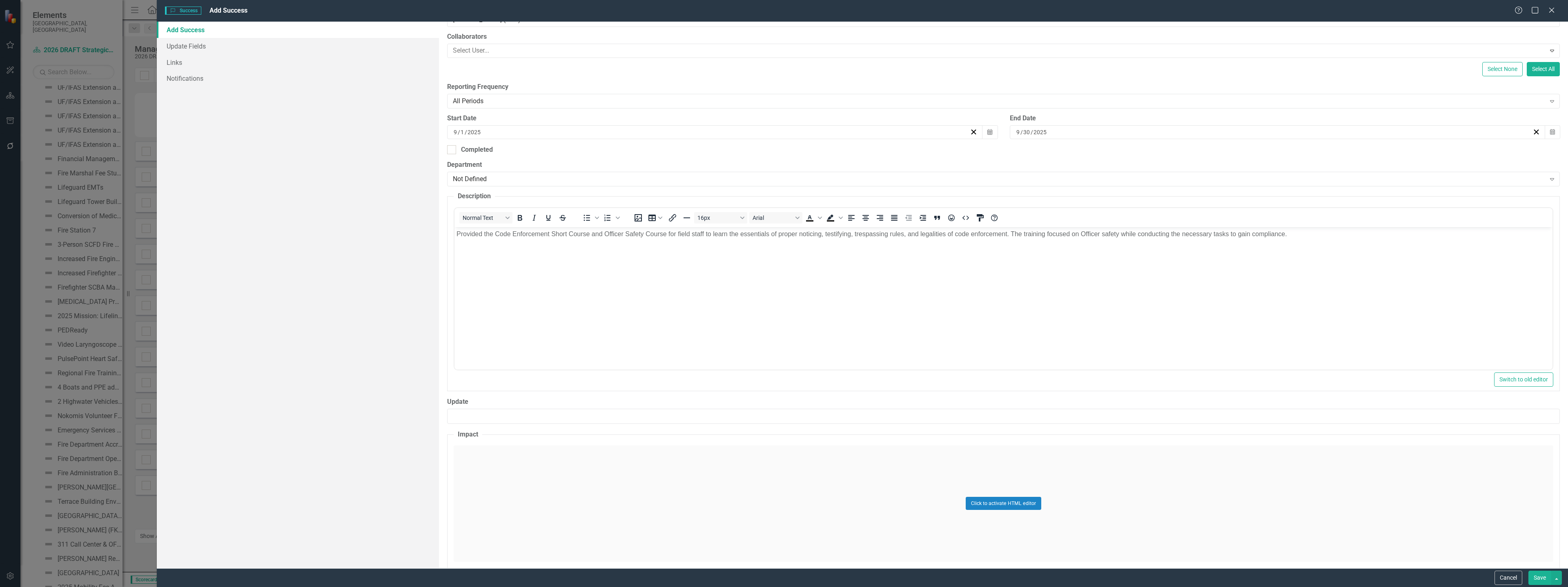
click at [492, 490] on div "Click to activate HTML editor" at bounding box center [1003, 504] width 1100 height 116
click at [492, 489] on body "Rich Text Area. Press ALT-0 for help." at bounding box center [1004, 526] width 1098 height 122
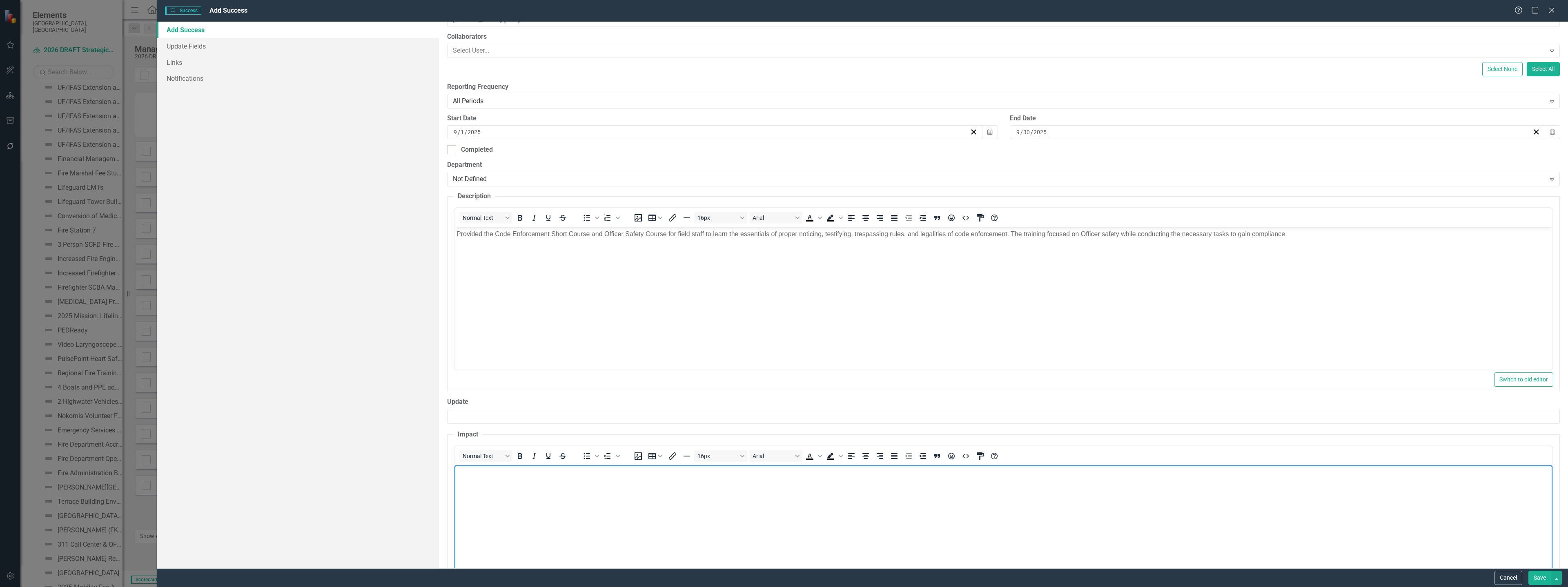
paste body "Rich Text Area. Press ALT-0 for help."
click at [873, 479] on body "The Code Enforcement Short Course provides education to code enforcement staff …" at bounding box center [1004, 526] width 1098 height 122
click at [872, 474] on p "The Code Enforcement Short Course provides education to code enforcement staff …" at bounding box center [1003, 472] width 1094 height 10
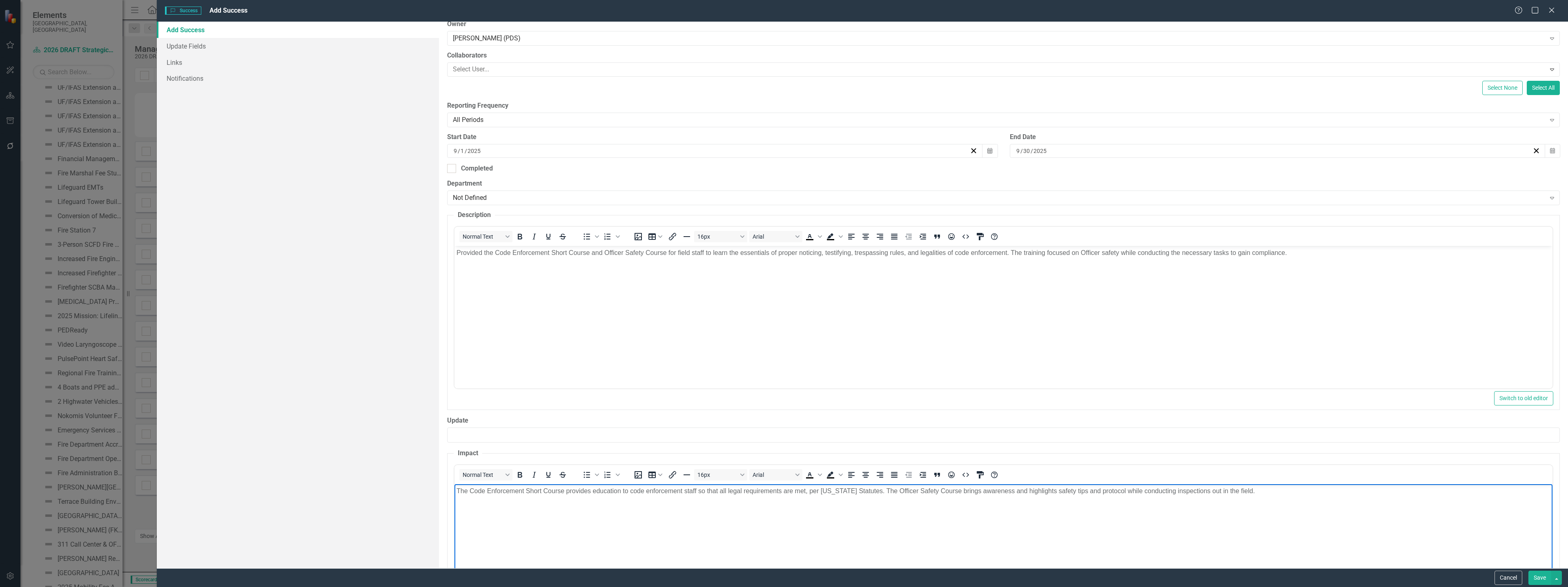
scroll to position [122, 0]
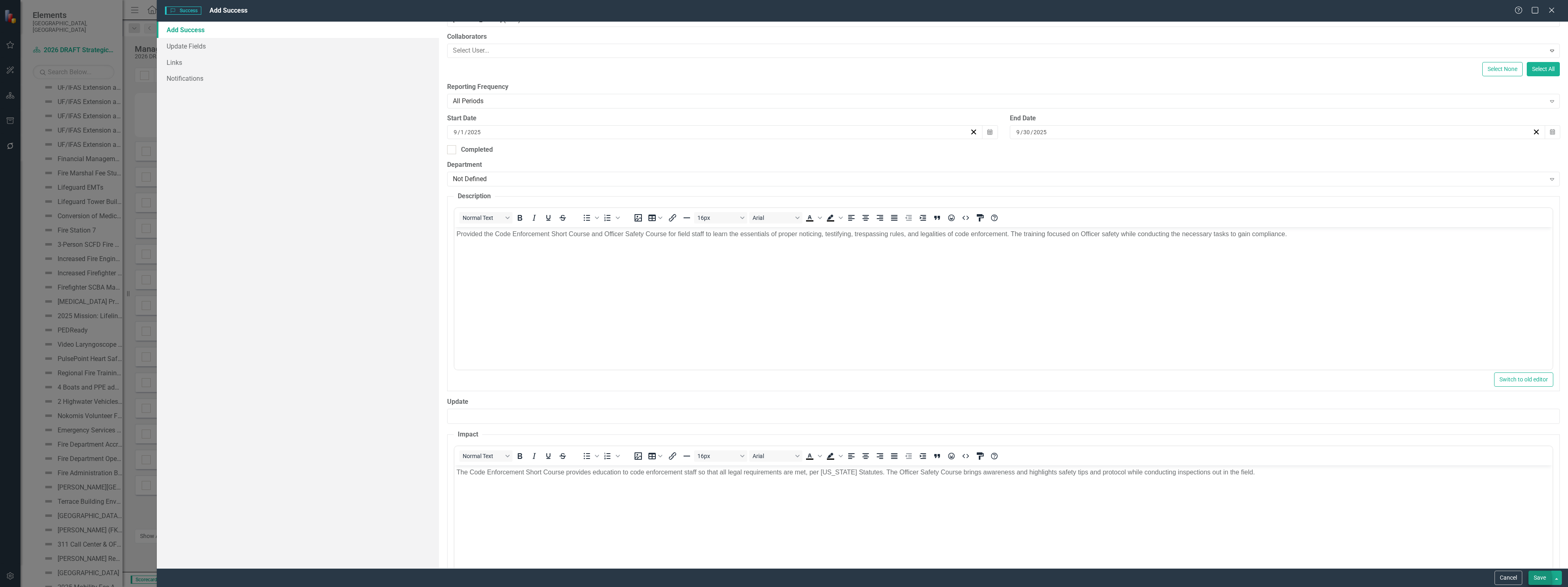
click at [1531, 577] on button "Save" at bounding box center [1540, 577] width 23 height 14
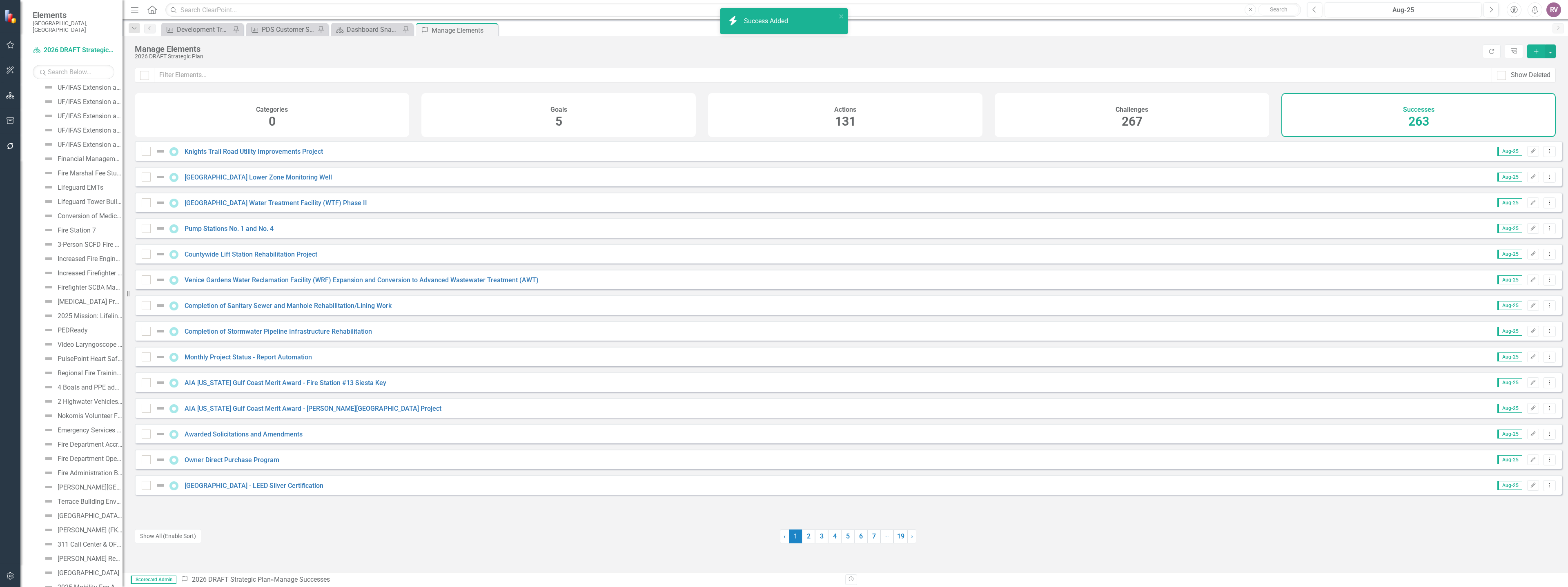
click at [1539, 52] on icon "Add" at bounding box center [1536, 51] width 7 height 5
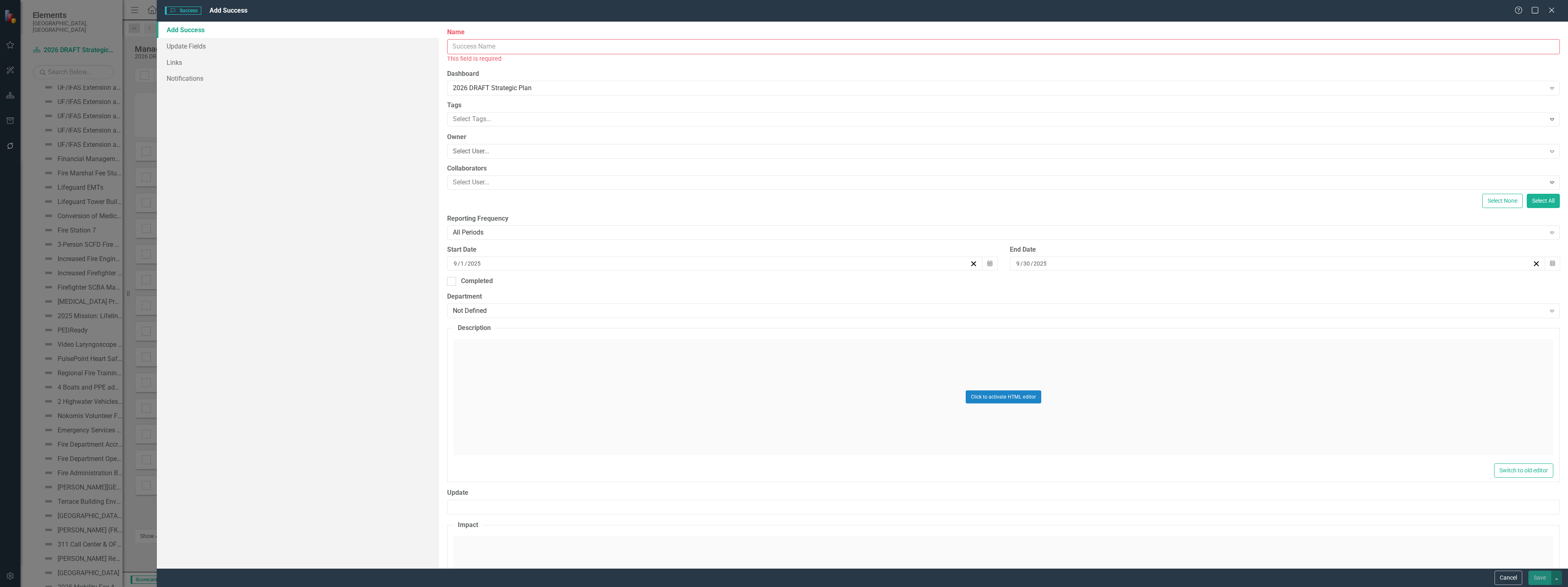
click at [612, 52] on input "Name" at bounding box center [1004, 46] width 1113 height 15
paste input "Community Clean Ups"
type input "Community Clean Ups"
click at [481, 144] on div "Select User..." at bounding box center [999, 142] width 1092 height 9
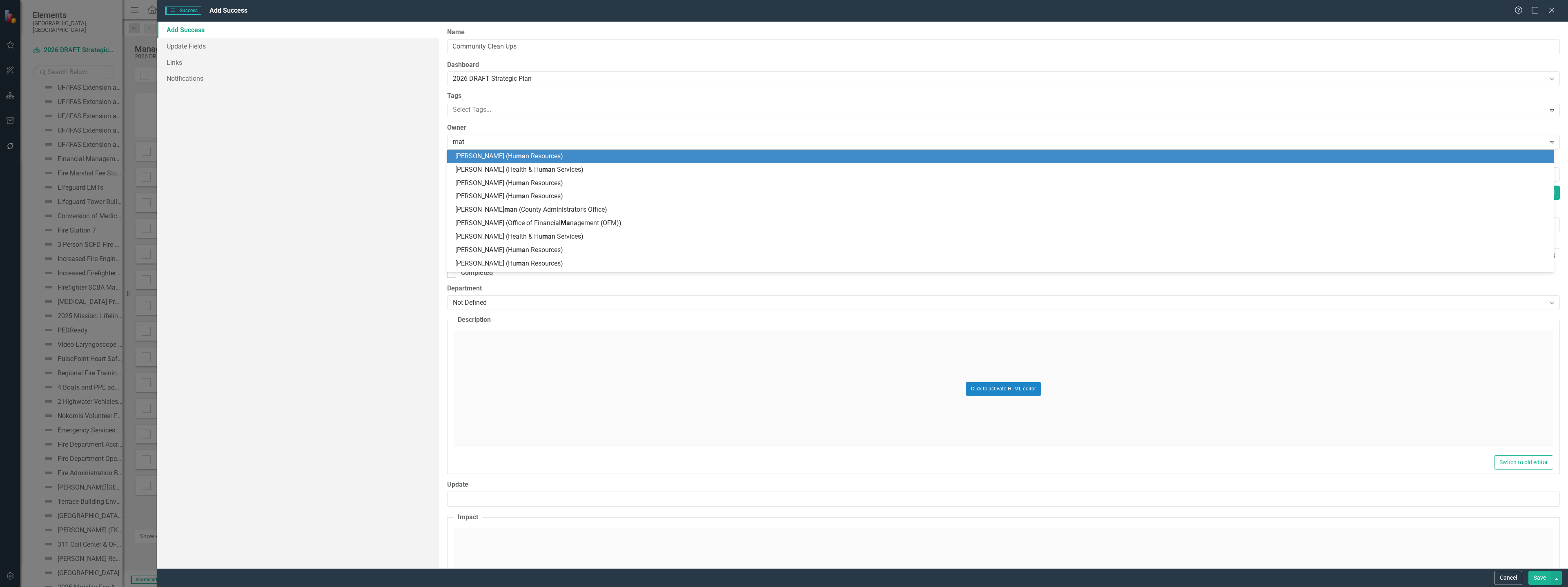
type input "matt"
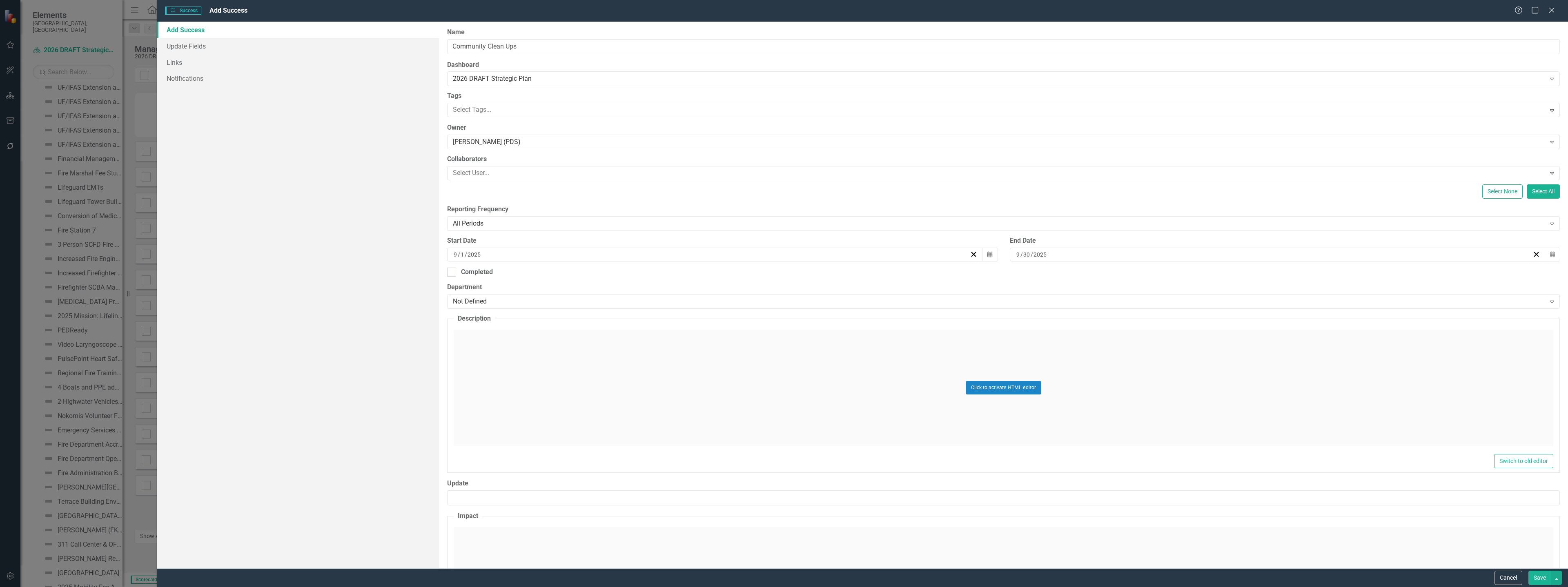
click at [498, 359] on div "Click to activate HTML editor" at bounding box center [1003, 387] width 1100 height 116
click at [517, 373] on body "Rich Text Area. Press ALT-0 for help." at bounding box center [1004, 411] width 1098 height 122
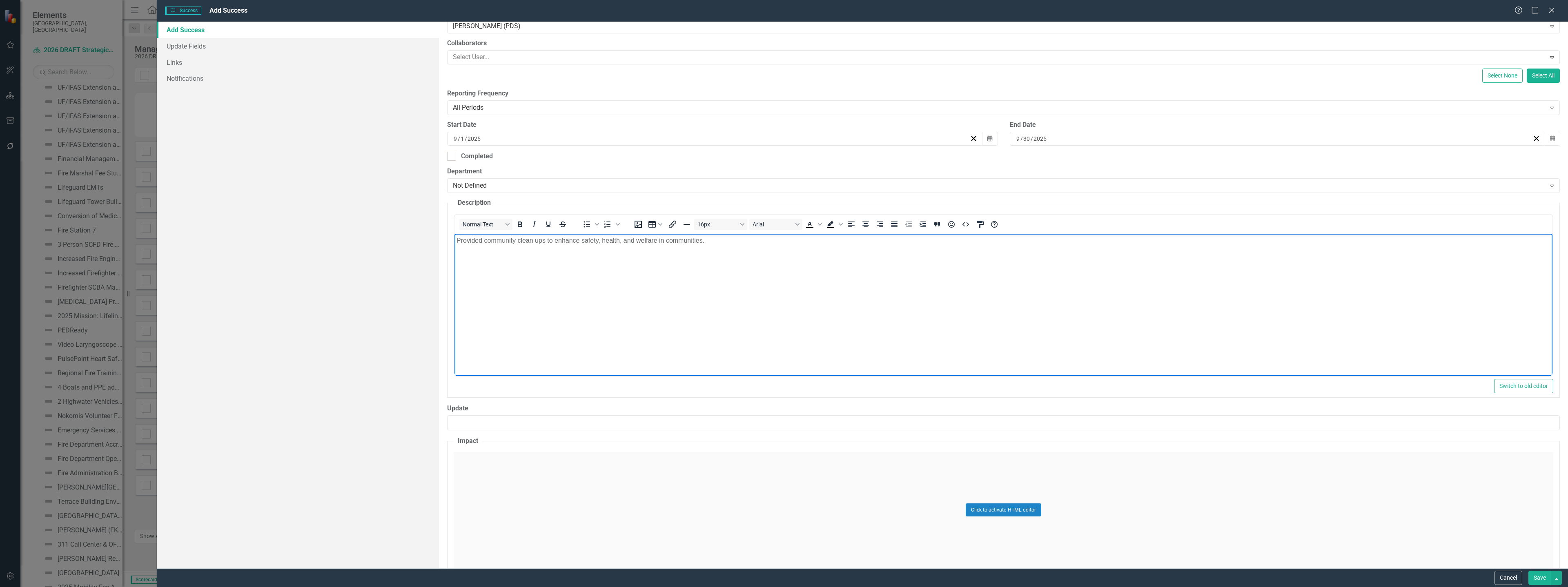
scroll to position [122, 0]
click at [493, 474] on div "Click to activate HTML editor" at bounding box center [1003, 504] width 1100 height 116
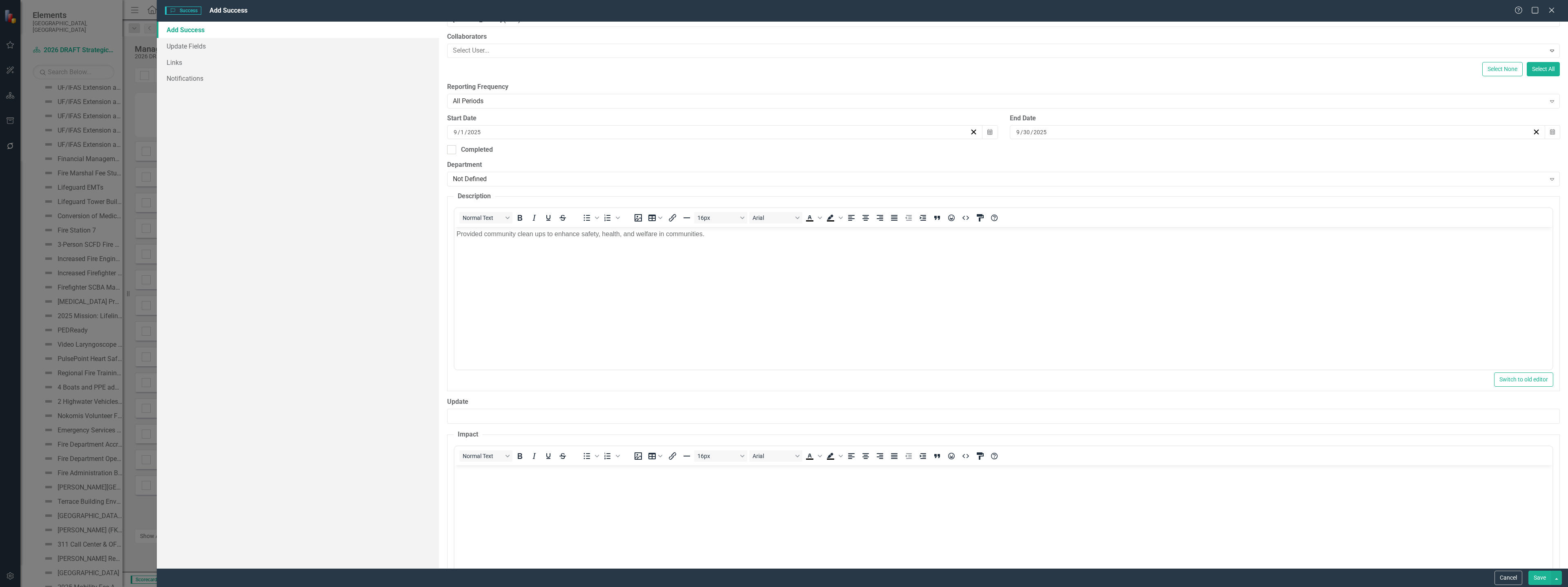
scroll to position [0, 0]
click at [498, 473] on p "Rich Text Area. Press ALT-0 for help." at bounding box center [1003, 472] width 1094 height 10
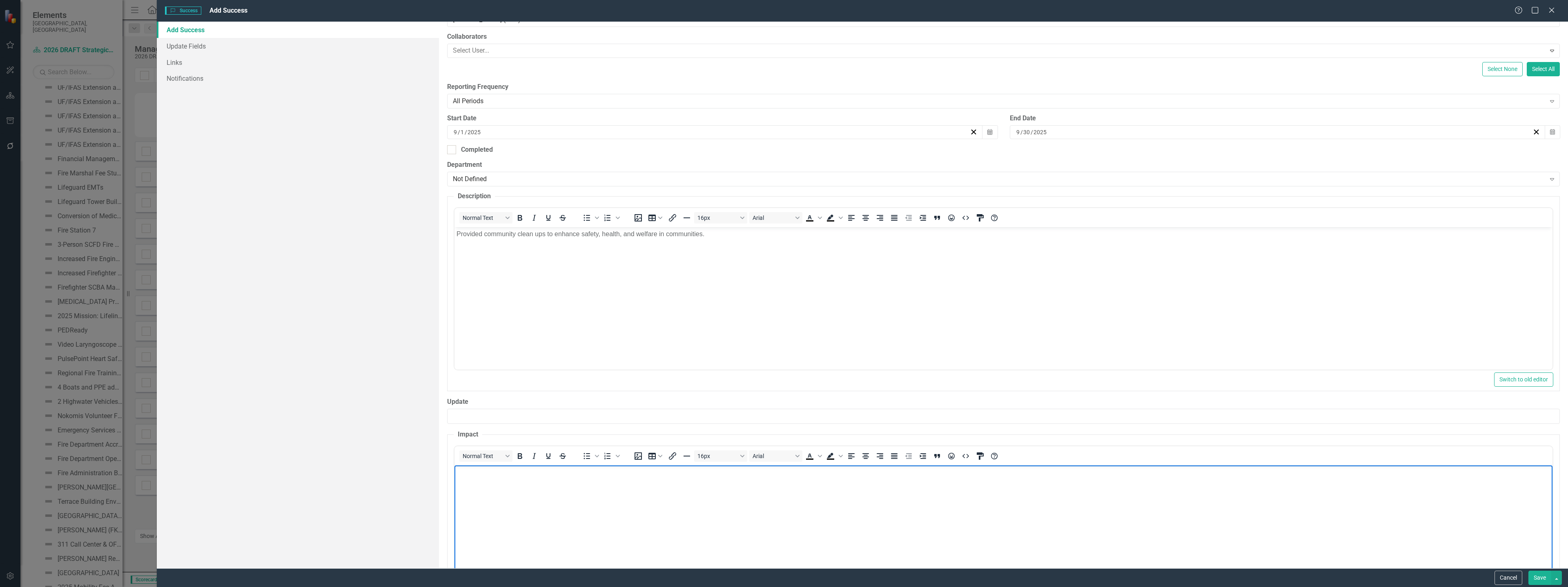
paste body "Rich Text Area. Press ALT-0 for help."
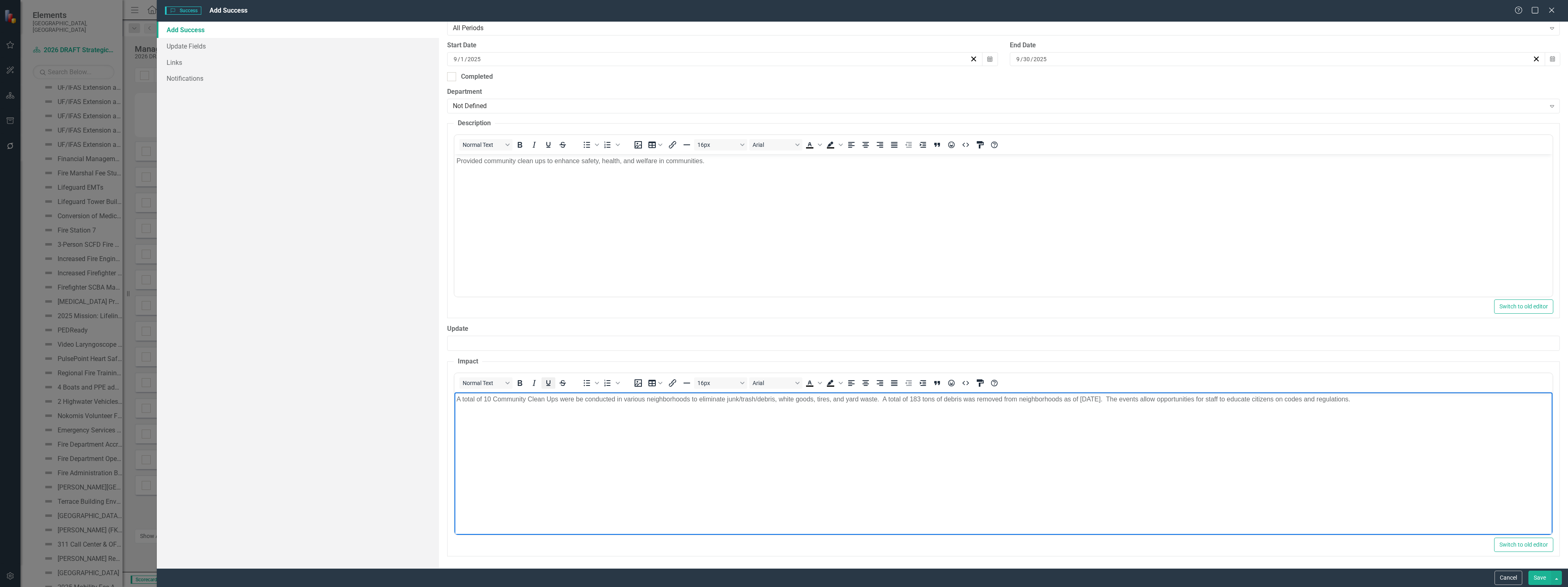
scroll to position [196, 0]
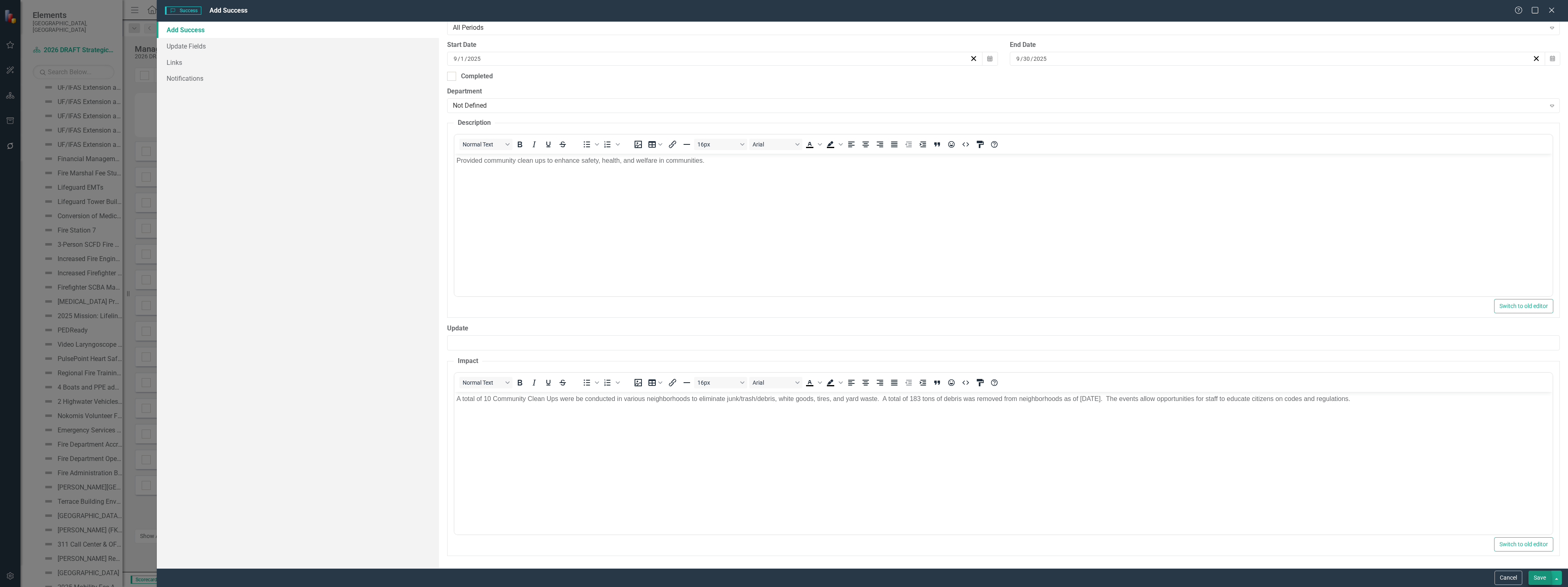
click at [1532, 577] on button "Save" at bounding box center [1540, 577] width 23 height 14
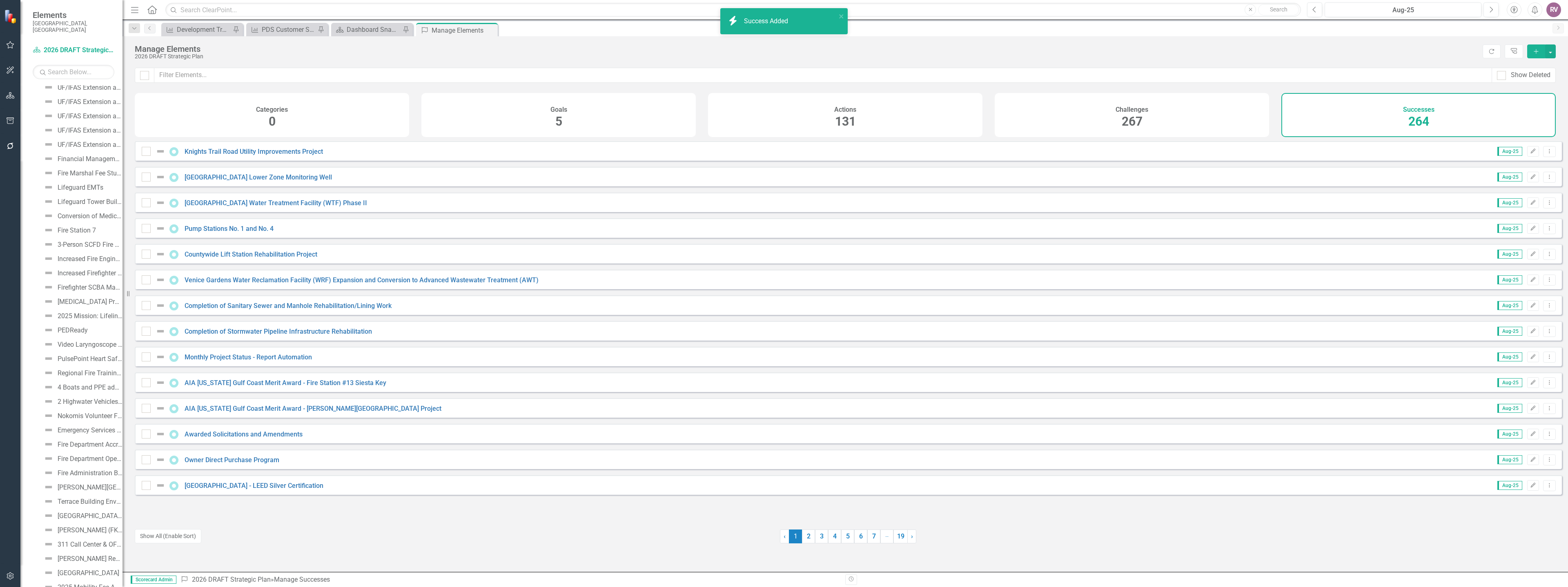
click at [1538, 54] on icon "Add" at bounding box center [1536, 51] width 7 height 5
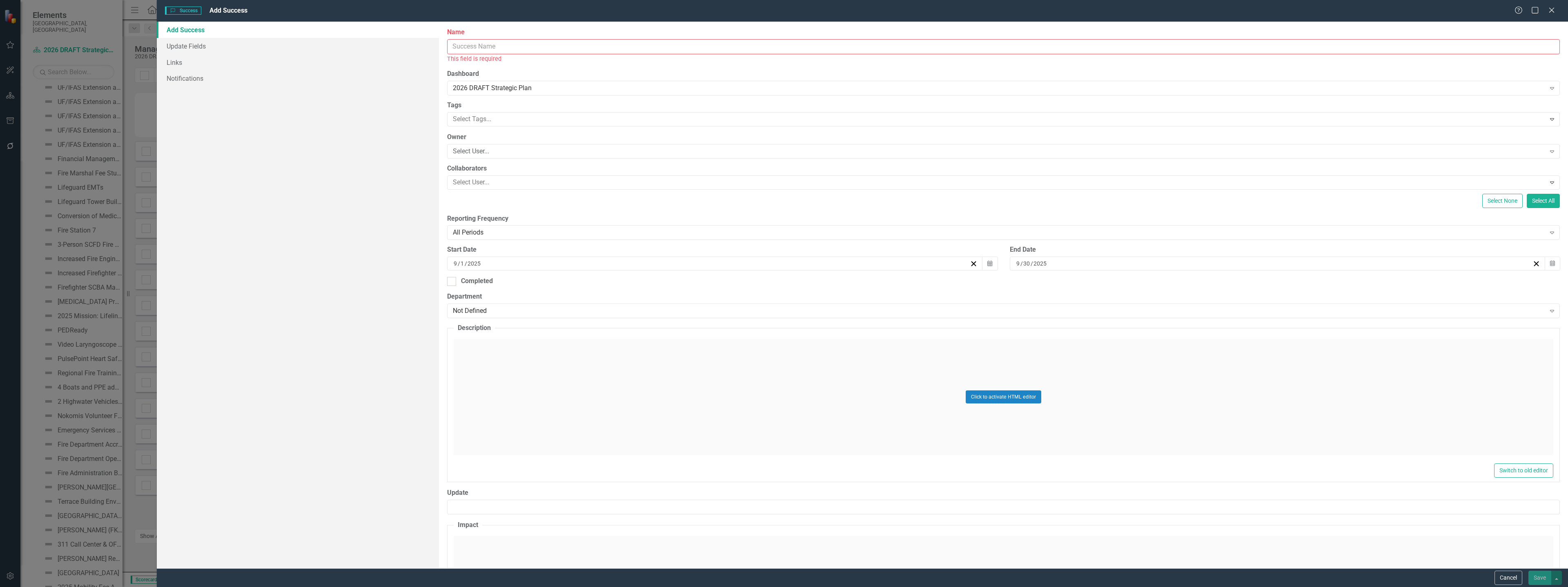
click at [477, 50] on input "Name" at bounding box center [1004, 46] width 1113 height 15
paste input "Illegal sign removal"
type input "Illegal sign removal"
click at [475, 144] on div "Select User..." at bounding box center [999, 142] width 1092 height 9
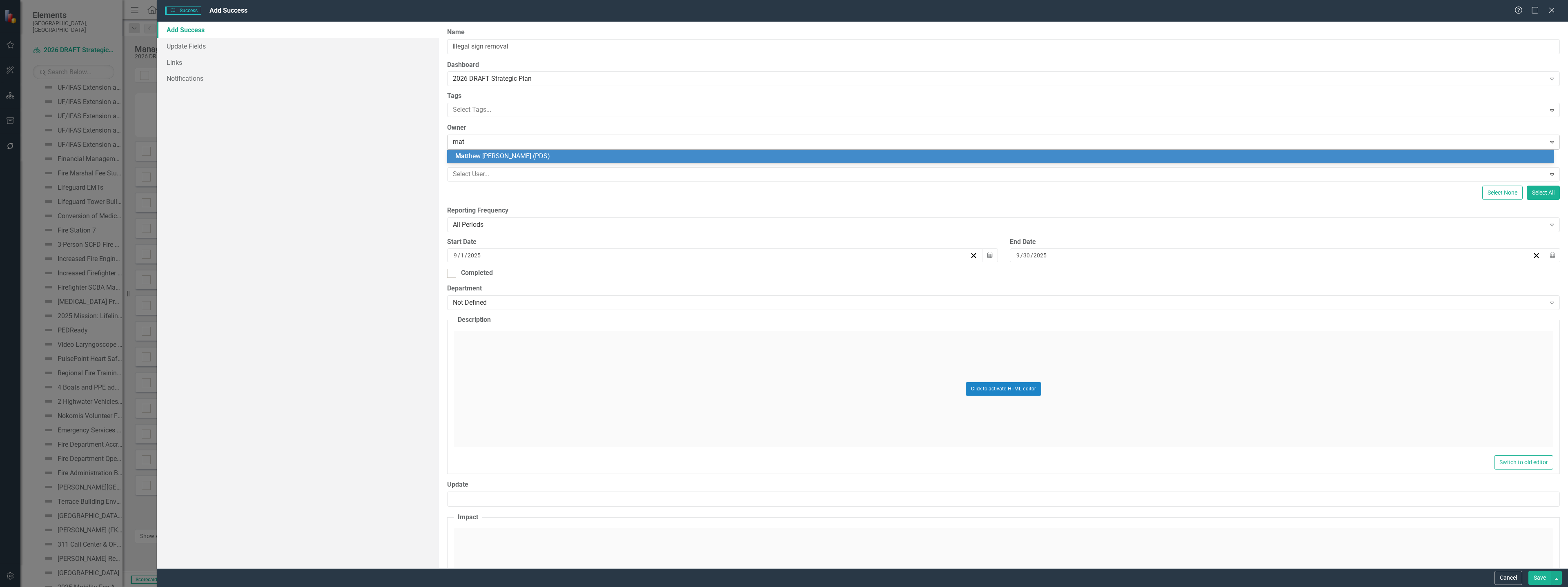
type input "matt"
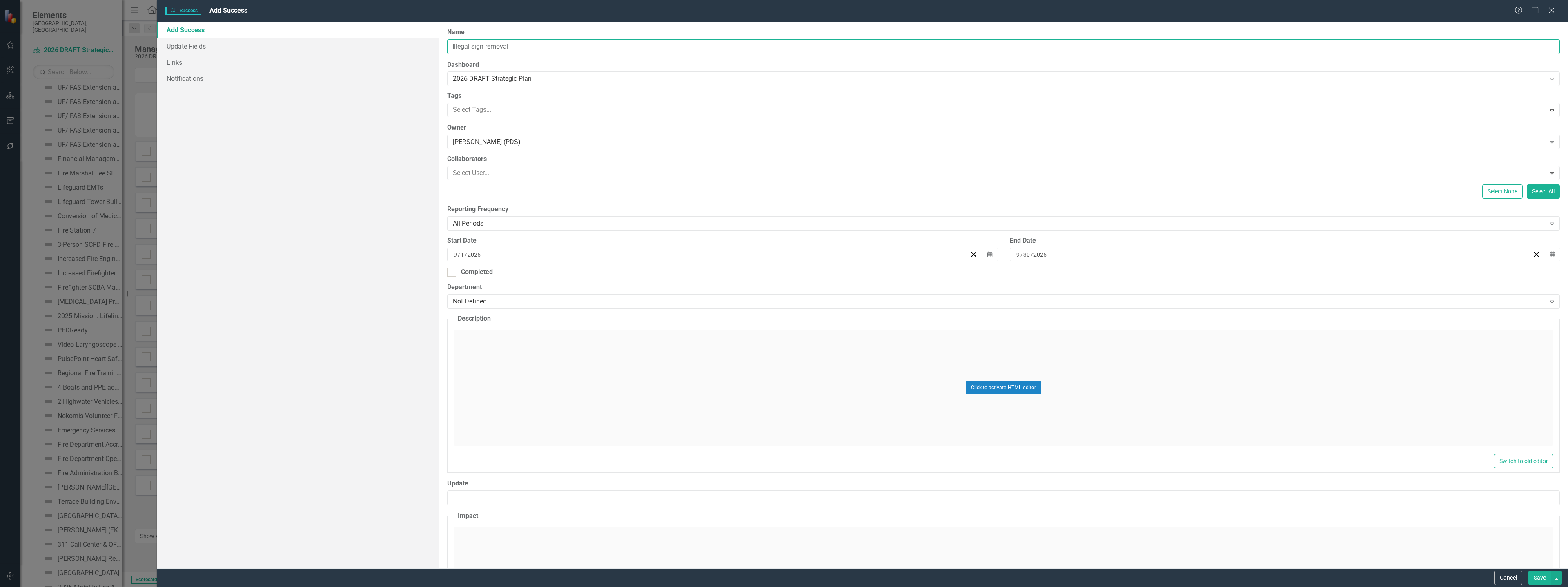
click at [475, 44] on input "Illegal sign removal" at bounding box center [1004, 46] width 1113 height 15
type input "Illegal Sign Removal"
click at [501, 358] on div "Click to activate HTML editor" at bounding box center [1003, 387] width 1100 height 116
click at [522, 373] on body "Rich Text Area. Press ALT-0 for help." at bounding box center [1004, 411] width 1098 height 122
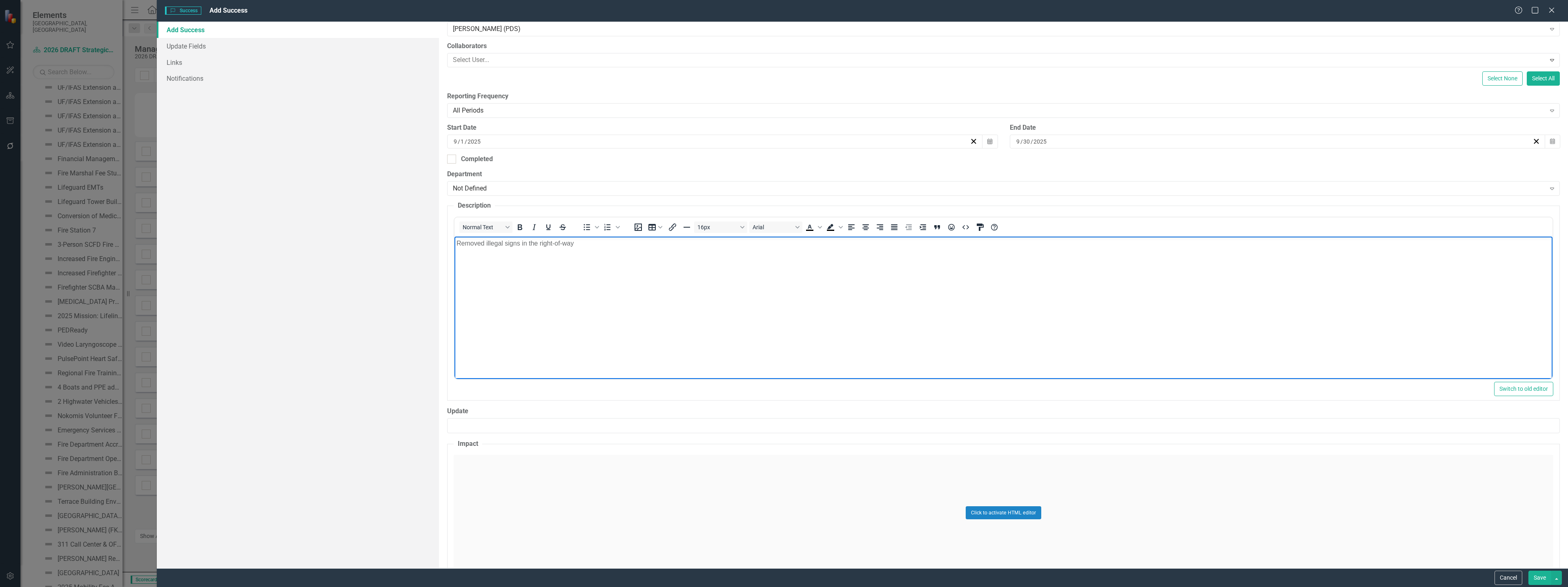
scroll to position [122, 0]
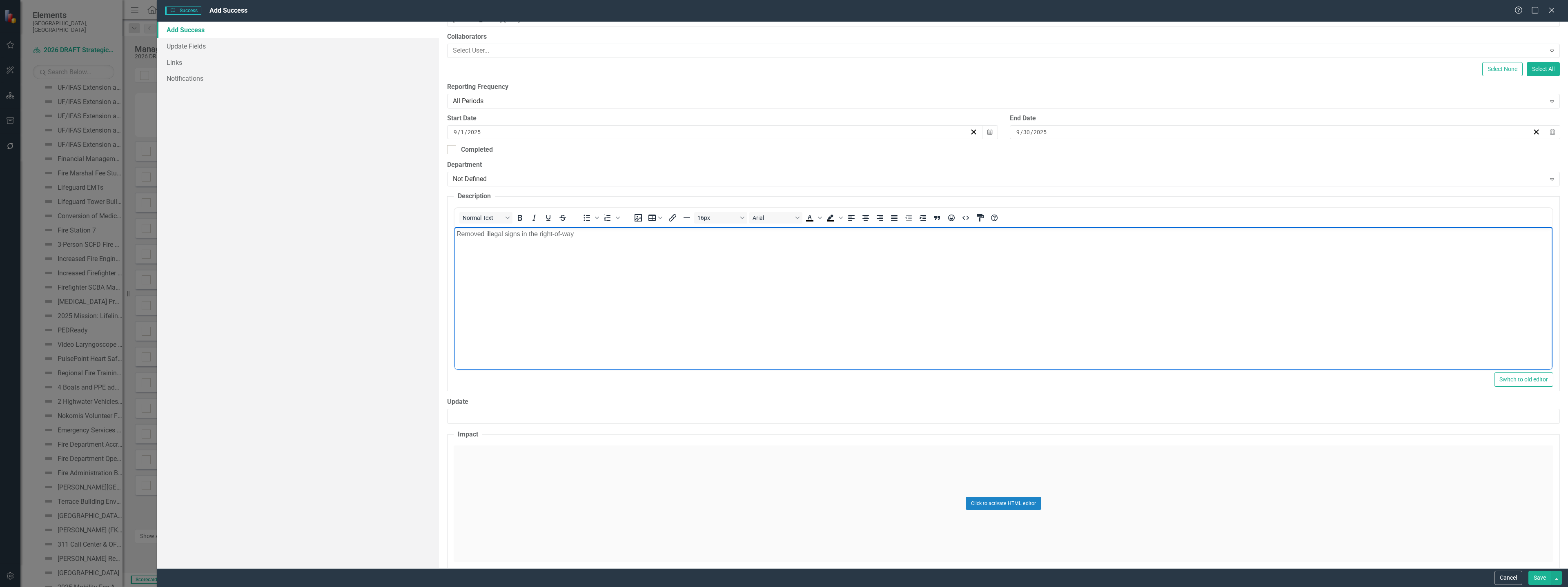
click at [542, 456] on div "Click to activate HTML editor" at bounding box center [1003, 504] width 1100 height 116
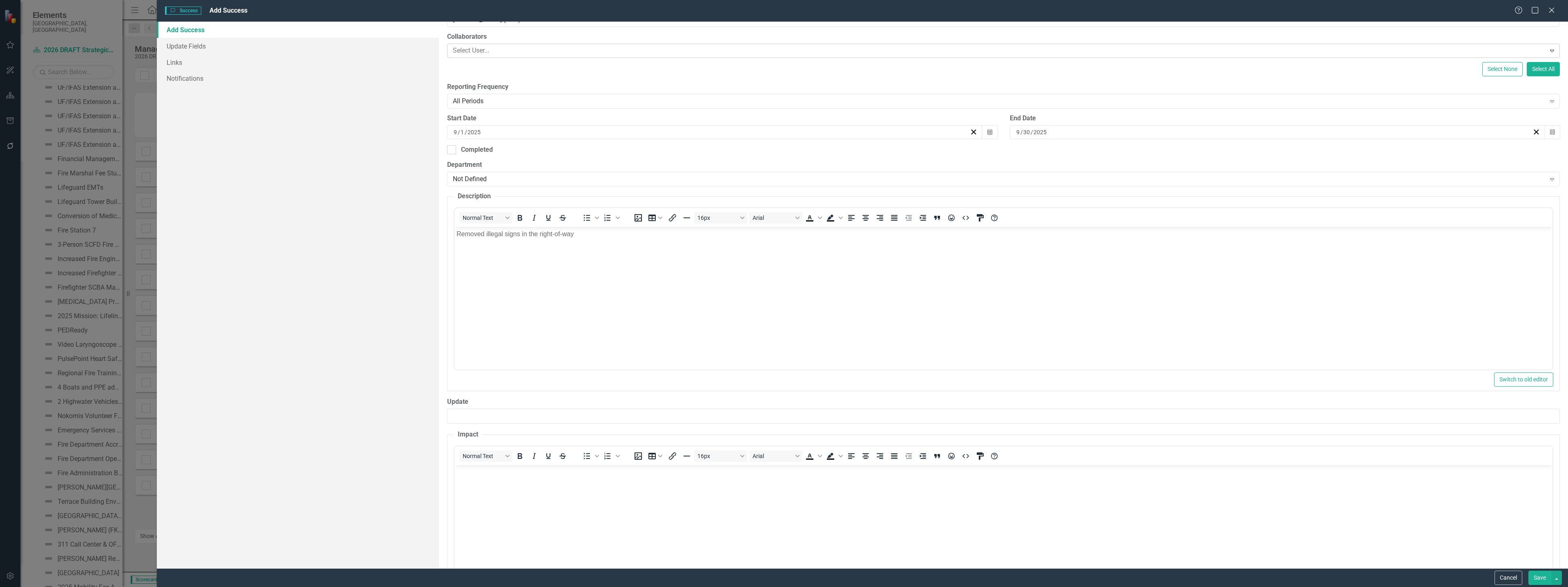
scroll to position [0, 0]
drag, startPoint x: 463, startPoint y: 504, endPoint x: 468, endPoint y: 504, distance: 5.0
click at [463, 504] on body "Rich Text Area. Press ALT-0 for help." at bounding box center [1004, 526] width 1098 height 122
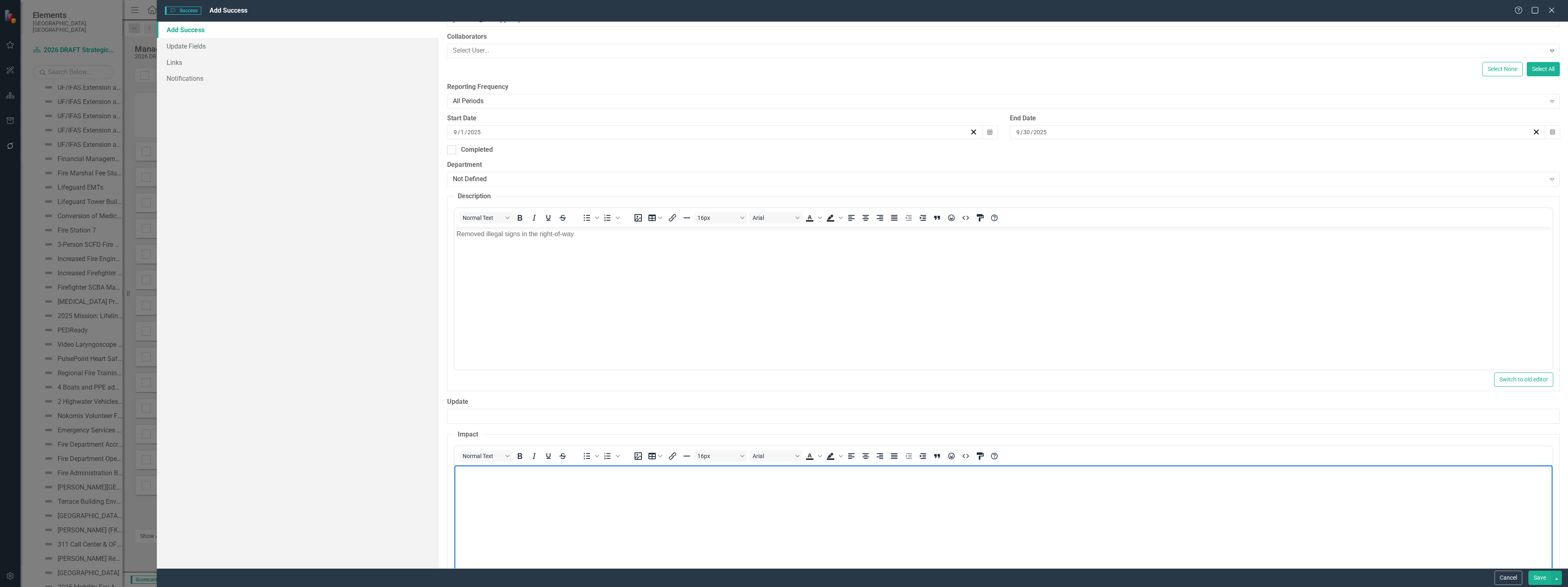
paste body "Rich Text Area. Press ALT-0 for help."
click at [653, 474] on p "Staff have removed over 10,000 illegal signs from the right-of-way. This provid…" at bounding box center [1003, 472] width 1094 height 10
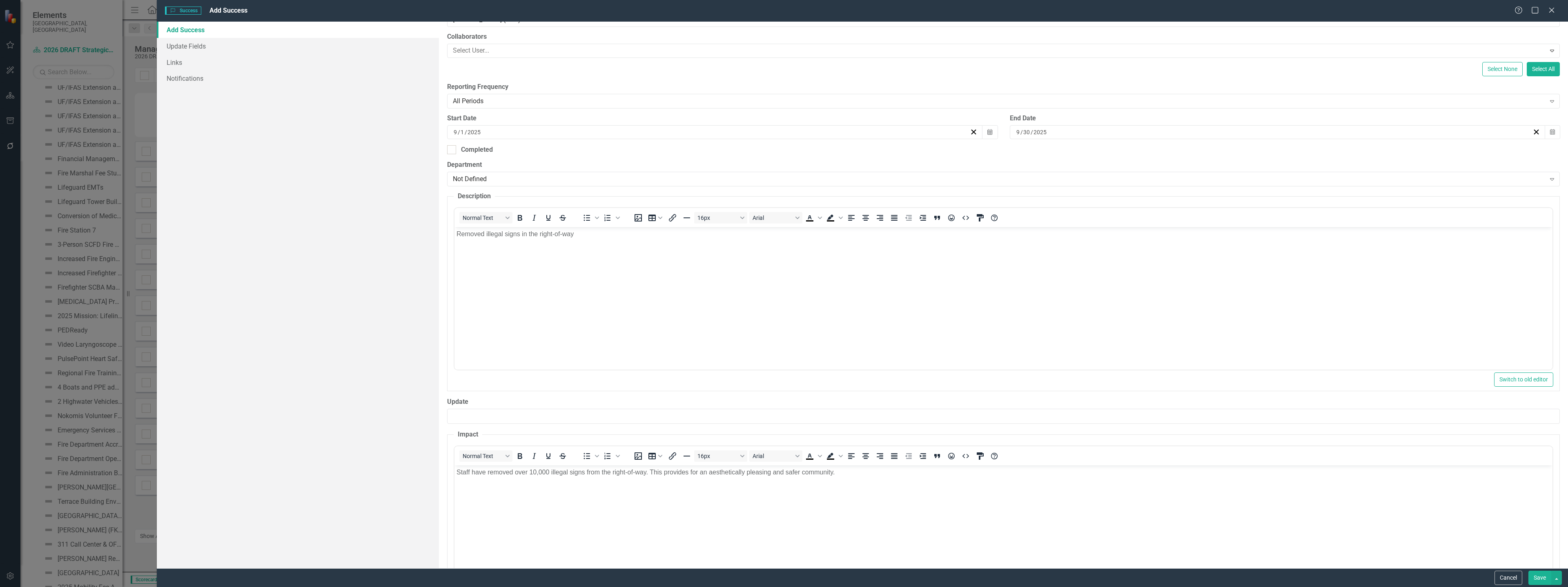
click at [1536, 577] on button "Save" at bounding box center [1540, 577] width 23 height 14
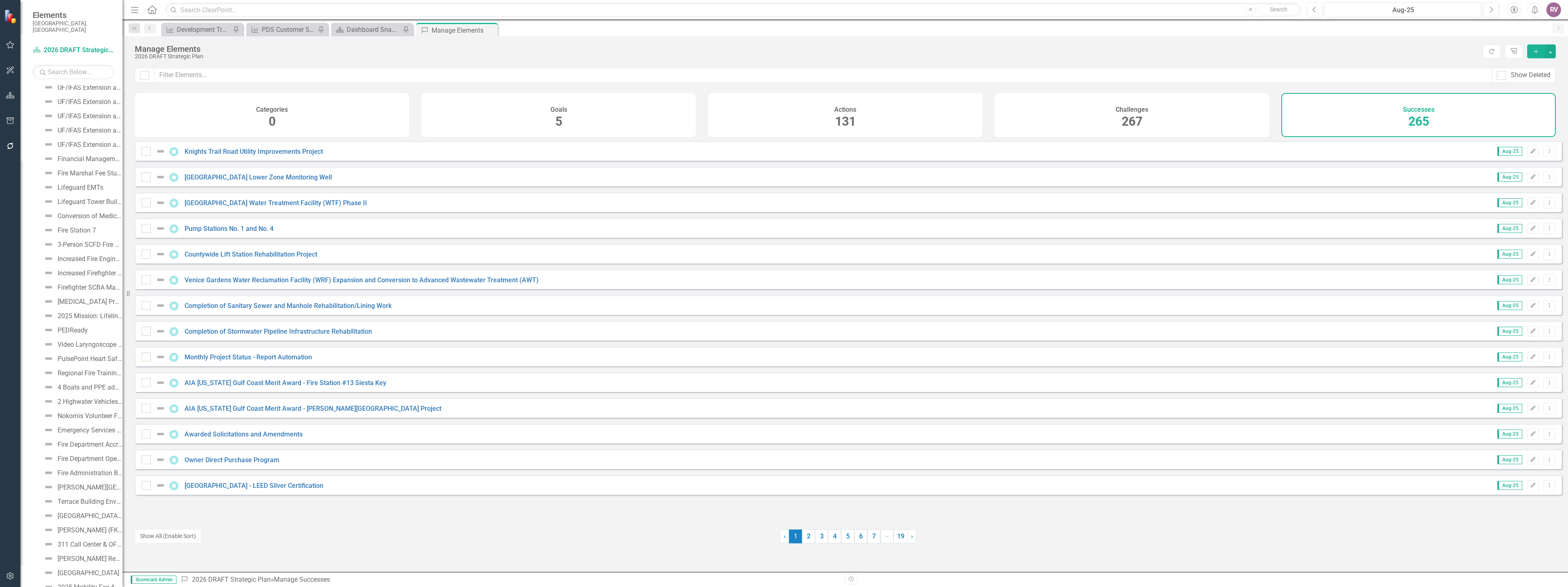
click at [1536, 50] on icon "Add" at bounding box center [1536, 51] width 7 height 5
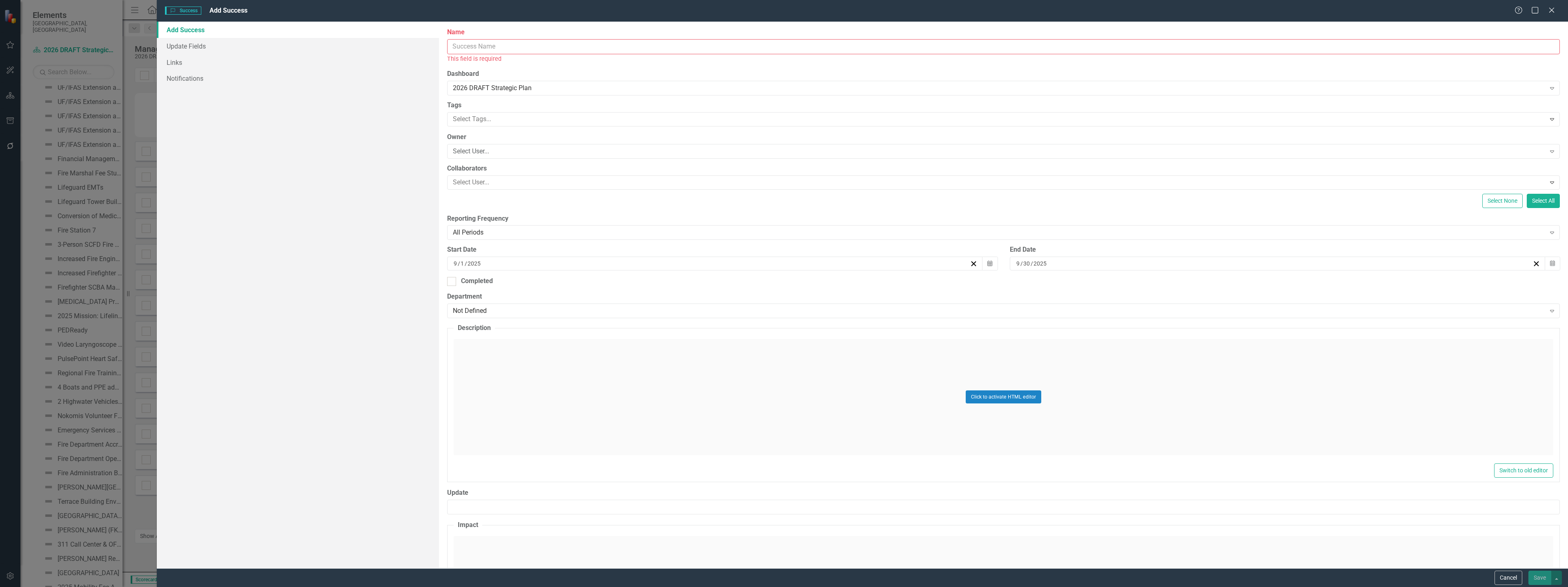
click at [473, 53] on input "Name" at bounding box center [1004, 46] width 1113 height 15
paste input "Lien Search Requests"
type input "Lien Search Requests"
click at [503, 356] on div "Click to activate HTML editor" at bounding box center [1003, 387] width 1100 height 116
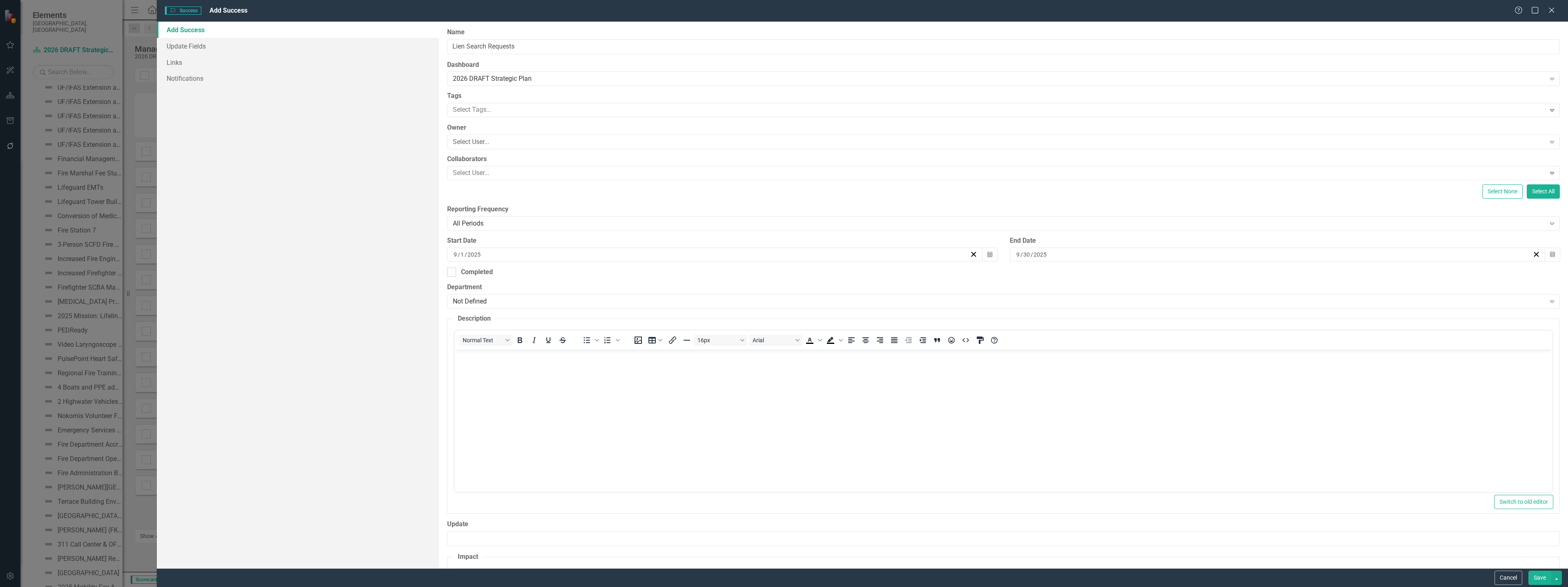
click at [495, 379] on body "Rich Text Area. Press ALT-0 for help." at bounding box center [1004, 411] width 1098 height 122
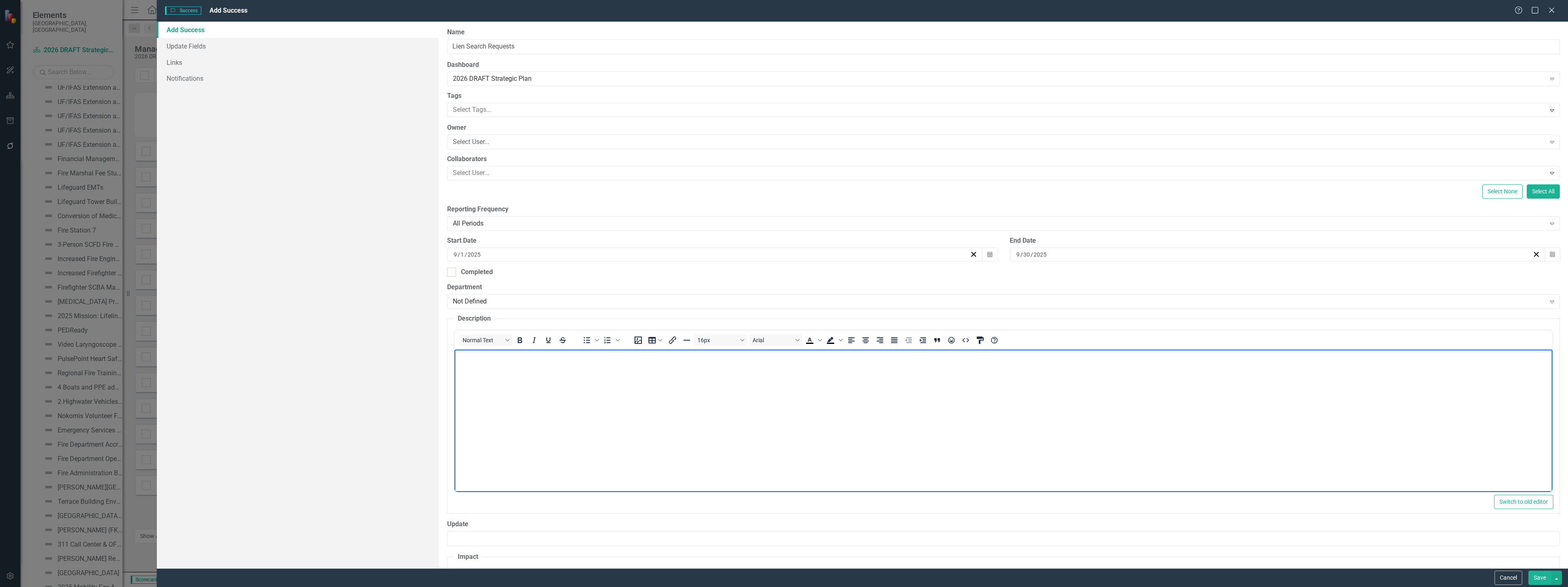
paste body "Rich Text Area. Press ALT-0 for help."
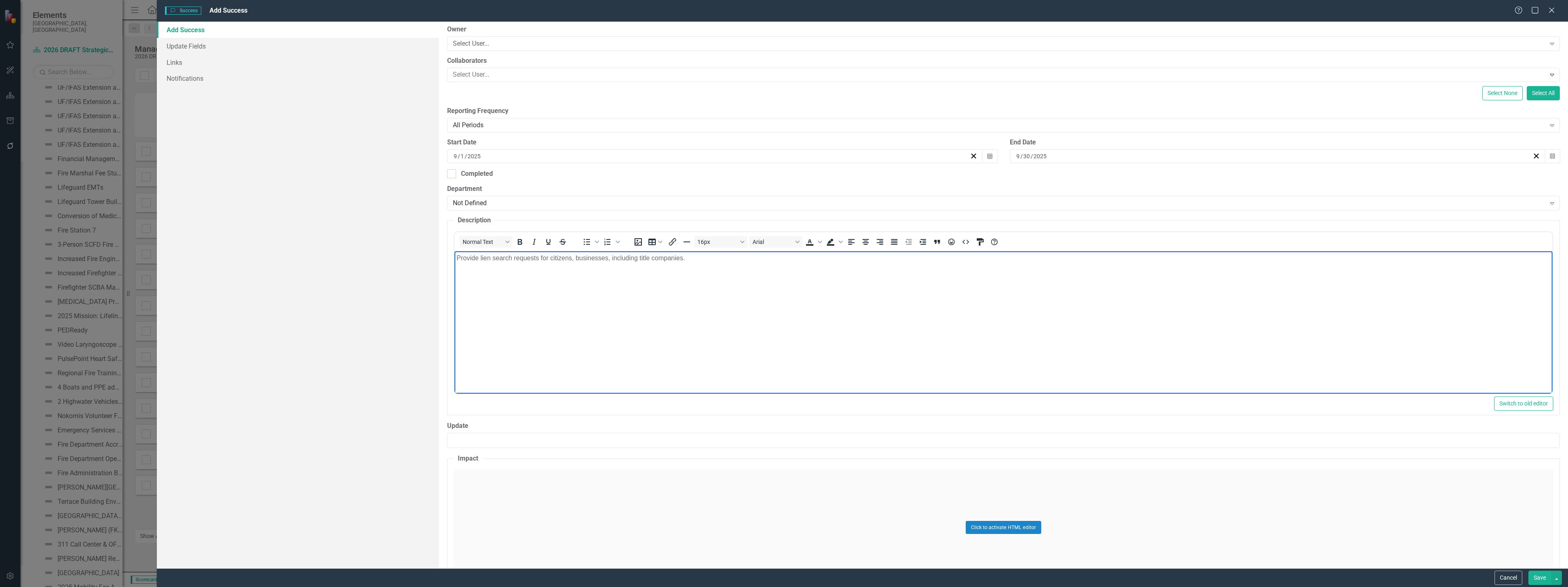
scroll to position [155, 0]
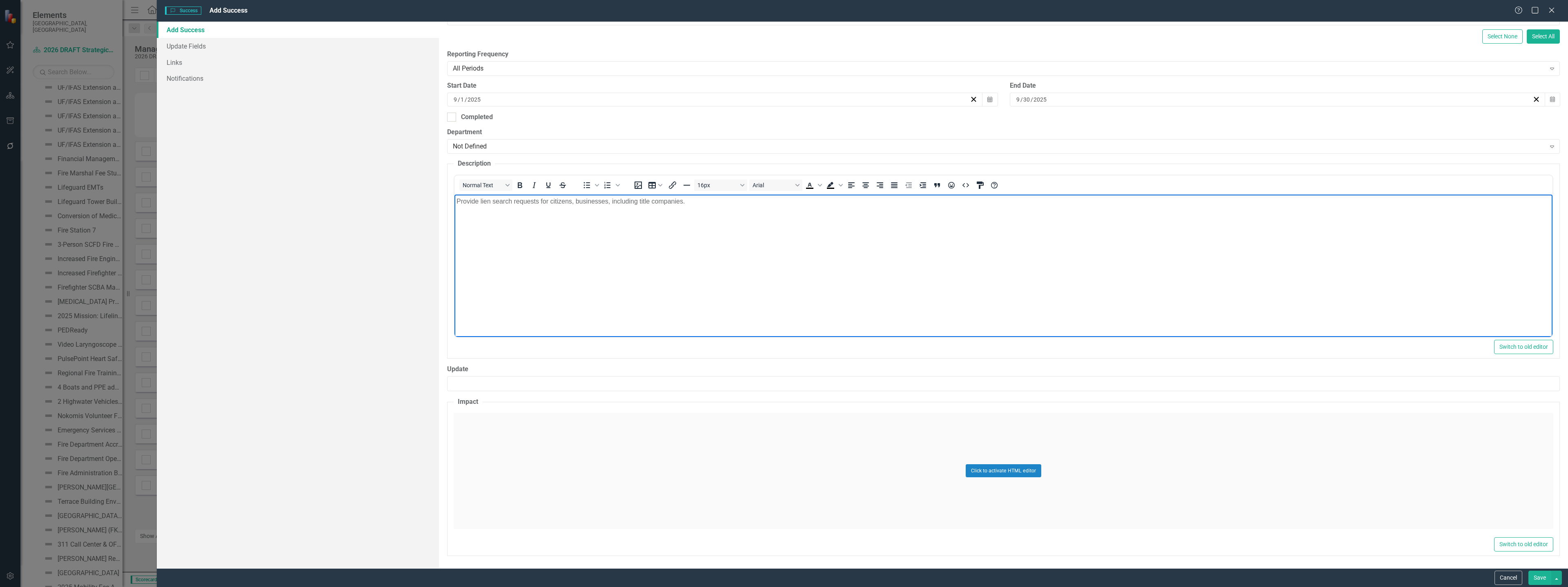
click at [509, 454] on div "Click to activate HTML editor" at bounding box center [1003, 471] width 1100 height 116
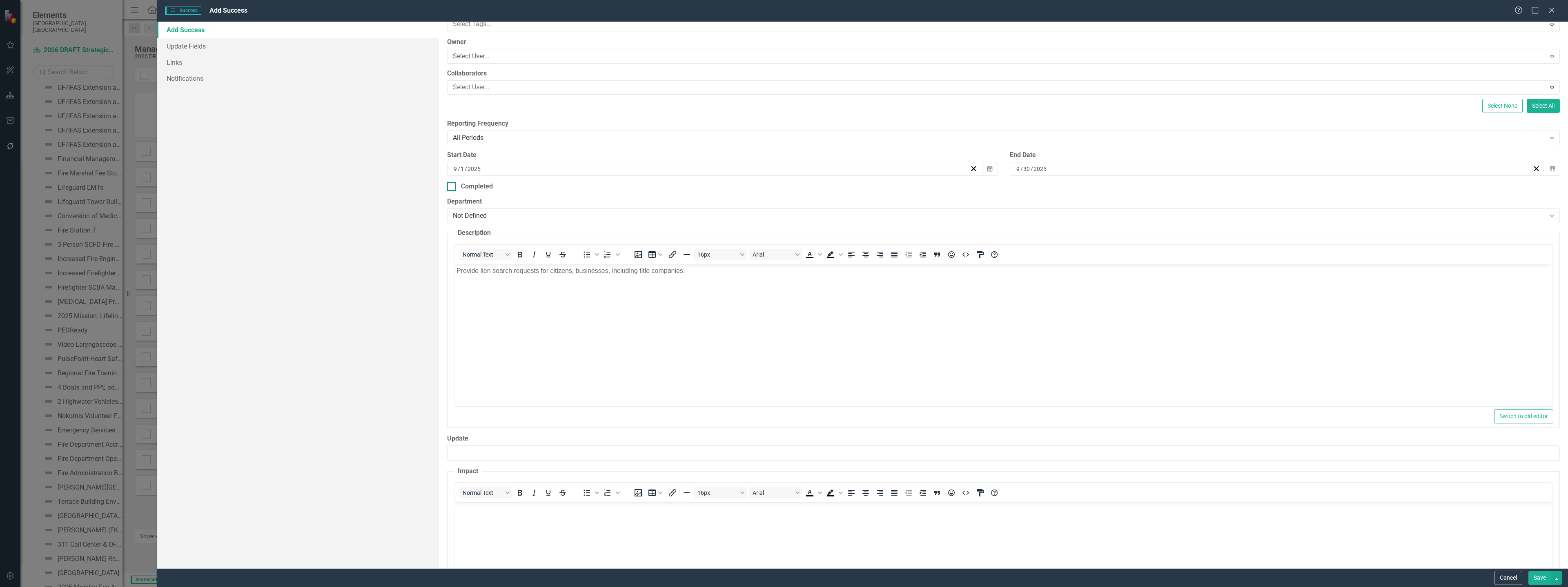
scroll to position [33, 0]
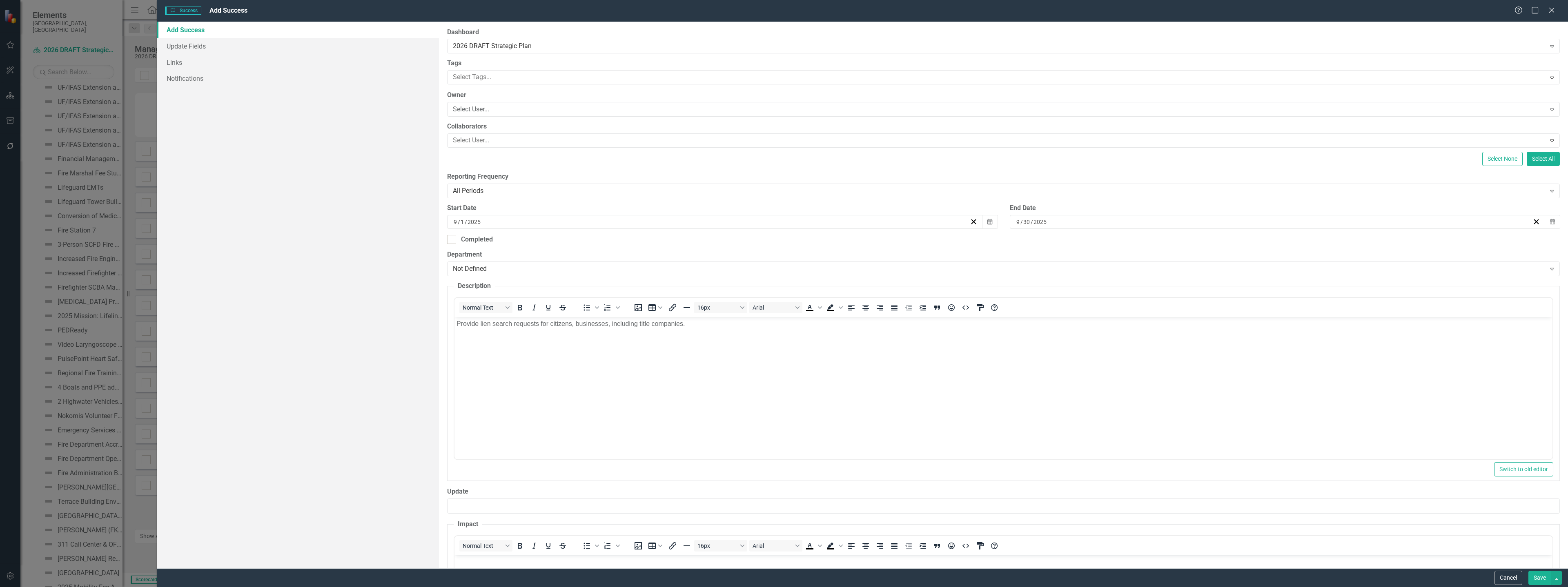
click at [485, 101] on div "Owner Select User... Expand" at bounding box center [1004, 103] width 1113 height 26
click at [488, 105] on div "Select User..." at bounding box center [999, 109] width 1092 height 9
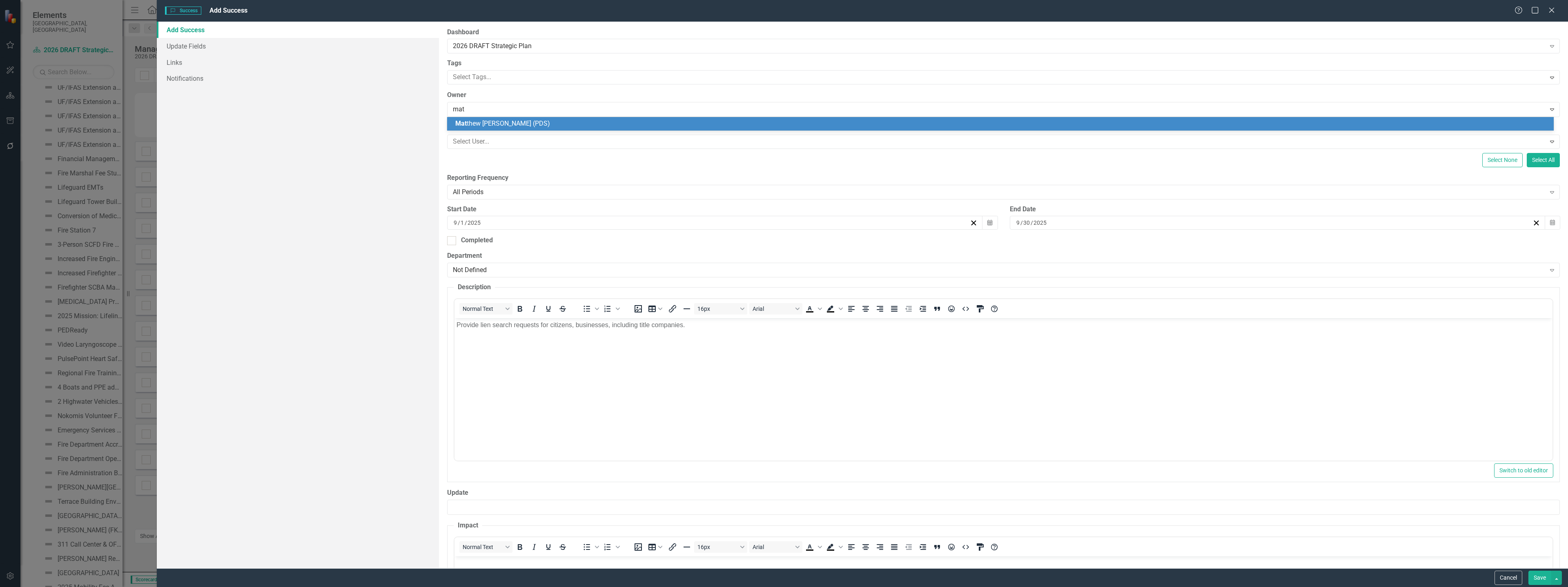
type input "matt"
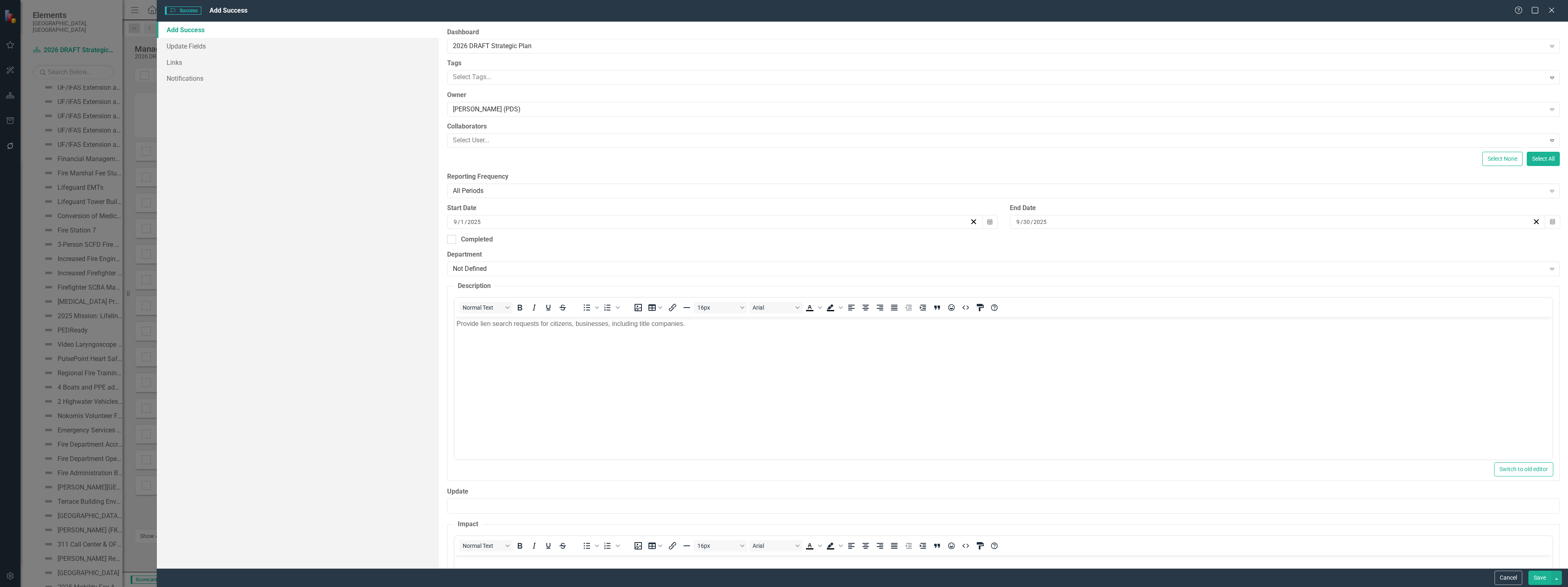
scroll to position [114, 0]
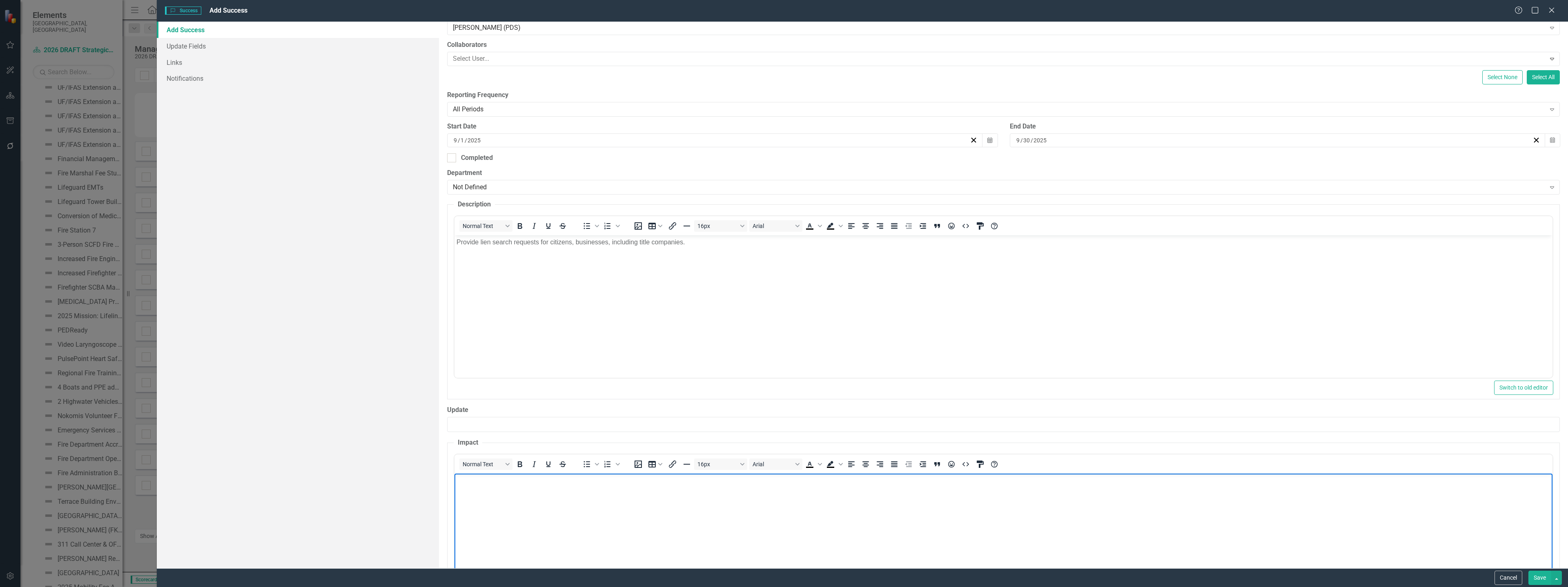
click at [479, 488] on body "Rich Text Area. Press ALT-0 for help." at bounding box center [1004, 534] width 1098 height 122
paste body "Rich Text Area. Press ALT-0 for help."
click at [804, 478] on p "A total of 5,004 lien search requests were conducted by Code Enforcement Admini…" at bounding box center [1003, 481] width 1094 height 10
click at [1138, 479] on p "A total of 5,004 lien search requests were conducted by Code Enforcement Admini…" at bounding box center [1003, 481] width 1094 height 10
click at [1130, 479] on p "A total of 5,004 lien search requests were conducted by Code Enforcement Admini…" at bounding box center [1003, 481] width 1094 height 10
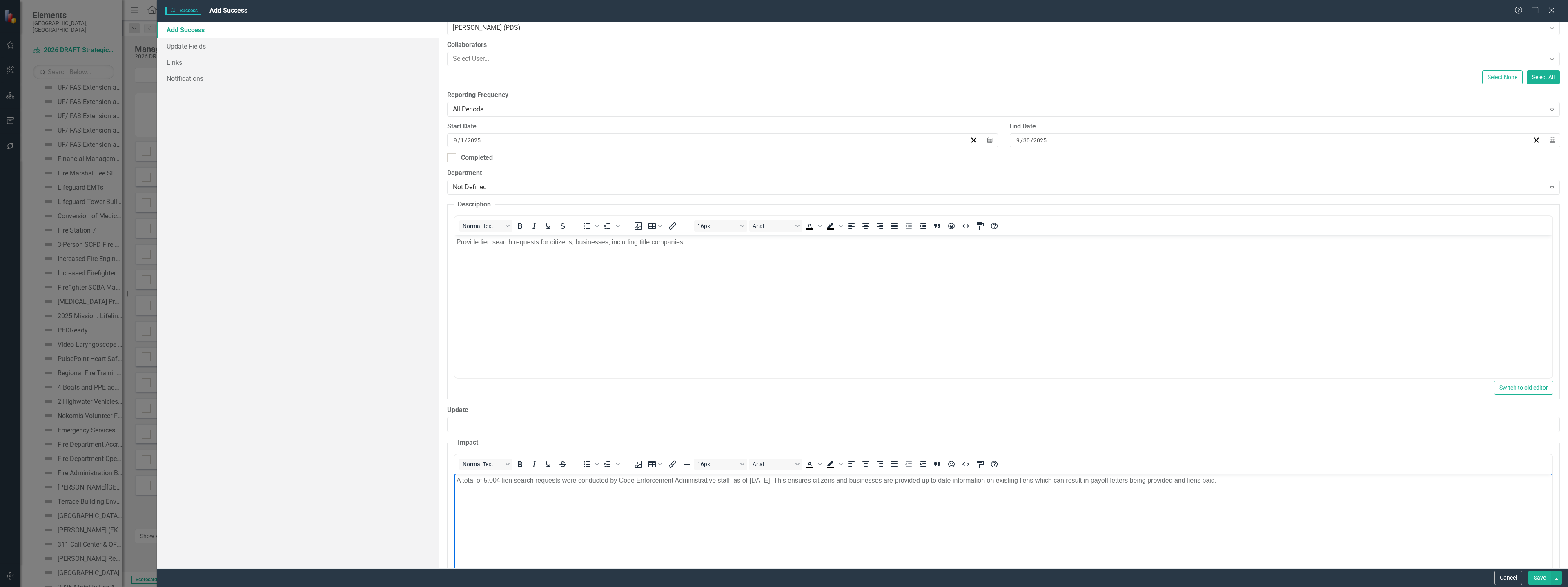
click at [1074, 481] on p "A total of 5,004 lien search requests were conducted by Code Enforcement Admini…" at bounding box center [1003, 481] width 1094 height 10
click at [967, 476] on p "A total of 5,004 lien search requests were conducted by Code Enforcement Admini…" at bounding box center [1003, 481] width 1094 height 10
click at [967, 478] on p "A total of 5,004 lien search requests were conducted by Code Enforcement Admini…" at bounding box center [1003, 481] width 1094 height 10
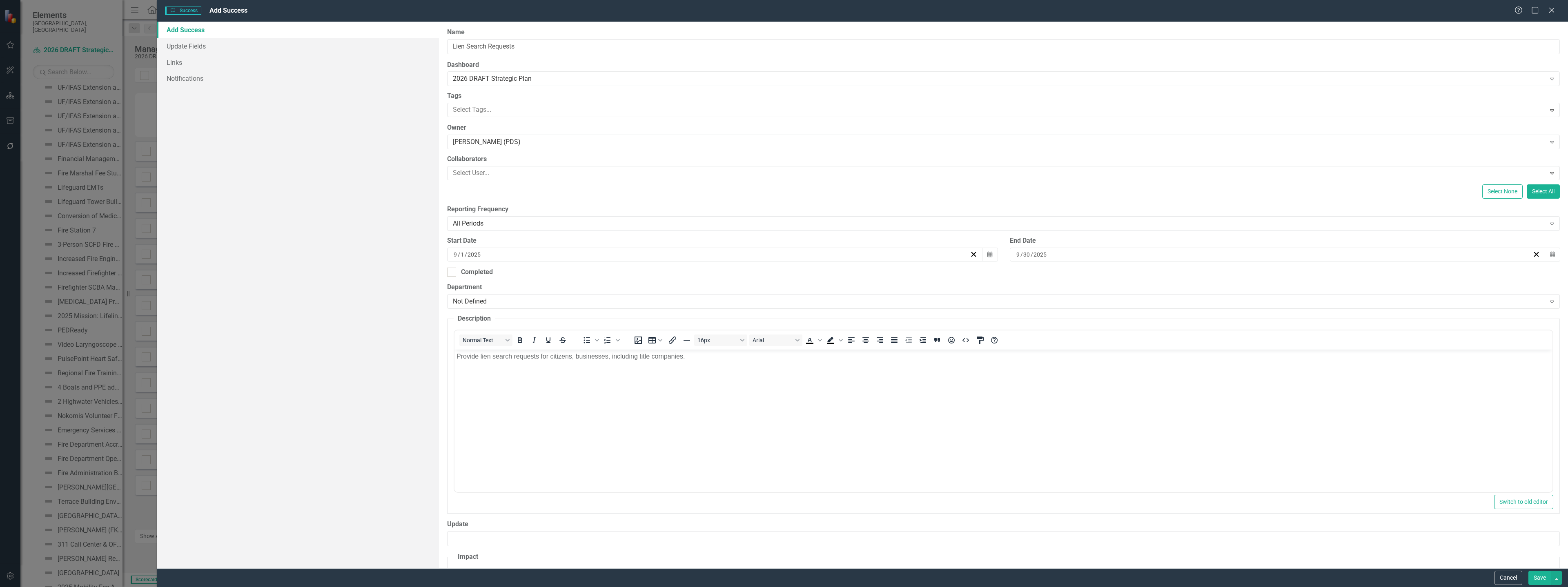
click at [1530, 574] on button "Save" at bounding box center [1540, 577] width 23 height 14
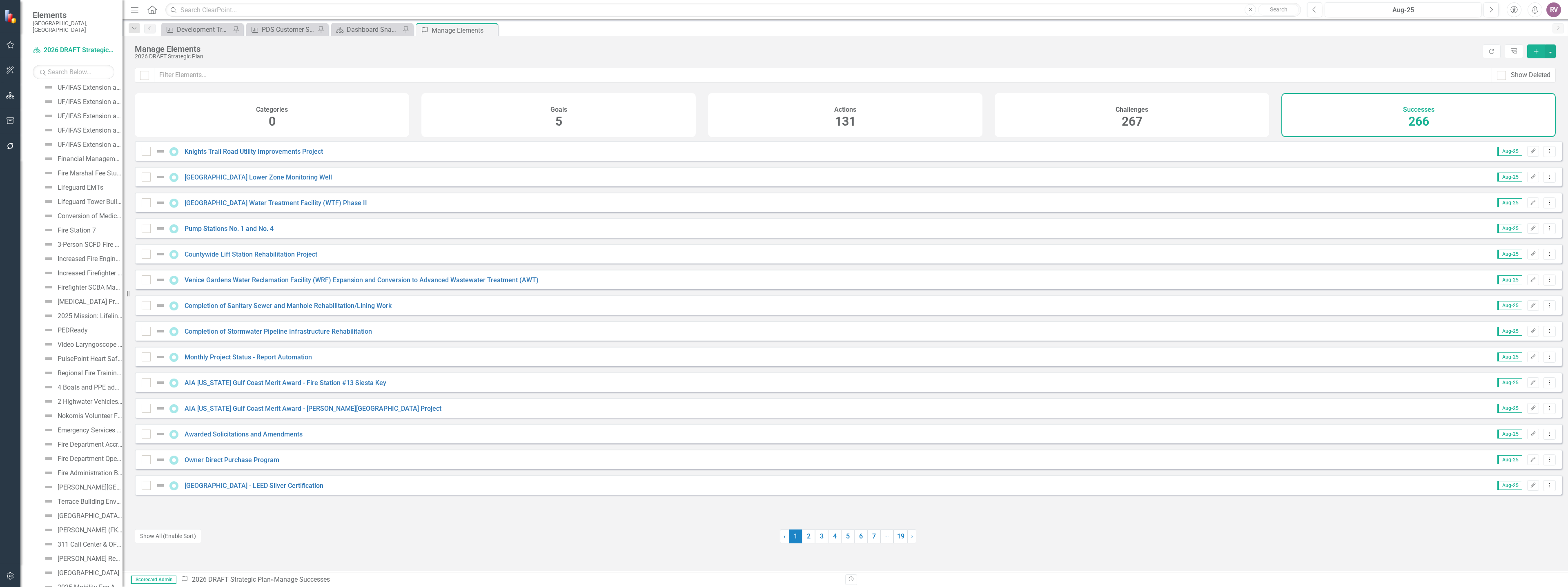
click at [1532, 51] on button "Add" at bounding box center [1536, 51] width 18 height 14
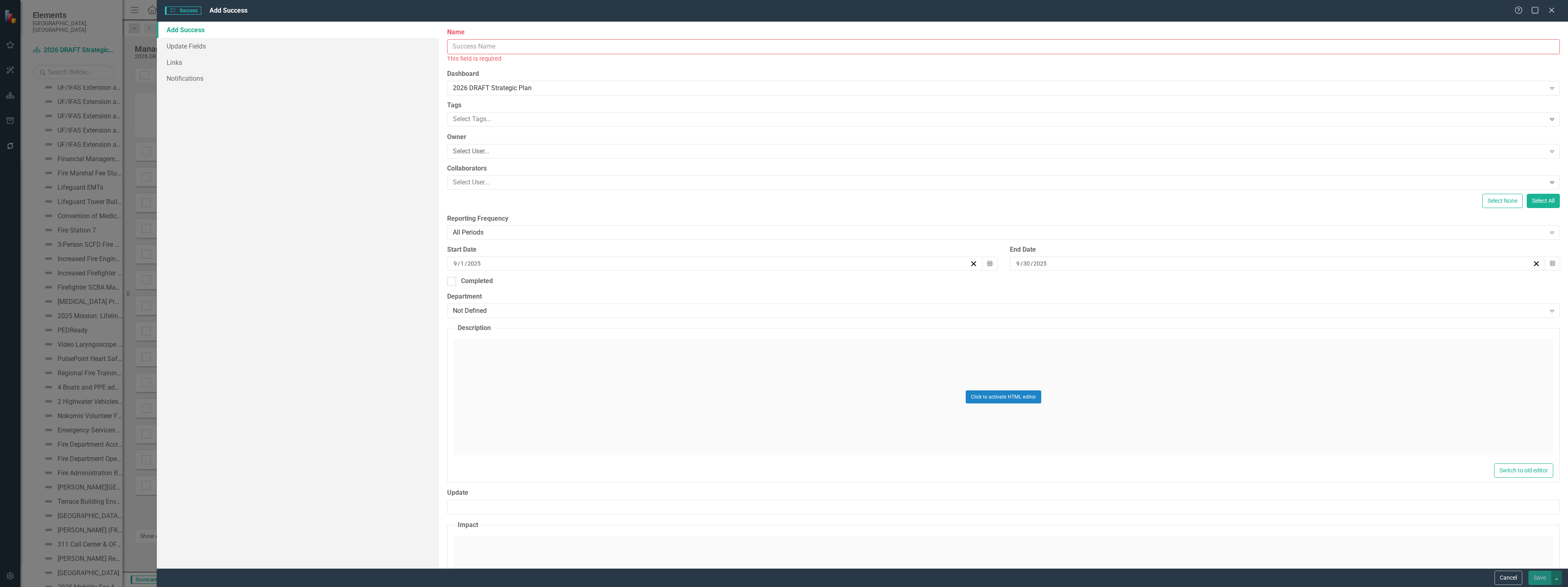
click at [512, 50] on input "Name" at bounding box center [1004, 46] width 1113 height 15
paste input "Completed Shoreline Hardening Inventory"
type input "Completed Shoreline Hardening Inventory"
click at [468, 147] on div "Select User..." at bounding box center [999, 142] width 1092 height 9
click at [471, 144] on div "Select User..." at bounding box center [999, 142] width 1092 height 9
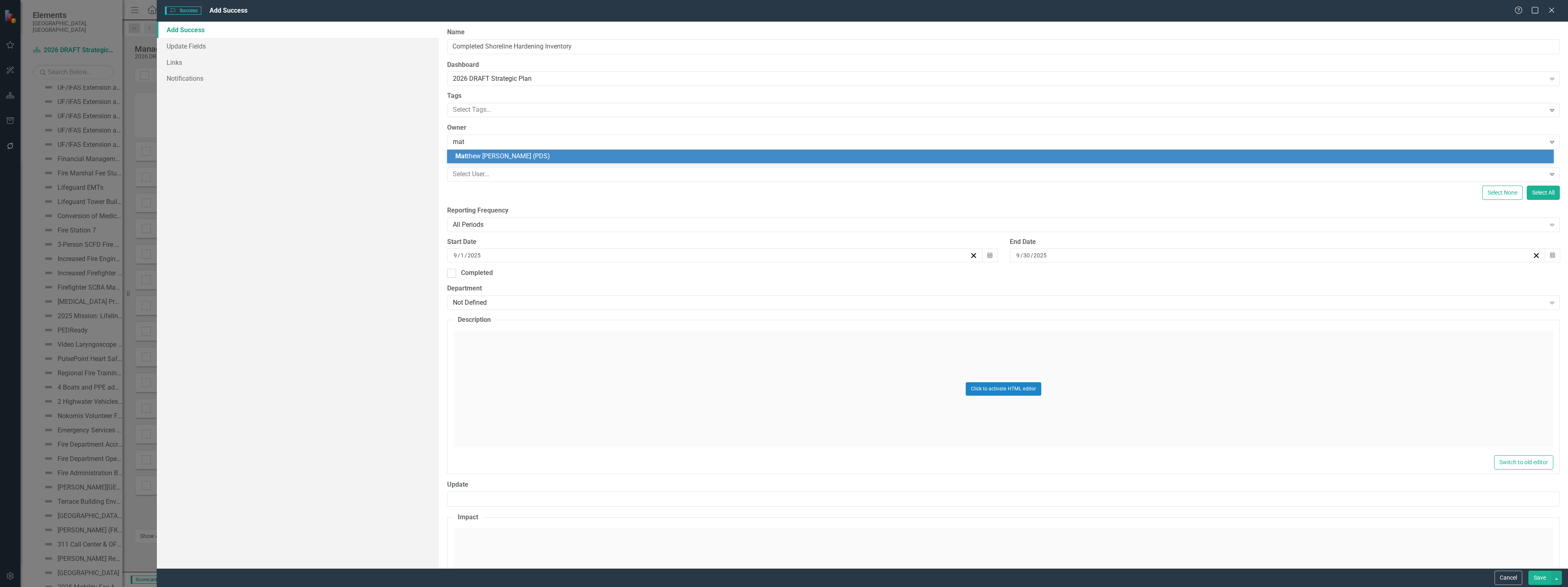
type input "matt"
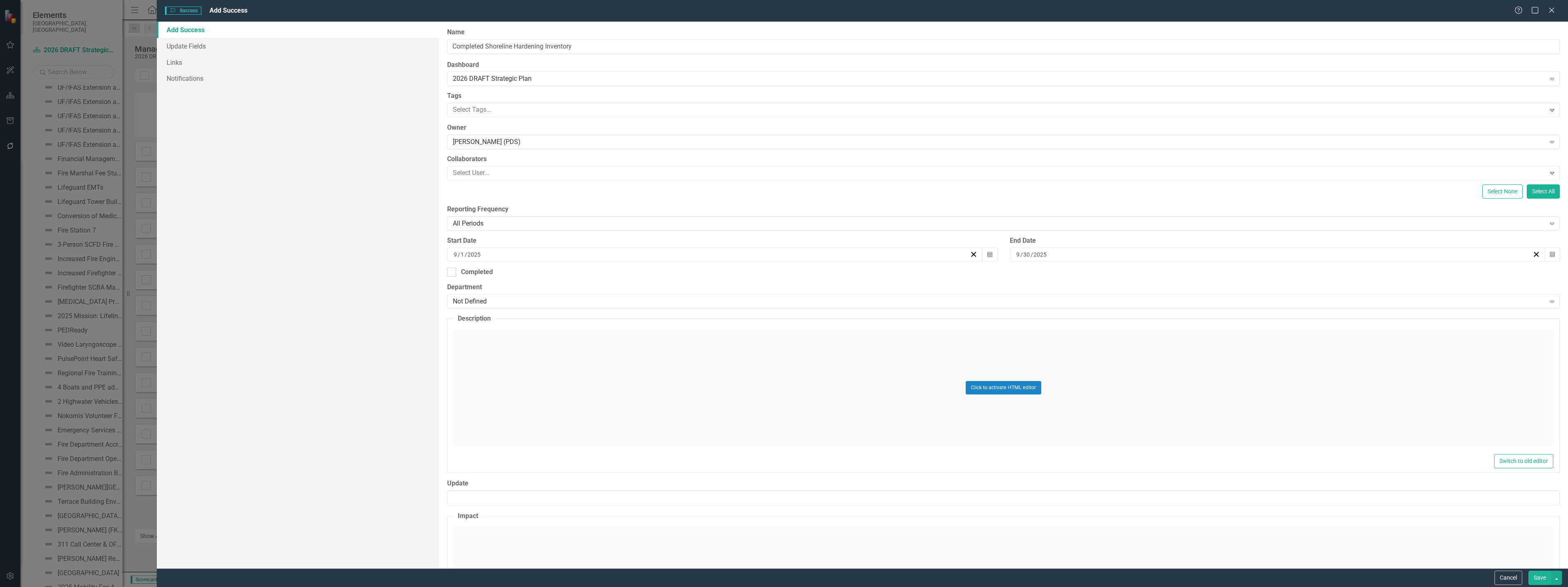
click at [516, 365] on div "Click to activate HTML editor" at bounding box center [1003, 387] width 1100 height 116
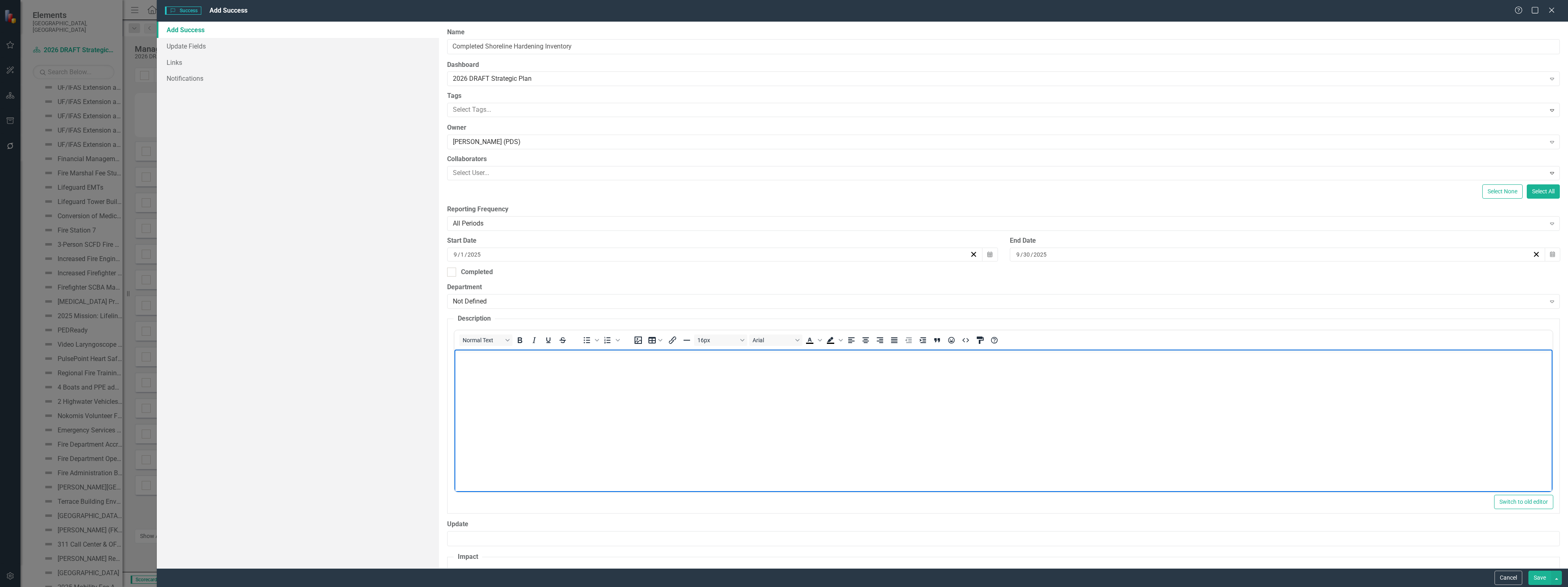
click at [517, 386] on body "Rich Text Area. Press ALT-0 for help." at bounding box center [1004, 411] width 1098 height 122
paste body "Rich Text Area. Press ALT-0 for help."
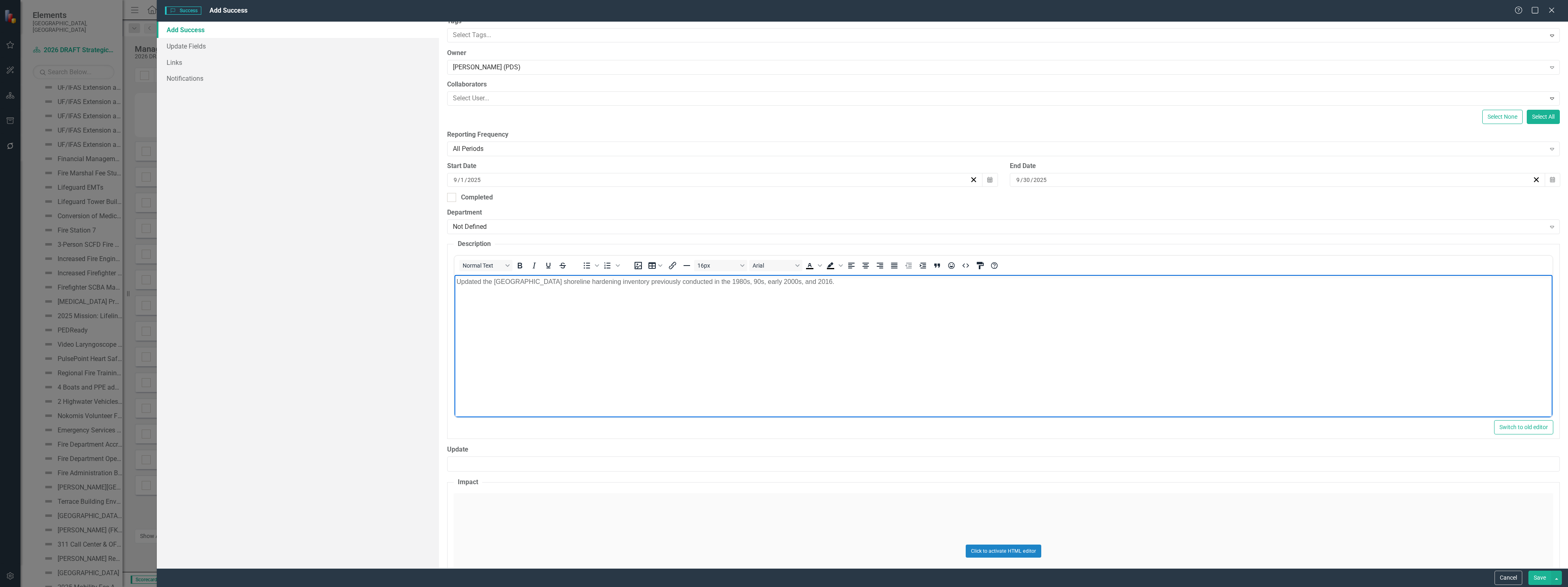
scroll to position [82, 0]
click at [531, 502] on div "Click to activate HTML editor" at bounding box center [1003, 544] width 1100 height 116
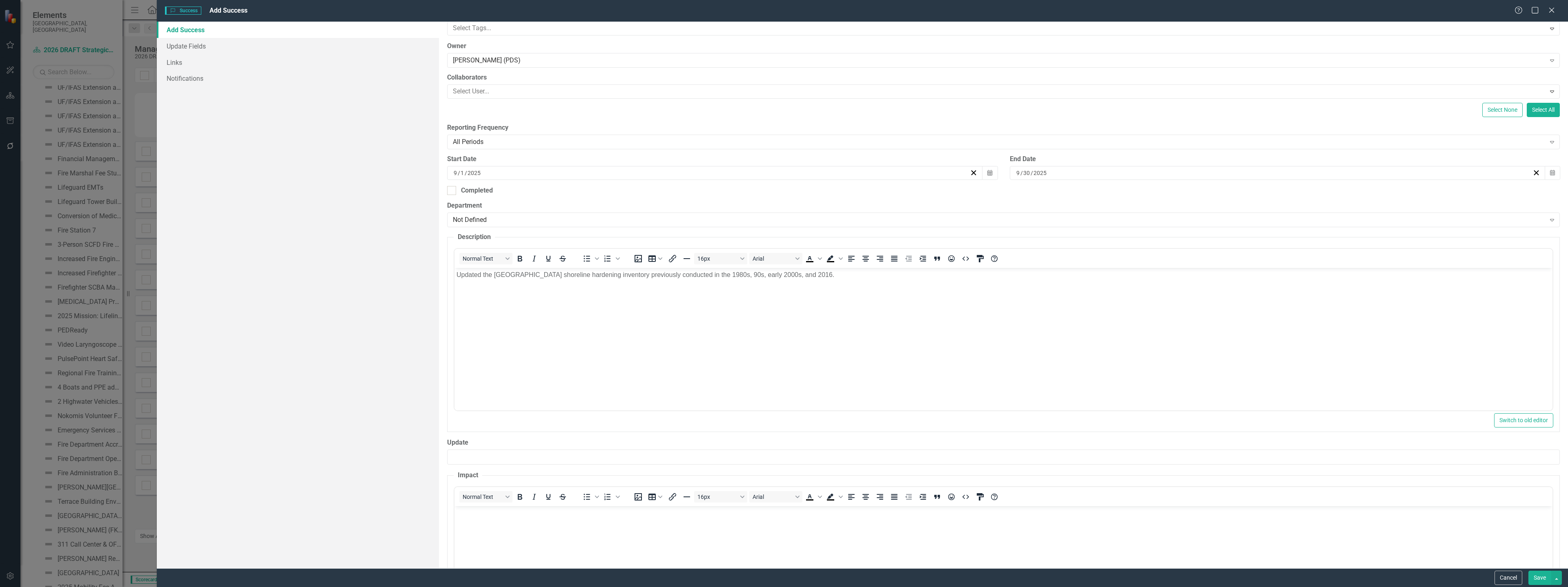
scroll to position [0, 0]
click at [566, 520] on body "Rich Text Area. Press ALT-0 for help." at bounding box center [1004, 567] width 1098 height 122
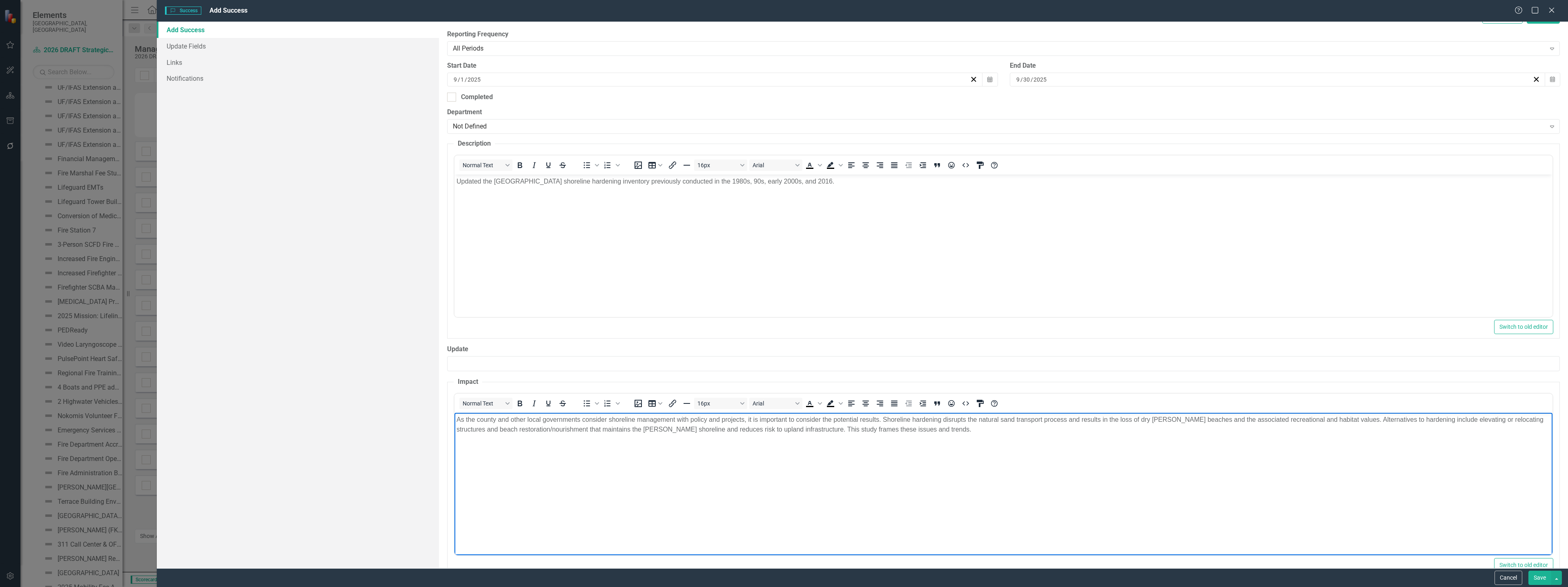
scroll to position [196, 0]
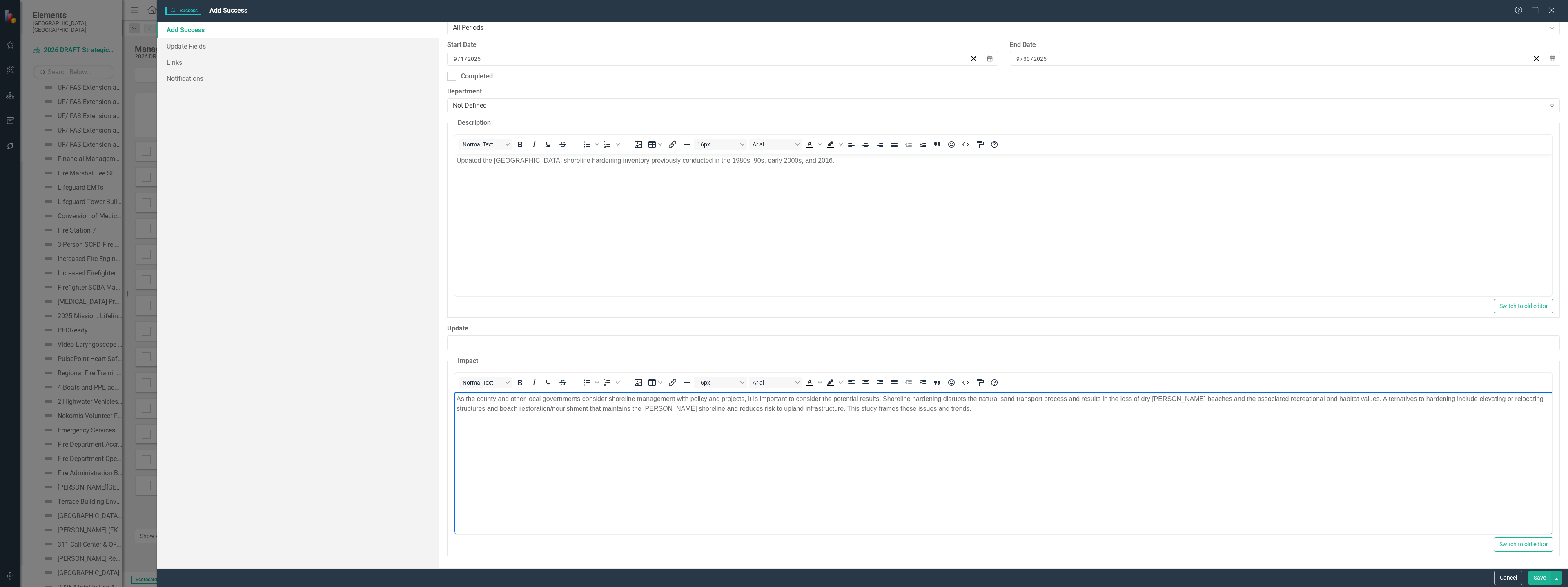
click at [1536, 574] on button "Save" at bounding box center [1540, 577] width 23 height 14
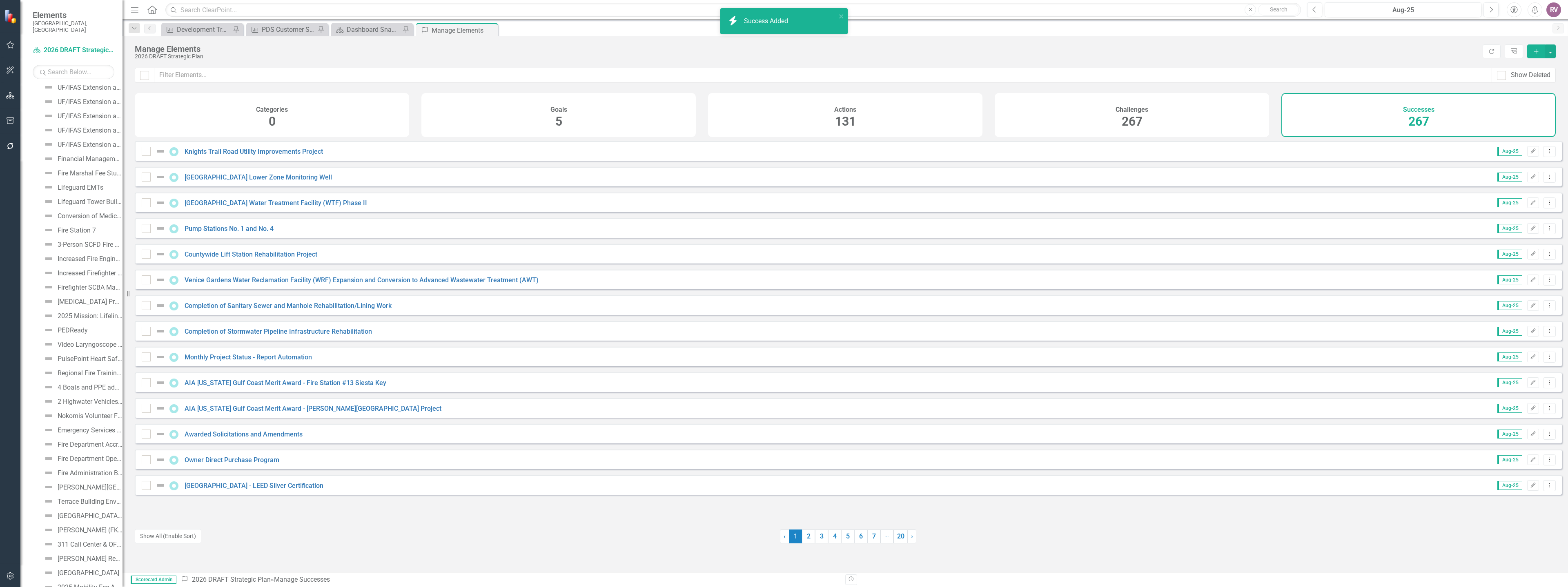
click at [1531, 52] on button "Add" at bounding box center [1536, 51] width 18 height 14
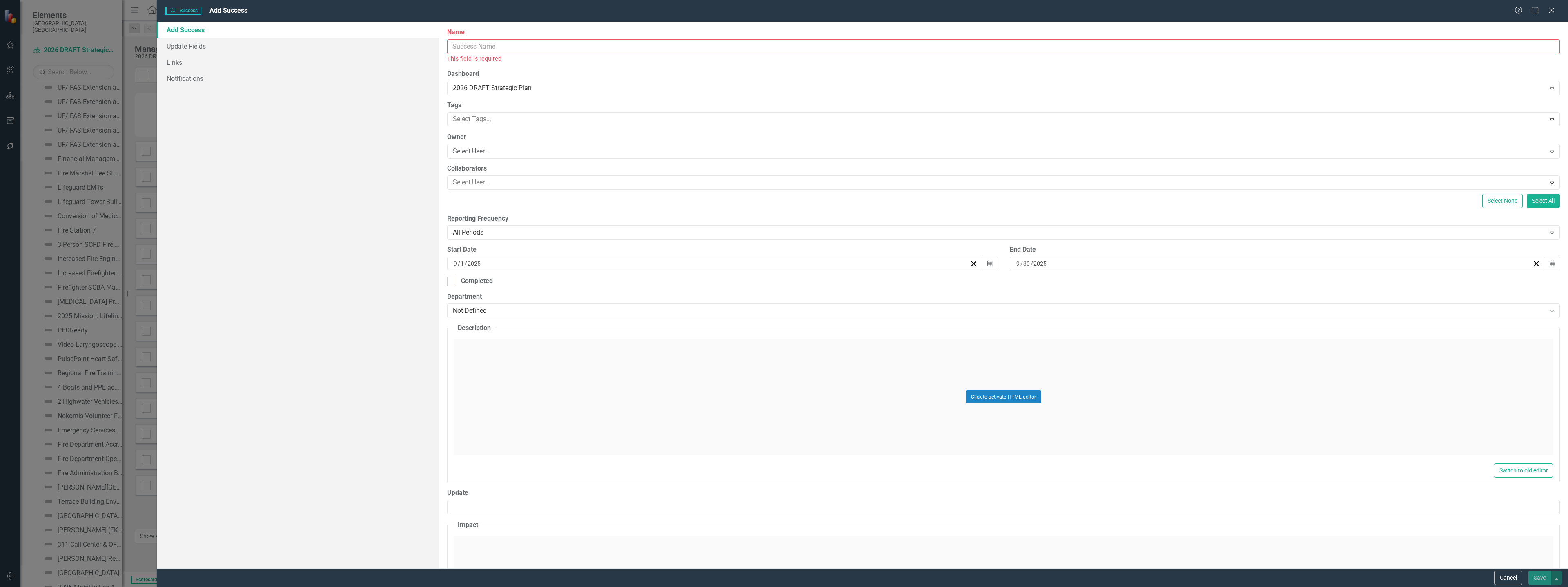
click at [614, 48] on input "Name" at bounding box center [1004, 46] width 1113 height 15
paste input "Launched a new GIS-based tracking and reporting system for NPDES inspections of…"
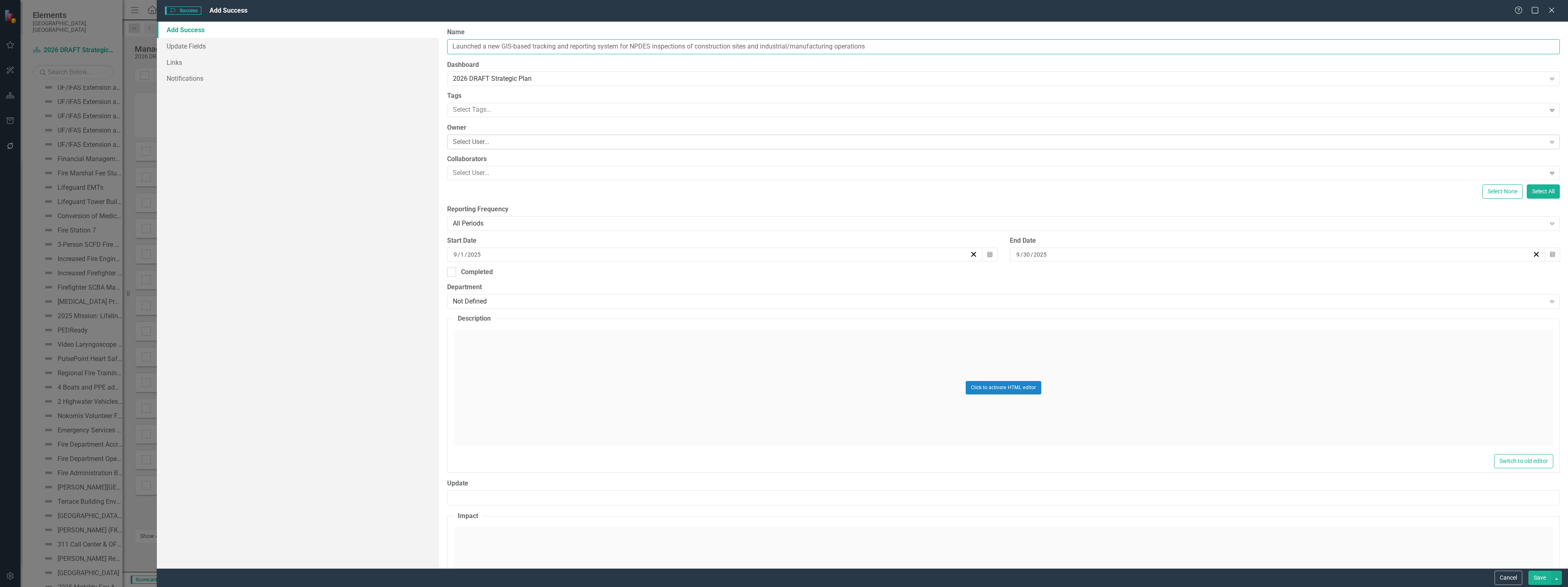
type input "Launched a new GIS-based tracking and reporting system for NPDES inspections of…"
click at [478, 141] on div "Select User..." at bounding box center [999, 142] width 1092 height 9
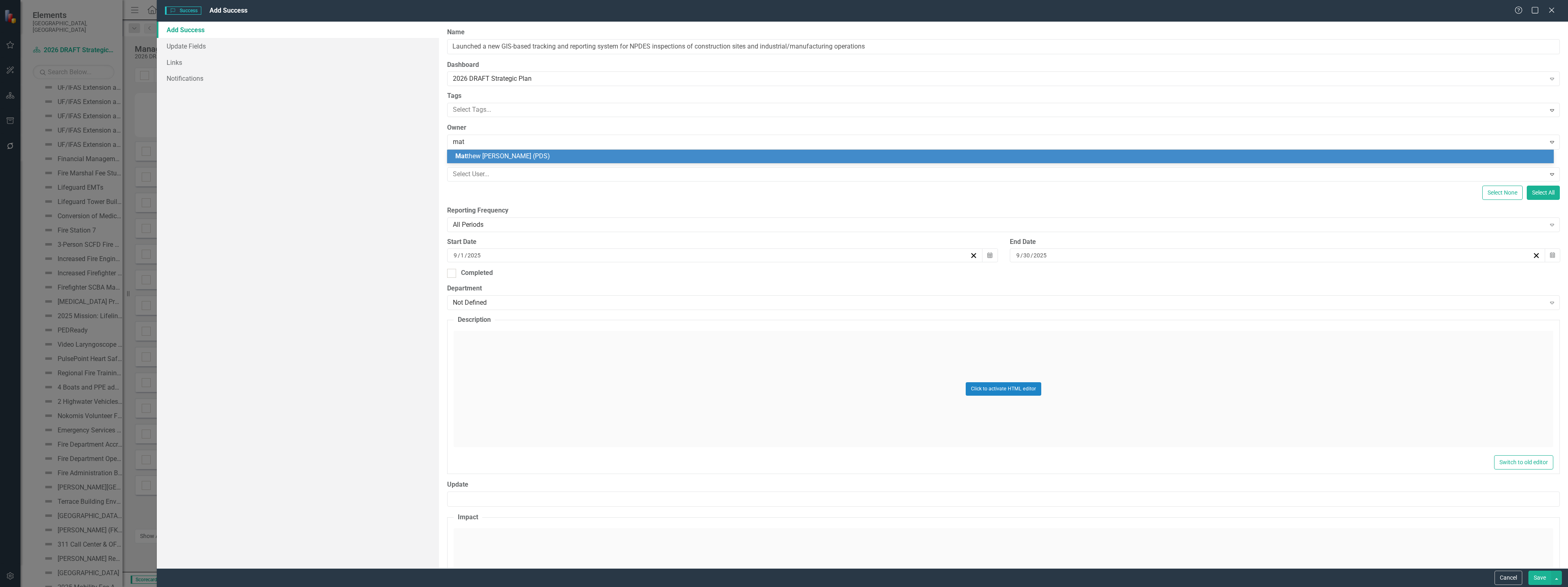
type input "matt"
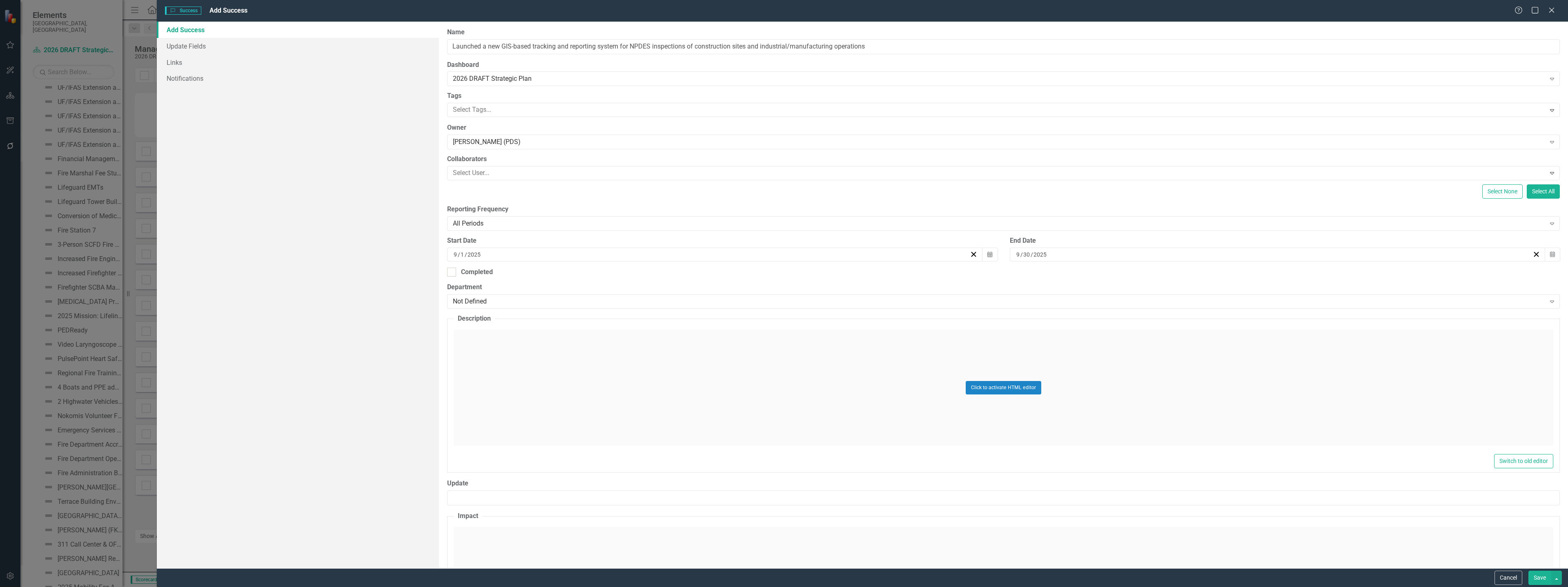
click at [523, 354] on div "Click to activate HTML editor" at bounding box center [1003, 387] width 1100 height 116
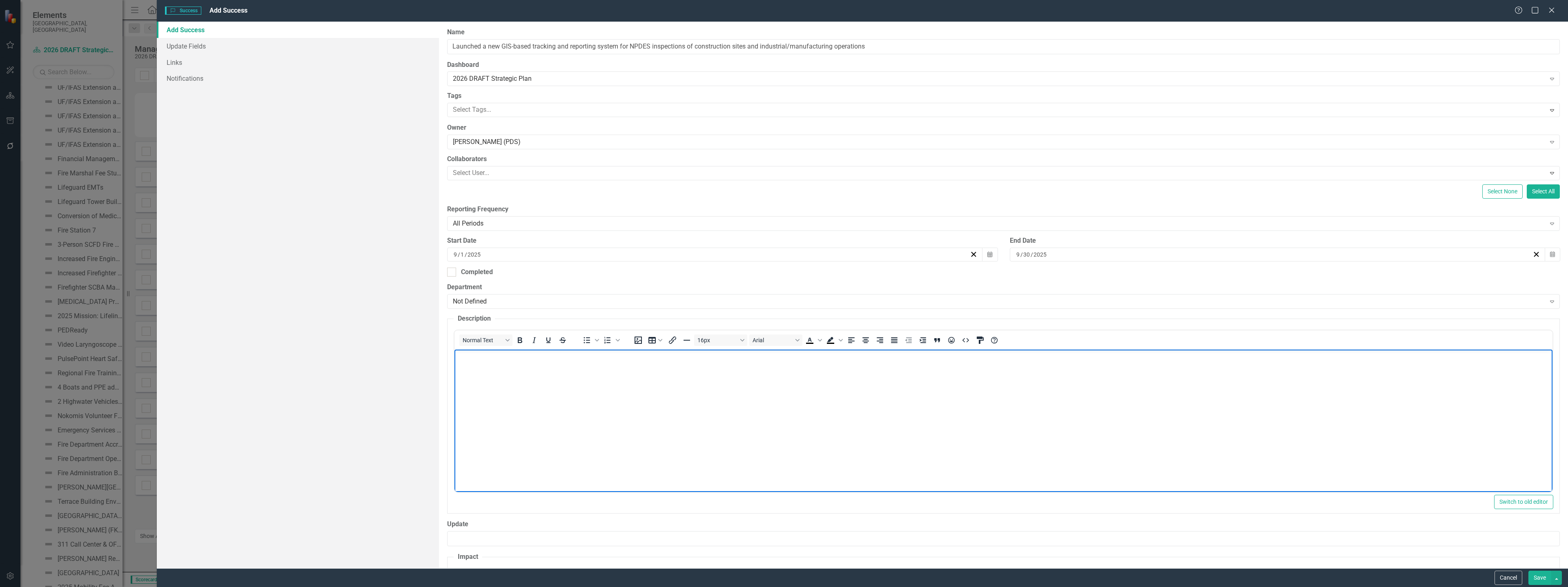
click at [495, 375] on body "Rich Text Area. Press ALT-0 for help." at bounding box center [1004, 411] width 1098 height 122
click at [489, 47] on input "Launched a new GIS-based tracking and reporting system for NPDES inspections of…" at bounding box center [1004, 46] width 1113 height 15
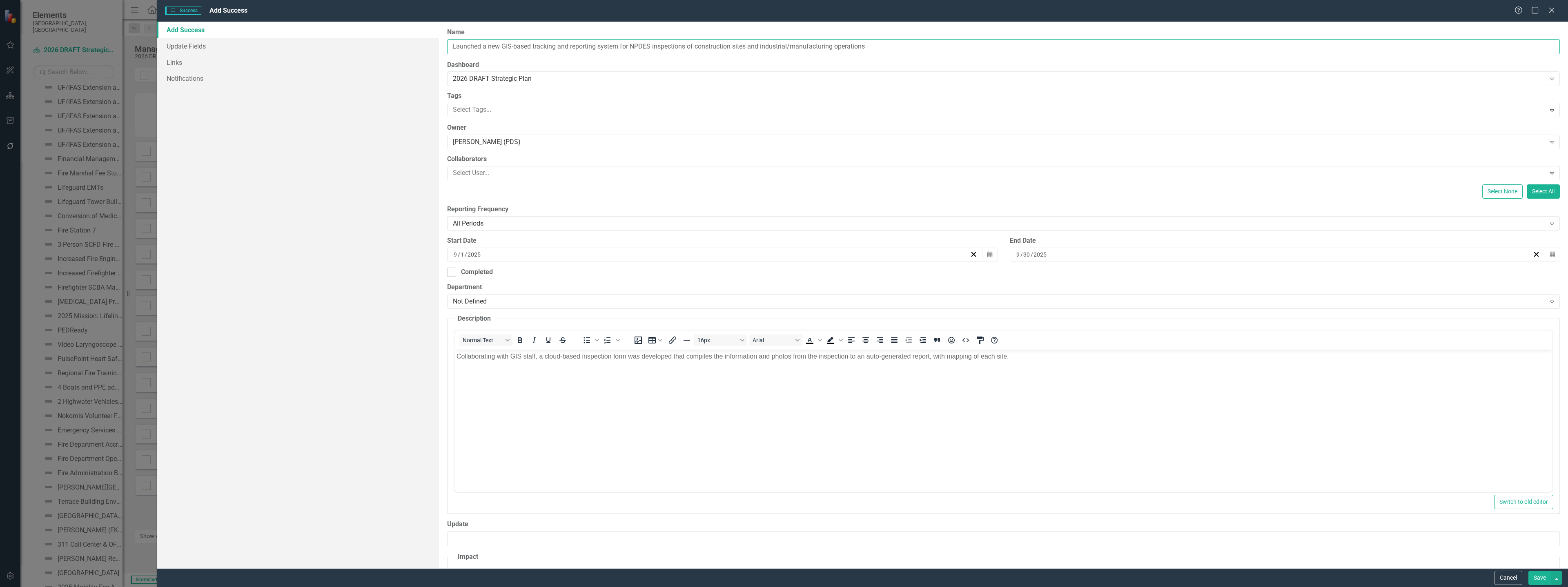
click at [485, 46] on input "Launched a new GIS-based tracking and reporting system for NPDES inspections of…" at bounding box center [1004, 46] width 1113 height 15
drag, startPoint x: 653, startPoint y: 46, endPoint x: 905, endPoint y: 47, distance: 252.0
click at [905, 47] on input "Launched a new GIS-based tracking and reporting system for NPDES inspections of…" at bounding box center [1004, 46] width 1113 height 15
click at [492, 45] on input "Launched a new GIS-based tracking and reporting system for NPDES" at bounding box center [1004, 46] width 1113 height 15
click at [519, 50] on input "Launched a New GIS-based tracking and reporting system for NPDES" at bounding box center [1004, 46] width 1113 height 15
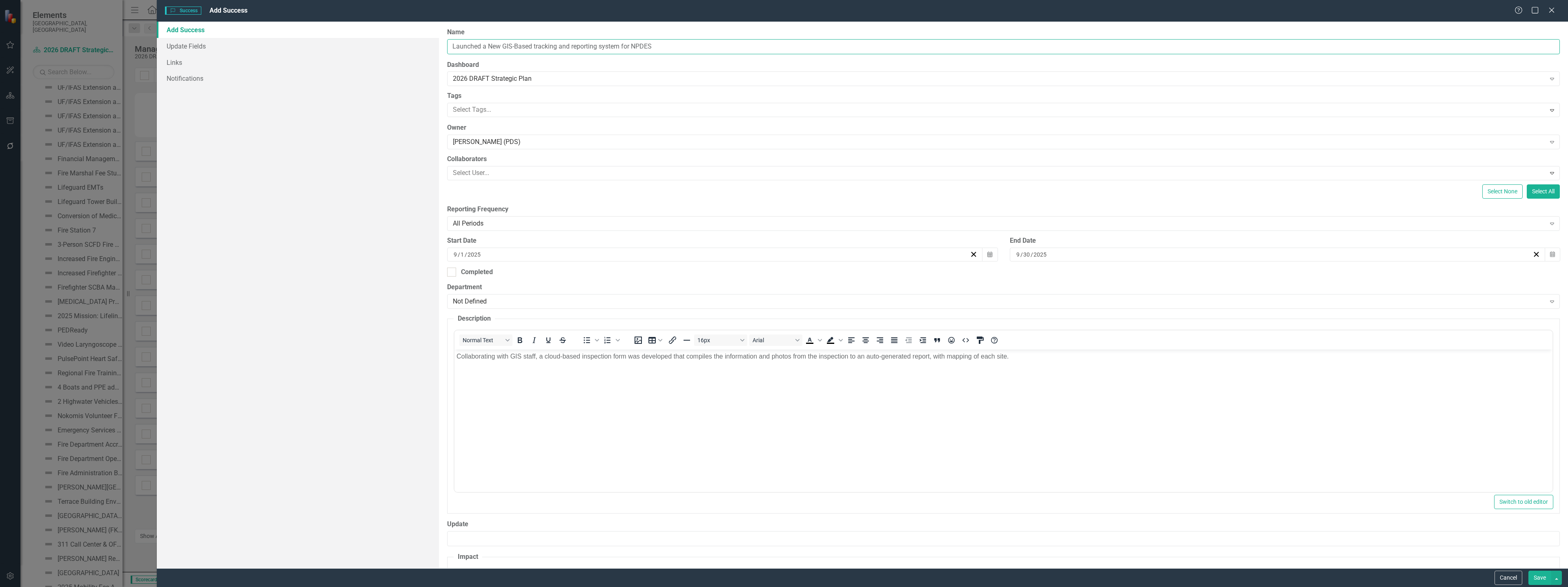
click at [536, 46] on input "Launched a New GIS-Based tracking and reporting system for NPDES" at bounding box center [1004, 46] width 1113 height 15
click at [573, 45] on input "Launched a New GIS-Based Tracking and reporting system for NPDES" at bounding box center [1004, 46] width 1113 height 15
click at [607, 47] on input "Launched a New GIS-Based Tracking and Reporting system for NPDES" at bounding box center [1004, 46] width 1113 height 15
type input "Launched a New GIS-Based Tracking and Reporting System for NPDES"
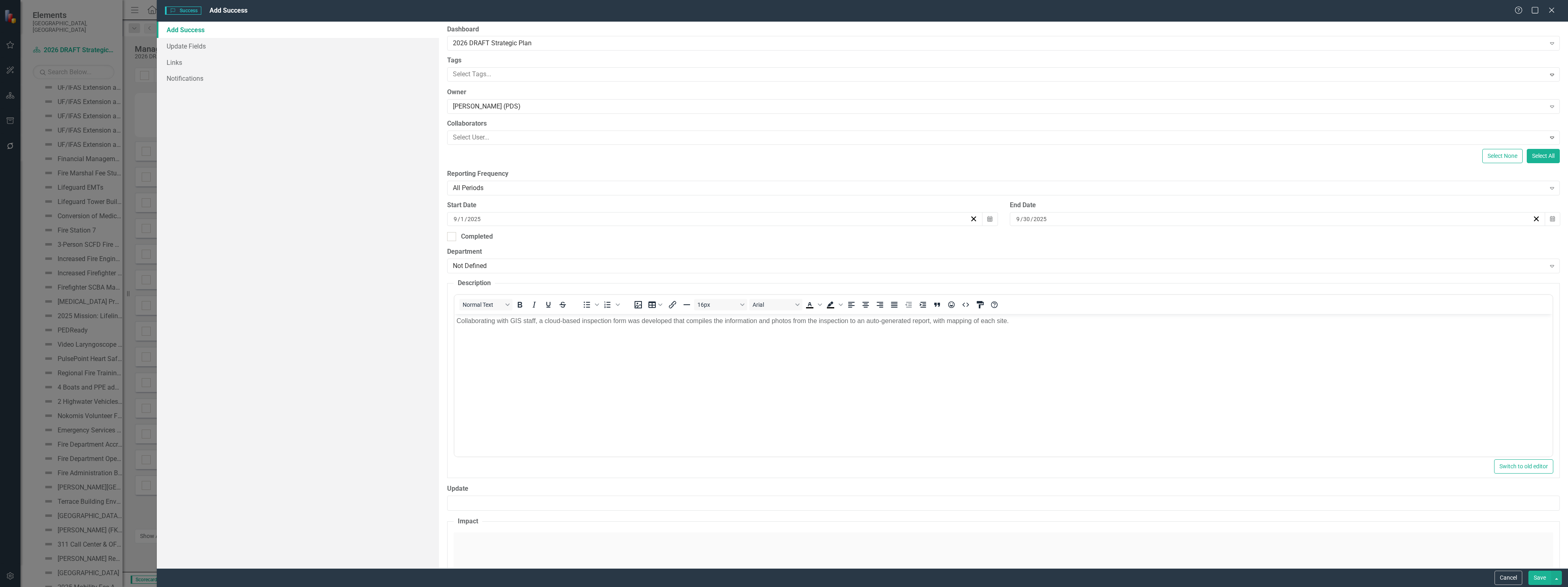
scroll to position [82, 0]
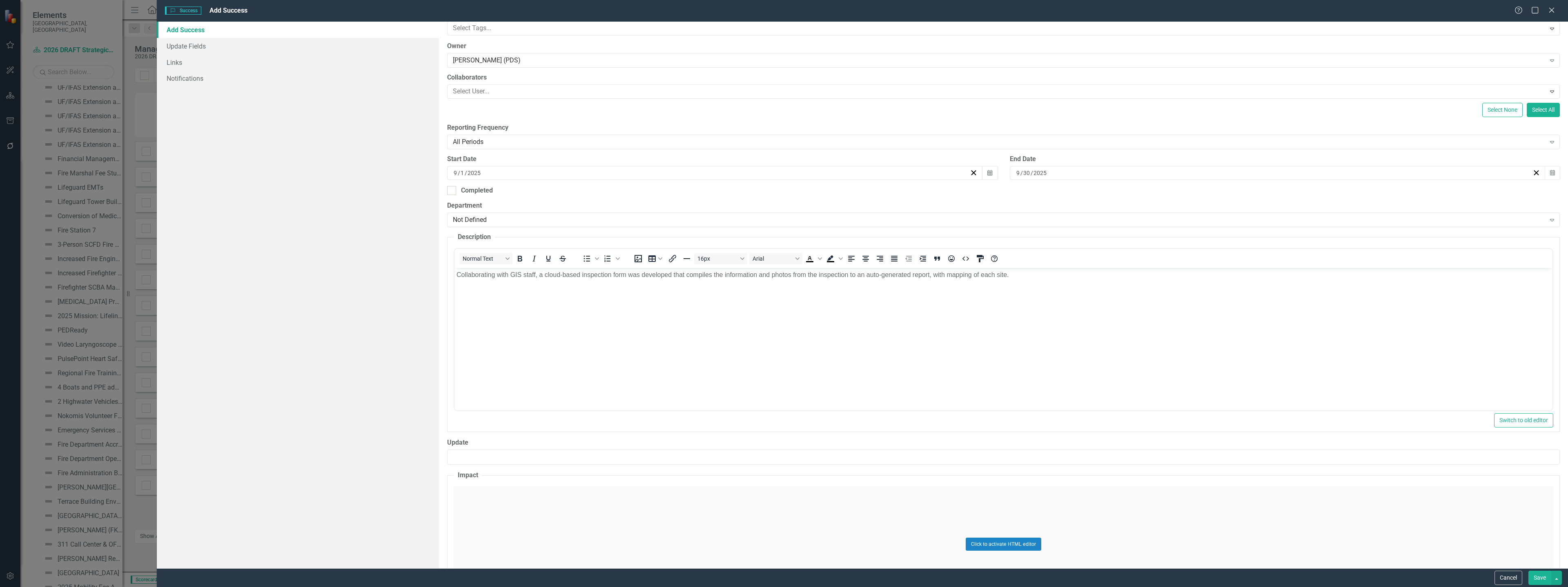
click at [936, 557] on div "Click to activate HTML editor" at bounding box center [1003, 544] width 1100 height 116
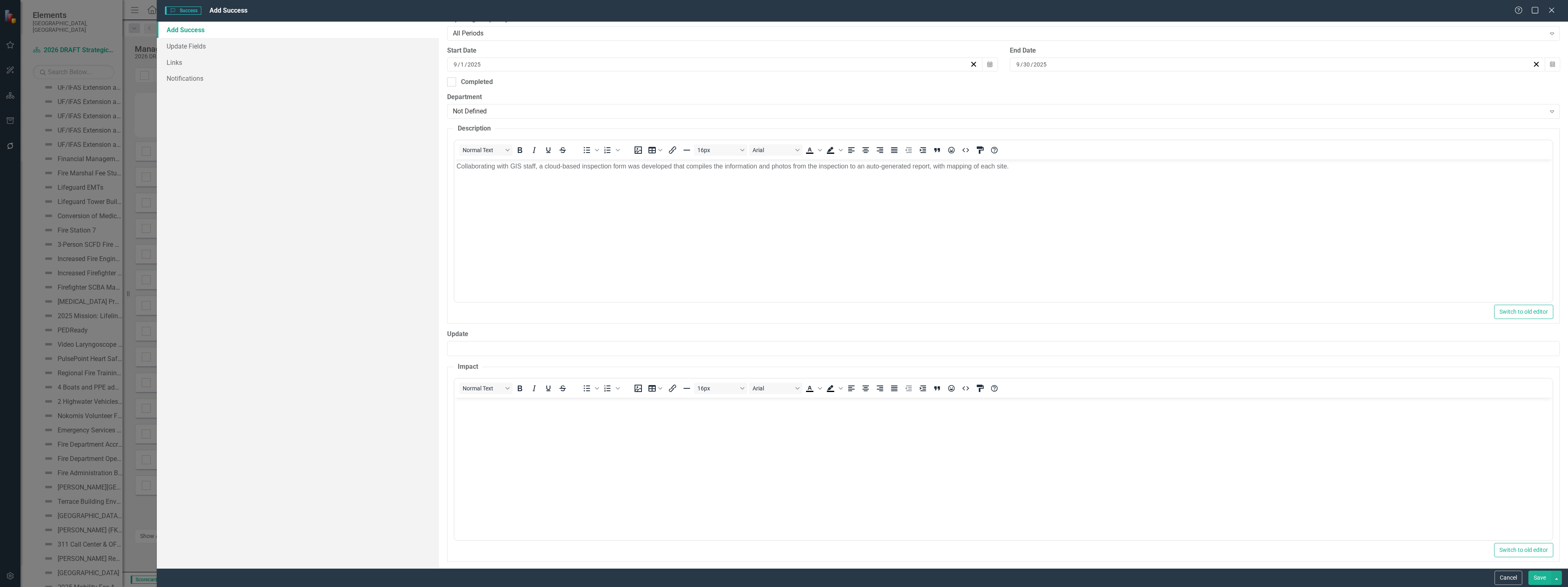
scroll to position [196, 0]
click at [508, 487] on body "Rich Text Area. Press ALT-0 for help." at bounding box center [1004, 453] width 1098 height 122
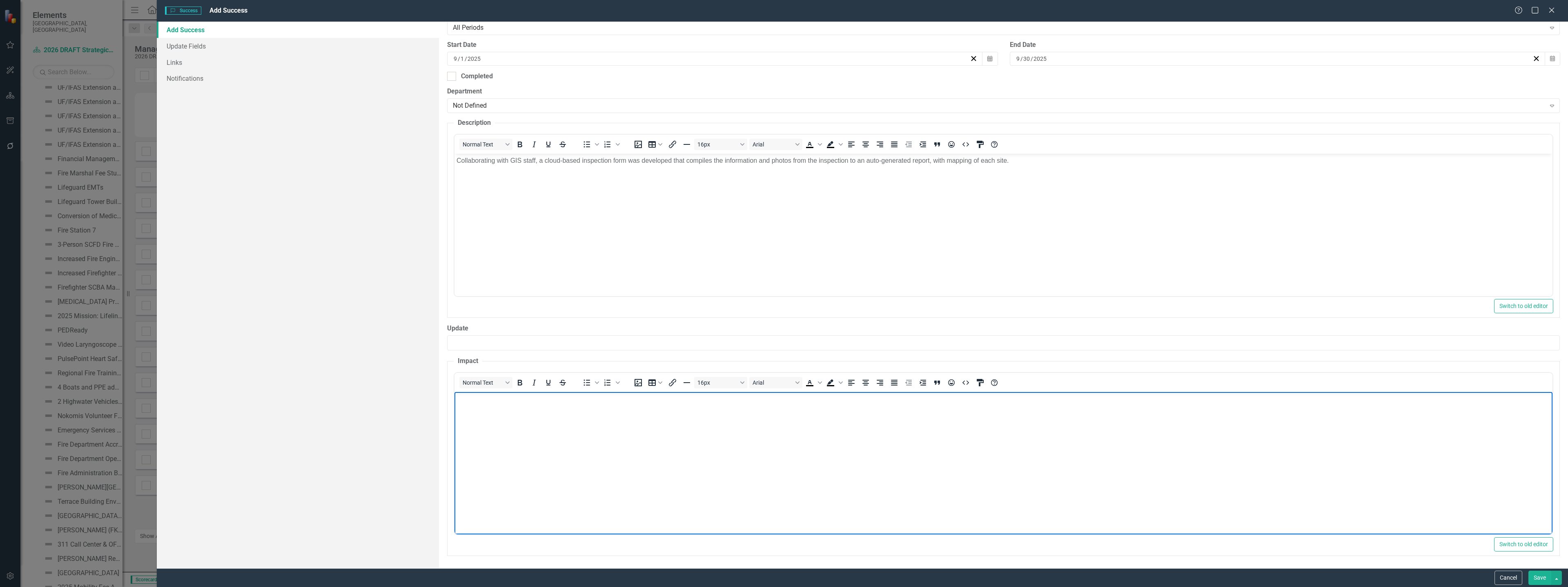
paste body "Rich Text Area. Press ALT-0 for help."
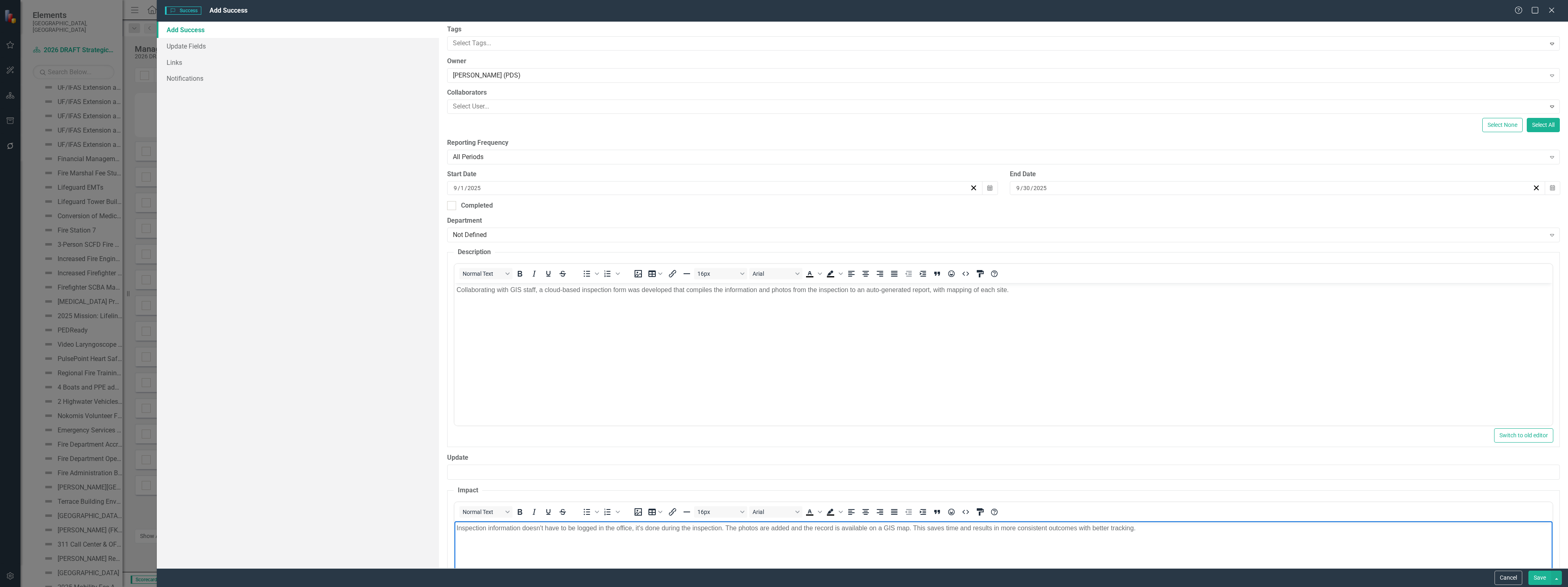
scroll to position [0, 0]
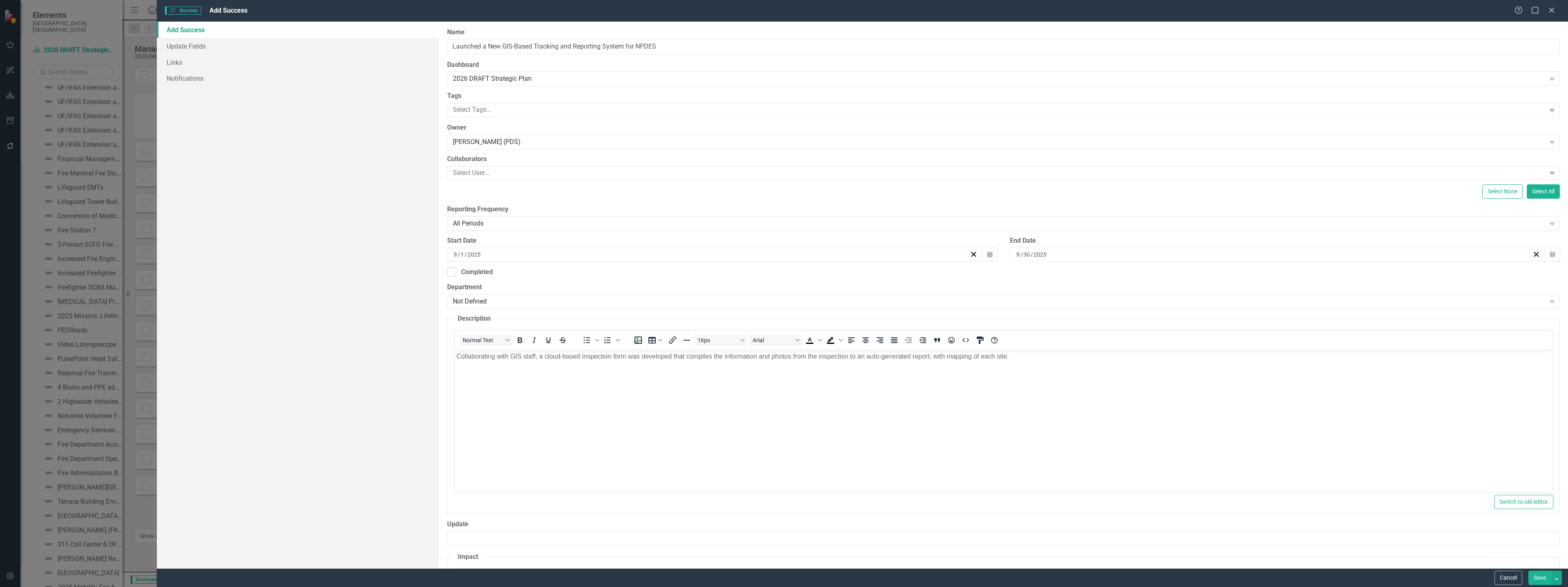
click at [1535, 575] on button "Save" at bounding box center [1540, 577] width 23 height 14
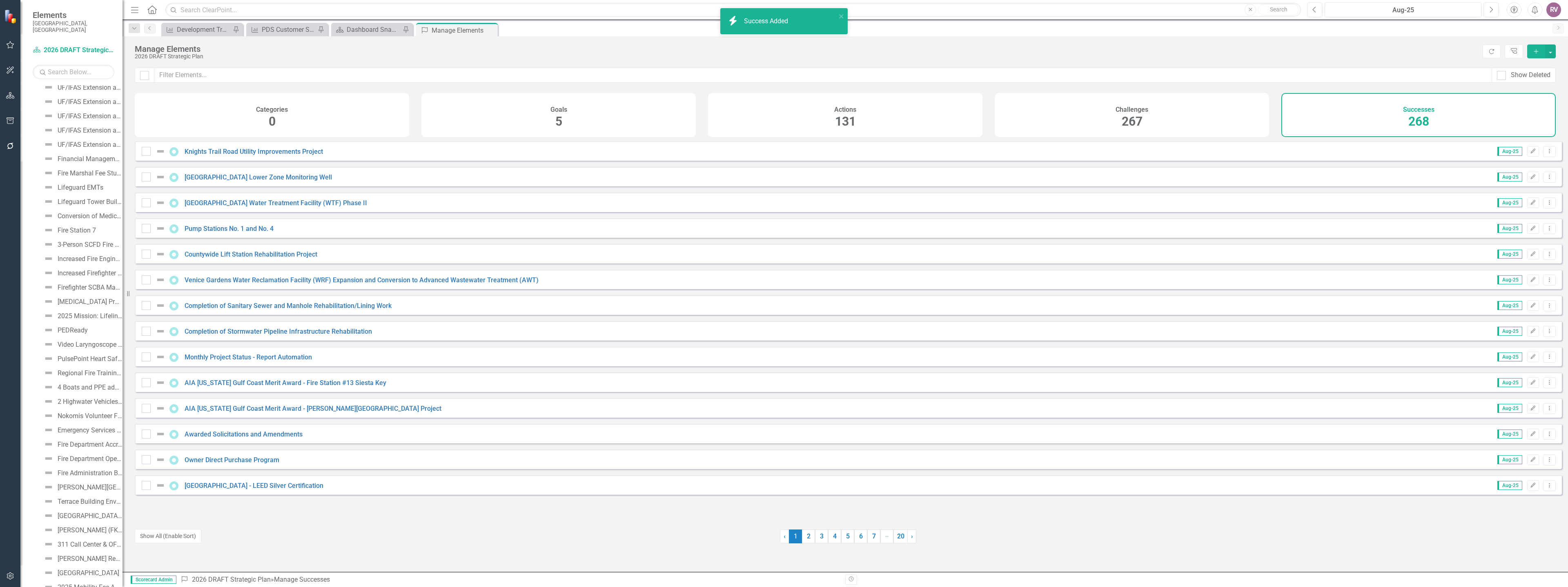
click at [1534, 50] on icon "Add" at bounding box center [1536, 51] width 7 height 5
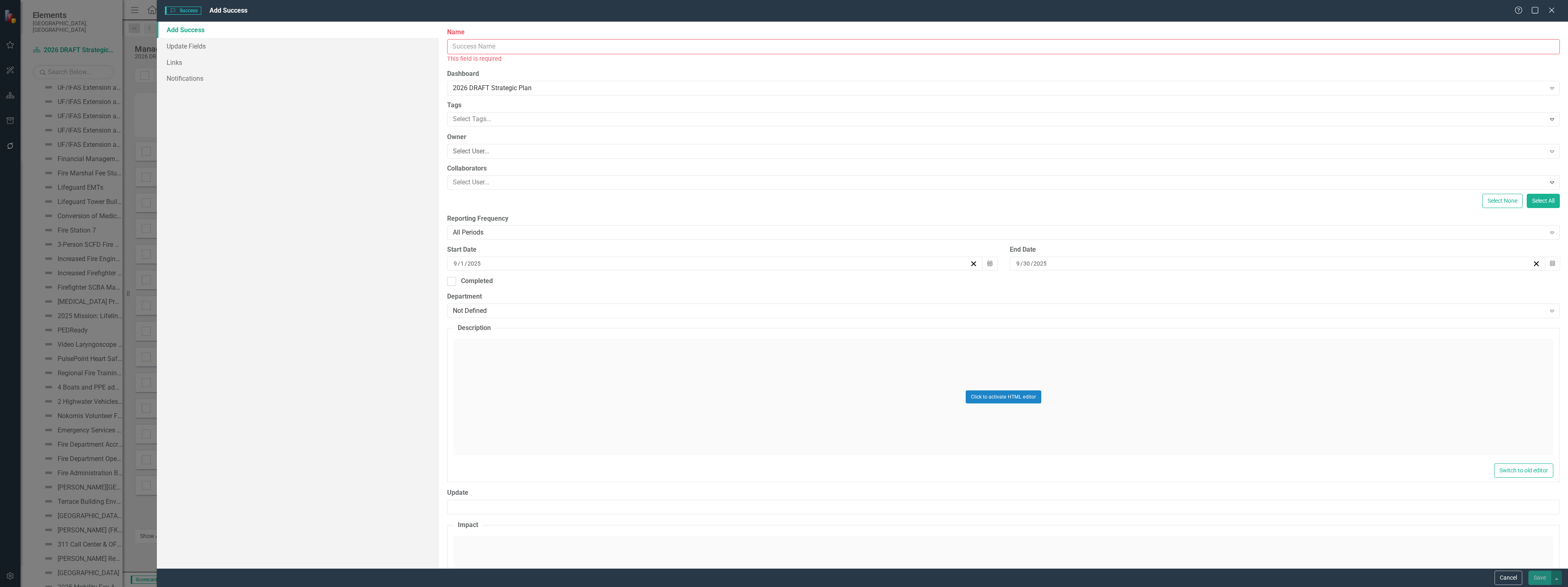
click at [630, 52] on input "Name" at bounding box center [1004, 46] width 1113 height 15
paste input "Launched a volunteer opportunity to assist with records digitization"
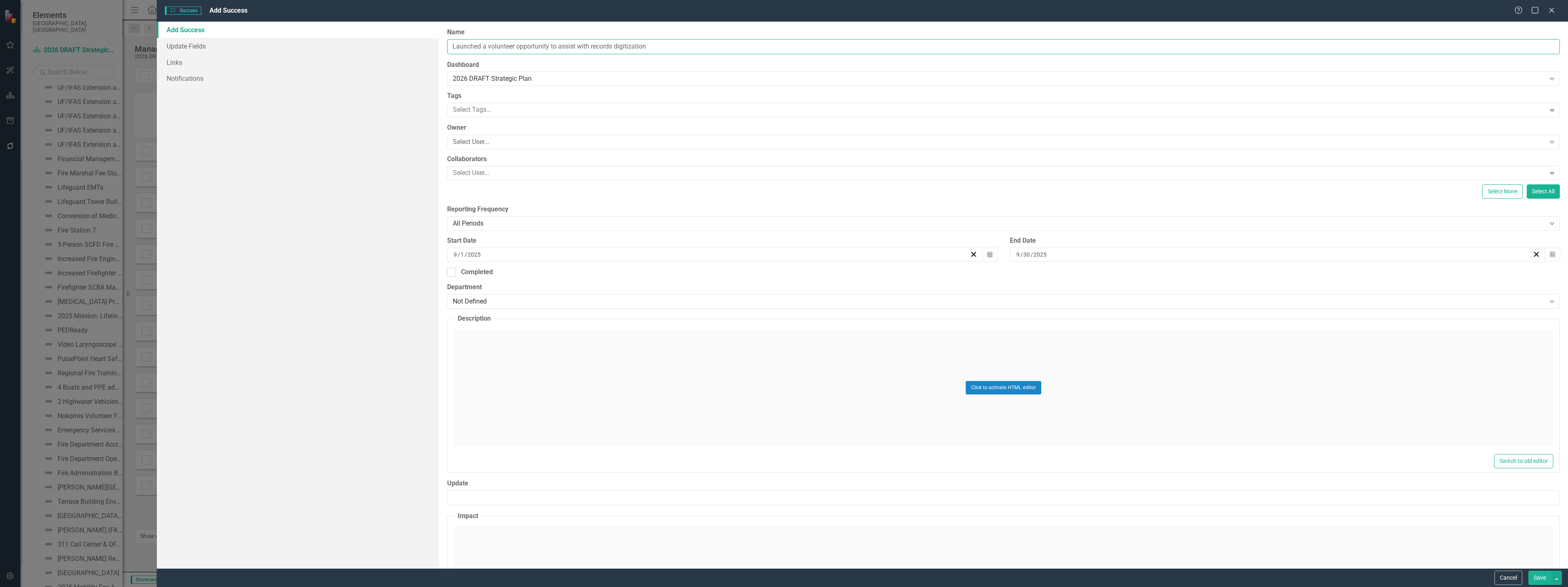
click at [491, 48] on input "Launched a volunteer opportunity to assist with records digitization" at bounding box center [1004, 46] width 1113 height 15
click at [522, 47] on input "Launched a Volunteer opportunity to assist with records digitization" at bounding box center [1004, 46] width 1113 height 15
click at [564, 49] on input "Launched a Volunteer Opportunity to assist with records digitization" at bounding box center [1004, 46] width 1113 height 15
click at [597, 46] on input "Launched a Volunteer Opportunity to Assist with records digitization" at bounding box center [1004, 46] width 1113 height 15
click at [622, 45] on input "Launched a Volunteer Opportunity to Assist with Records digitization" at bounding box center [1004, 46] width 1113 height 15
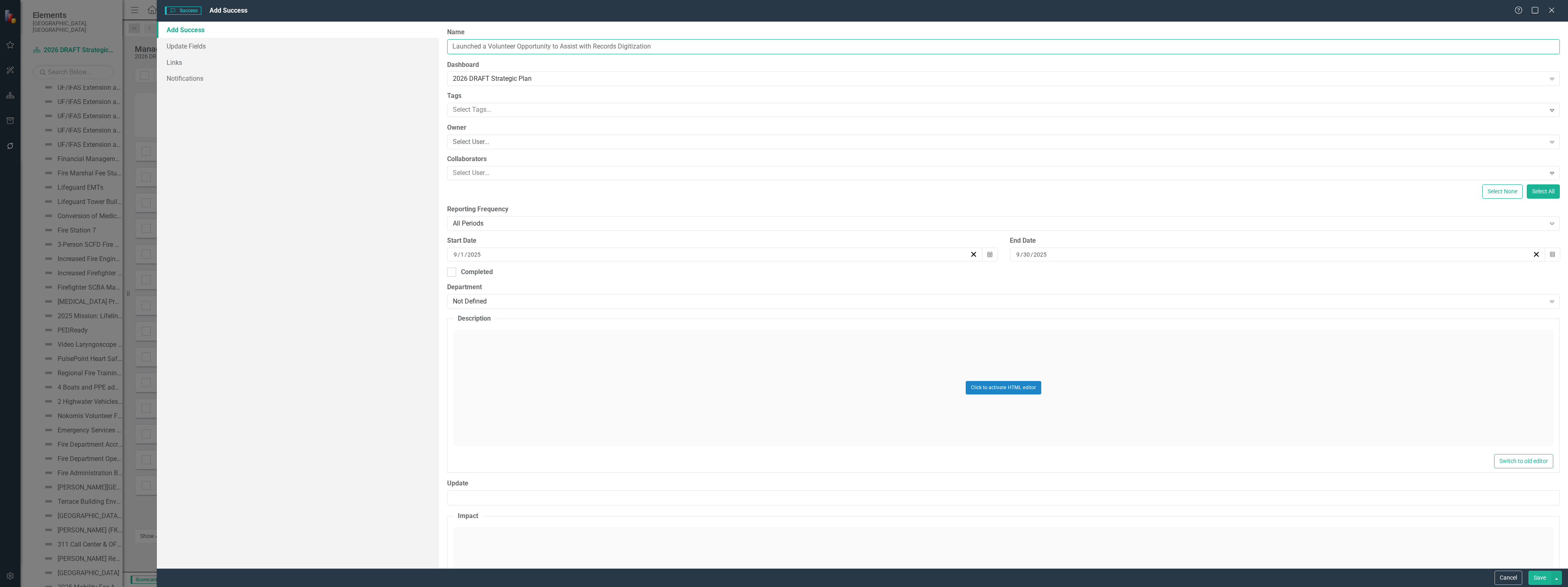
type input "Launched a Volunteer Opportunity to Assist with Records Digitization"
click at [474, 139] on div "Select User..." at bounding box center [999, 142] width 1092 height 9
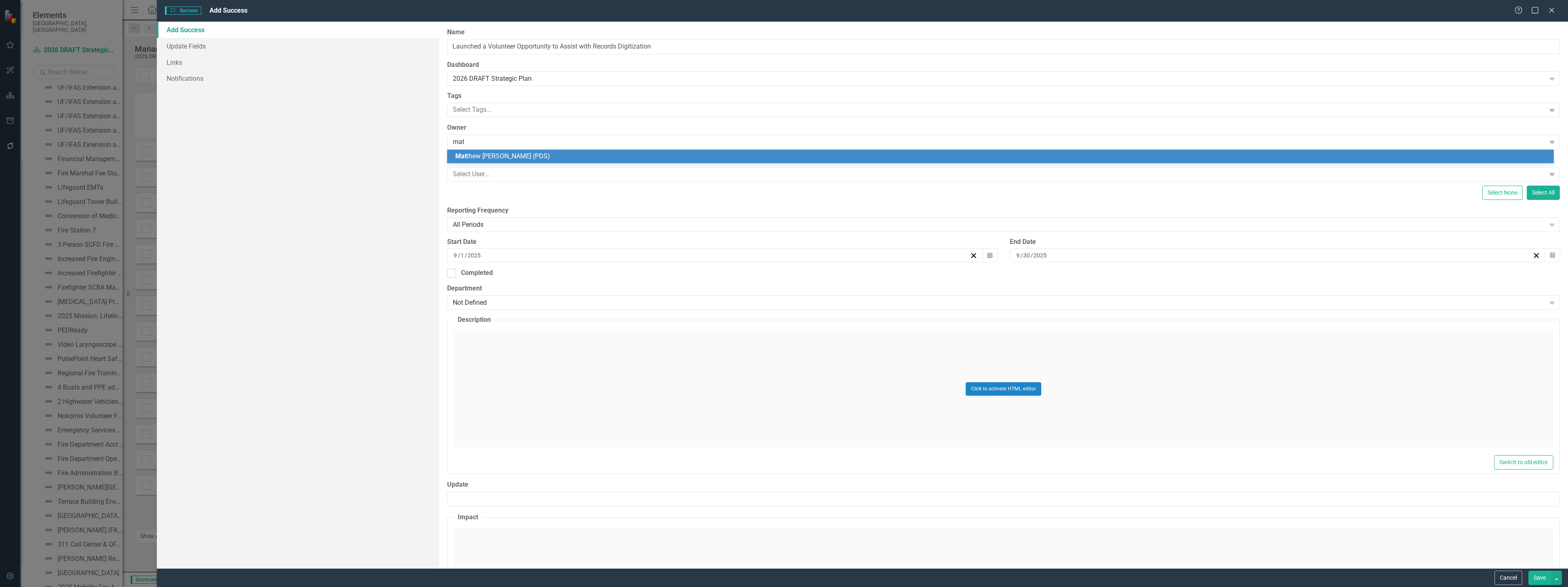
type input "matt"
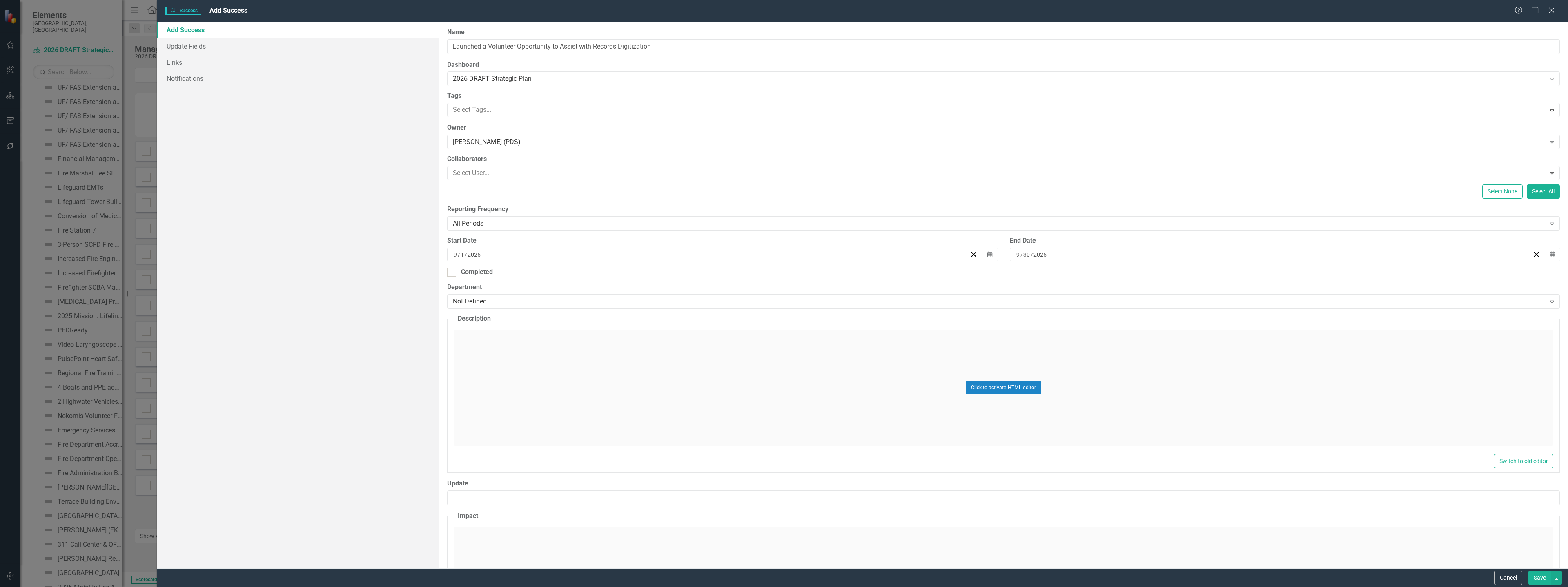
click at [547, 361] on div "Click to activate HTML editor" at bounding box center [1003, 387] width 1100 height 116
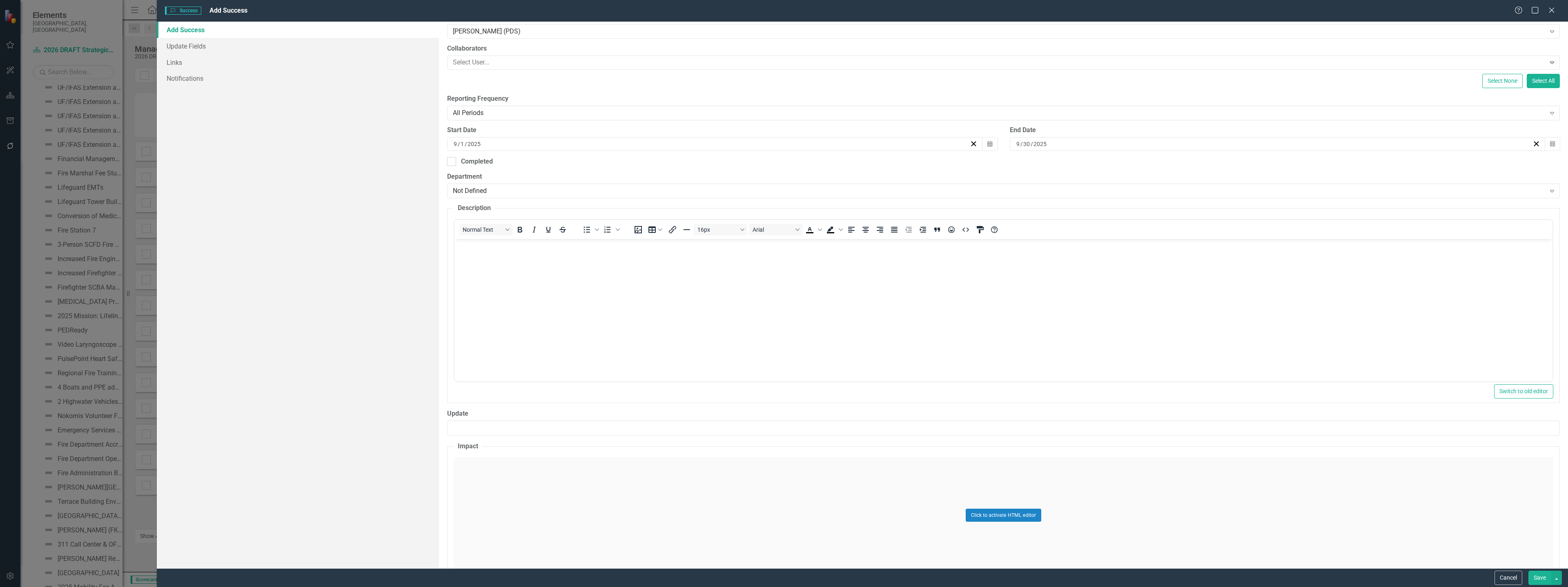
scroll to position [122, 0]
click at [534, 501] on div "Click to activate HTML editor" at bounding box center [1003, 504] width 1100 height 116
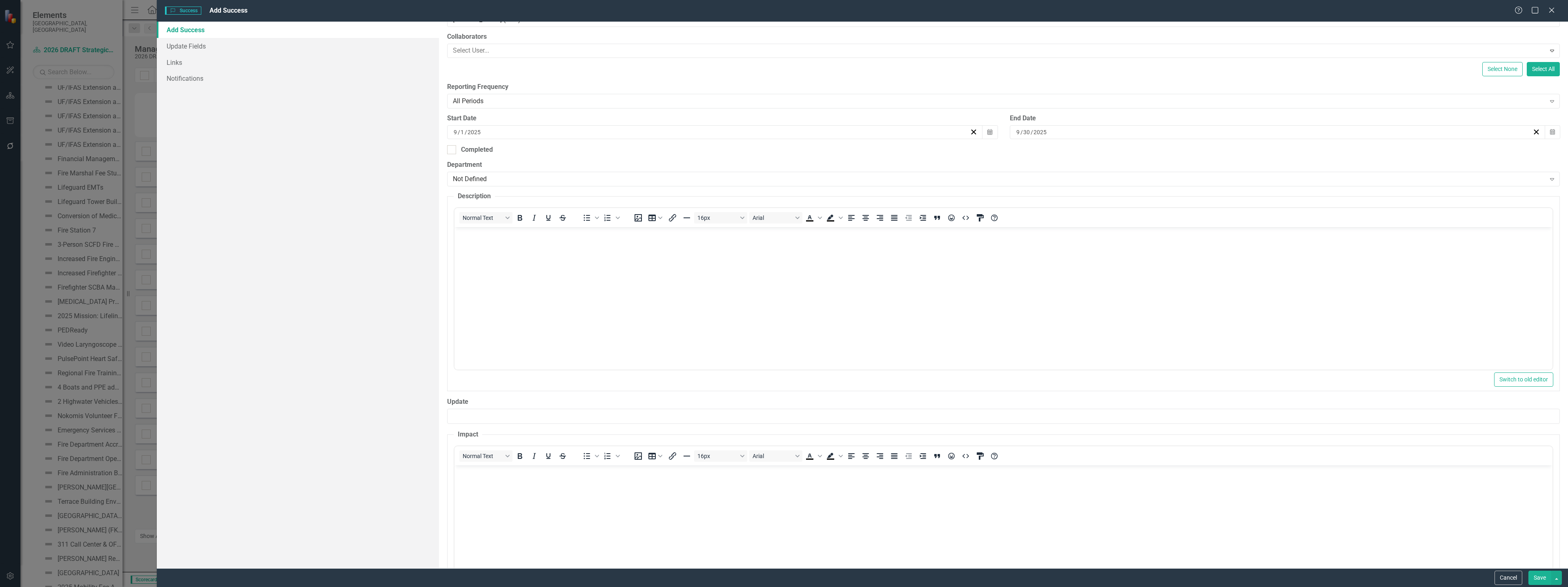
scroll to position [0, 0]
click at [536, 309] on body "Rich Text Area. Press ALT-0 for help." at bounding box center [1004, 288] width 1098 height 122
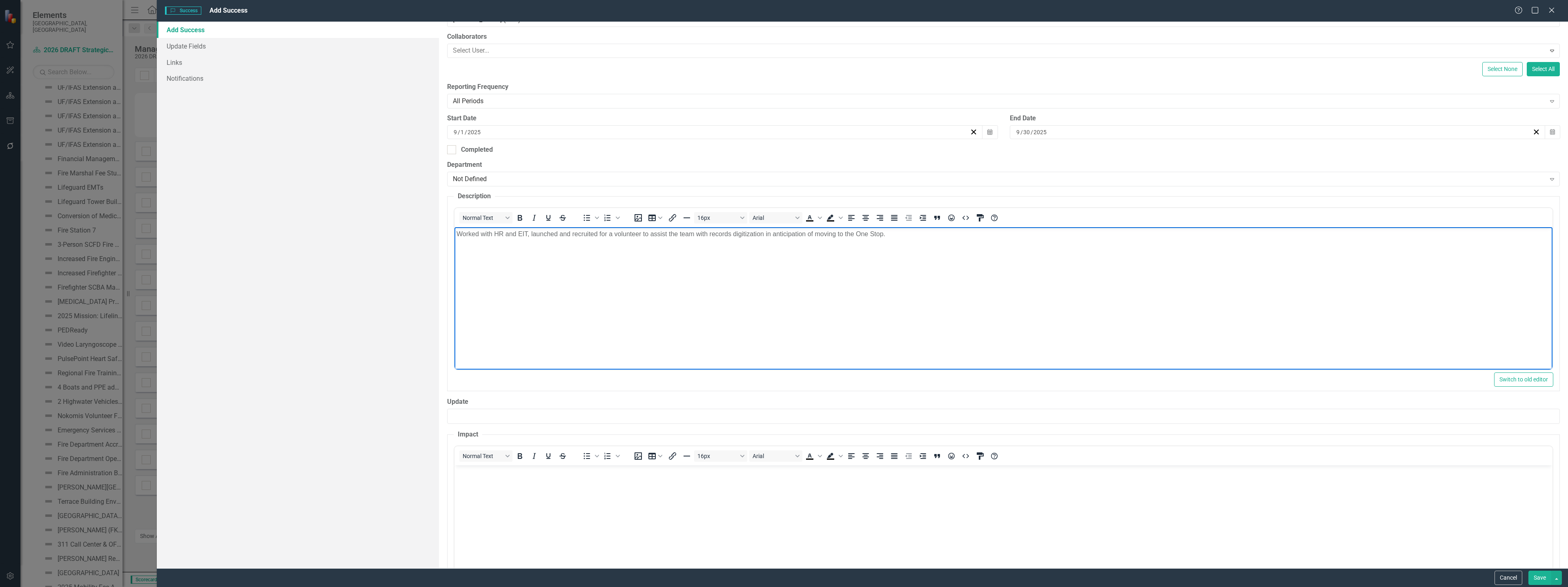
click at [483, 499] on body "Rich Text Area. Press ALT-0 for help." at bounding box center [1004, 526] width 1098 height 122
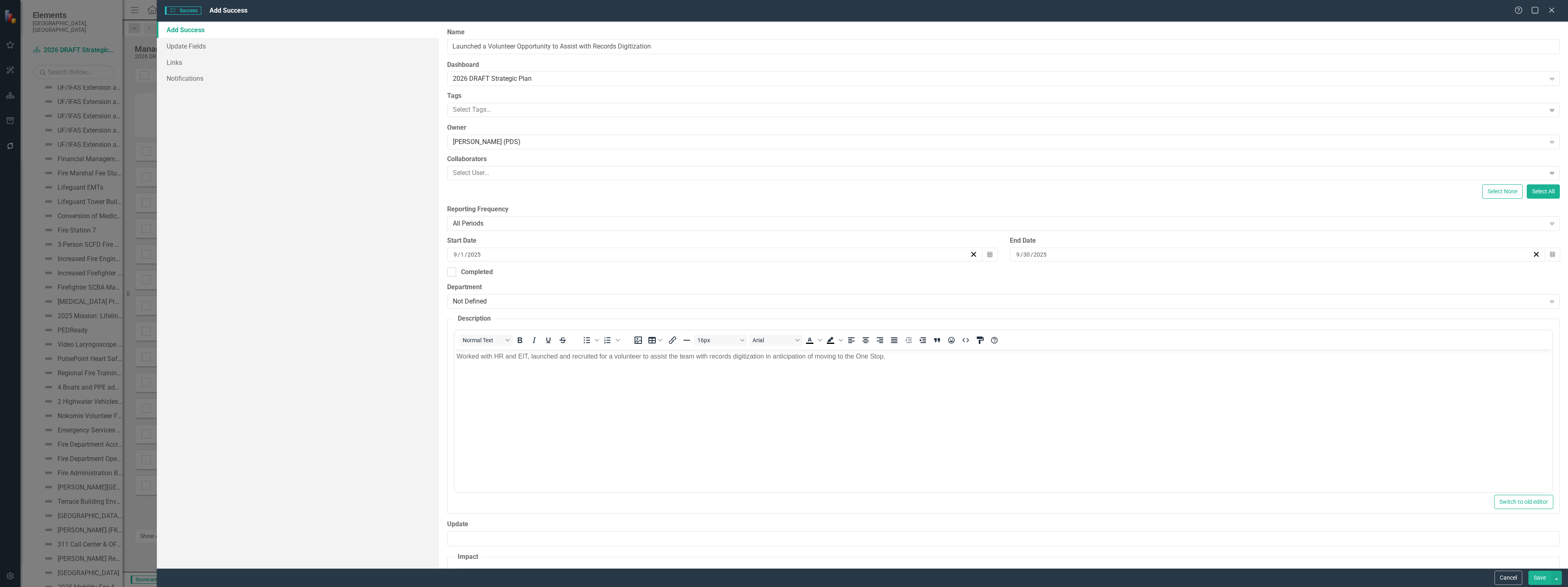
click at [1531, 575] on button "Save" at bounding box center [1540, 577] width 23 height 14
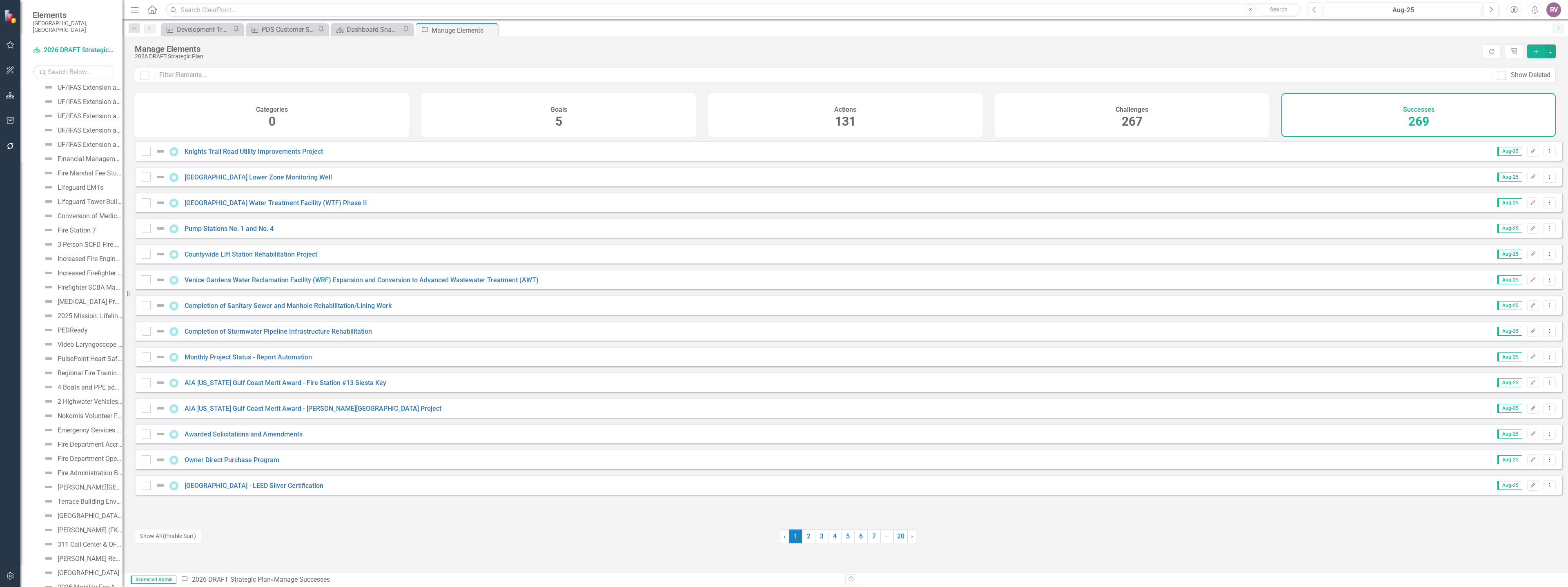
click at [1536, 52] on icon "Add" at bounding box center [1536, 51] width 7 height 5
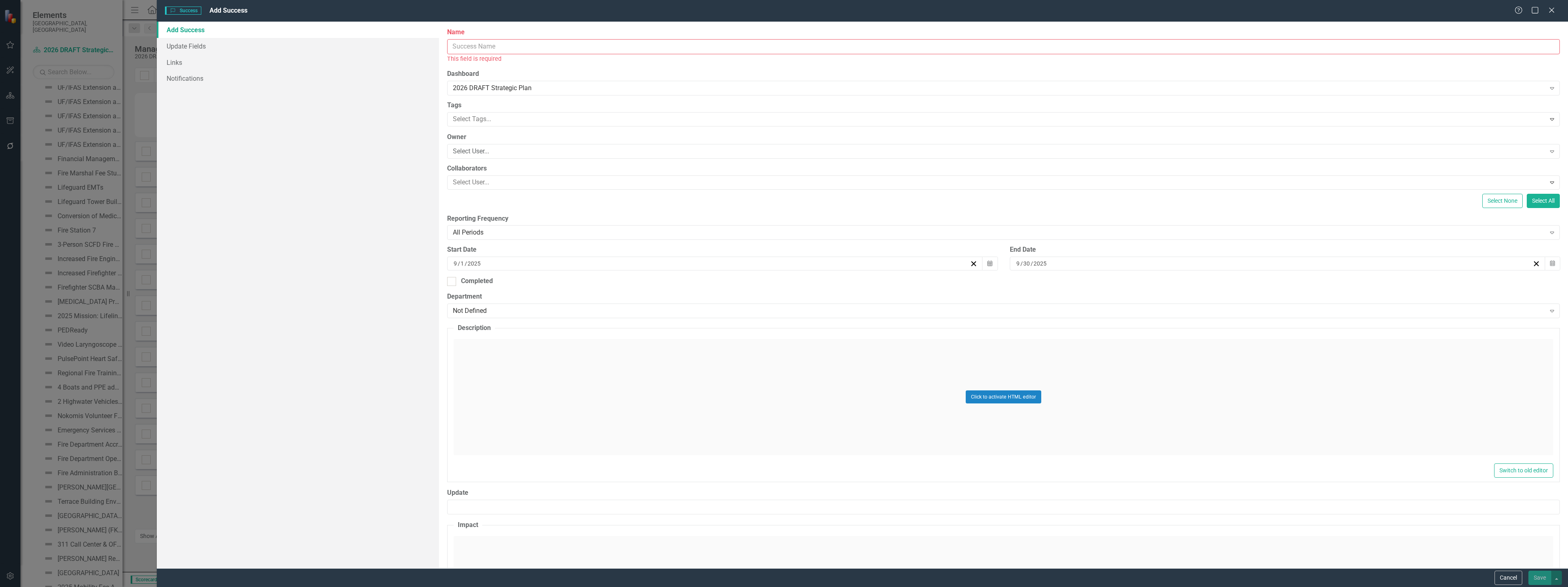
click at [637, 49] on input "Name" at bounding box center [1004, 46] width 1113 height 15
paste input "New Pass Dredging"
type input "New Pass Dredging"
click at [481, 139] on div "Select User..." at bounding box center [999, 142] width 1092 height 9
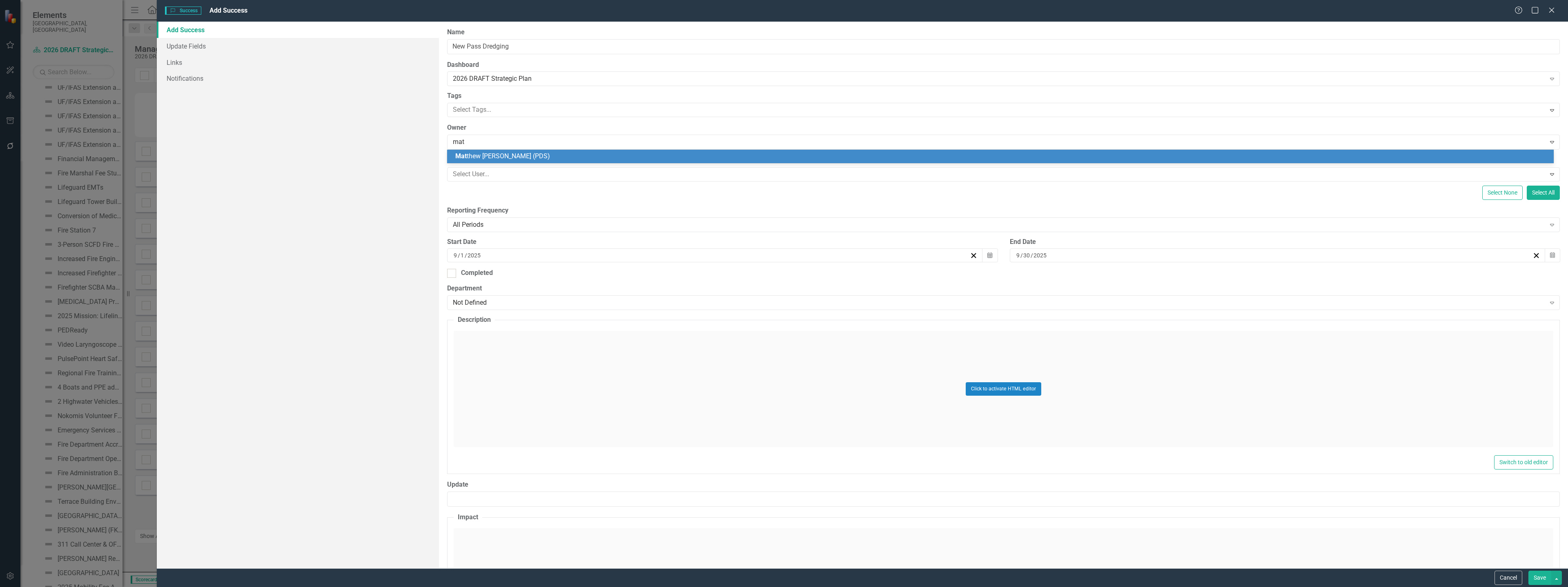
type input "matt"
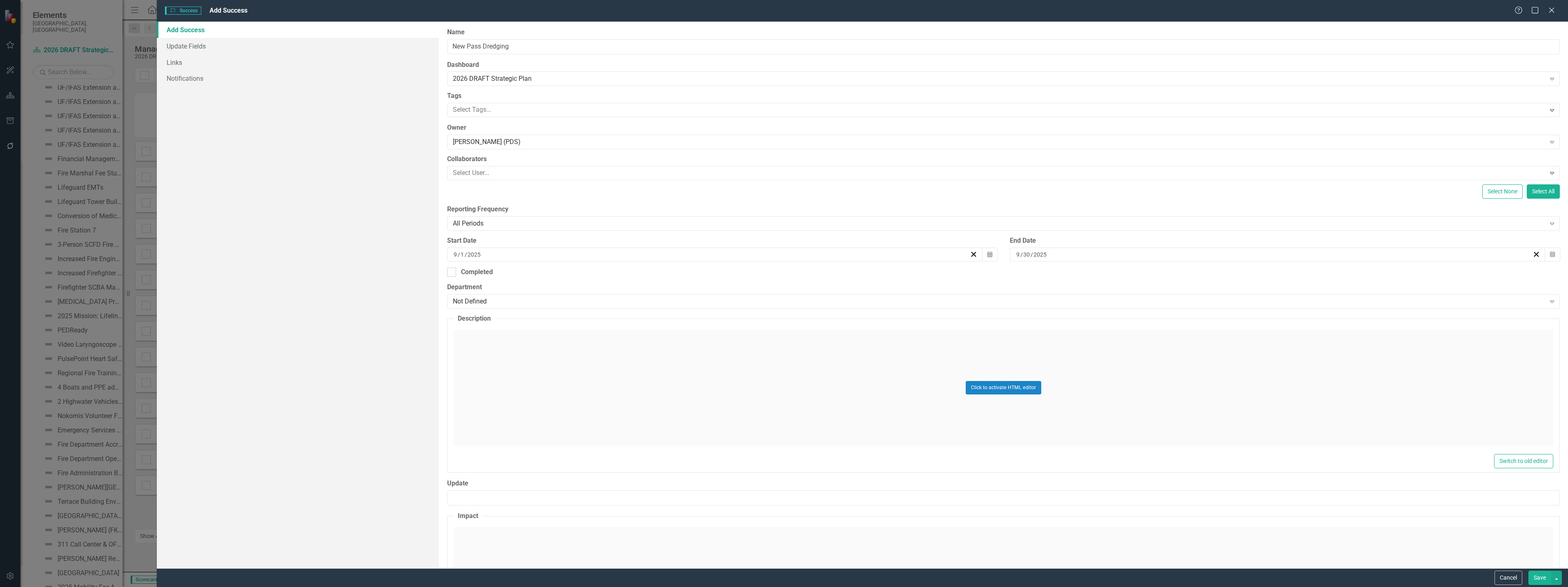
click at [547, 380] on div "Click to activate HTML editor" at bounding box center [1003, 387] width 1100 height 116
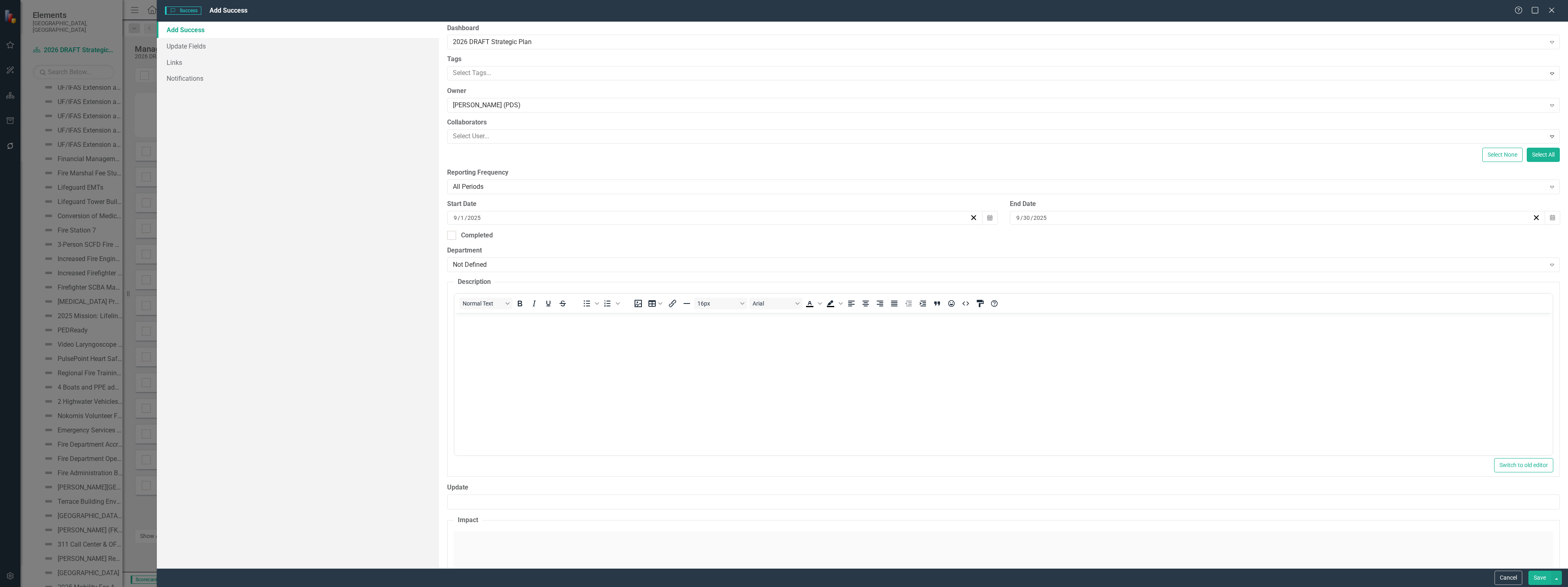
scroll to position [82, 0]
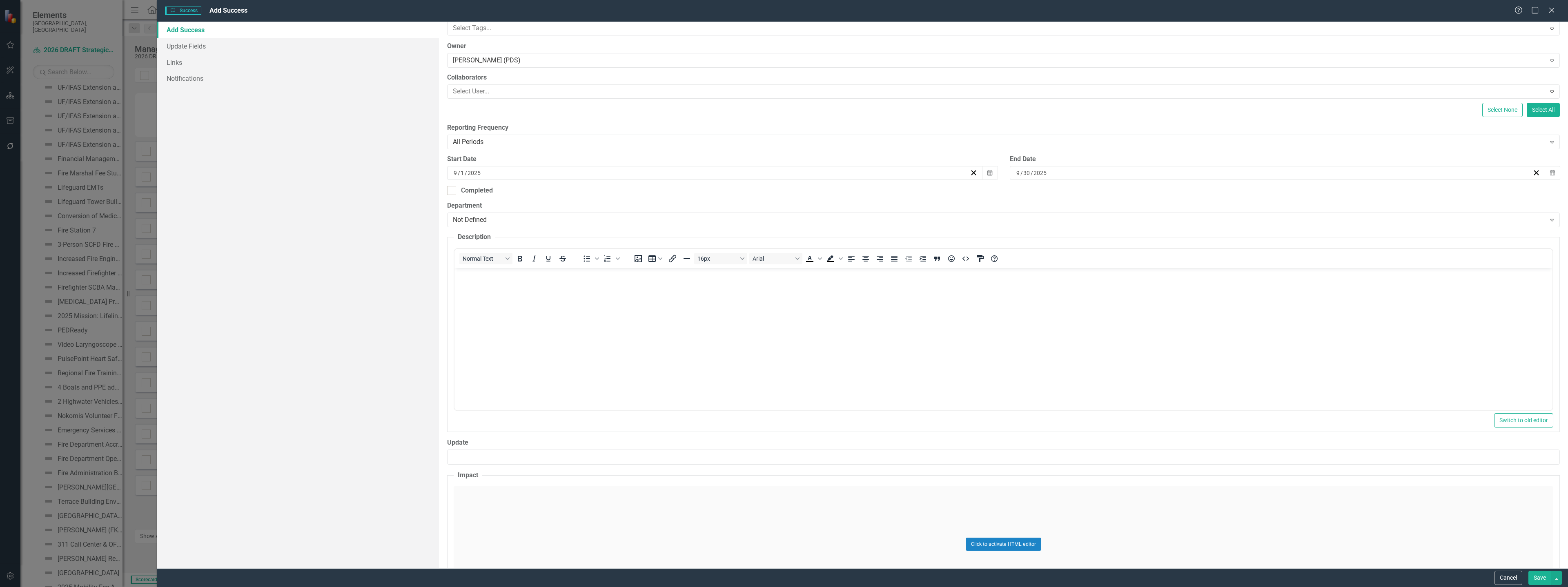
click at [541, 518] on div "Click to activate HTML editor" at bounding box center [1003, 544] width 1100 height 116
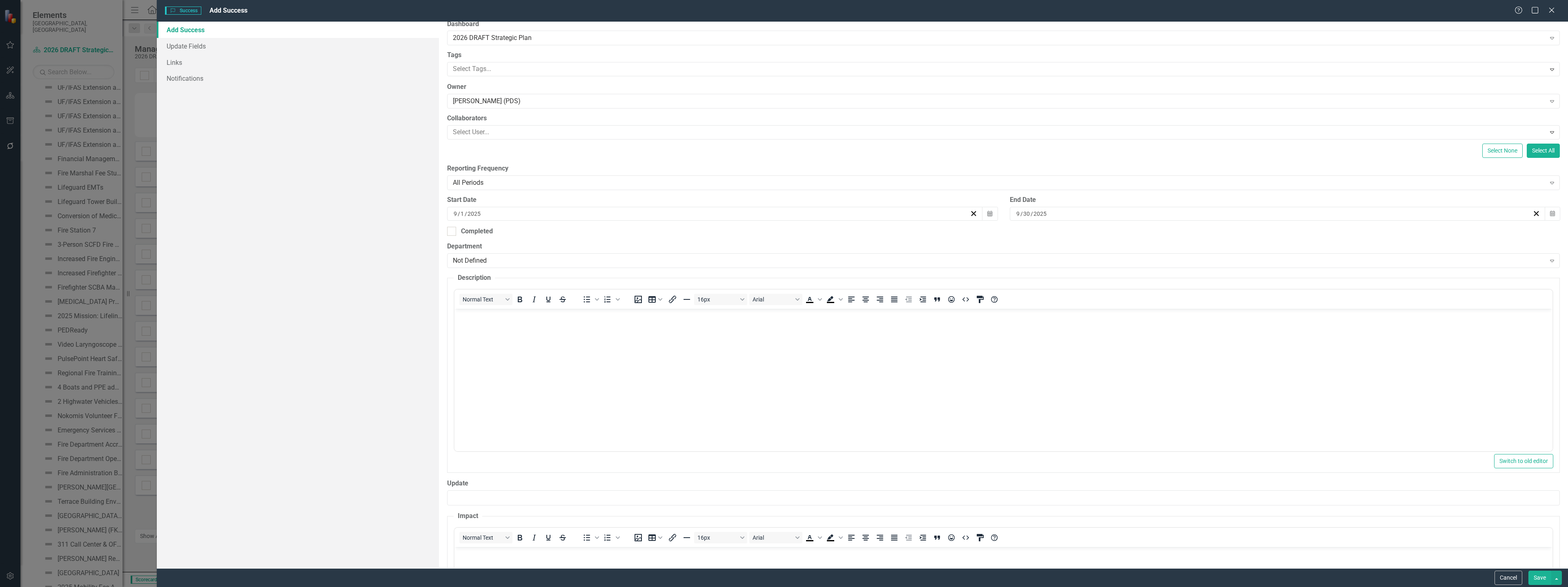
scroll to position [0, 0]
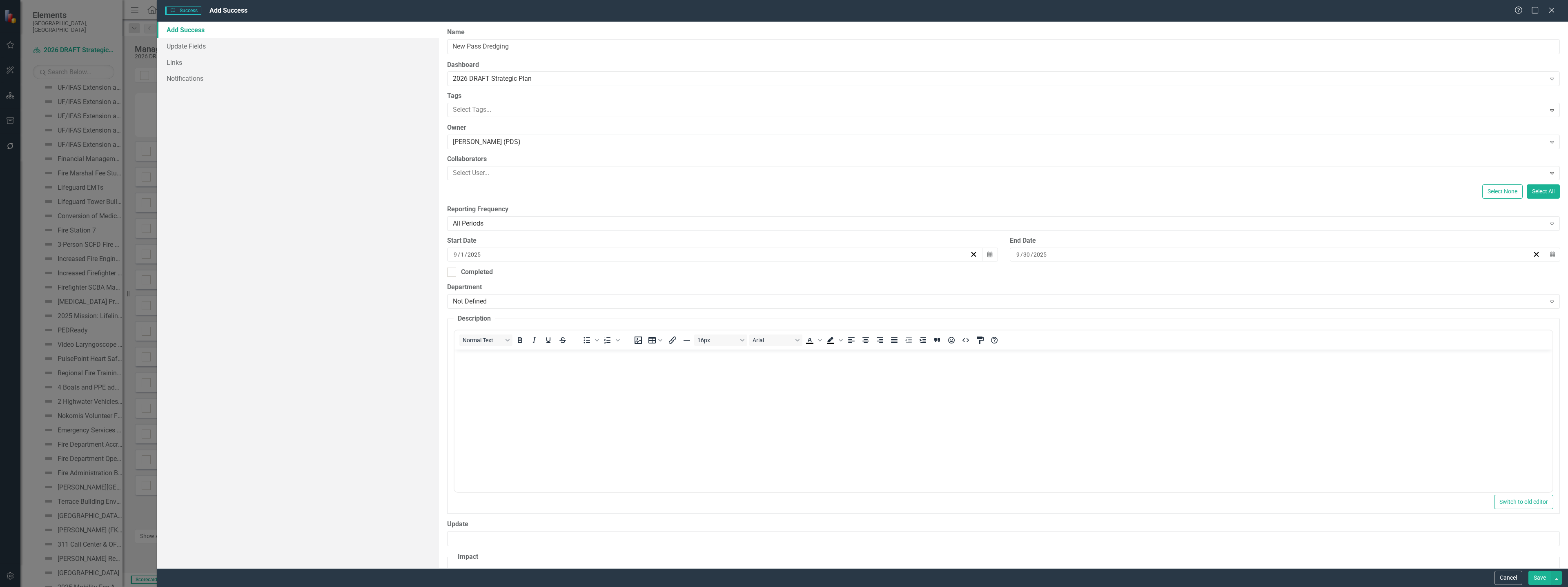
click at [468, 428] on body "Rich Text Area. Press ALT-0 for help." at bounding box center [1004, 411] width 1098 height 122
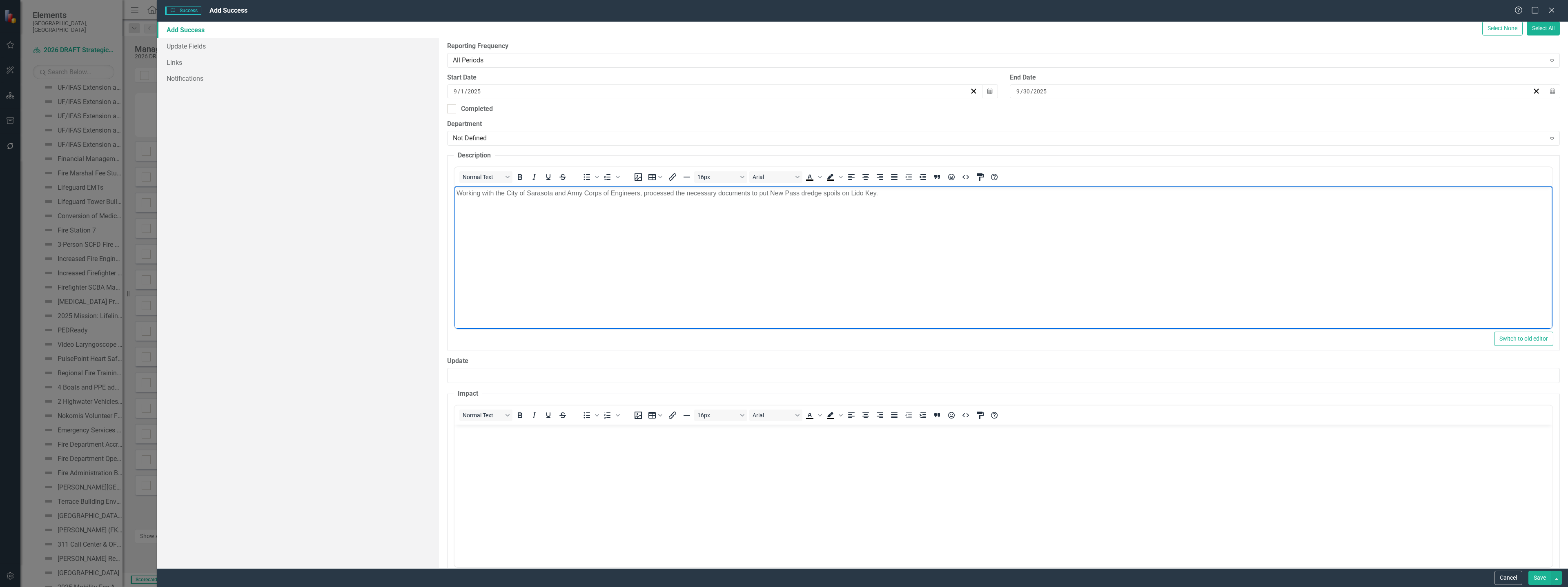
scroll to position [196, 0]
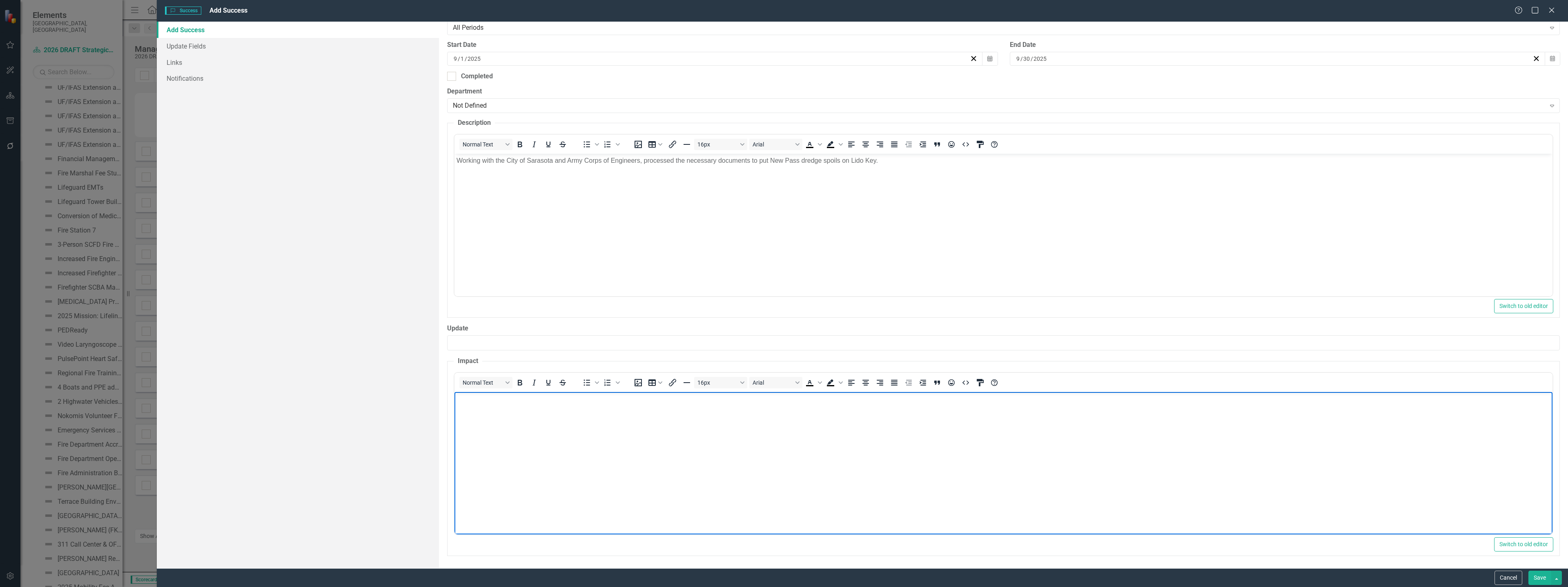
click at [576, 464] on body "Rich Text Area. Press ALT-0 for help." at bounding box center [1004, 453] width 1098 height 122
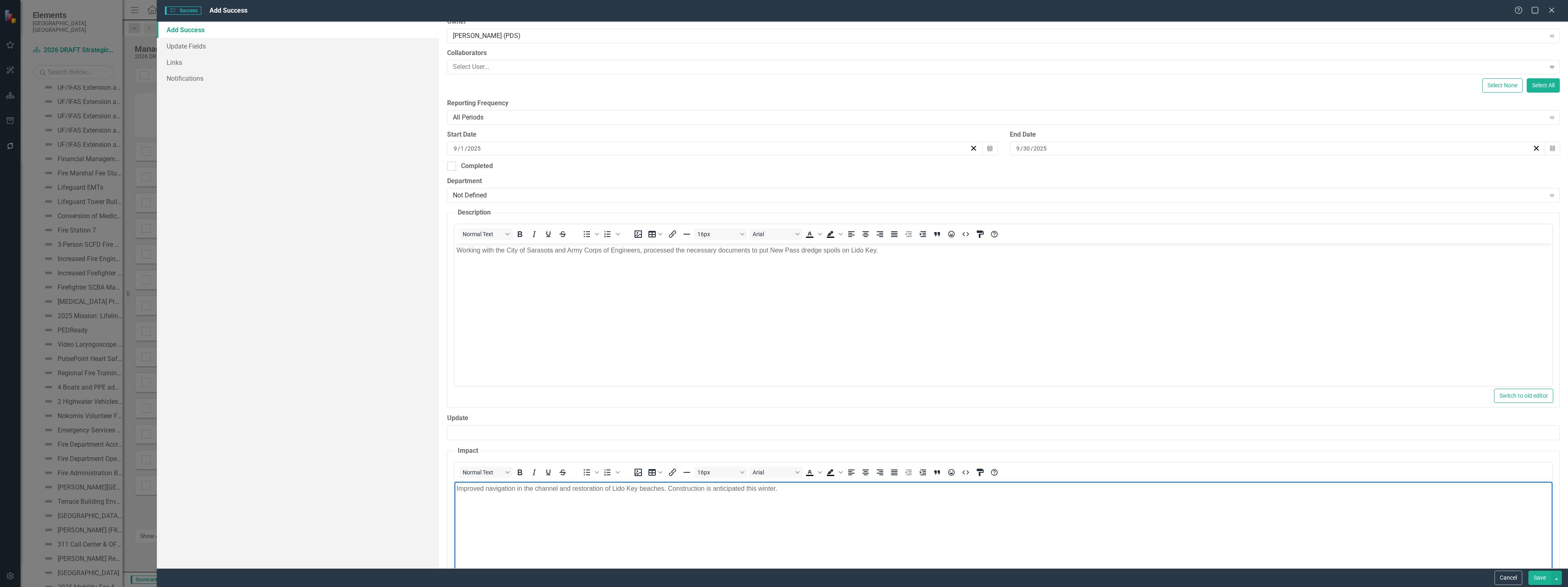
scroll to position [0, 0]
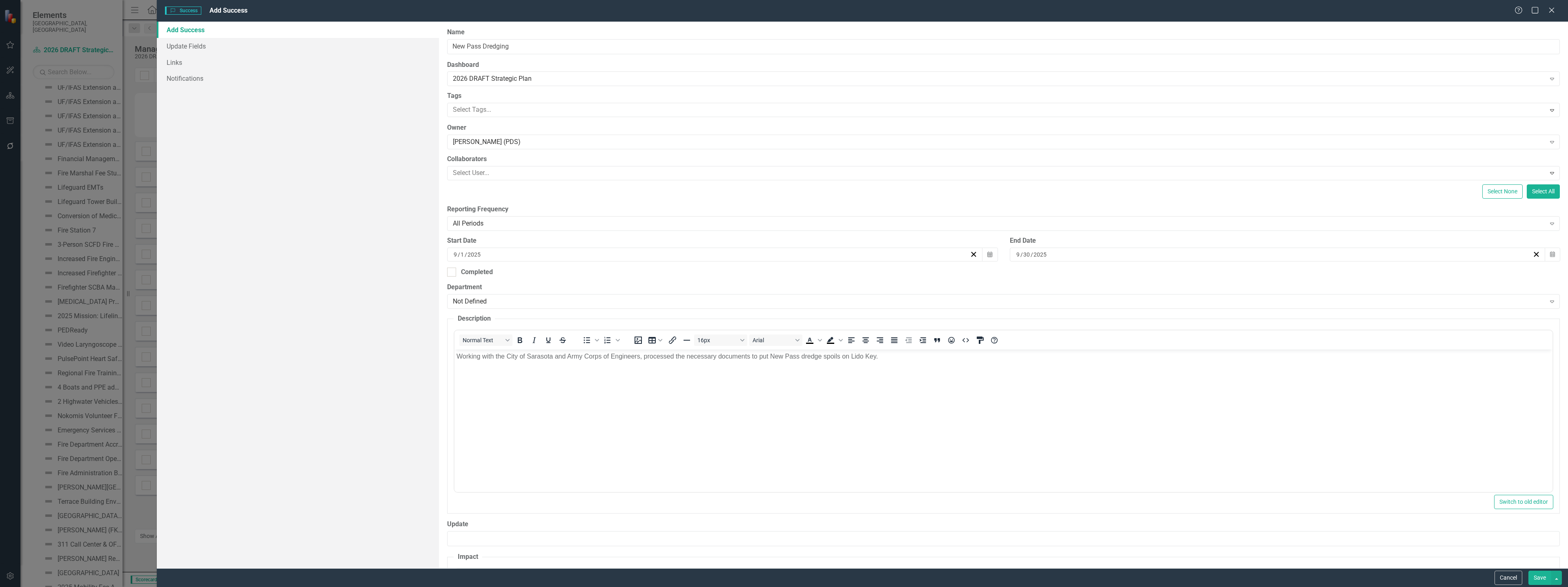
click at [1536, 575] on button "Save" at bounding box center [1540, 577] width 23 height 14
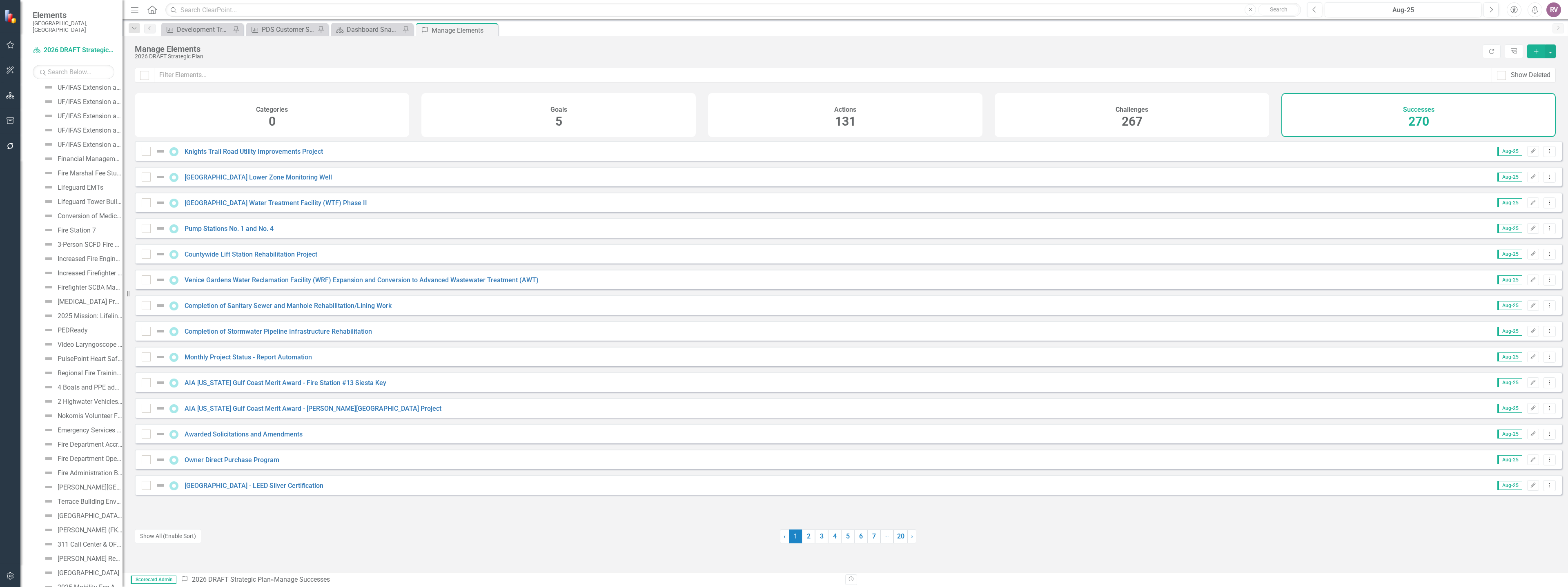
click at [1532, 50] on button "Add" at bounding box center [1536, 51] width 18 height 14
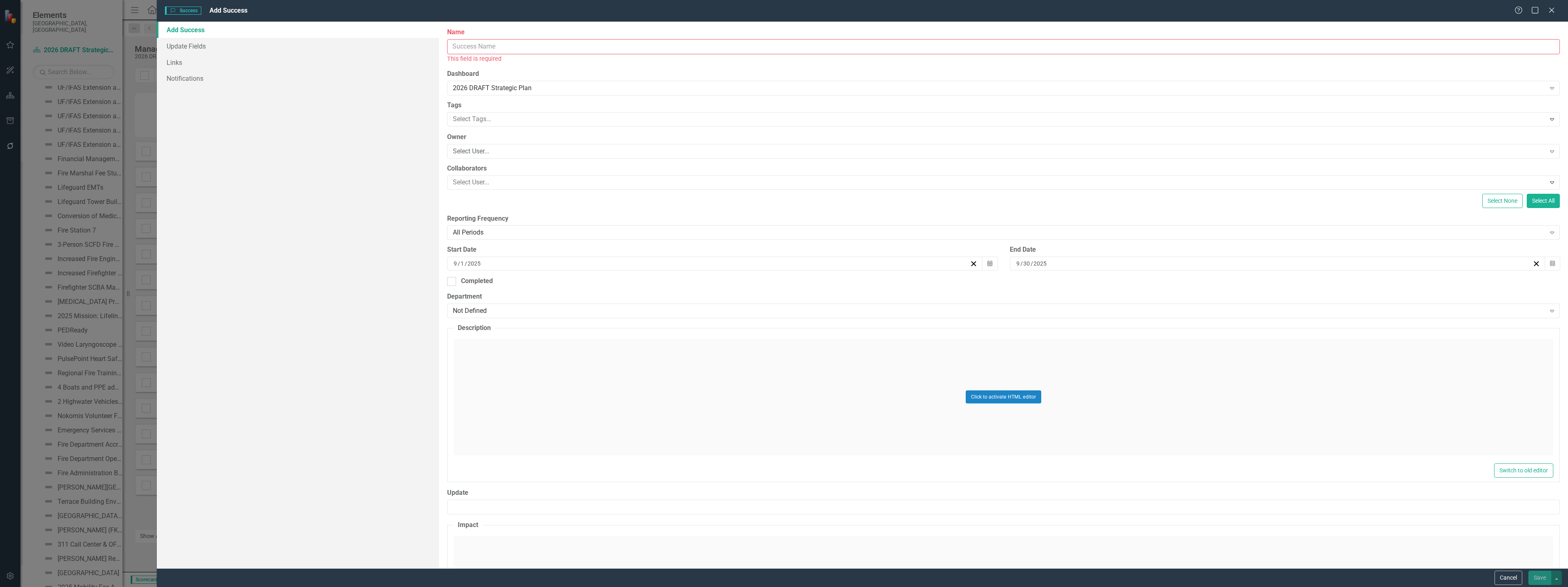
click at [483, 42] on input "Name" at bounding box center [1004, 46] width 1113 height 15
paste input "Evaluated Property Management Technology Capabilities"
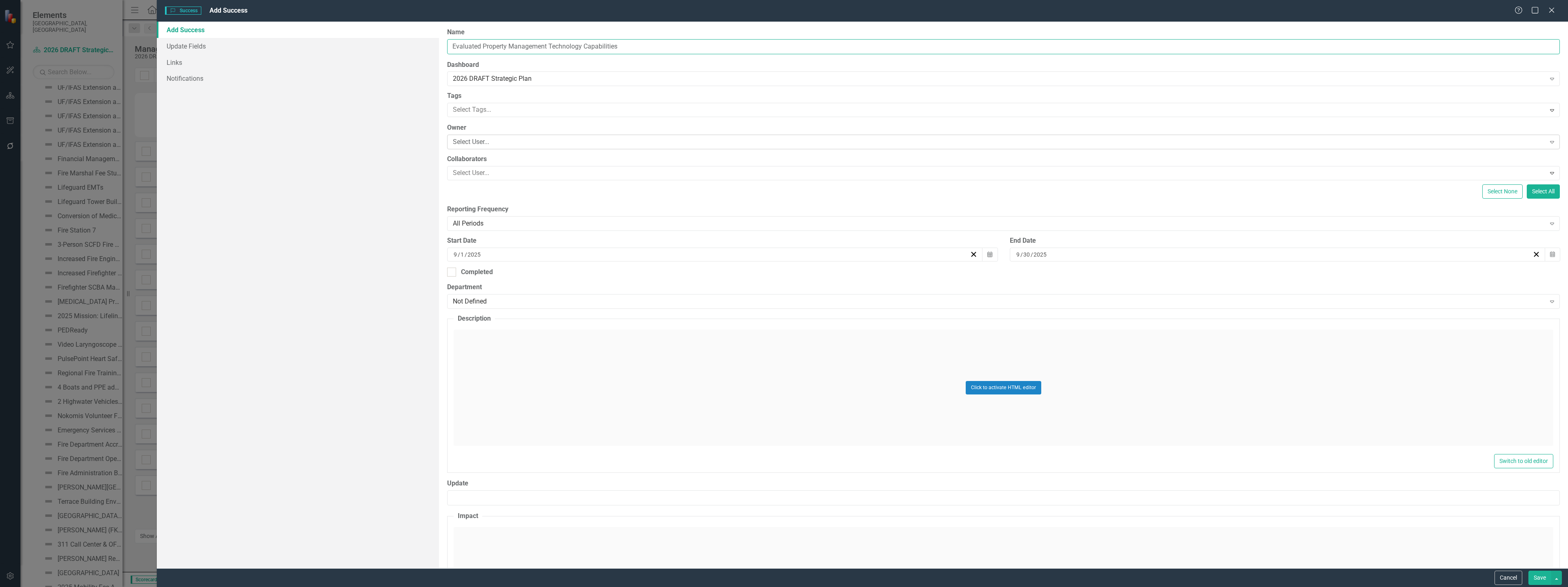
type input "Evaluated Property Management Technology Capabilities"
click at [475, 141] on div "Select User..." at bounding box center [999, 142] width 1092 height 9
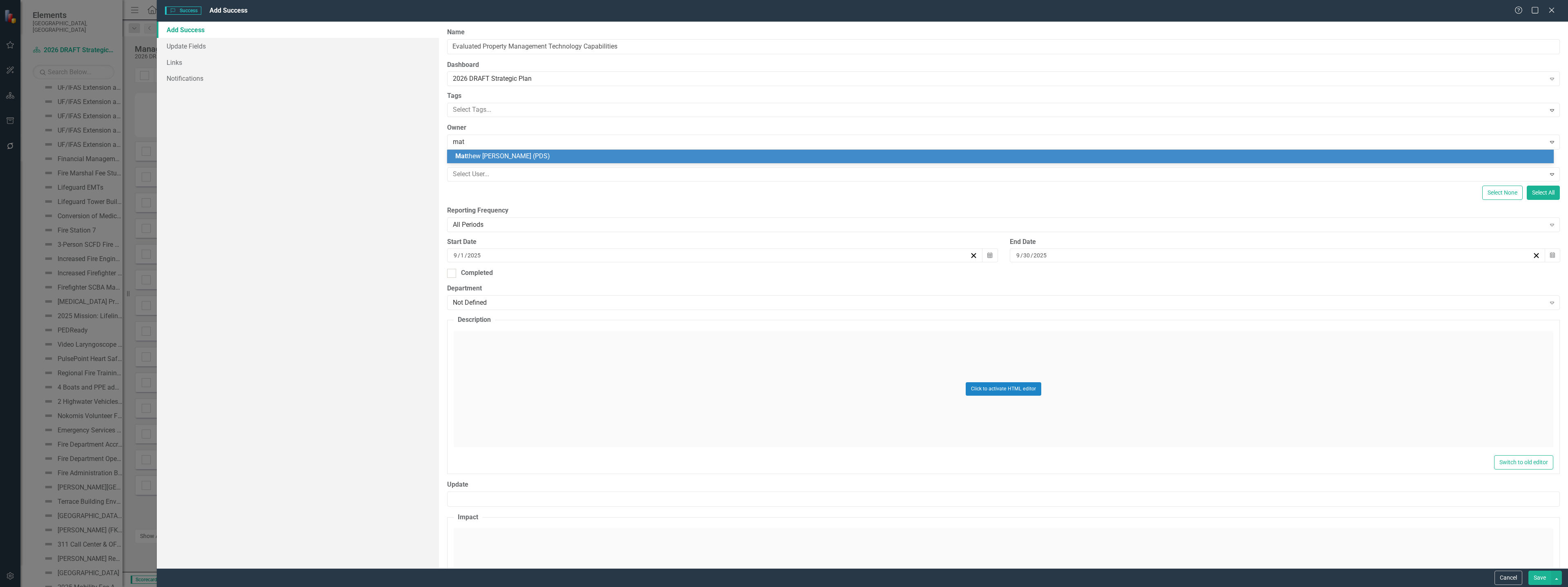
type input "matt"
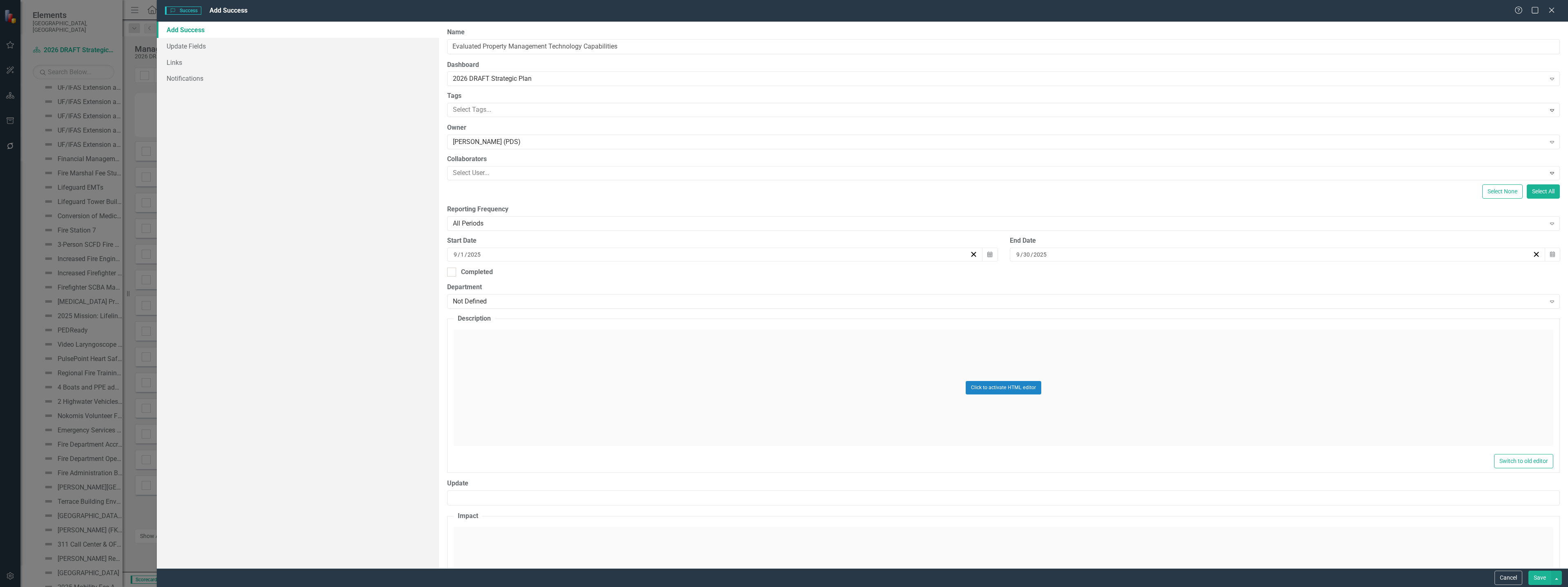
click at [467, 384] on div "Click to activate HTML editor" at bounding box center [1003, 387] width 1100 height 116
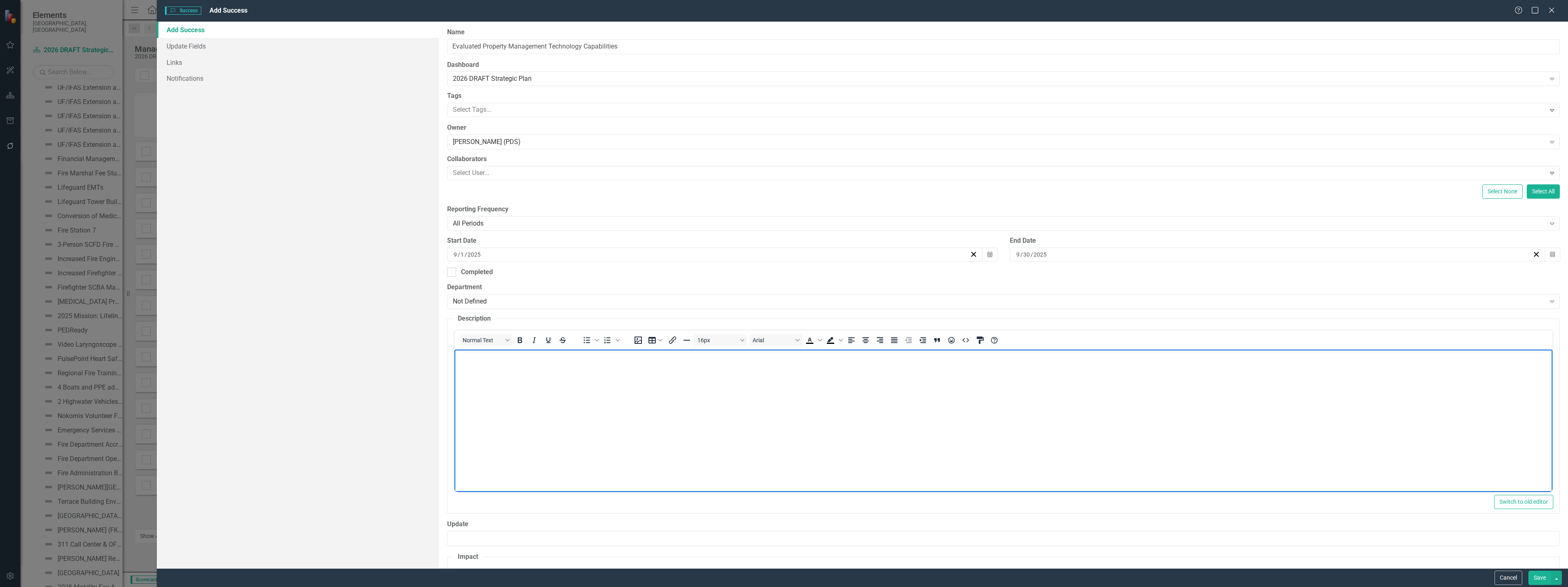
click at [502, 375] on body "Rich Text Area. Press ALT-0 for help." at bounding box center [1004, 411] width 1098 height 122
paste body "Rich Text Area. Press ALT-0 for help."
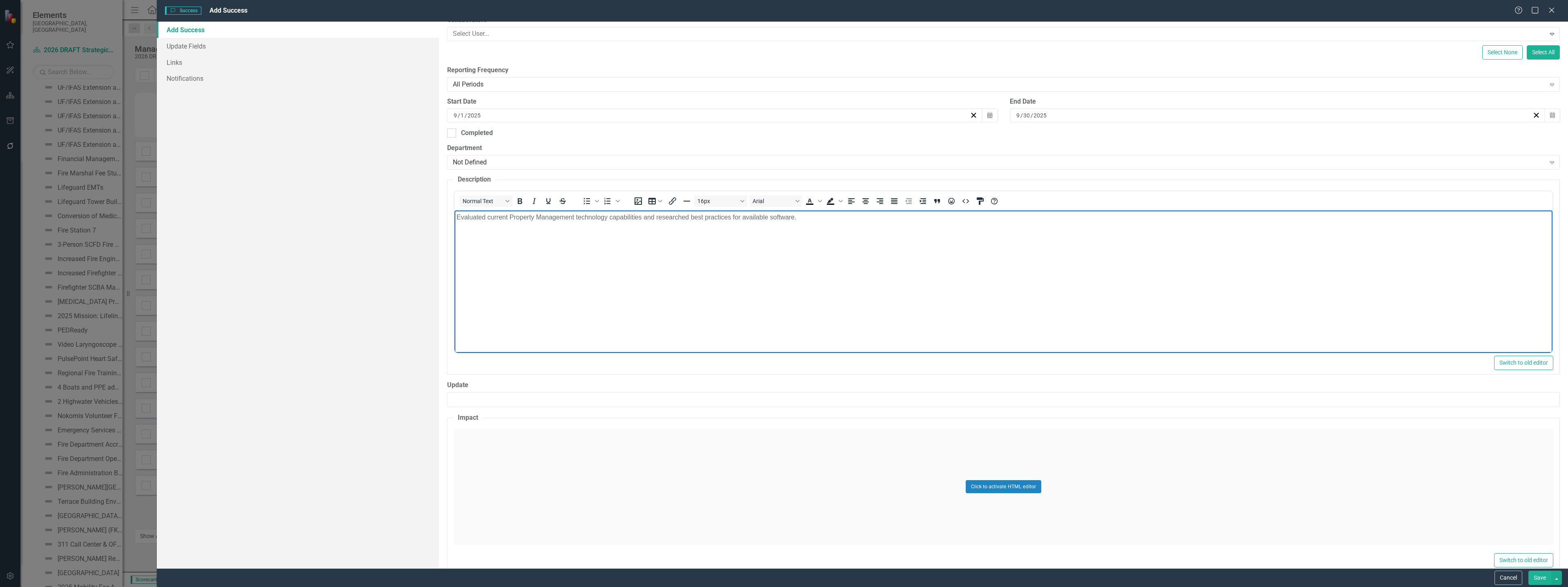
scroll to position [155, 0]
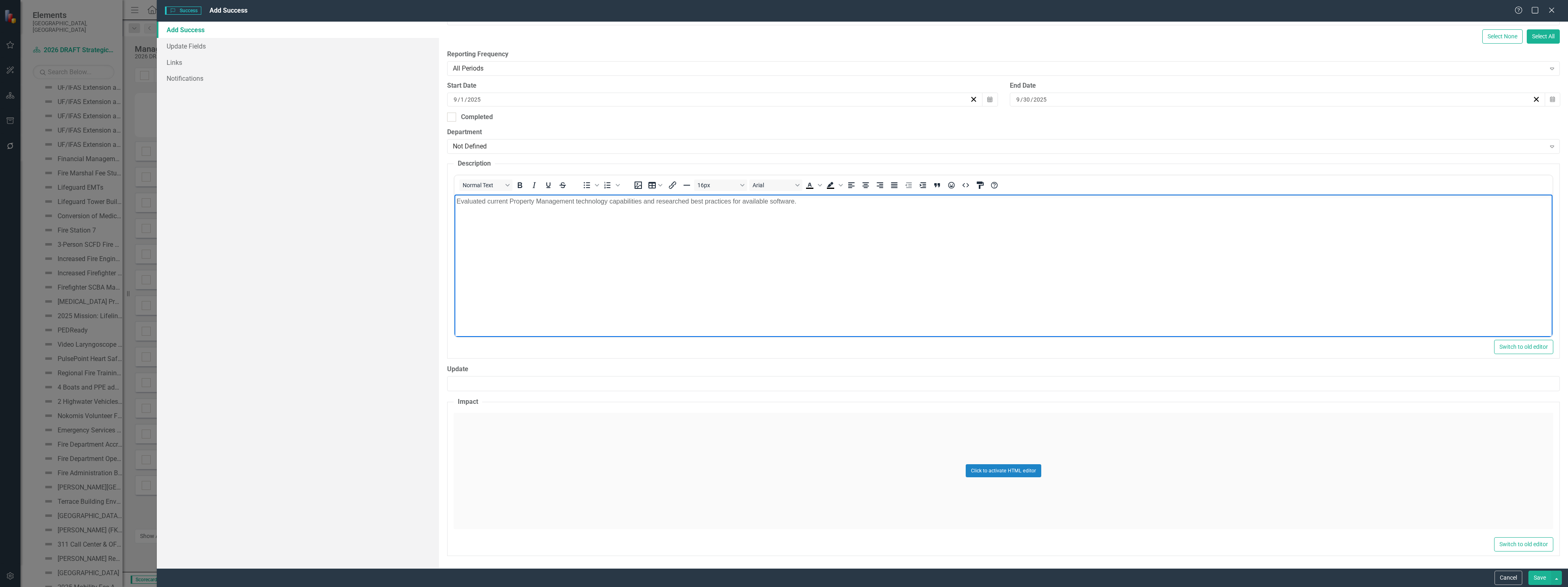
click at [620, 427] on div "Click to activate HTML editor" at bounding box center [1003, 471] width 1100 height 116
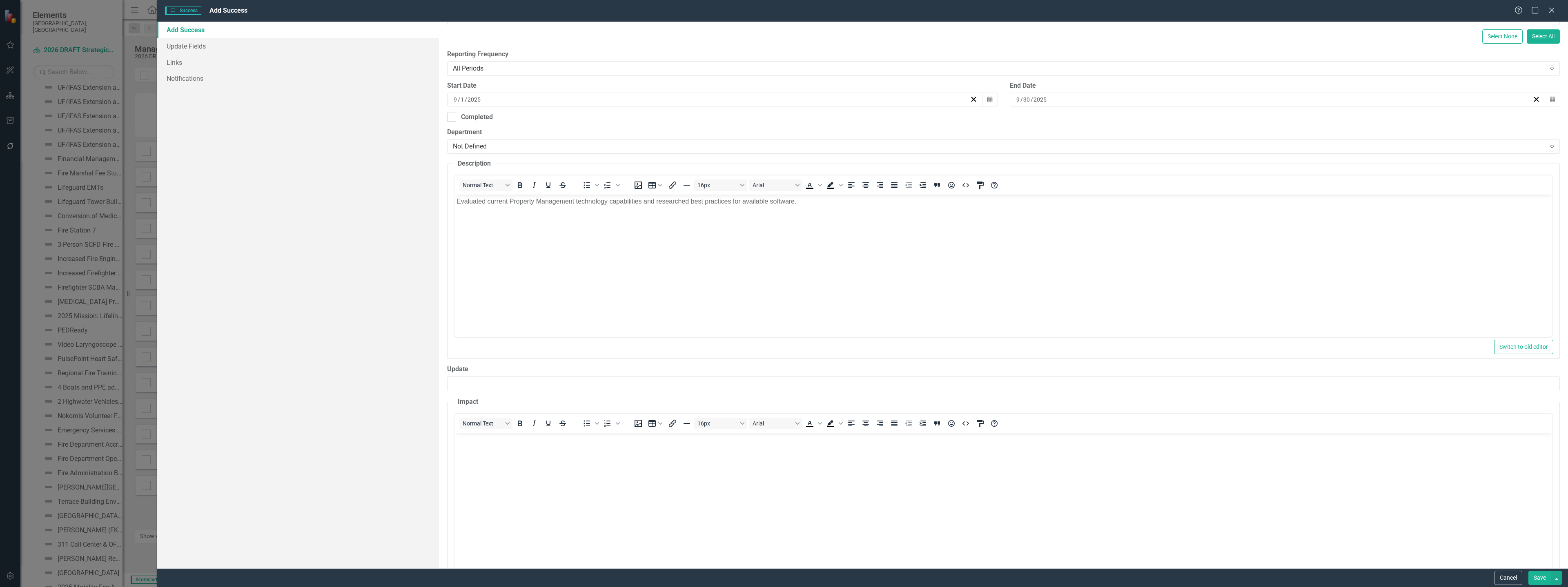
scroll to position [0, 0]
click at [561, 475] on body "Rich Text Area. Press ALT-0 for help." at bounding box center [1004, 493] width 1098 height 122
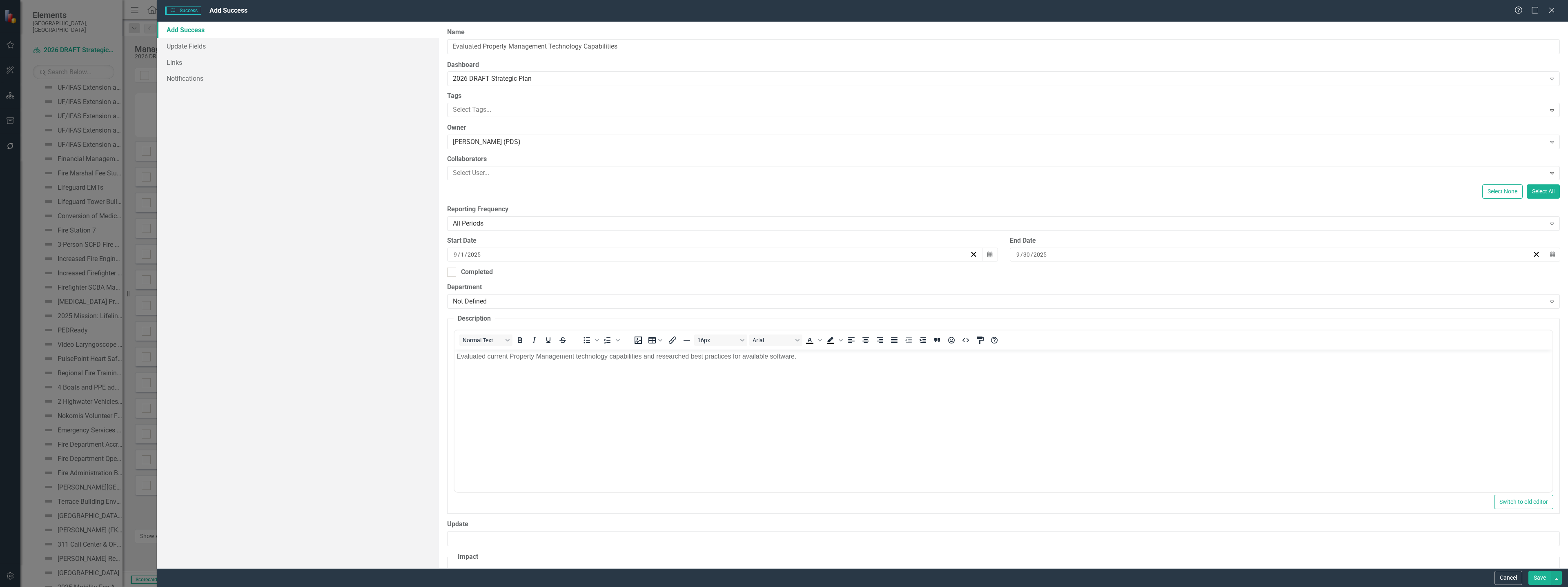
click at [1536, 576] on button "Save" at bounding box center [1540, 577] width 23 height 14
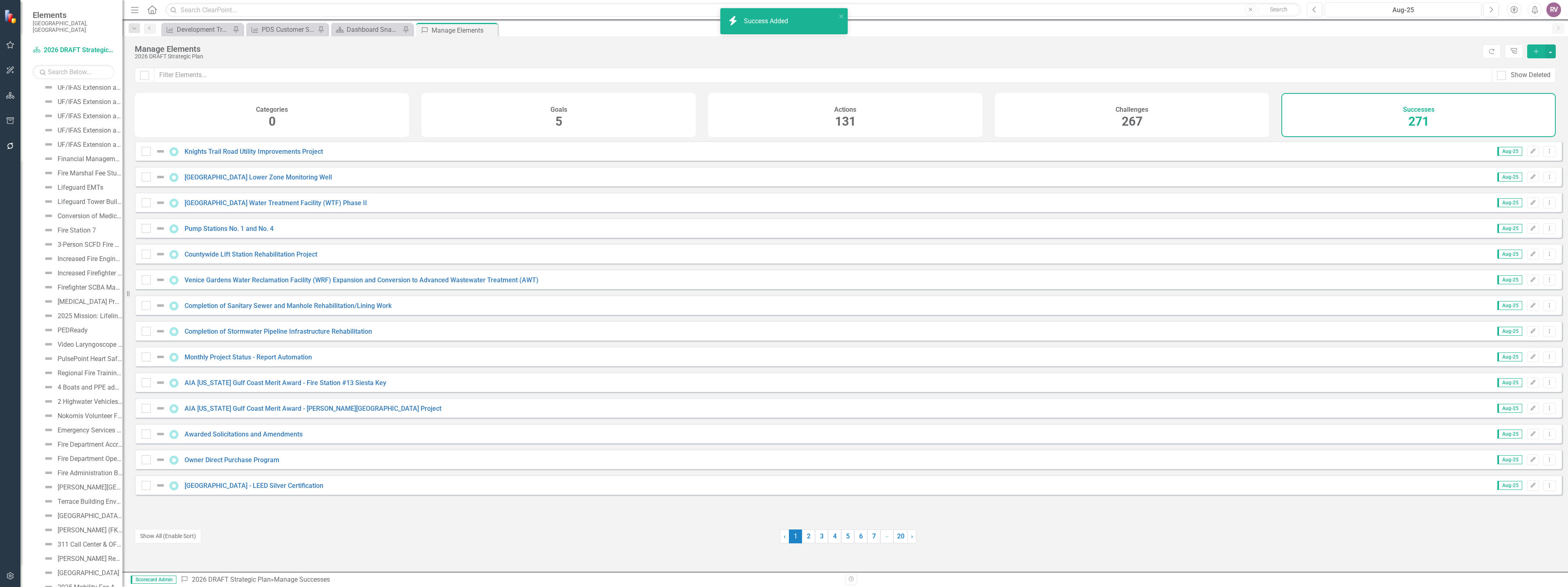
click at [1531, 52] on button "Add" at bounding box center [1536, 51] width 18 height 14
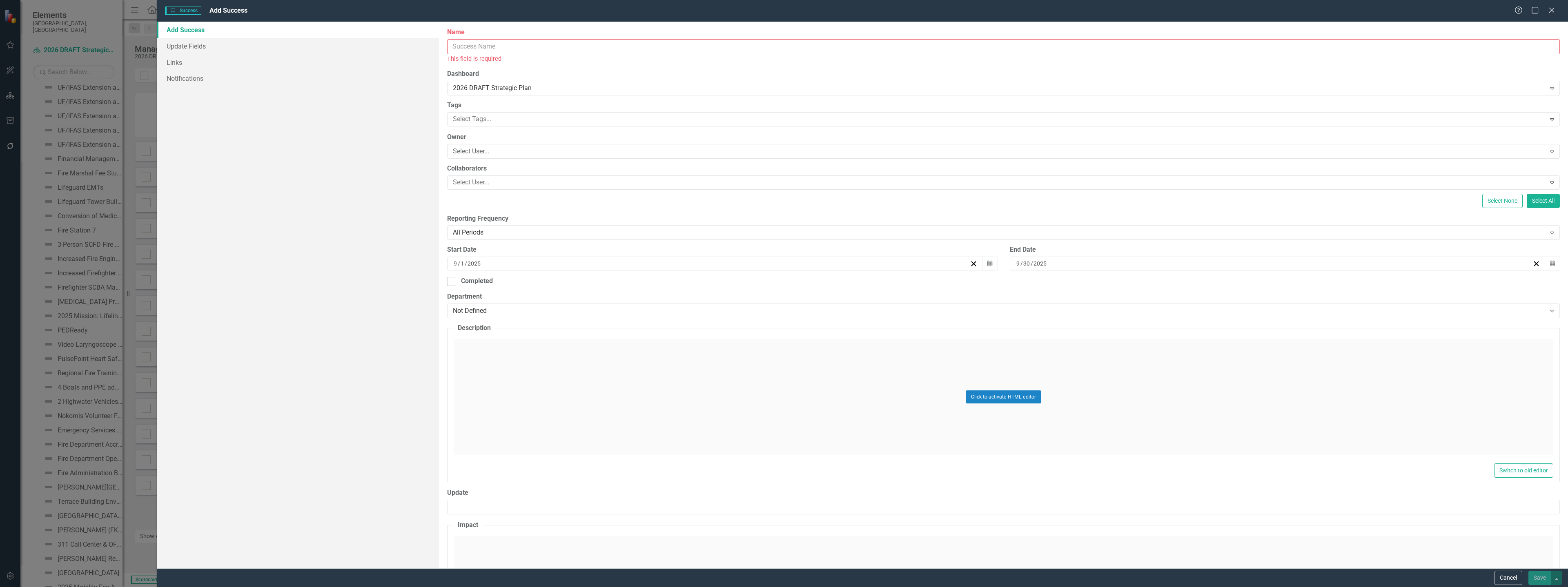
click at [627, 42] on input "Name" at bounding box center [1004, 46] width 1113 height 15
paste input "Determined Level of Service for Englewood CRA Assets"
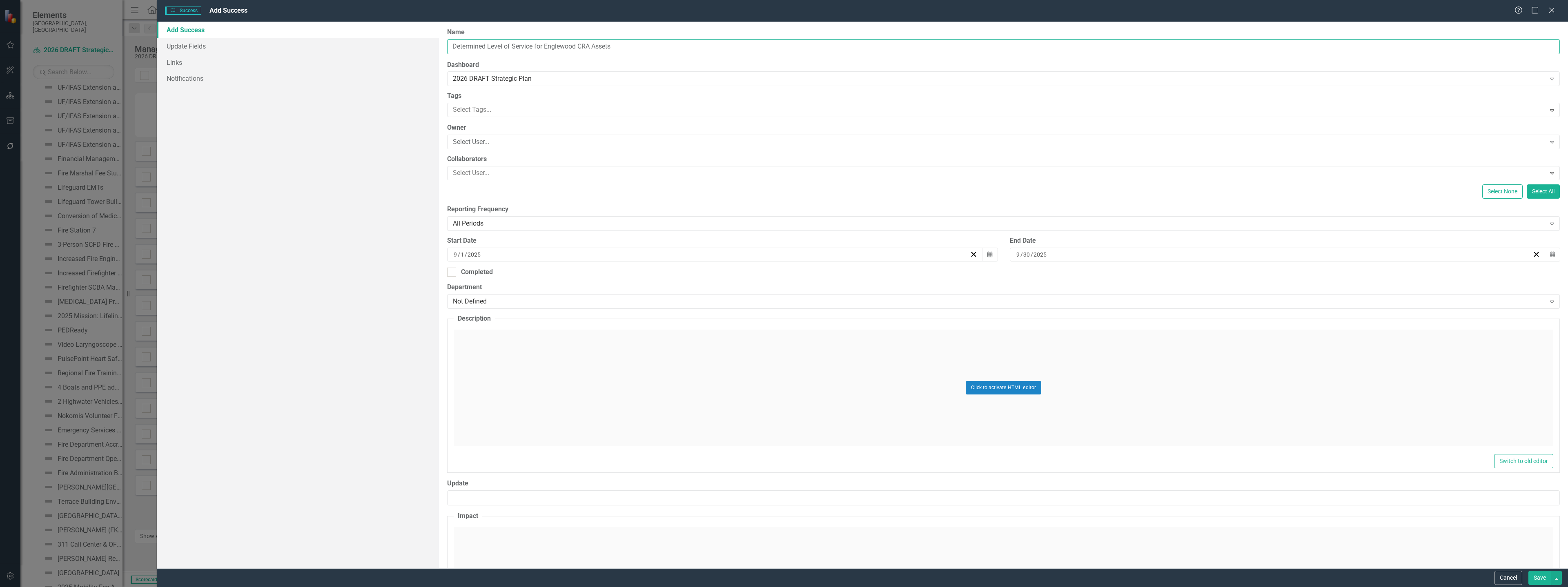
type input "Determined Level of Service for Englewood CRA Assets"
click at [491, 142] on div "Select User..." at bounding box center [999, 142] width 1092 height 9
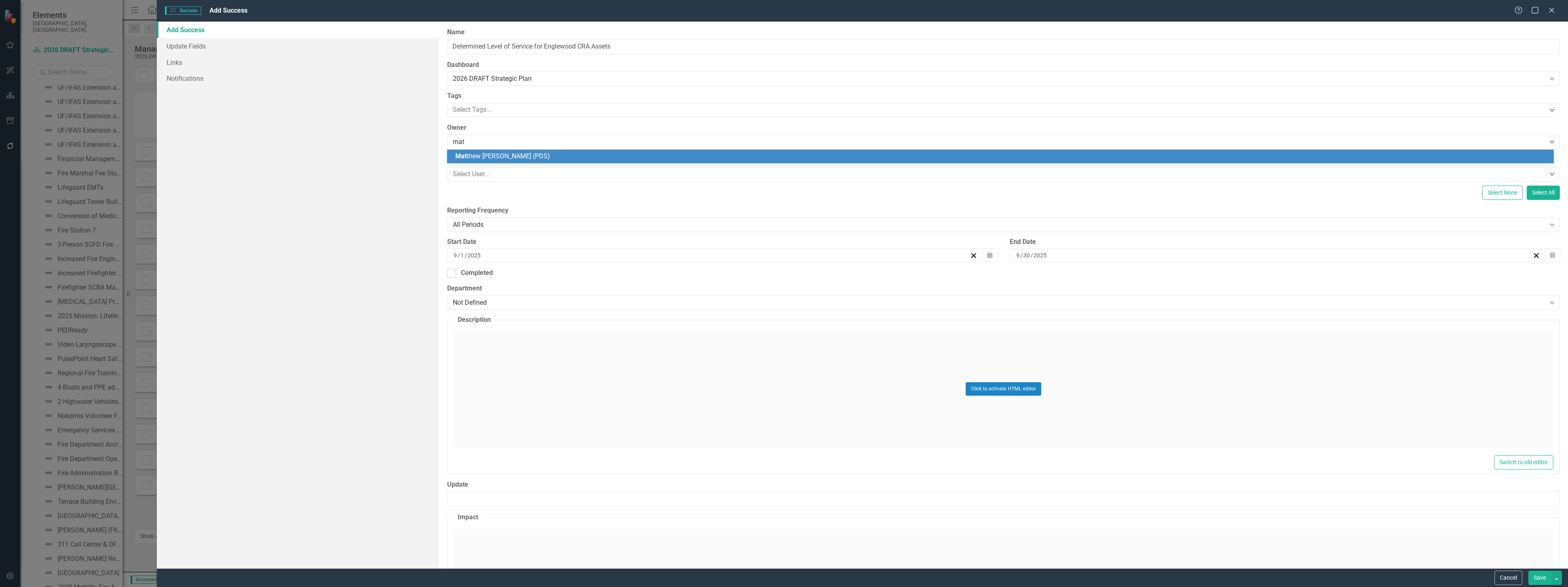
type input "matt"
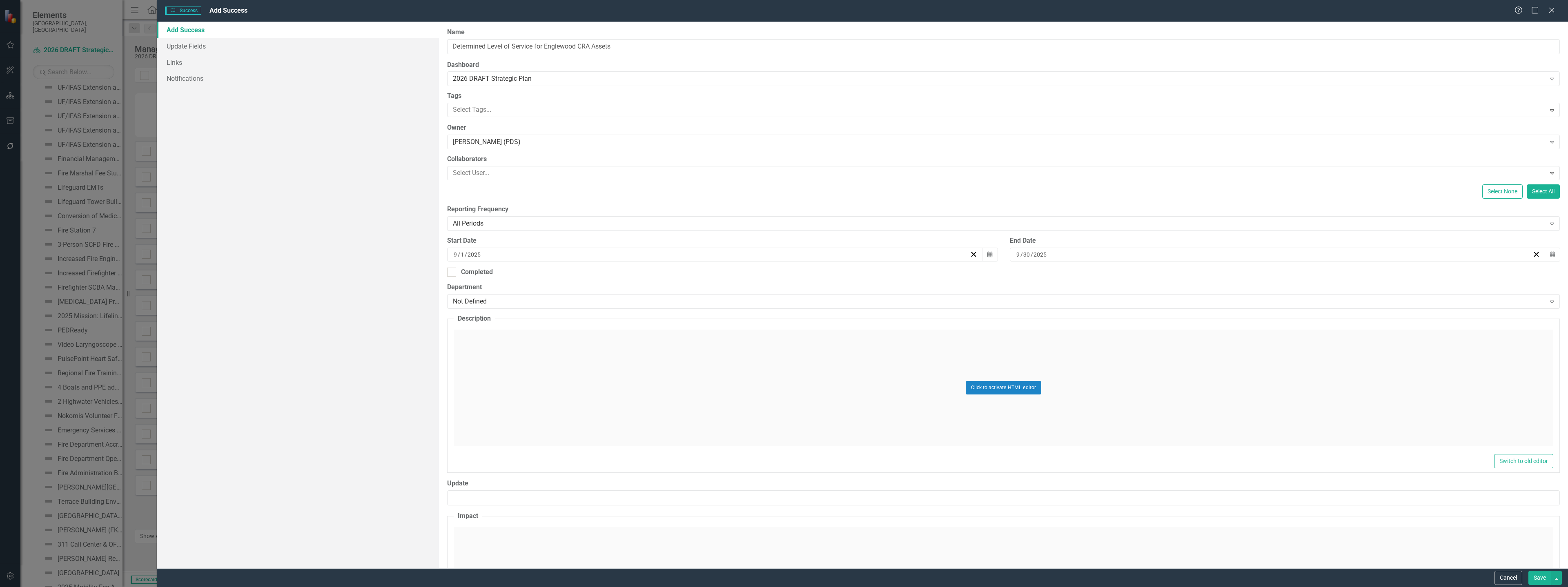
click at [530, 367] on div "Click to activate HTML editor" at bounding box center [1003, 387] width 1100 height 116
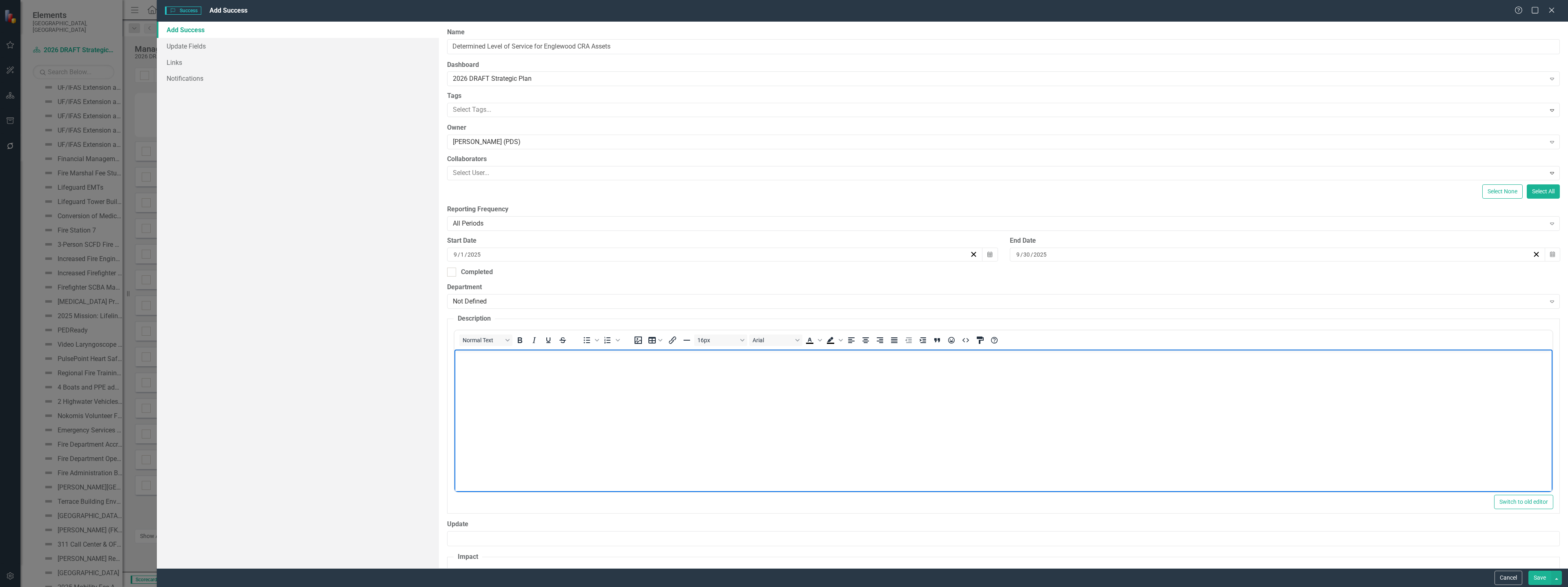
click at [518, 397] on body "Rich Text Area. Press ALT-0 for help." at bounding box center [1004, 411] width 1098 height 122
paste body "Rich Text Area. Press ALT-0 for help."
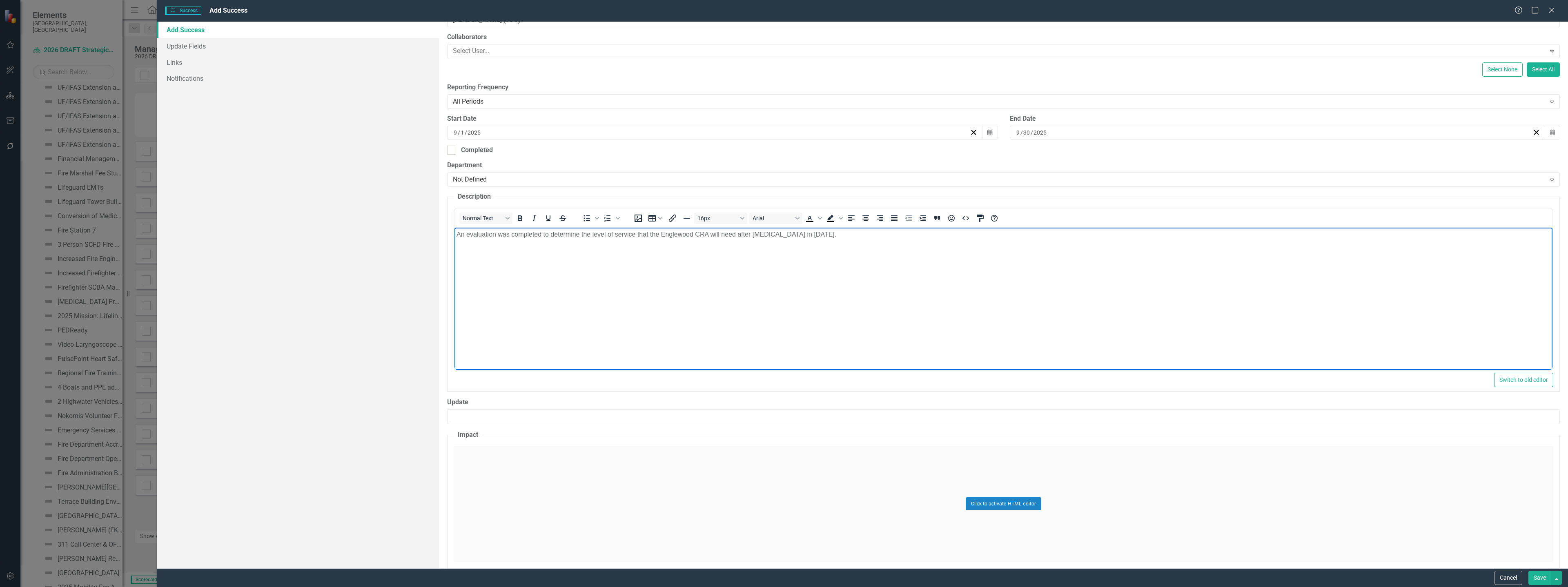
scroll to position [155, 0]
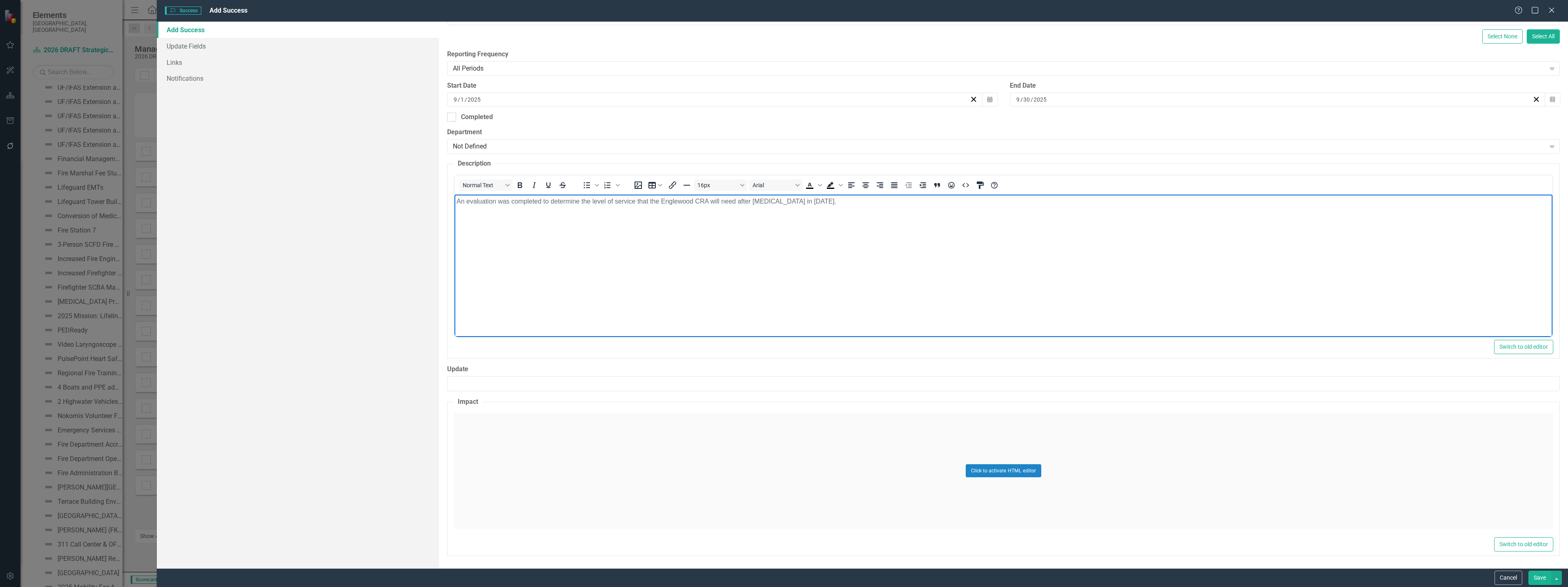
click at [527, 485] on div "Click to activate HTML editor" at bounding box center [1003, 471] width 1100 height 116
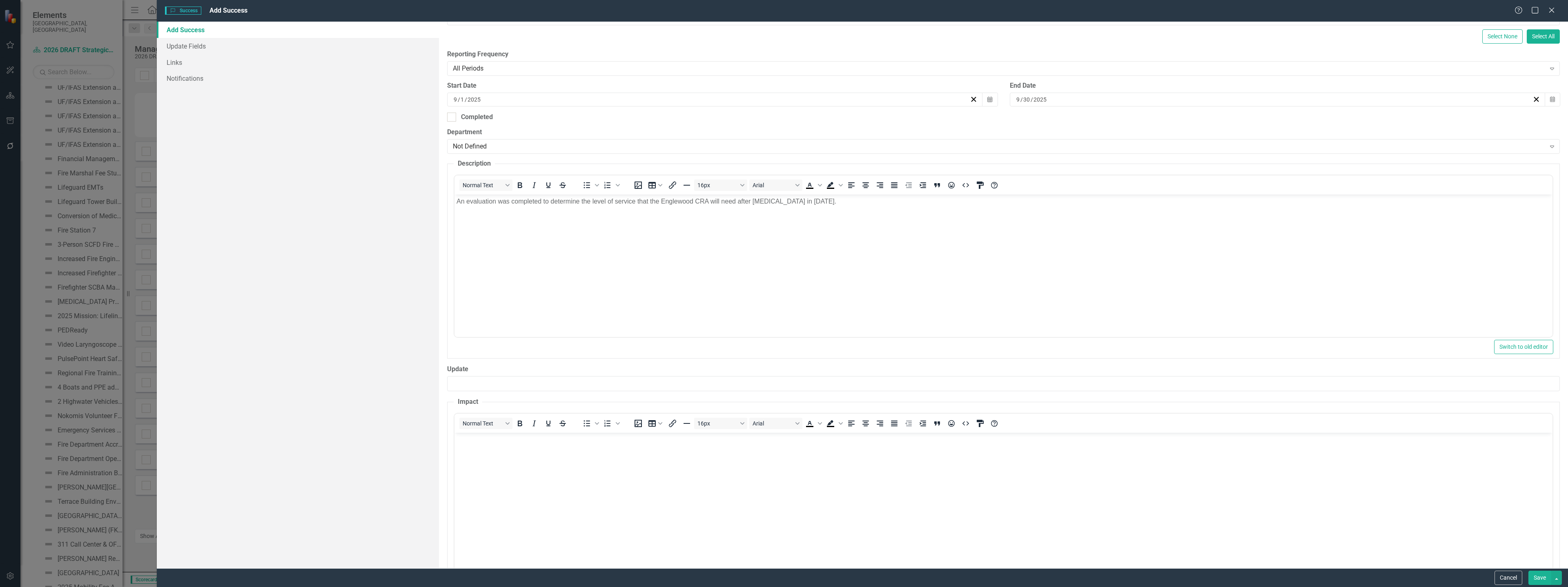
scroll to position [0, 0]
click at [513, 463] on body "Rich Text Area. Press ALT-0 for help." at bounding box center [1004, 493] width 1098 height 122
click at [1541, 576] on button "Save" at bounding box center [1540, 577] width 23 height 14
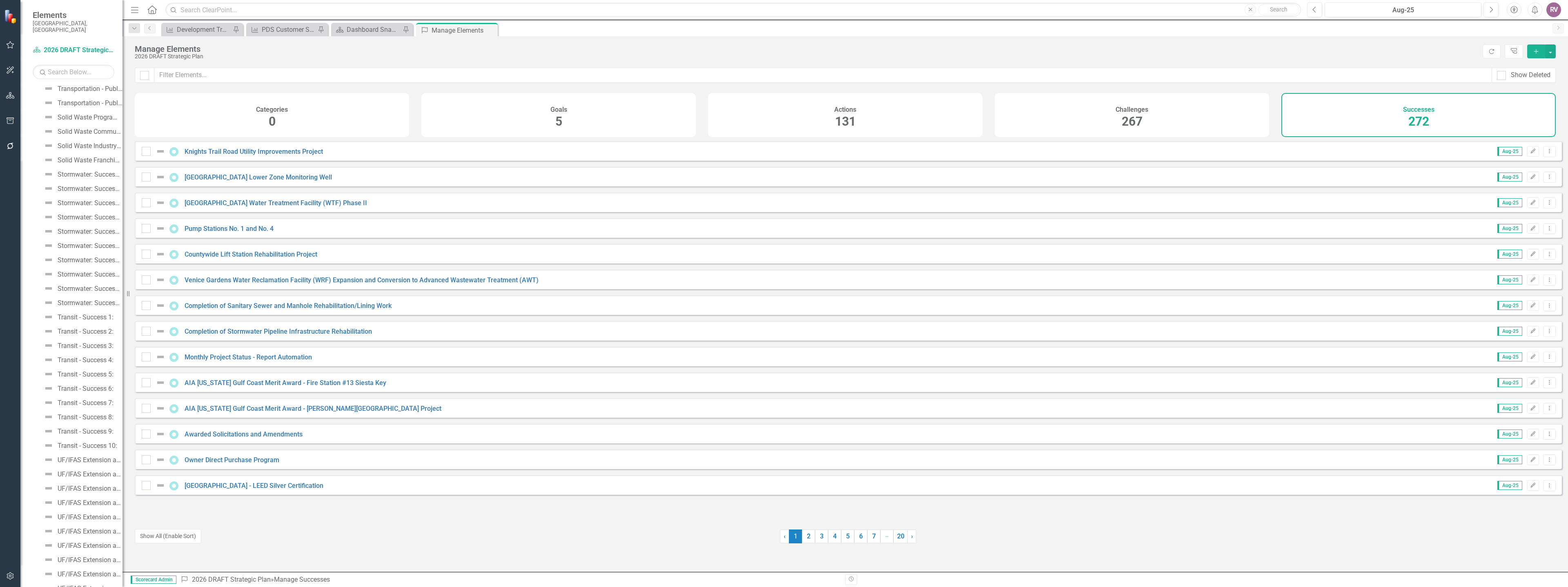
scroll to position [2707, 0]
click at [67, 46] on link "Dashboard 2026 DRAFT Strategic Plan" at bounding box center [74, 50] width 82 height 9
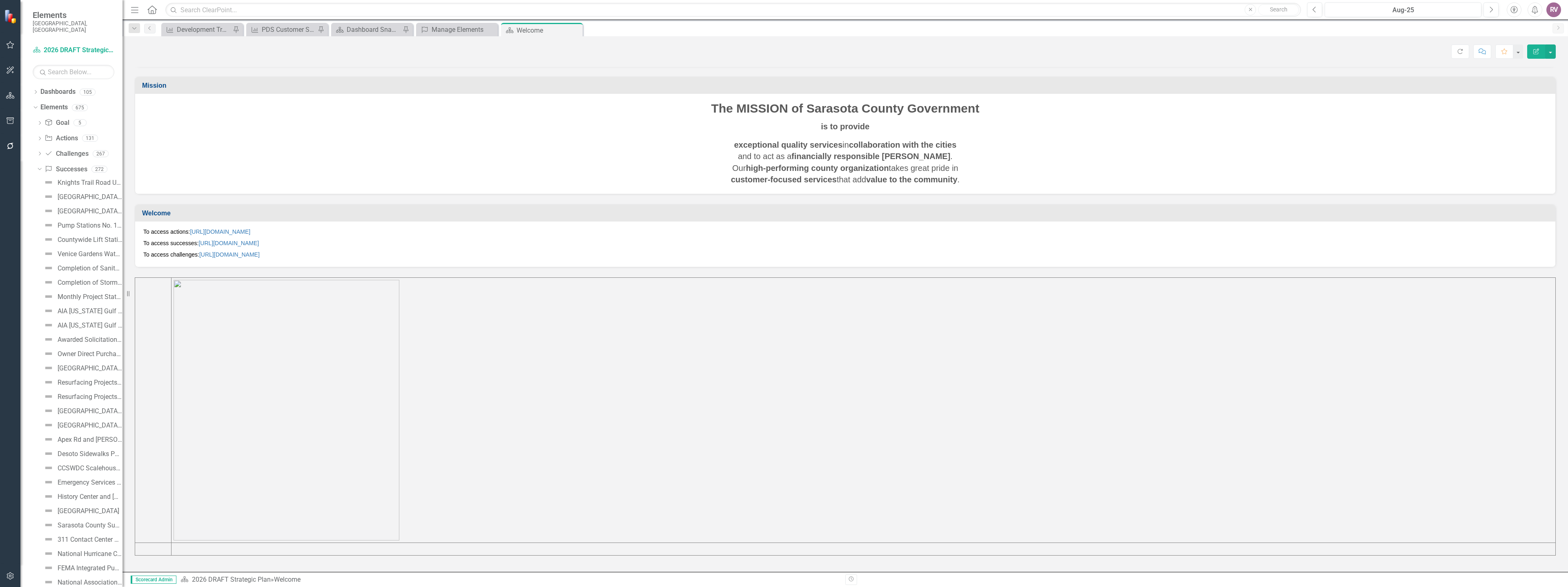
click at [38, 166] on icon "Dropdown" at bounding box center [38, 168] width 4 height 5
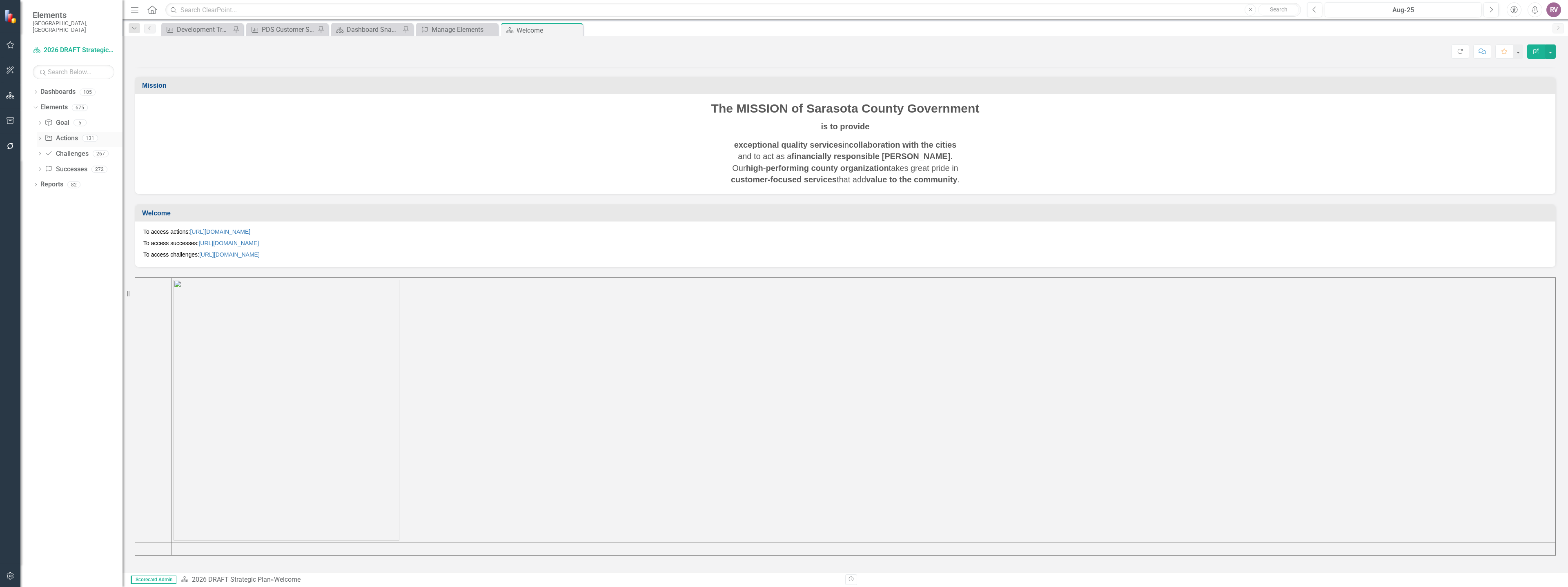
click at [41, 137] on icon "Dropdown" at bounding box center [39, 139] width 5 height 4
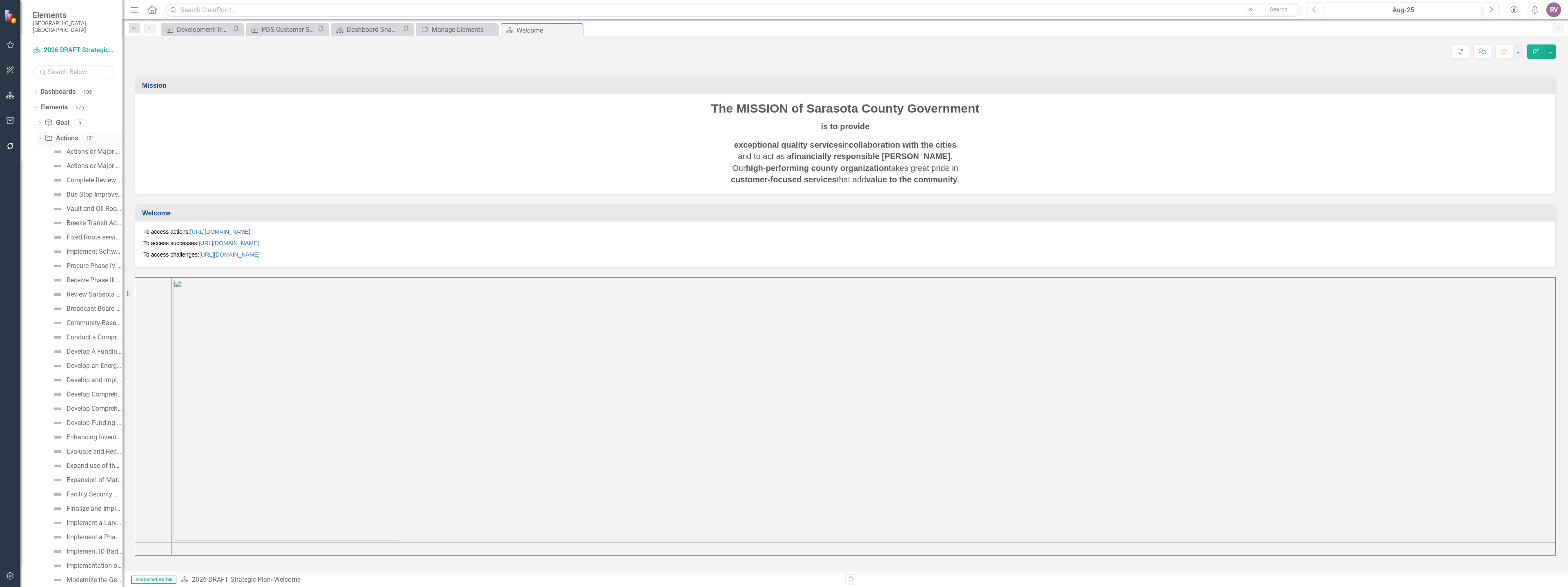
click at [77, 134] on link "Action Actions" at bounding box center [61, 138] width 33 height 9
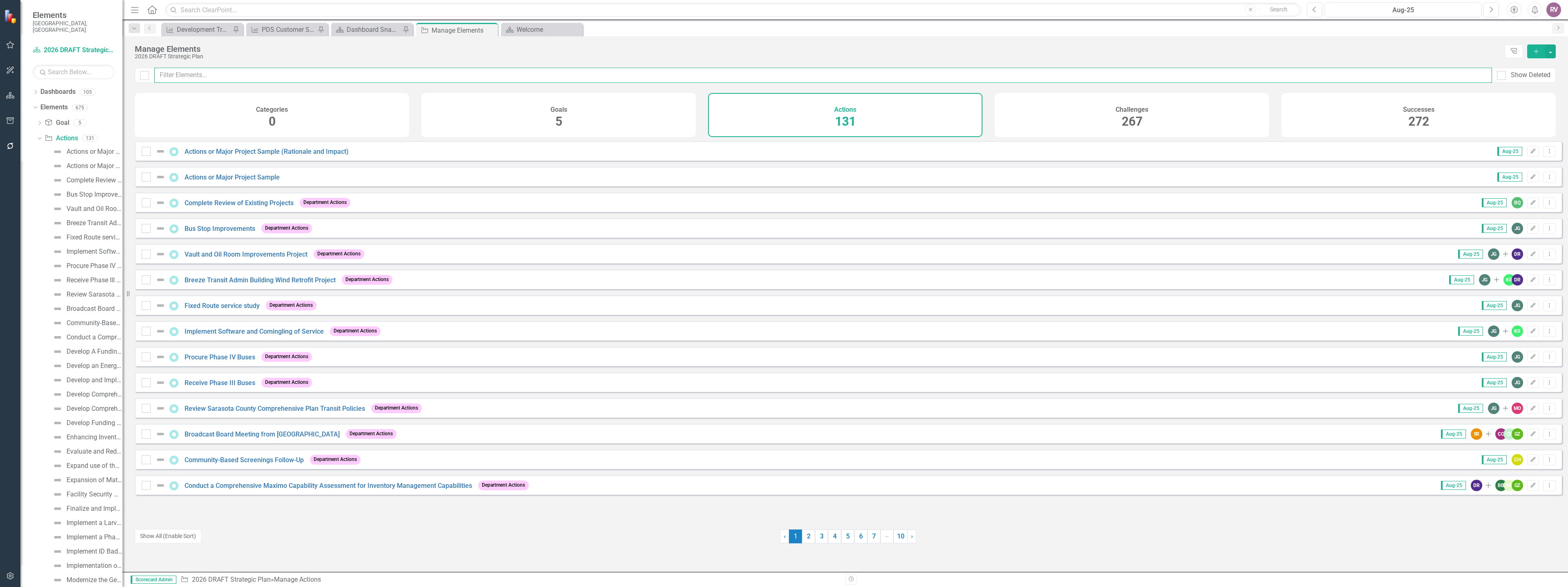
click at [381, 74] on input "text" at bounding box center [824, 75] width 1338 height 15
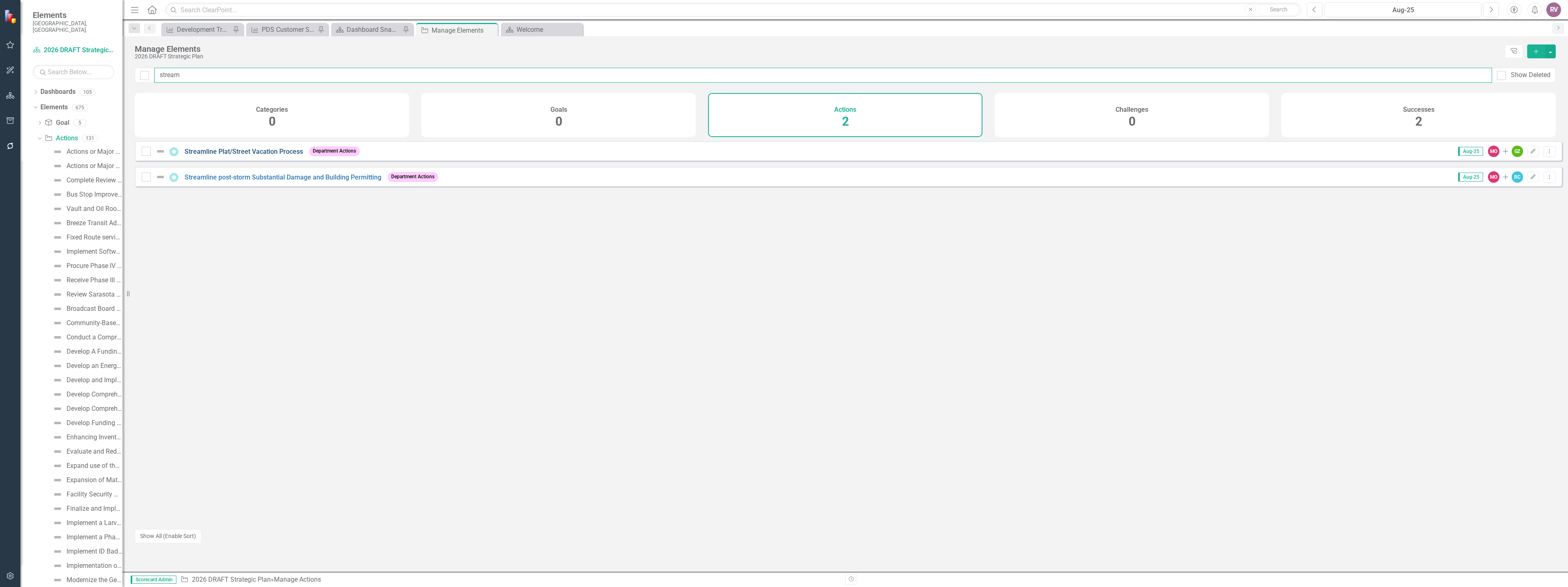
type input "stream"
click at [252, 156] on link "Streamline Plat/Street Vacation Process" at bounding box center [243, 151] width 119 height 8
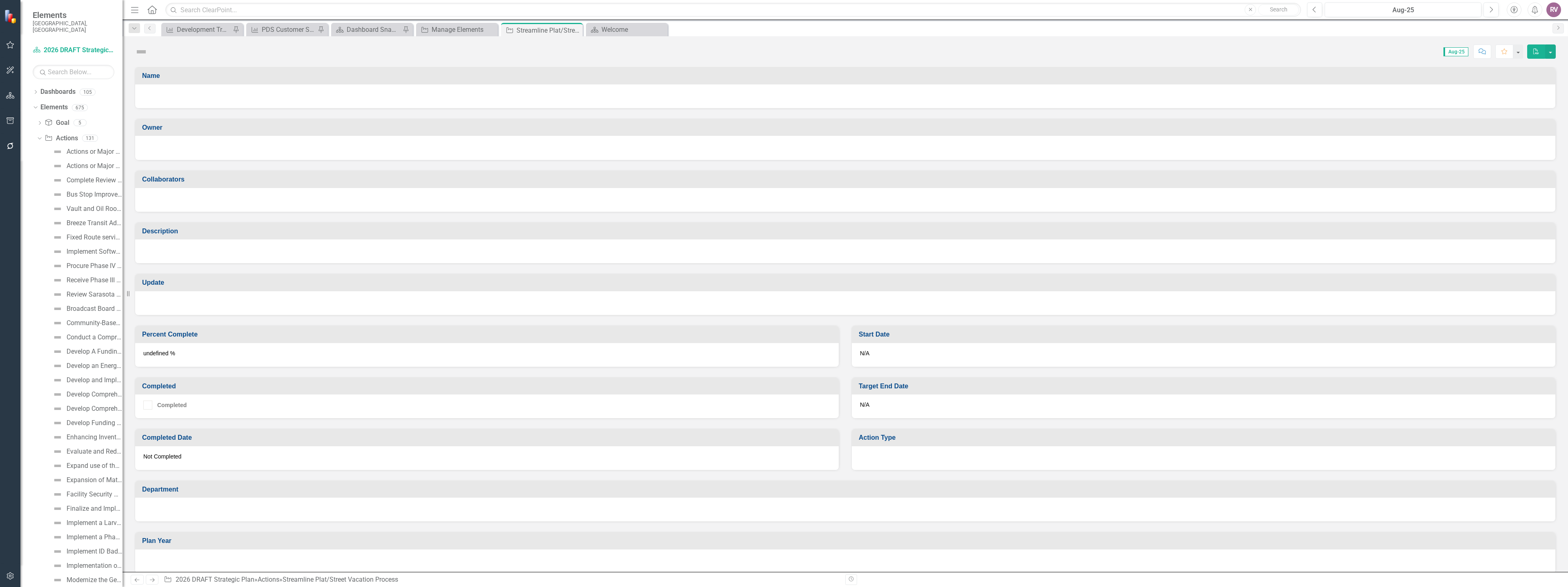
scroll to position [178, 0]
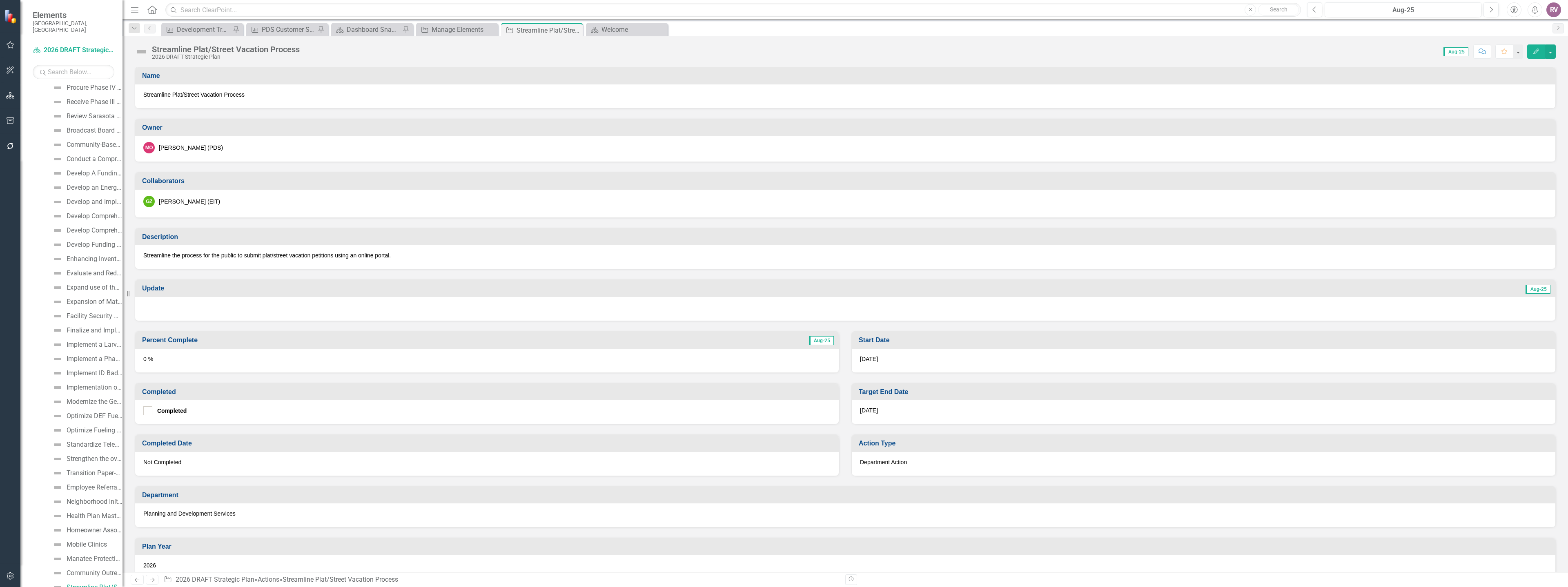
click at [448, 259] on p "Streamline the process for the public to submit plat/street vacation petitions …" at bounding box center [845, 255] width 1404 height 8
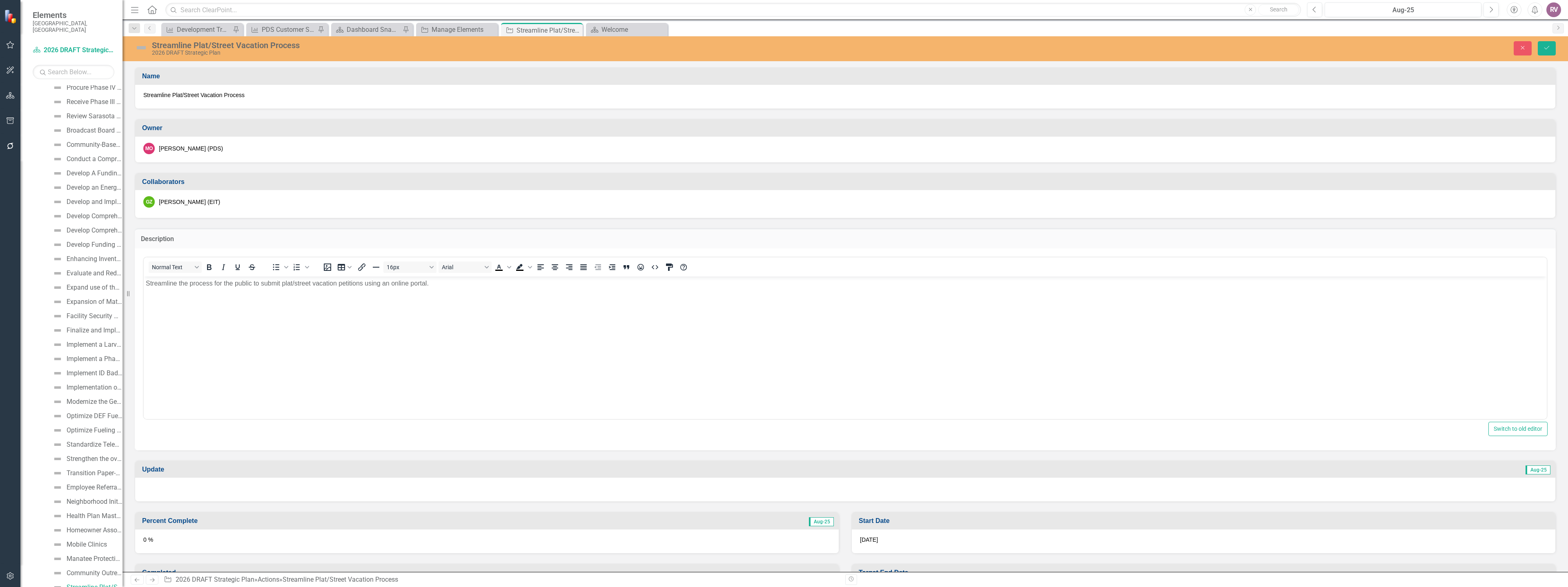
scroll to position [0, 0]
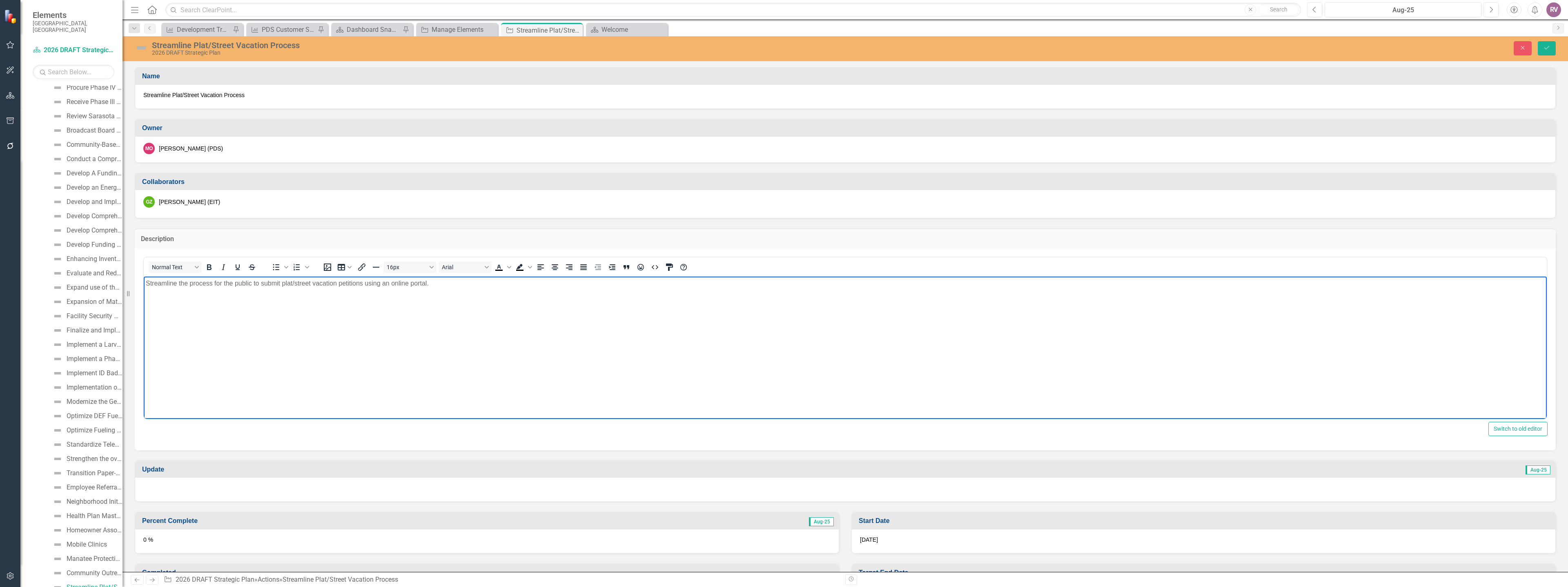
click at [456, 288] on body "Streamline the process for the public to submit plat/street vacation petitions …" at bounding box center [845, 337] width 1403 height 122
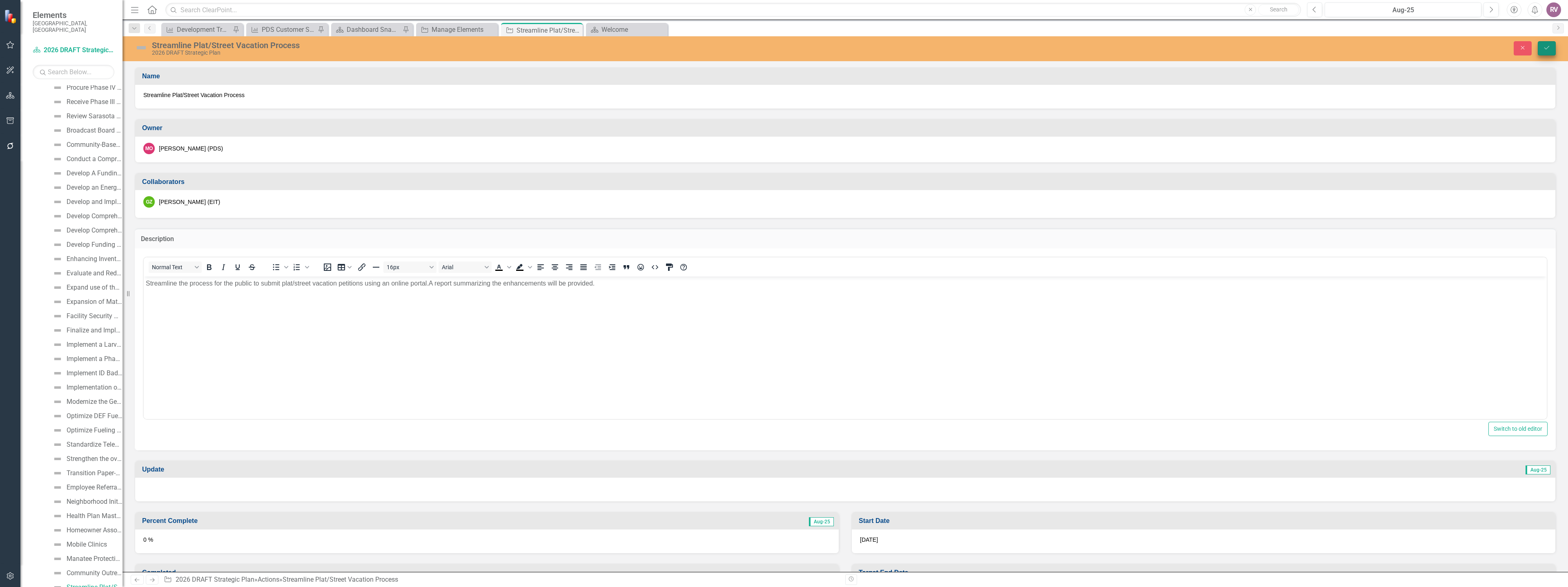
click at [1550, 47] on icon "Save" at bounding box center [1547, 47] width 7 height 5
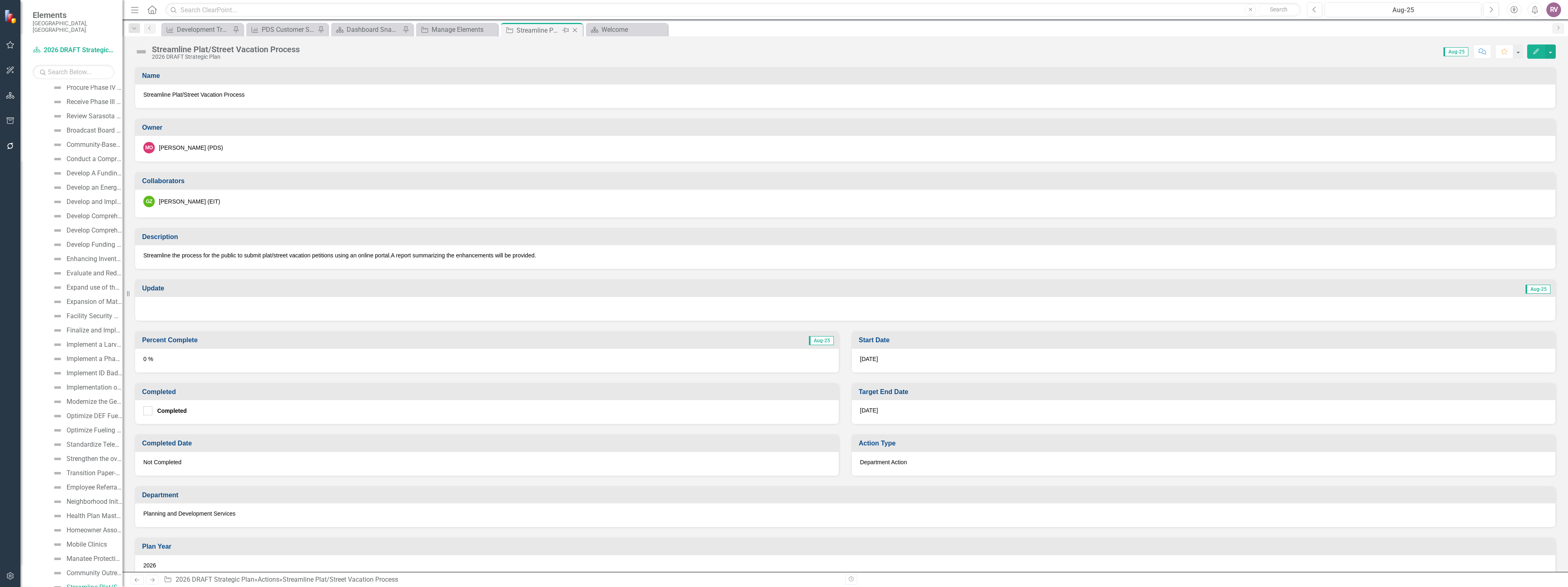
click at [577, 30] on icon "Close" at bounding box center [575, 30] width 8 height 7
